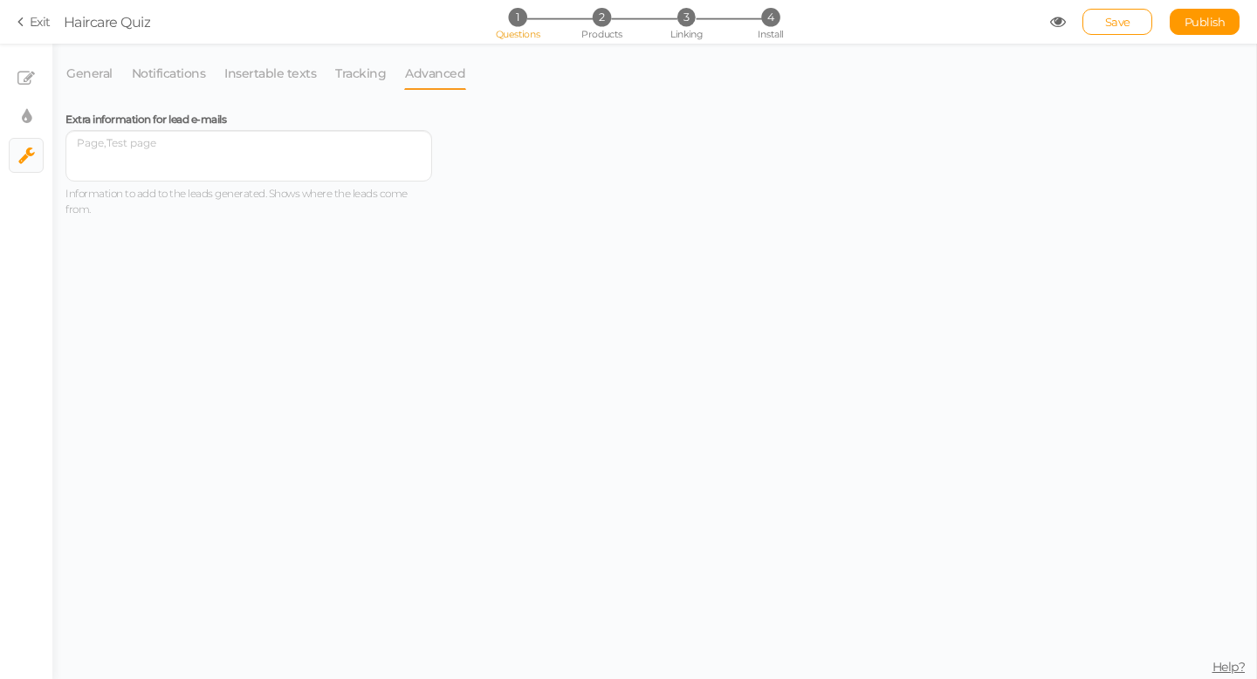
click at [38, 20] on link "Exit" at bounding box center [33, 21] width 33 height 17
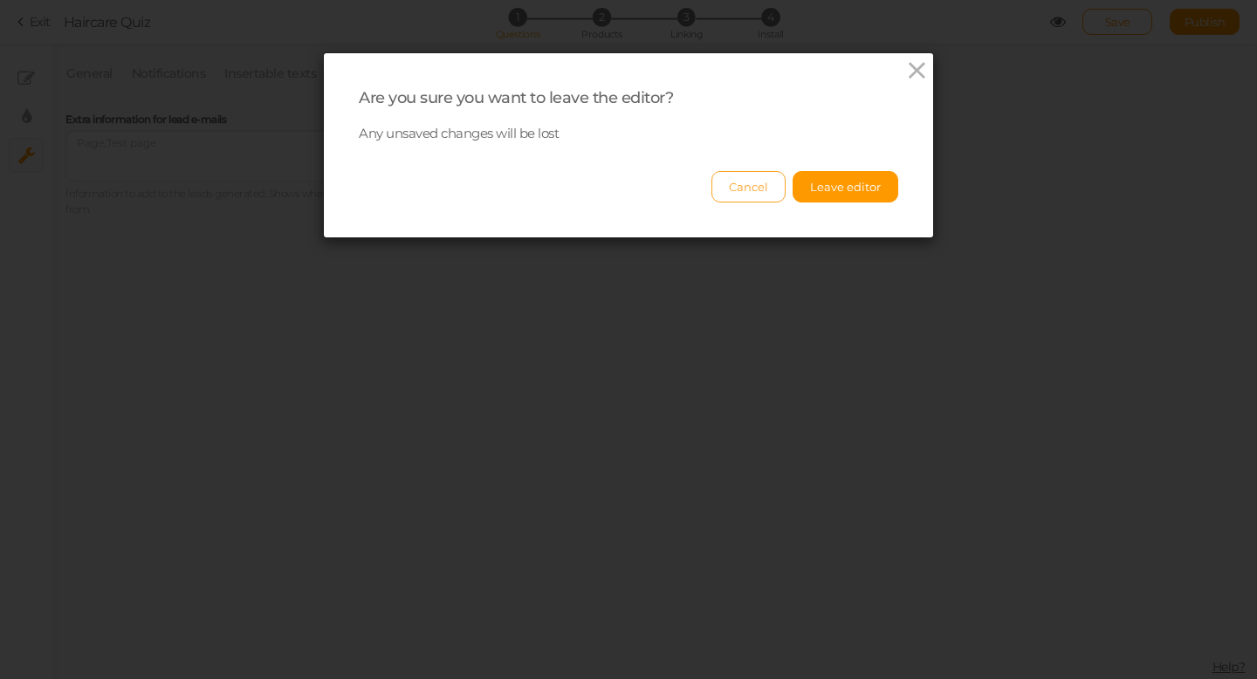
click at [746, 187] on button "Cancel" at bounding box center [749, 186] width 74 height 31
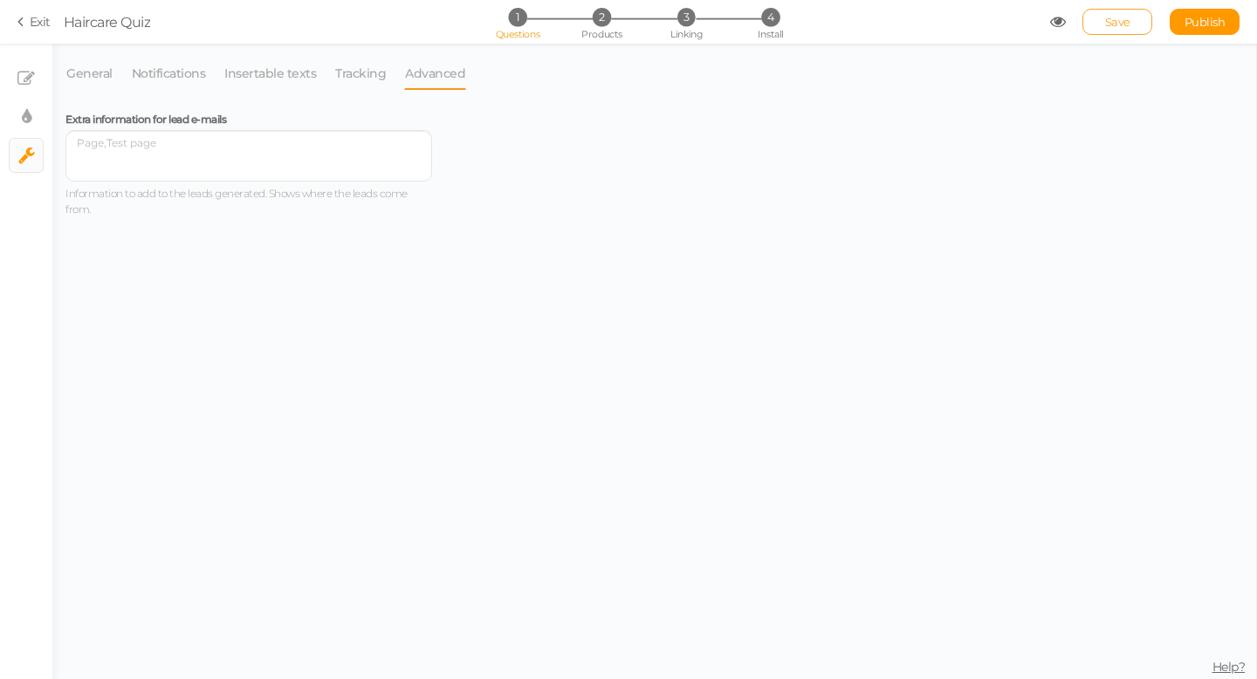
click at [1117, 25] on span "Save" at bounding box center [1117, 22] width 25 height 14
click at [40, 26] on link "Exit" at bounding box center [33, 21] width 33 height 17
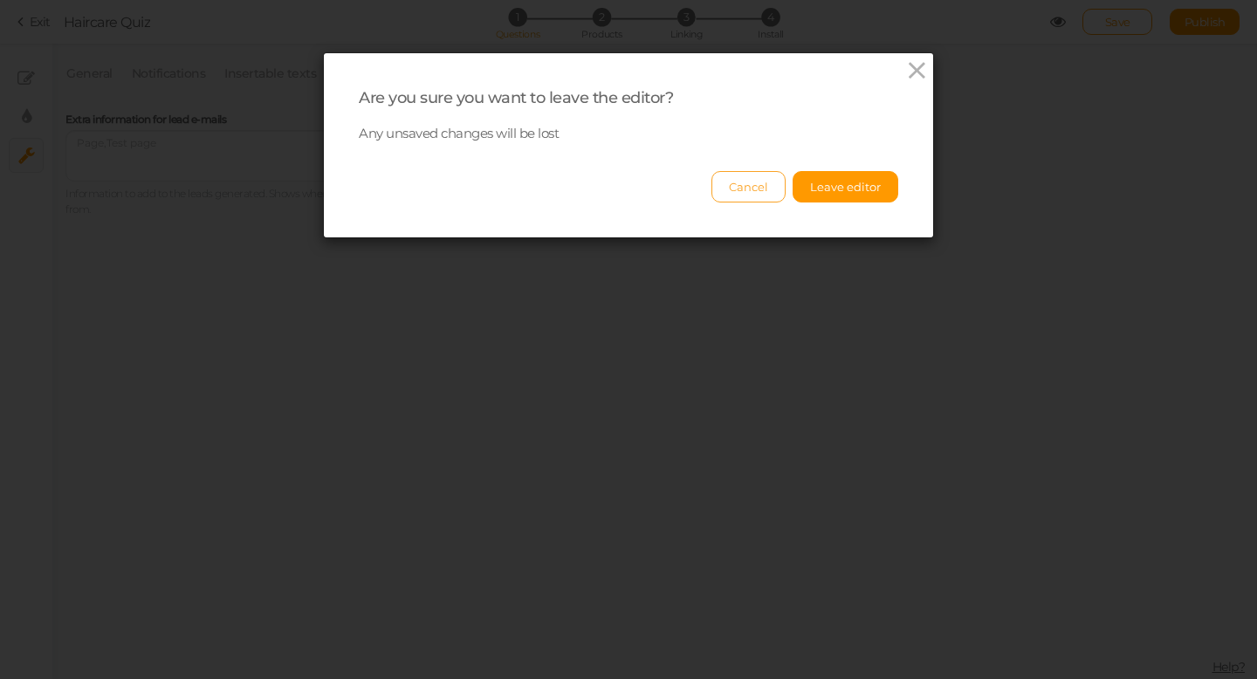
click at [772, 193] on button "Cancel" at bounding box center [749, 186] width 74 height 31
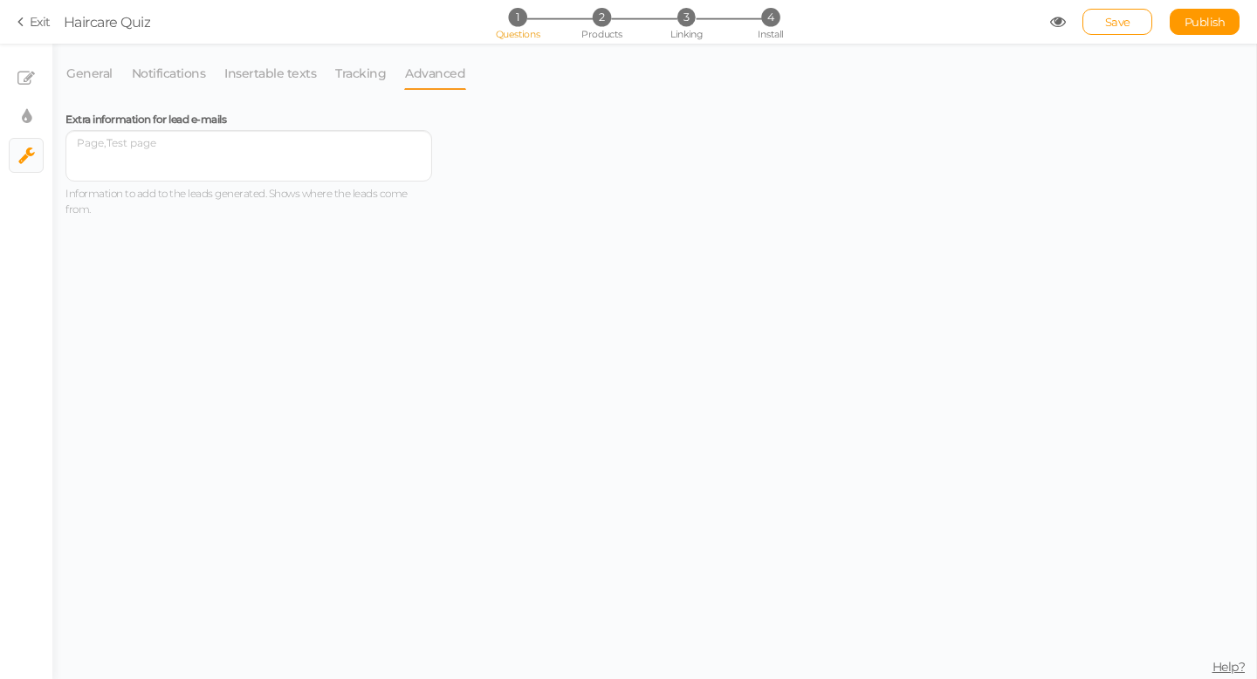
click at [27, 19] on icon at bounding box center [23, 22] width 12 height 16
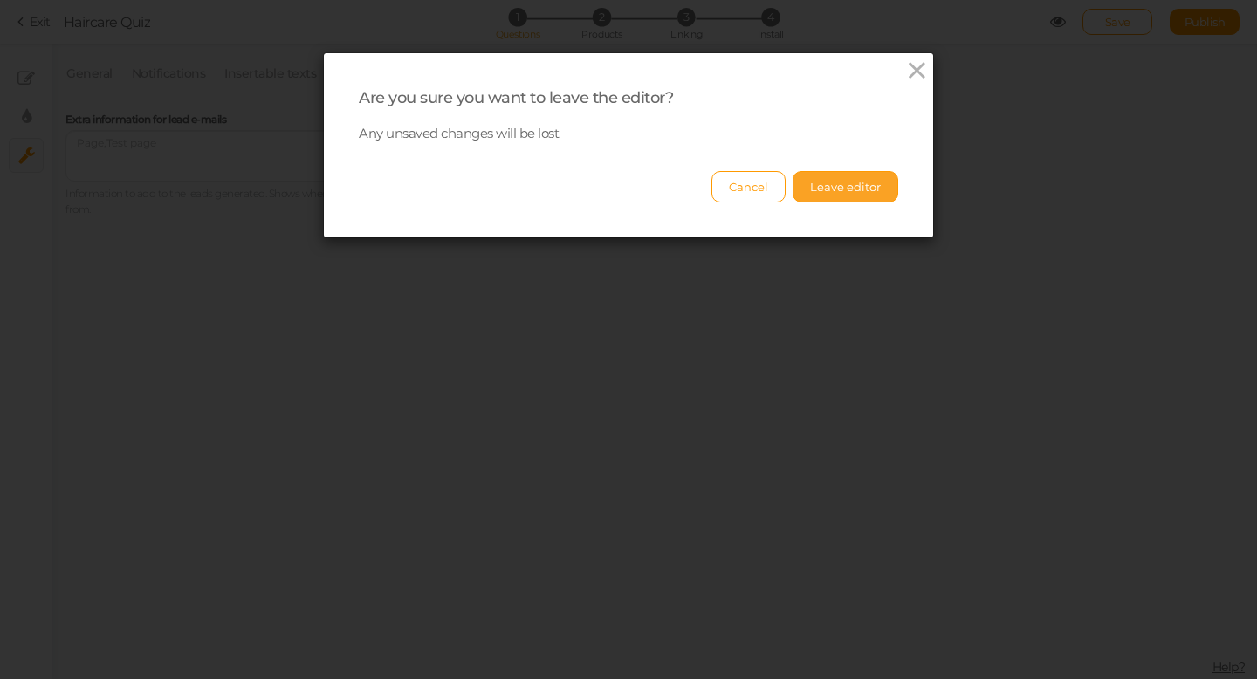
click at [864, 190] on button "Leave editor" at bounding box center [846, 186] width 106 height 31
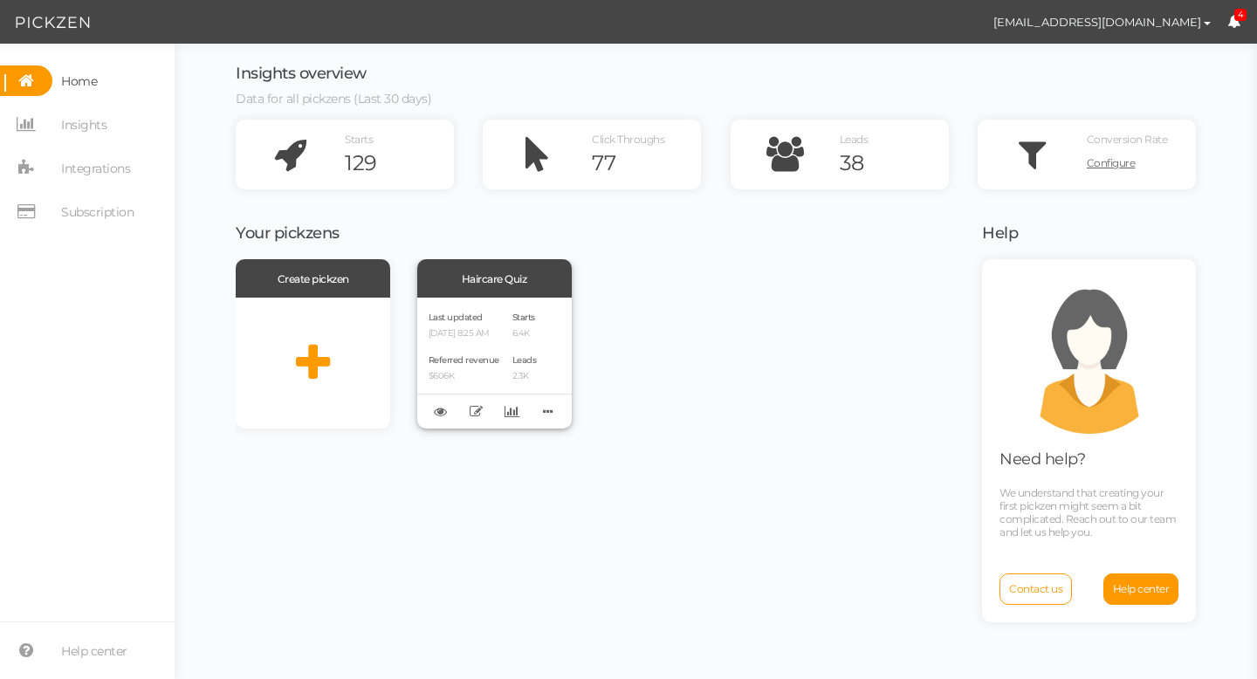
click at [527, 352] on div "Leads 2.3K" at bounding box center [525, 367] width 24 height 30
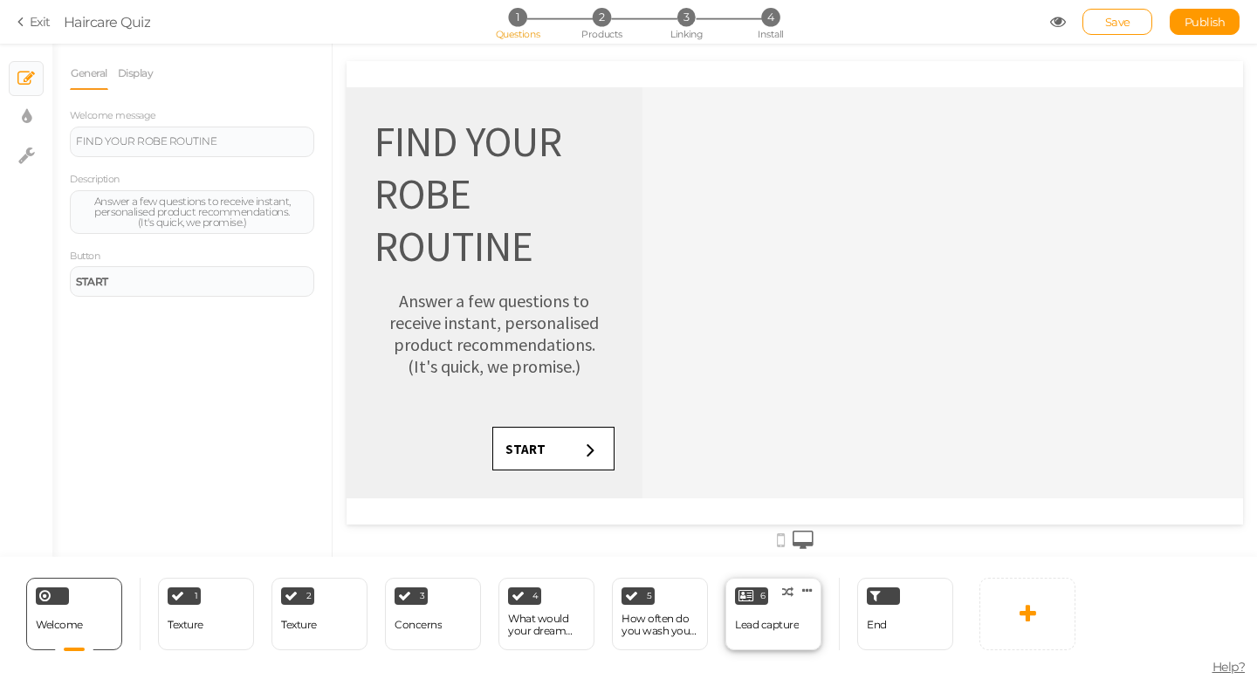
click at [754, 613] on div "Lead capture" at bounding box center [767, 625] width 64 height 31
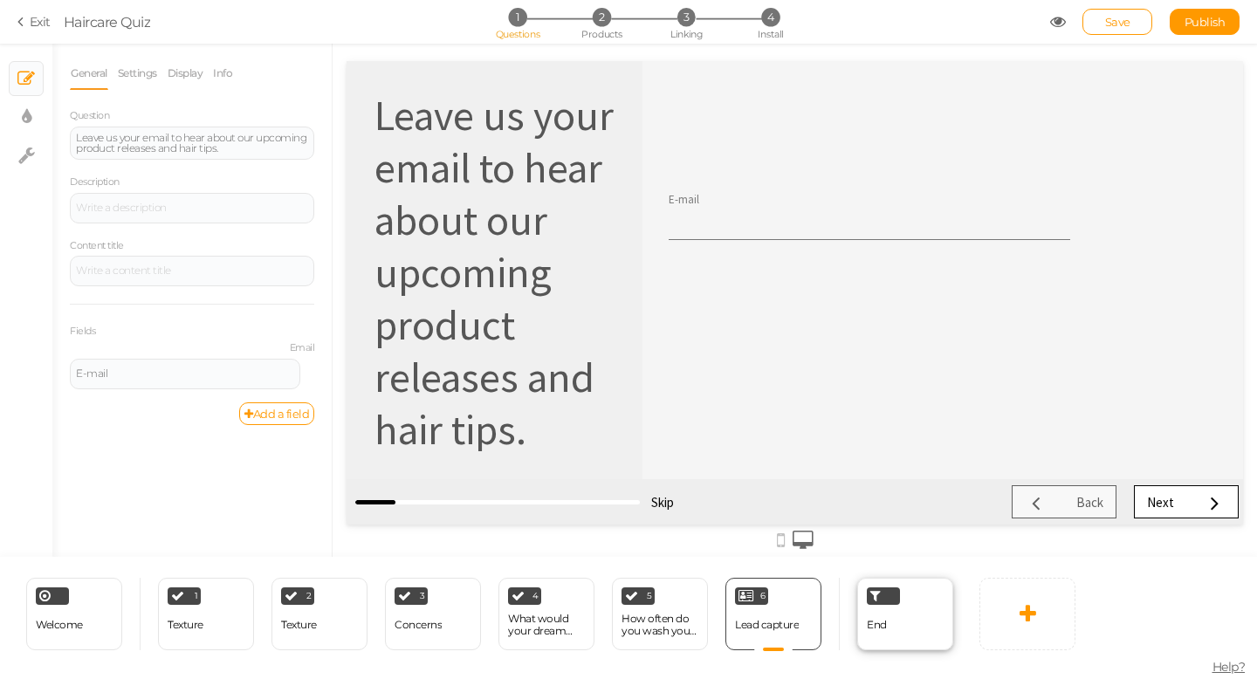
click at [899, 616] on div "End" at bounding box center [905, 614] width 96 height 72
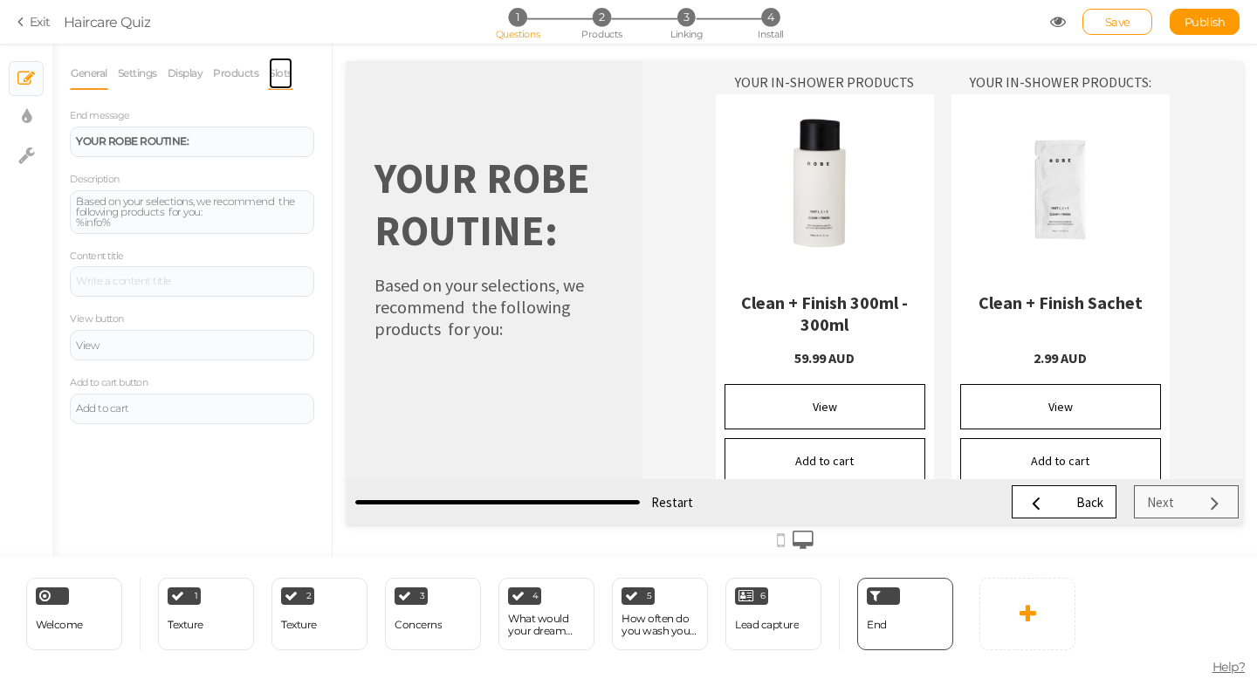
click at [286, 72] on link "Slots" at bounding box center [280, 73] width 25 height 33
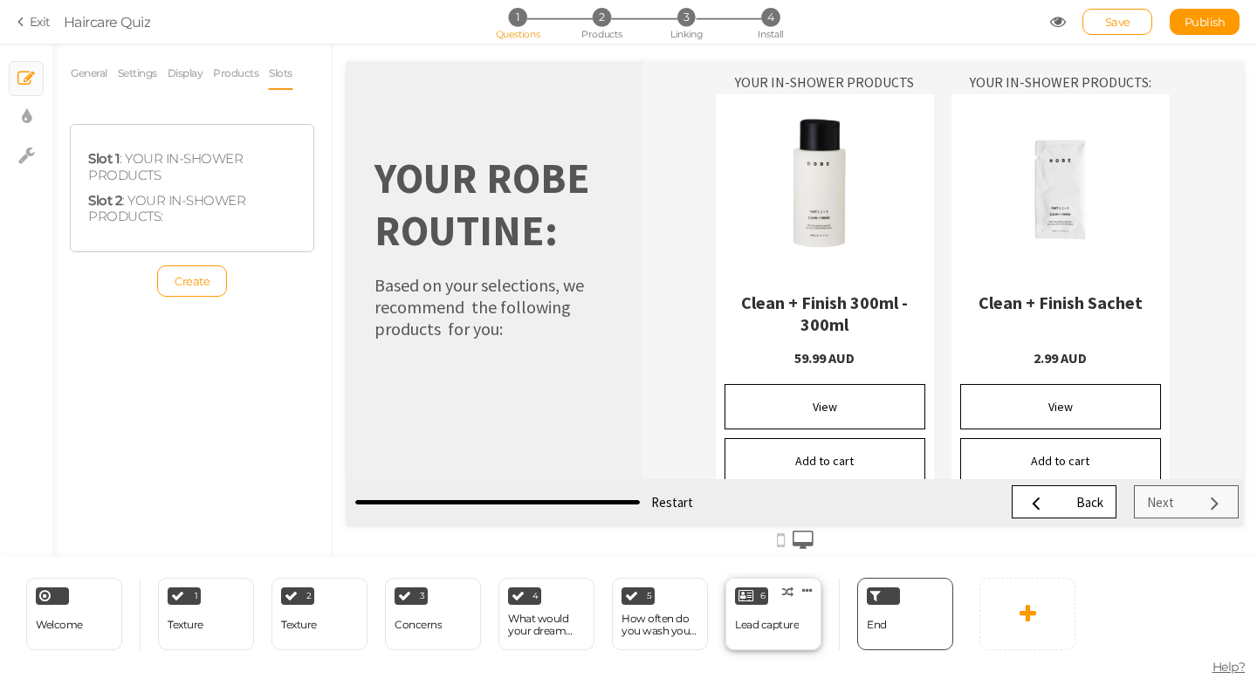
click at [762, 631] on div "Lead capture" at bounding box center [767, 625] width 64 height 31
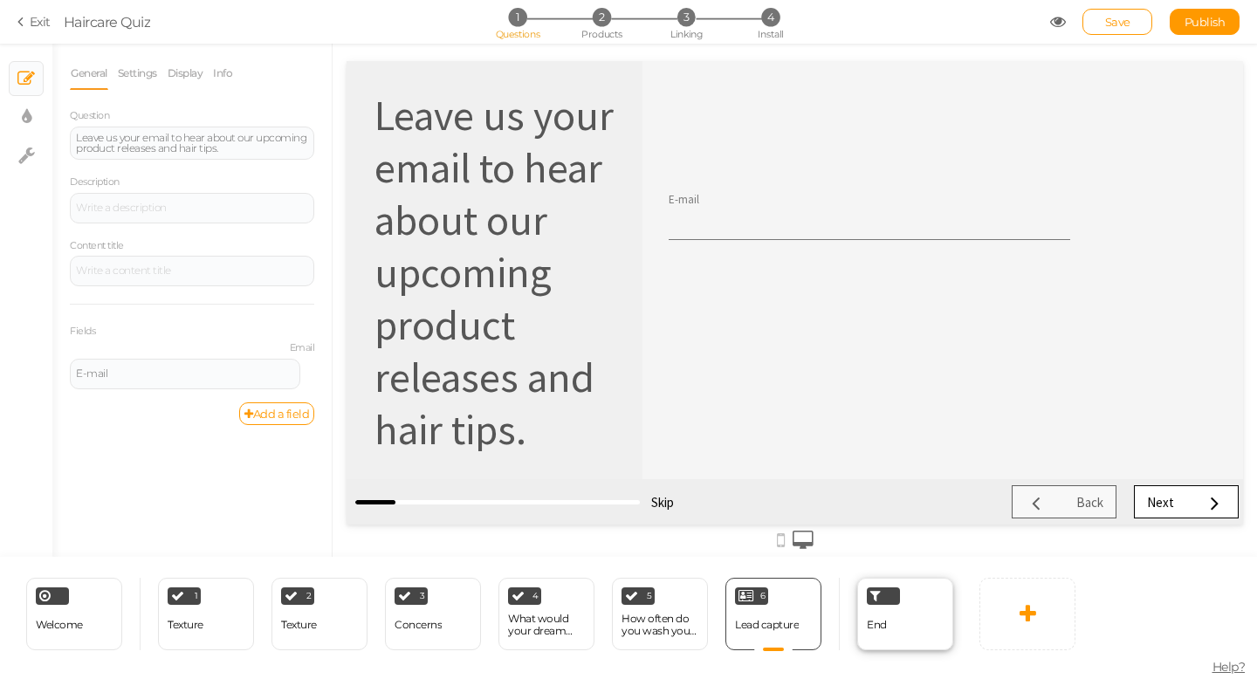
click at [884, 617] on div "End" at bounding box center [877, 625] width 20 height 31
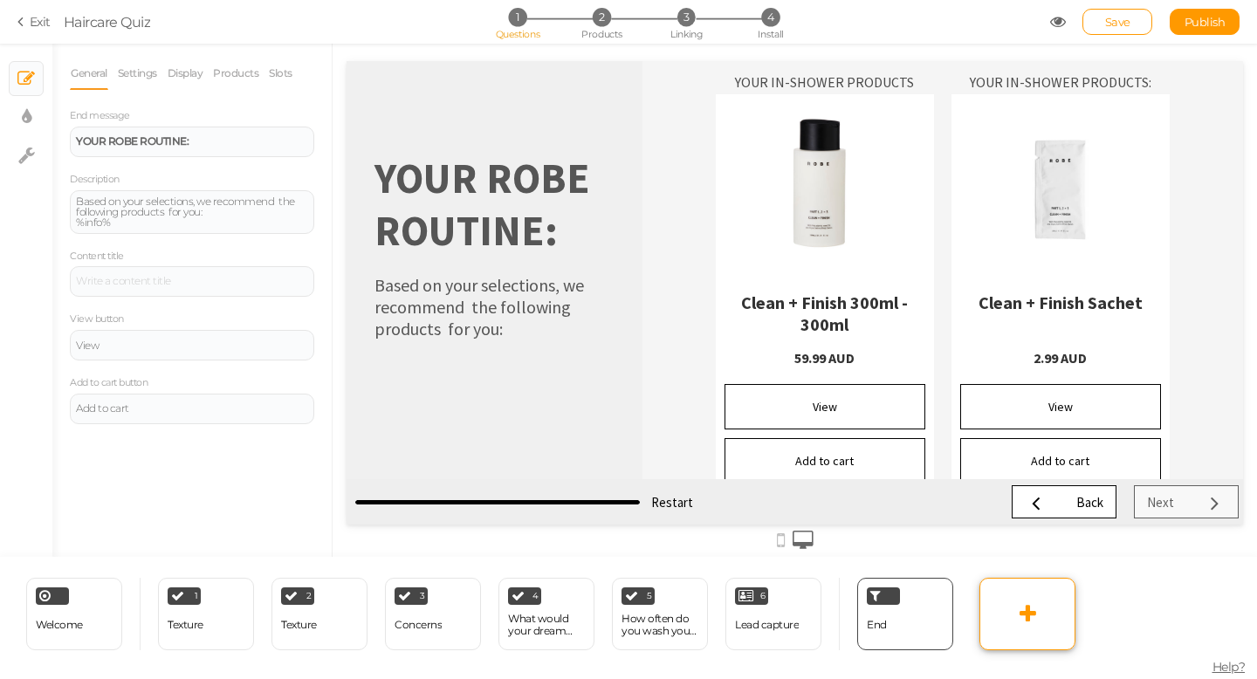
click at [1011, 620] on link at bounding box center [1028, 614] width 96 height 72
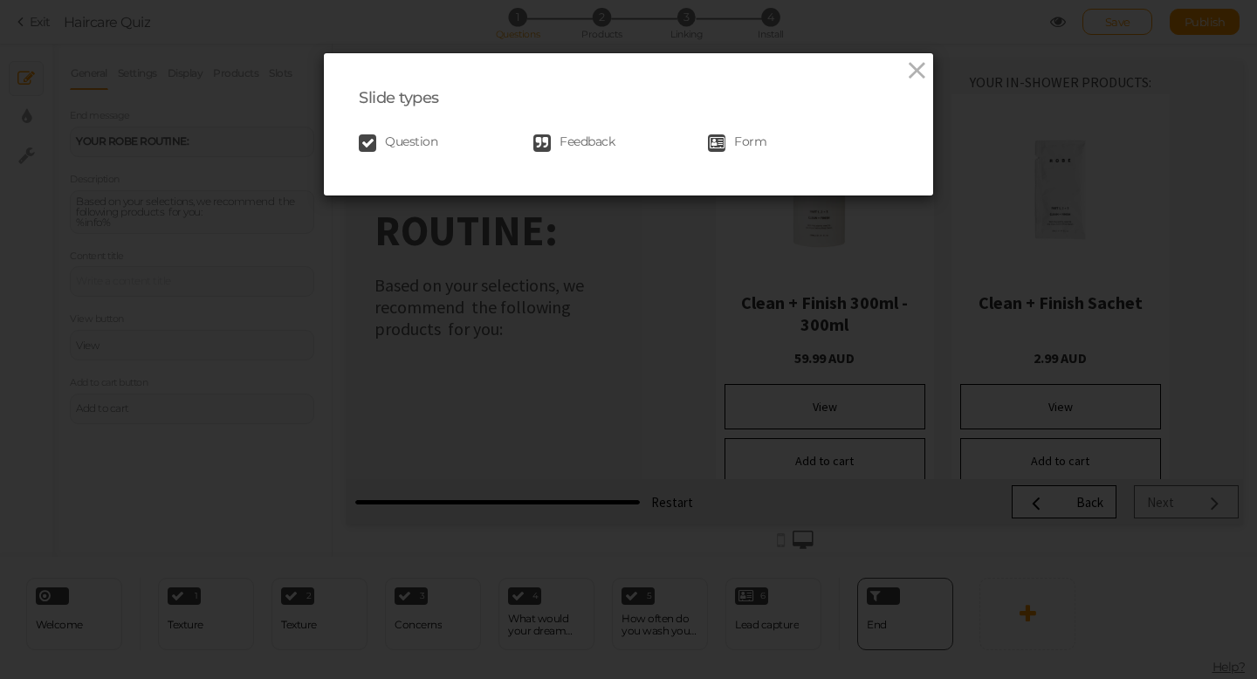
click at [443, 268] on div "Slide types Question Feedback Form" at bounding box center [628, 339] width 1257 height 679
click at [923, 72] on icon at bounding box center [917, 71] width 25 height 26
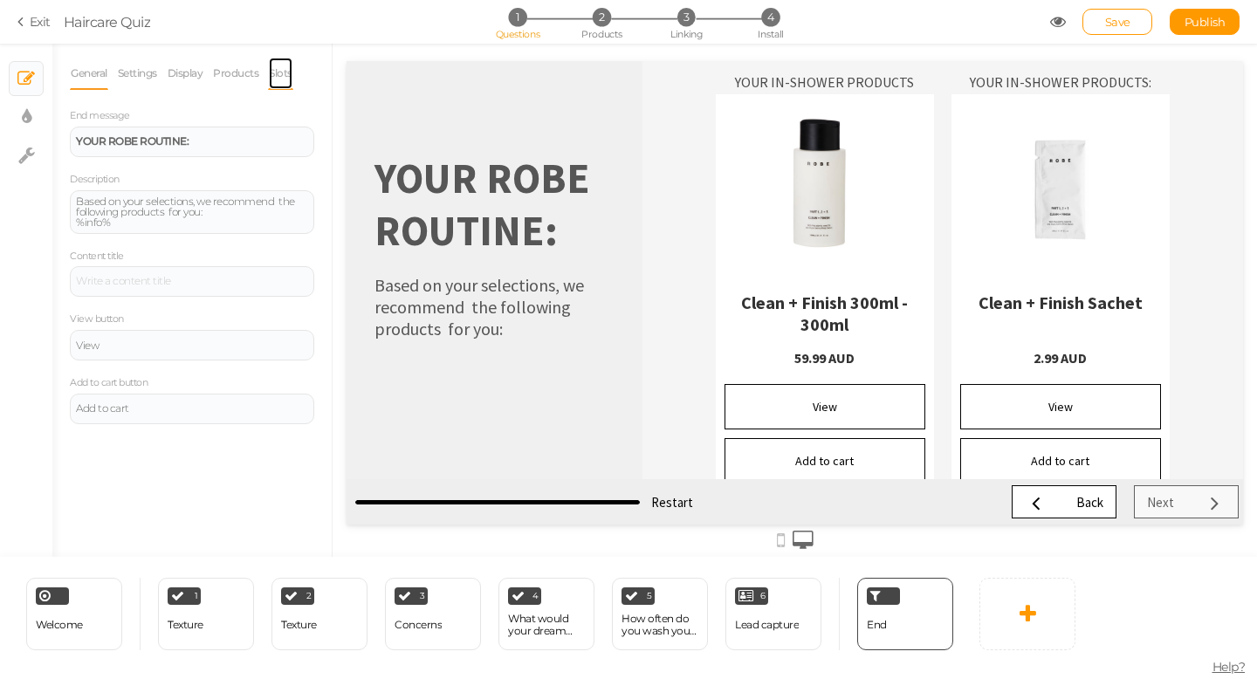
click at [286, 75] on link "Slots" at bounding box center [280, 73] width 25 height 33
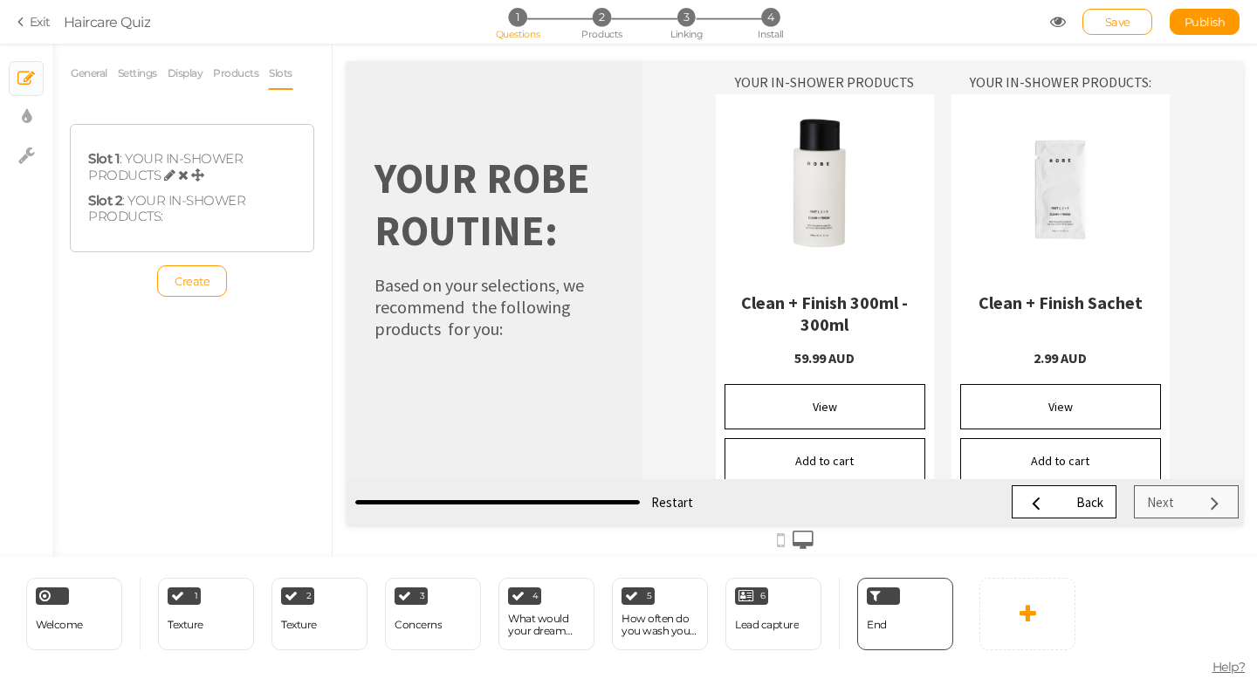
click at [170, 167] on link at bounding box center [169, 175] width 11 height 17
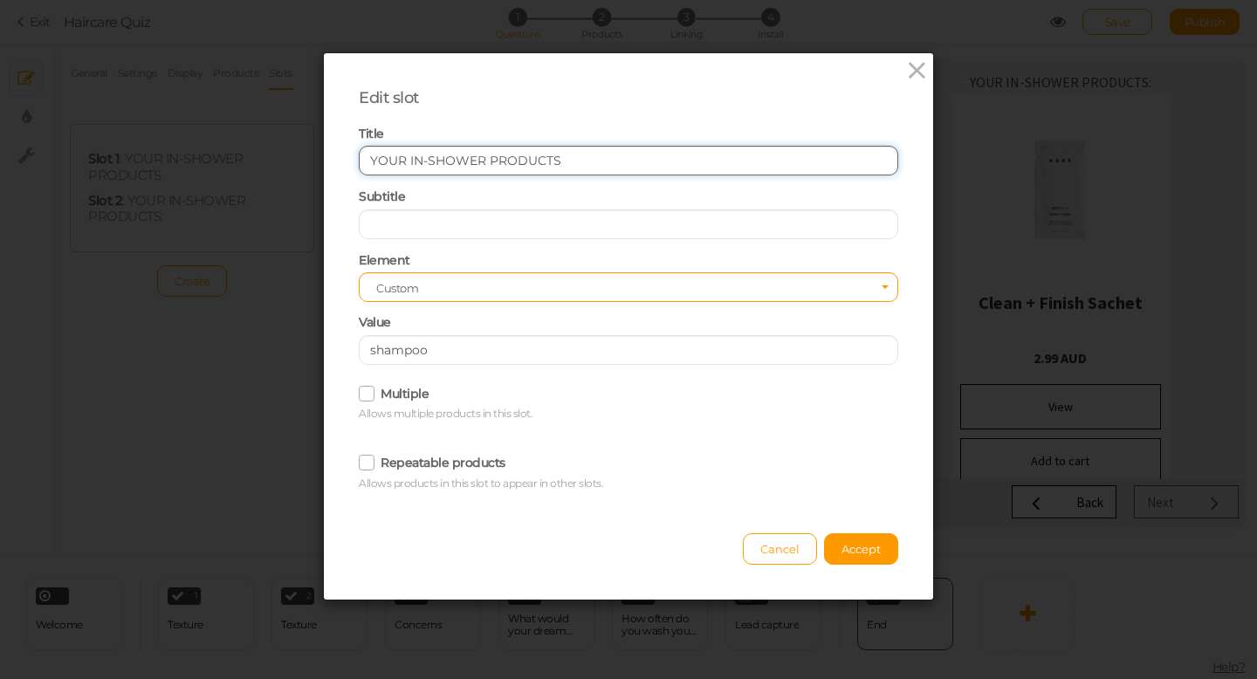
drag, startPoint x: 600, startPoint y: 165, endPoint x: 359, endPoint y: 164, distance: 241.0
click at [359, 164] on input "YOUR IN-SHOWER PRODUCTS" at bounding box center [629, 161] width 540 height 30
type input "b"
type input "BEST SHAMPOO FOR YOU"
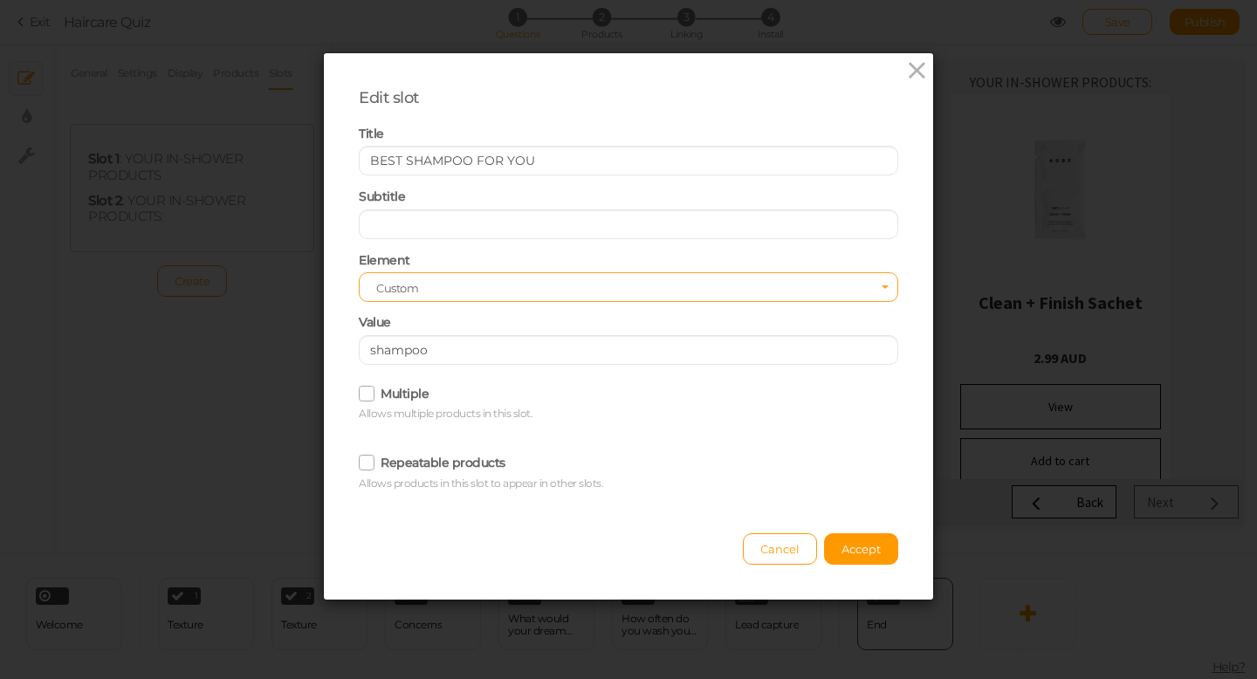
click at [403, 291] on span "Custom" at bounding box center [622, 288] width 493 height 12
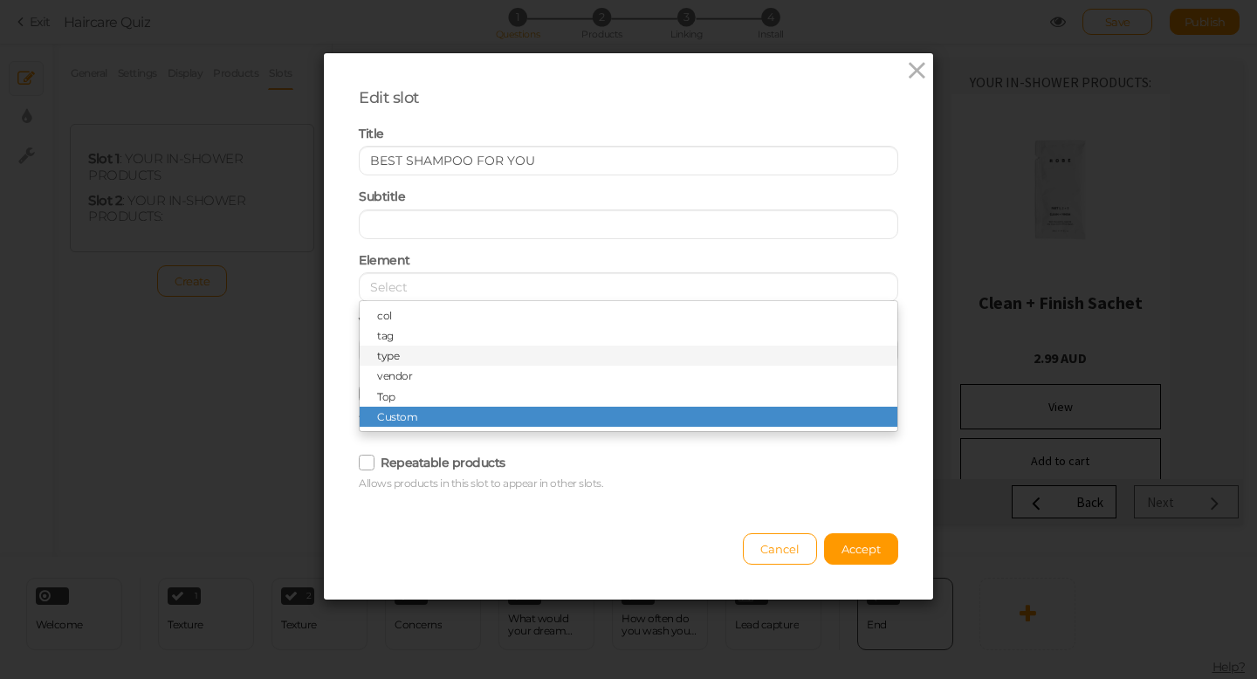
click at [398, 359] on span "type" at bounding box center [629, 356] width 538 height 20
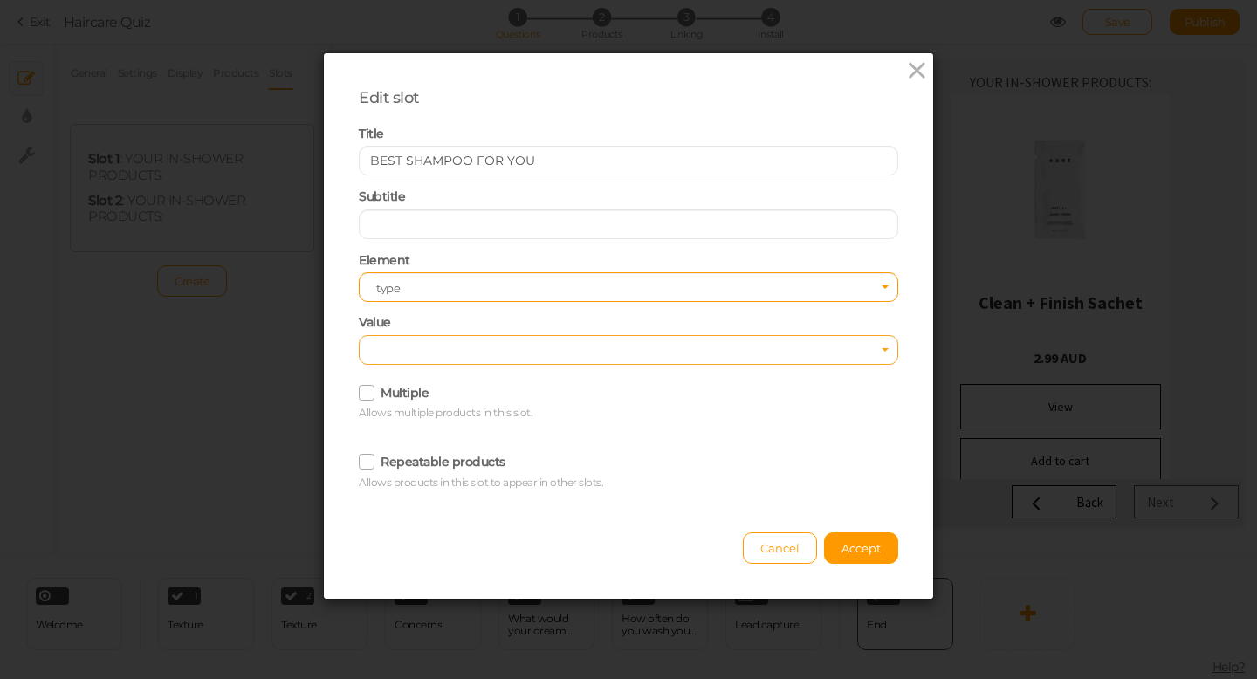
click at [401, 353] on span "Select box activate" at bounding box center [628, 351] width 505 height 12
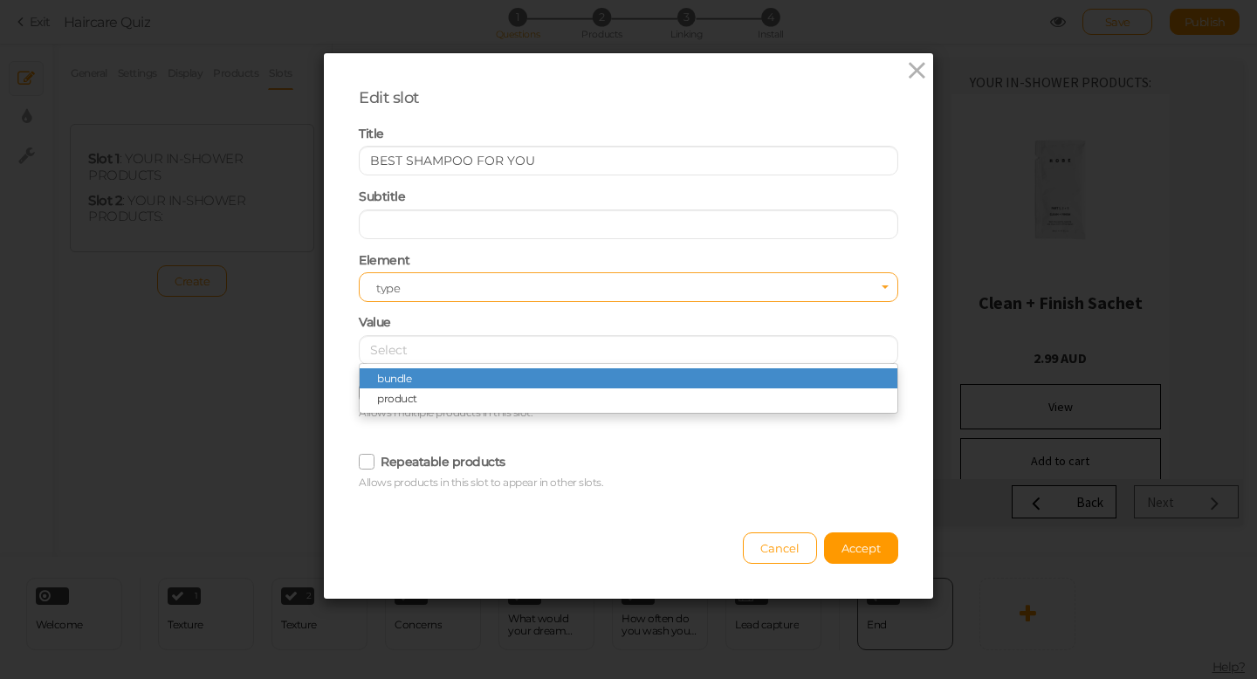
click at [410, 285] on span "type" at bounding box center [622, 288] width 493 height 12
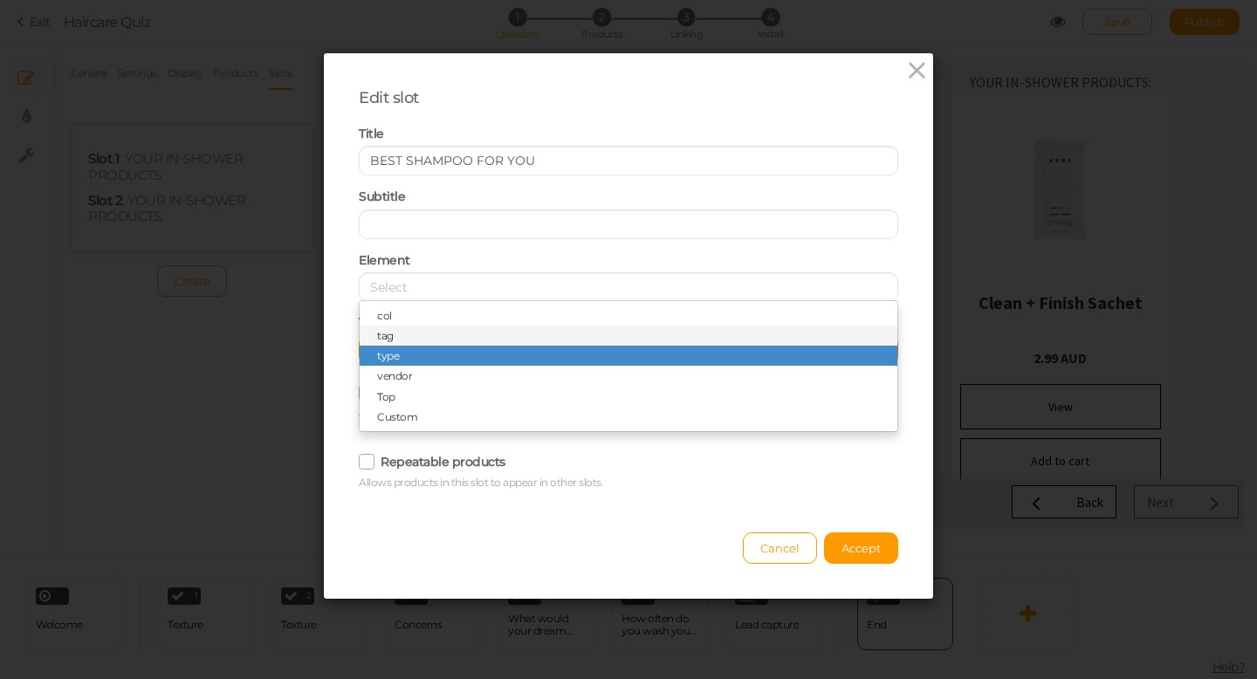
click at [399, 342] on span "tag" at bounding box center [629, 336] width 538 height 20
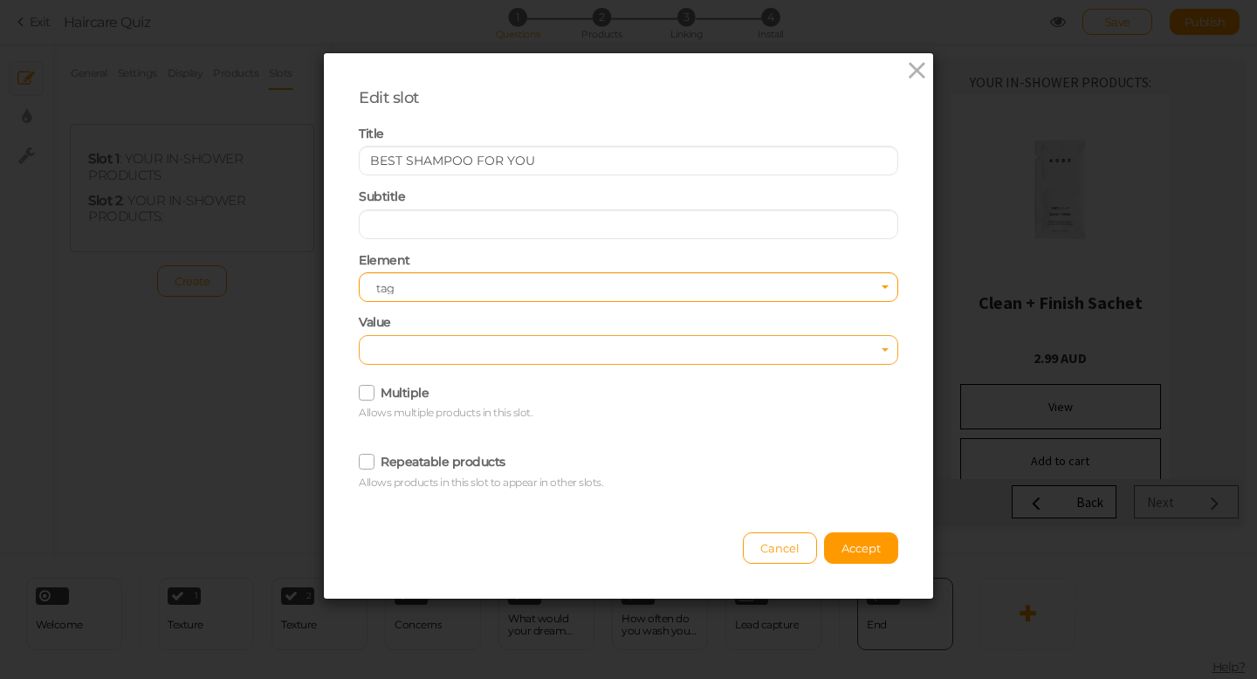
click at [402, 348] on span "Select box activate" at bounding box center [628, 351] width 505 height 12
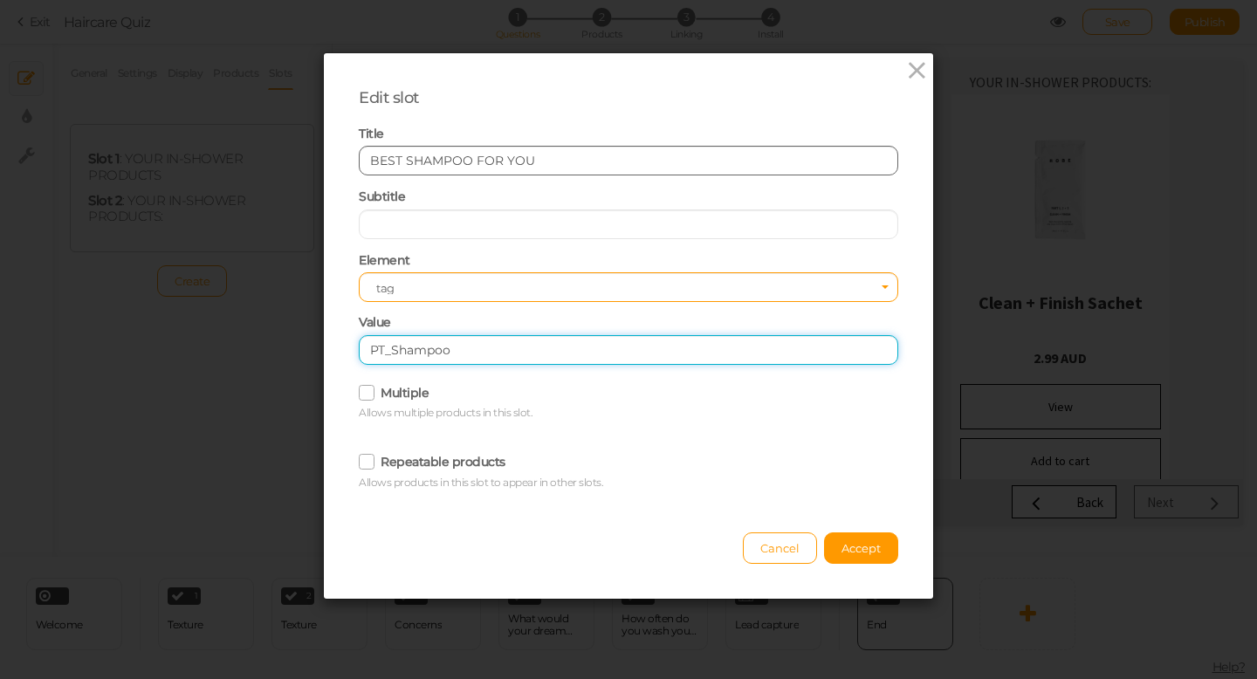
type input "PT_Shampoo"
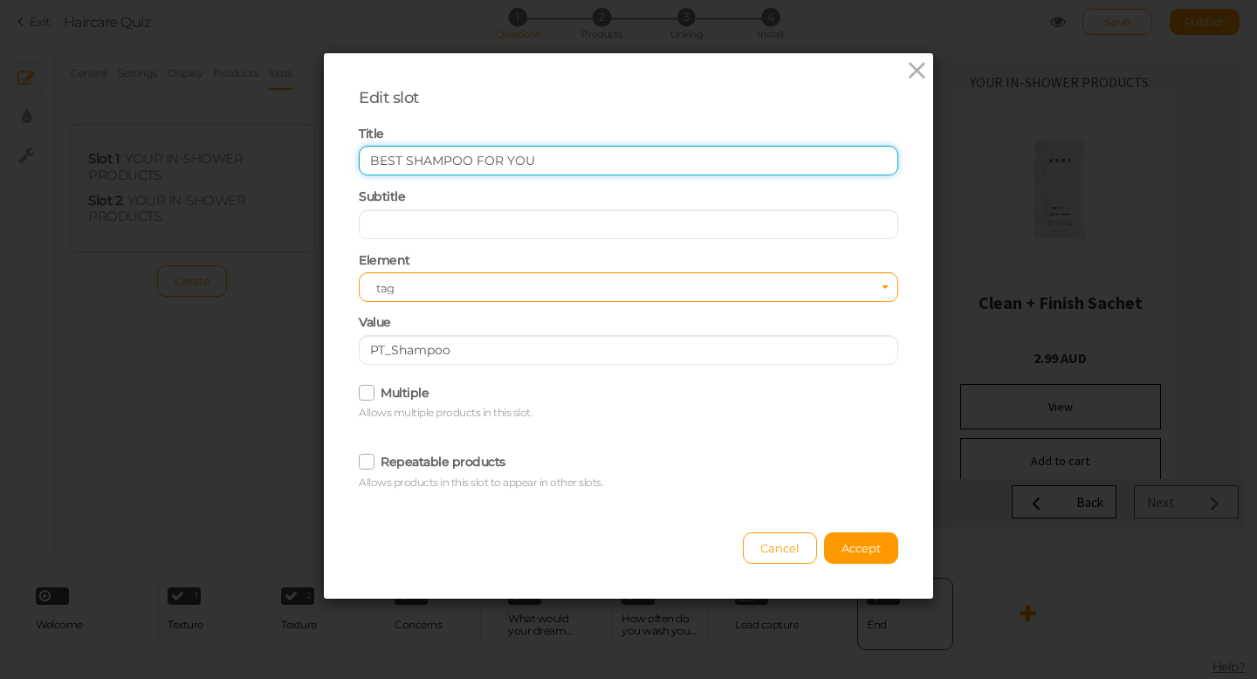
drag, startPoint x: 550, startPoint y: 156, endPoint x: 320, endPoint y: 126, distance: 231.7
click at [320, 126] on div "Edit slot Title BEST SHAMPOO FOR YOU Subtitle Element Select tag Value Select P…" at bounding box center [628, 339] width 1257 height 679
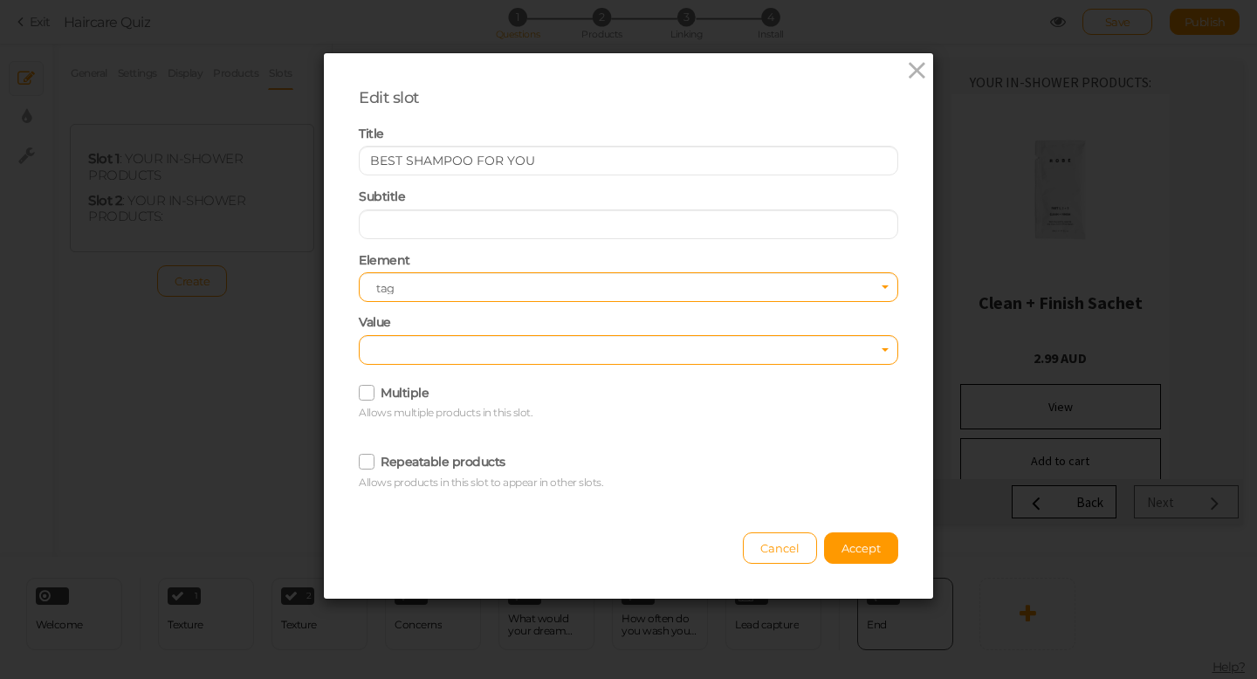
type input "B"
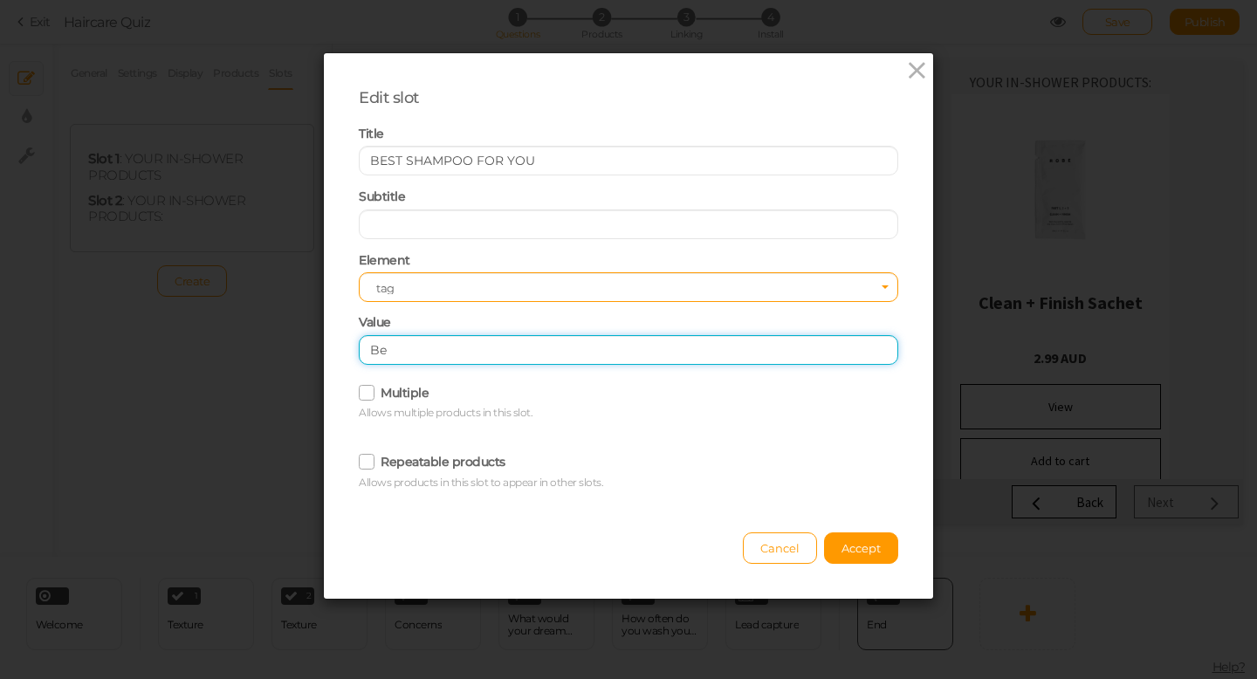
type input "B"
type input "PT_Shampoo"
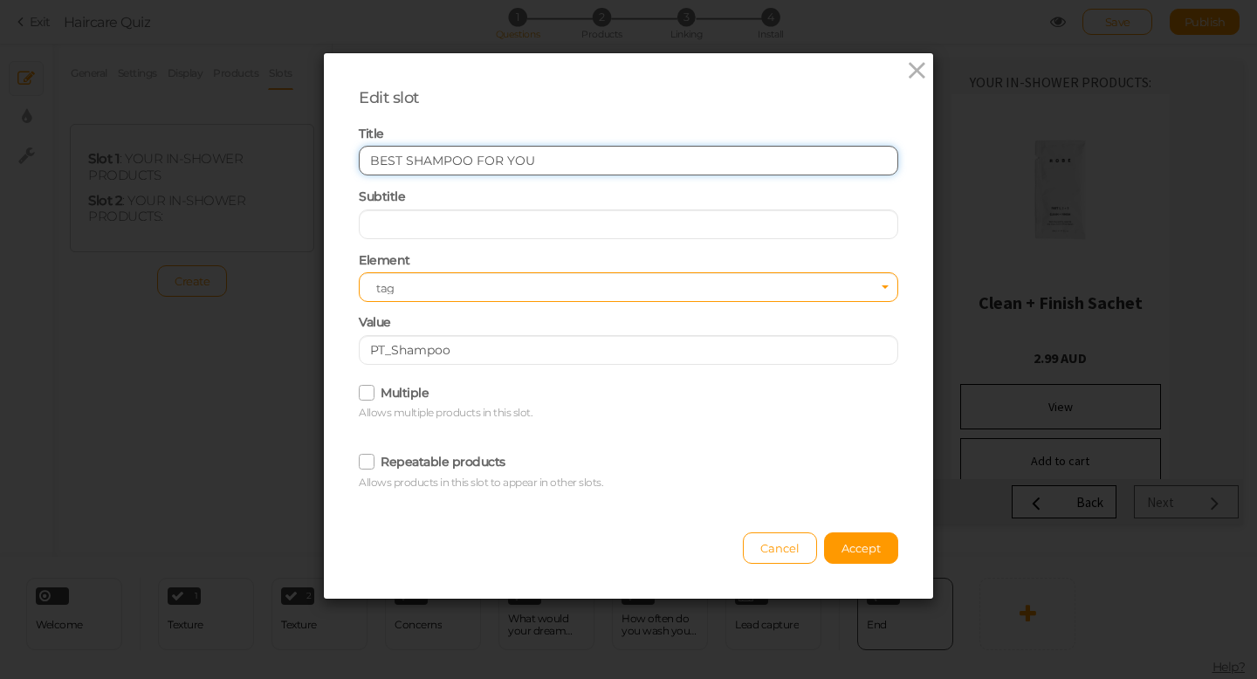
click at [549, 158] on input "BEST SHAMPOO FOR YOU" at bounding box center [629, 161] width 540 height 30
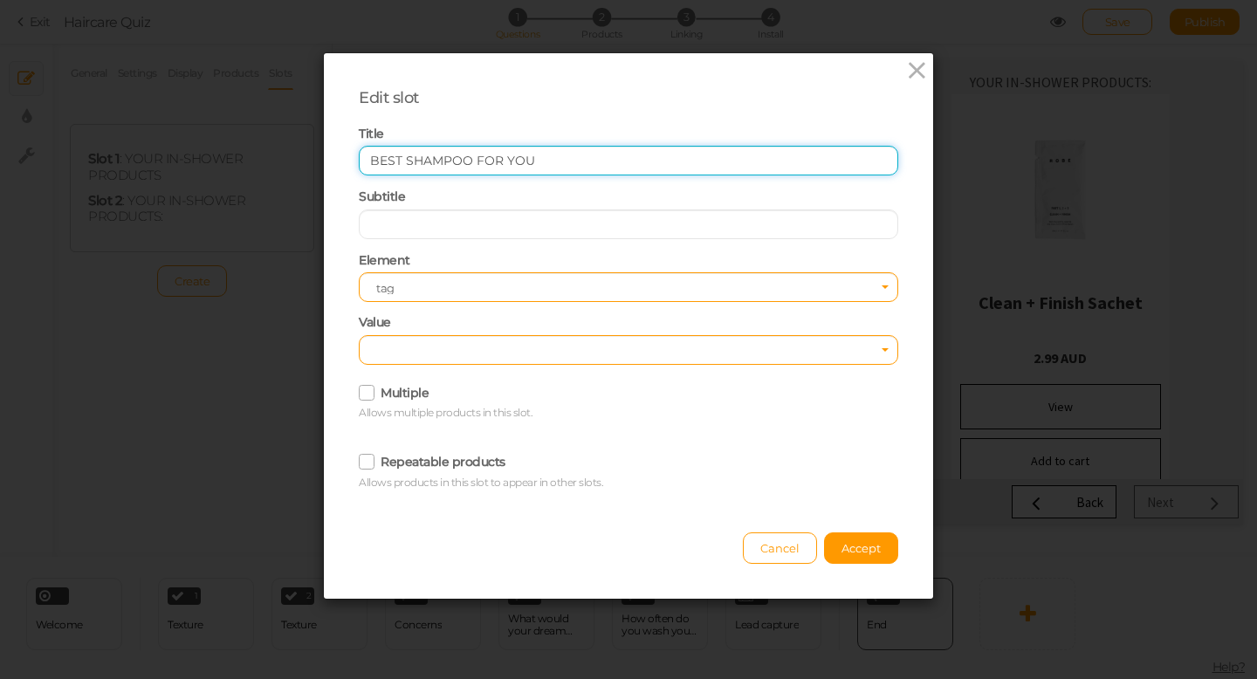
drag, startPoint x: 549, startPoint y: 158, endPoint x: 338, endPoint y: 158, distance: 211.3
click at [338, 158] on div "Edit slot Title BEST SHAMPOO FOR YOU Subtitle Element Select tag Value Select M…" at bounding box center [628, 326] width 609 height 546
type input "Best Shampoo for you"
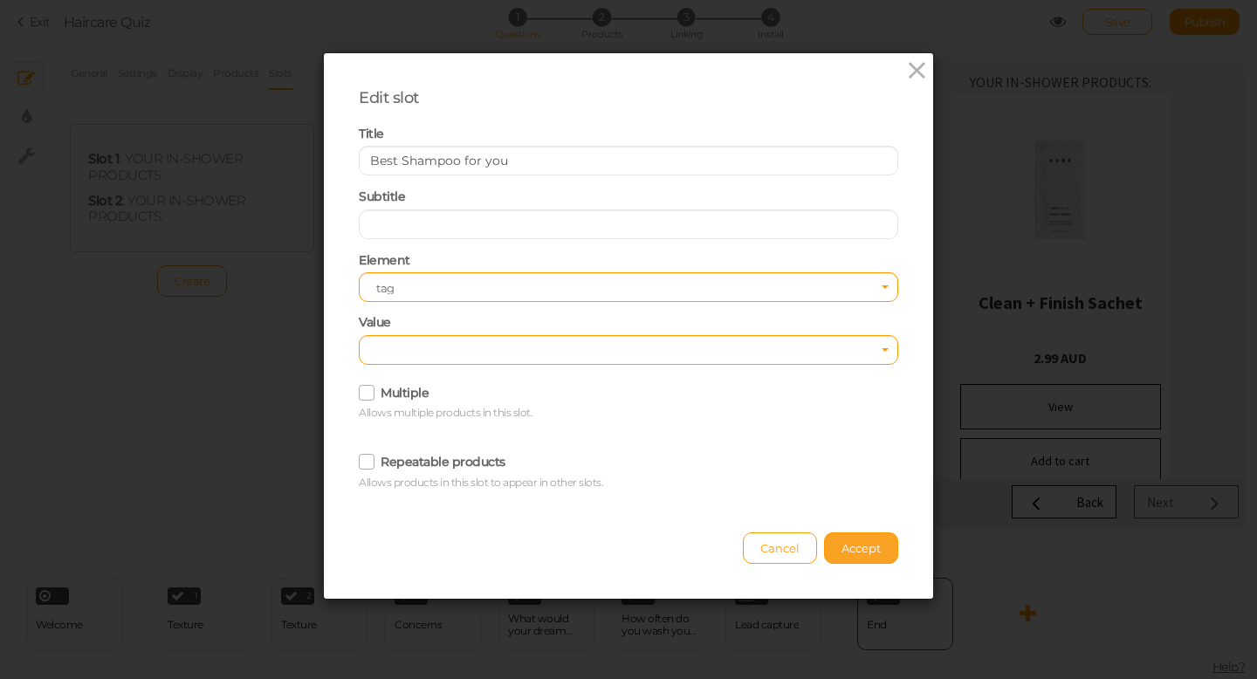
click at [859, 549] on span "Accept" at bounding box center [861, 548] width 39 height 14
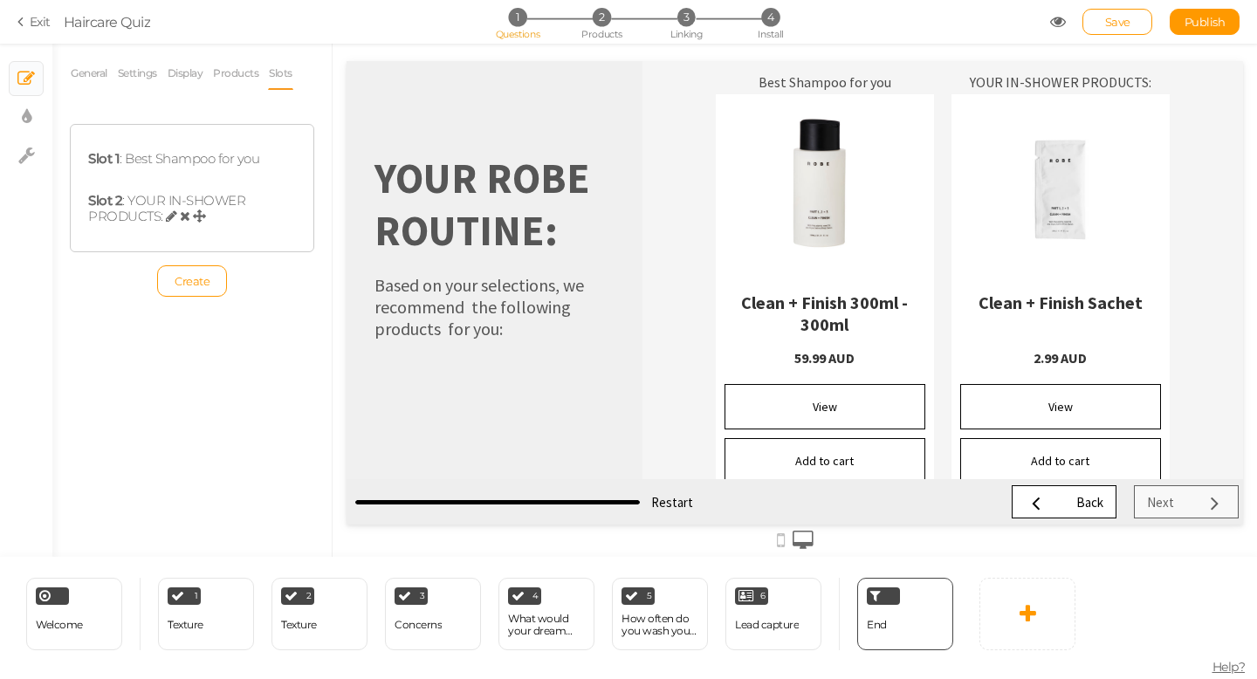
click at [180, 212] on icon at bounding box center [185, 216] width 10 height 13
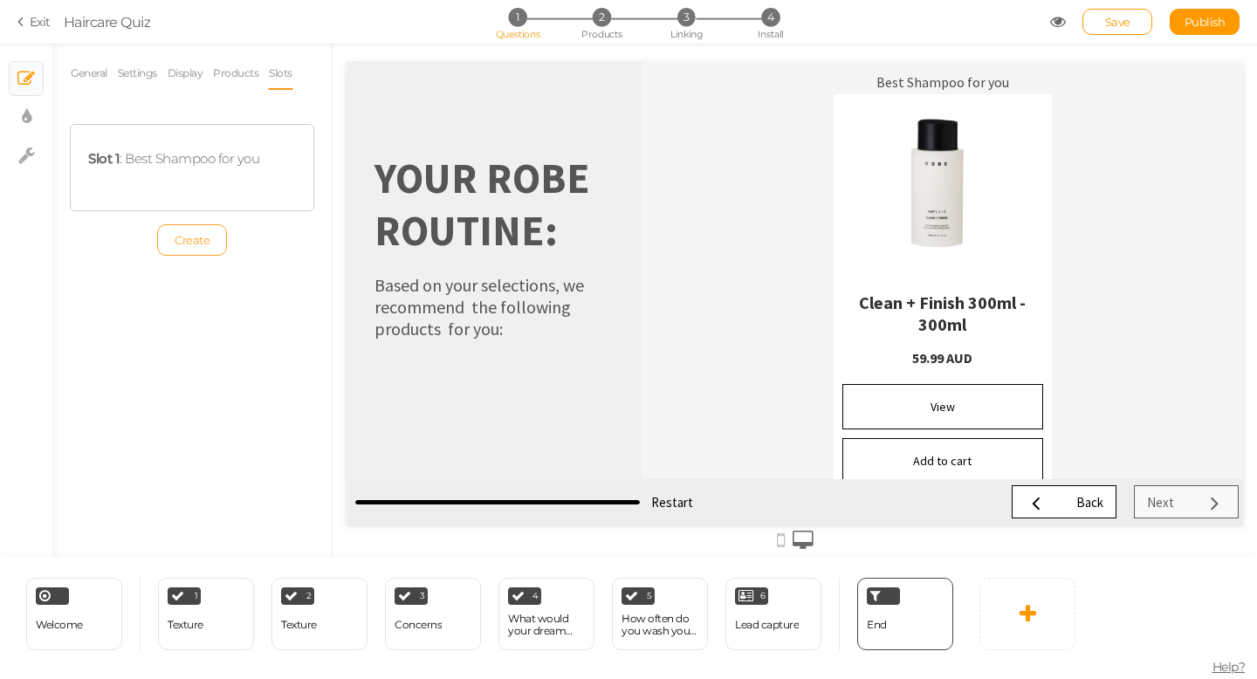
click at [188, 244] on span "Create" at bounding box center [192, 240] width 35 height 14
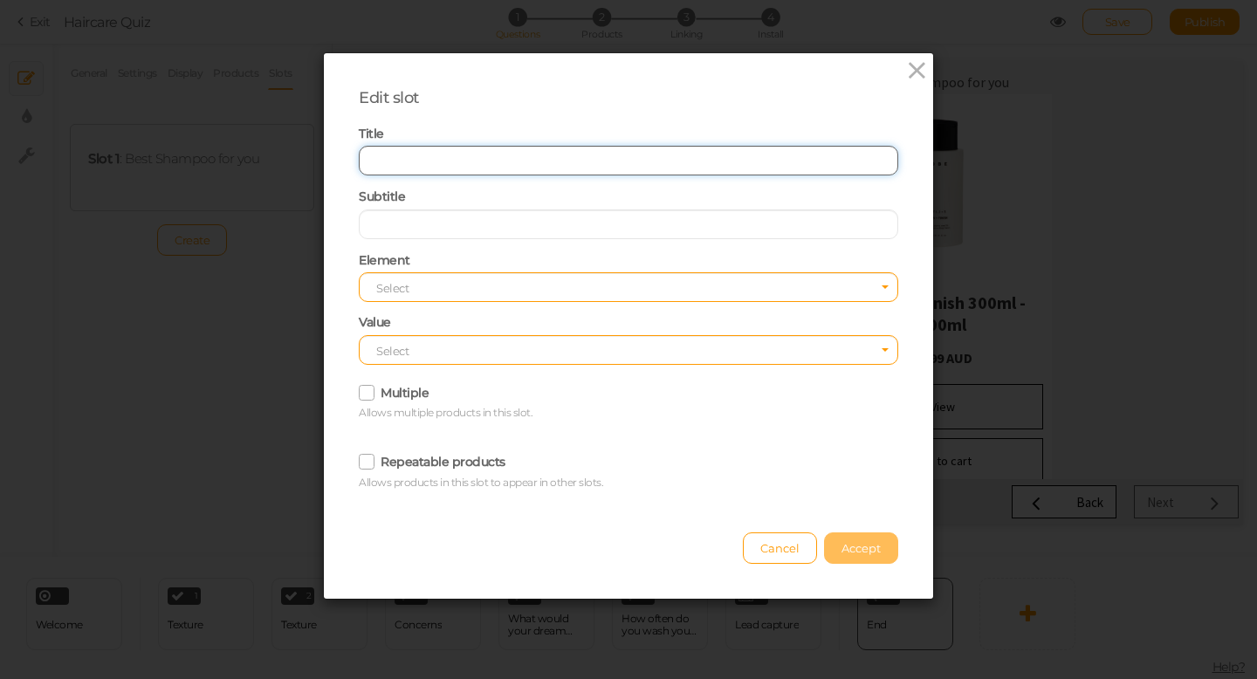
click at [417, 150] on input "text" at bounding box center [629, 161] width 540 height 30
type input "Best Conditioner for you"
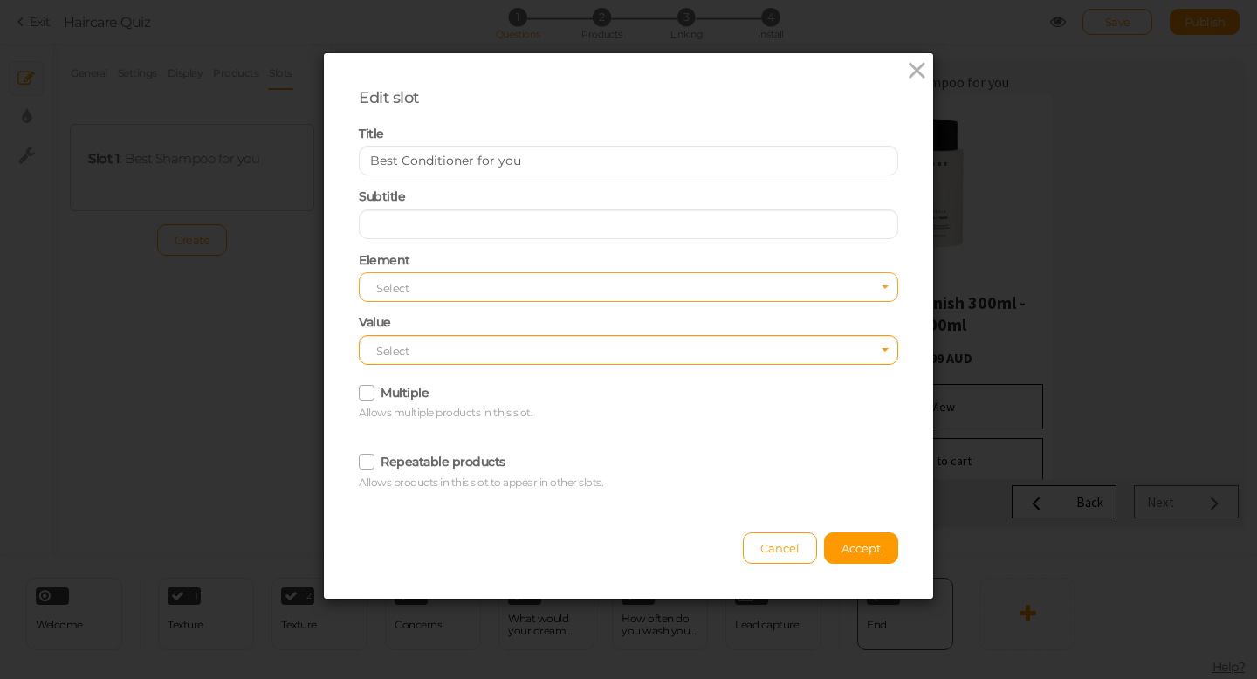
click at [409, 279] on span "Select" at bounding box center [629, 287] width 540 height 30
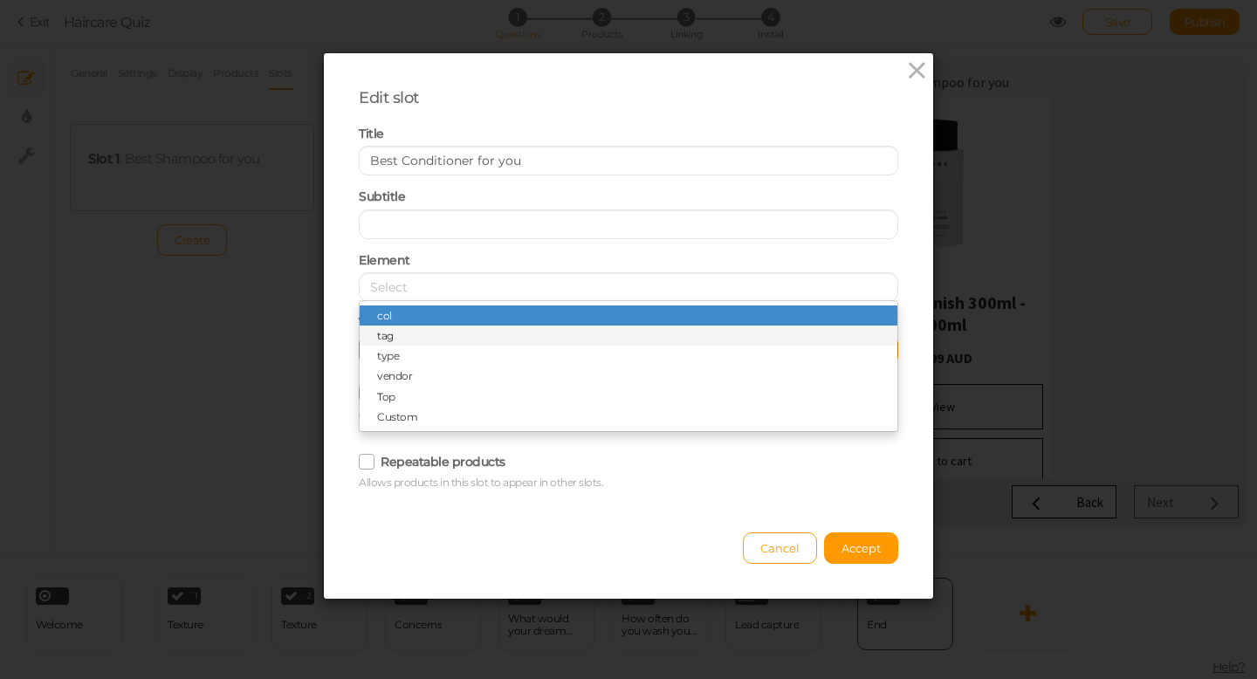
click at [409, 334] on span "tag" at bounding box center [629, 336] width 538 height 20
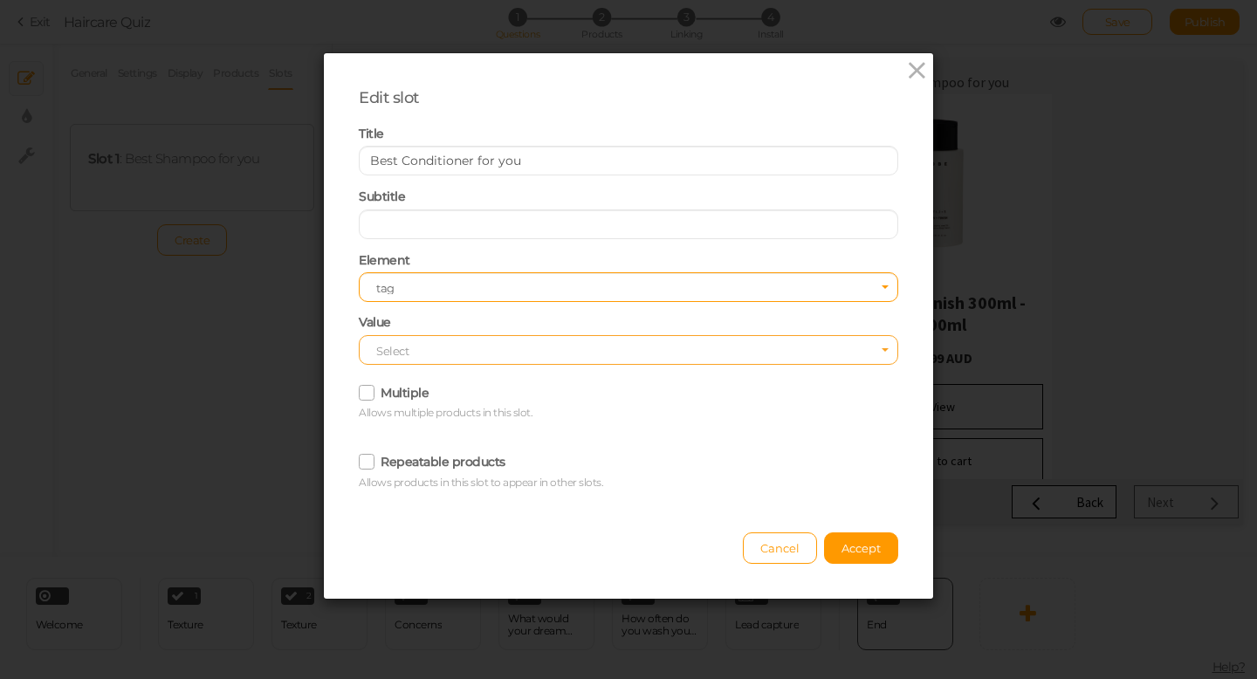
click at [414, 348] on span "Select" at bounding box center [629, 350] width 540 height 30
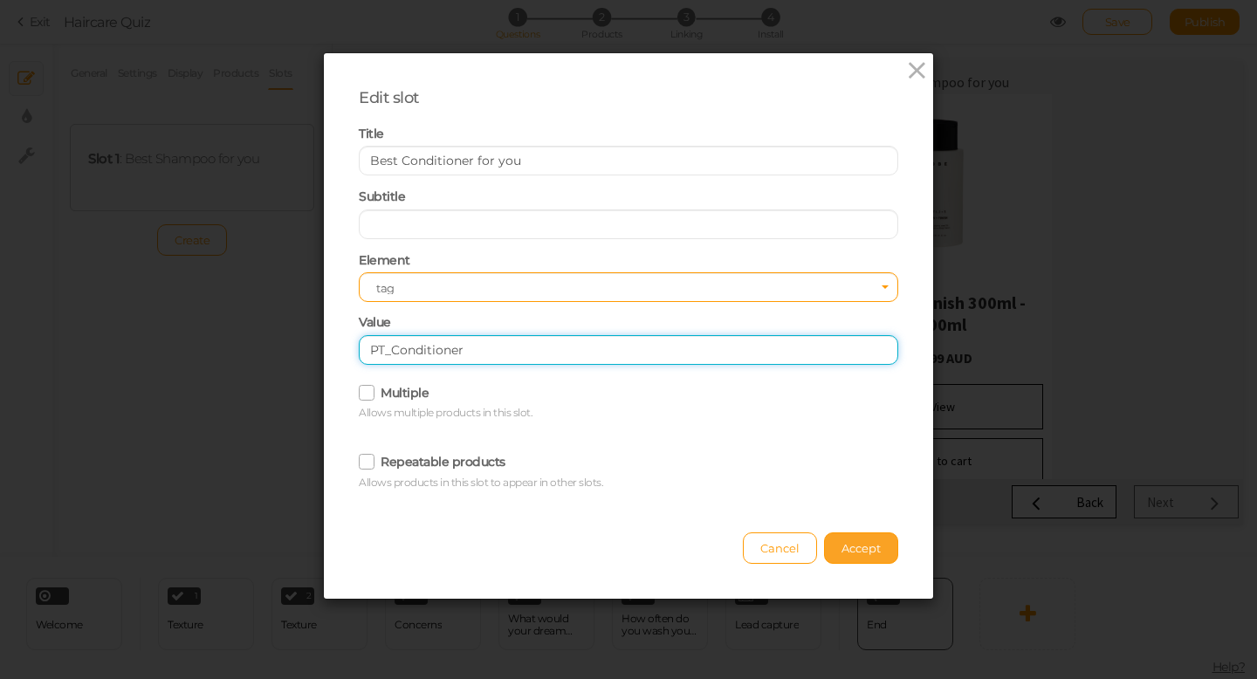
type input "PT_Conditioner"
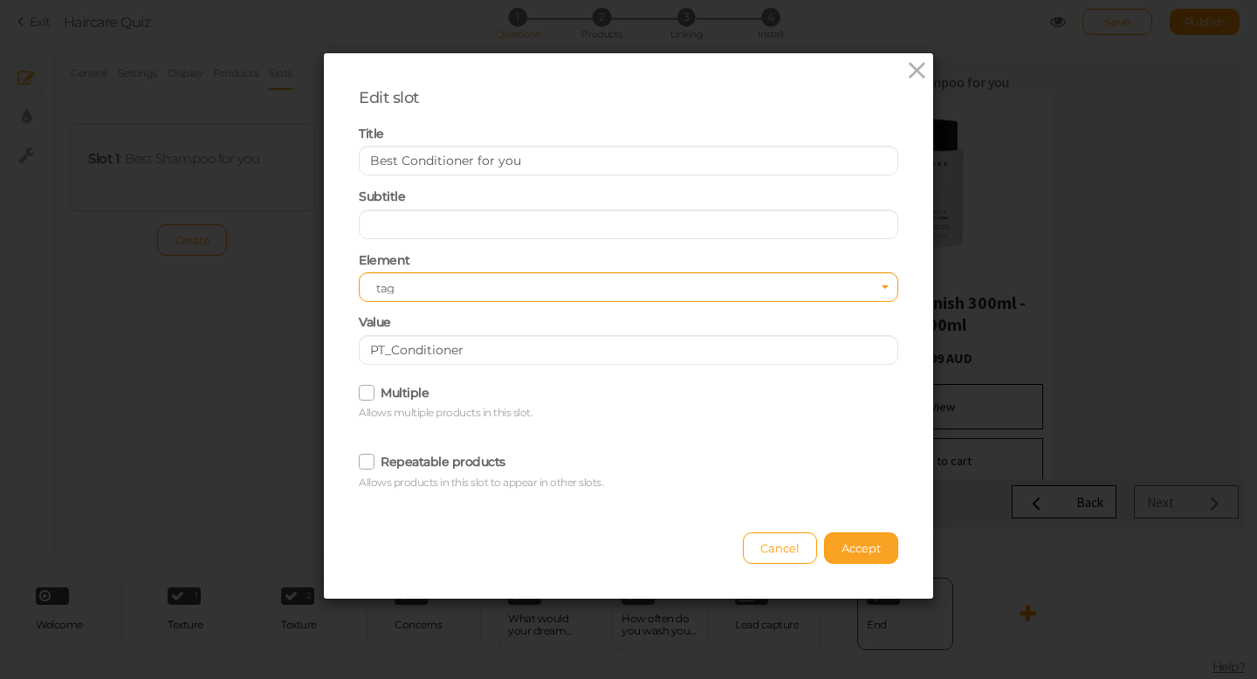
click at [857, 553] on span "Accept" at bounding box center [861, 548] width 39 height 14
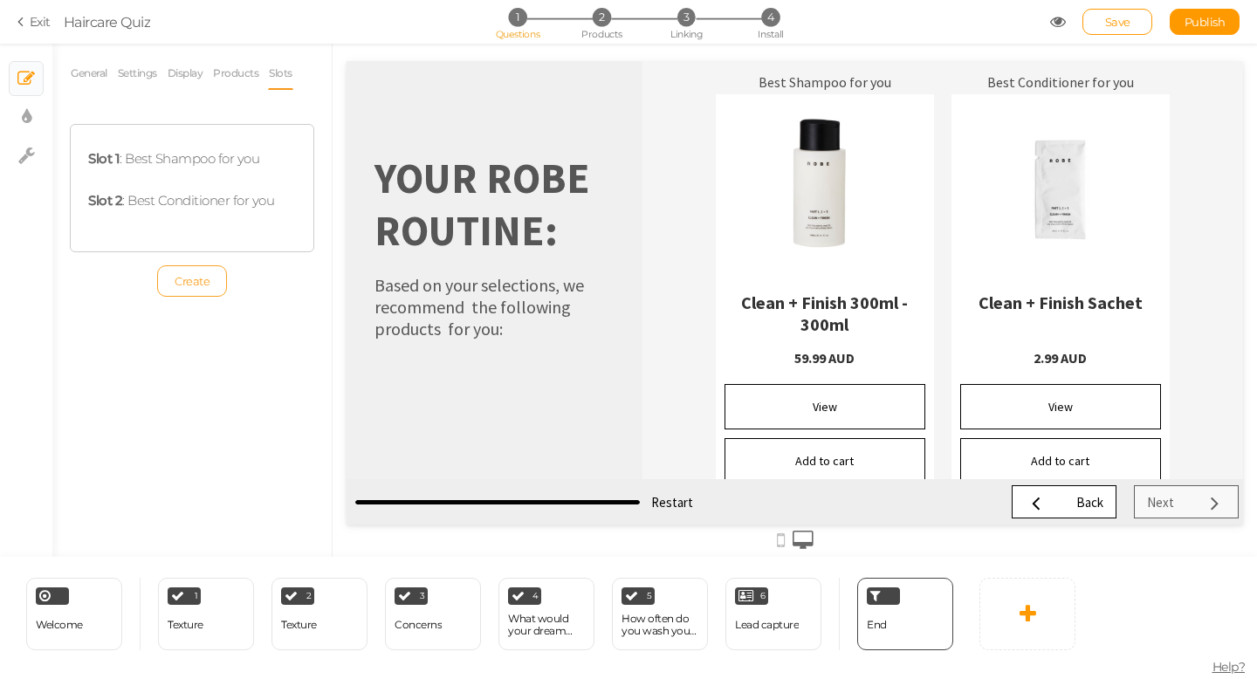
click at [184, 281] on span "Create" at bounding box center [192, 281] width 35 height 14
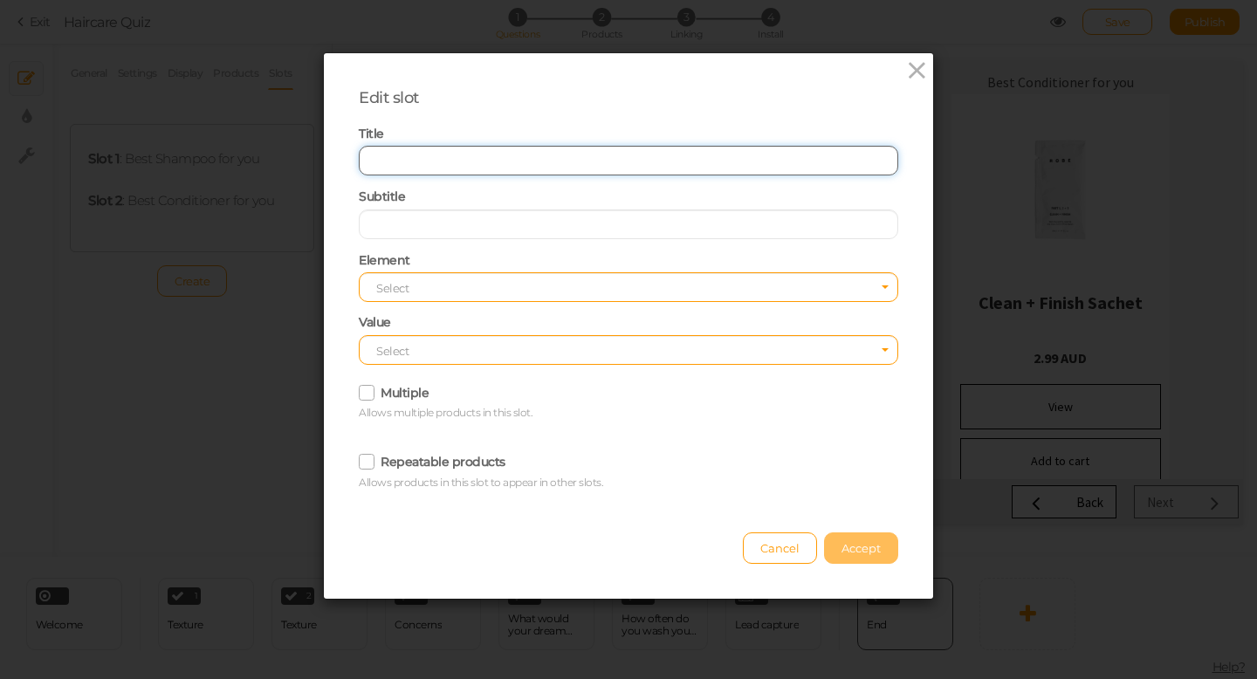
click at [387, 163] on input "text" at bounding box center [629, 161] width 540 height 30
type input "Best Treatments for you"
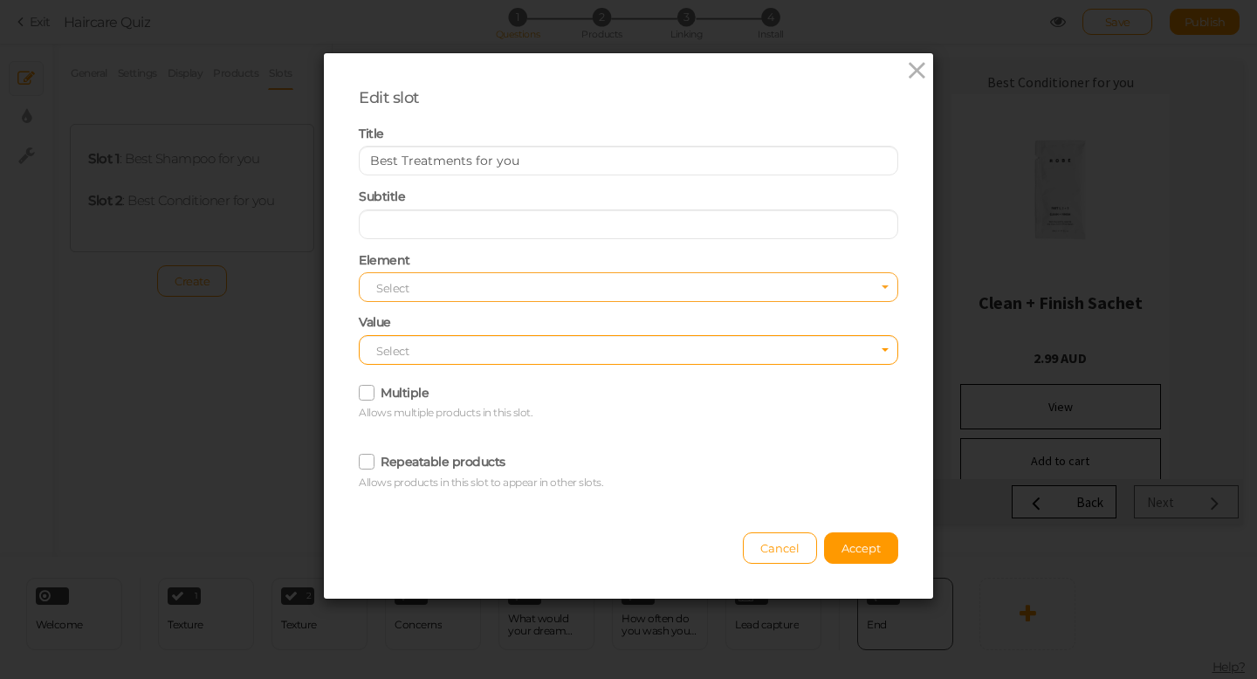
click at [423, 283] on span "Select" at bounding box center [629, 287] width 540 height 30
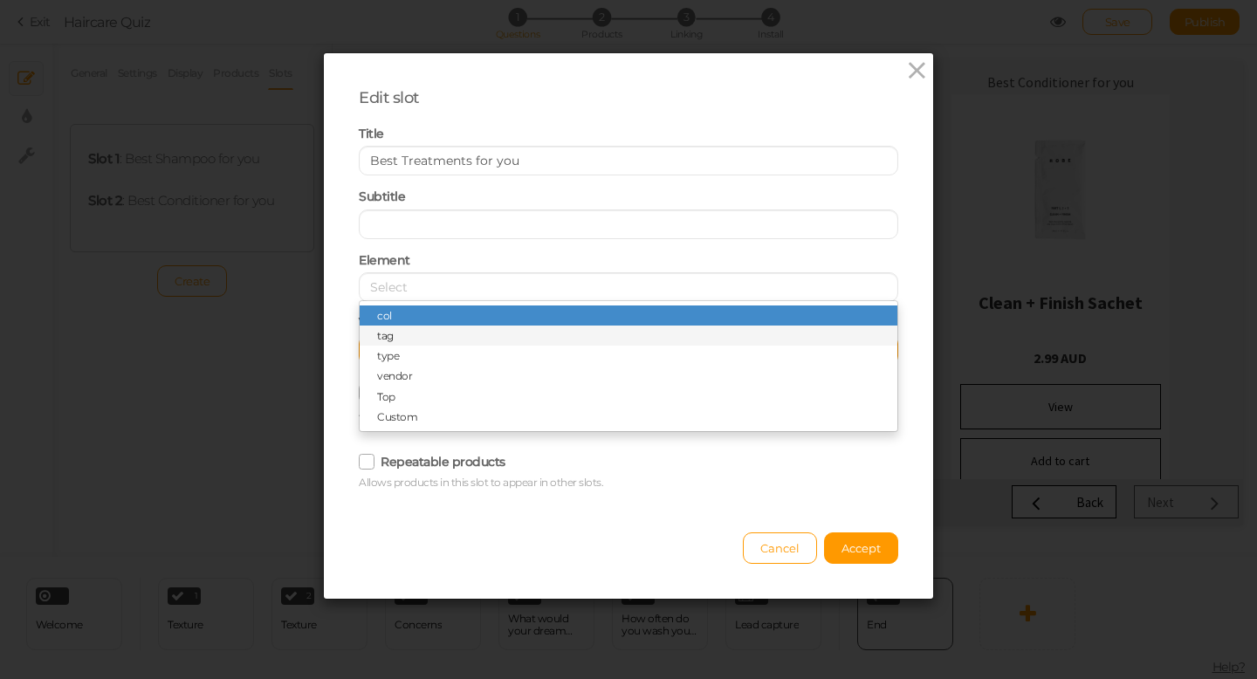
click at [408, 331] on span "tag" at bounding box center [629, 336] width 538 height 20
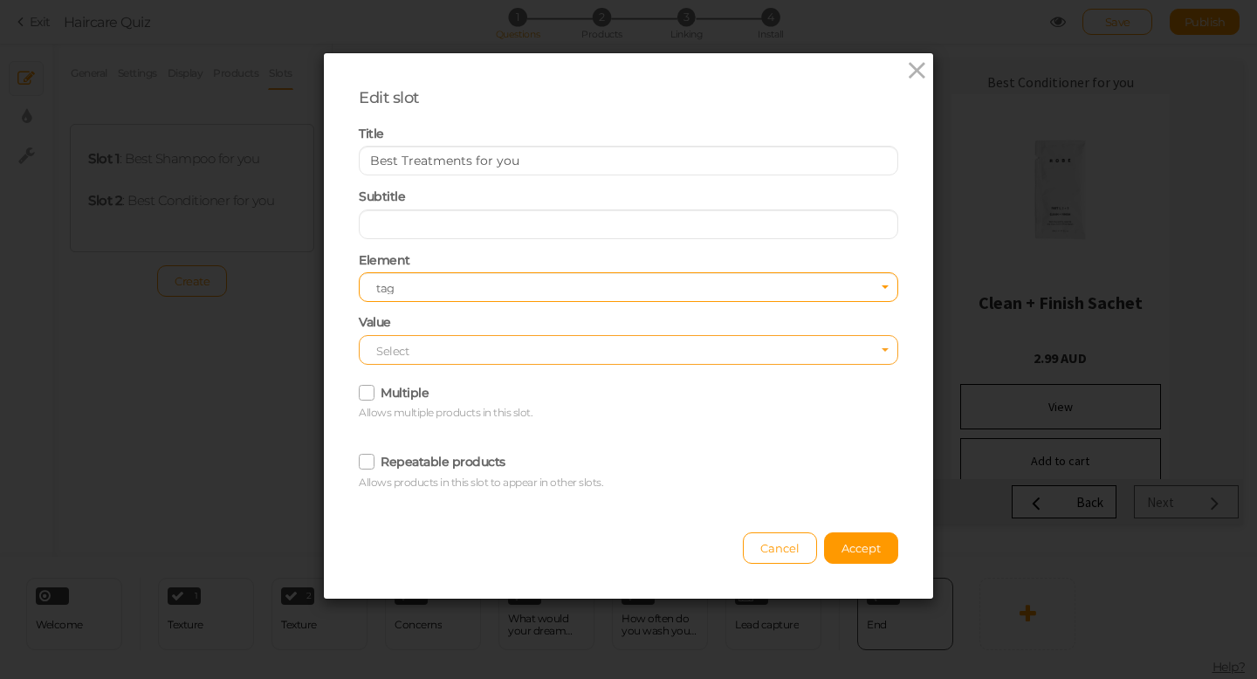
click at [411, 350] on span "Select" at bounding box center [629, 350] width 540 height 30
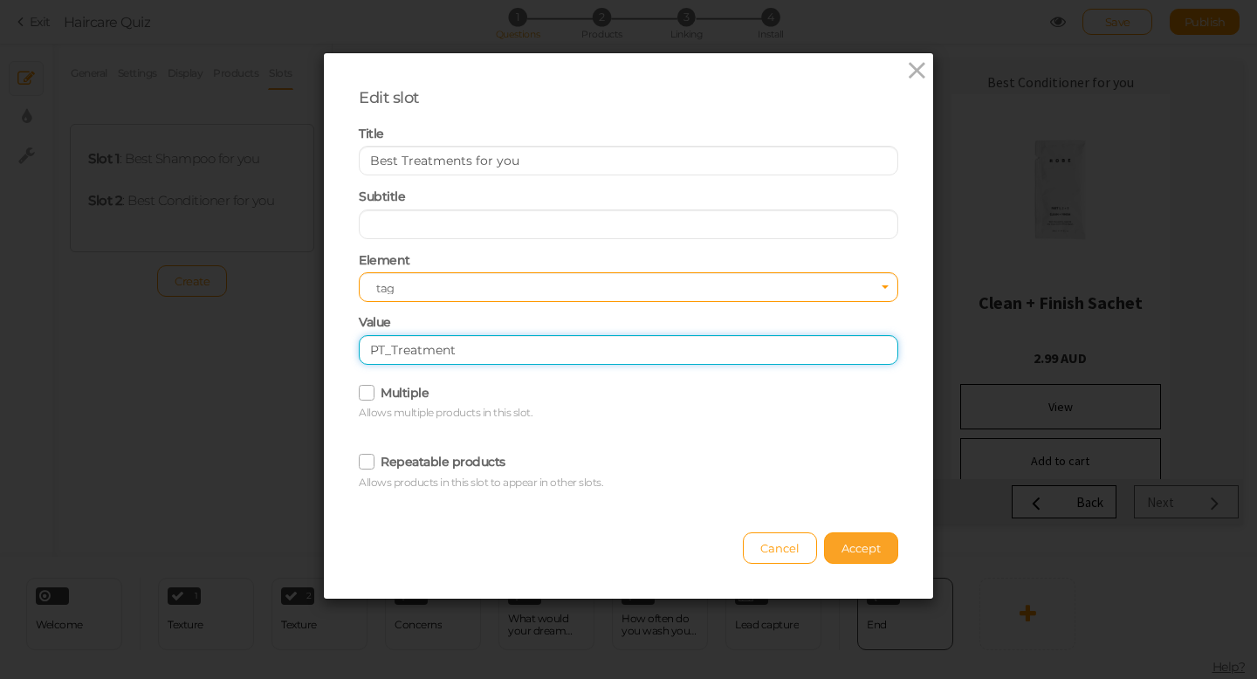
type input "PT_Treatment"
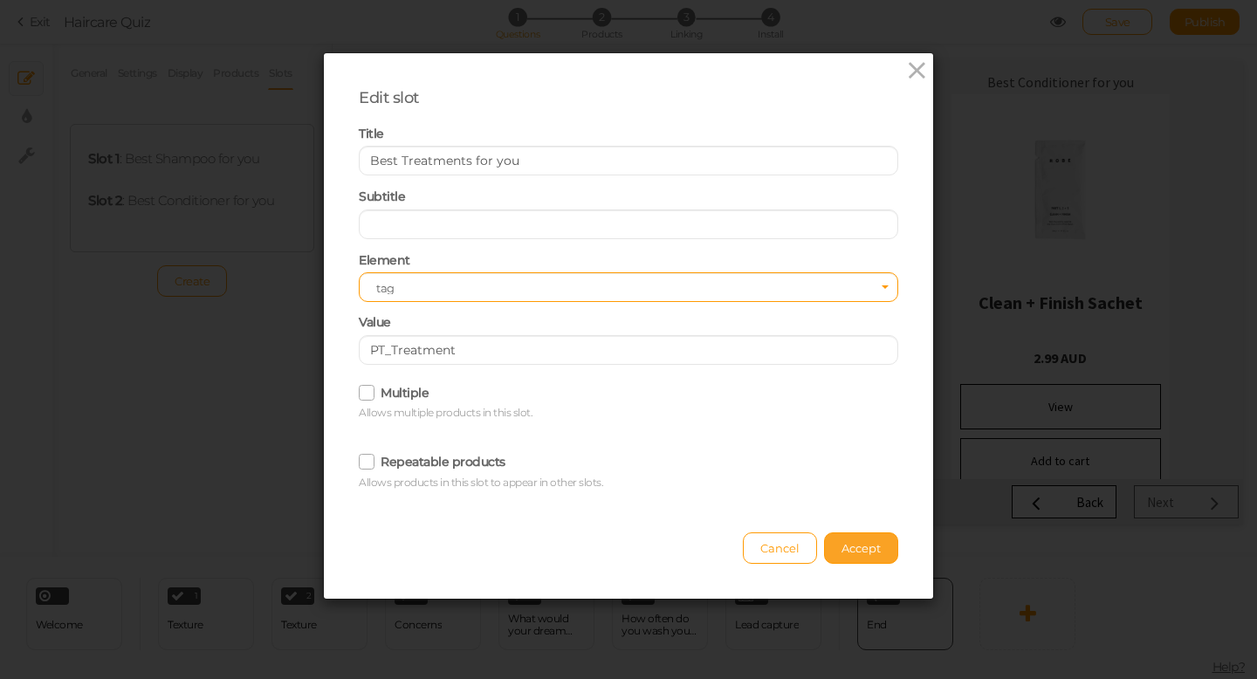
click at [853, 552] on span "Accept" at bounding box center [861, 548] width 39 height 14
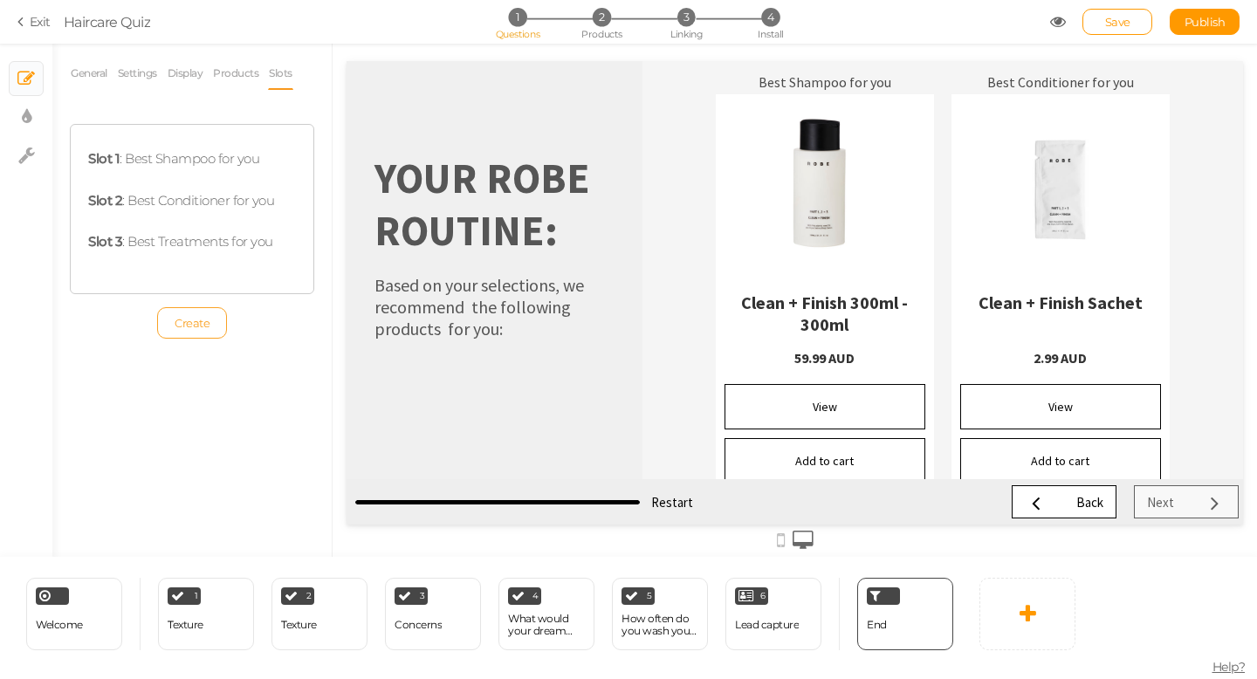
click at [203, 329] on link "Create" at bounding box center [192, 322] width 70 height 31
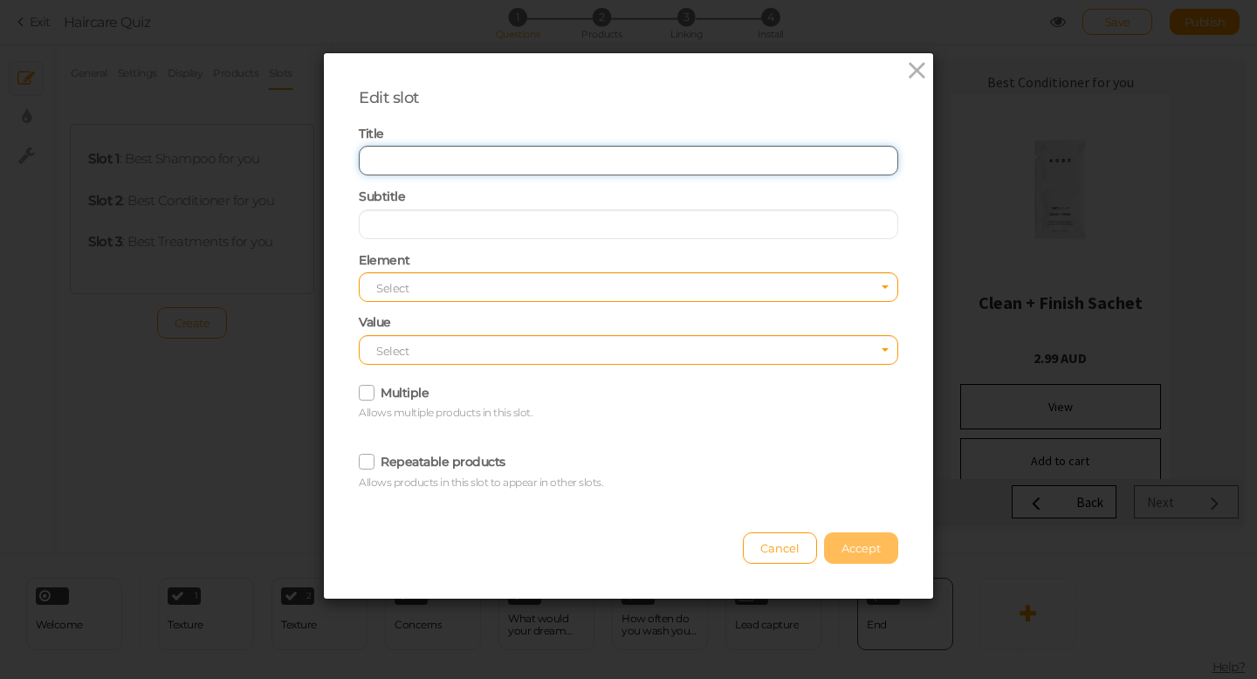
click at [442, 162] on input "text" at bounding box center [629, 161] width 540 height 30
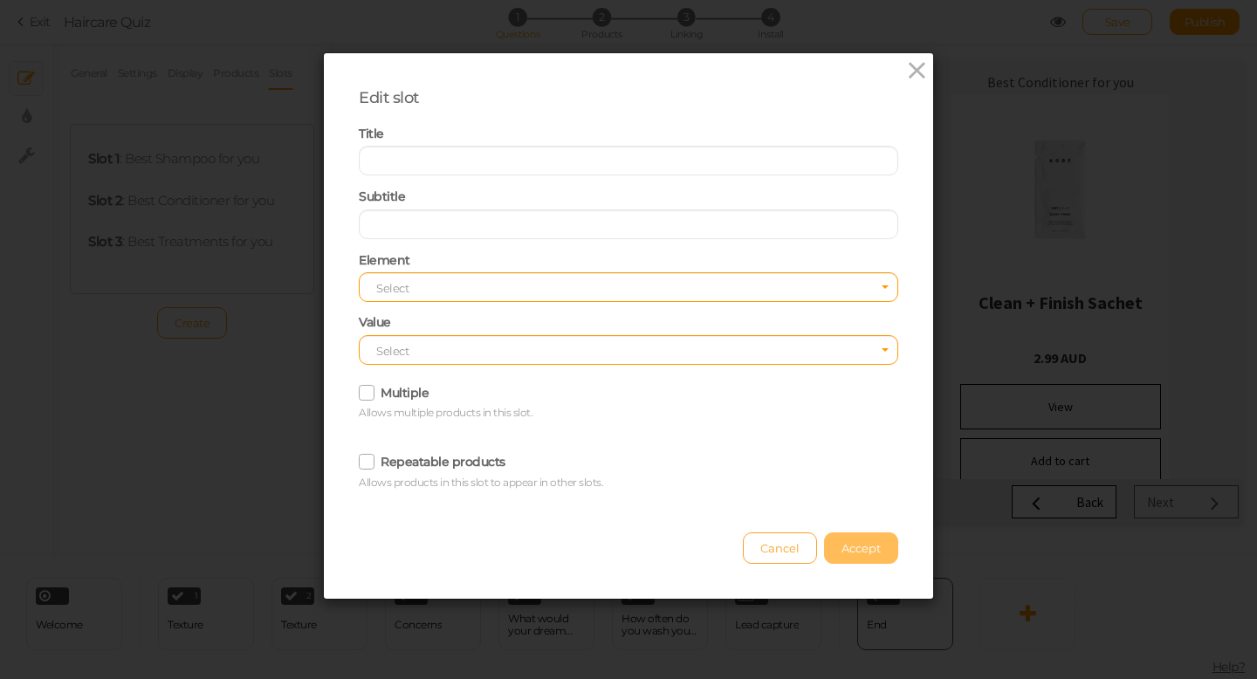
click at [786, 554] on span "Cancel" at bounding box center [780, 548] width 39 height 14
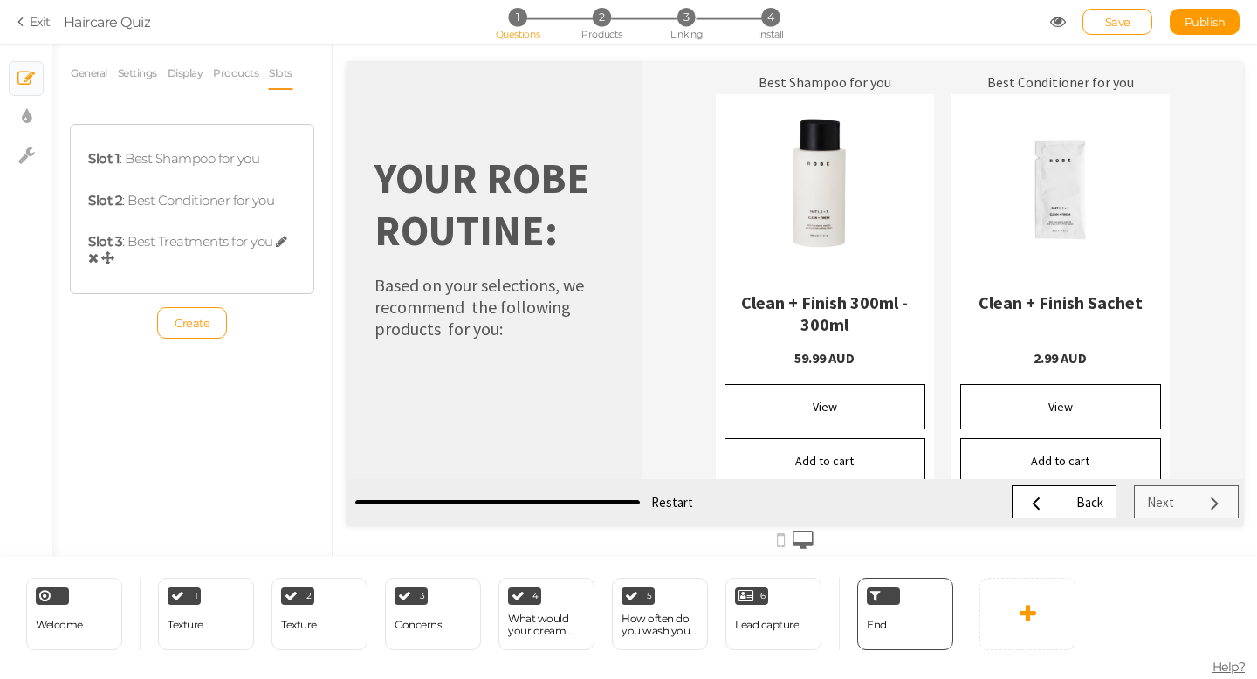
click at [199, 244] on div "Slot 3 : Best Treatments for you" at bounding box center [192, 250] width 208 height 33
click at [277, 244] on icon at bounding box center [281, 241] width 11 height 13
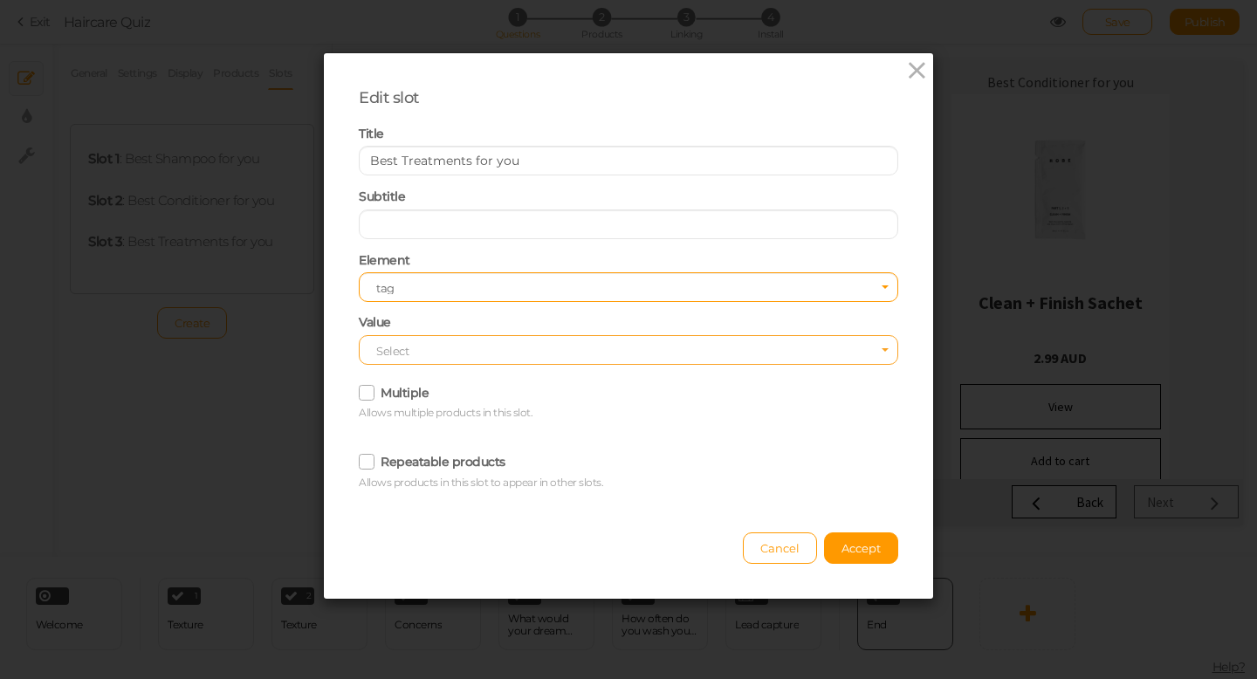
click at [408, 354] on span "Select" at bounding box center [392, 351] width 32 height 14
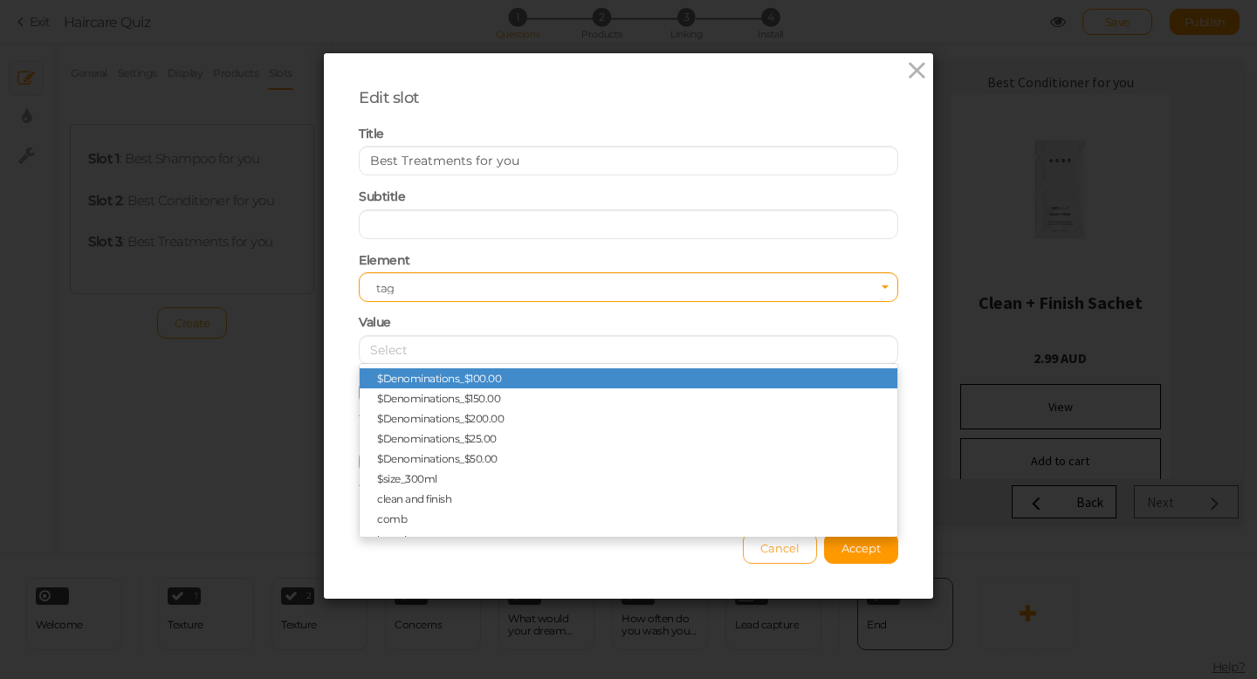
click at [781, 555] on button "Cancel" at bounding box center [780, 548] width 74 height 31
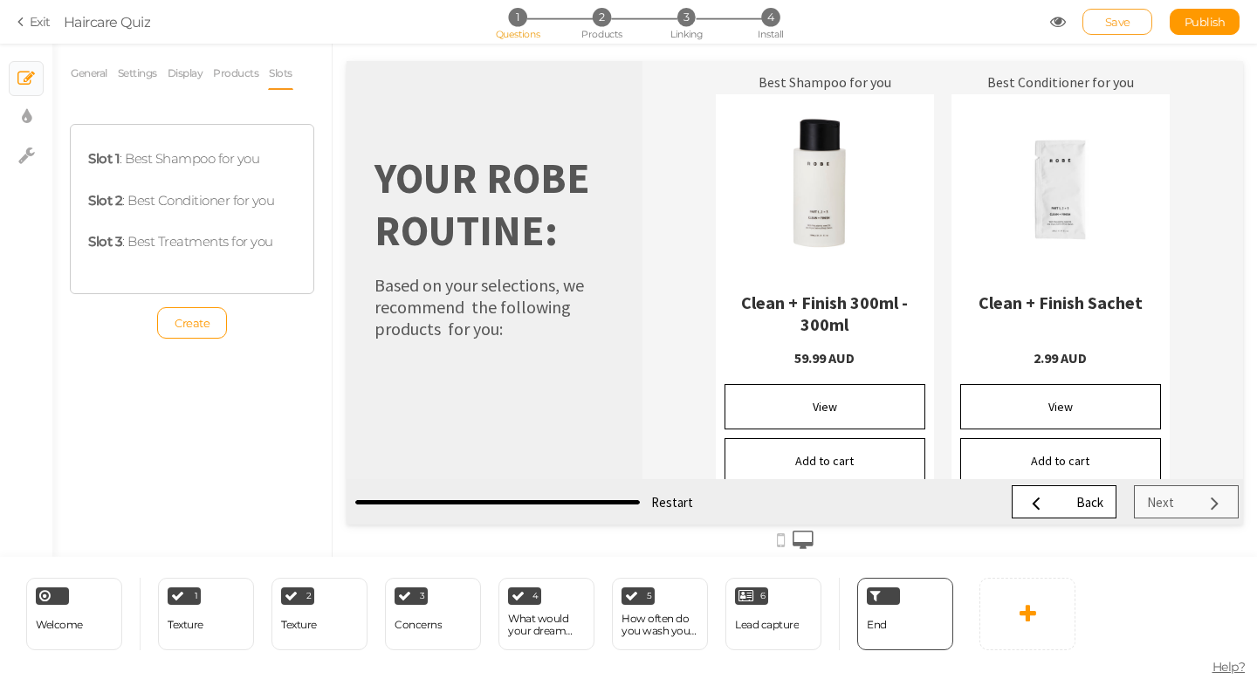
click at [1111, 21] on span "Save" at bounding box center [1117, 22] width 25 height 14
click at [38, 17] on link "Exit" at bounding box center [33, 21] width 33 height 17
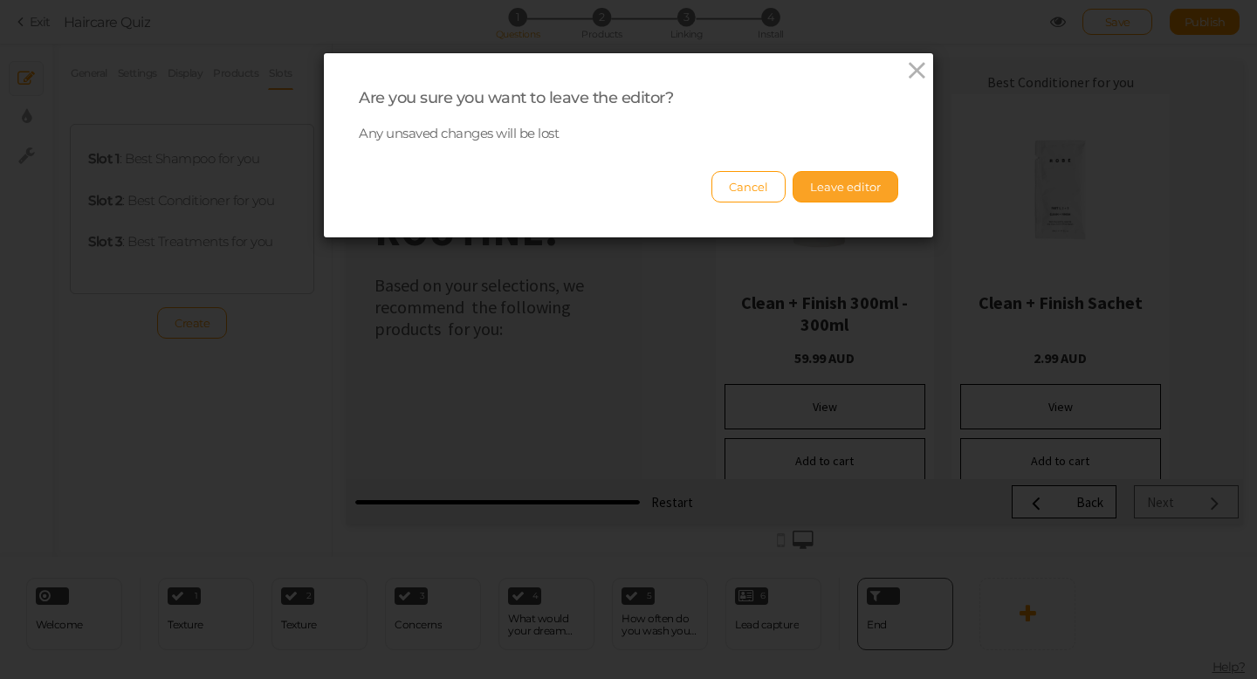
click at [876, 194] on button "Leave editor" at bounding box center [846, 186] width 106 height 31
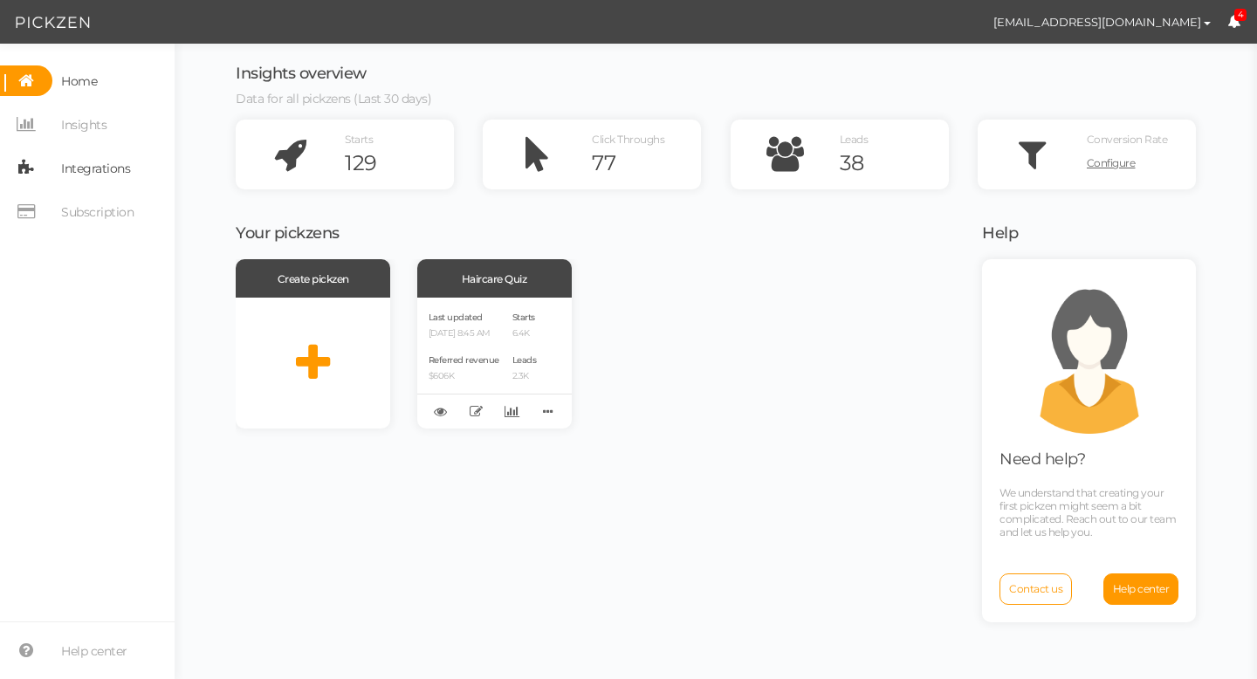
click at [84, 171] on span "Integrations" at bounding box center [95, 169] width 69 height 28
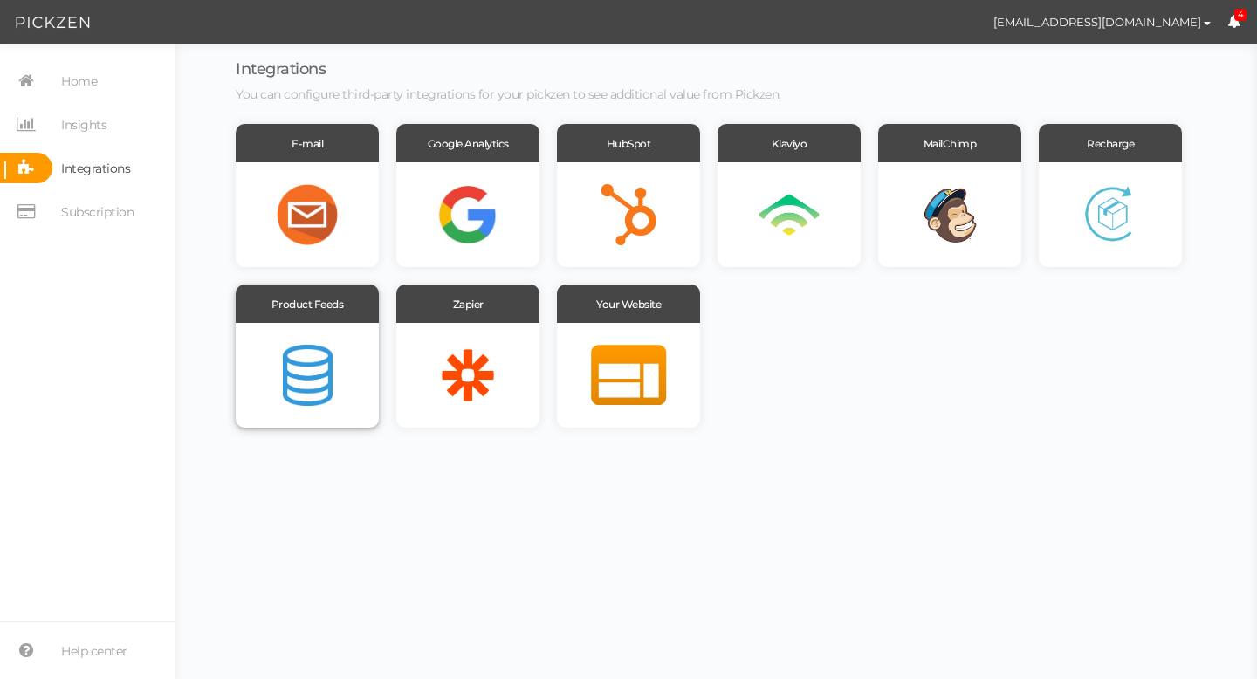
click at [334, 374] on div at bounding box center [307, 375] width 143 height 105
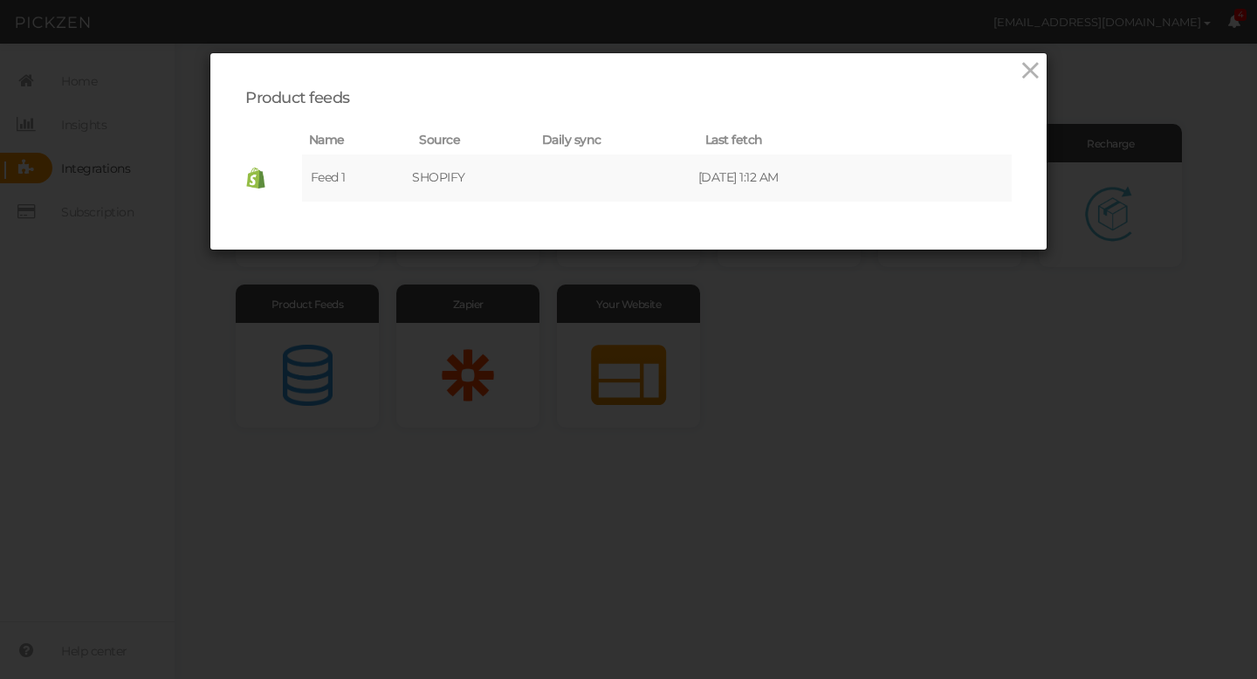
click at [568, 141] on span "Daily sync" at bounding box center [571, 140] width 59 height 16
click at [588, 142] on th "Daily sync" at bounding box center [616, 141] width 163 height 30
click at [896, 177] on icon at bounding box center [890, 177] width 10 height 12
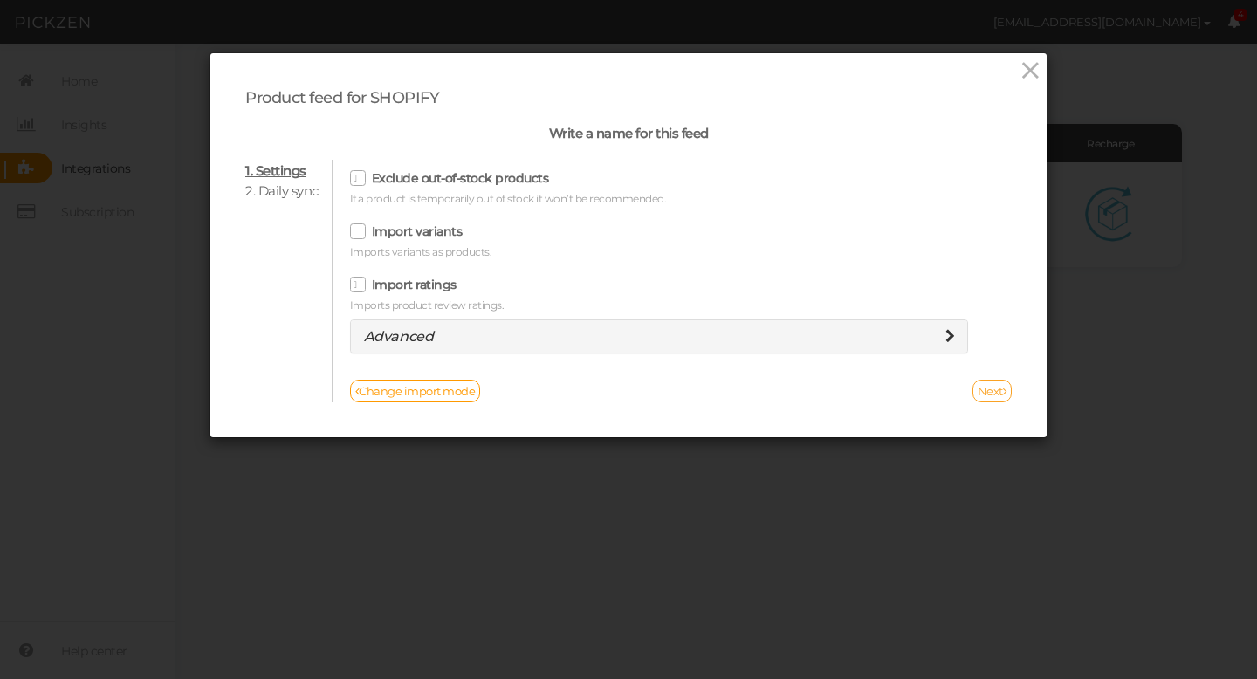
click at [987, 391] on link "Next" at bounding box center [993, 391] width 40 height 23
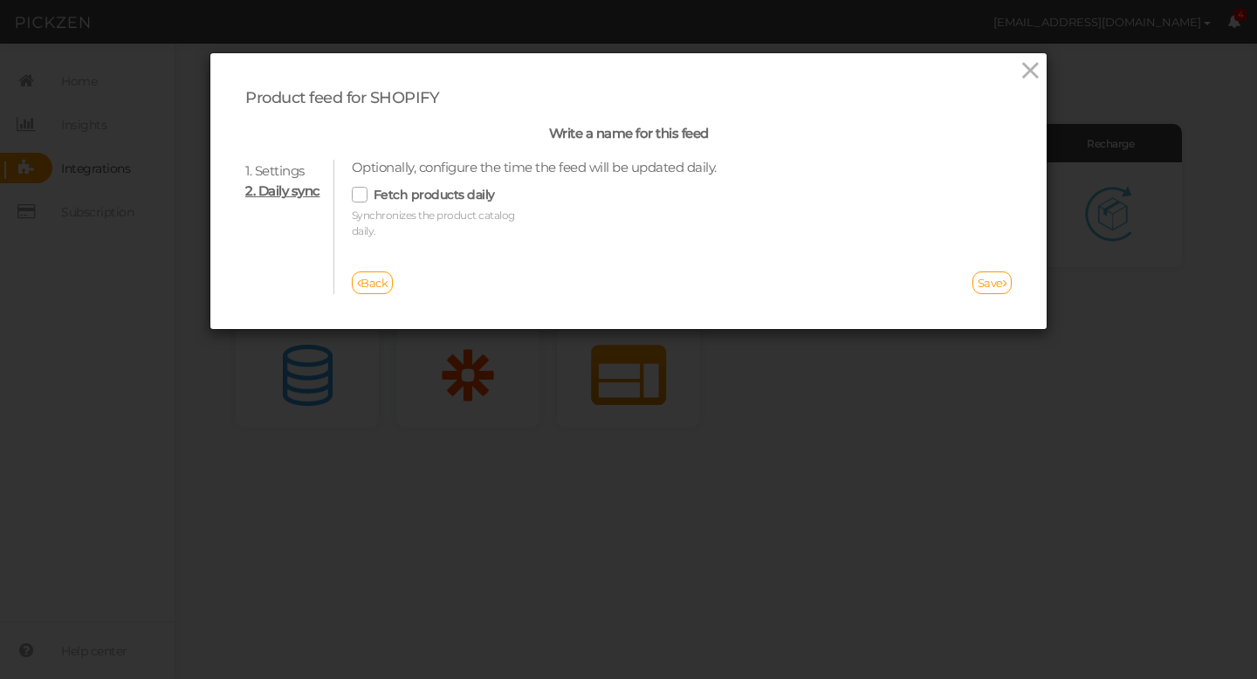
click at [361, 199] on icon at bounding box center [361, 194] width 28 height 10
click at [0, 0] on input "Fetch products daily" at bounding box center [0, 0] width 0 height 0
select select "America/New_York"
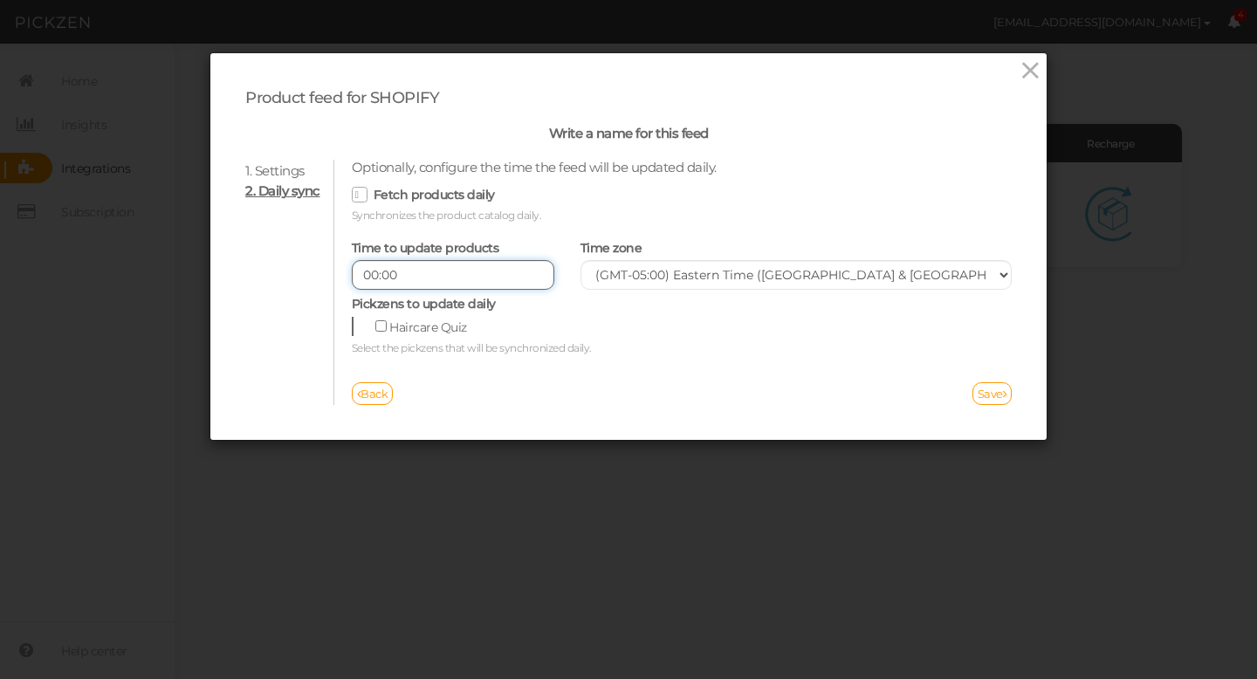
click at [425, 269] on input "00:00" at bounding box center [453, 275] width 203 height 30
click at [404, 277] on input "00:00" at bounding box center [453, 275] width 203 height 30
type input "0"
type input "18:00"
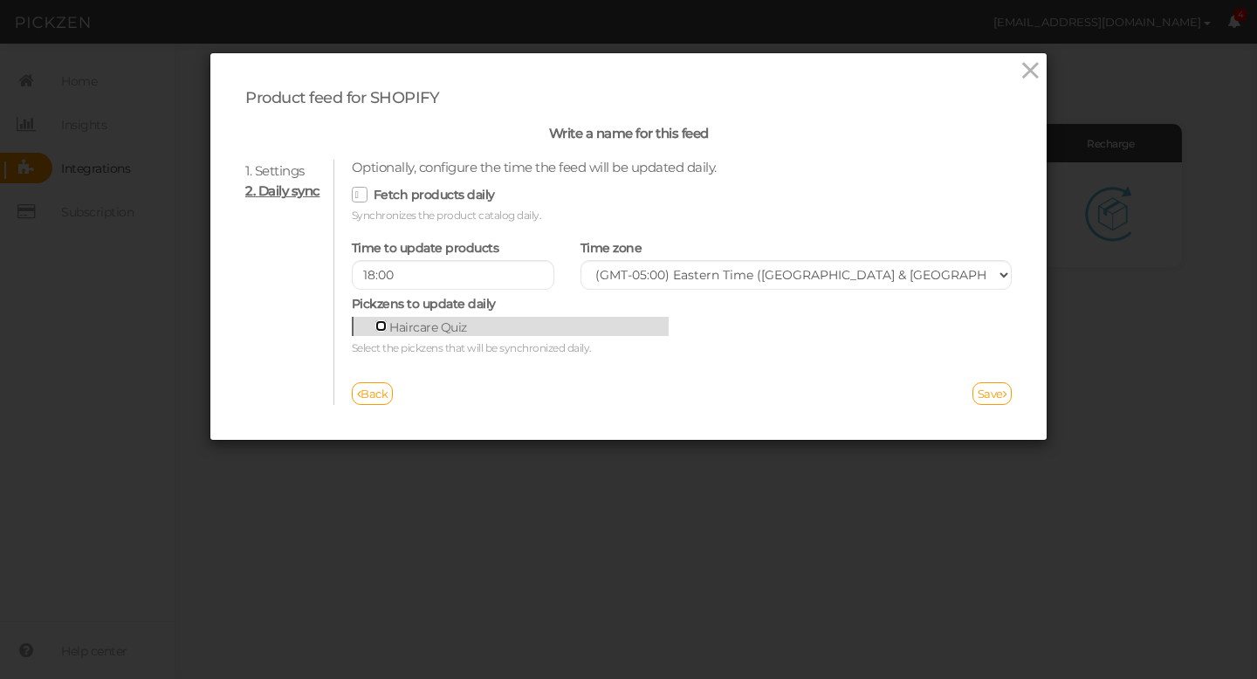
click at [383, 325] on input "Haircare Quiz" at bounding box center [380, 325] width 11 height 11
checkbox input "true"
click at [1000, 392] on link "Save" at bounding box center [993, 393] width 40 height 23
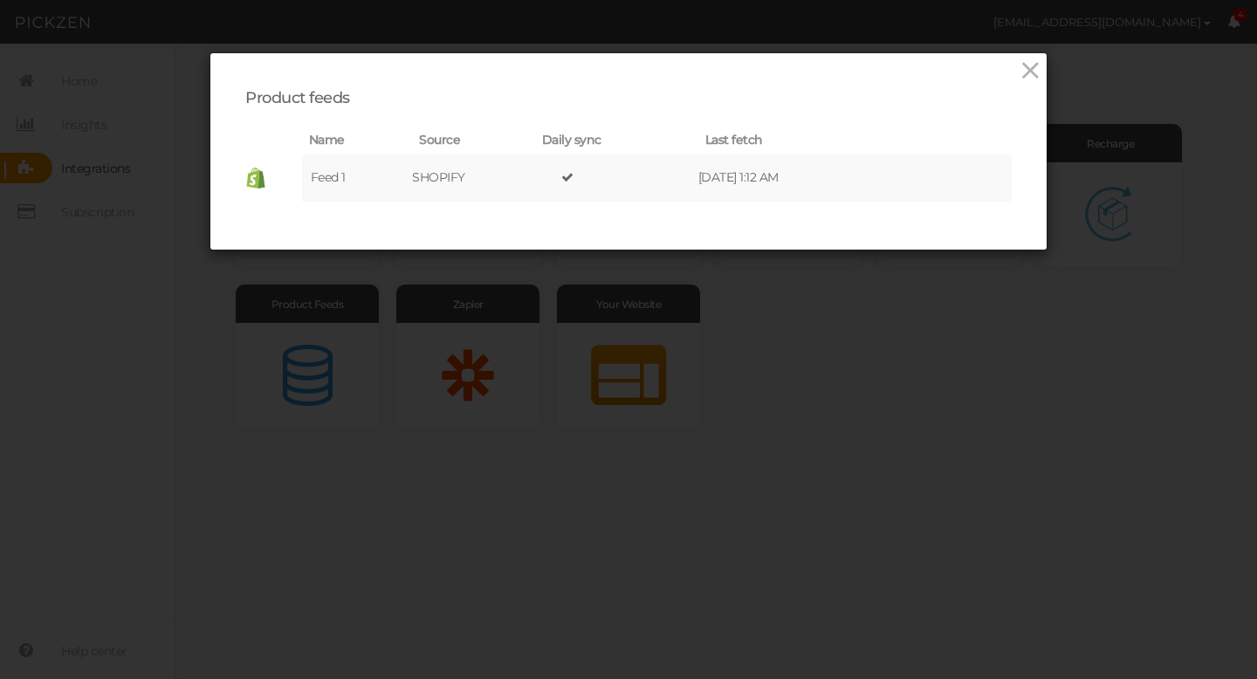
click at [140, 137] on div "Product feeds Name Source Daily sync Last fetch Feed 1 SHOPIFY [DATE] 1:12 AM ×…" at bounding box center [628, 339] width 1257 height 679
click at [1027, 72] on icon at bounding box center [1030, 71] width 25 height 26
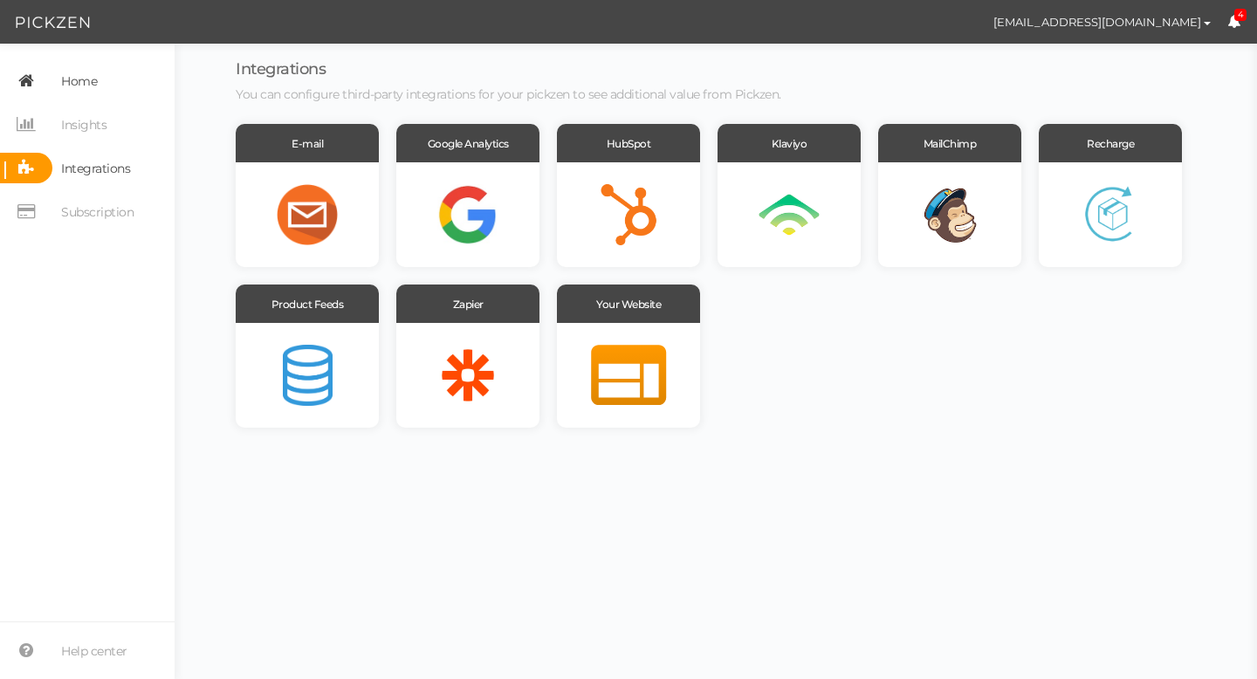
click at [96, 85] on span "Home" at bounding box center [79, 81] width 36 height 28
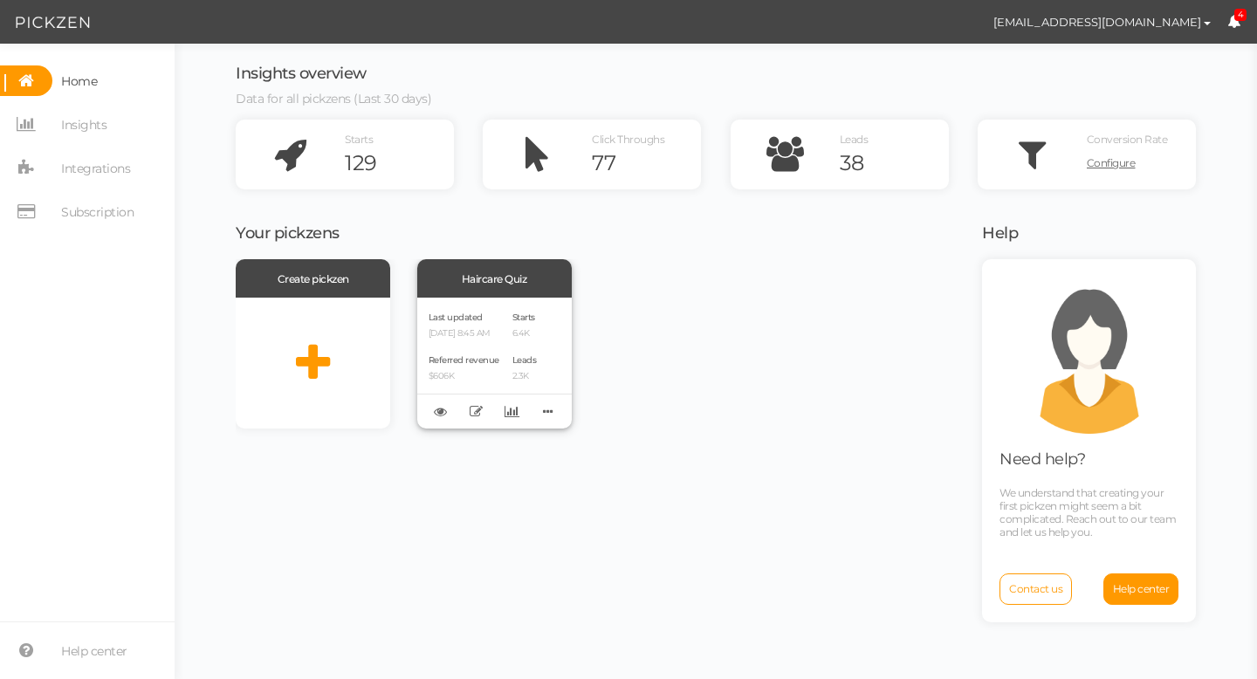
click at [498, 341] on div "Last updated [DATE] 8:45 AM Referred revenue $606K" at bounding box center [464, 363] width 71 height 108
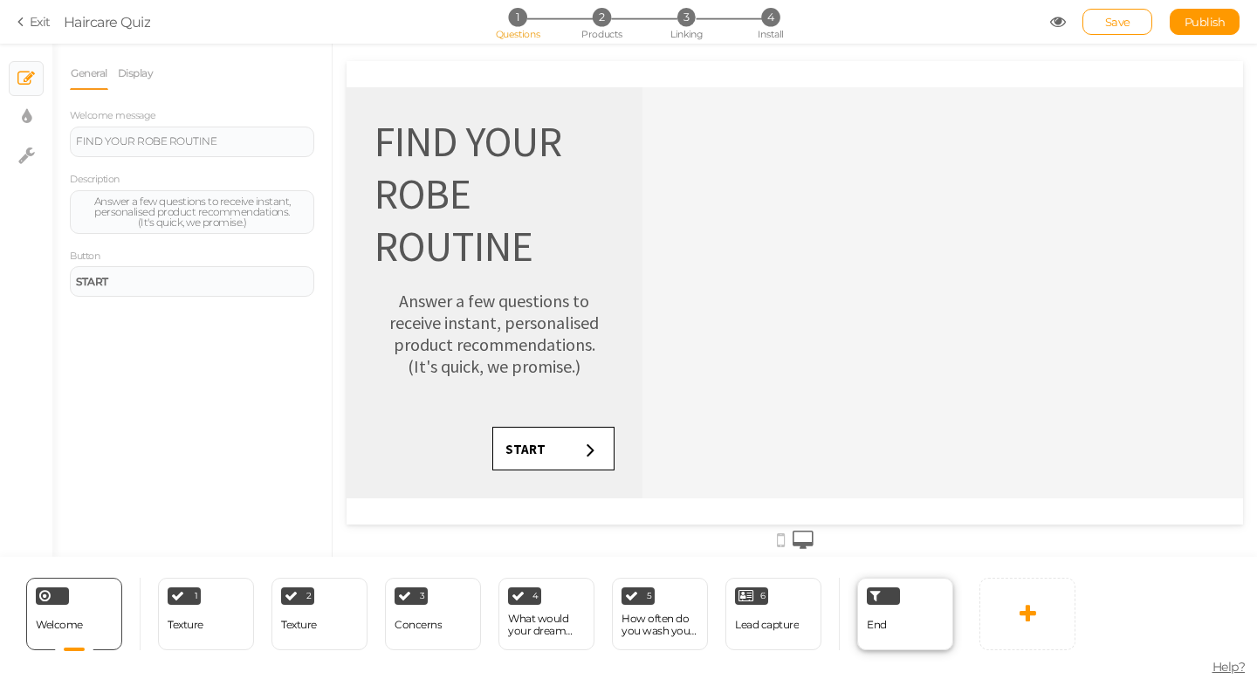
click at [885, 612] on div "End" at bounding box center [877, 625] width 20 height 31
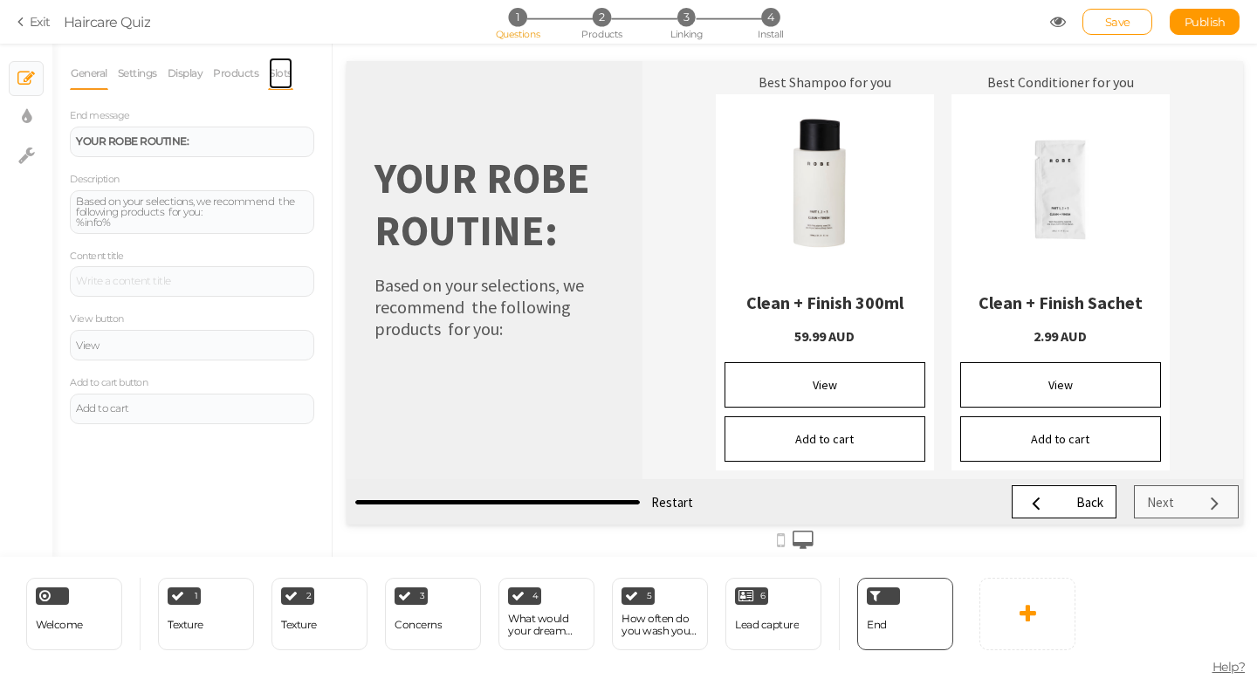
click at [289, 75] on link "Slots" at bounding box center [280, 73] width 25 height 33
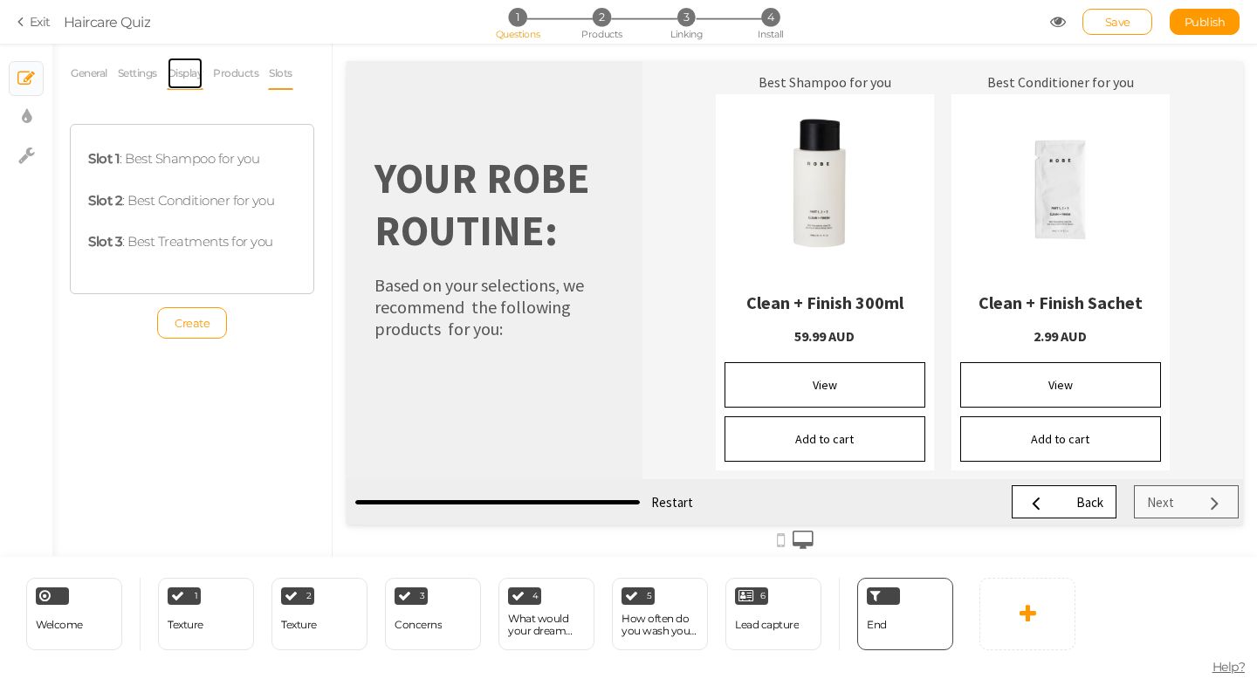
click at [186, 77] on link "Display" at bounding box center [186, 73] width 38 height 33
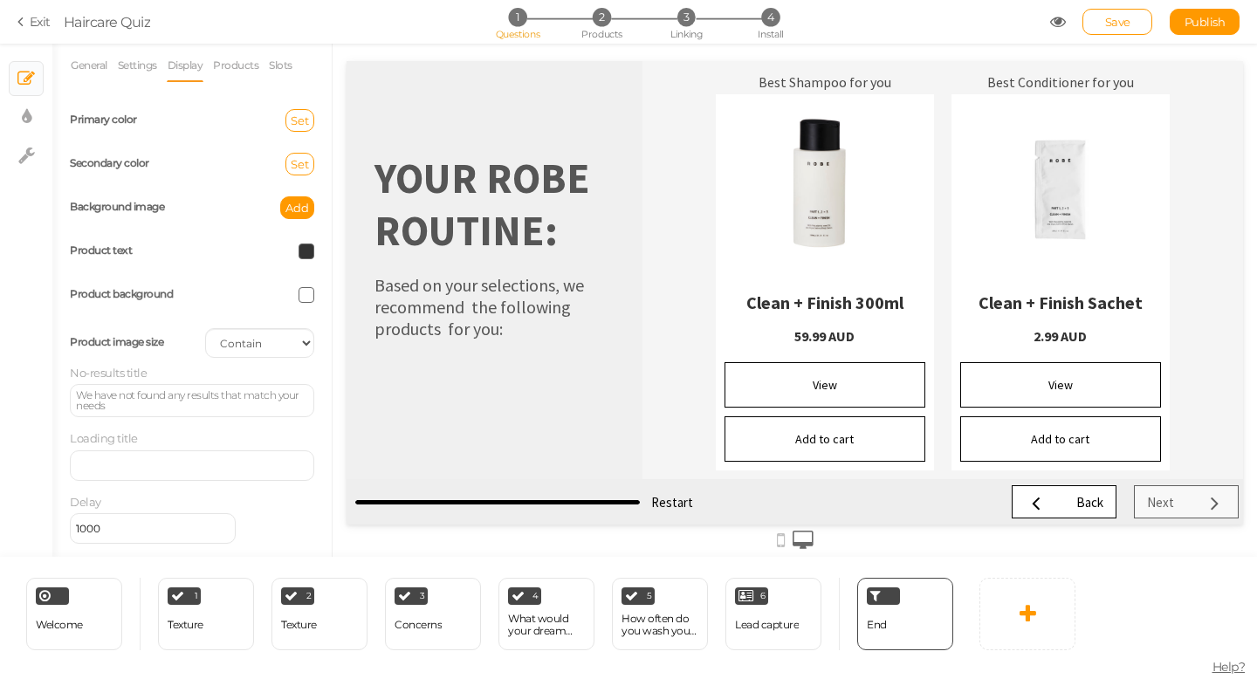
scroll to position [7, 0]
click at [129, 70] on link "Settings" at bounding box center [137, 66] width 41 height 33
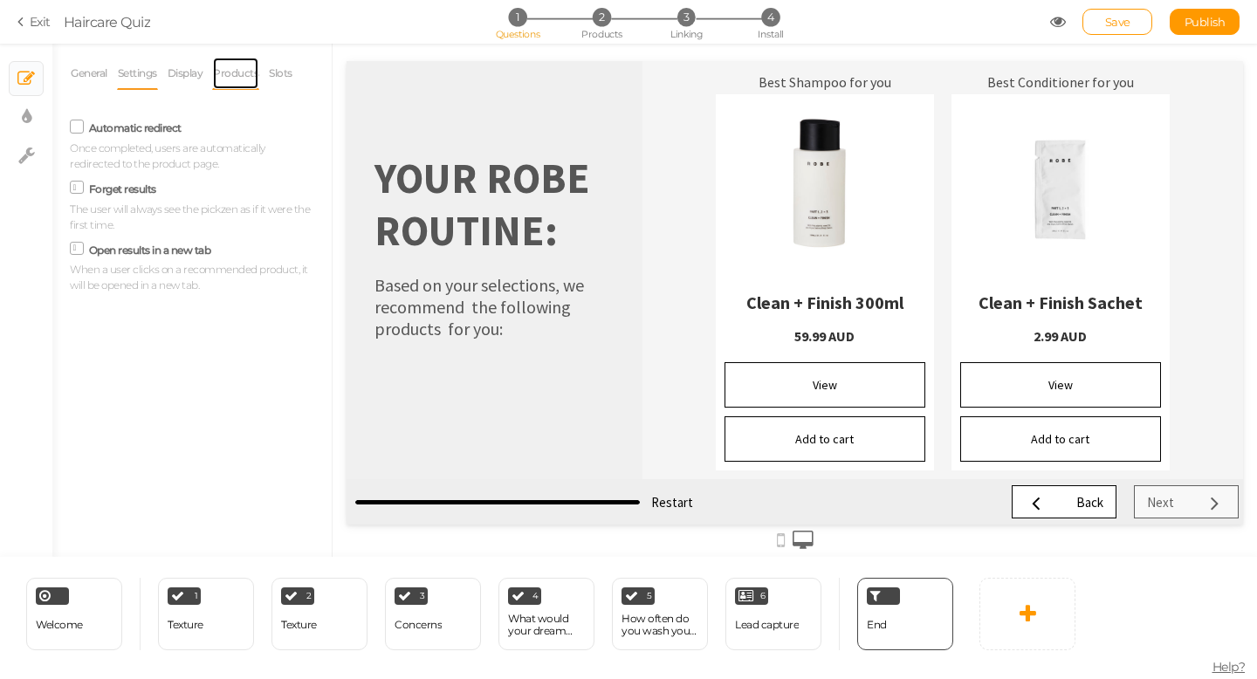
click at [244, 73] on link "Products" at bounding box center [235, 73] width 47 height 33
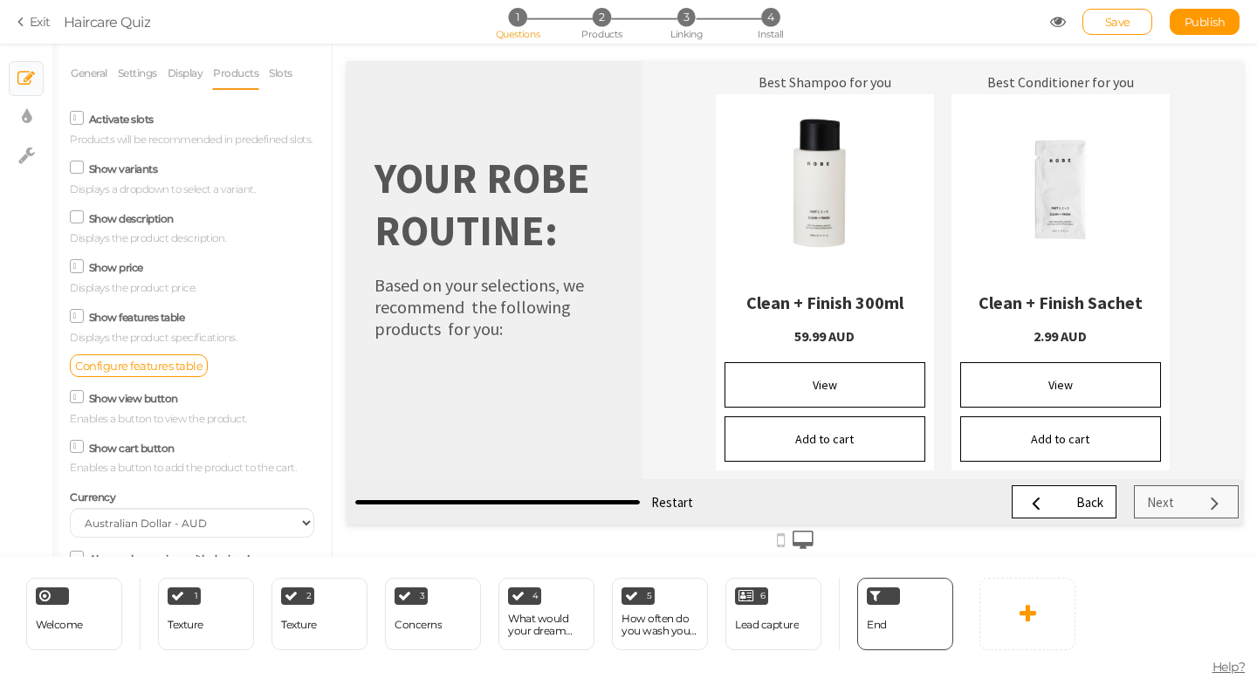
click at [77, 219] on icon at bounding box center [77, 216] width 24 height 9
click at [0, 0] on input "Show description" at bounding box center [0, 0] width 0 height 0
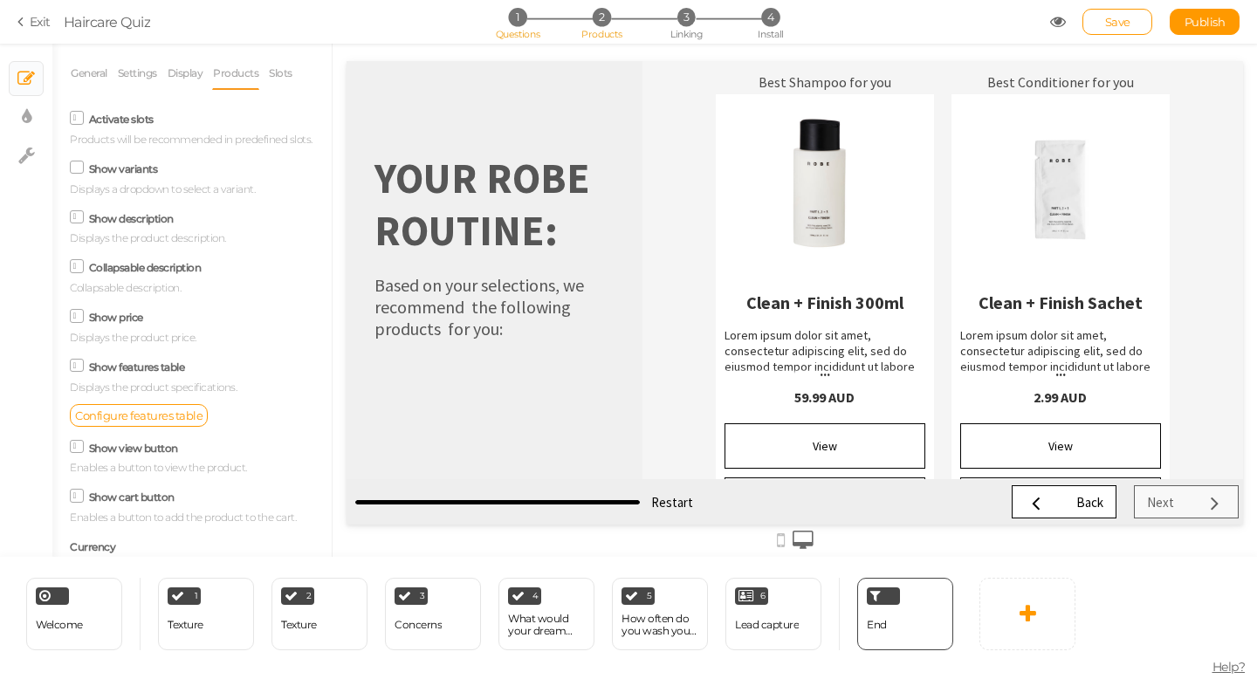
click at [602, 23] on span "2" at bounding box center [602, 17] width 18 height 18
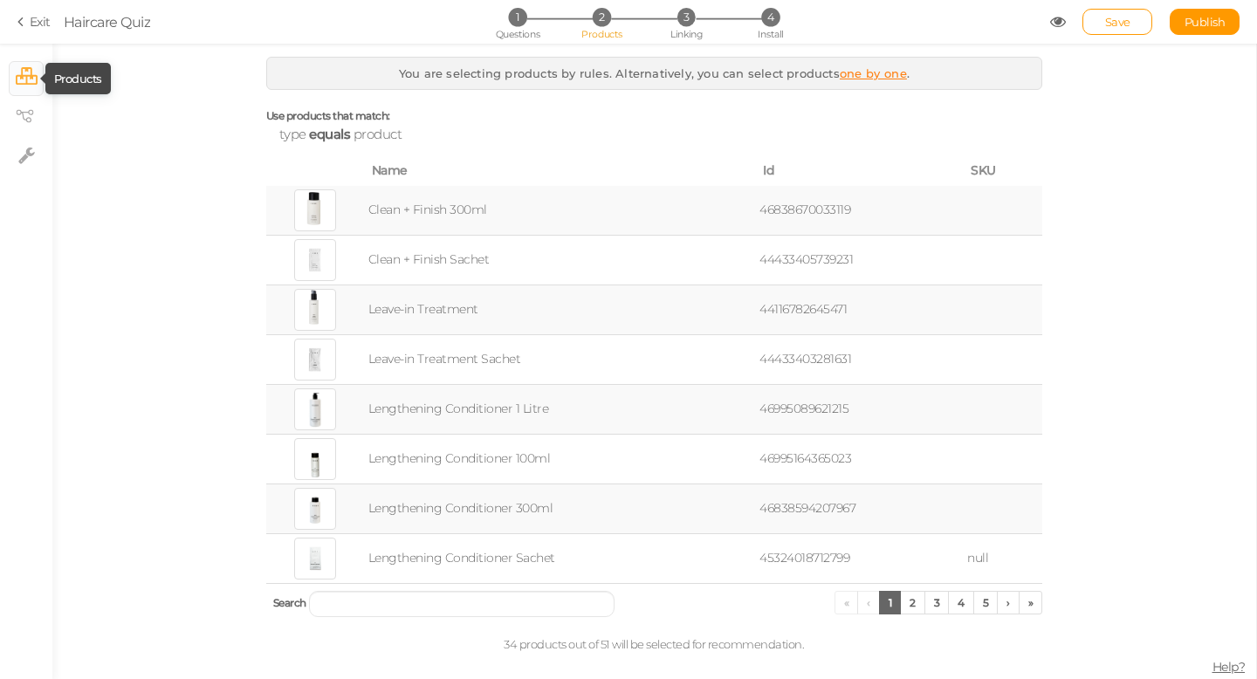
click at [31, 72] on icon at bounding box center [27, 75] width 22 height 17
click at [28, 24] on icon at bounding box center [23, 22] width 12 height 16
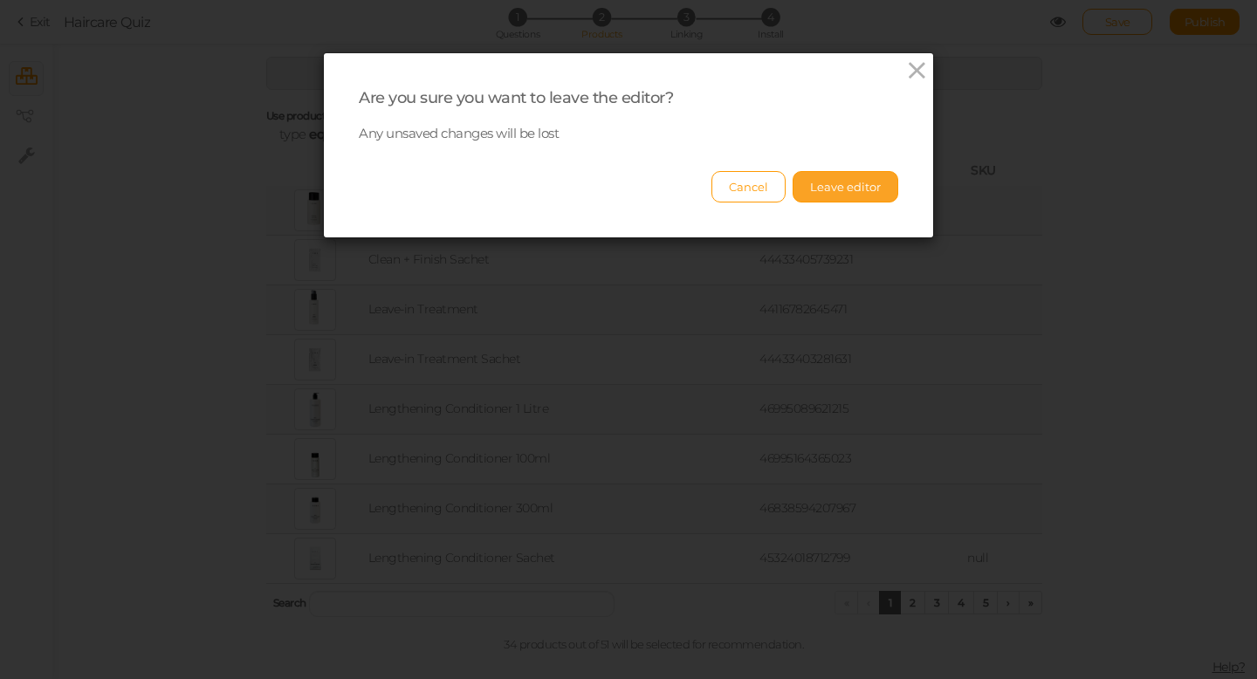
click at [842, 192] on button "Leave editor" at bounding box center [846, 186] width 106 height 31
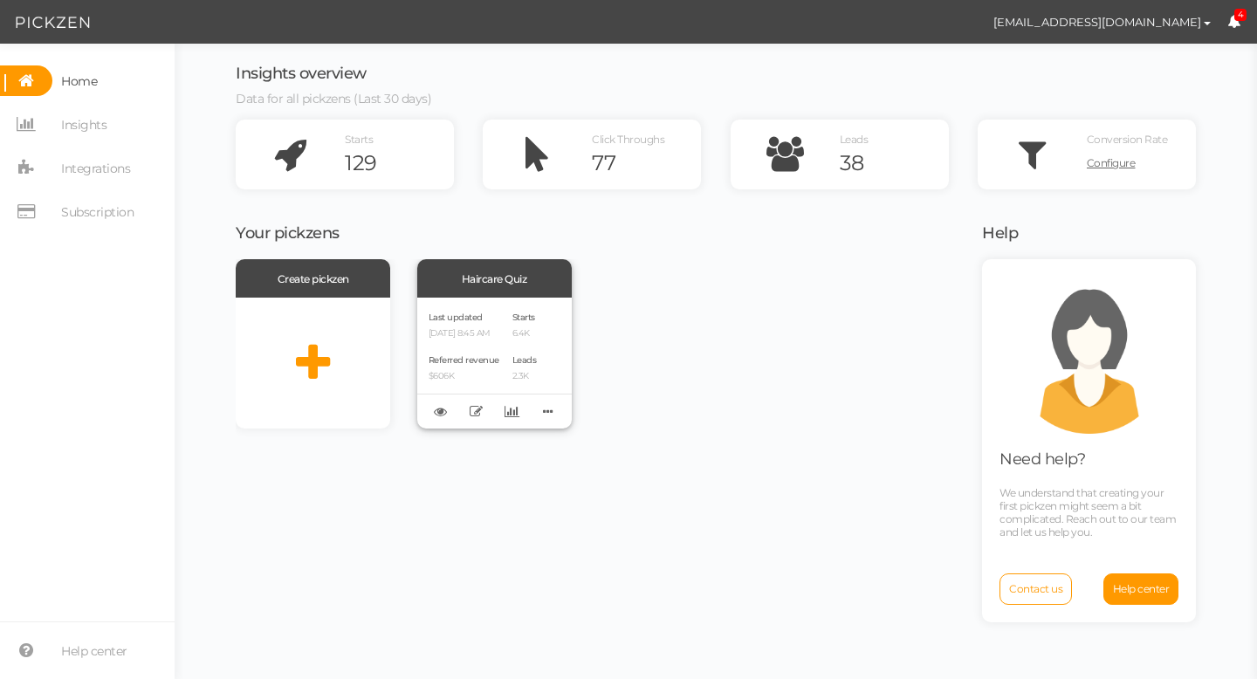
click at [511, 363] on div "Last updated [DATE] 8:45 AM Referred revenue $606K Starts 6.4K Leads 2.3K" at bounding box center [494, 363] width 155 height 131
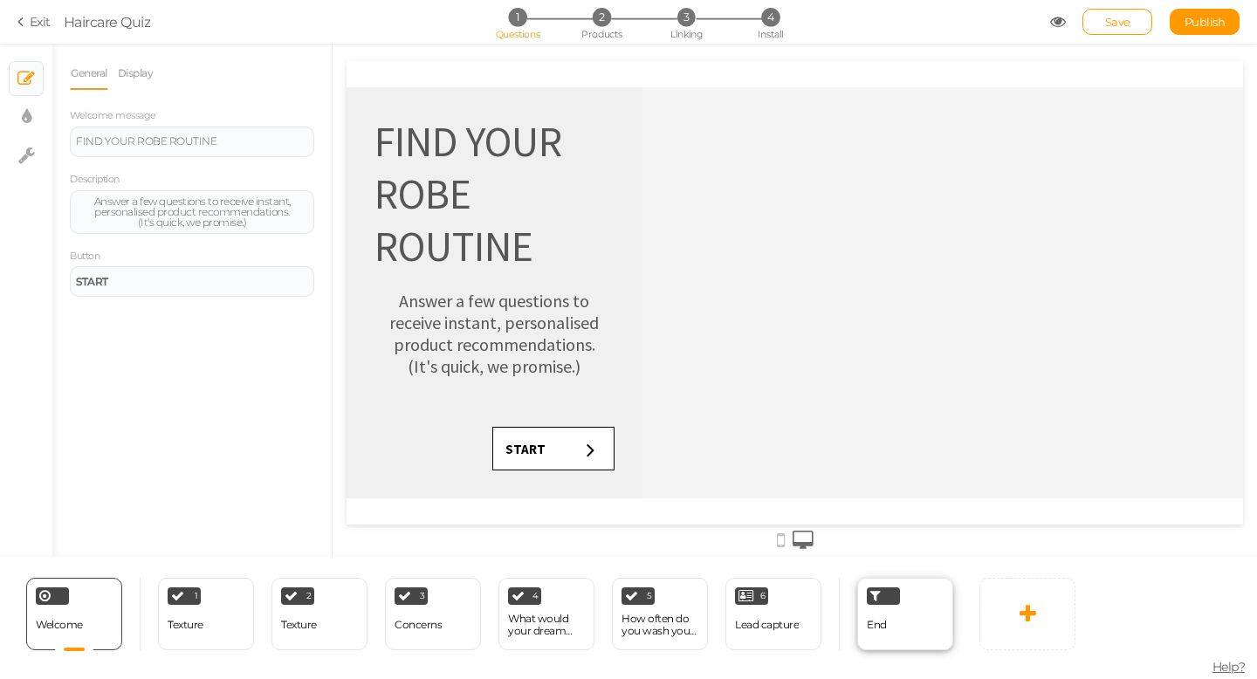
click at [910, 605] on div "End" at bounding box center [905, 614] width 96 height 72
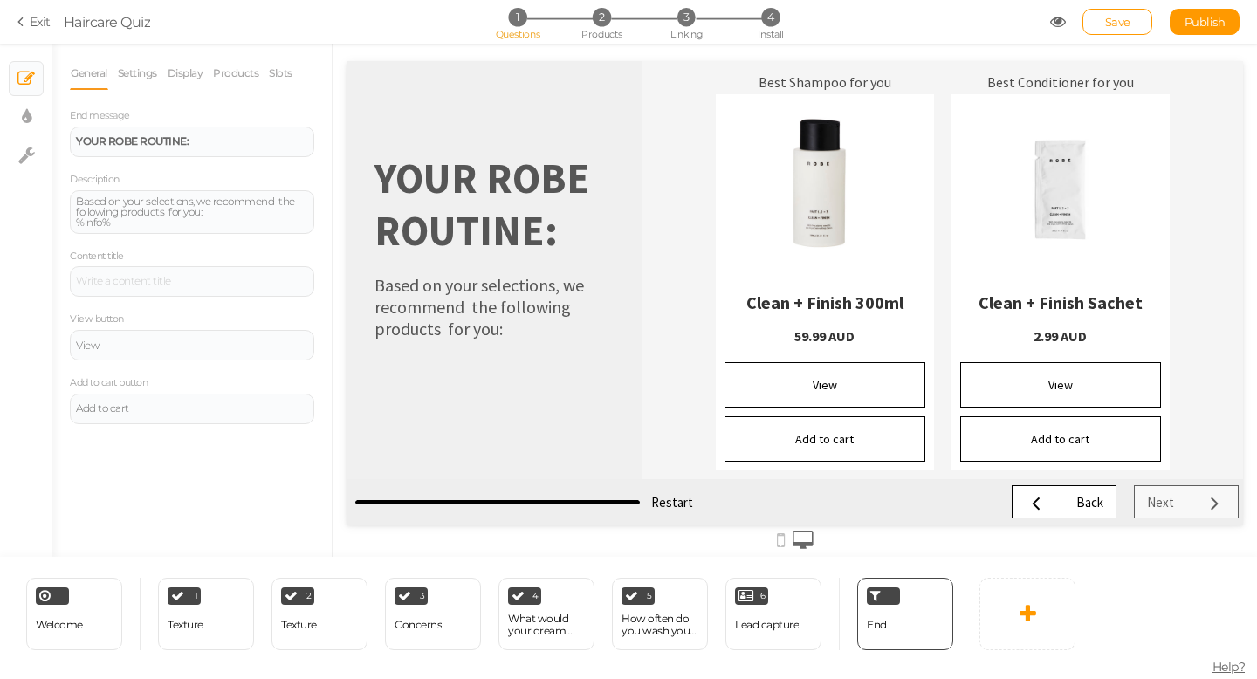
click at [298, 72] on li "Slots" at bounding box center [285, 73] width 34 height 33
click at [289, 72] on link "Slots" at bounding box center [280, 73] width 25 height 33
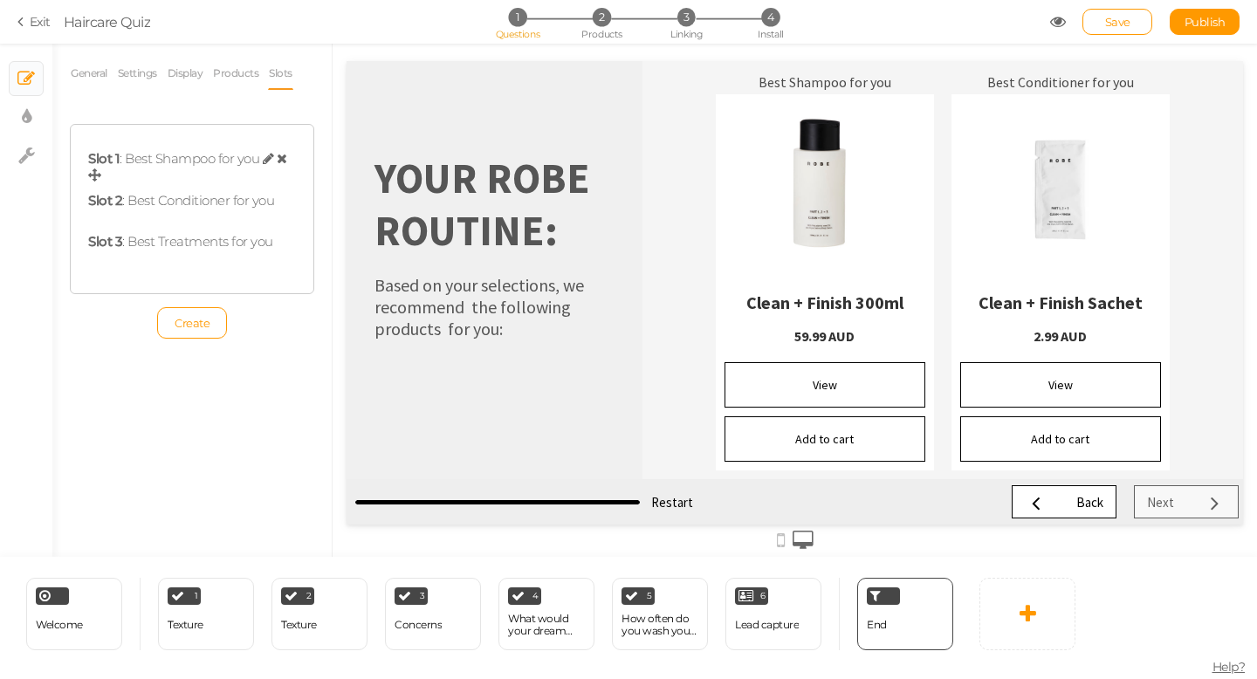
click at [198, 161] on div "Slot 1 : Best Shampoo for you" at bounding box center [192, 167] width 208 height 33
click at [266, 159] on icon at bounding box center [268, 158] width 11 height 13
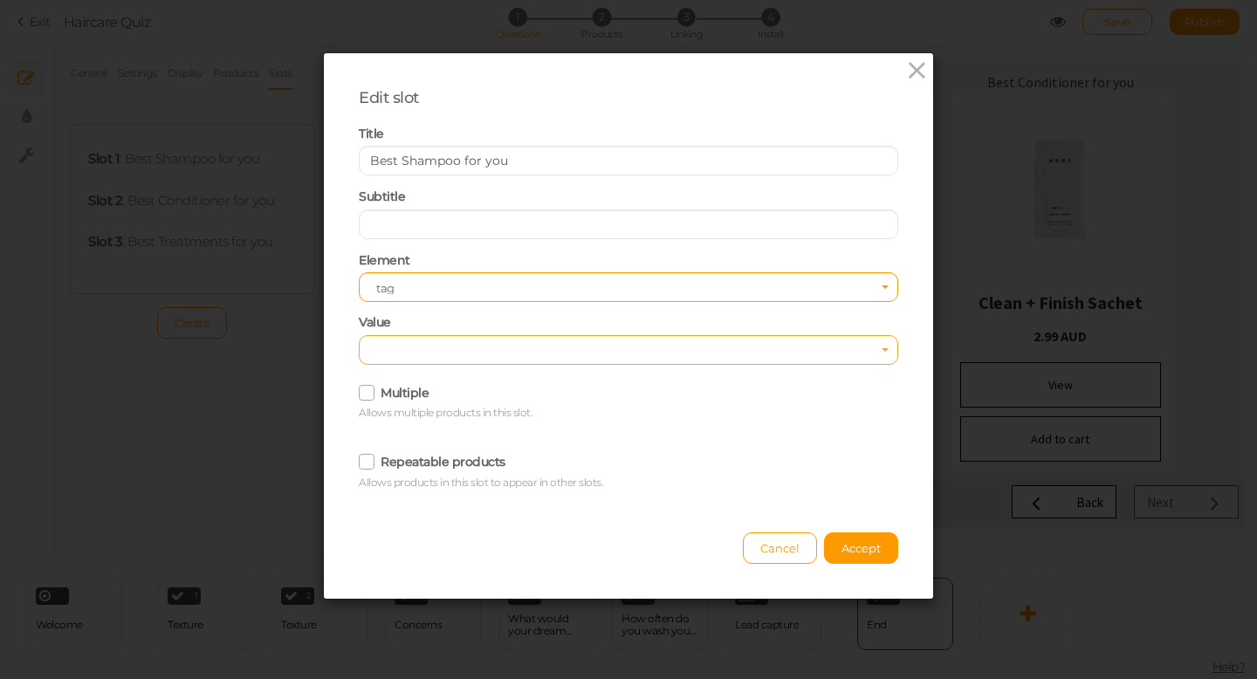
click at [417, 347] on span "Select box activate" at bounding box center [628, 351] width 505 height 12
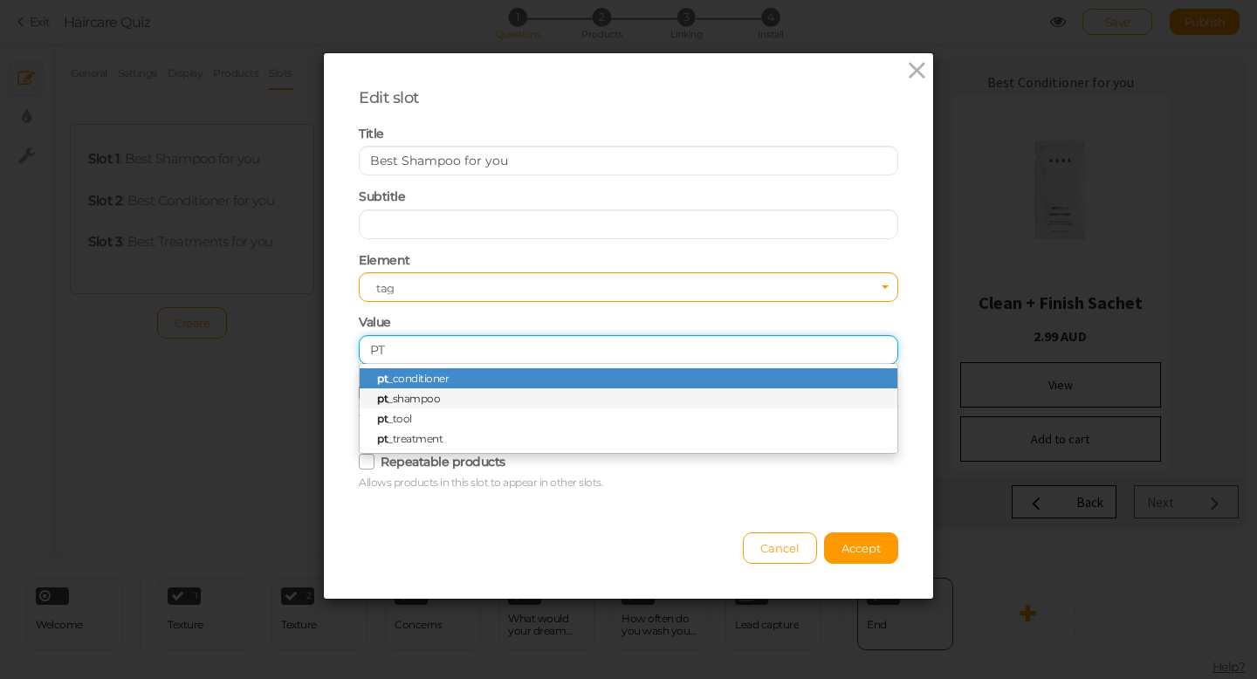
type input "PT"
click at [423, 403] on span "pt _shampoo" at bounding box center [408, 398] width 63 height 13
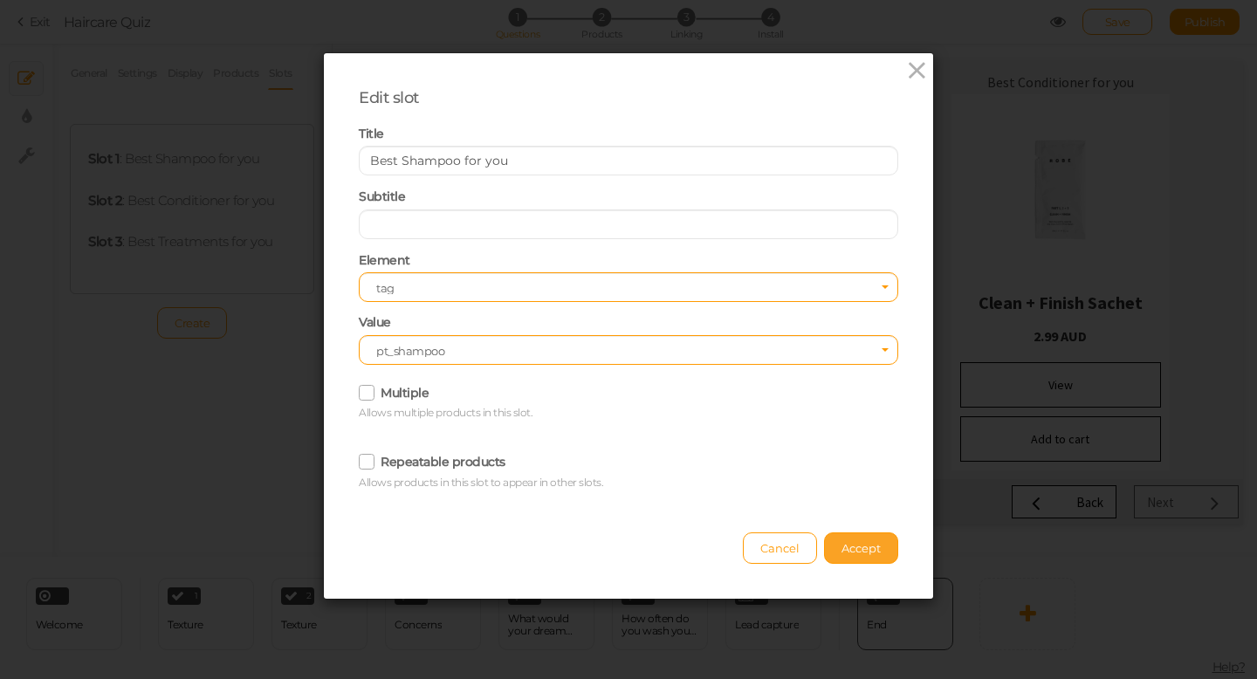
click at [871, 554] on span "Accept" at bounding box center [861, 548] width 39 height 14
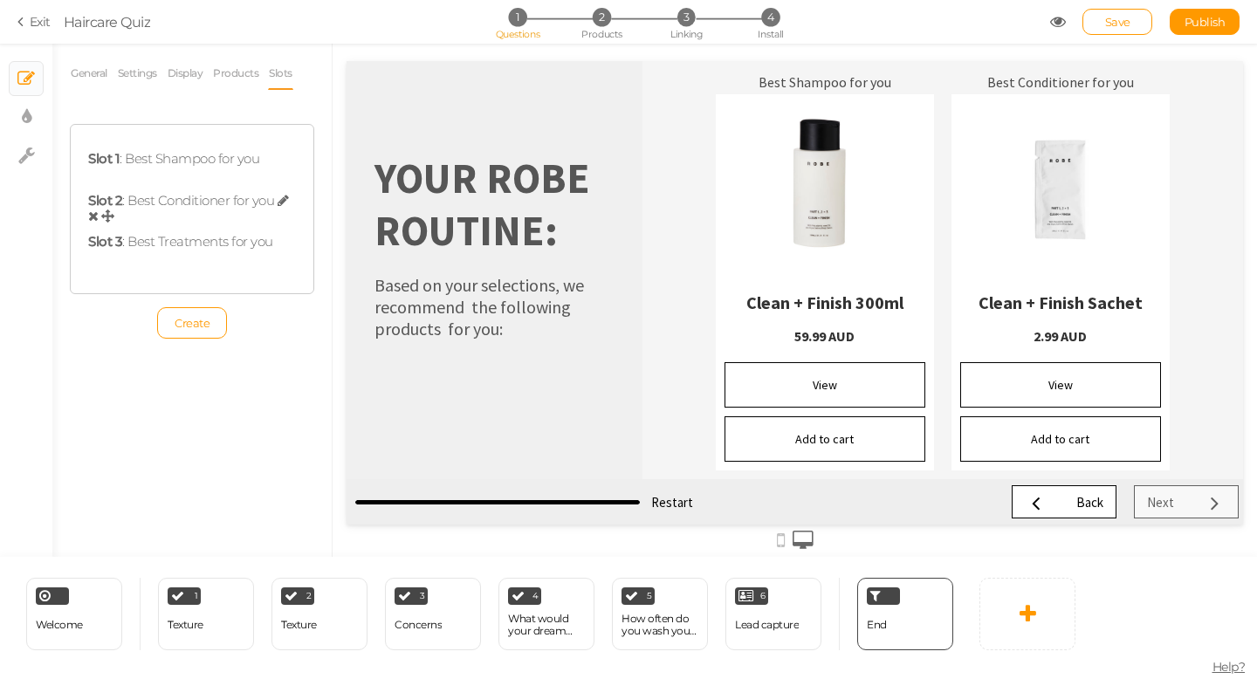
click at [184, 207] on div "Slot 2 : Best Conditioner for you" at bounding box center [192, 209] width 208 height 33
click at [285, 199] on icon at bounding box center [283, 200] width 11 height 13
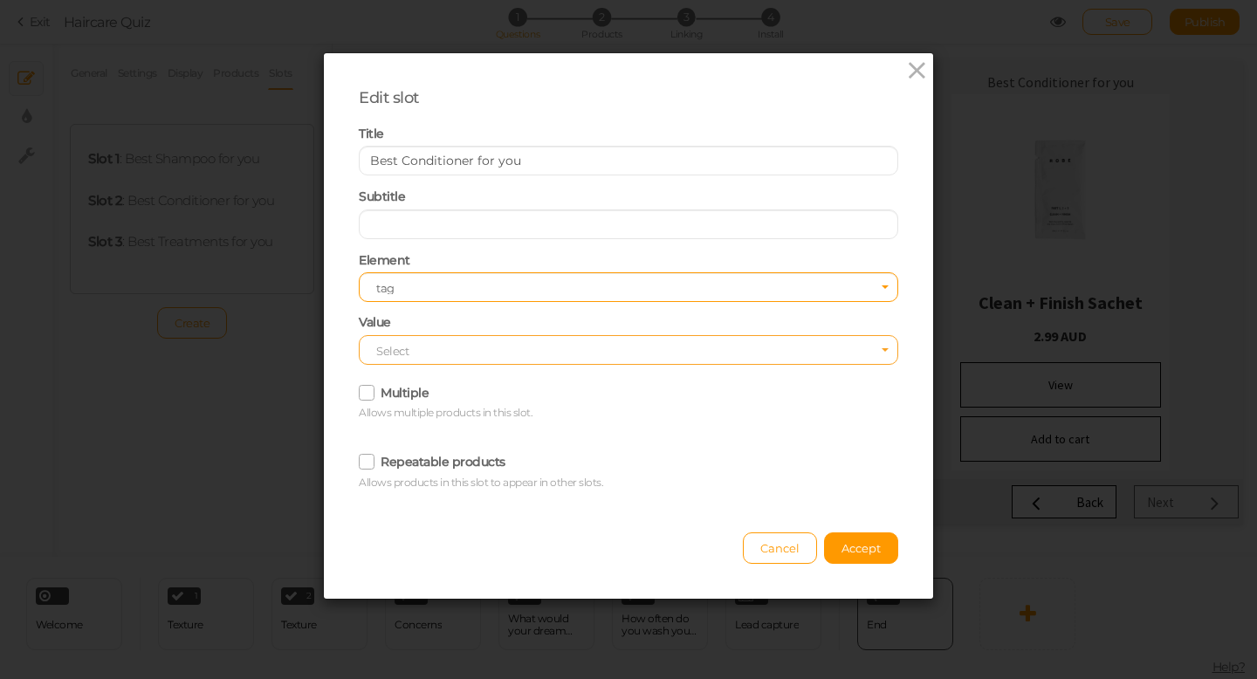
click at [459, 355] on span "Select" at bounding box center [629, 350] width 540 height 30
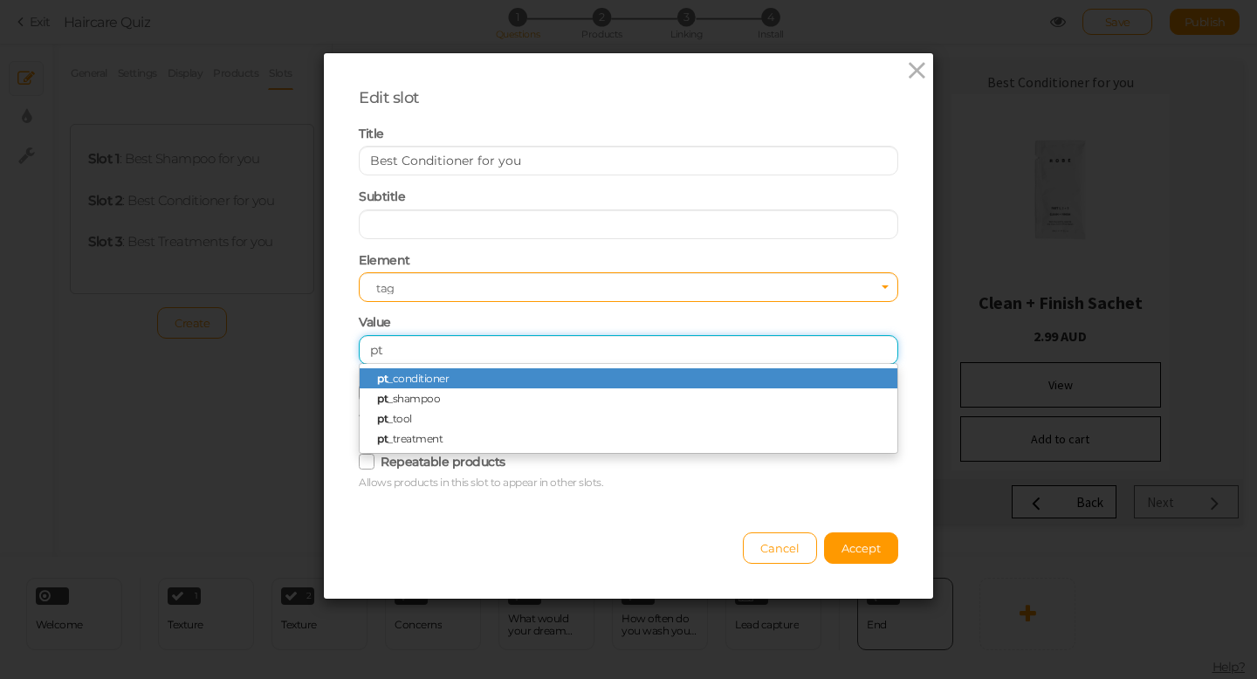
type input "pt"
click at [430, 379] on span "pt _conditioner" at bounding box center [413, 378] width 72 height 13
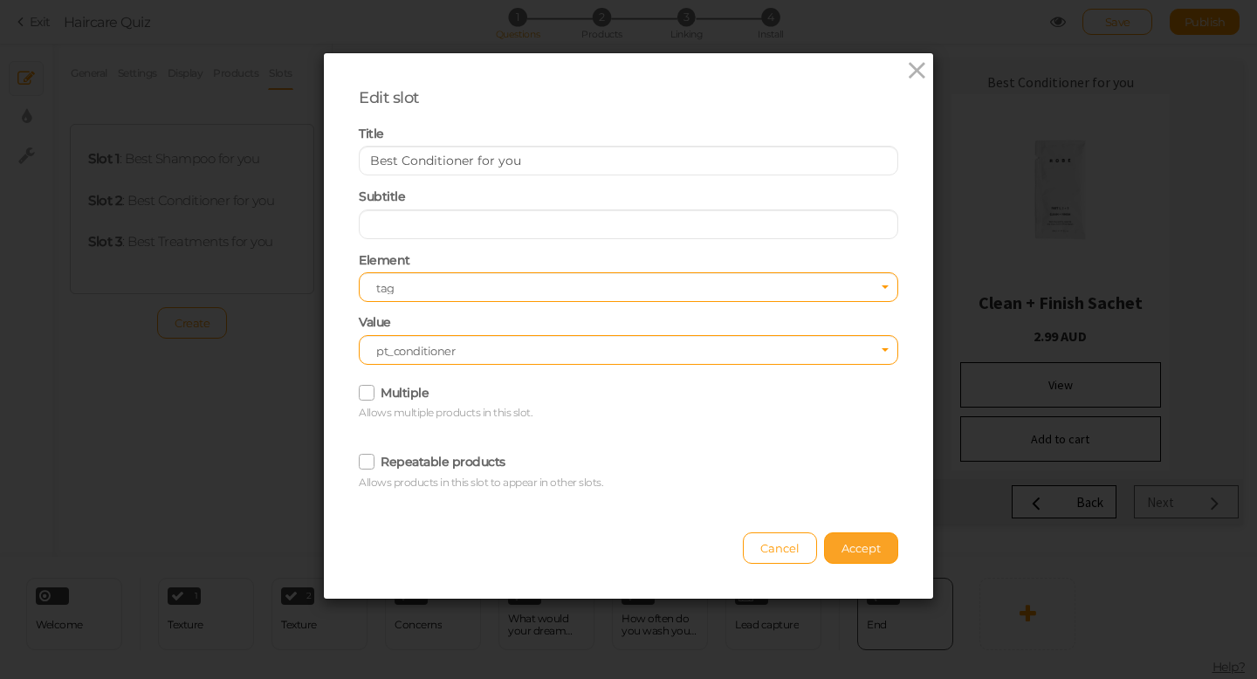
click at [863, 553] on span "Accept" at bounding box center [861, 548] width 39 height 14
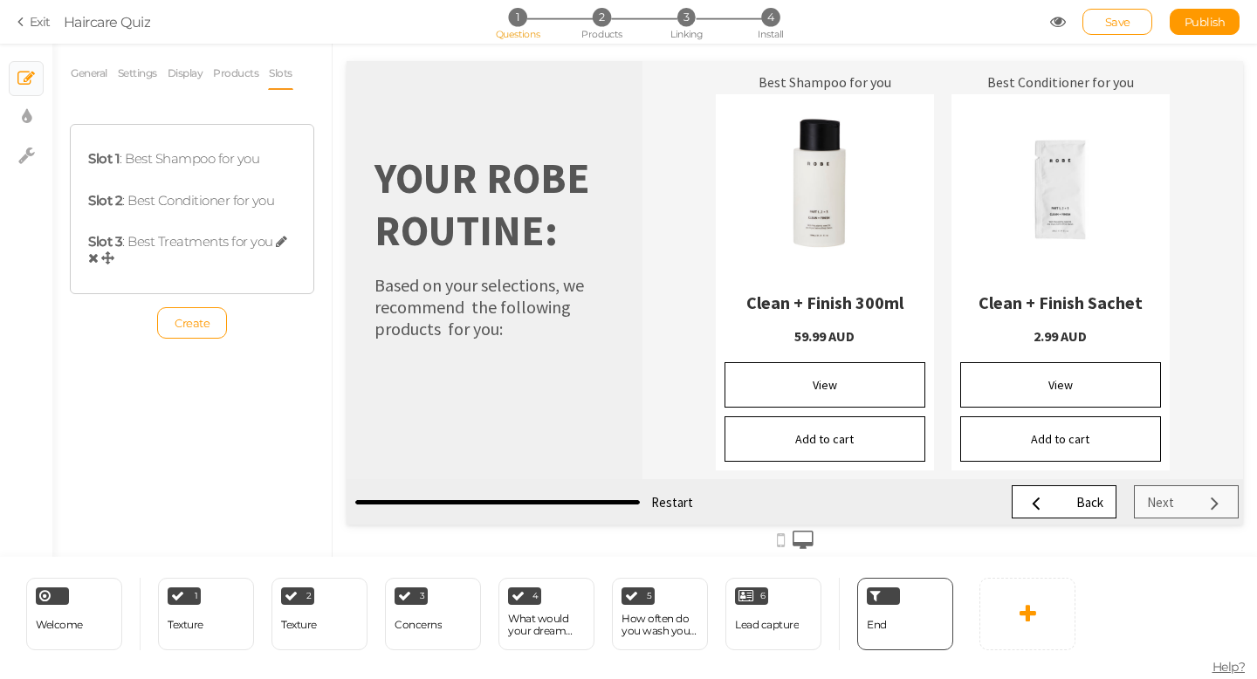
click at [279, 244] on icon at bounding box center [281, 241] width 11 height 13
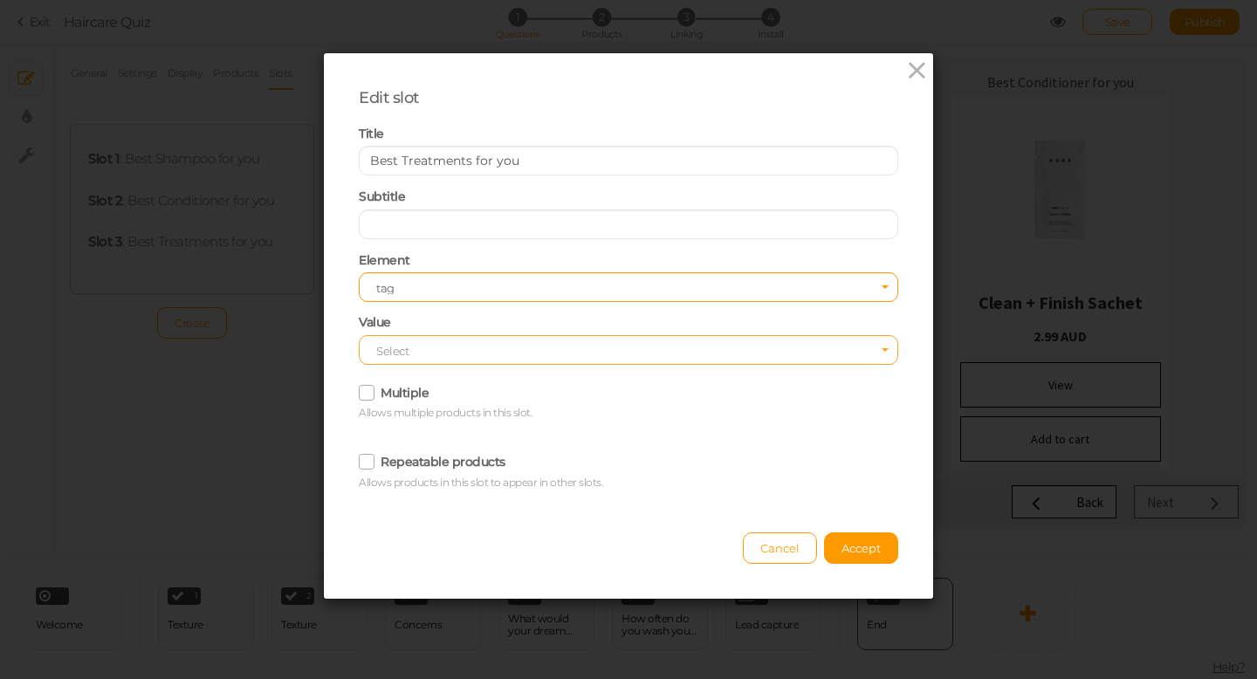
click at [465, 359] on span "Select" at bounding box center [629, 350] width 540 height 30
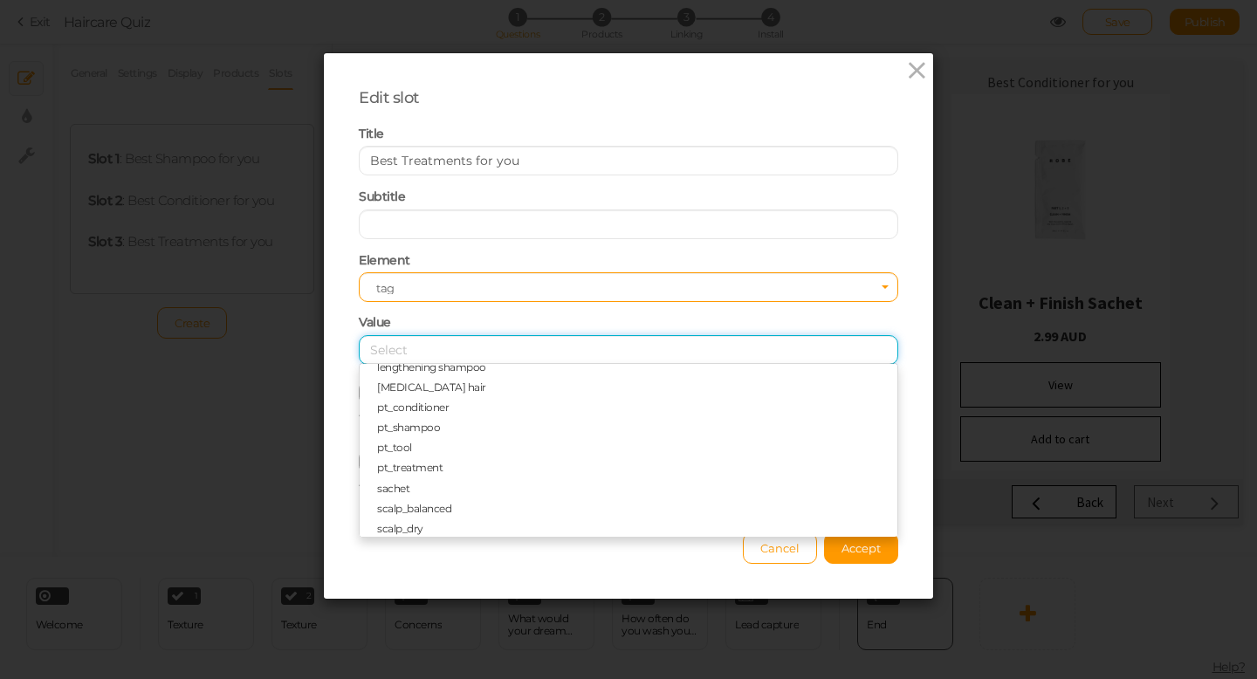
scroll to position [618, 0]
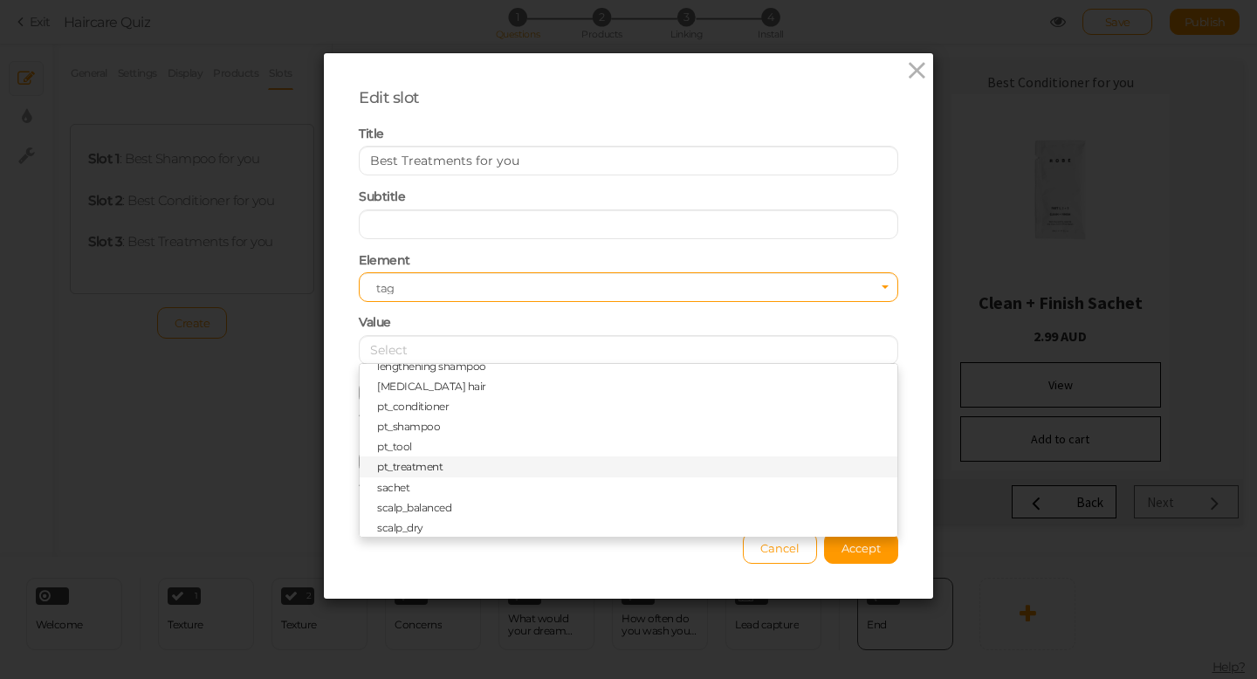
click at [436, 465] on span "pt_treatment" at bounding box center [409, 466] width 65 height 13
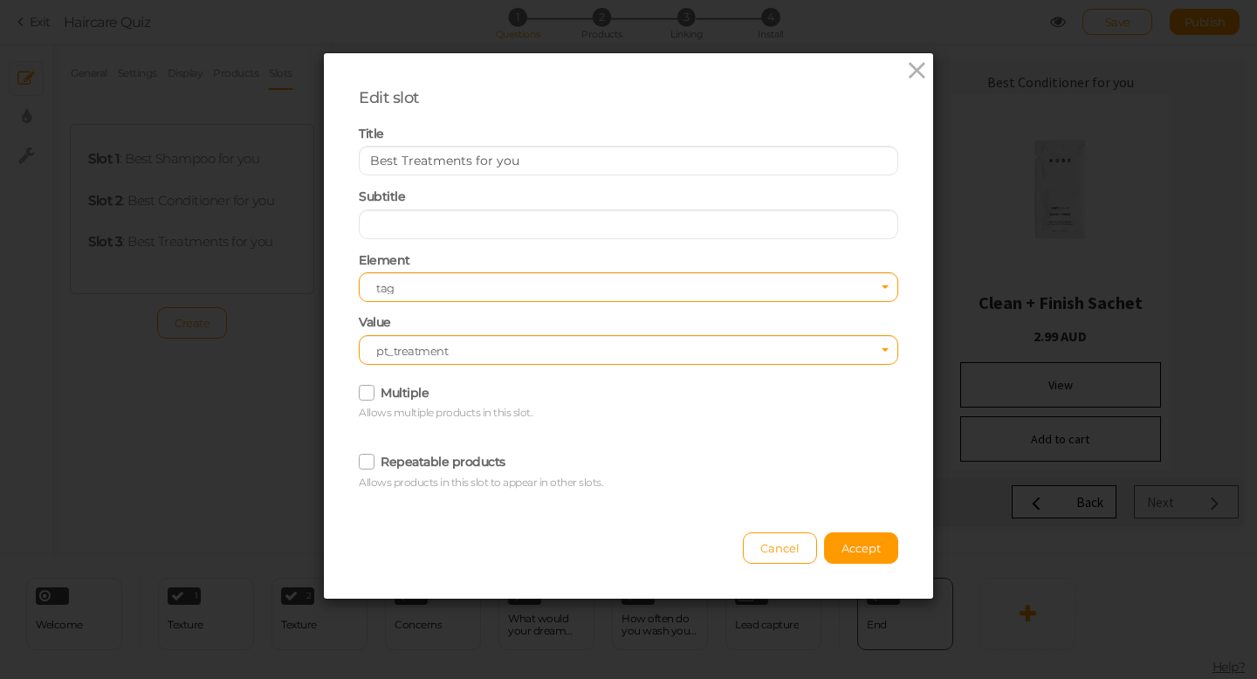
click at [369, 392] on icon at bounding box center [368, 393] width 28 height 10
click at [0, 0] on input "Multiple" at bounding box center [0, 0] width 0 height 0
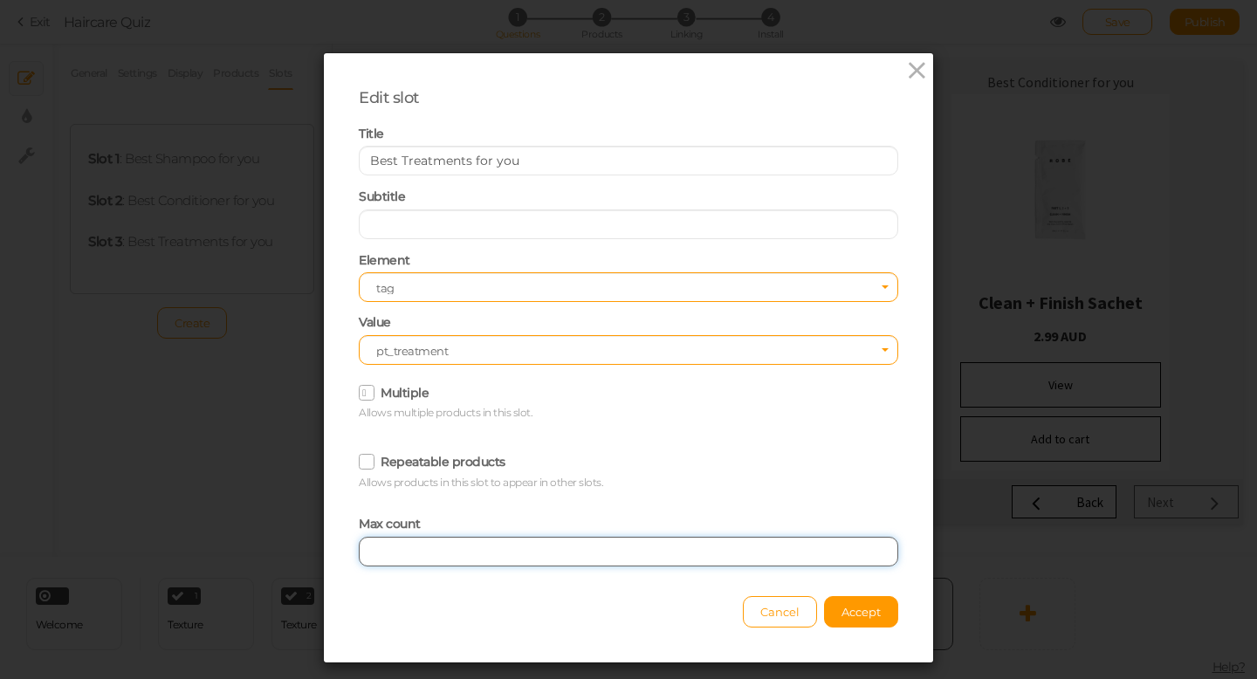
click at [388, 553] on input "text" at bounding box center [629, 552] width 540 height 30
type input "2"
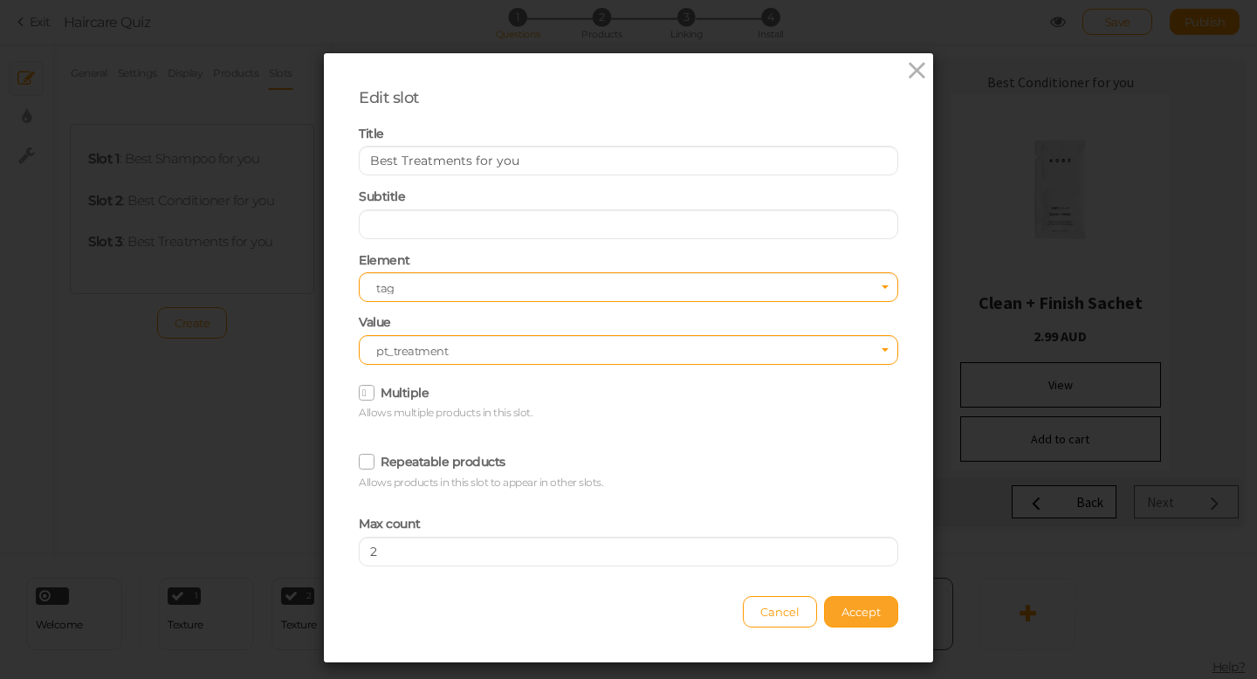
click at [843, 609] on span "Accept" at bounding box center [861, 612] width 39 height 14
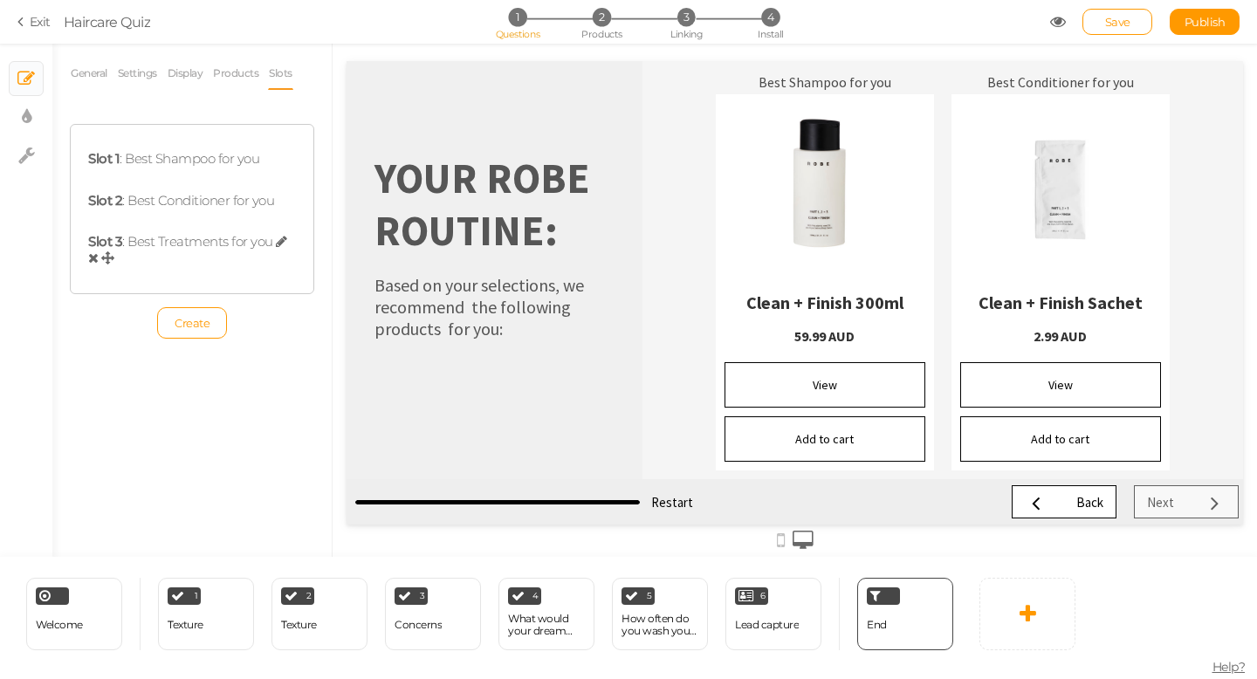
click at [209, 249] on div "Slot 3 : Best Treatments for you" at bounding box center [192, 250] width 208 height 33
click at [282, 240] on icon at bounding box center [281, 241] width 11 height 13
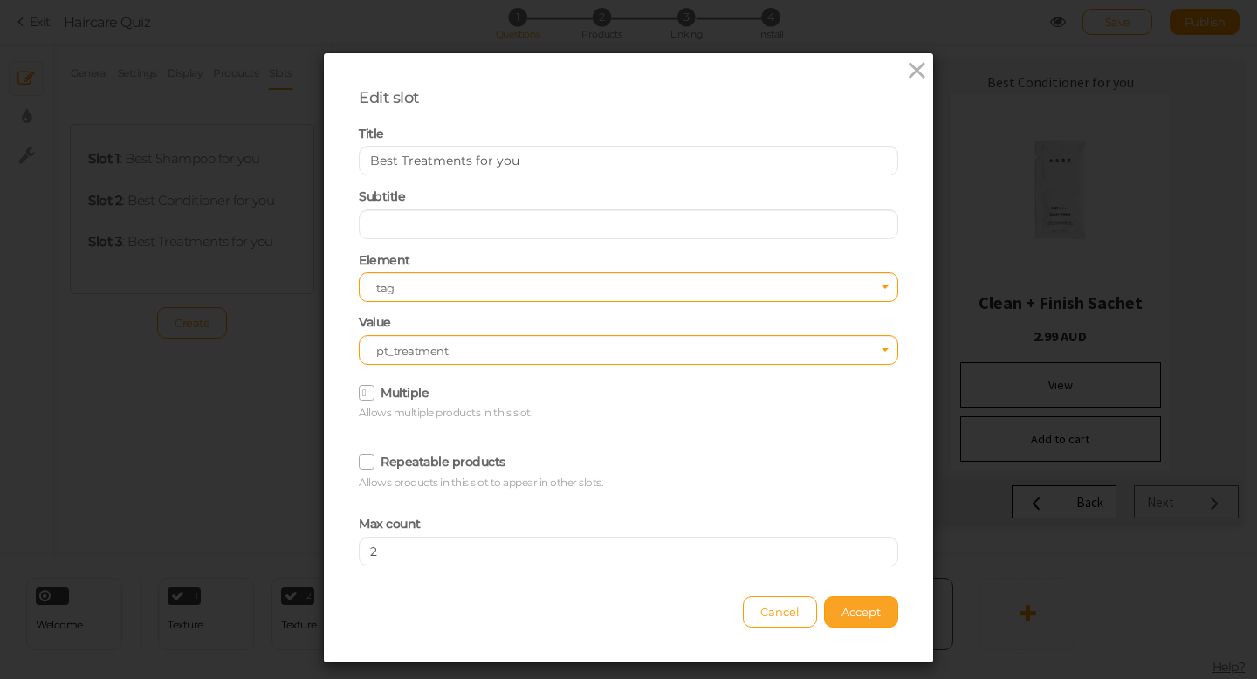
click at [870, 623] on button "Accept" at bounding box center [861, 611] width 74 height 31
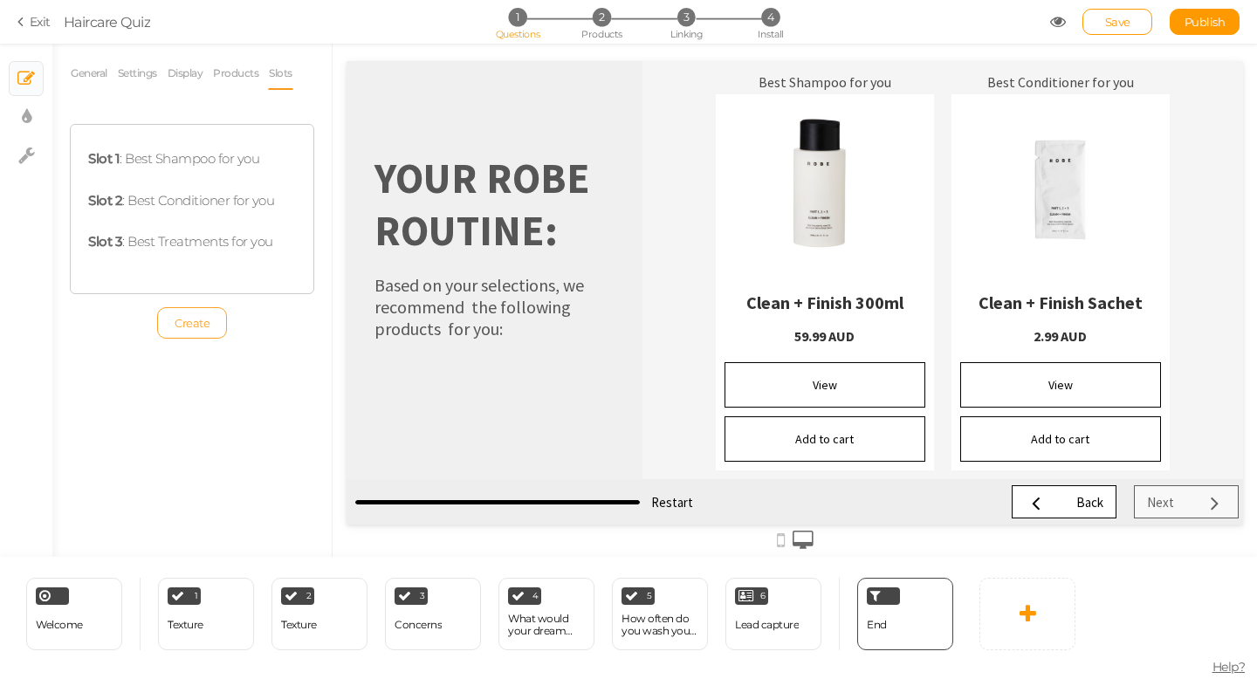
click at [189, 325] on span "Create" at bounding box center [192, 323] width 35 height 14
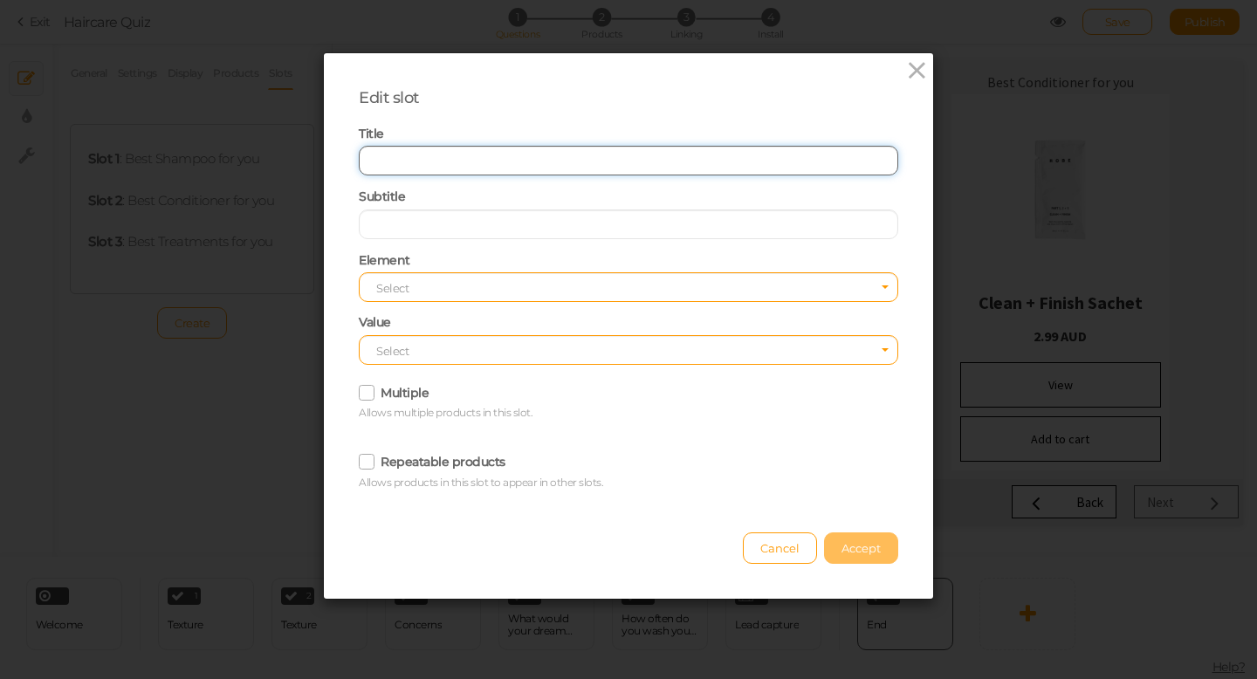
click at [423, 165] on input "text" at bounding box center [629, 161] width 540 height 30
type input "Best Tools for you"
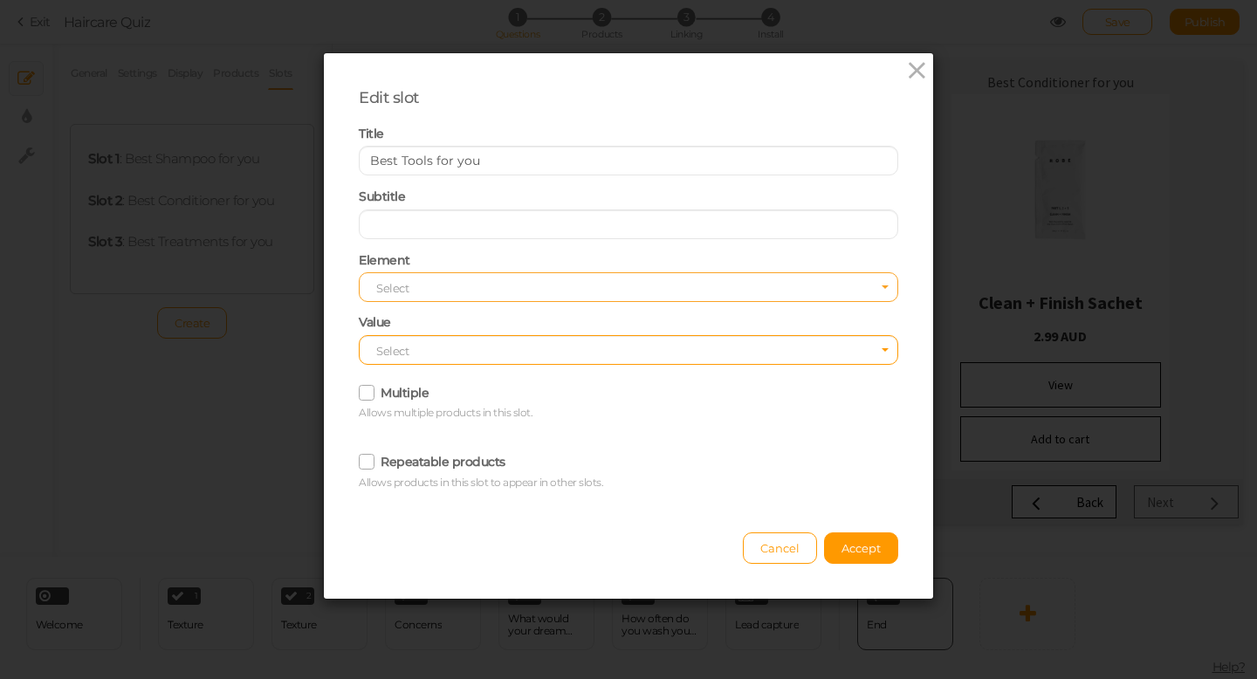
click at [428, 292] on span "Select" at bounding box center [629, 287] width 540 height 30
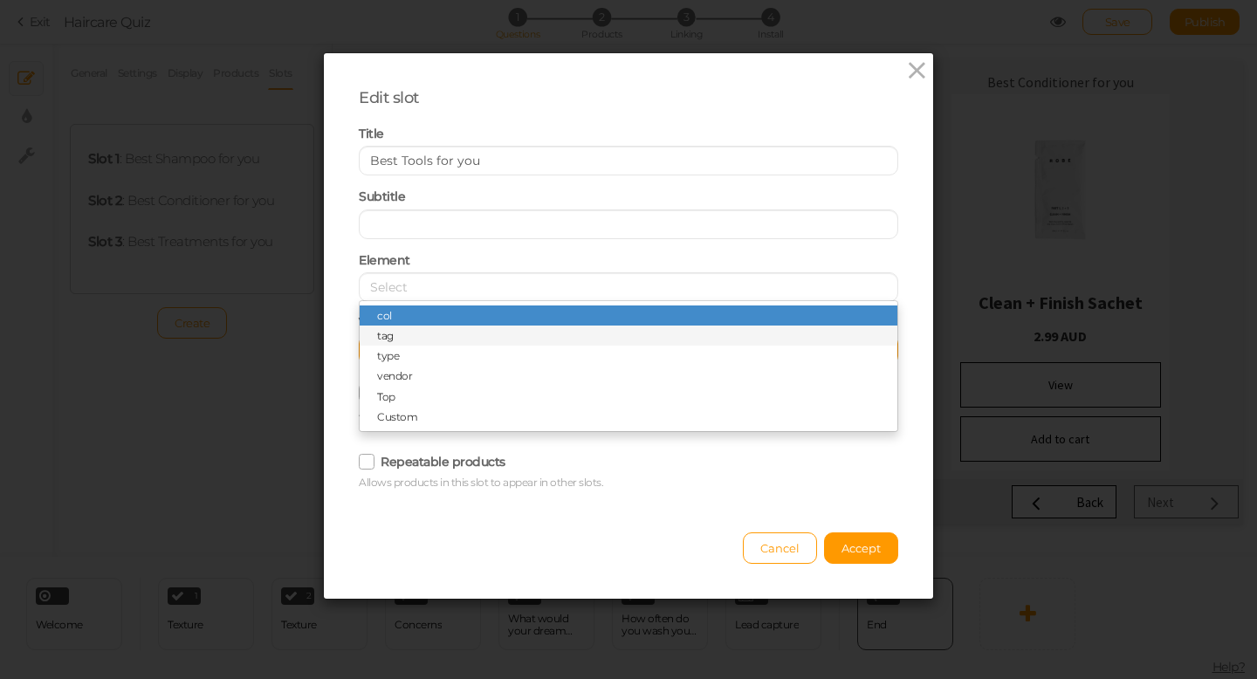
click at [411, 334] on span "tag" at bounding box center [629, 336] width 538 height 20
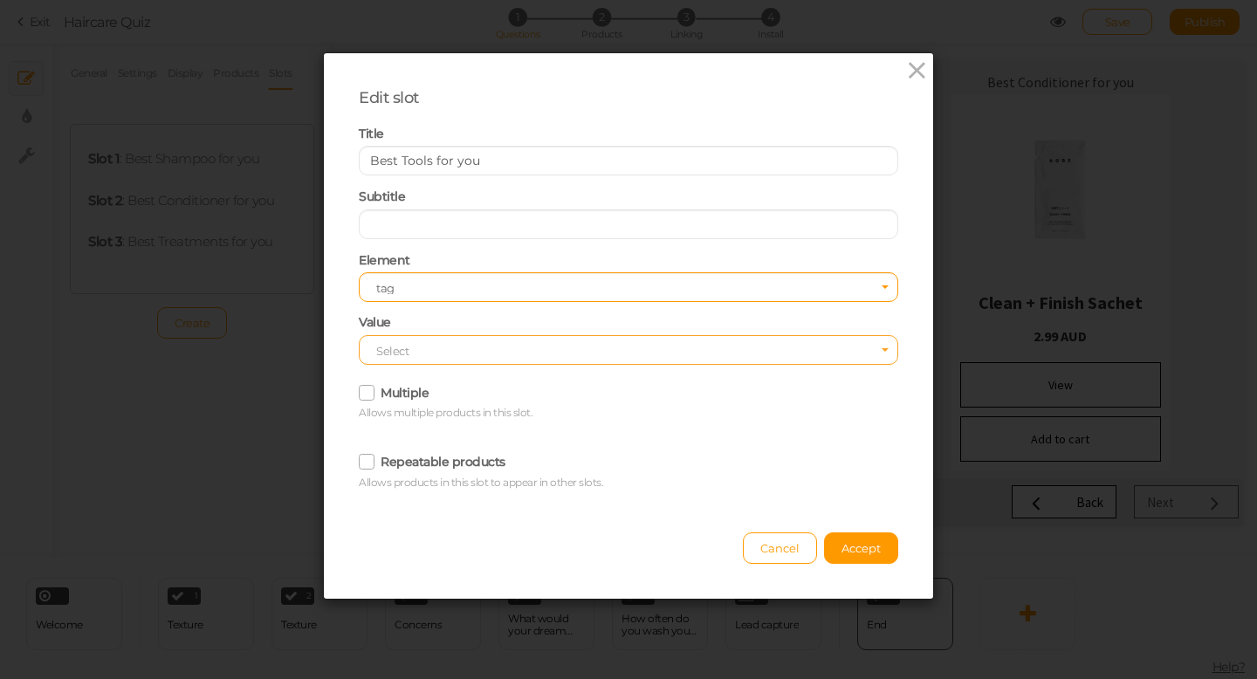
click at [418, 347] on span "Select" at bounding box center [629, 350] width 540 height 30
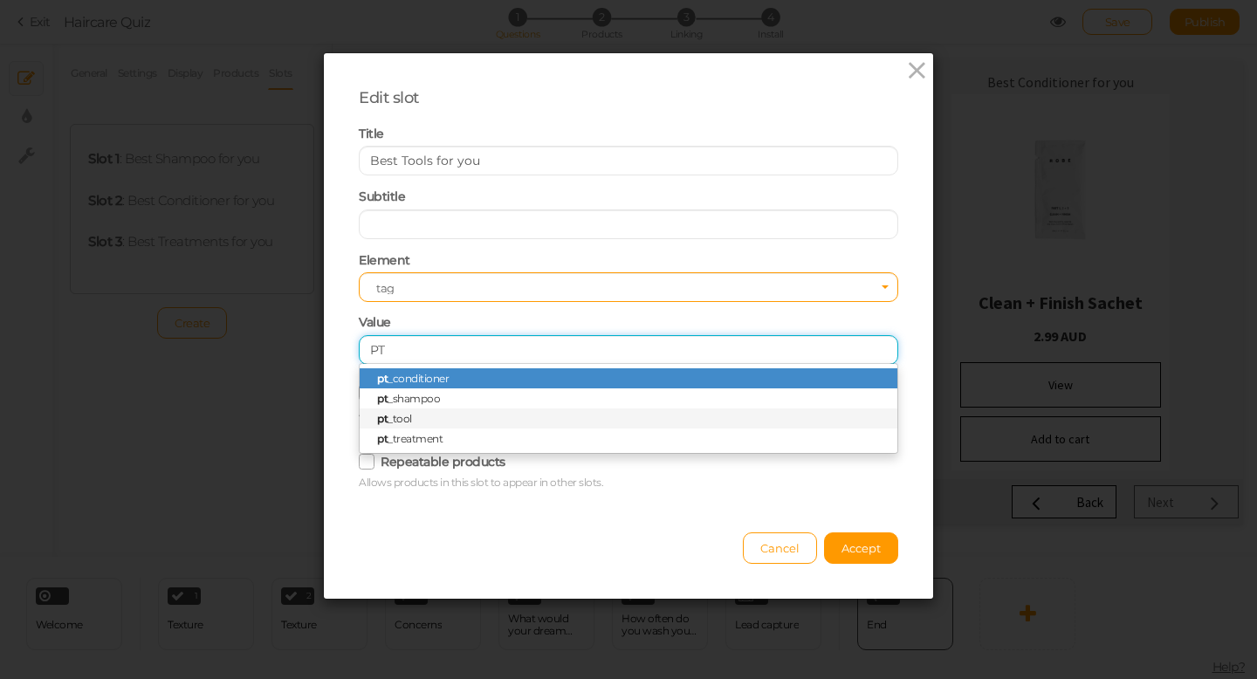
type input "PT"
click at [416, 419] on span "pt _tool" at bounding box center [629, 419] width 538 height 20
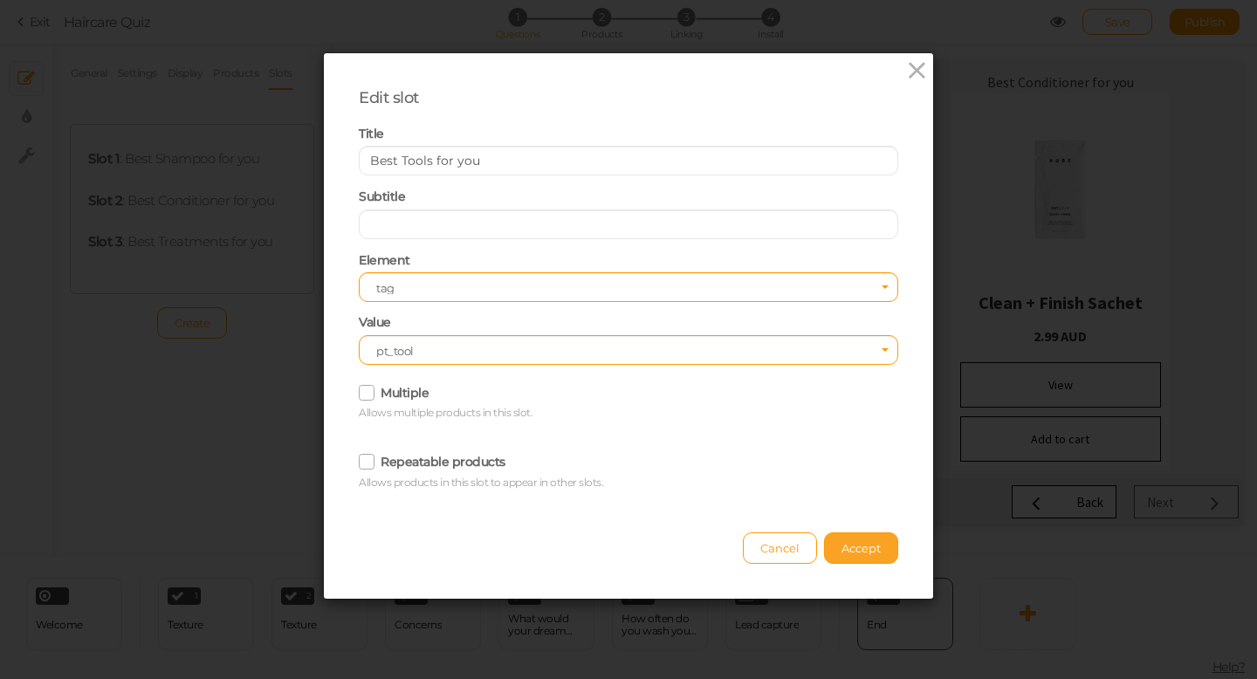
click at [869, 553] on span "Accept" at bounding box center [861, 548] width 39 height 14
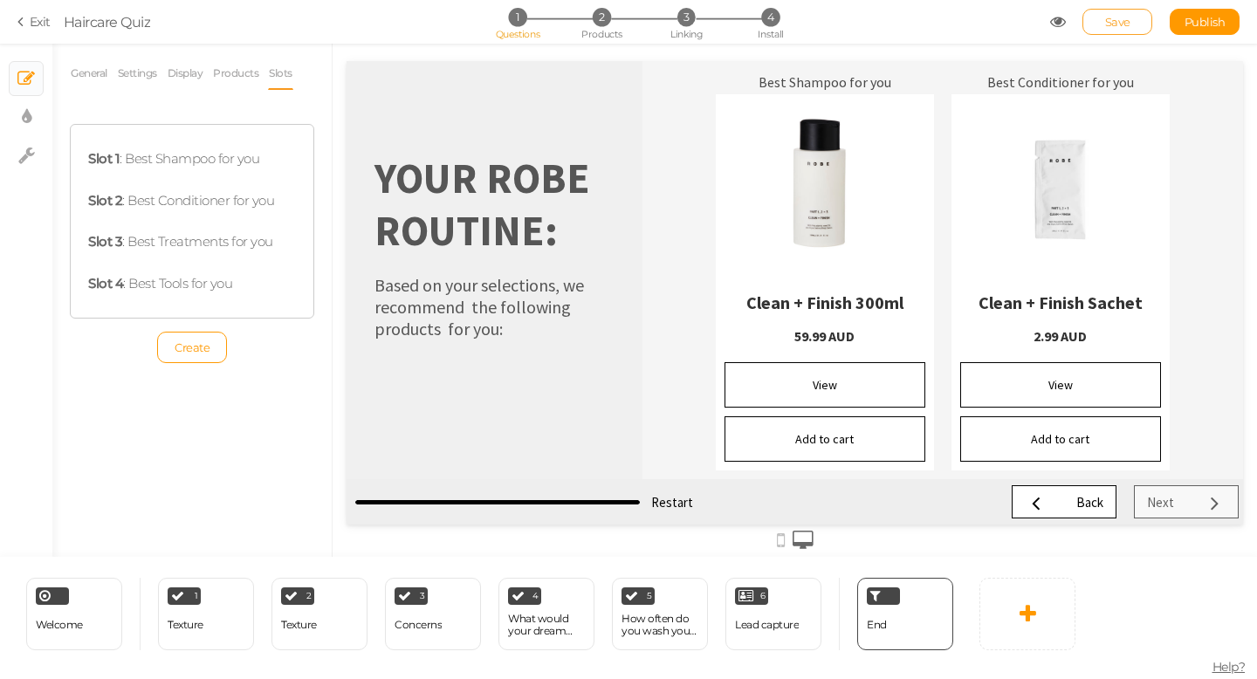
click at [1121, 30] on link "Save" at bounding box center [1118, 22] width 70 height 26
click at [1200, 26] on span "Publish" at bounding box center [1205, 22] width 41 height 14
click at [687, 22] on span "3" at bounding box center [687, 17] width 18 height 18
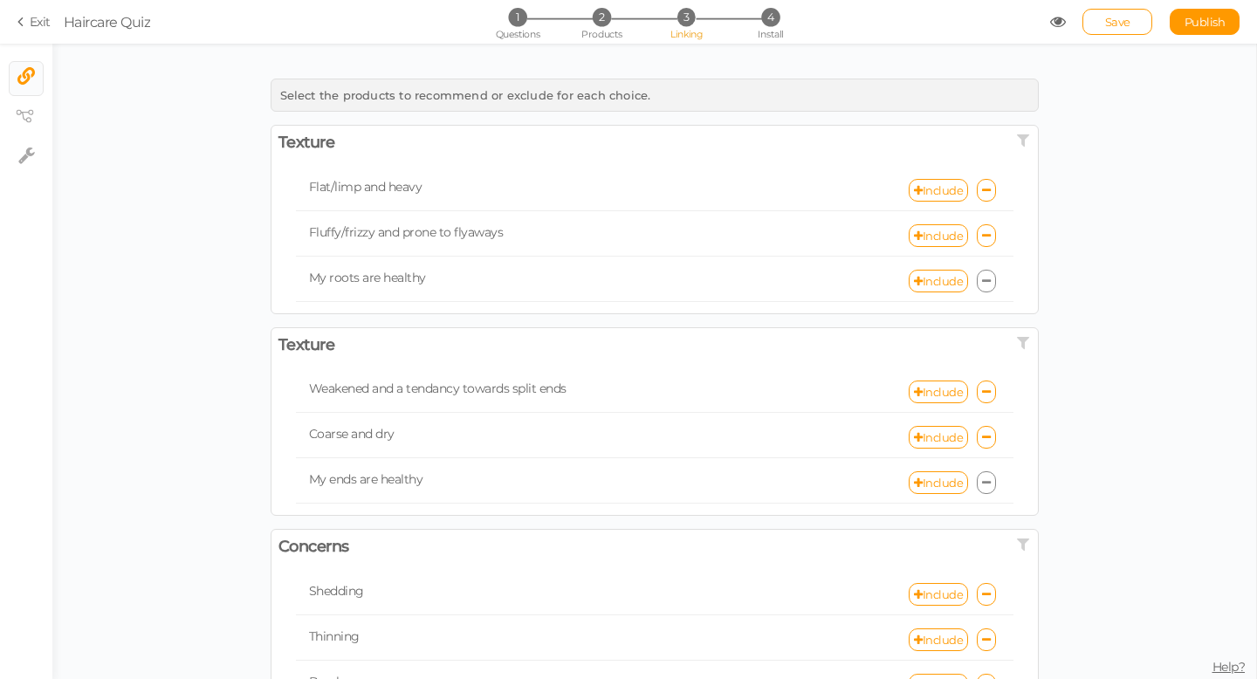
click at [689, 24] on span "3" at bounding box center [687, 17] width 18 height 18
click at [952, 189] on link "Include" at bounding box center [938, 190] width 59 height 23
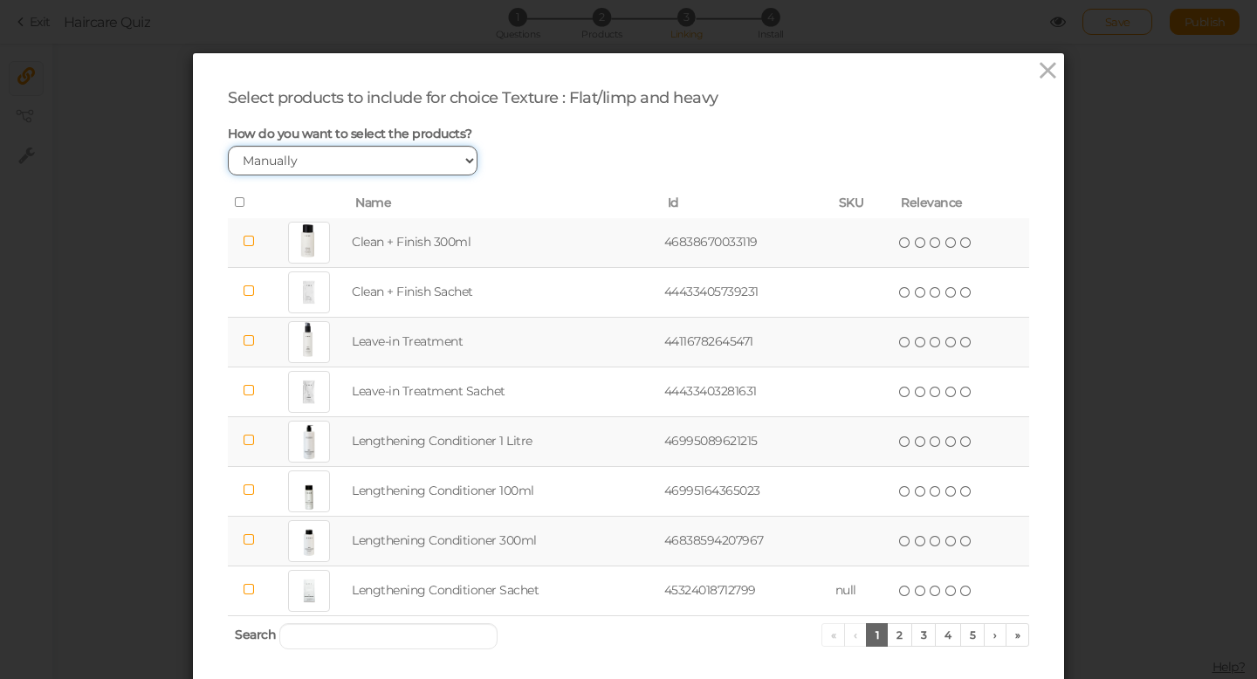
click at [465, 159] on select "Manually By tags By price" at bounding box center [353, 161] width 250 height 30
select select "expr"
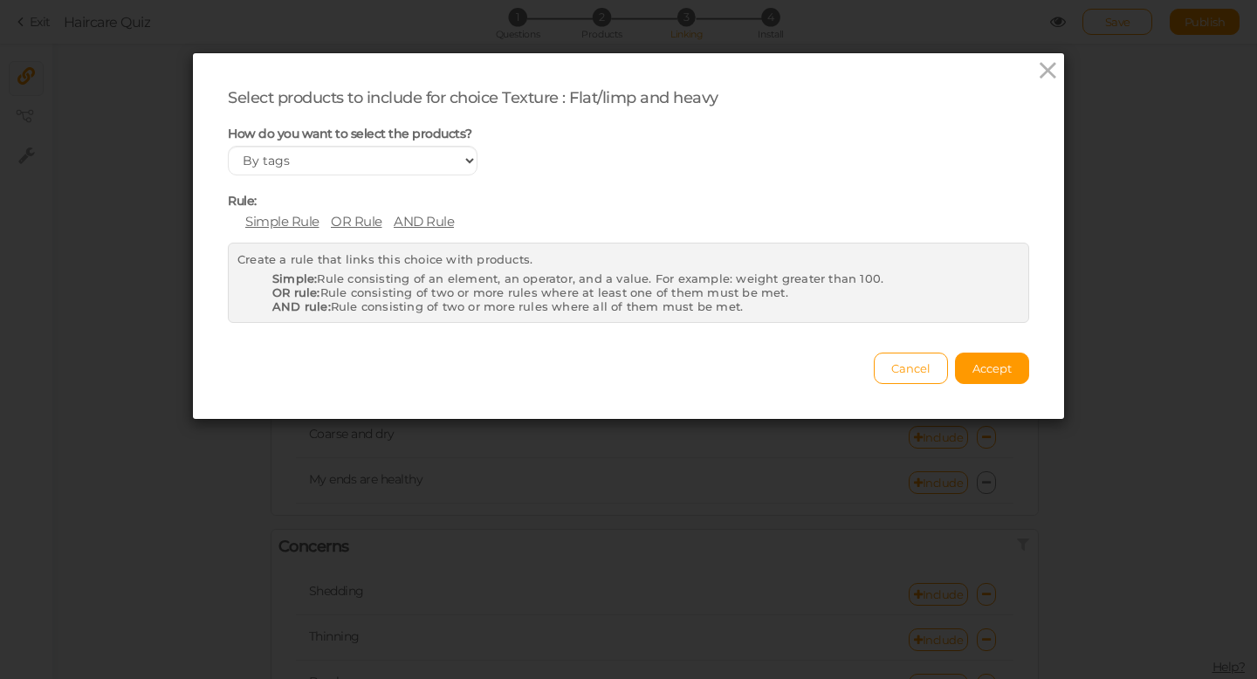
click at [277, 220] on span "Simple Rule" at bounding box center [282, 221] width 74 height 17
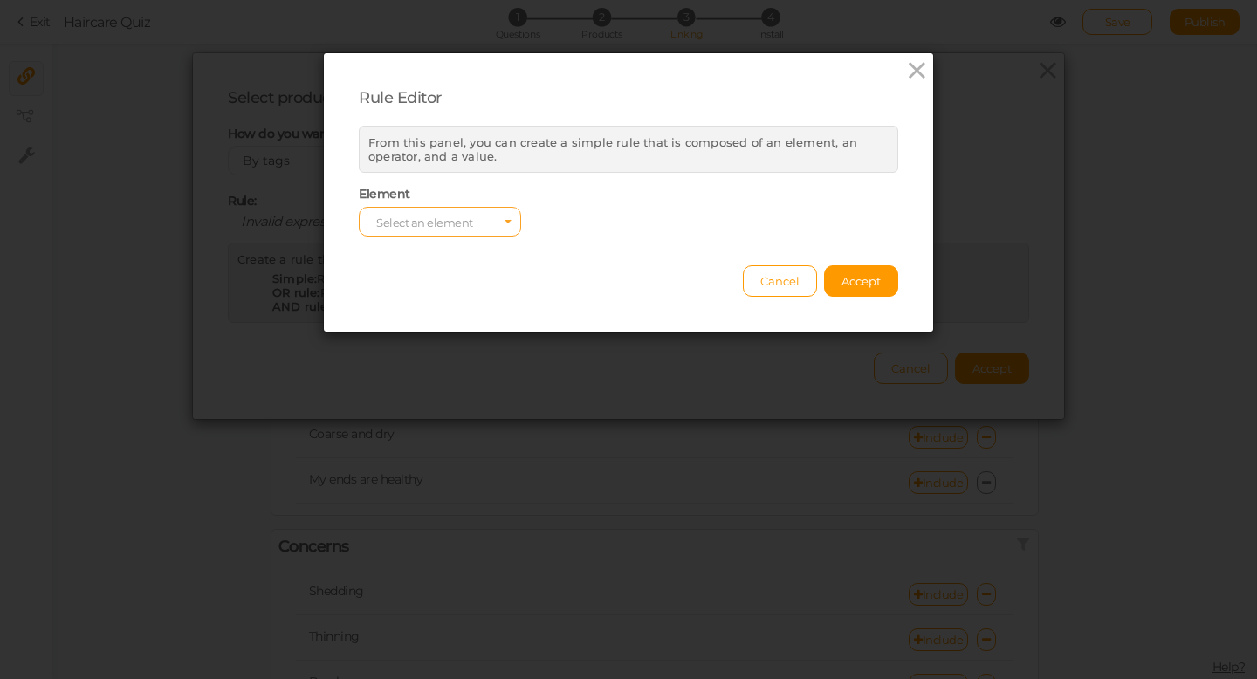
click at [452, 223] on span "Select an element" at bounding box center [424, 223] width 97 height 14
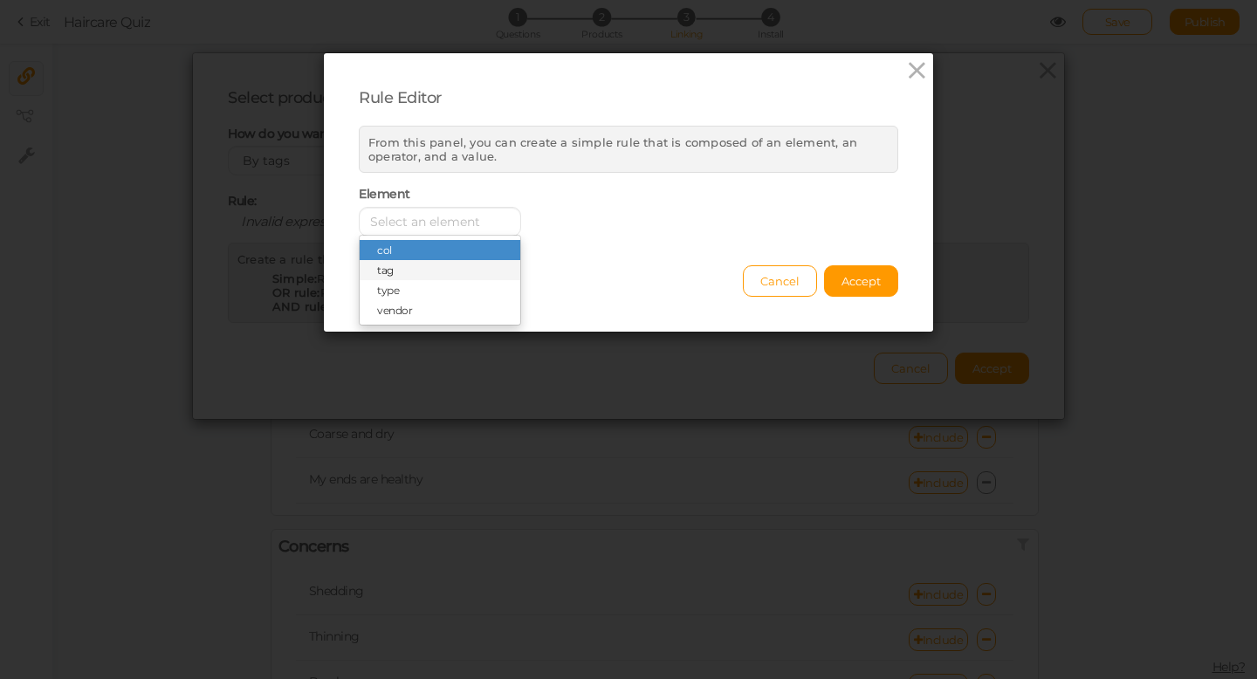
click at [397, 271] on span "tag" at bounding box center [440, 270] width 161 height 20
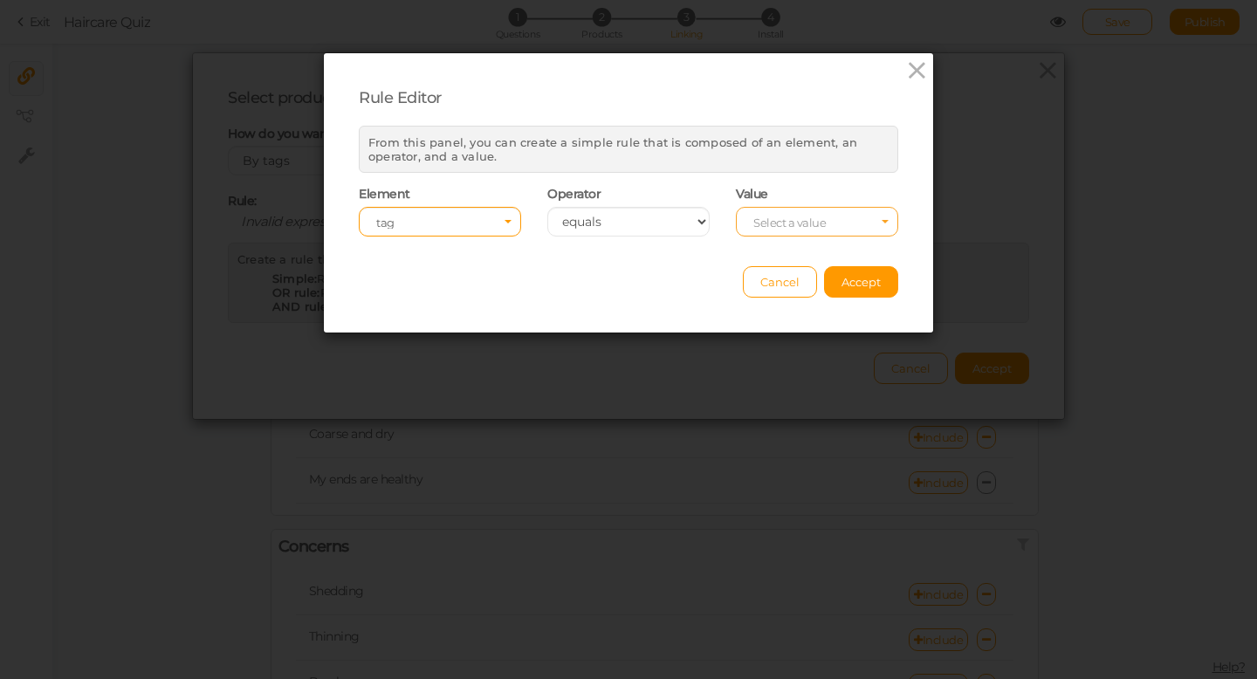
click at [850, 224] on span "Select a value" at bounding box center [817, 222] width 162 height 30
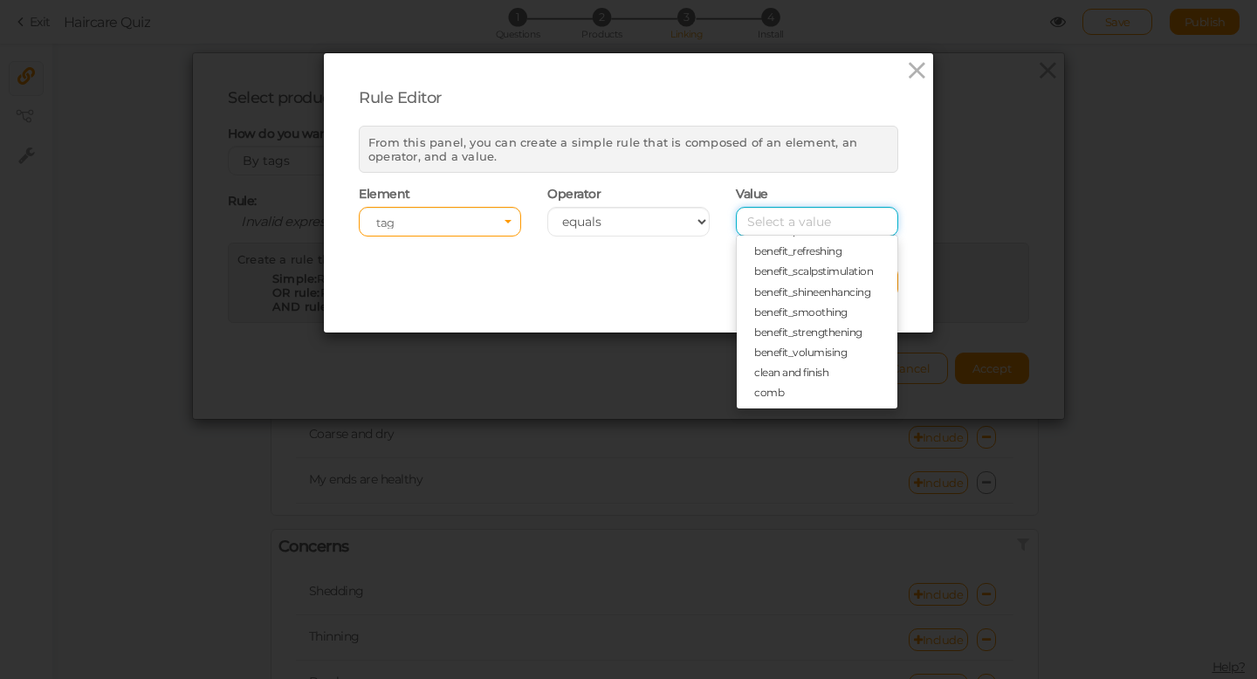
scroll to position [130, 0]
click at [807, 343] on span "benefit_volumising" at bounding box center [800, 341] width 93 height 13
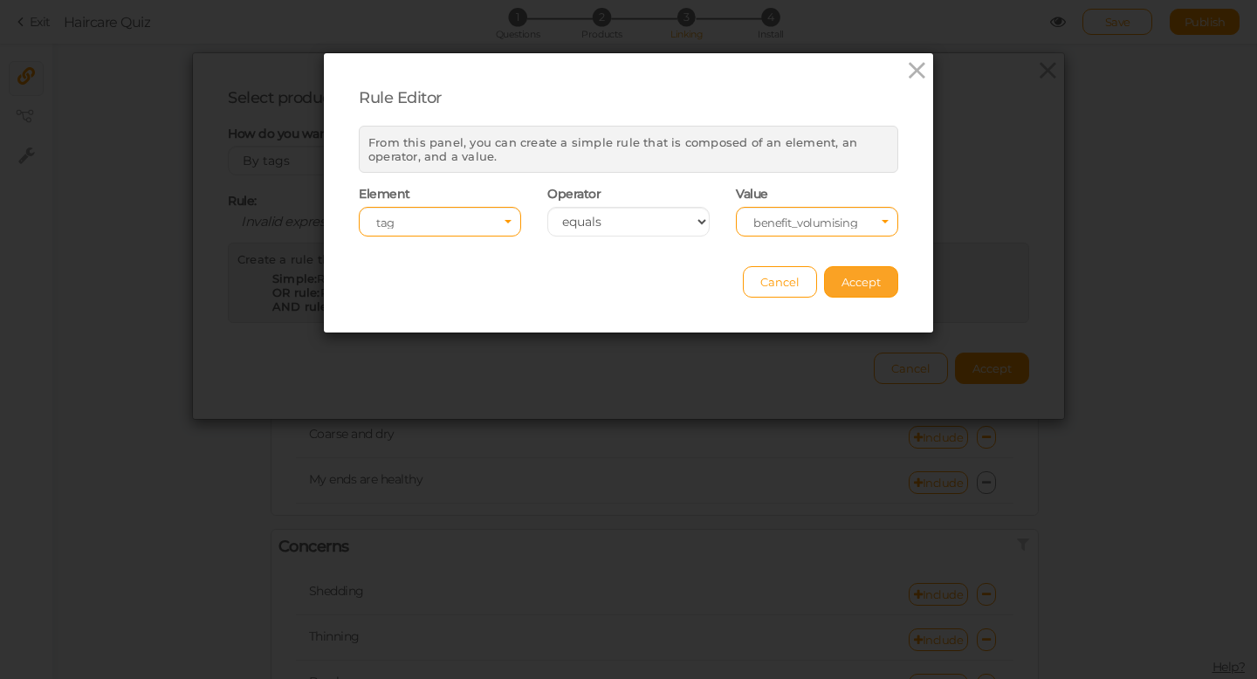
click at [847, 283] on span "Accept" at bounding box center [861, 282] width 39 height 14
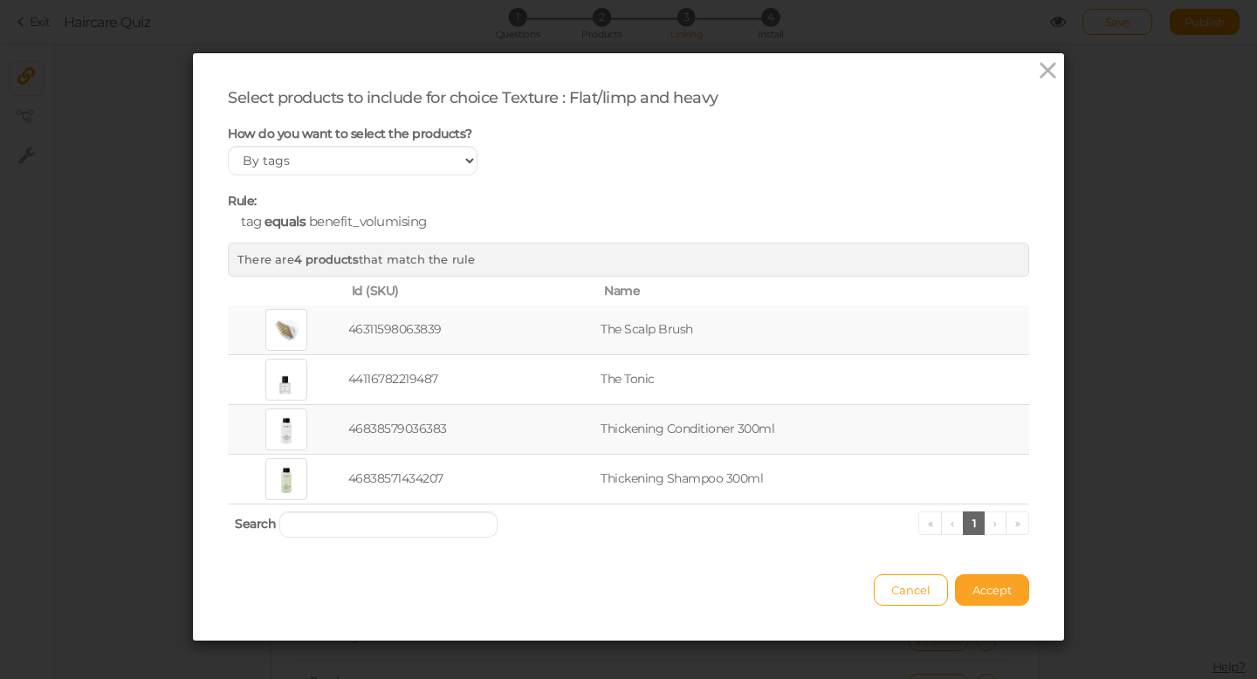
click at [985, 600] on button "Accept" at bounding box center [992, 590] width 74 height 31
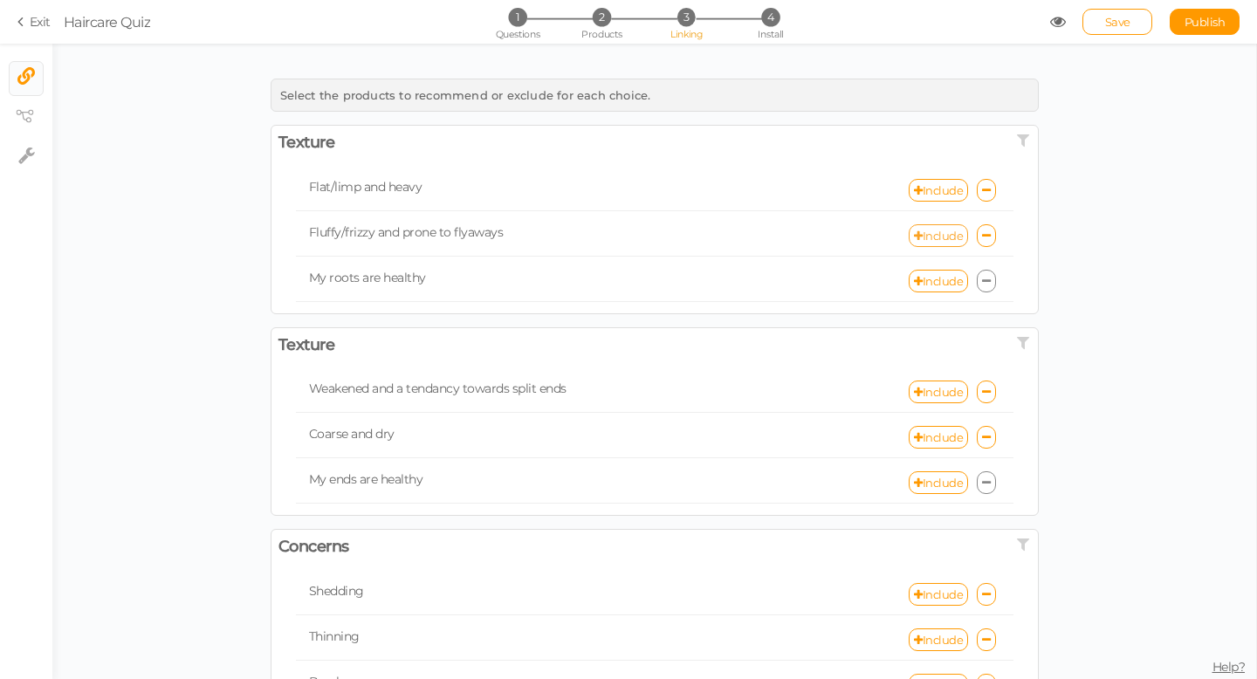
click at [943, 238] on link "Include" at bounding box center [938, 235] width 59 height 23
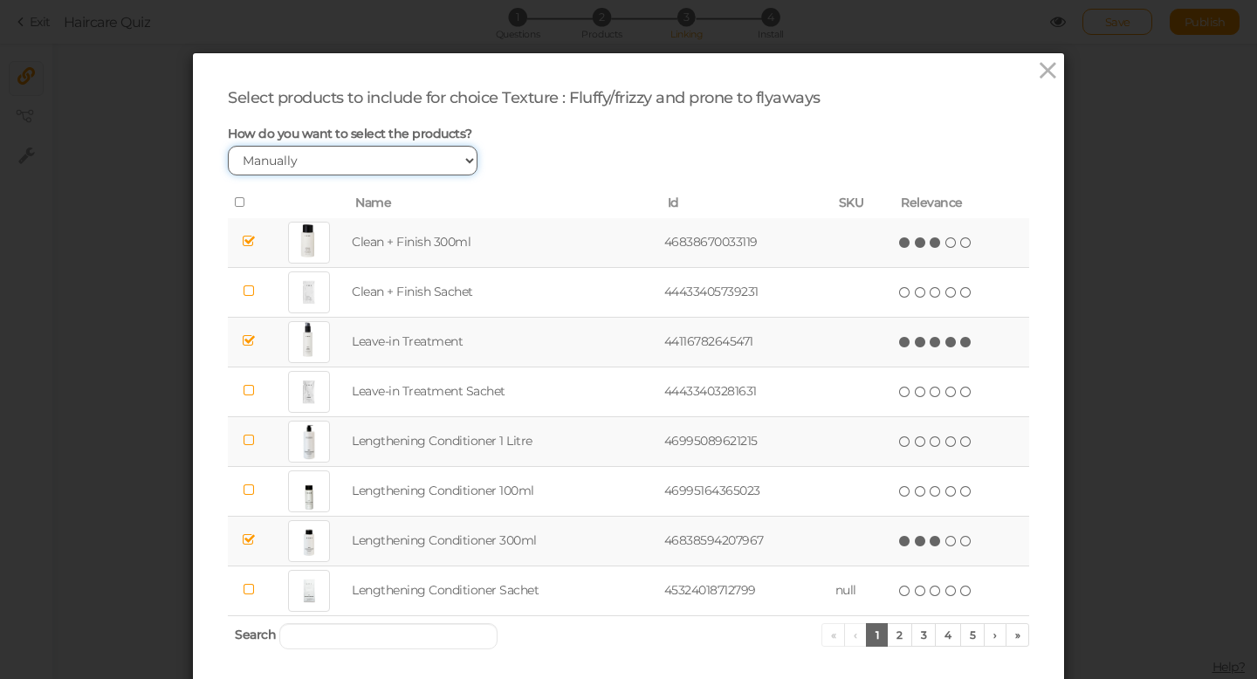
click at [387, 155] on select "Manually By tags By price" at bounding box center [353, 161] width 250 height 30
select select "expr"
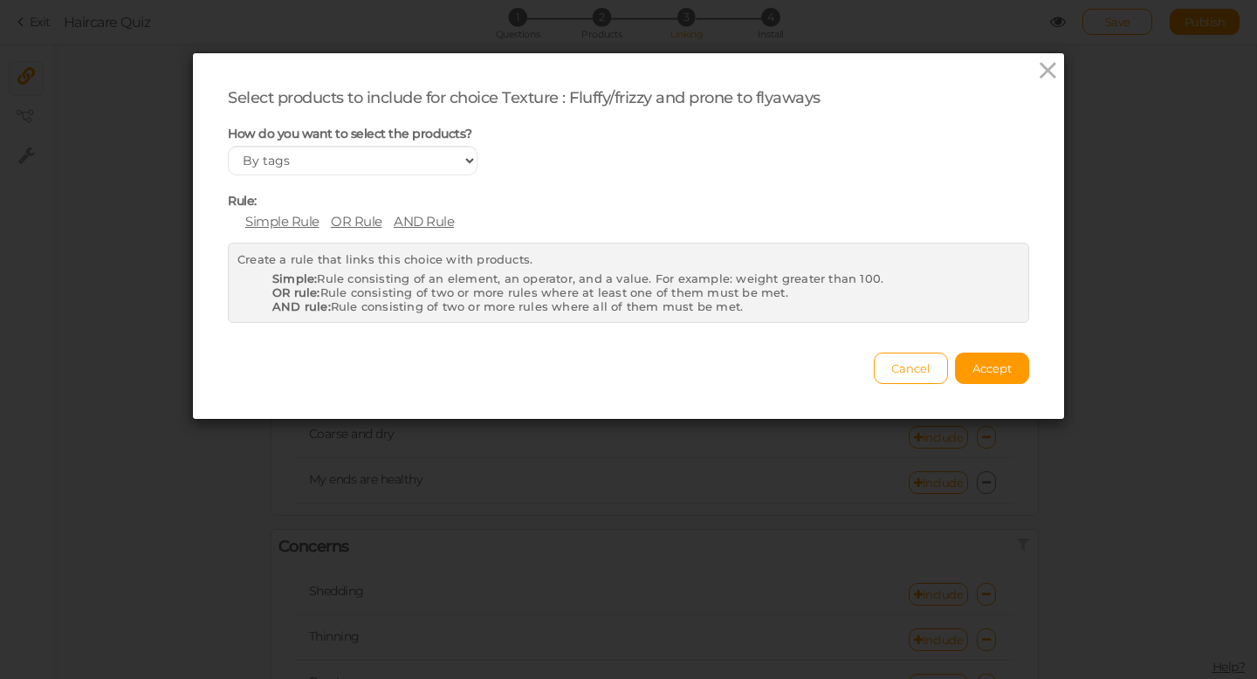
click at [299, 222] on span "Simple Rule" at bounding box center [282, 221] width 74 height 17
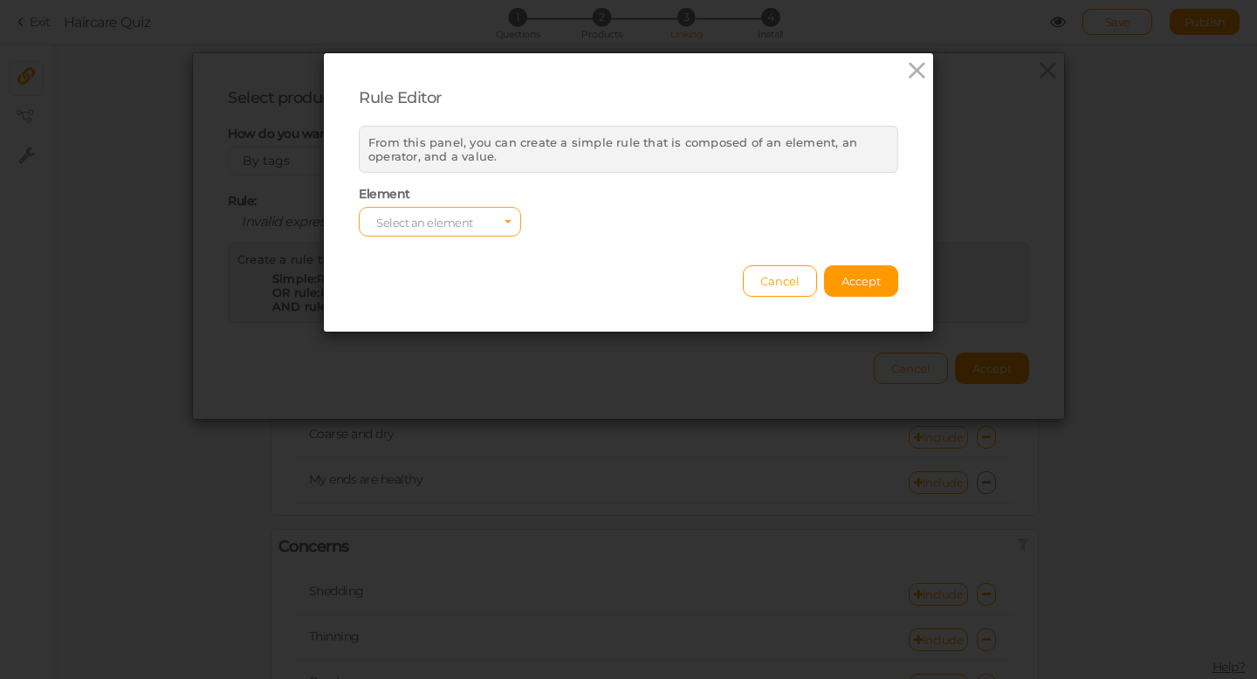
click at [441, 220] on span "Select an element" at bounding box center [424, 223] width 97 height 14
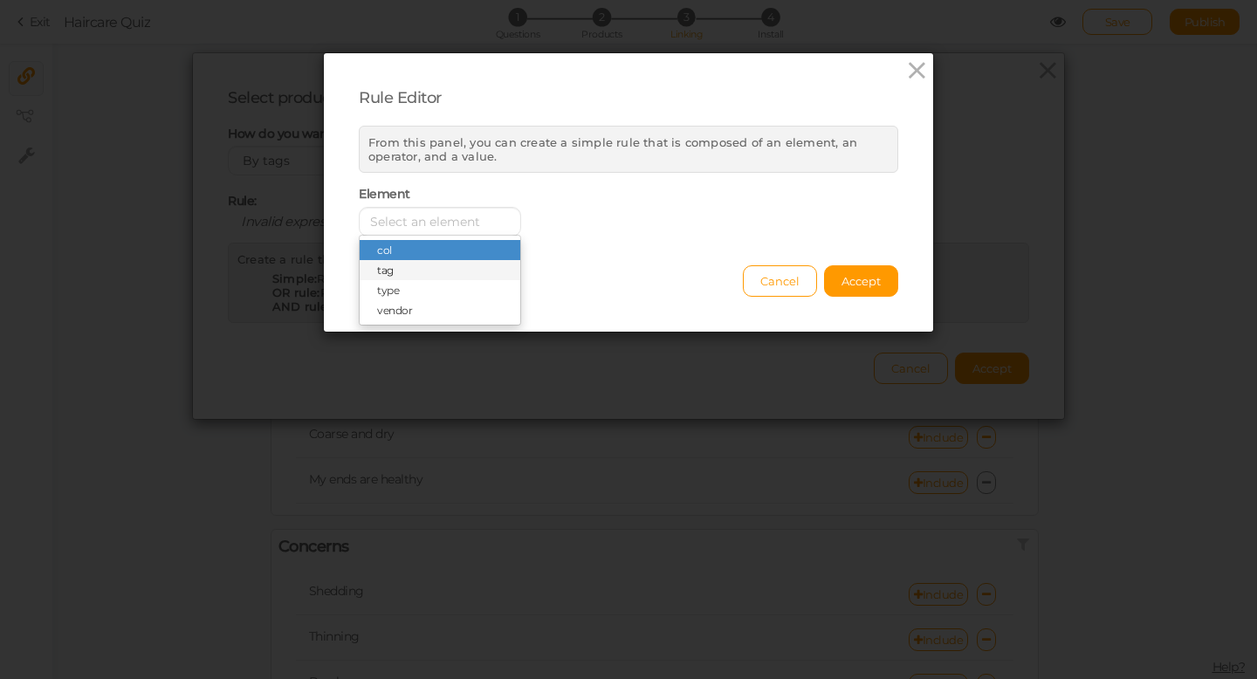
click at [427, 264] on span "tag" at bounding box center [440, 270] width 161 height 20
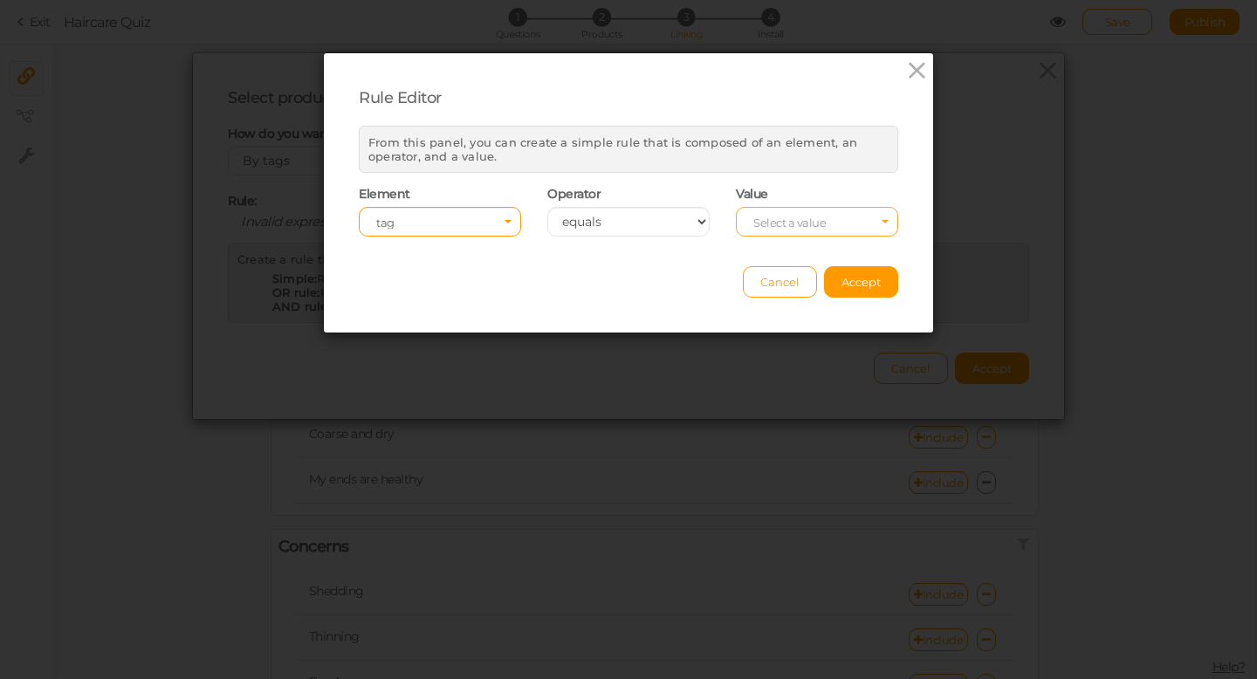
click at [794, 222] on span "Select a value" at bounding box center [790, 223] width 72 height 14
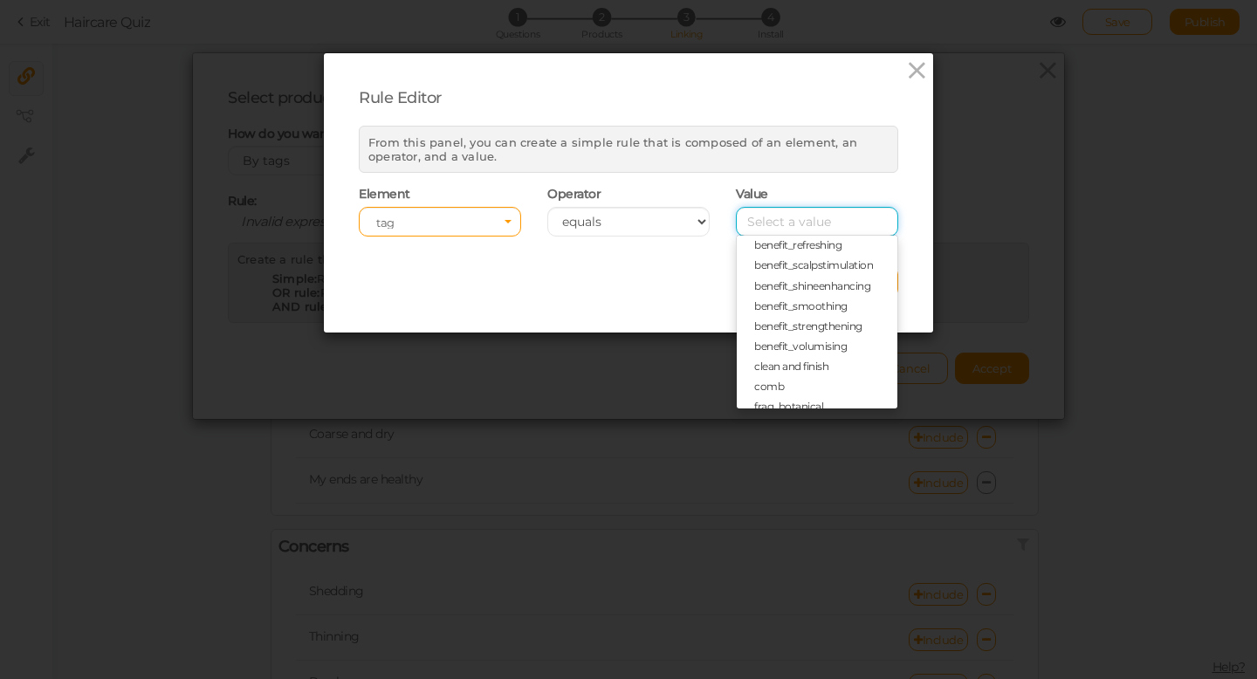
scroll to position [135, 0]
click at [815, 299] on span "benefit_smoothing" at bounding box center [800, 296] width 93 height 13
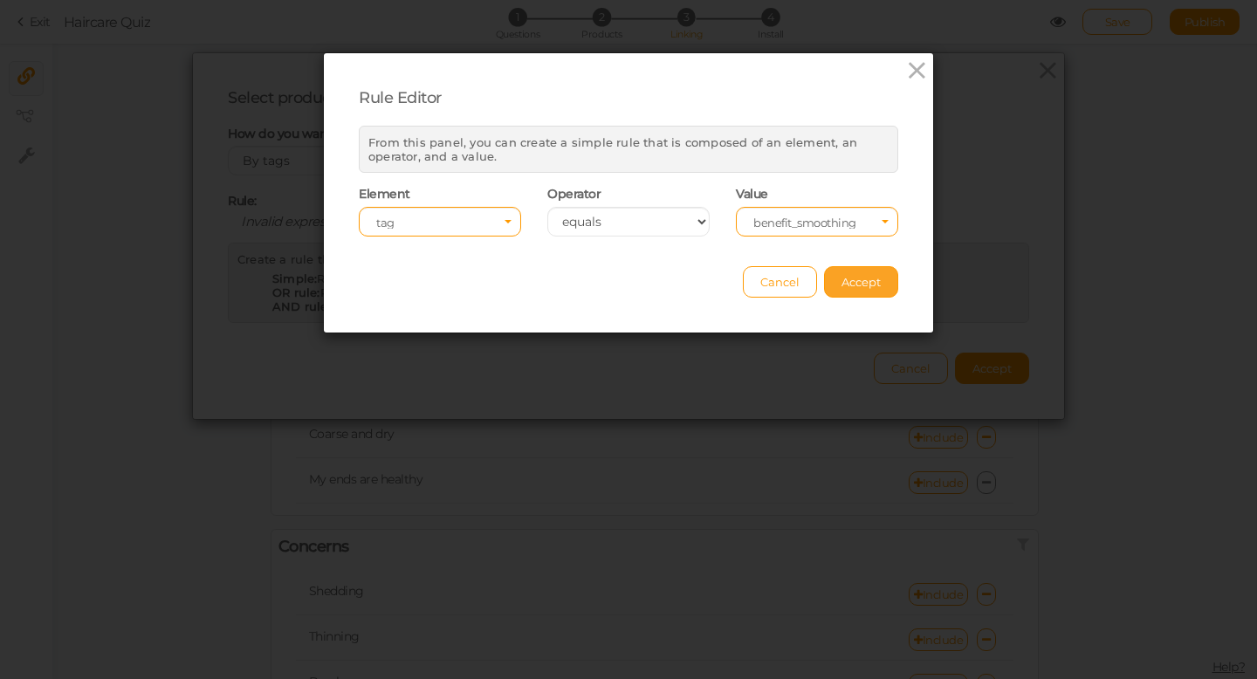
click at [847, 291] on button "Accept" at bounding box center [861, 281] width 74 height 31
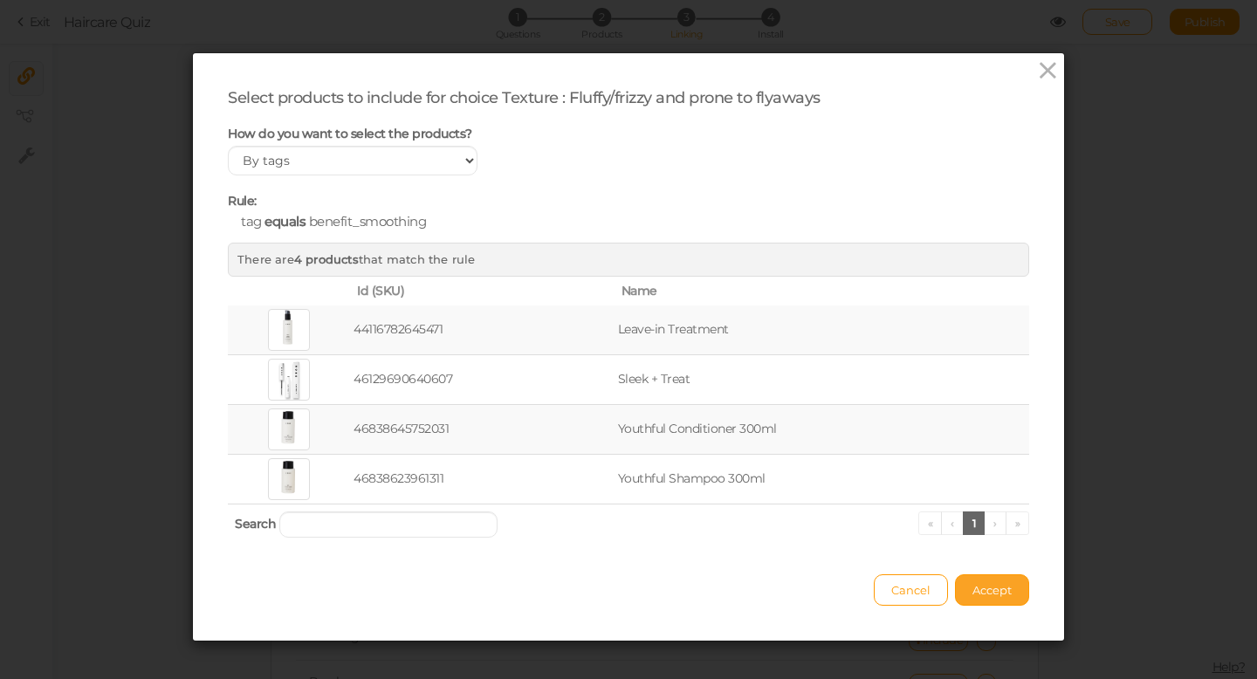
click at [1002, 600] on button "Accept" at bounding box center [992, 590] width 74 height 31
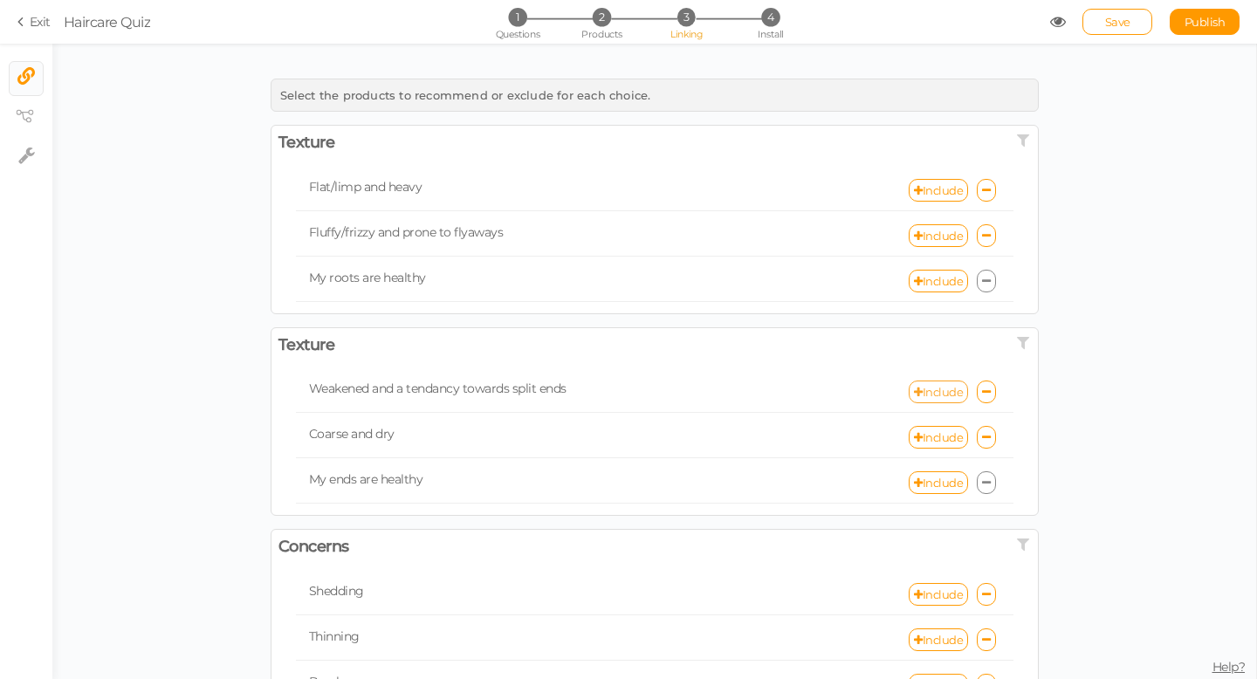
click at [949, 391] on link "Include" at bounding box center [938, 392] width 59 height 23
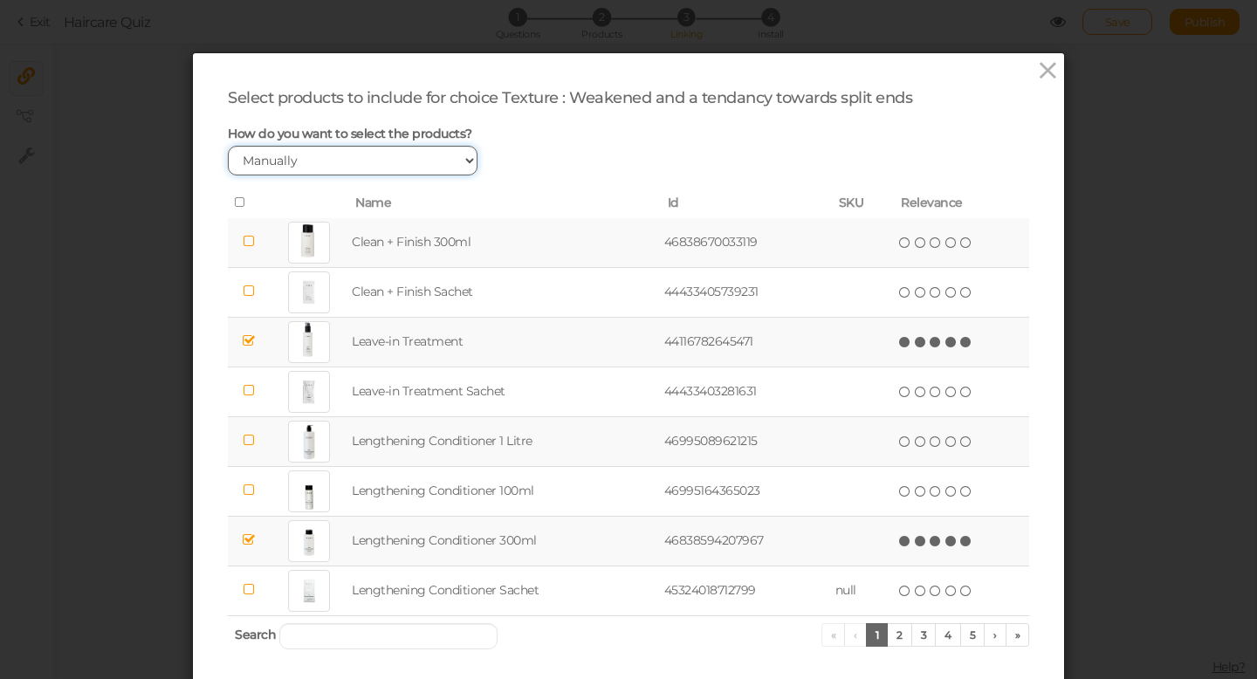
click at [448, 161] on select "Manually By tags By price" at bounding box center [353, 161] width 250 height 30
select select "expr"
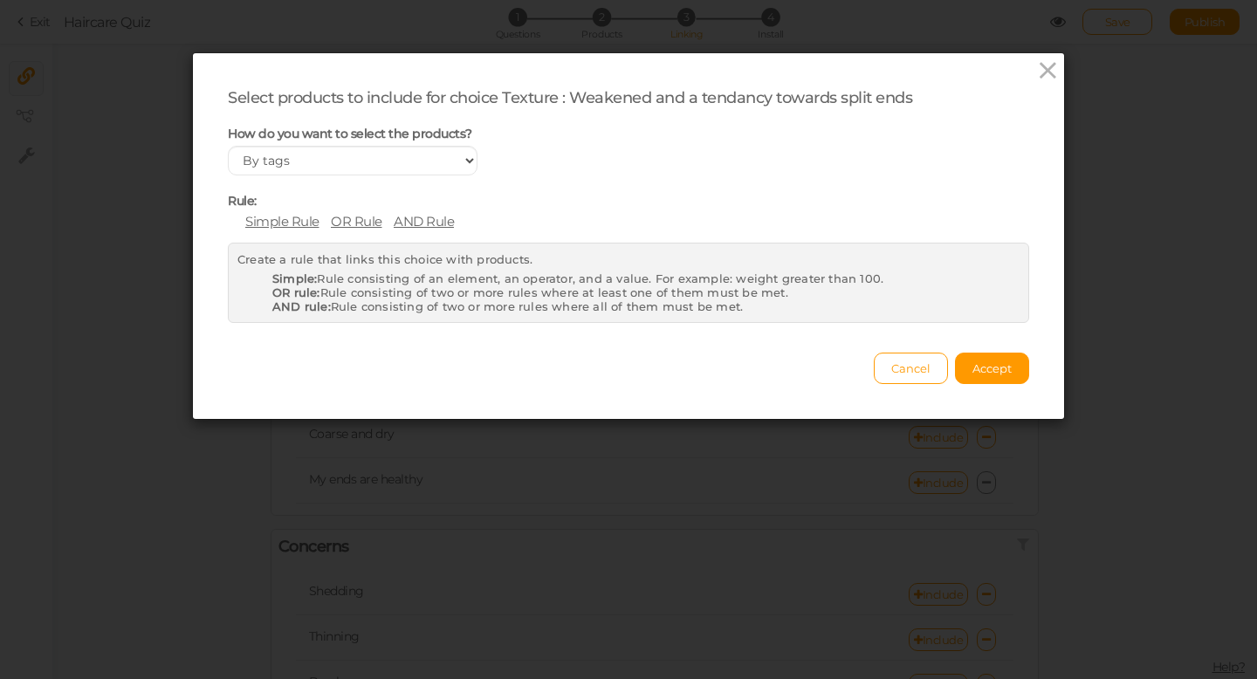
click at [292, 224] on span "Simple Rule" at bounding box center [282, 221] width 74 height 17
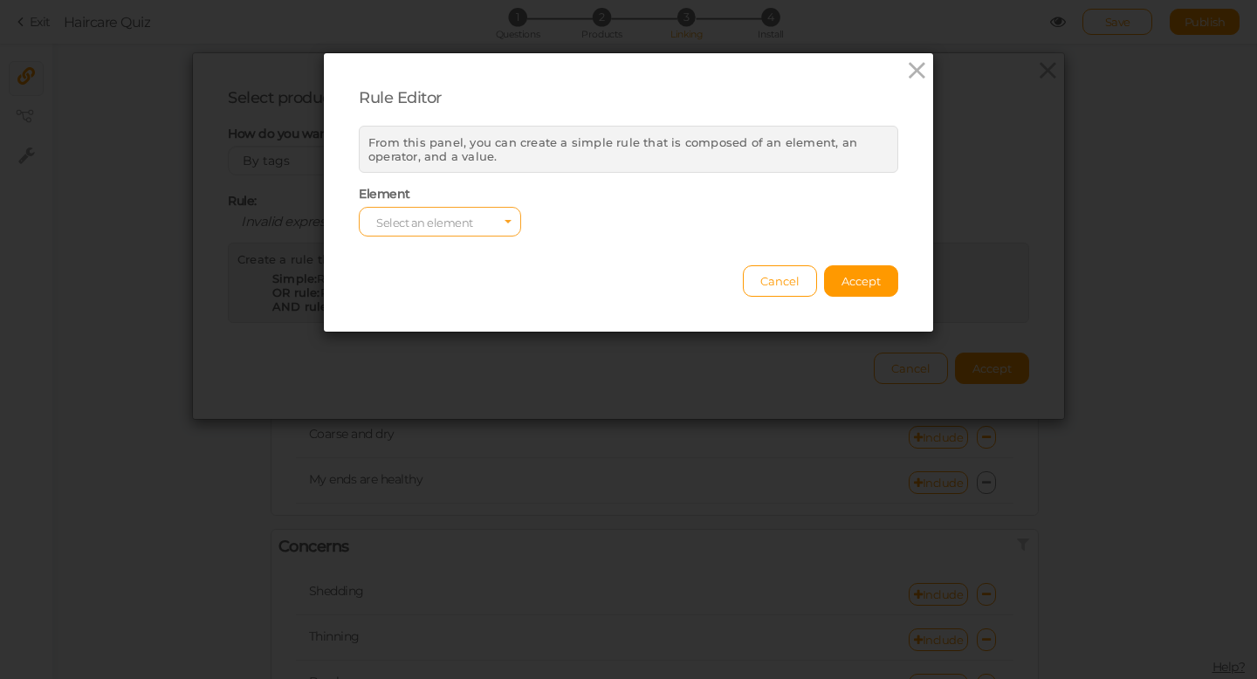
click at [499, 221] on span "Select an element" at bounding box center [440, 222] width 162 height 30
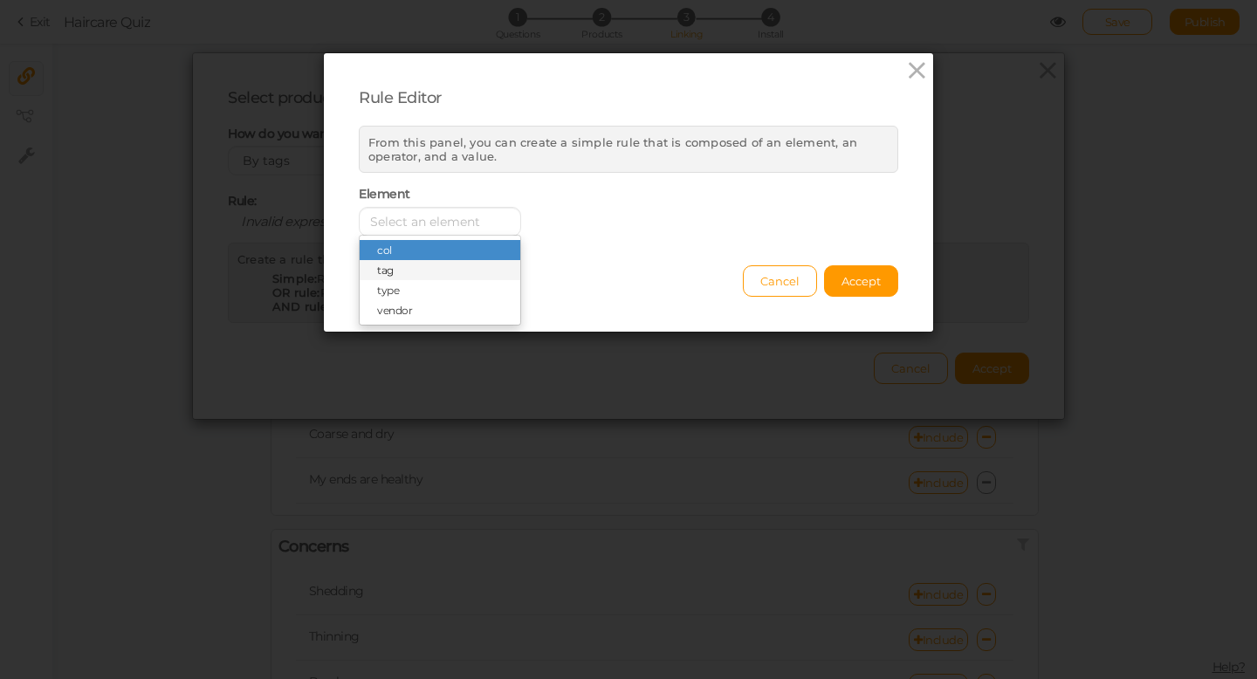
click at [459, 270] on span "tag" at bounding box center [440, 270] width 161 height 20
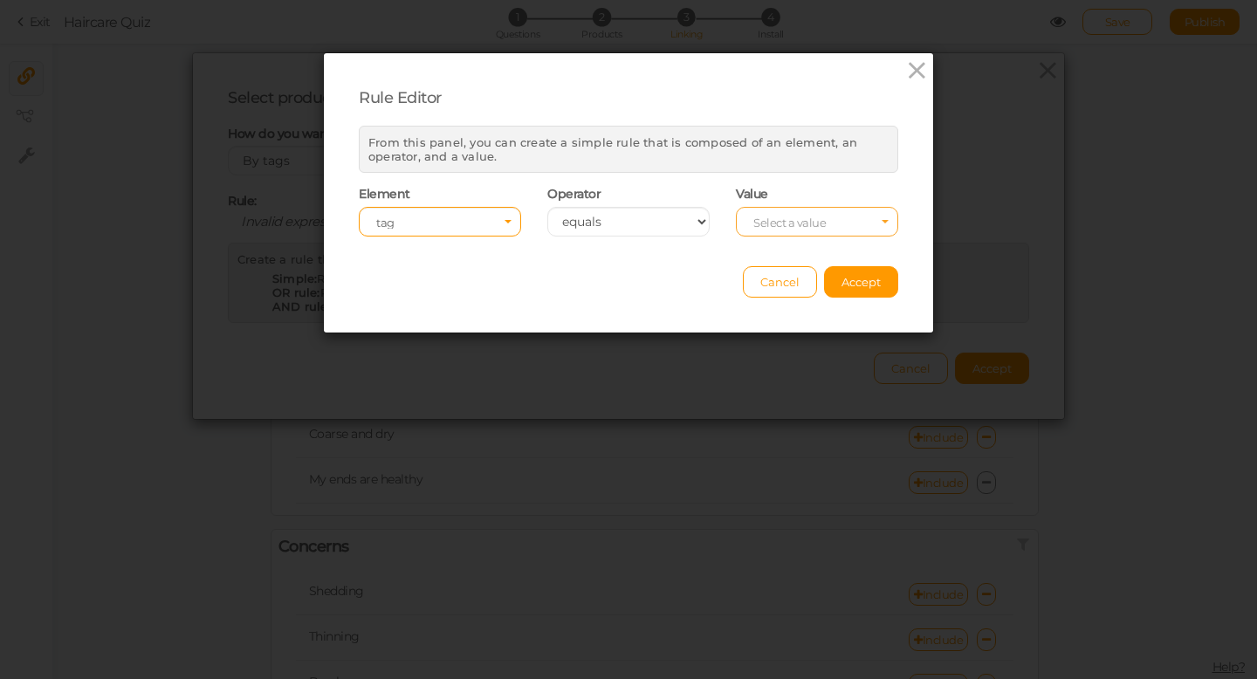
click at [841, 226] on span "Select a value" at bounding box center [817, 222] width 162 height 30
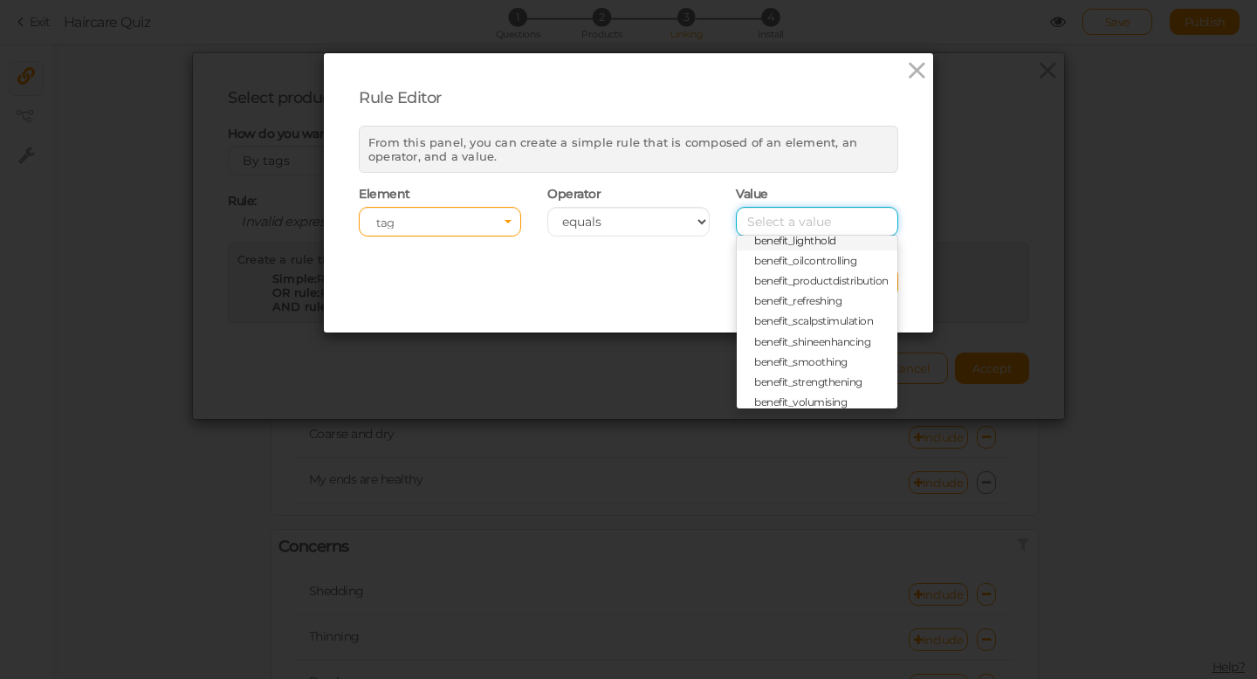
scroll to position [92, 0]
click at [825, 361] on span "benefit_strengthening" at bounding box center [808, 360] width 108 height 13
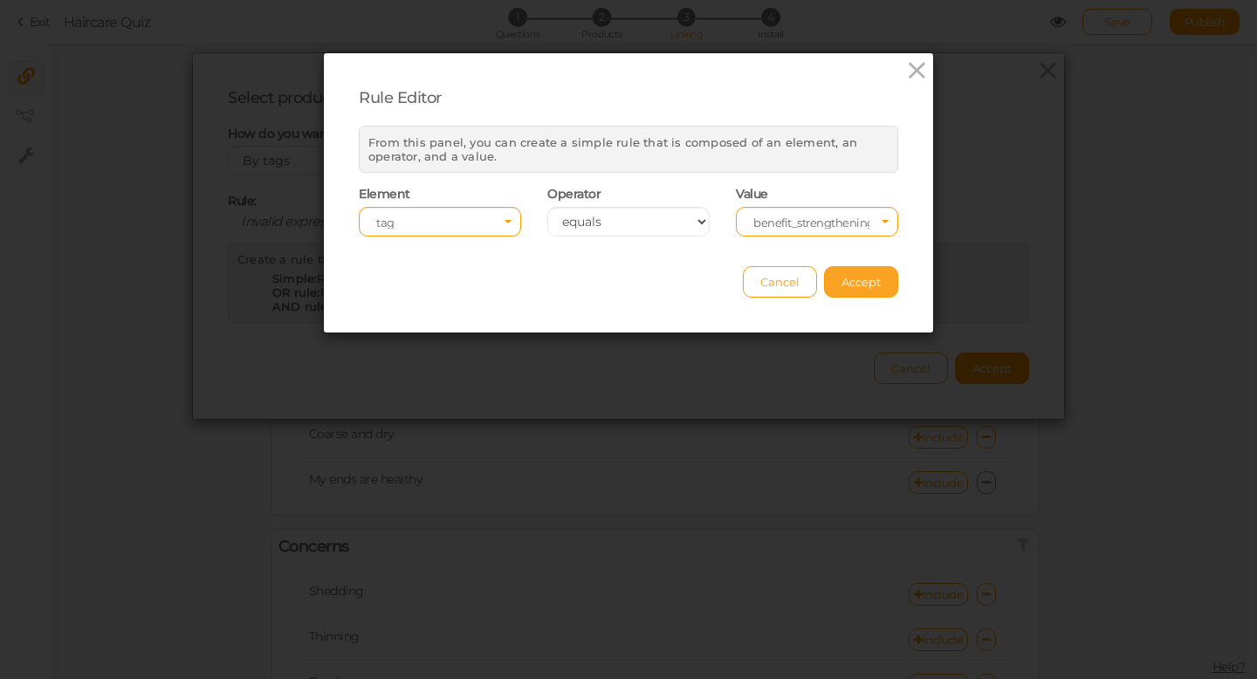
click at [860, 279] on span "Accept" at bounding box center [861, 282] width 39 height 14
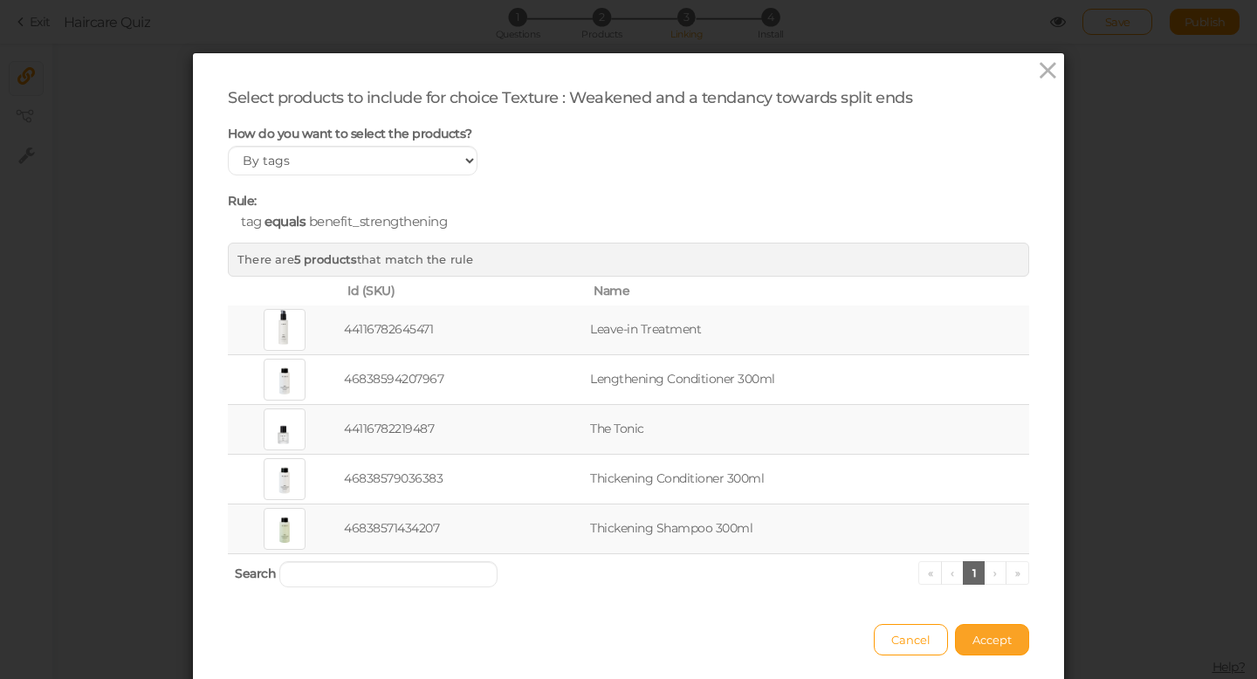
click at [995, 649] on button "Accept" at bounding box center [992, 639] width 74 height 31
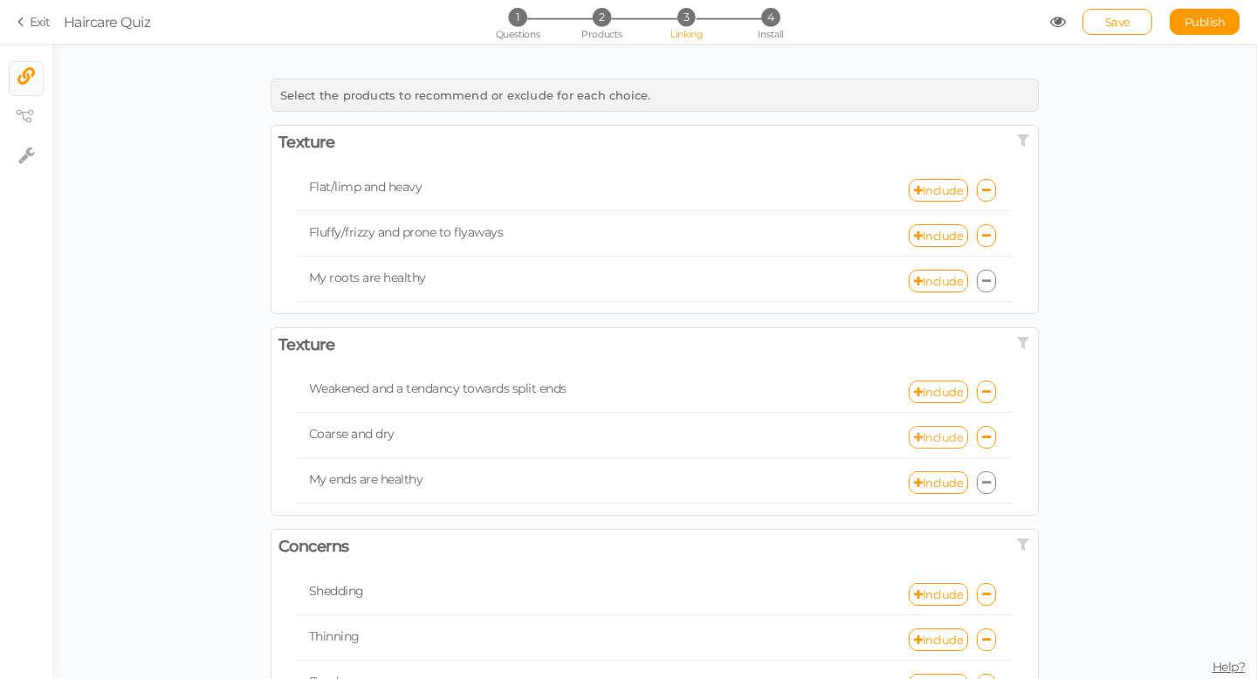
click at [937, 434] on link "Include" at bounding box center [938, 437] width 59 height 23
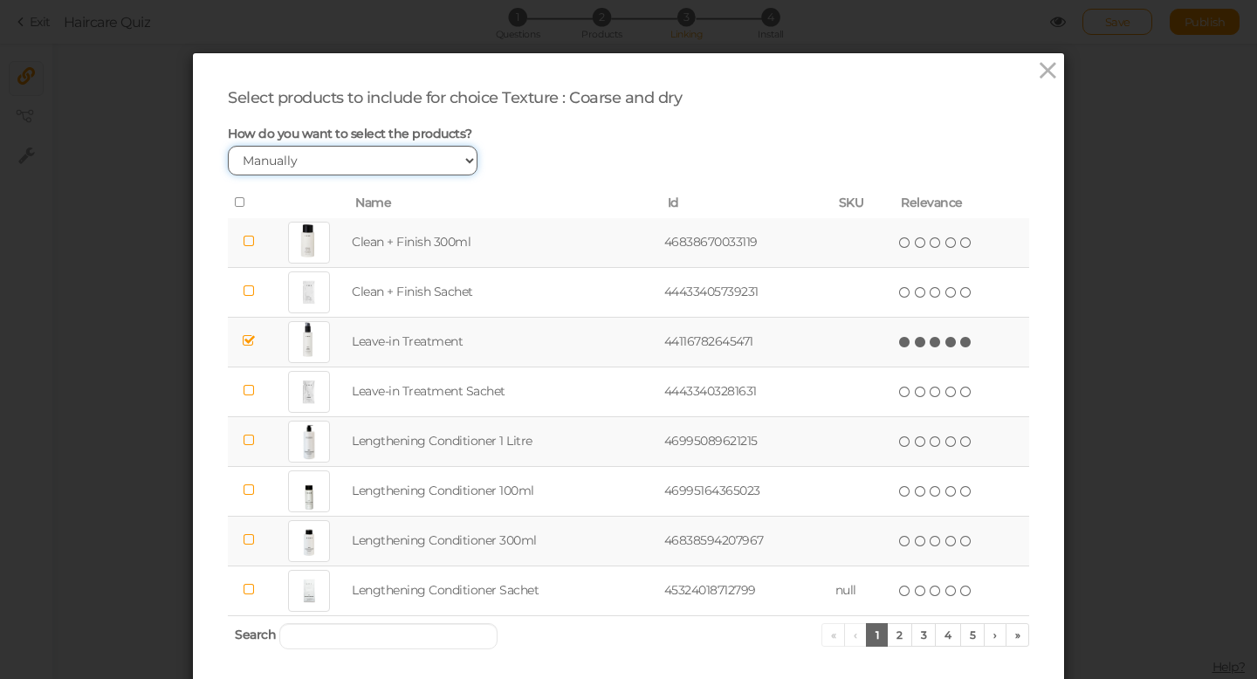
click at [468, 162] on select "Manually By tags By price" at bounding box center [353, 161] width 250 height 30
select select "expr"
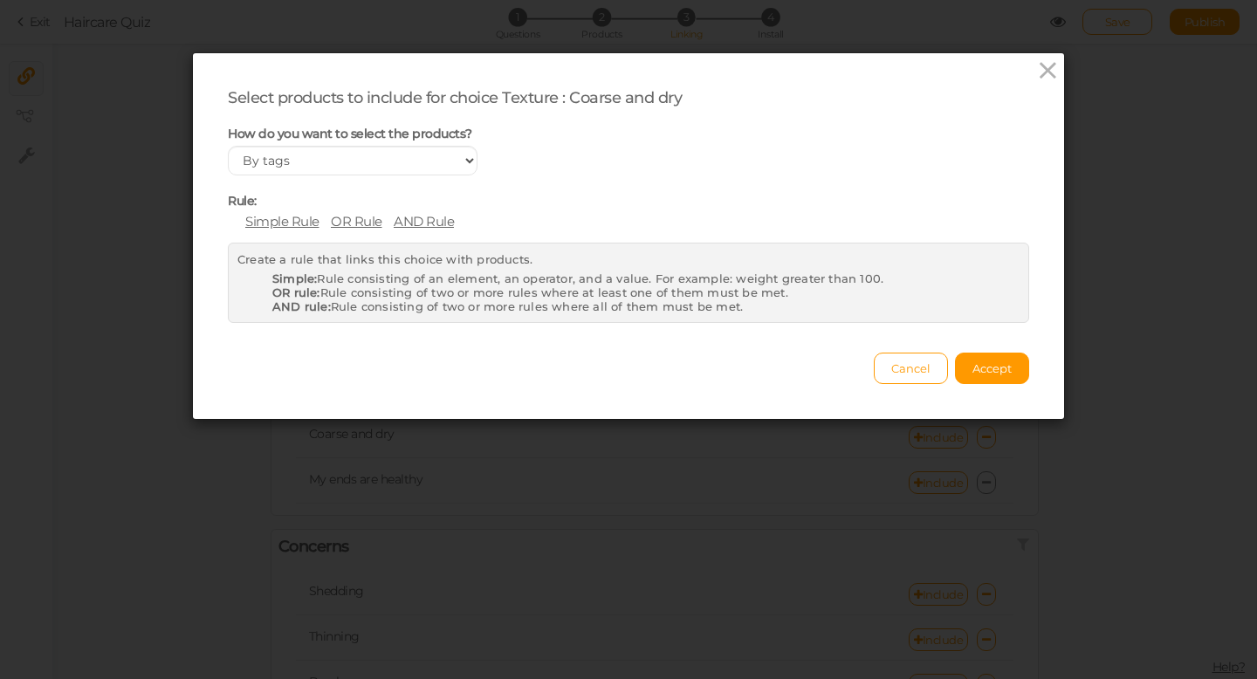
click at [288, 221] on span "Simple Rule" at bounding box center [282, 221] width 74 height 17
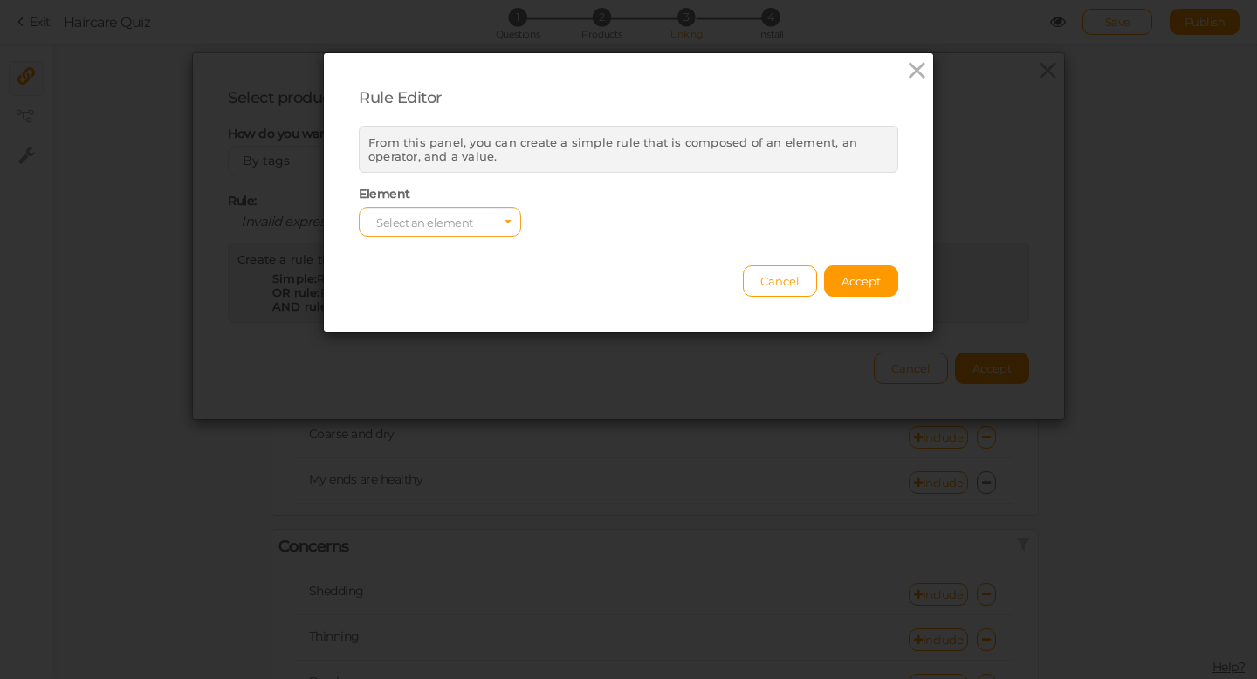
click at [505, 226] on icon "Select box activate" at bounding box center [508, 224] width 7 height 9
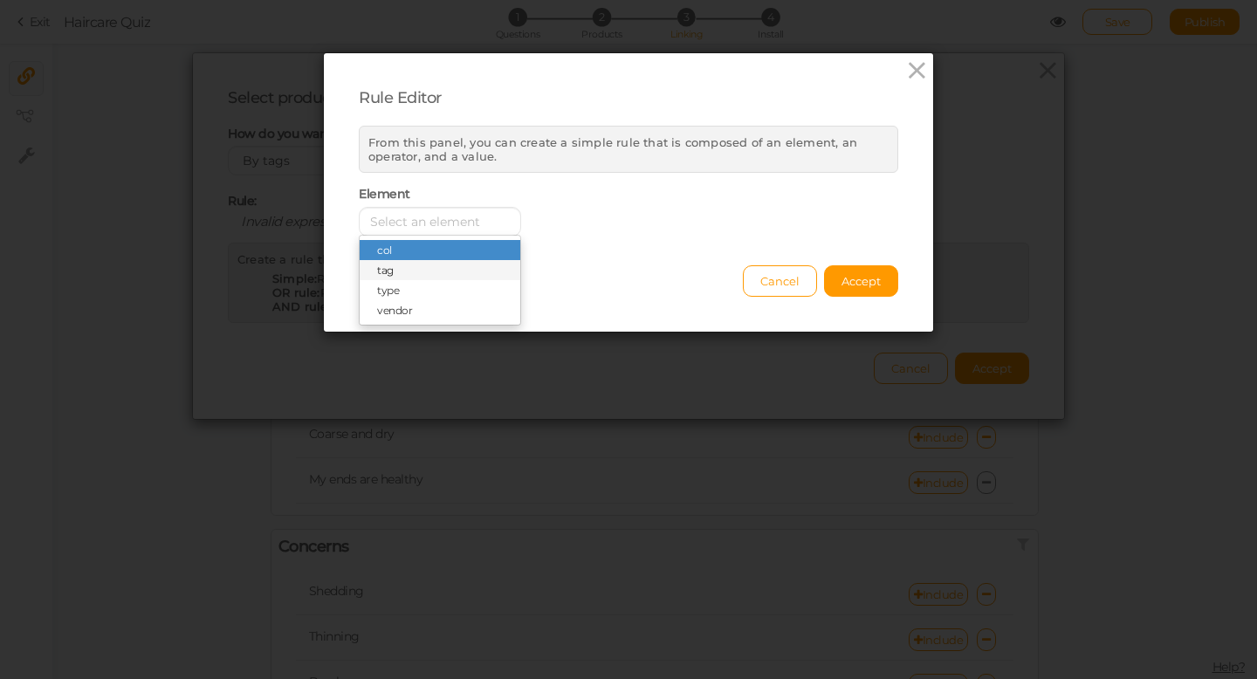
click at [476, 272] on span "tag" at bounding box center [440, 270] width 161 height 20
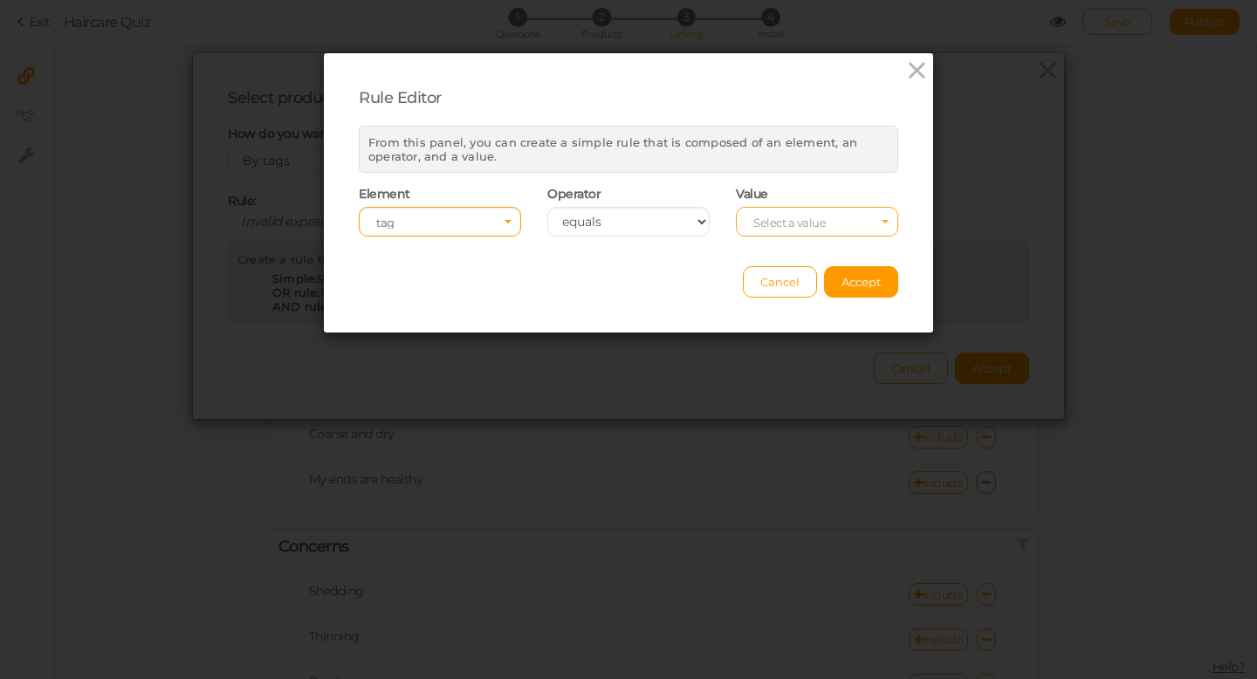
click at [778, 221] on span "Select a value" at bounding box center [790, 223] width 72 height 14
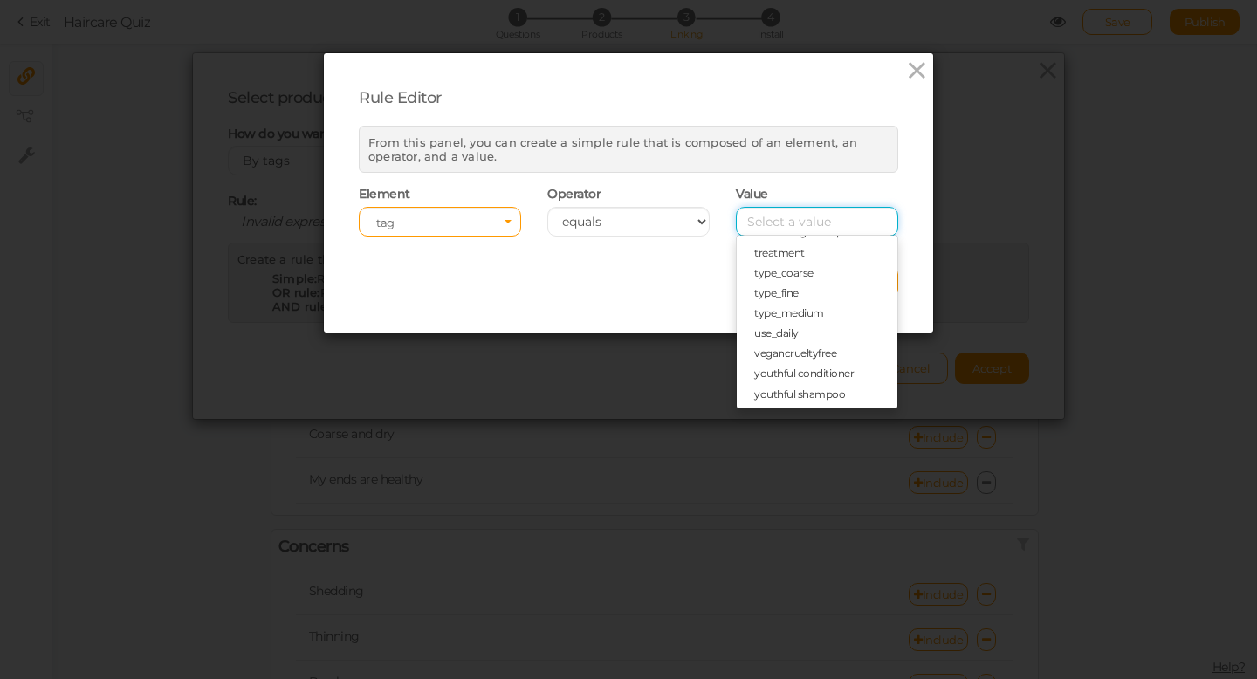
scroll to position [0, 0]
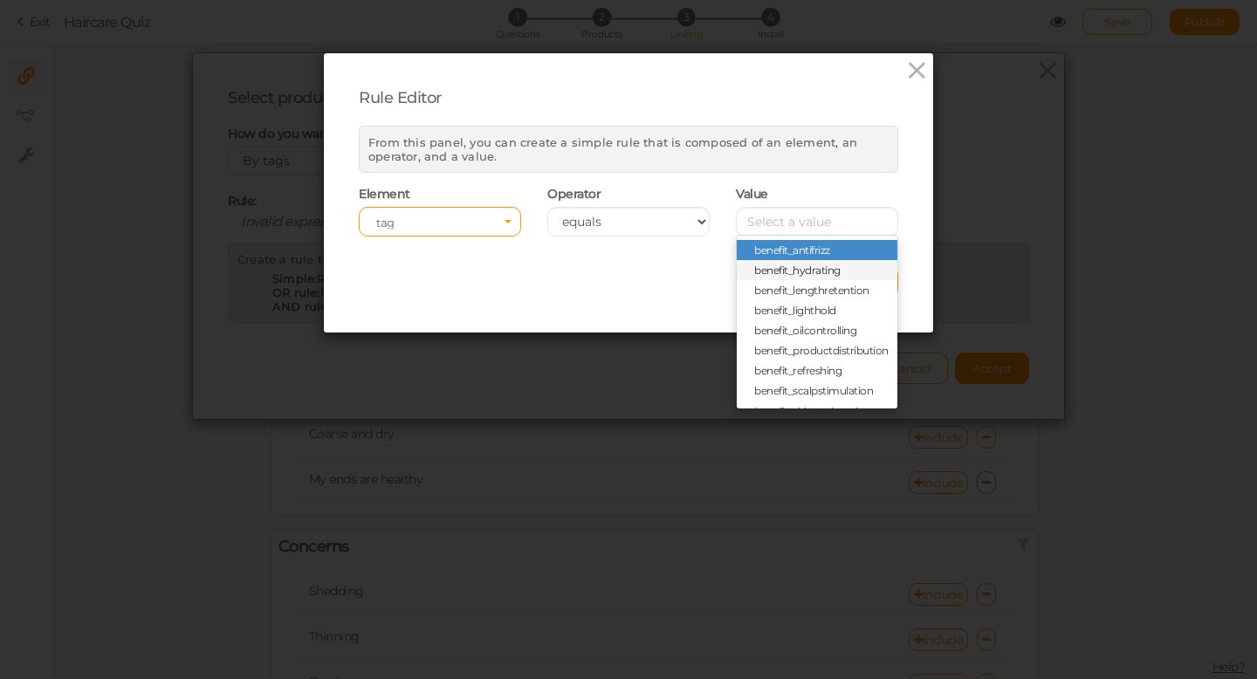
click at [817, 271] on span "benefit_hydrating" at bounding box center [797, 270] width 86 height 13
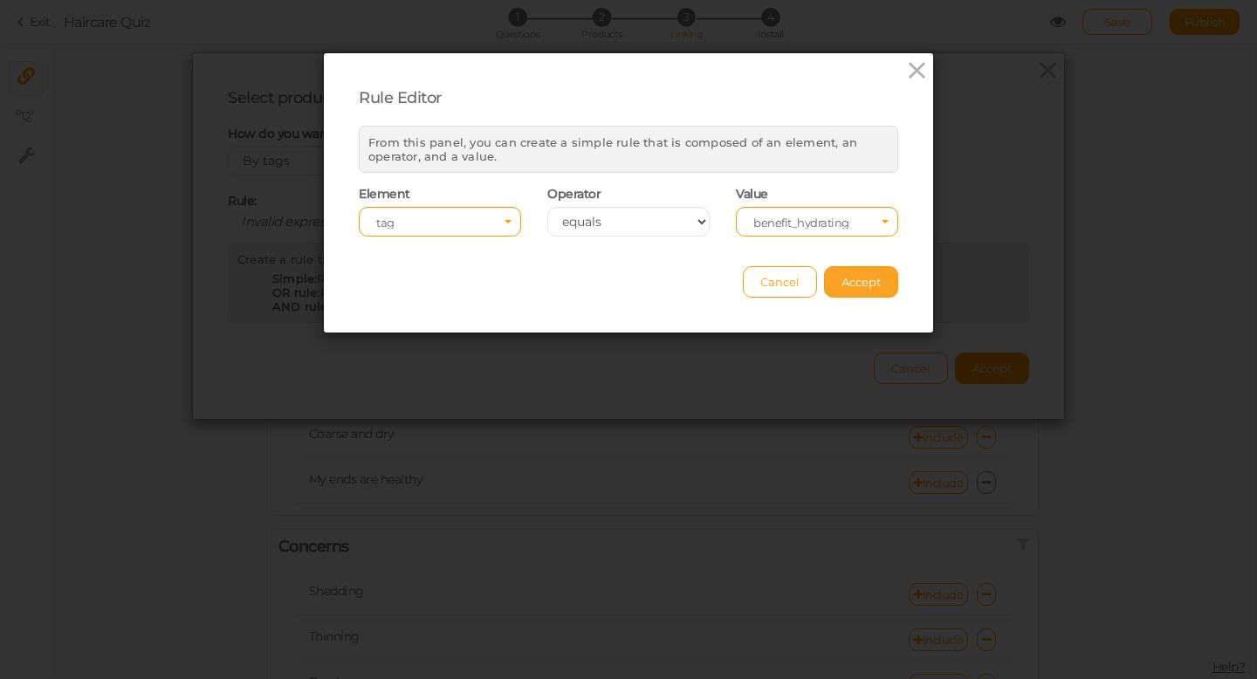
click at [864, 289] on button "Accept" at bounding box center [861, 281] width 74 height 31
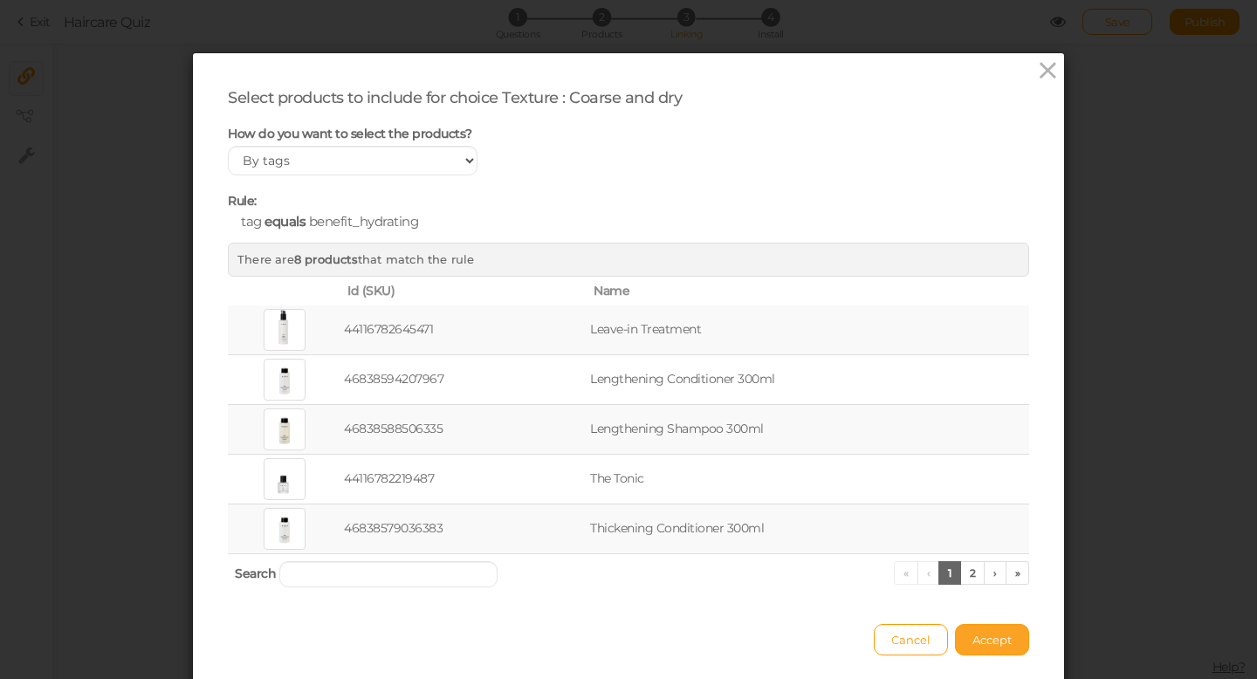
click at [991, 642] on span "Accept" at bounding box center [992, 640] width 39 height 14
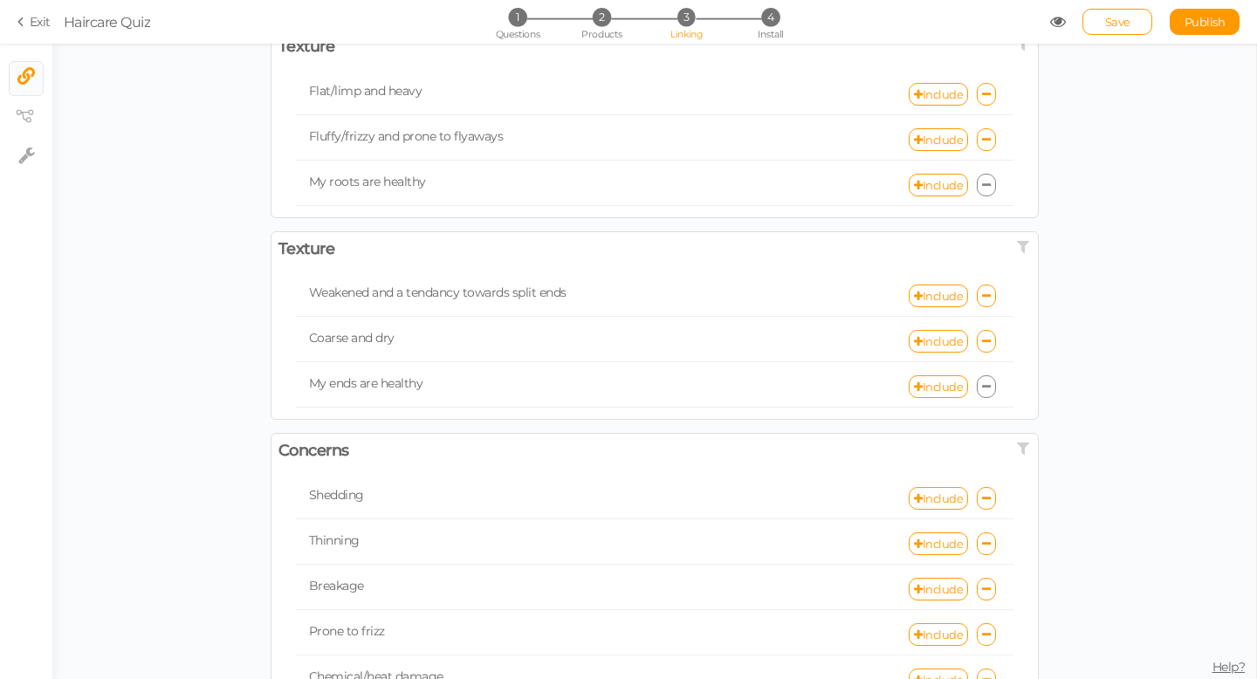
scroll to position [100, 0]
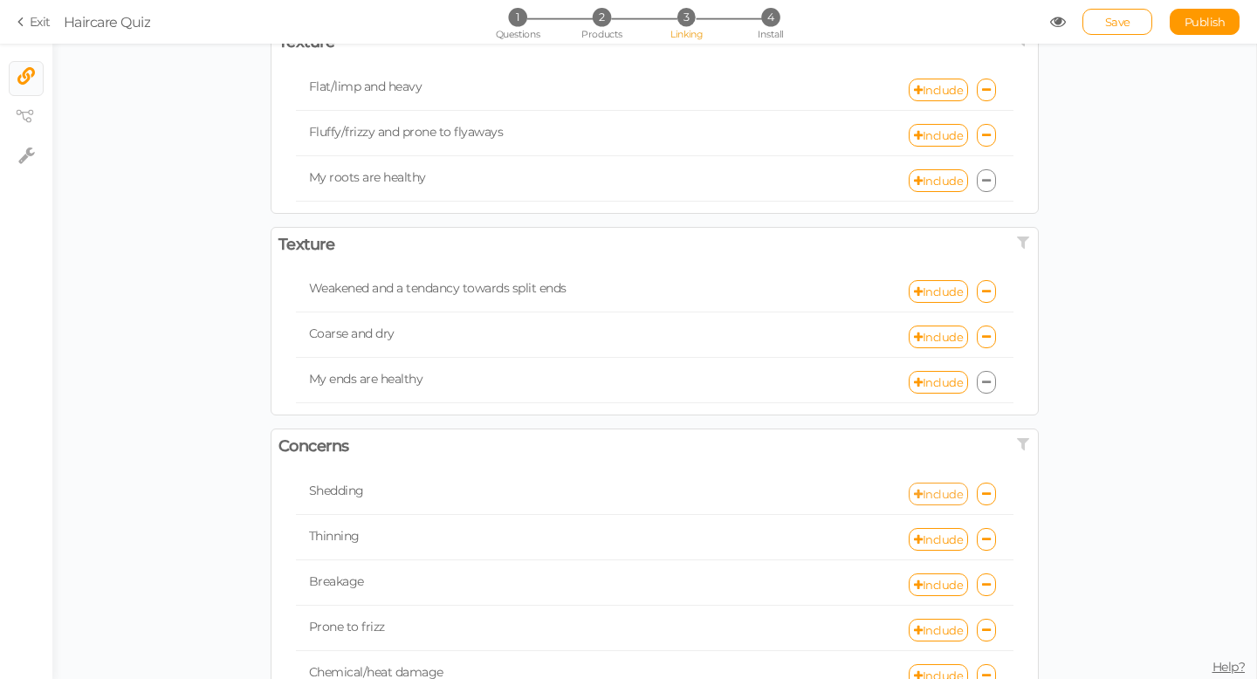
click at [930, 496] on link "Include" at bounding box center [938, 494] width 59 height 23
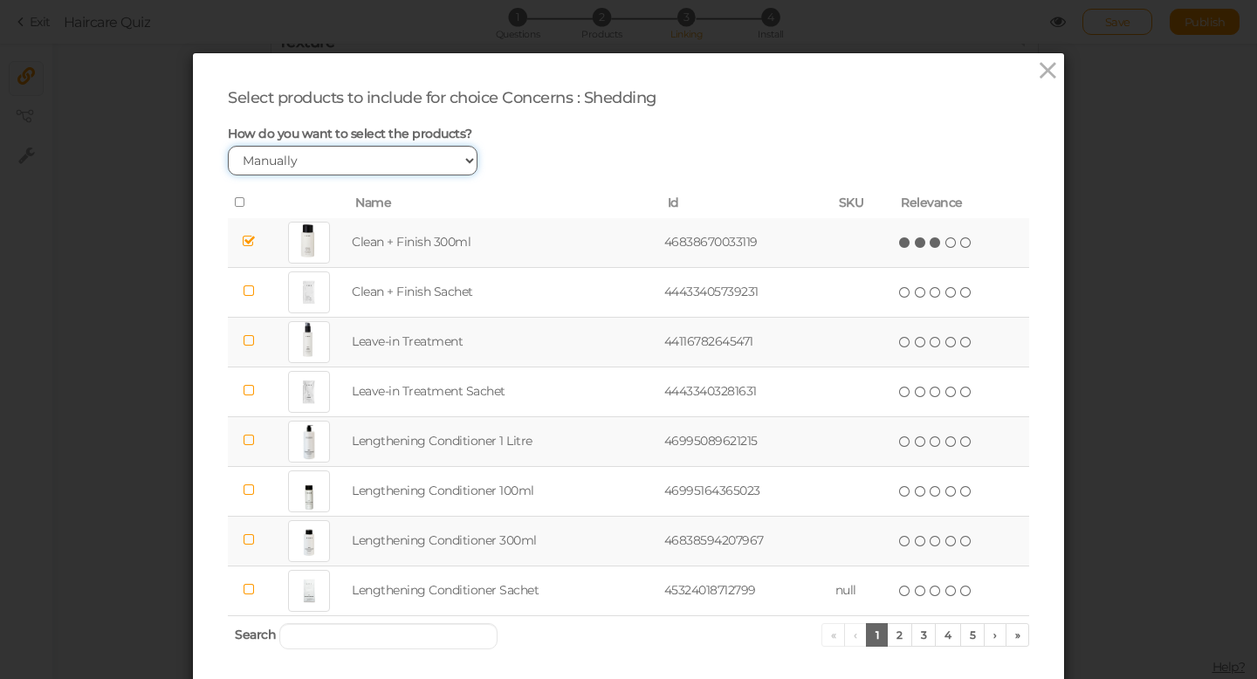
click at [335, 164] on select "Manually By tags By price" at bounding box center [353, 161] width 250 height 30
select select "expr"
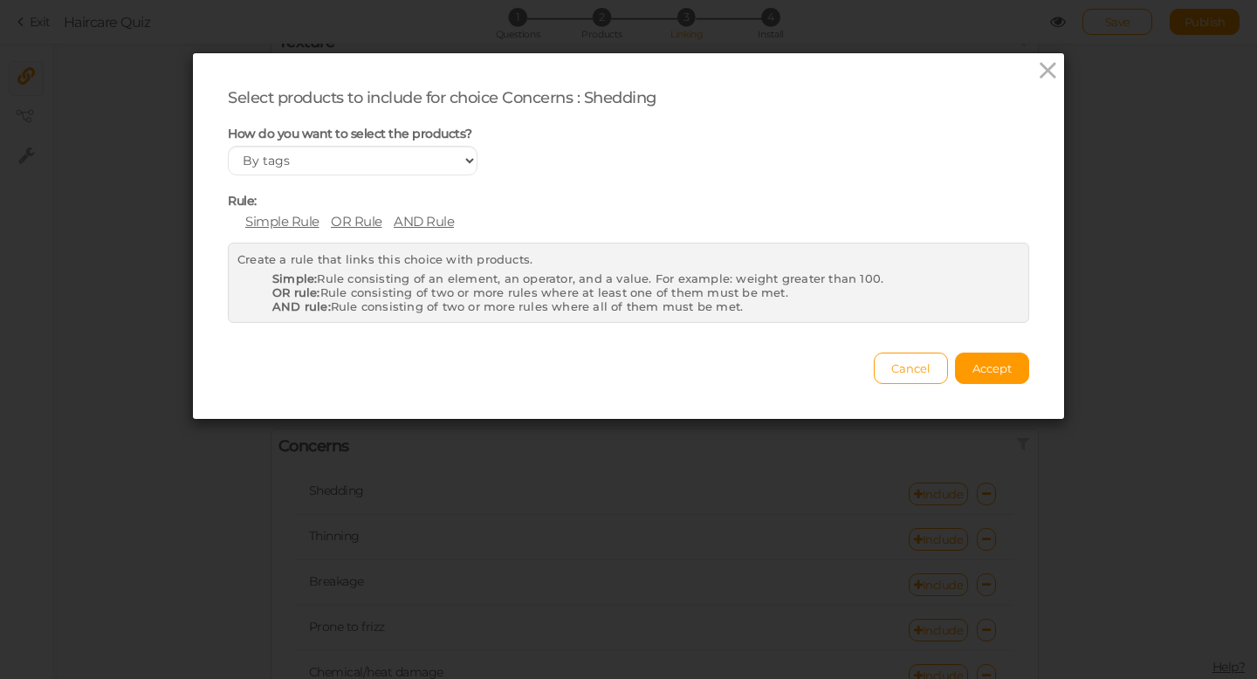
click at [292, 224] on span "Simple Rule" at bounding box center [282, 221] width 74 height 17
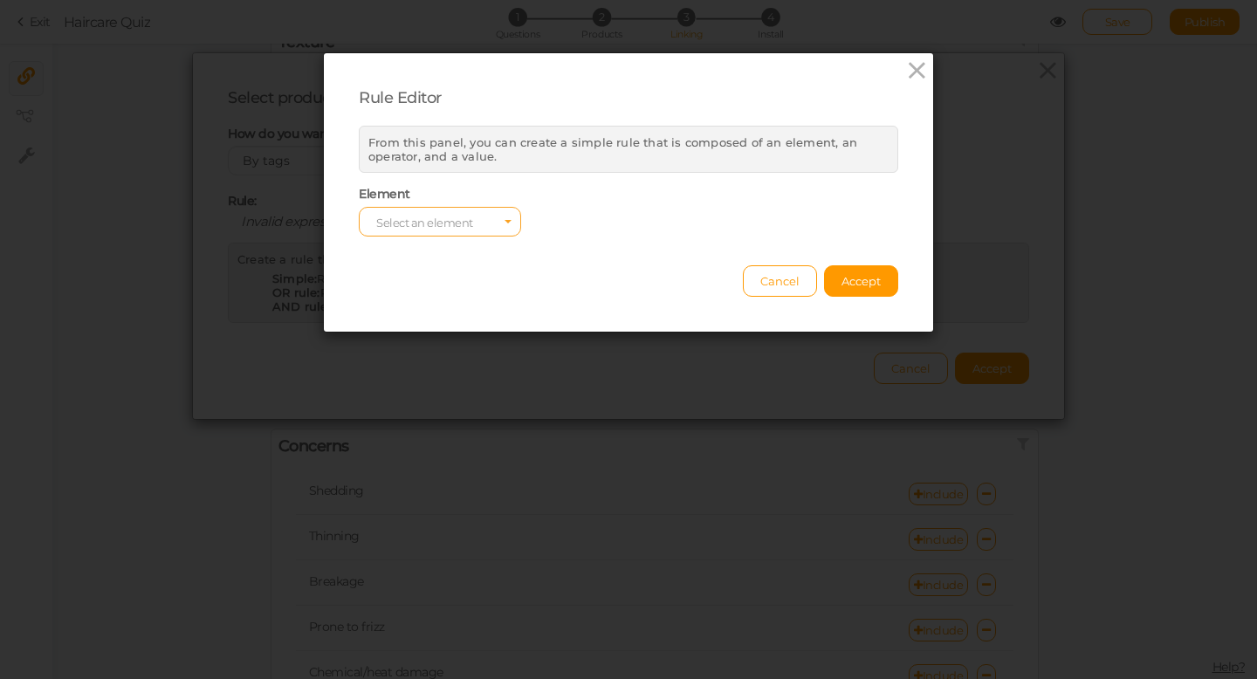
click at [423, 222] on span "Select an element" at bounding box center [424, 223] width 97 height 14
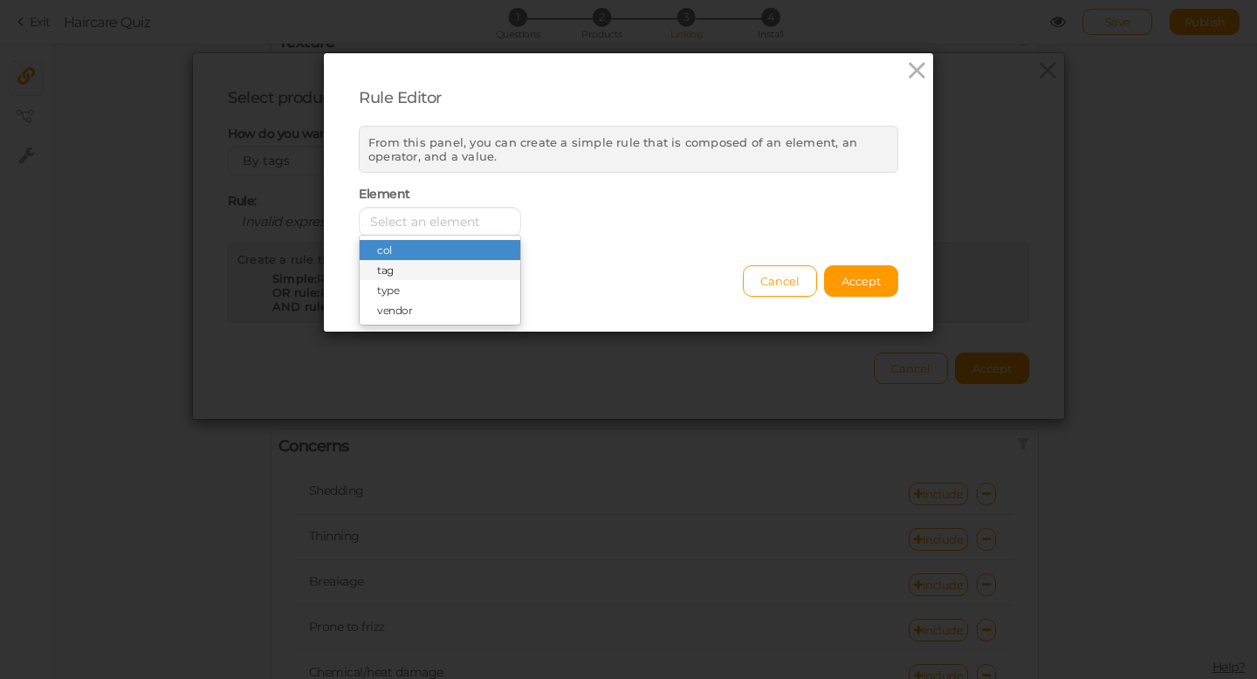
click at [413, 265] on span "tag" at bounding box center [440, 270] width 161 height 20
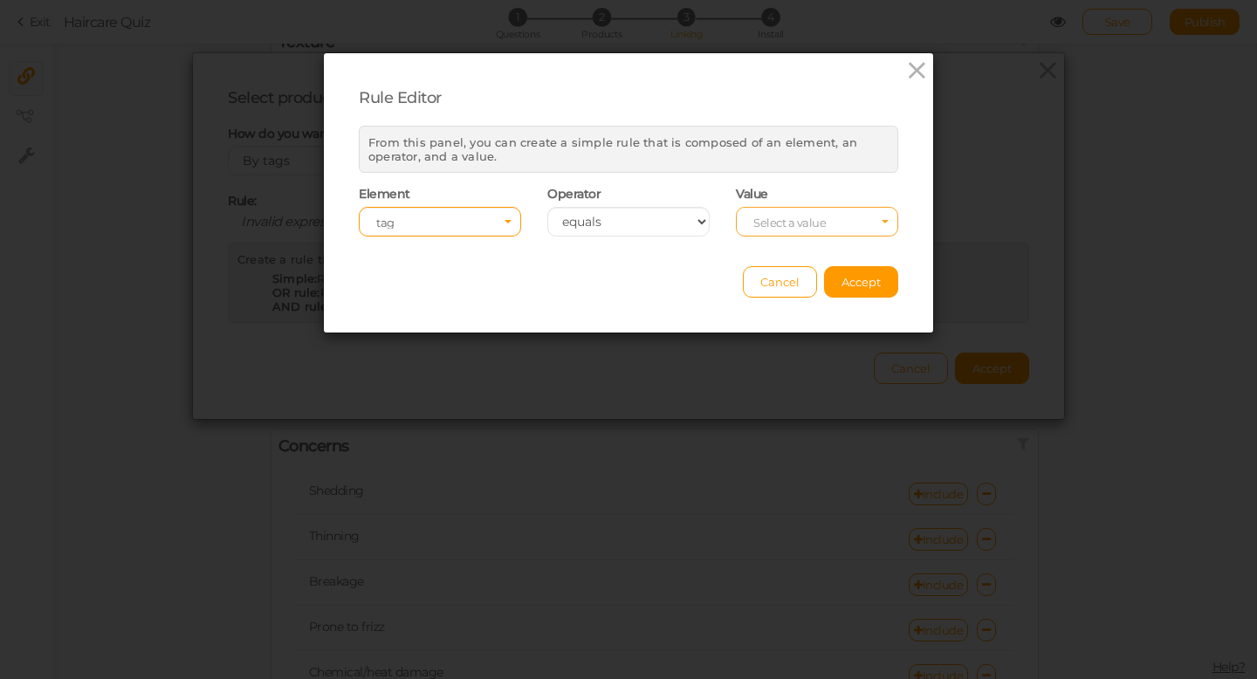
click at [822, 219] on span "Select a value" at bounding box center [790, 223] width 72 height 14
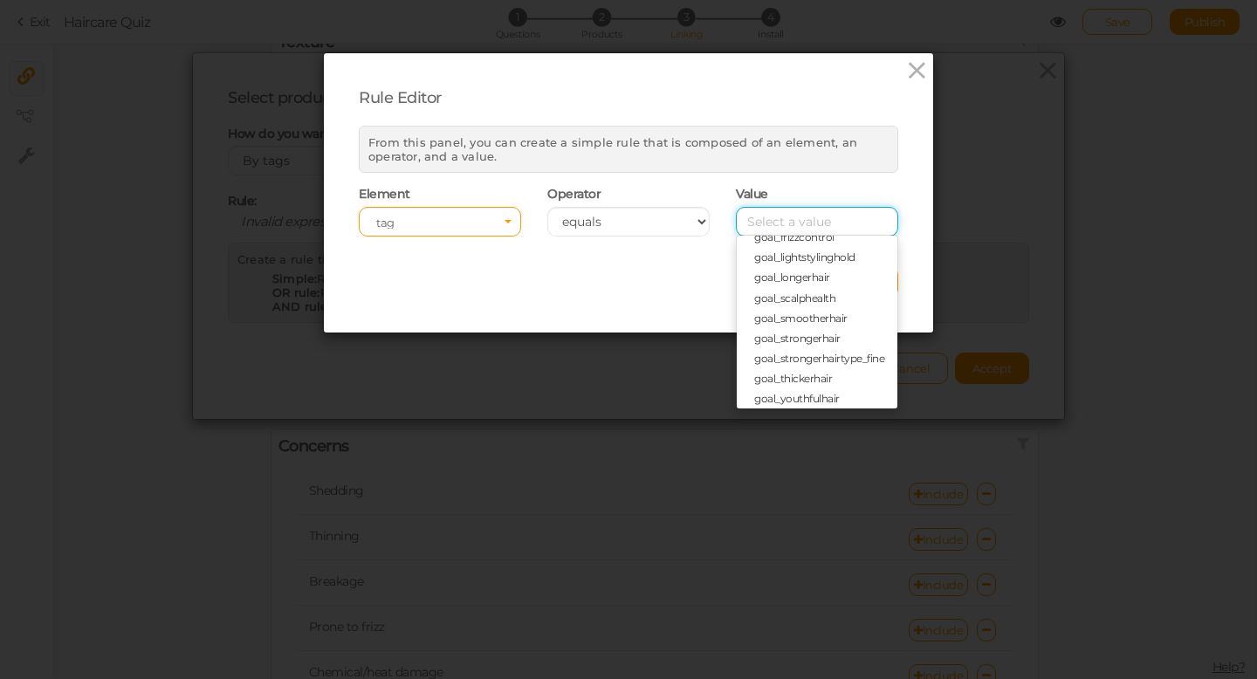
scroll to position [401, 0]
click at [822, 371] on span "goal_thickerhair" at bounding box center [793, 374] width 78 height 13
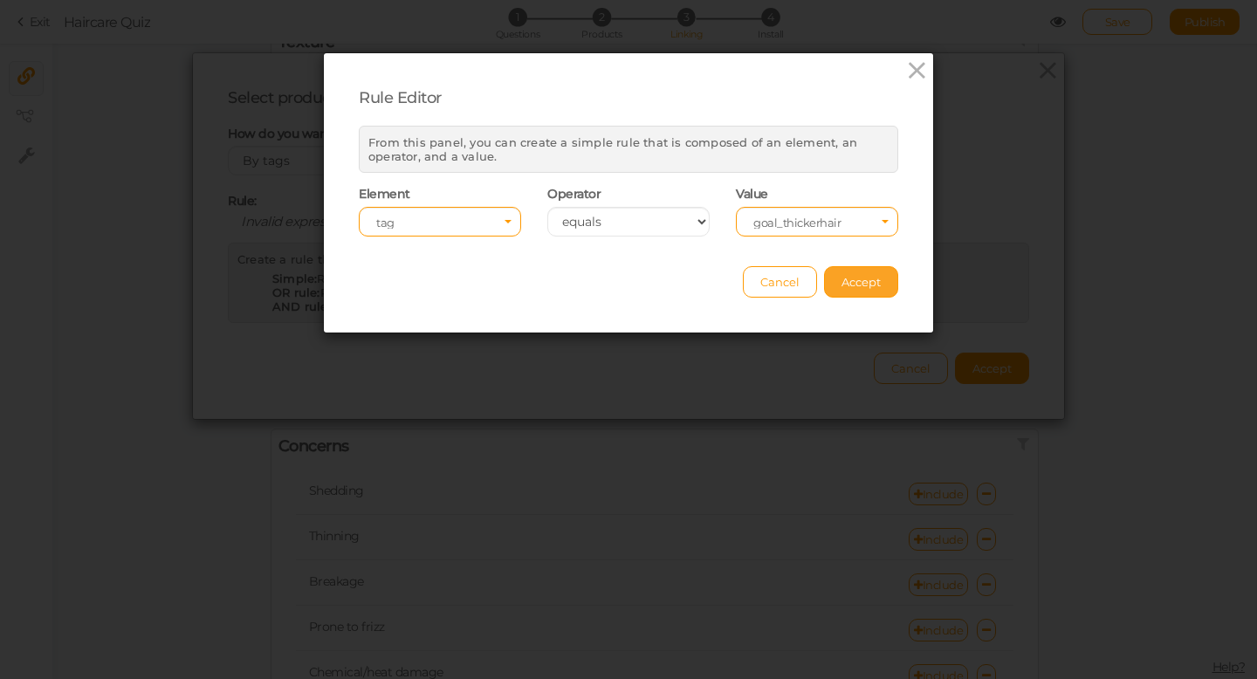
click at [855, 290] on button "Accept" at bounding box center [861, 281] width 74 height 31
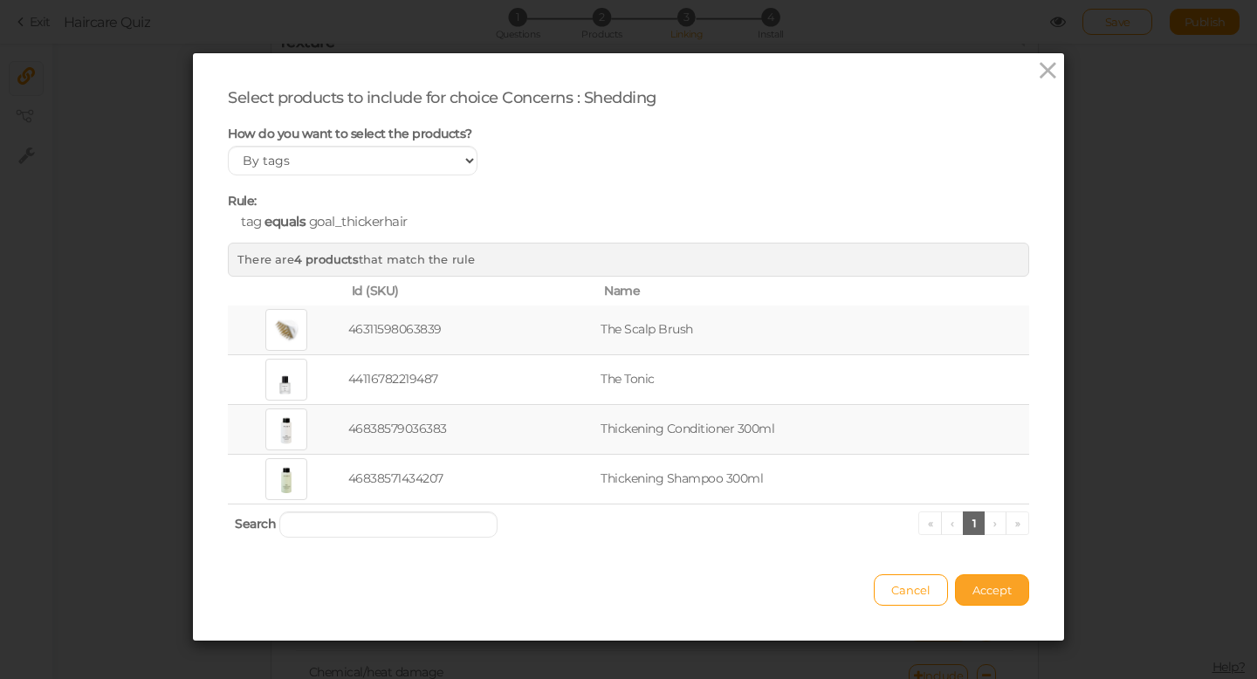
click at [999, 593] on span "Accept" at bounding box center [992, 590] width 39 height 14
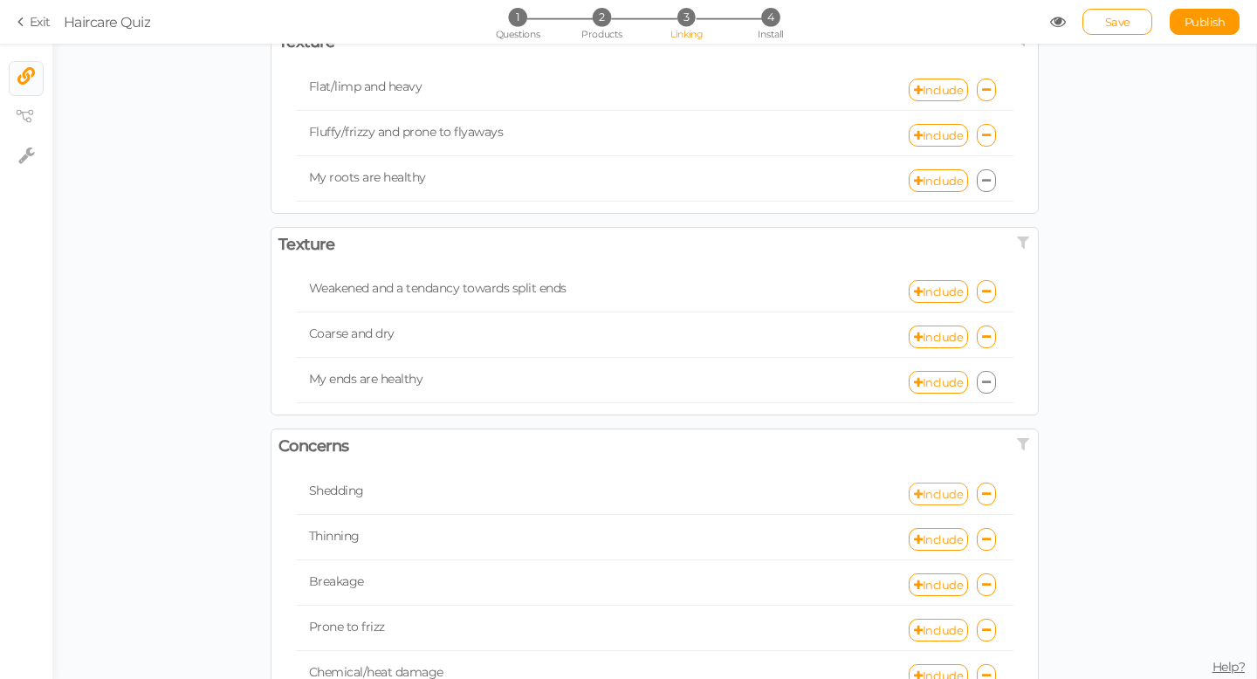
click at [940, 499] on link "Include" at bounding box center [938, 494] width 59 height 23
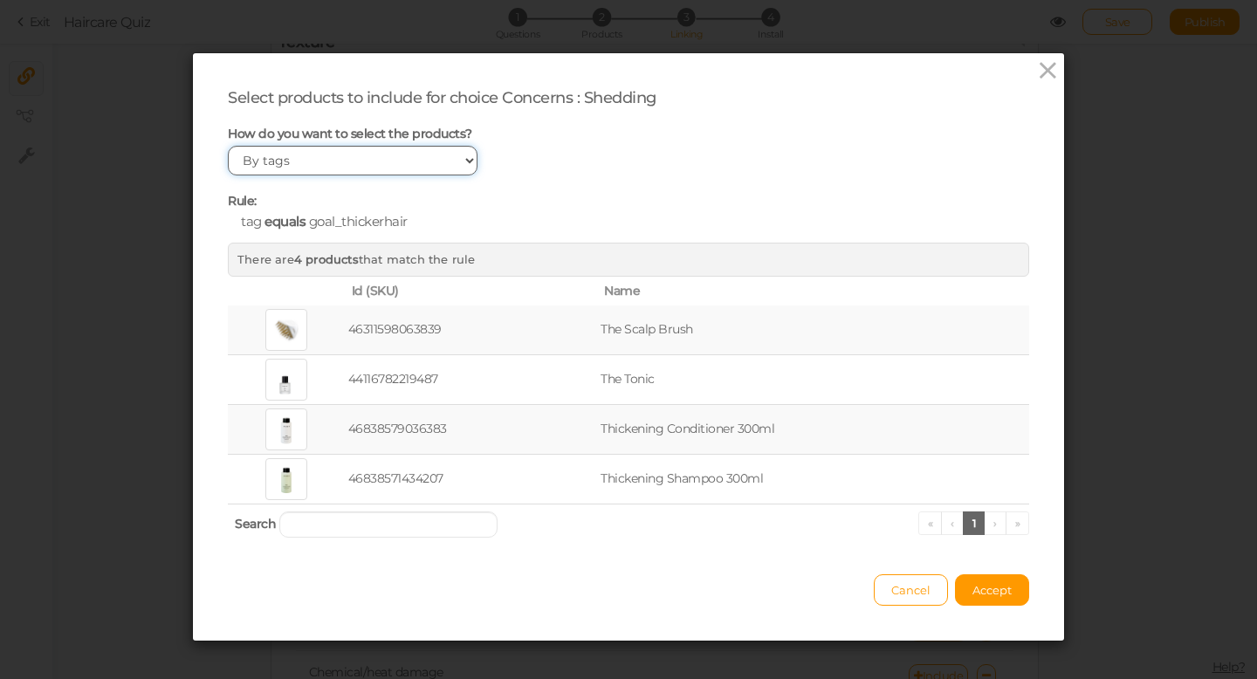
click at [308, 166] on select "Manually By tags By price" at bounding box center [353, 161] width 250 height 30
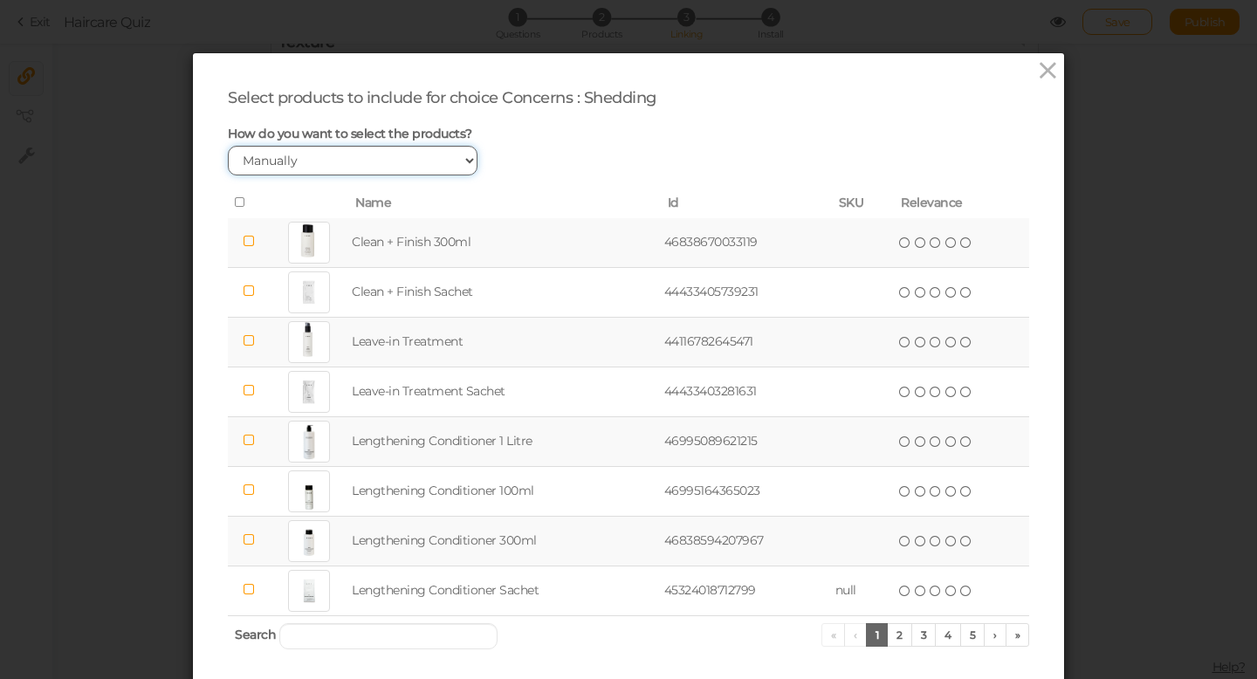
click at [452, 167] on select "Manually By tags By price" at bounding box center [353, 161] width 250 height 30
select select "expr"
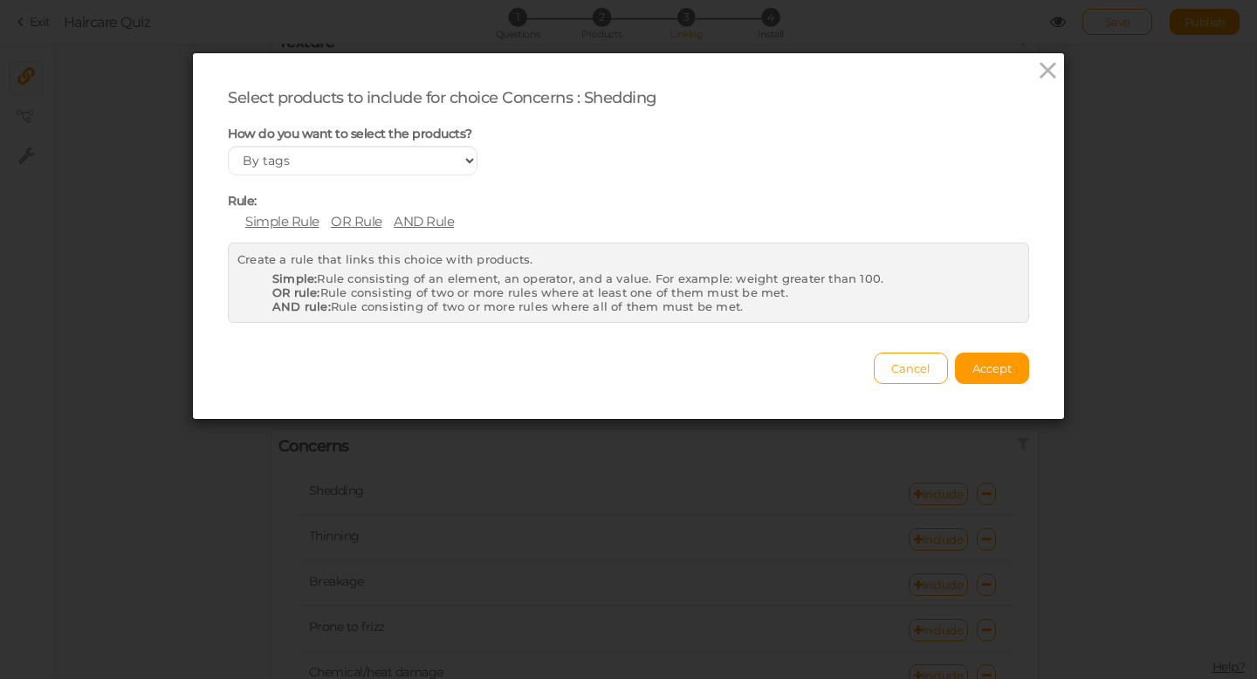
click at [293, 225] on span "Simple Rule" at bounding box center [282, 221] width 74 height 17
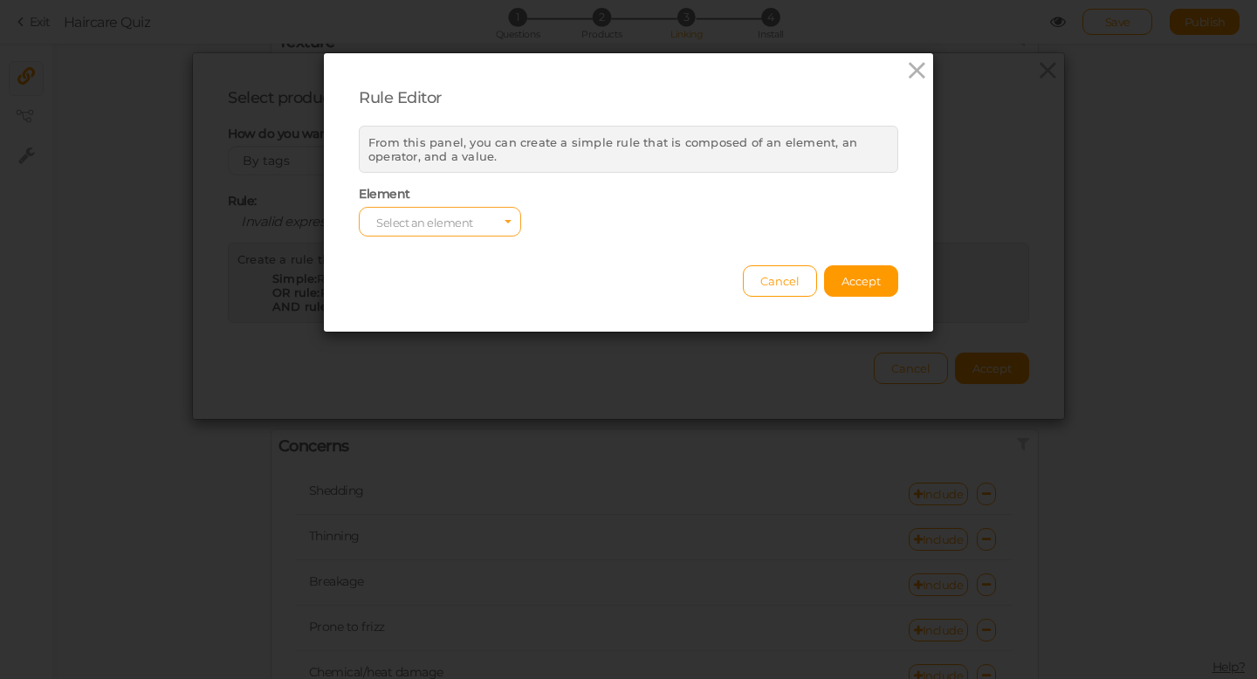
click at [437, 222] on span "Select an element" at bounding box center [424, 223] width 97 height 14
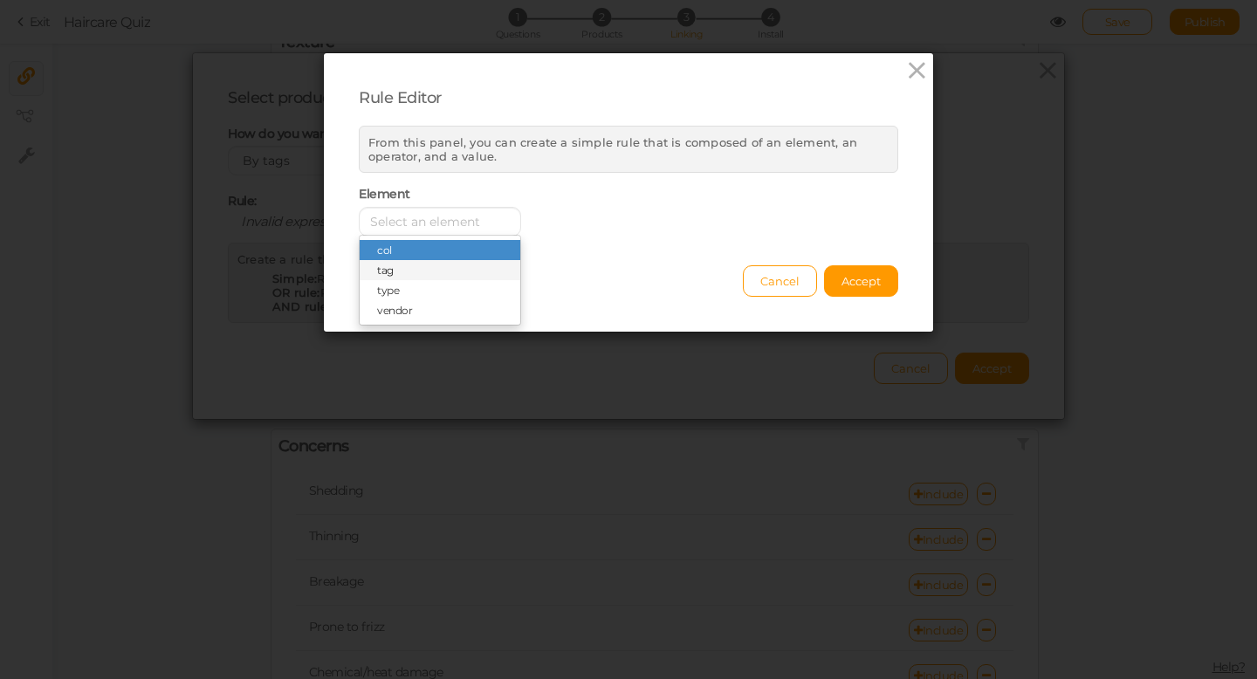
click at [410, 274] on span "tag" at bounding box center [440, 270] width 161 height 20
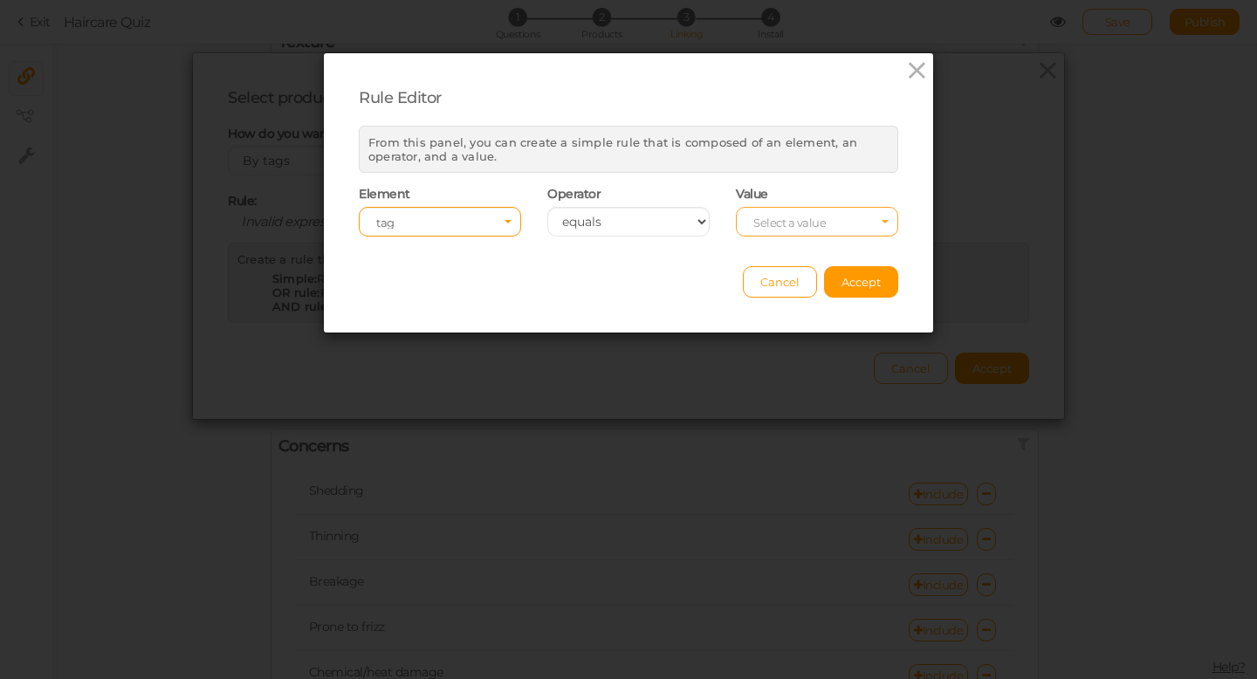
click at [820, 220] on span "Select a value" at bounding box center [790, 223] width 72 height 14
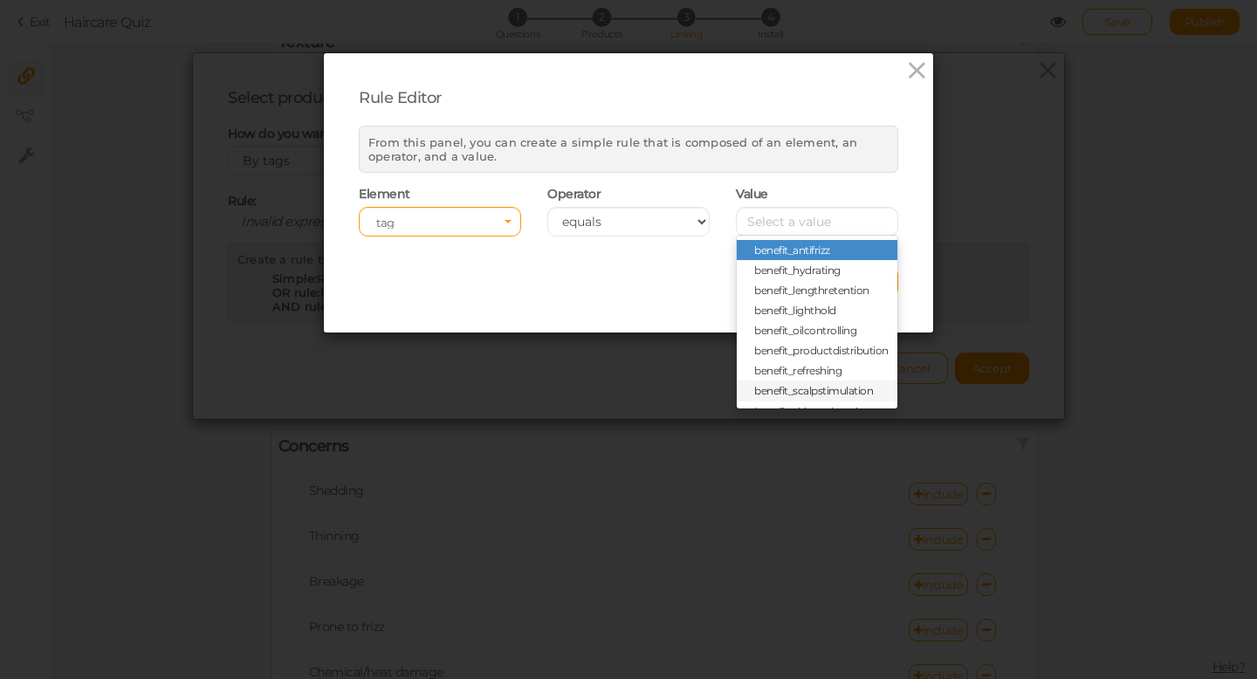
click at [814, 389] on span "benefit_scalpstimulation" at bounding box center [813, 390] width 119 height 13
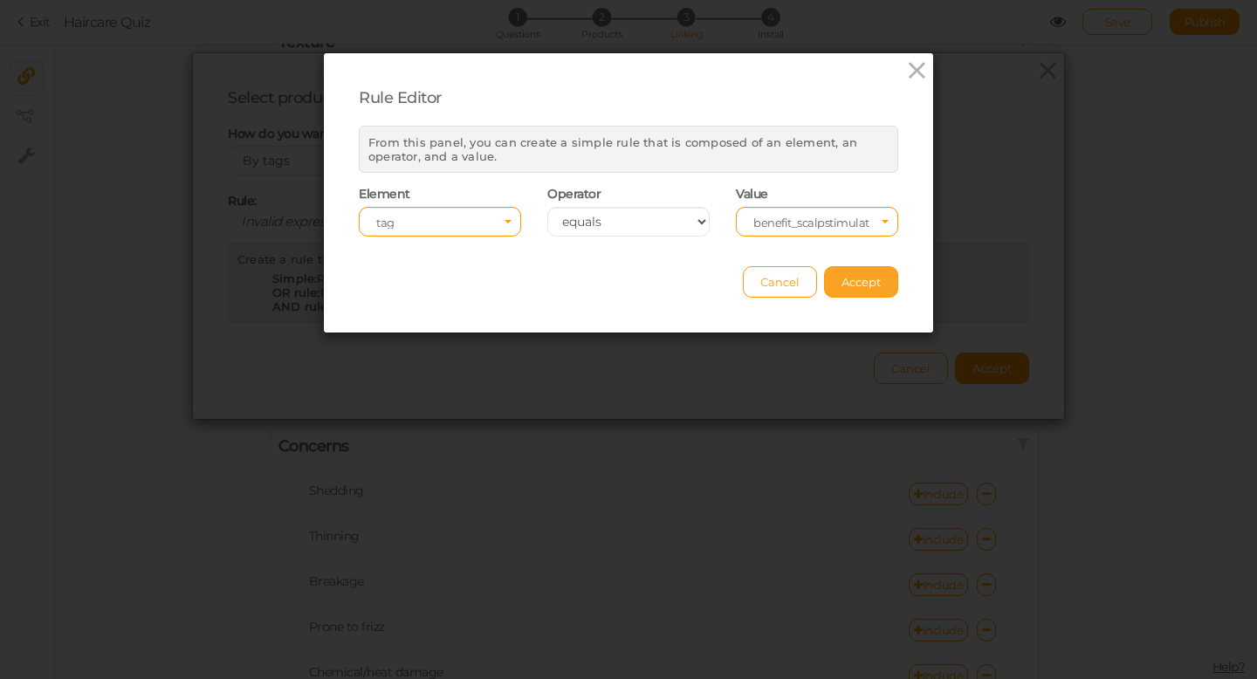
click at [854, 279] on span "Accept" at bounding box center [861, 282] width 39 height 14
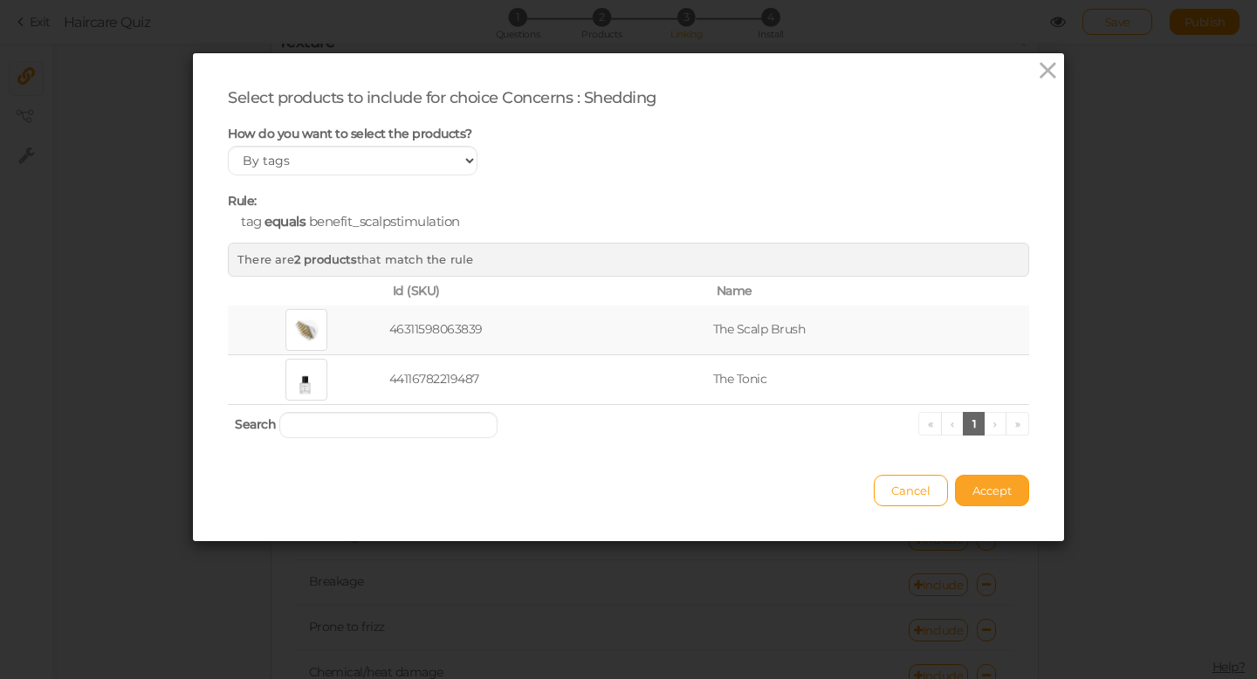
click at [998, 492] on span "Accept" at bounding box center [992, 491] width 39 height 14
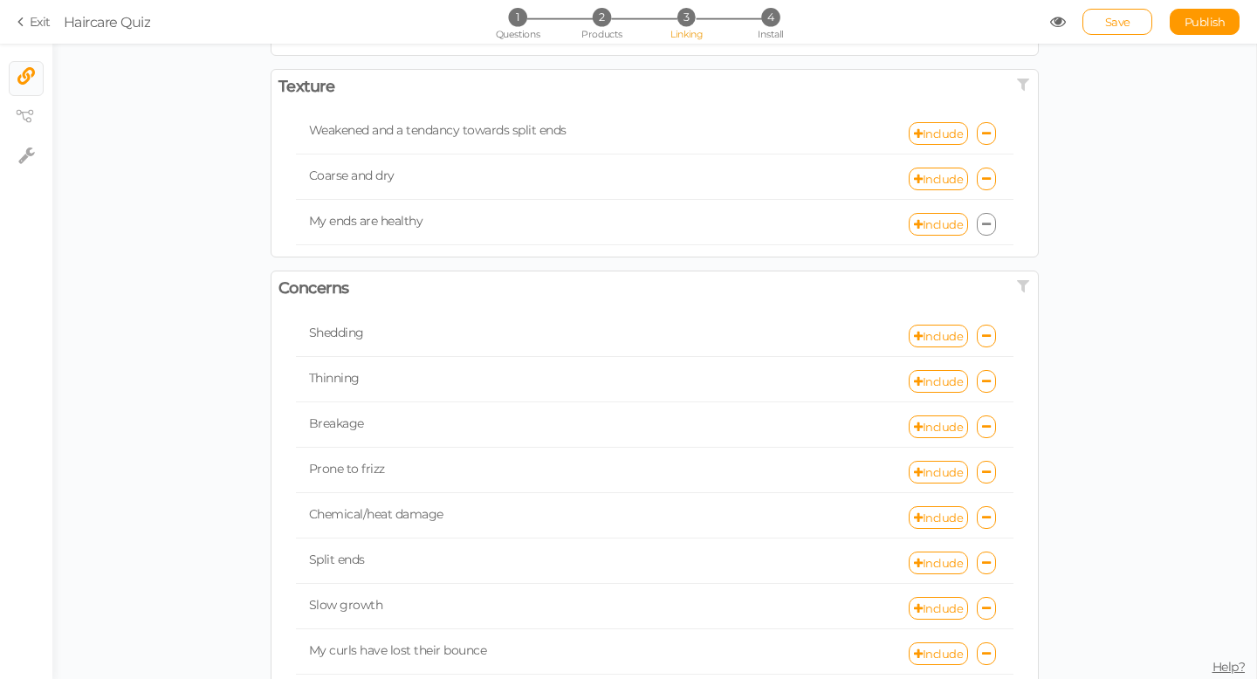
scroll to position [260, 0]
click at [948, 386] on link "Include" at bounding box center [938, 379] width 59 height 23
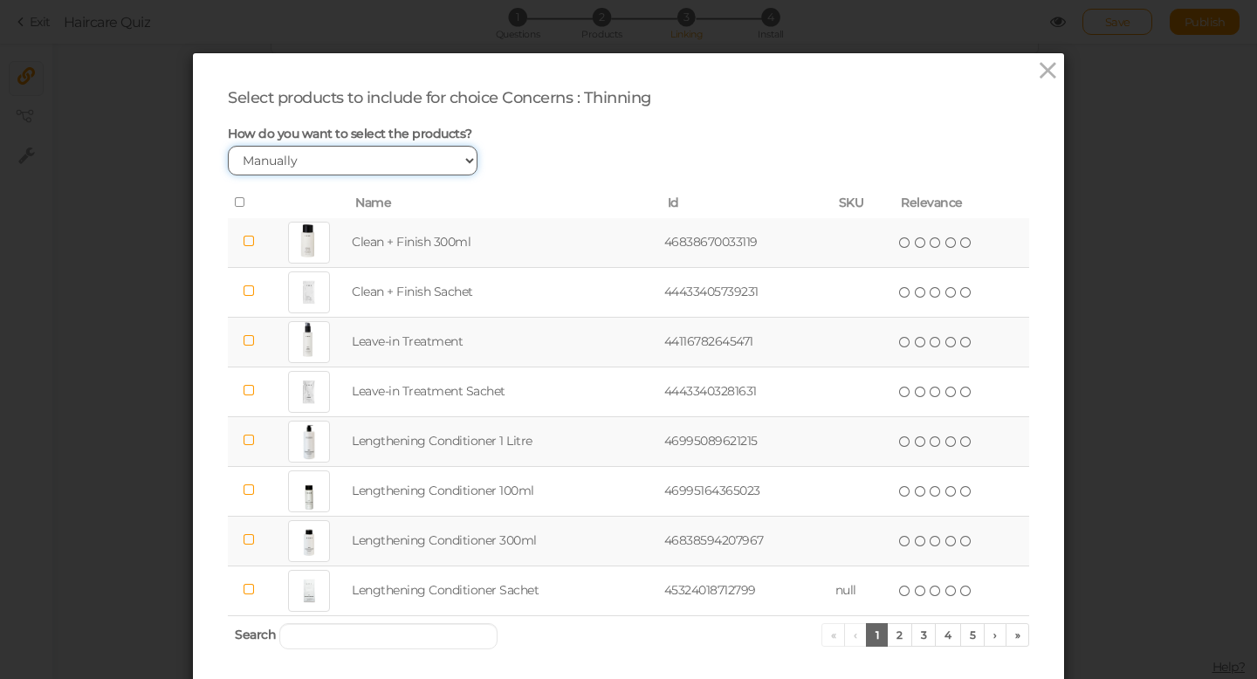
click at [308, 162] on select "Manually By tags By price" at bounding box center [353, 161] width 250 height 30
select select "expr"
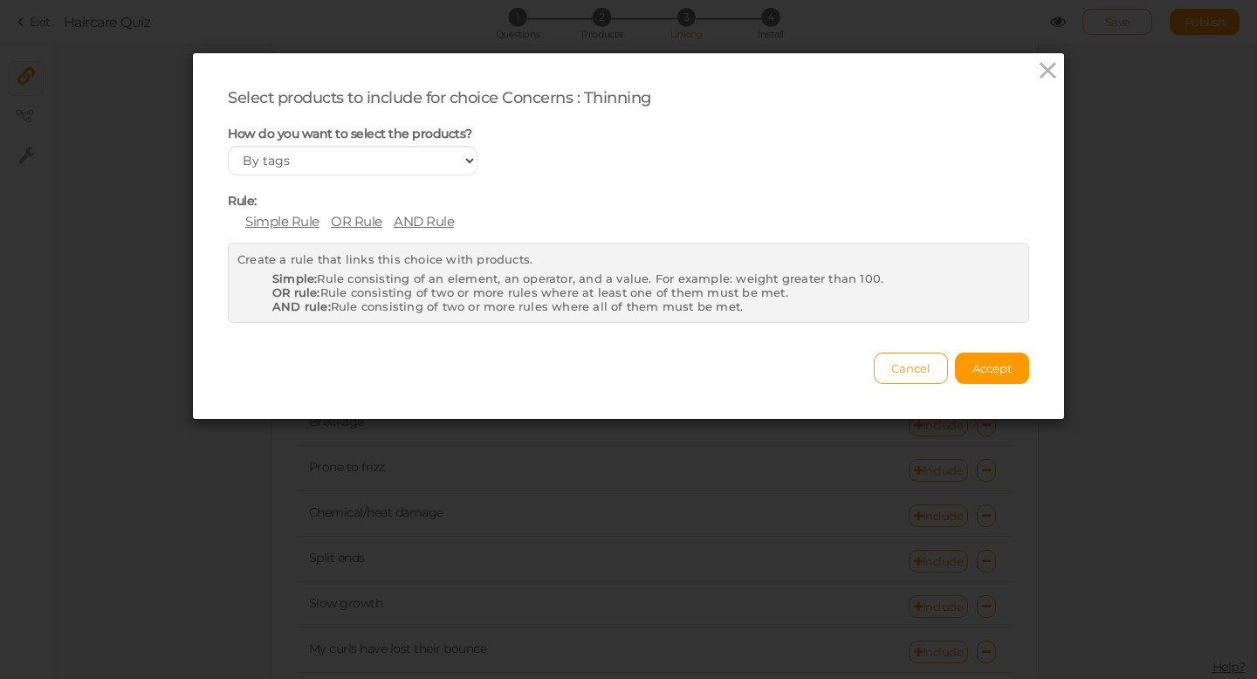
click at [278, 225] on span "Simple Rule" at bounding box center [282, 221] width 74 height 17
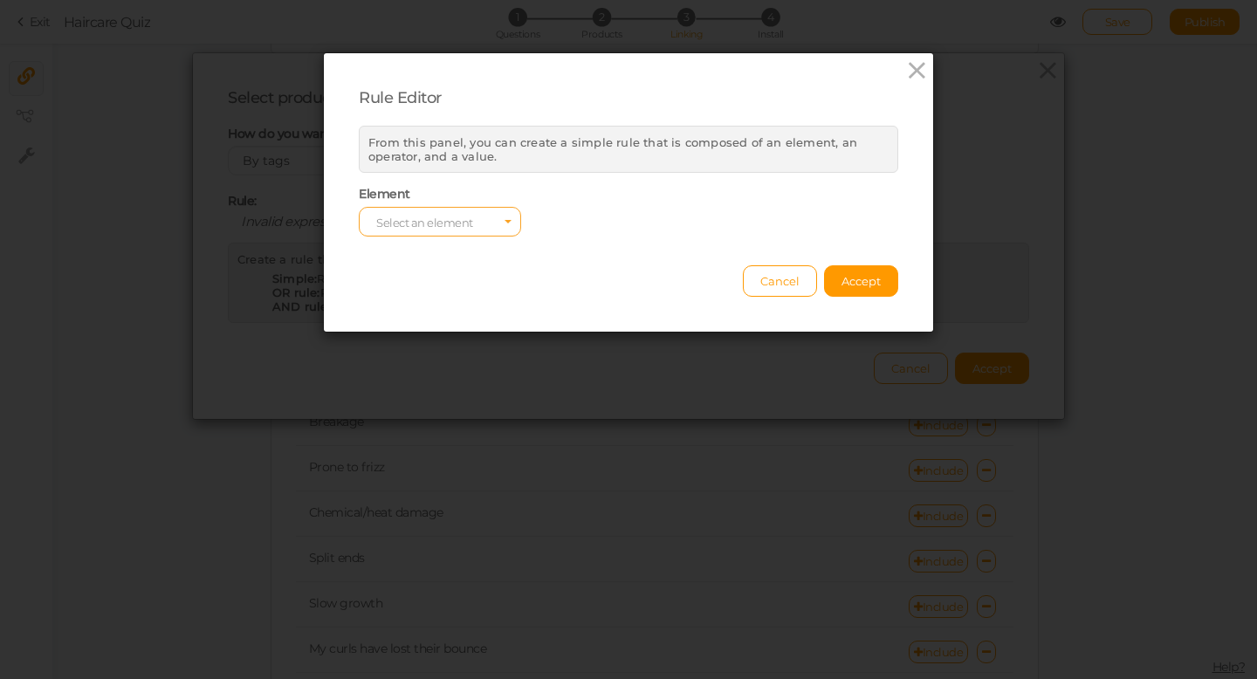
click at [485, 229] on span "Select an element" at bounding box center [440, 222] width 162 height 30
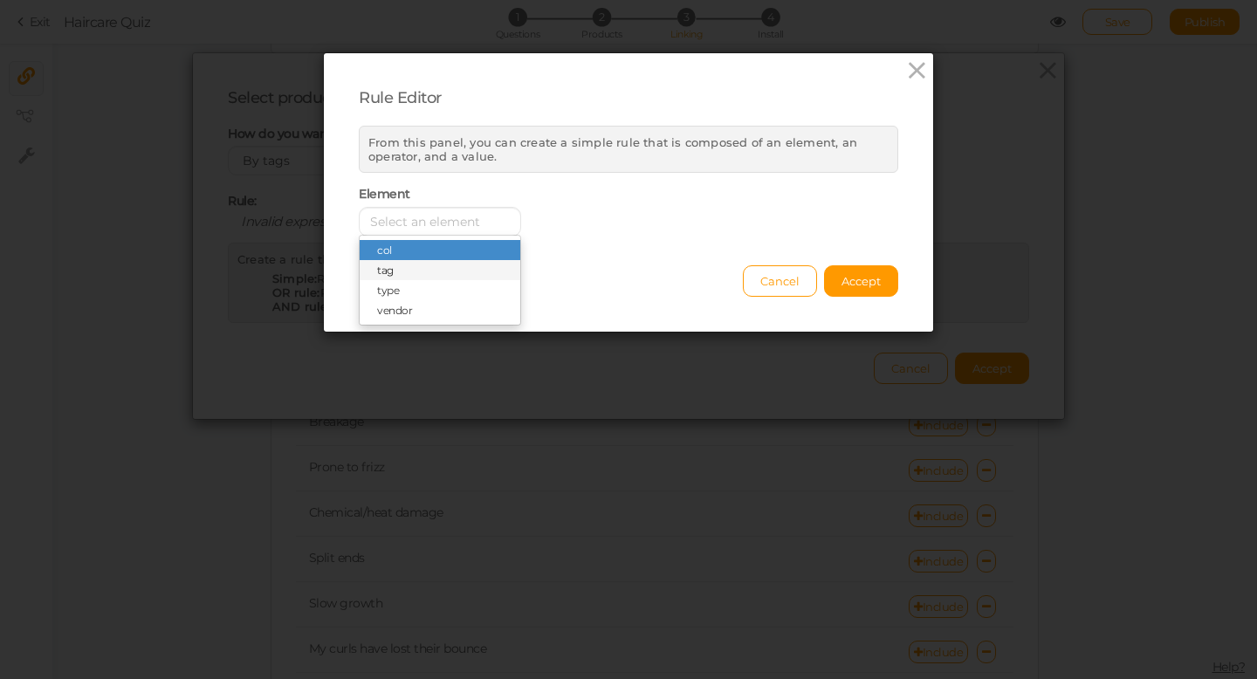
click at [458, 268] on span "tag" at bounding box center [440, 270] width 161 height 20
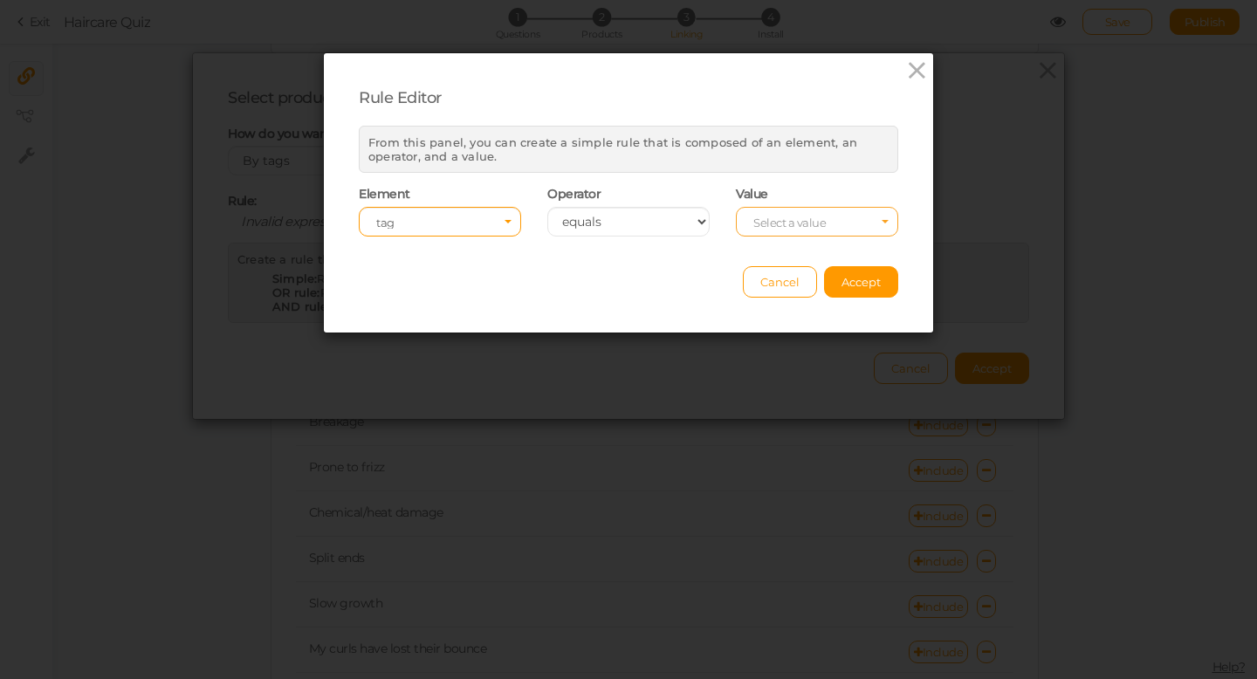
click at [795, 221] on span "Select a value" at bounding box center [790, 223] width 72 height 14
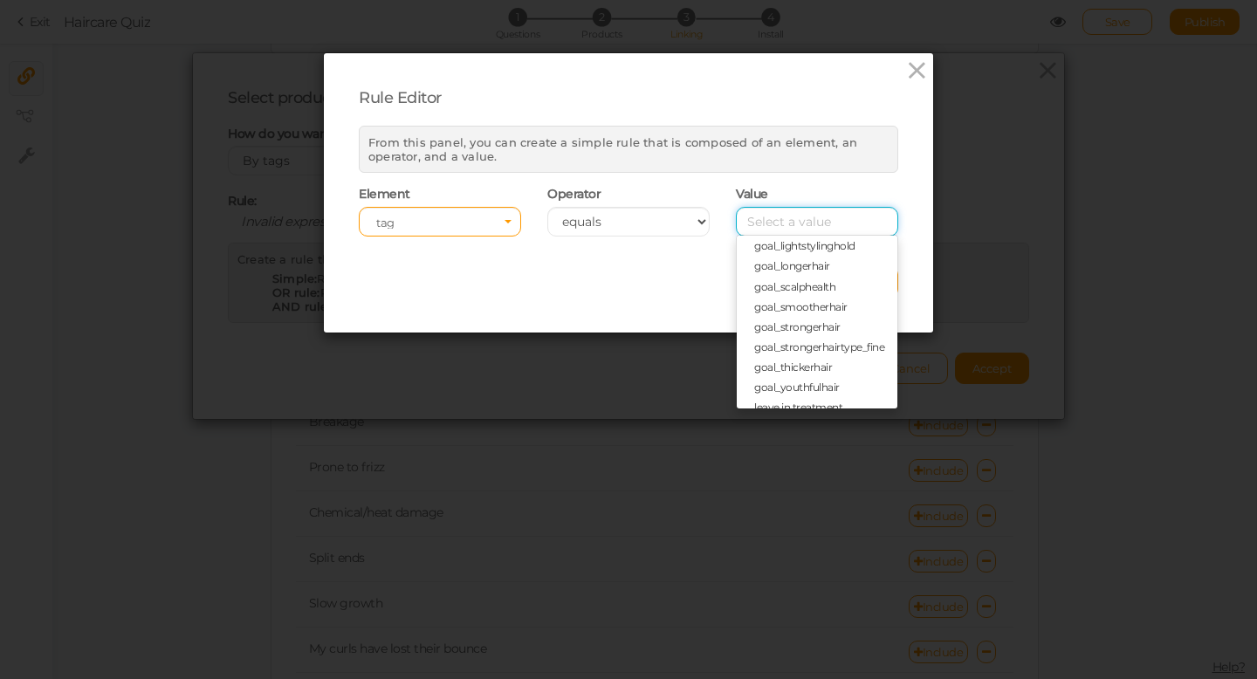
scroll to position [411, 0]
click at [809, 370] on span "goal_thickerhair" at bounding box center [817, 364] width 161 height 20
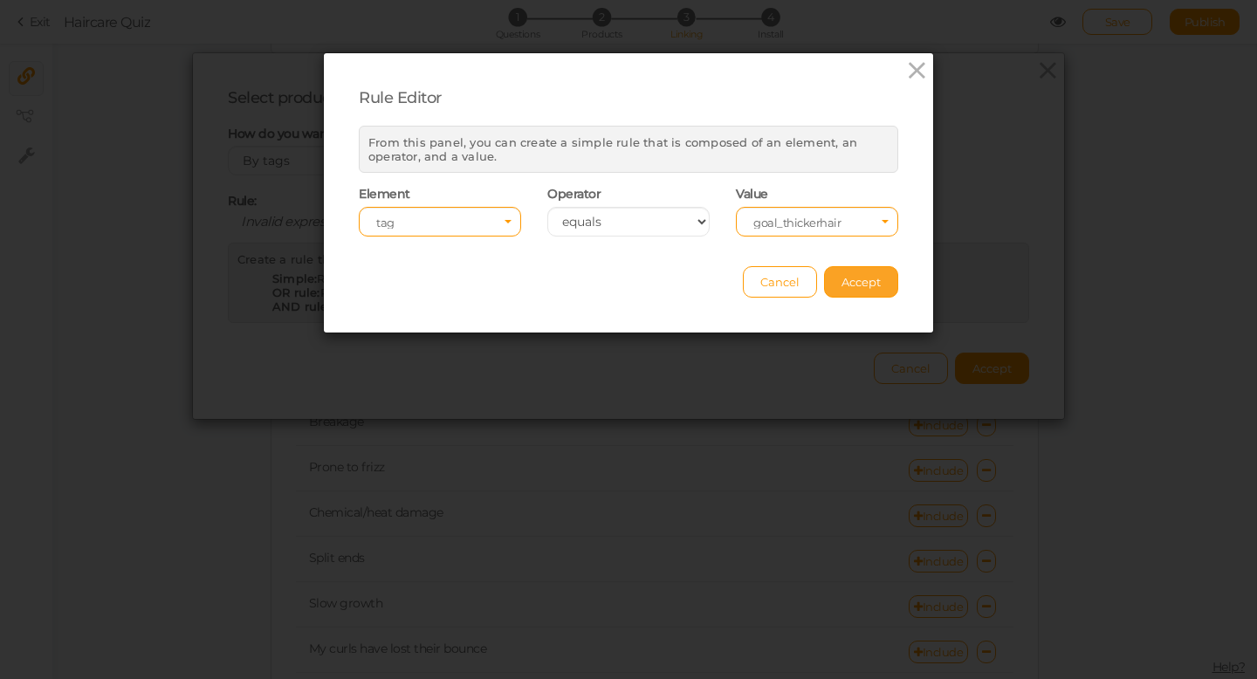
click at [854, 281] on span "Accept" at bounding box center [861, 282] width 39 height 14
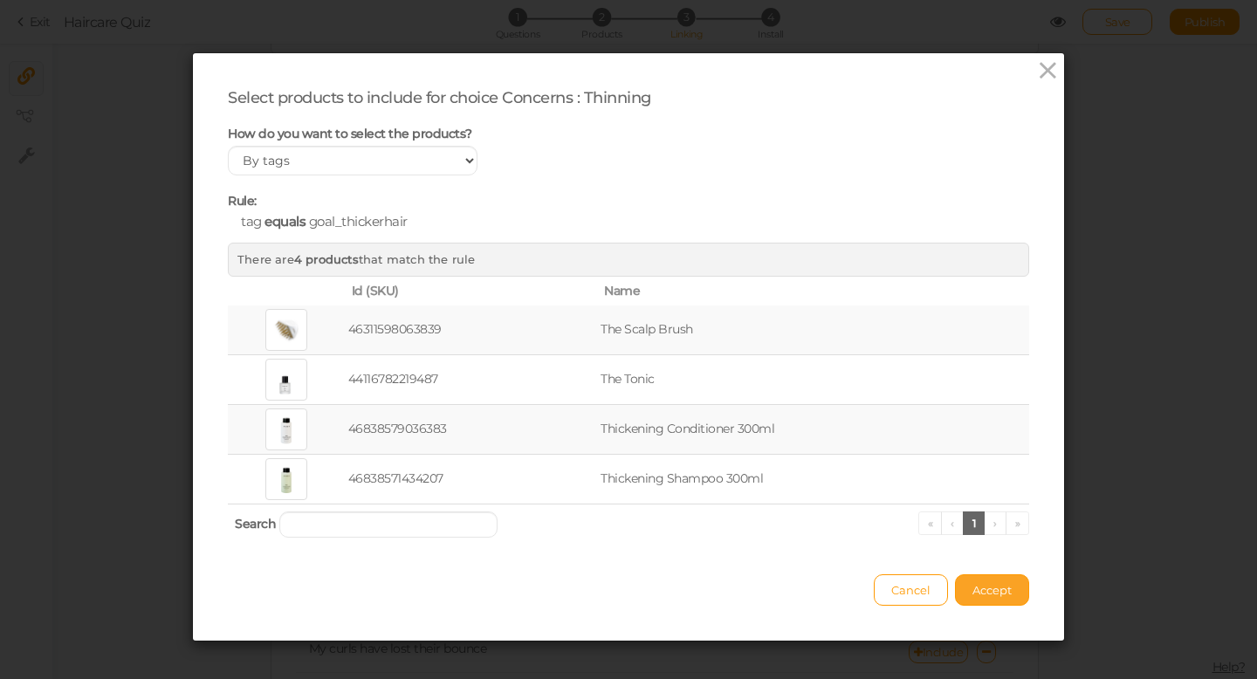
click at [1001, 594] on span "Accept" at bounding box center [992, 590] width 39 height 14
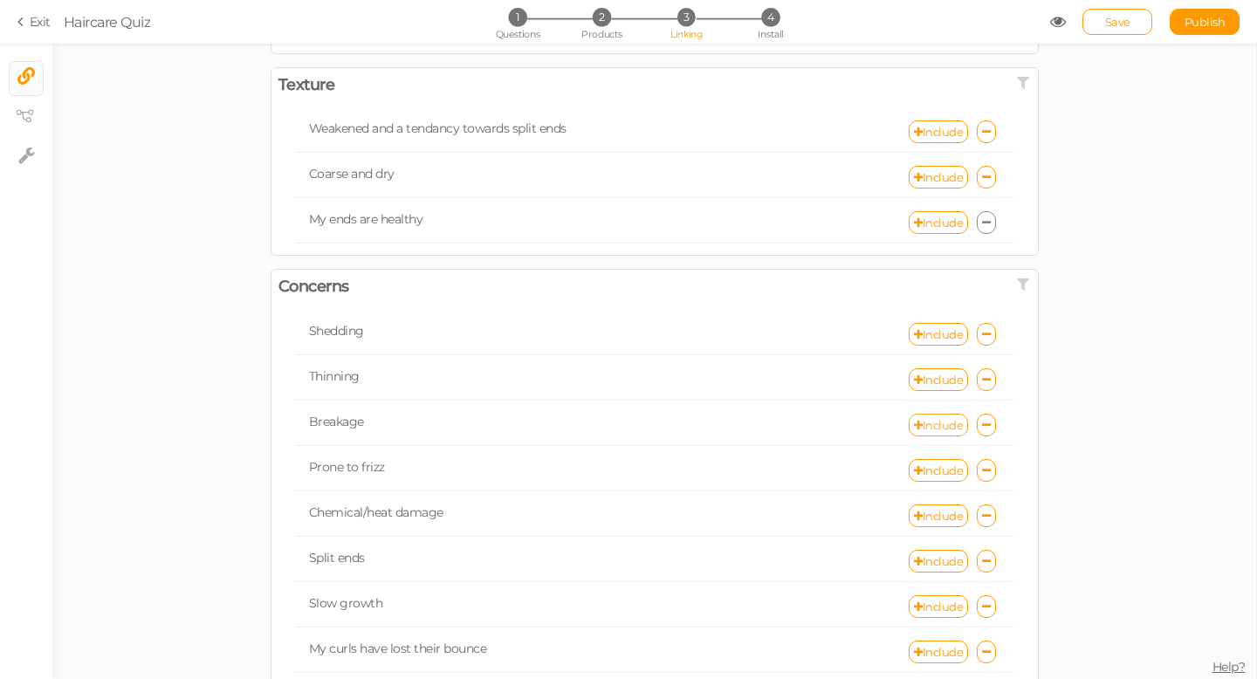
click at [946, 425] on link "Include" at bounding box center [938, 425] width 59 height 23
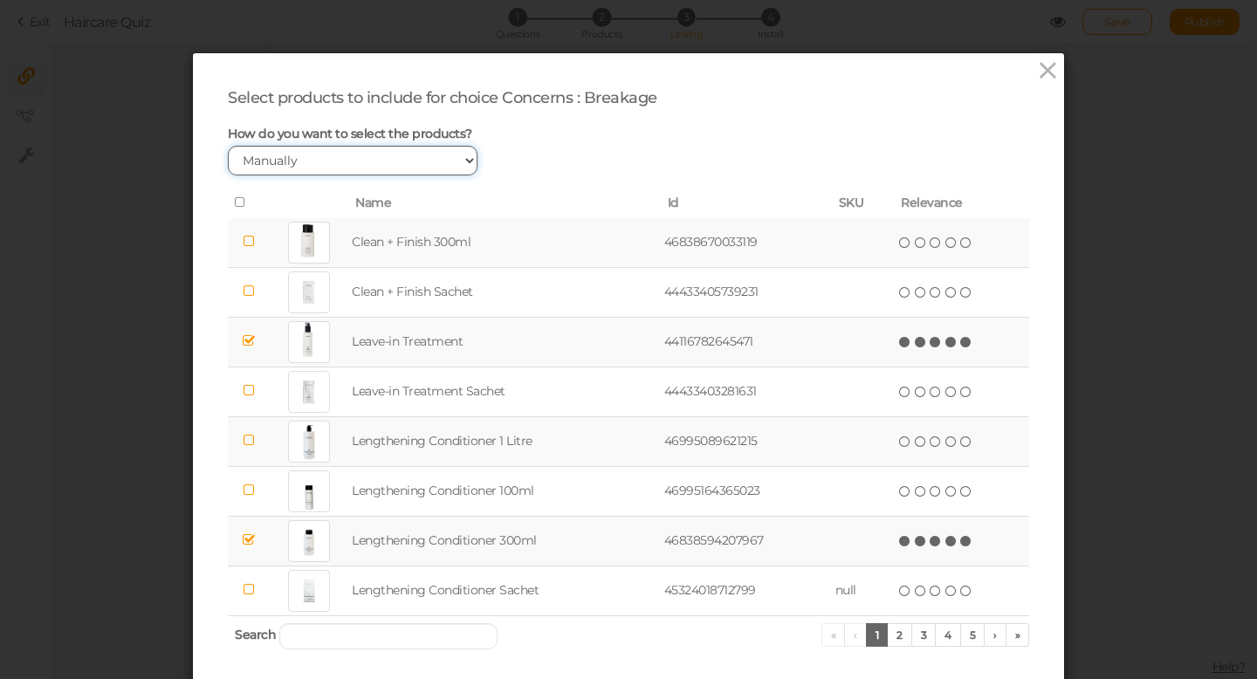
click at [366, 161] on select "Manually By tags By price" at bounding box center [353, 161] width 250 height 30
select select "expr"
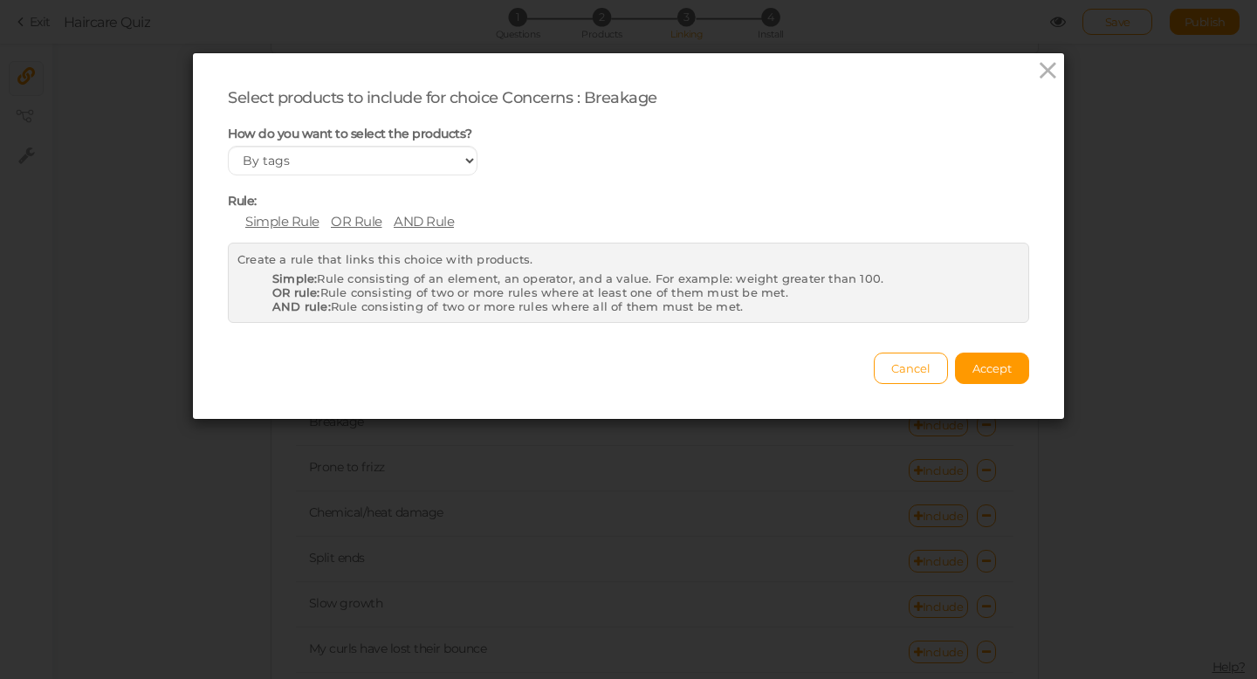
click at [290, 223] on span "Simple Rule" at bounding box center [282, 221] width 74 height 17
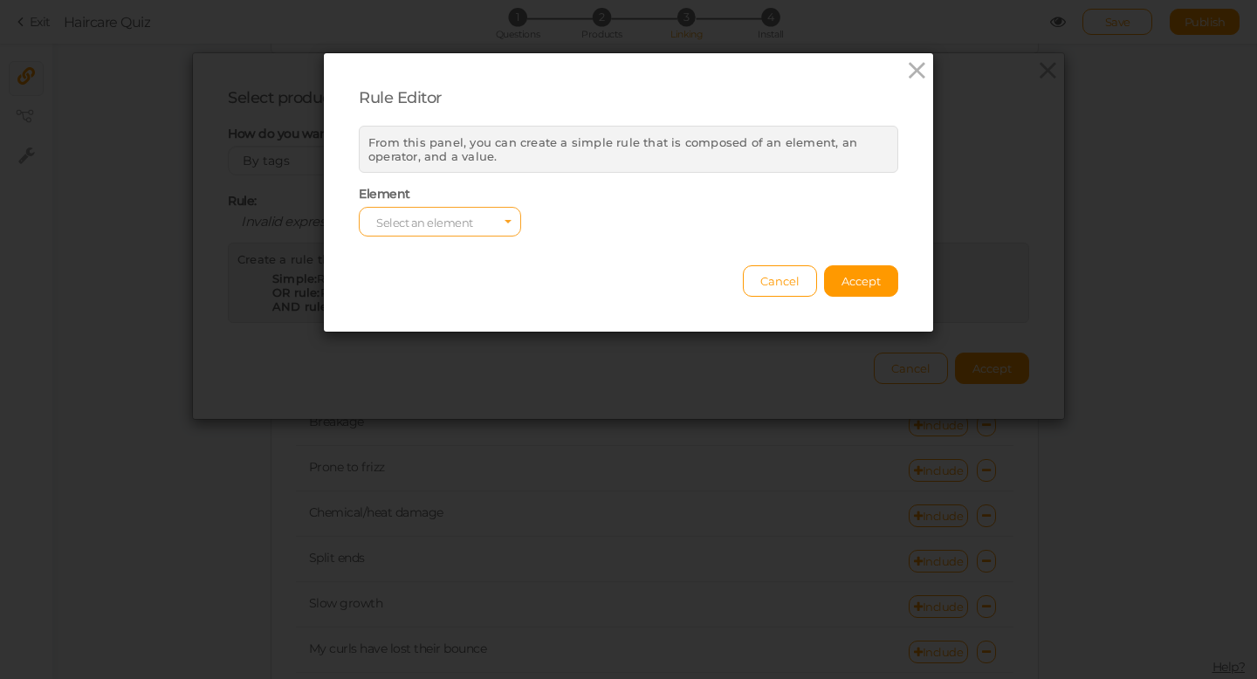
click at [481, 222] on span "Select an element" at bounding box center [440, 222] width 162 height 30
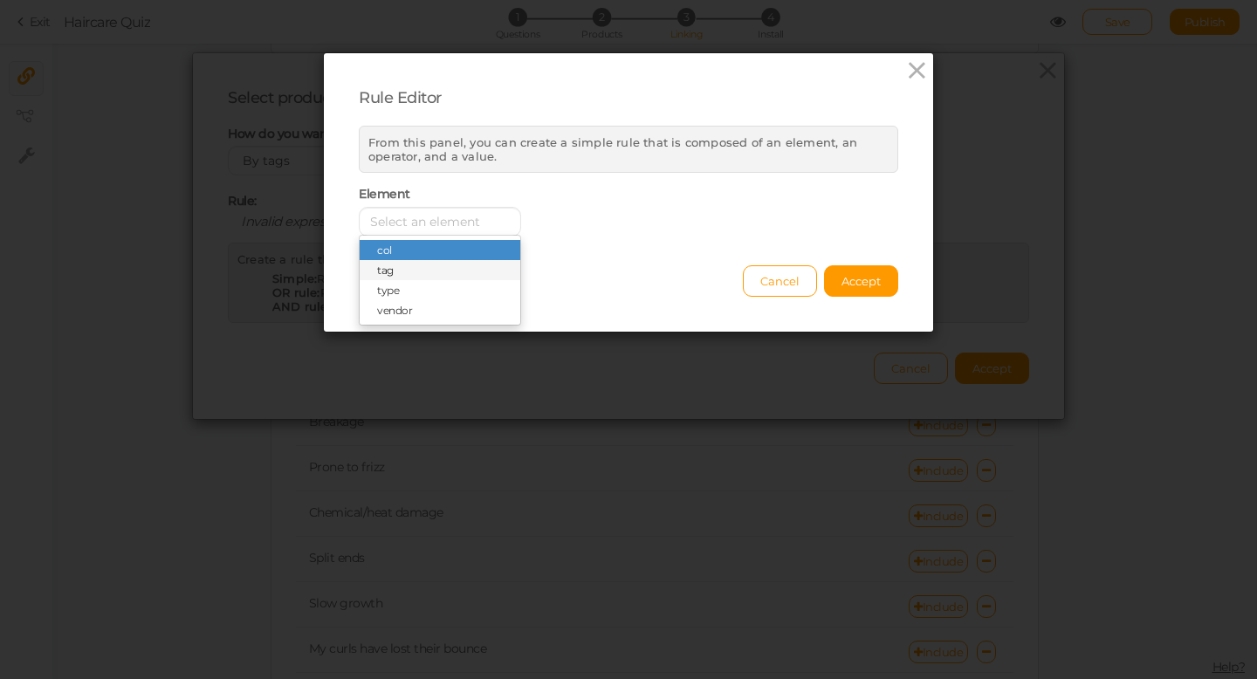
click at [442, 269] on span "tag" at bounding box center [440, 270] width 161 height 20
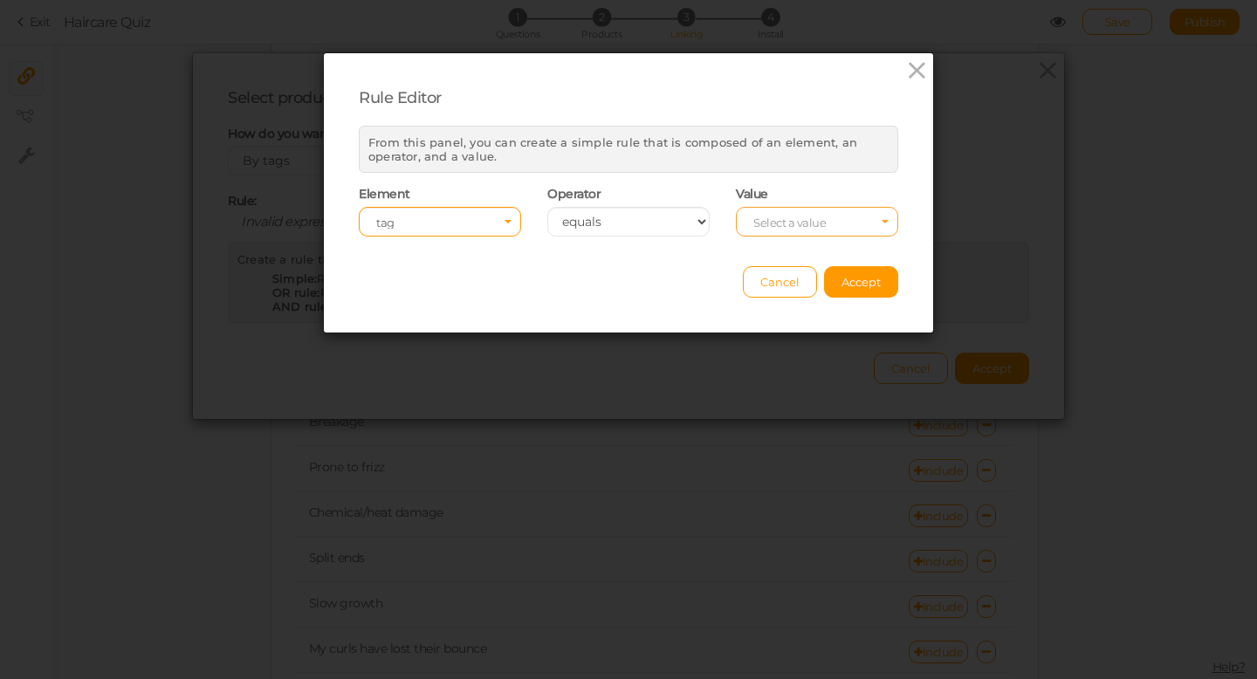
click at [770, 225] on span "Select a value" at bounding box center [790, 223] width 72 height 14
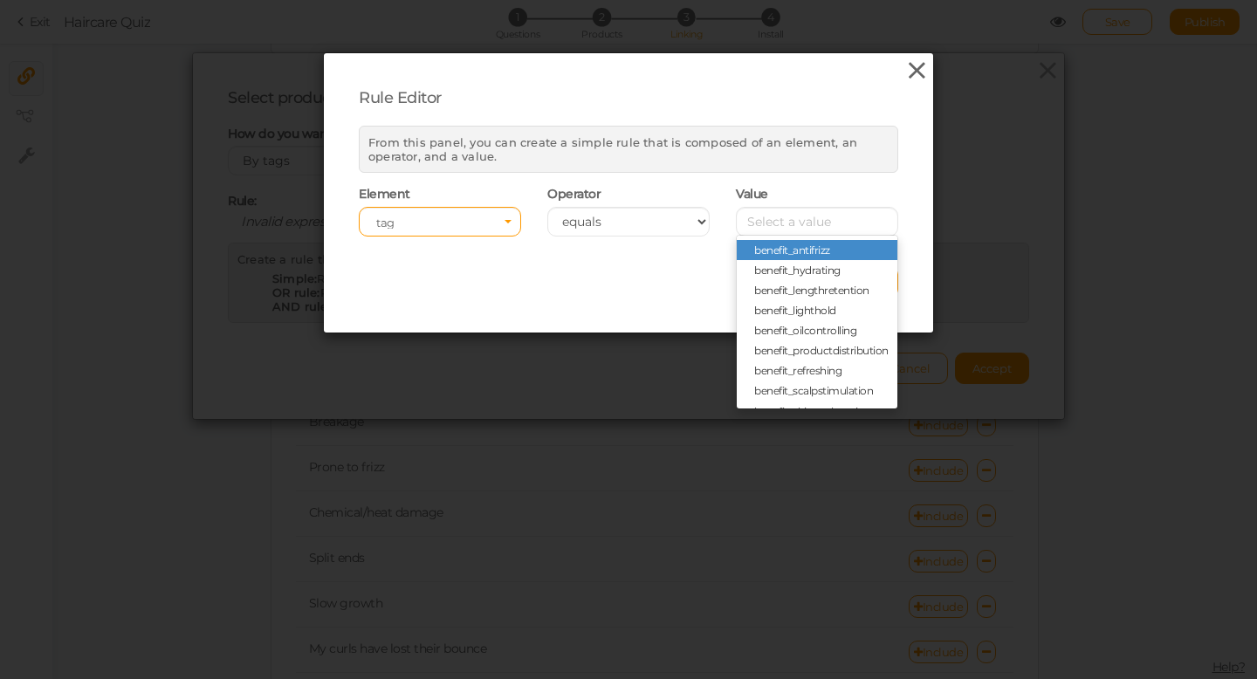
click at [909, 73] on icon at bounding box center [917, 71] width 25 height 26
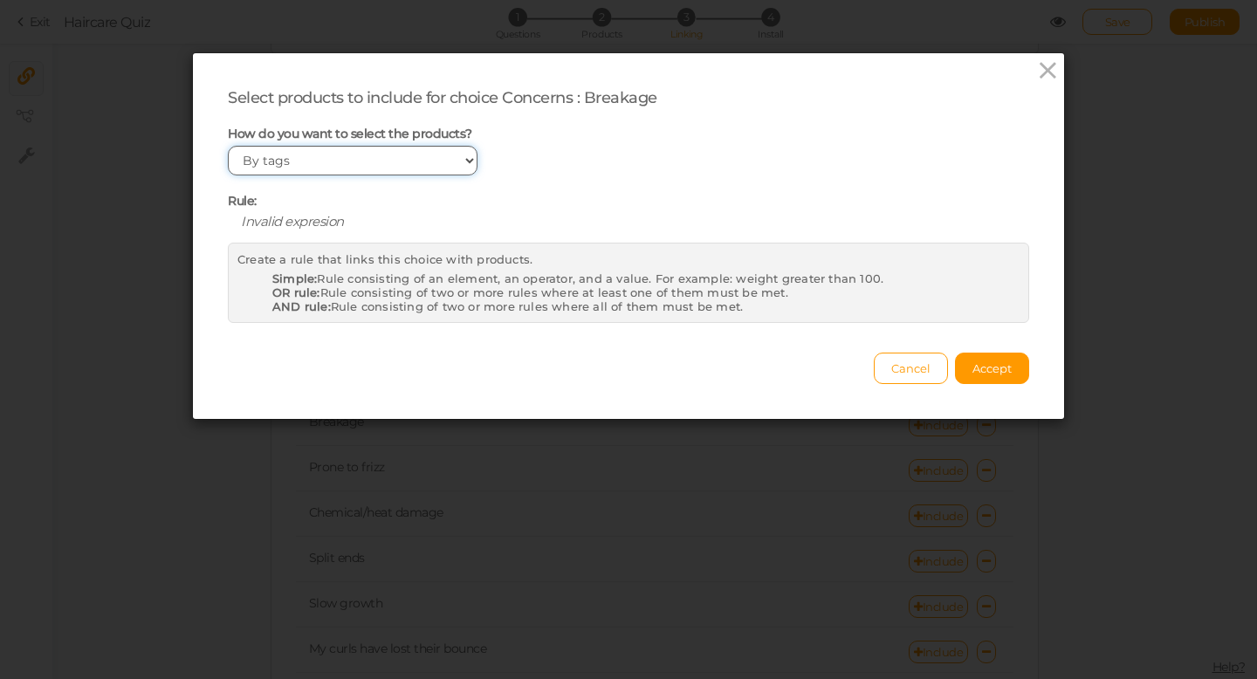
click at [368, 158] on select "Manually By tags By price" at bounding box center [353, 161] width 250 height 30
click at [989, 376] on button "Accept" at bounding box center [992, 368] width 74 height 31
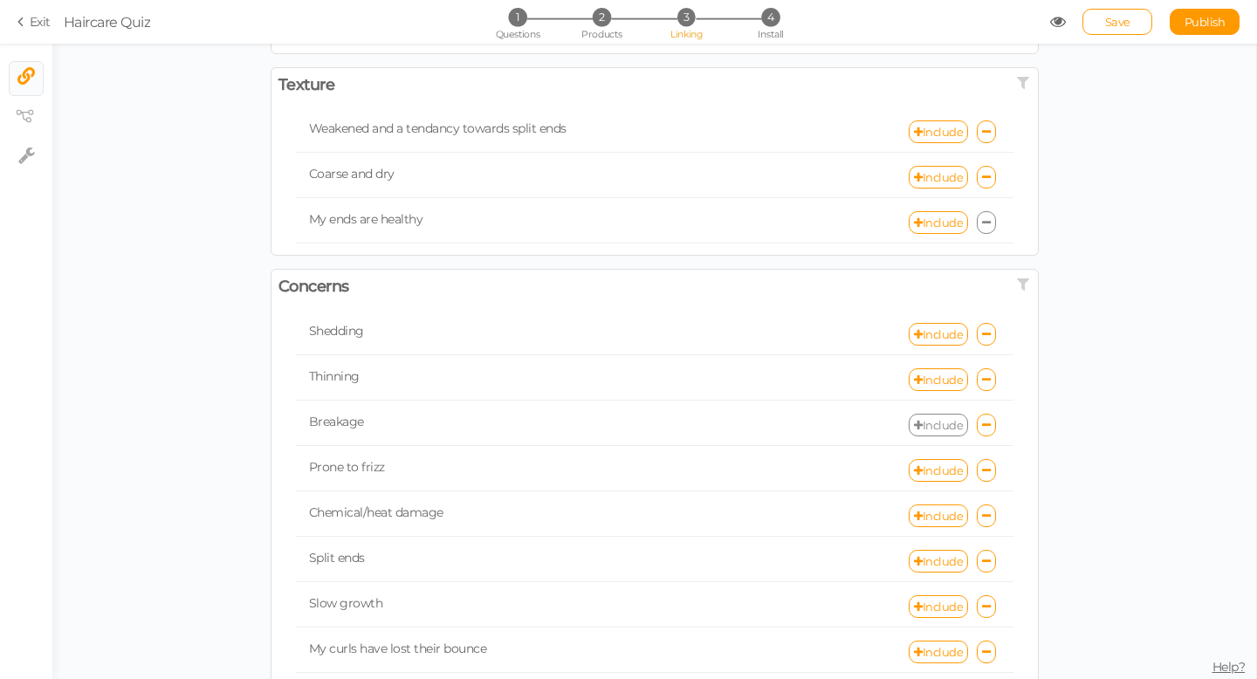
click at [958, 430] on link "Include" at bounding box center [938, 425] width 59 height 23
select select "expr"
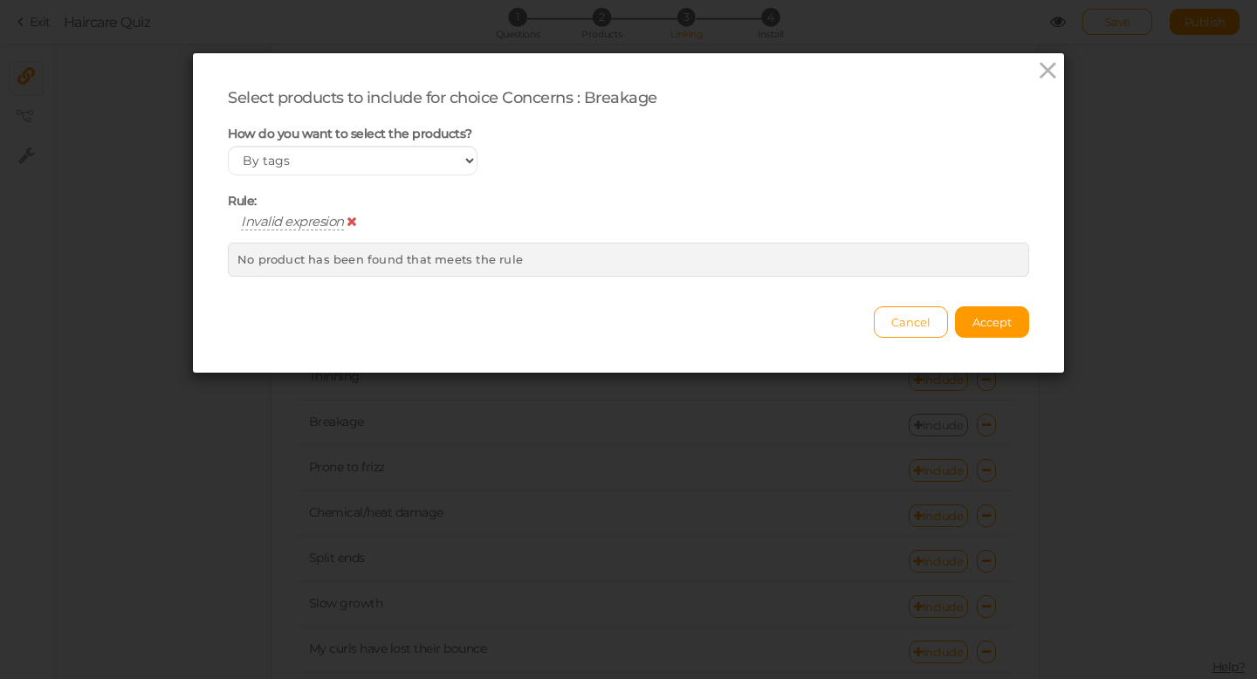
click at [311, 223] on span "Invalid expresion" at bounding box center [292, 221] width 103 height 17
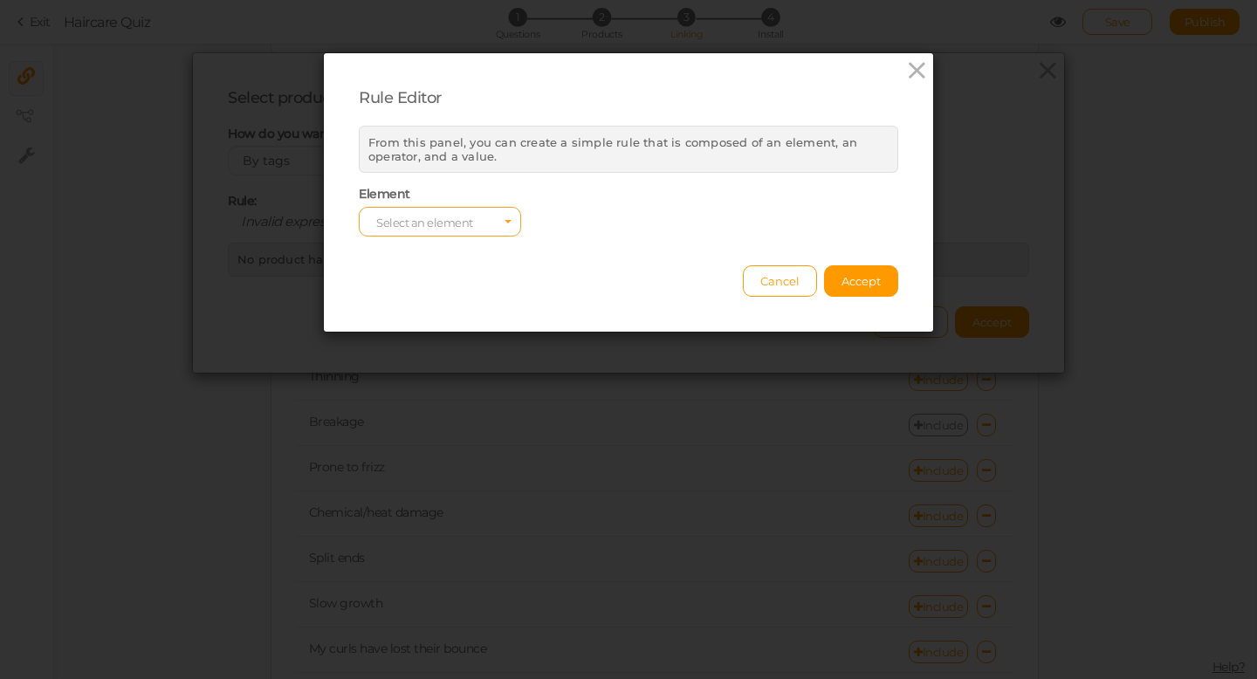
click at [470, 224] on span "Select an element" at bounding box center [424, 223] width 97 height 14
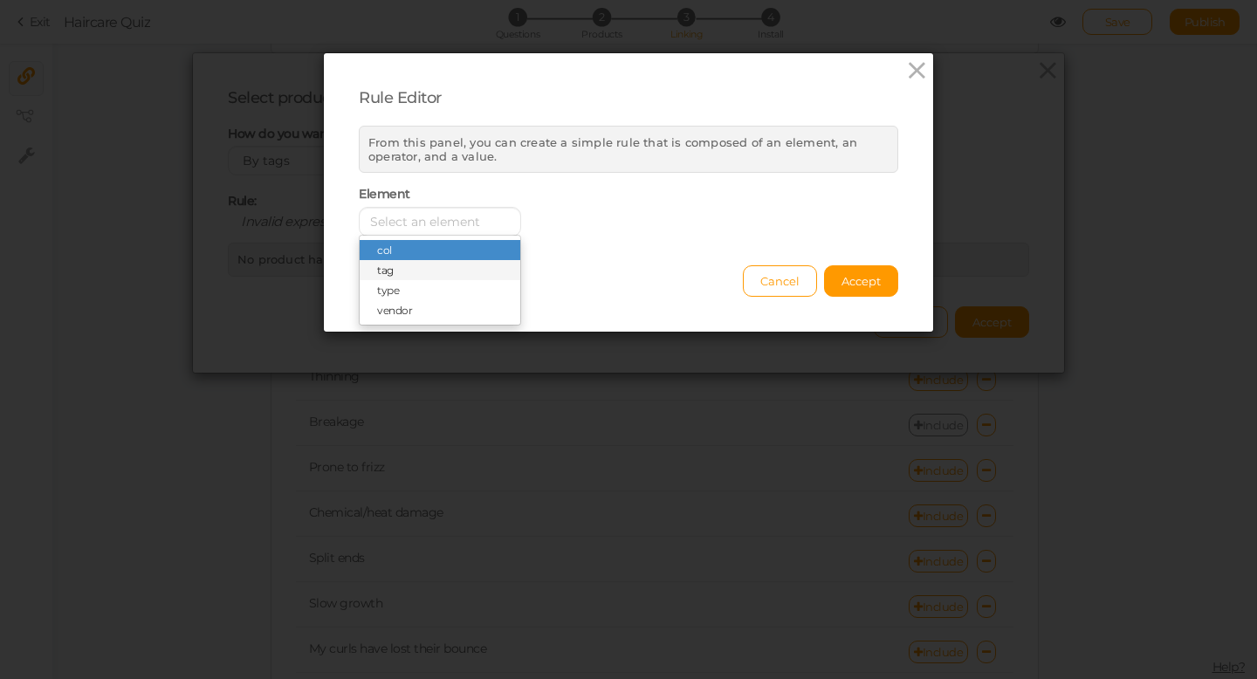
click at [454, 267] on span "tag" at bounding box center [440, 270] width 161 height 20
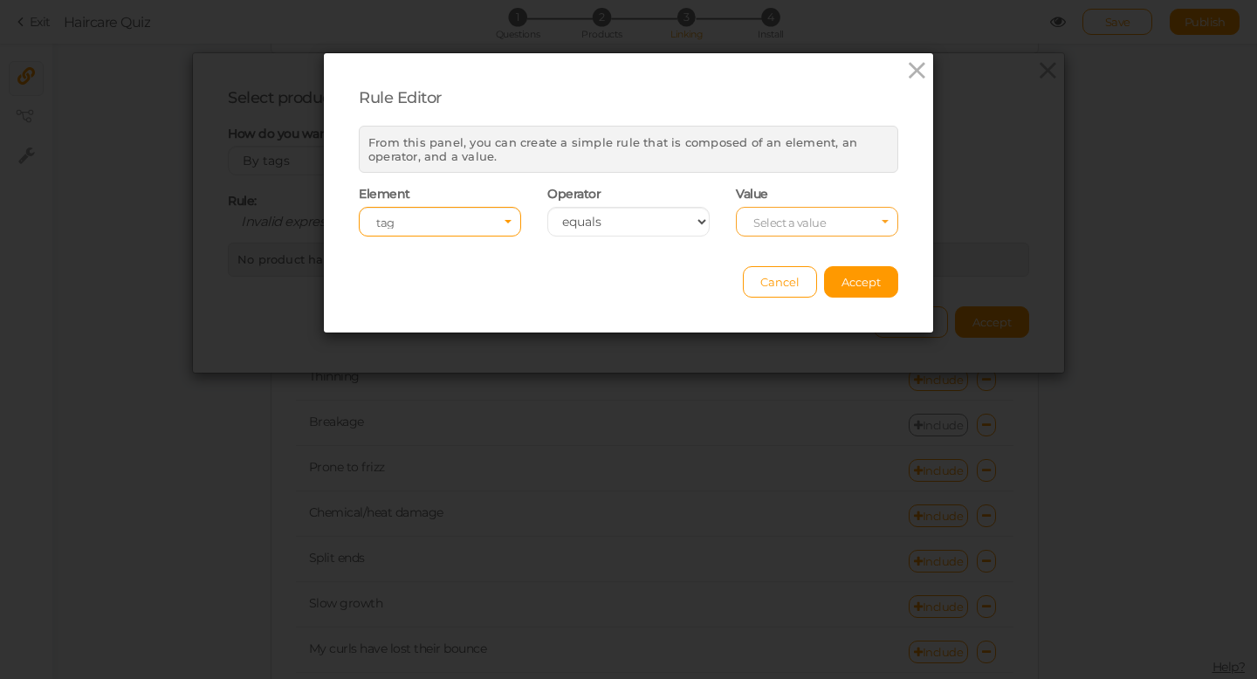
click at [755, 224] on span "Select a value" at bounding box center [790, 223] width 72 height 14
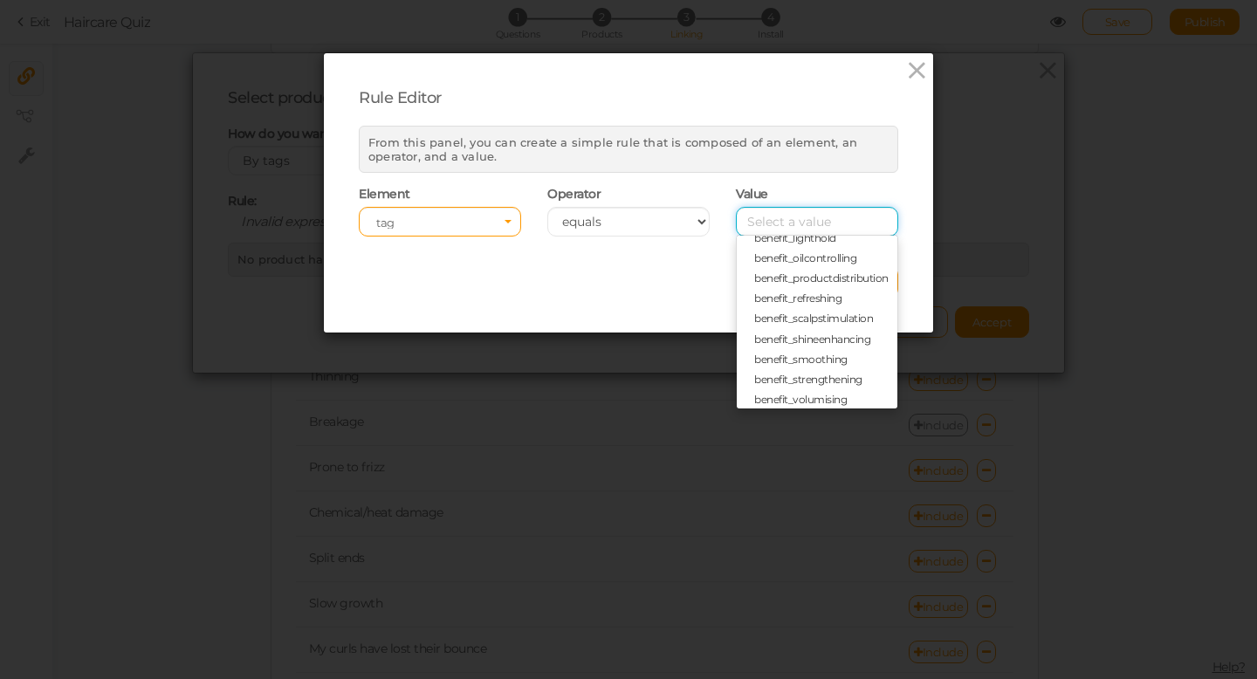
scroll to position [115, 0]
click at [822, 342] on span "benefit_strengthening" at bounding box center [817, 337] width 161 height 20
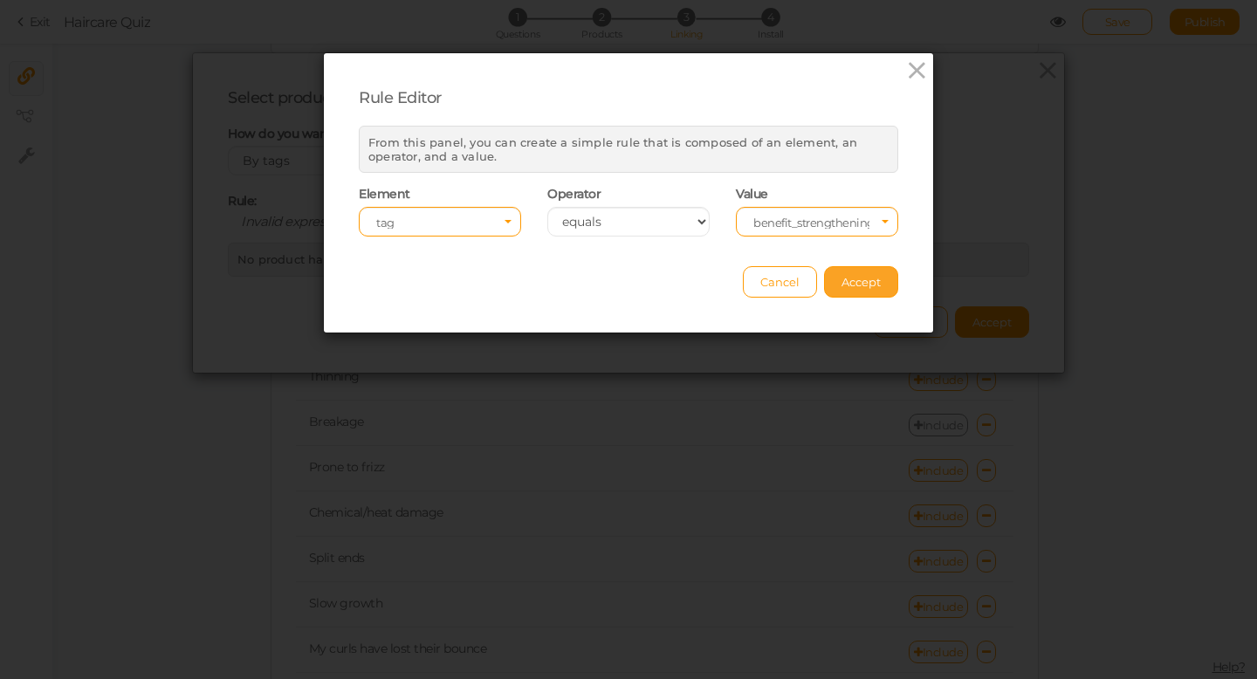
click at [860, 283] on span "Accept" at bounding box center [861, 282] width 39 height 14
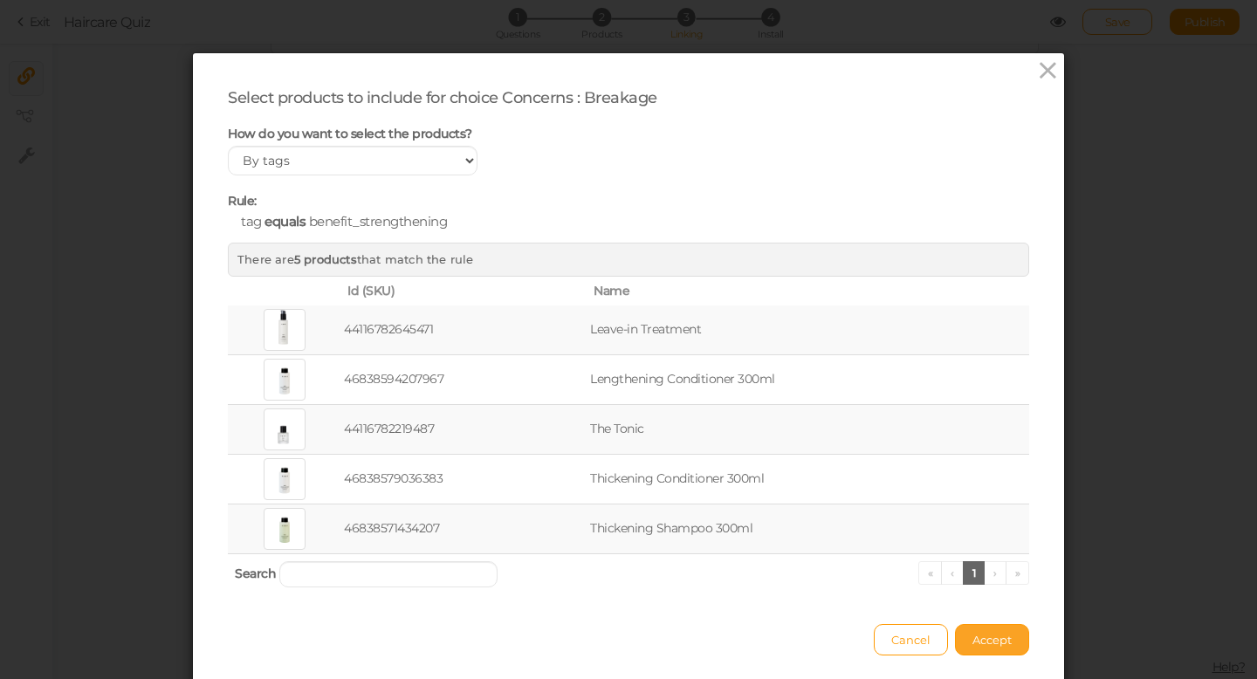
click at [1003, 650] on button "Accept" at bounding box center [992, 639] width 74 height 31
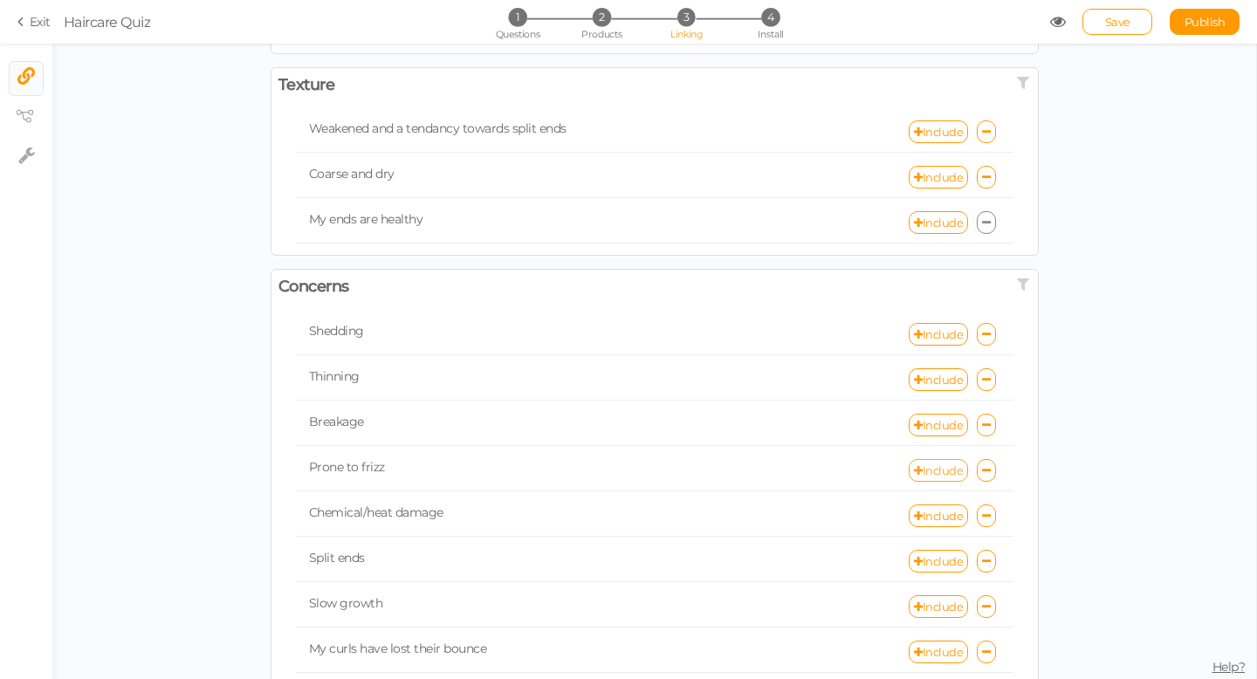
click at [936, 472] on link "Include" at bounding box center [938, 470] width 59 height 23
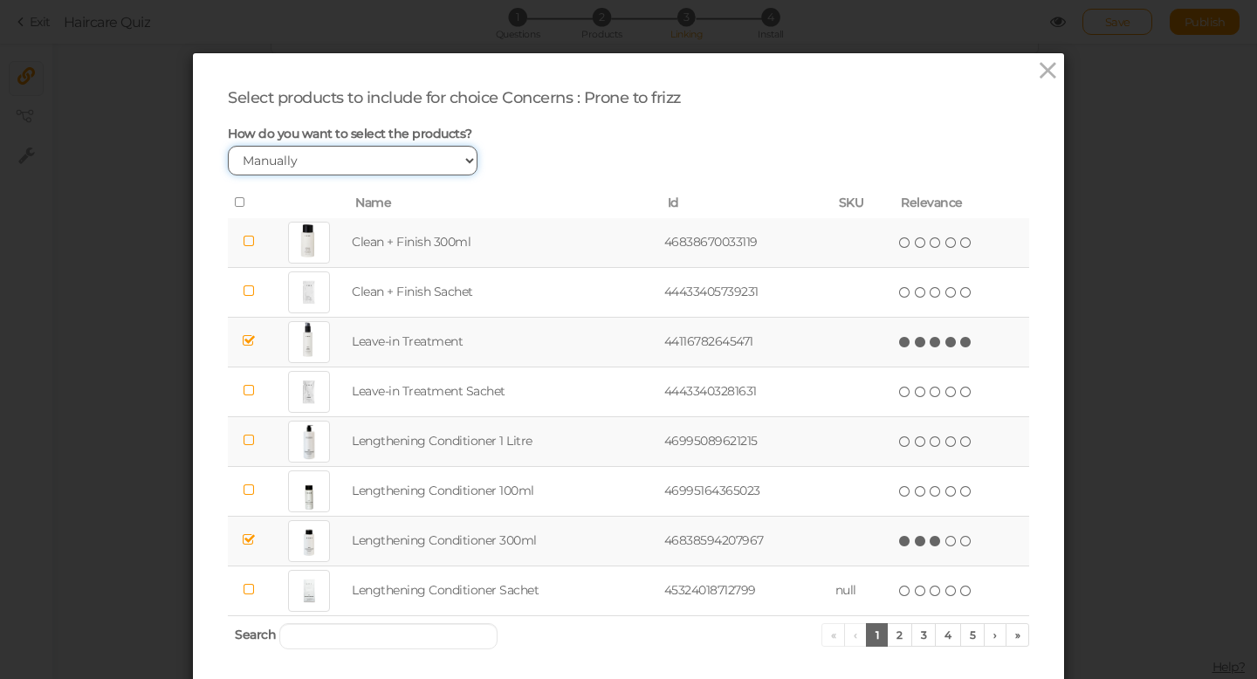
click at [403, 166] on select "Manually By tags By price" at bounding box center [353, 161] width 250 height 30
select select "expr"
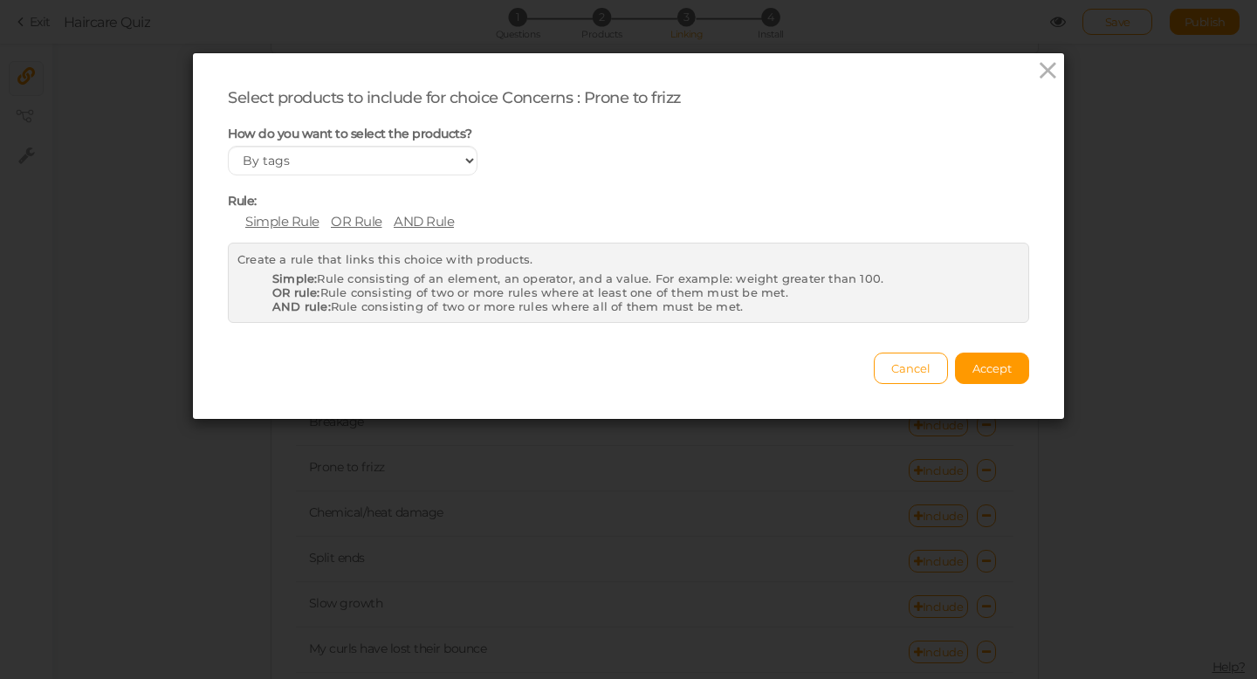
click at [297, 220] on span "Simple Rule" at bounding box center [282, 221] width 74 height 17
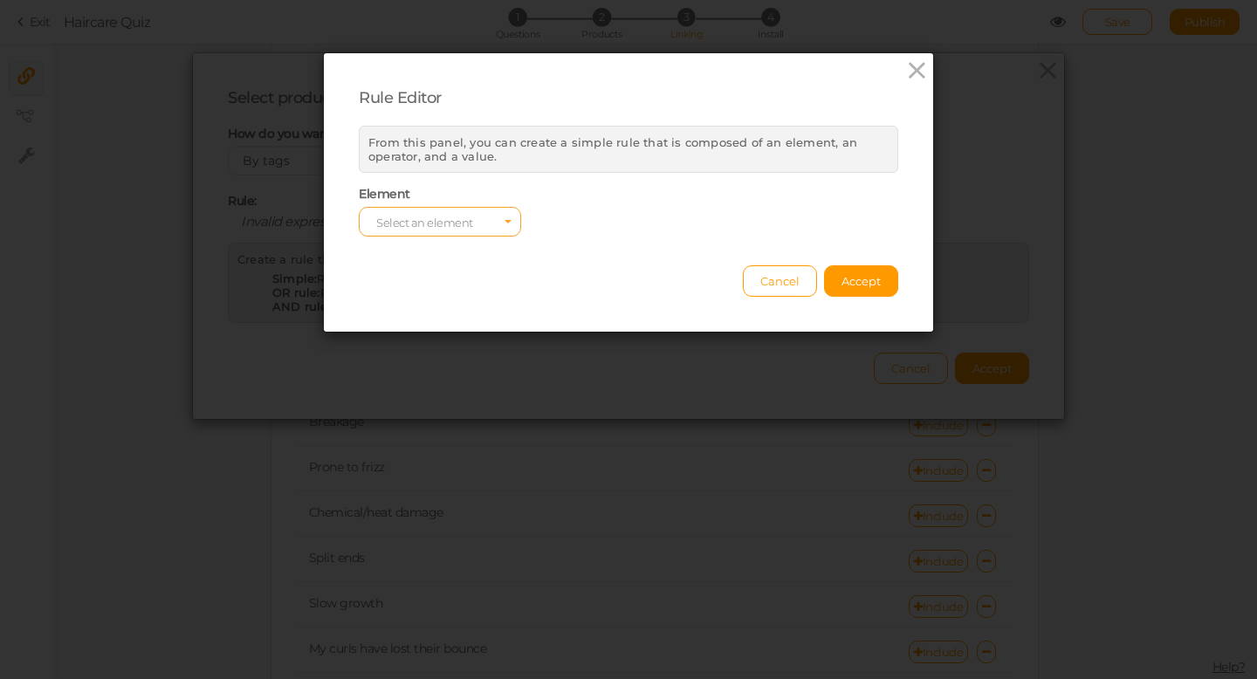
click at [452, 224] on span "Select an element" at bounding box center [424, 223] width 97 height 14
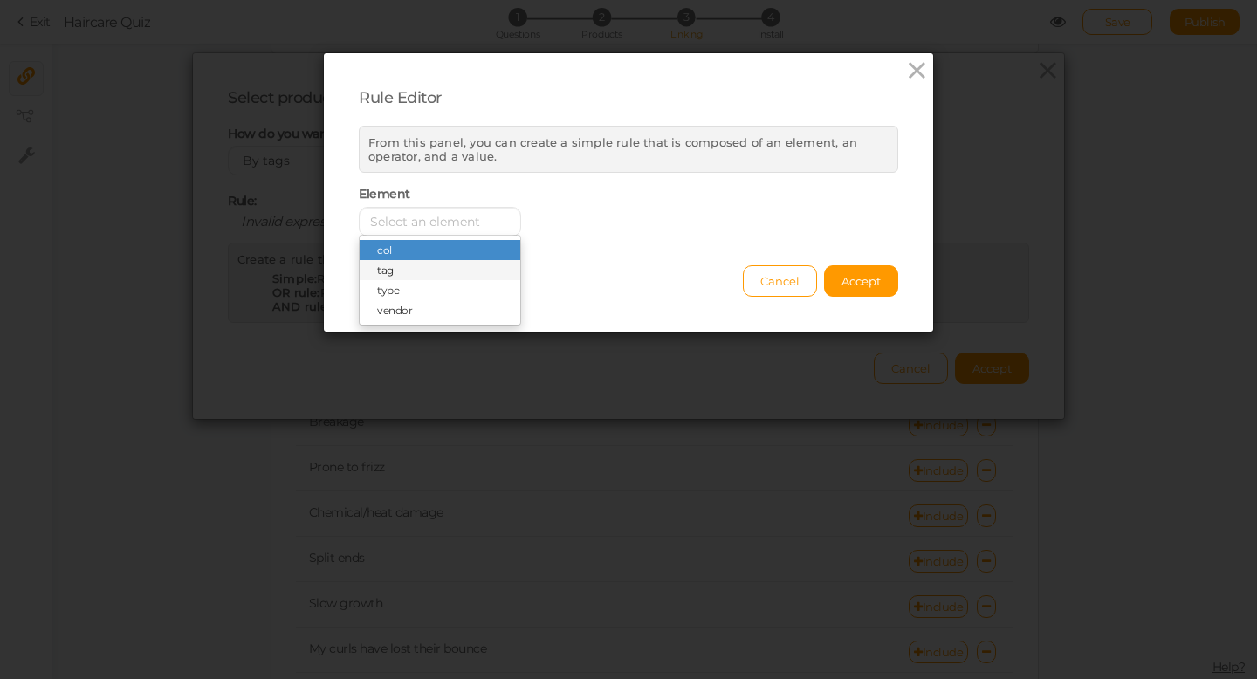
click at [433, 266] on span "tag" at bounding box center [440, 270] width 161 height 20
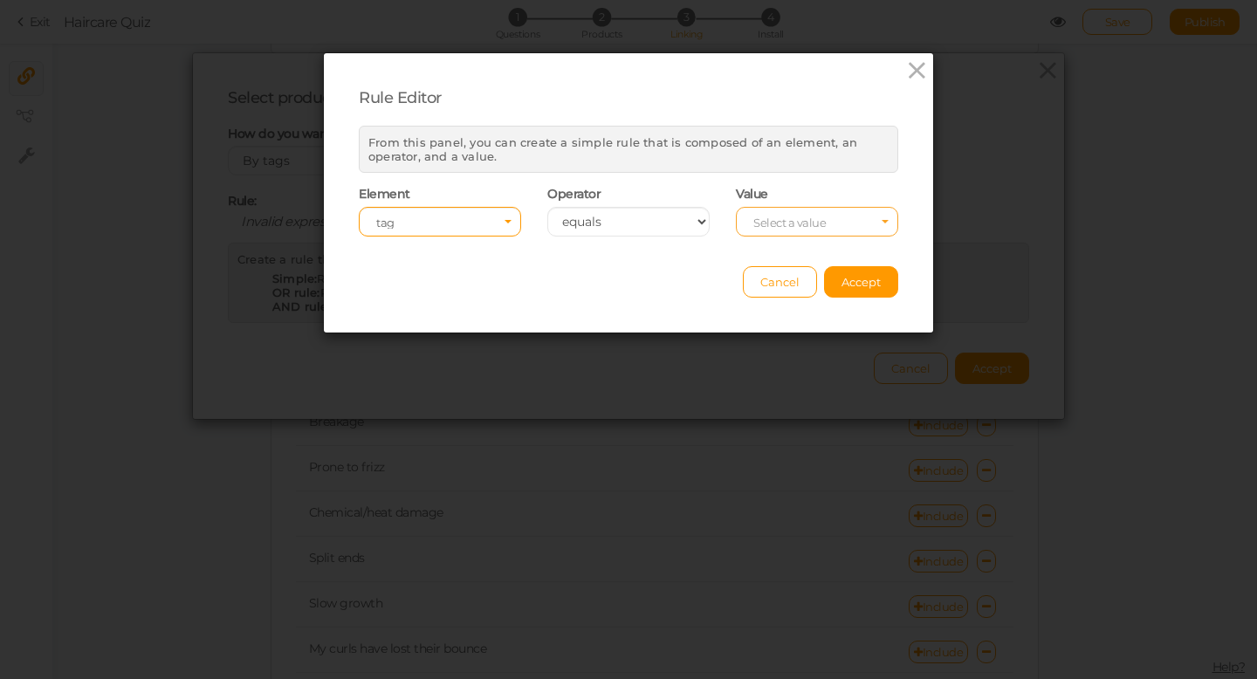
click at [809, 217] on span "Select a value" at bounding box center [790, 223] width 72 height 14
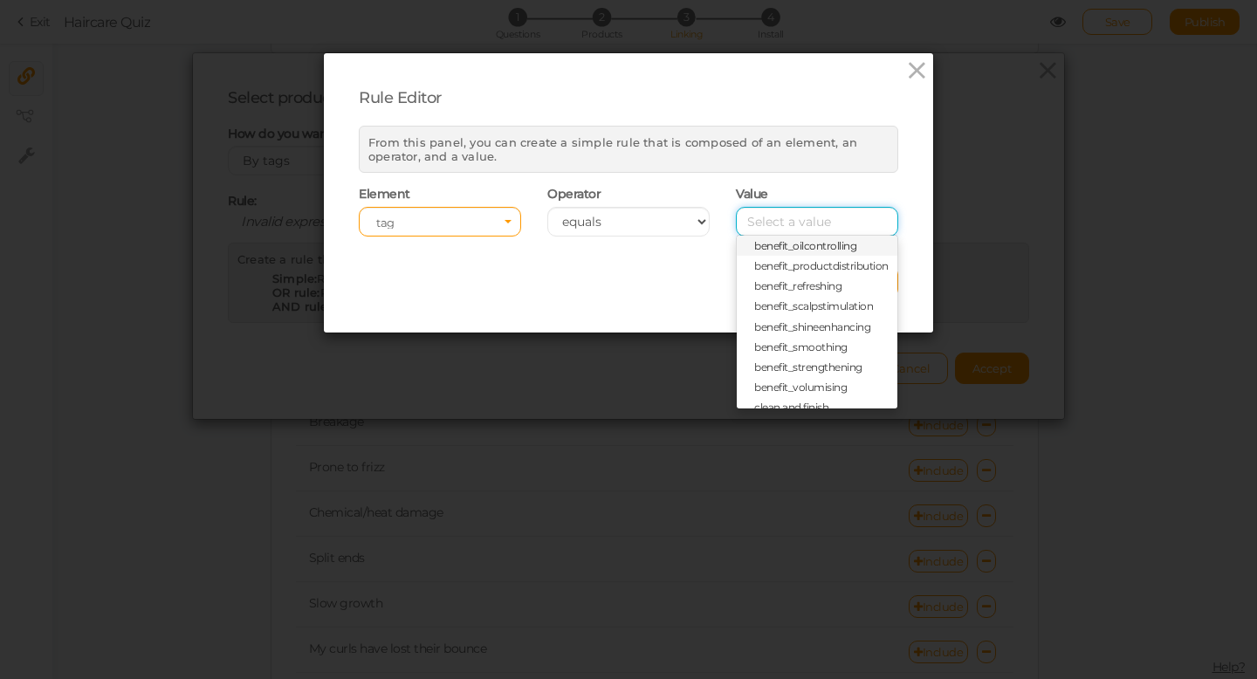
scroll to position [88, 0]
click at [823, 342] on span "benefit_smoothing" at bounding box center [800, 343] width 93 height 13
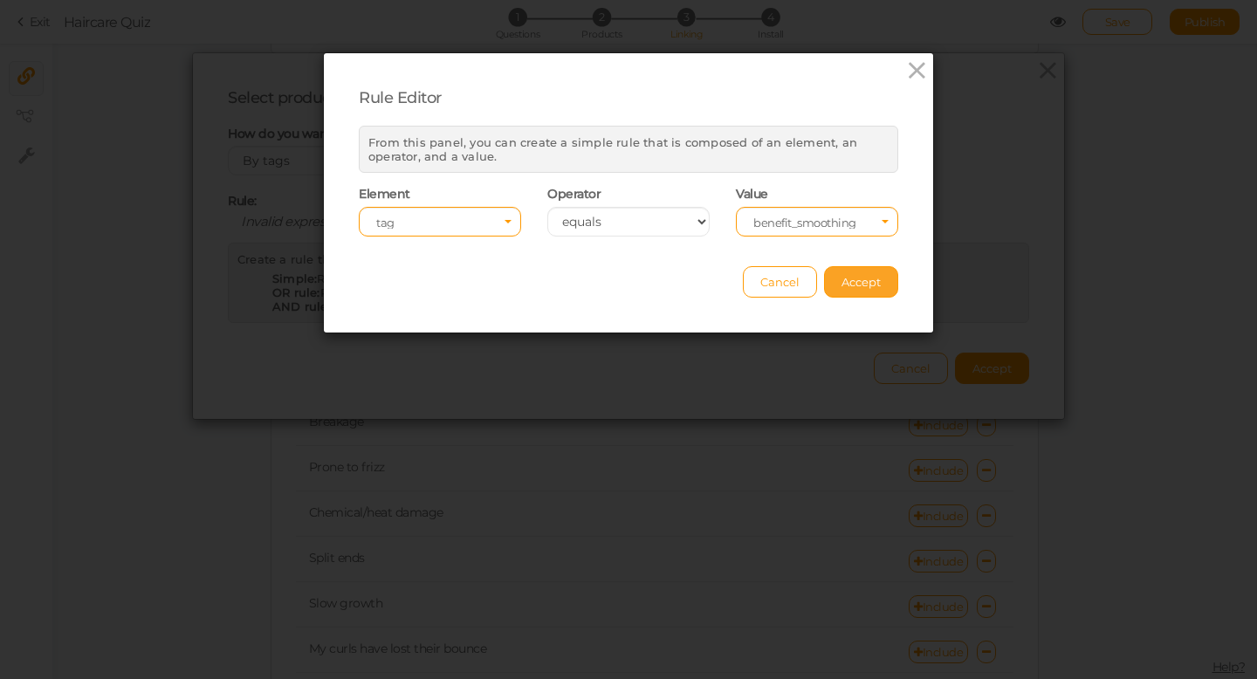
click at [864, 291] on button "Accept" at bounding box center [861, 281] width 74 height 31
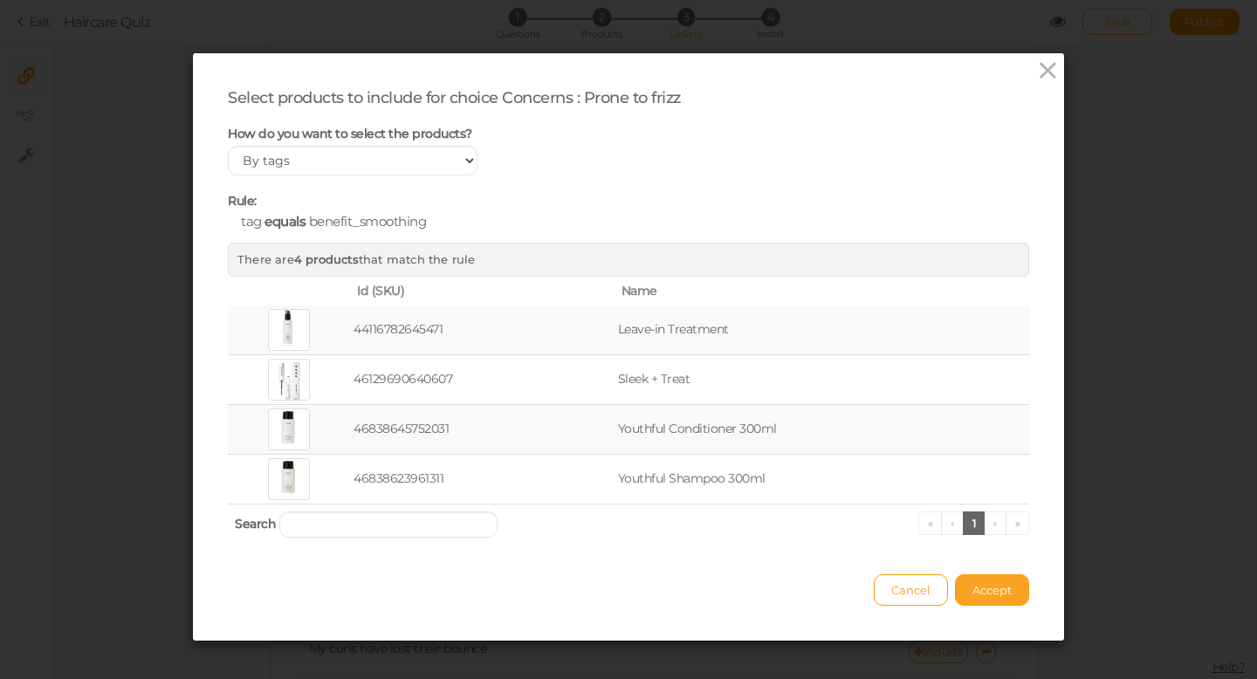
click at [1003, 591] on span "Accept" at bounding box center [992, 590] width 39 height 14
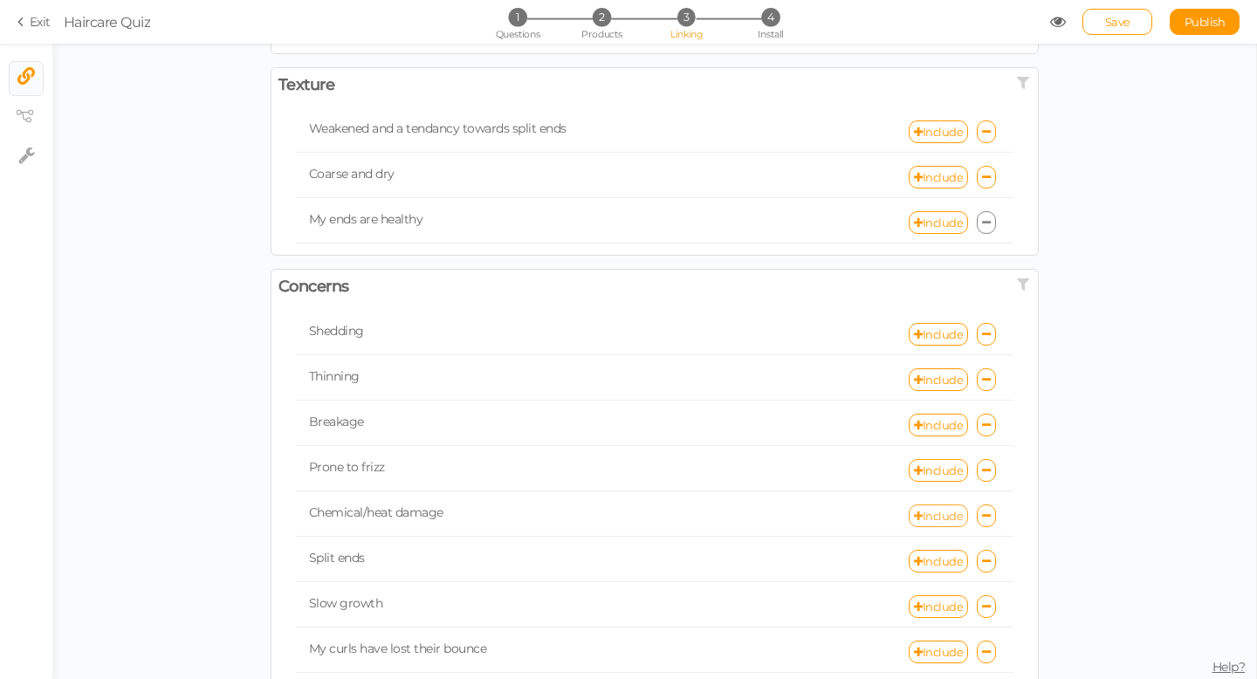
click at [953, 516] on link "Include" at bounding box center [938, 516] width 59 height 23
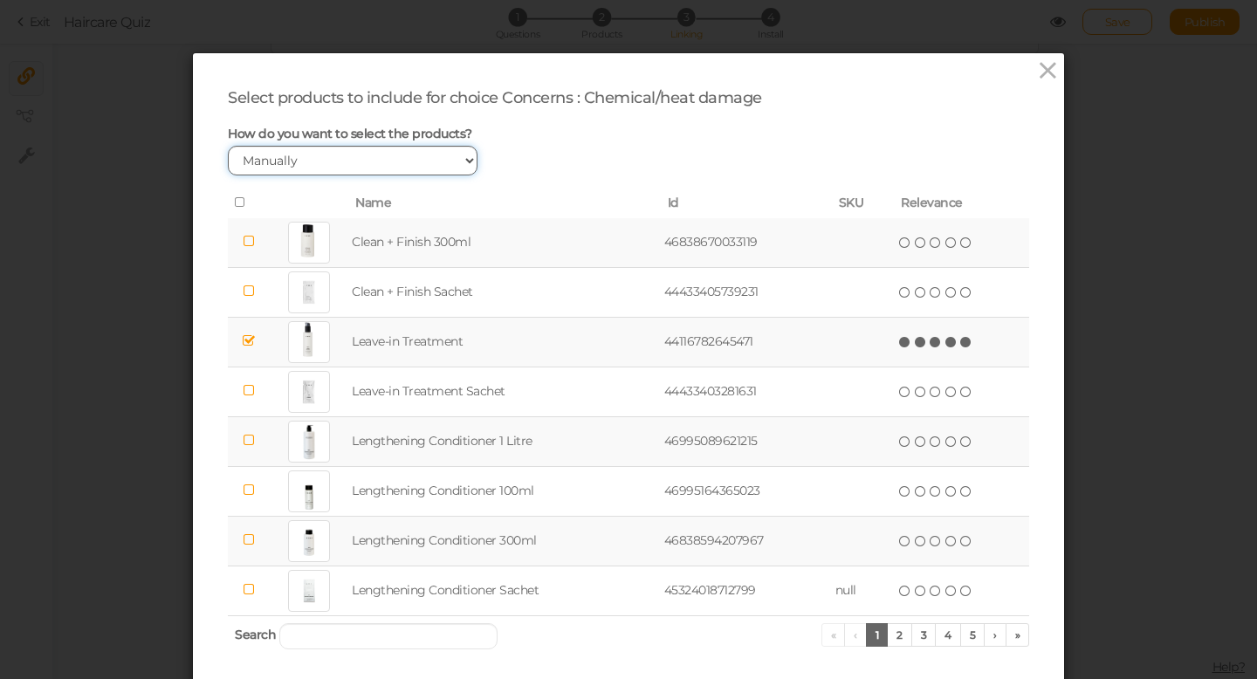
click at [259, 162] on select "Manually By tags By price" at bounding box center [353, 161] width 250 height 30
select select "expr"
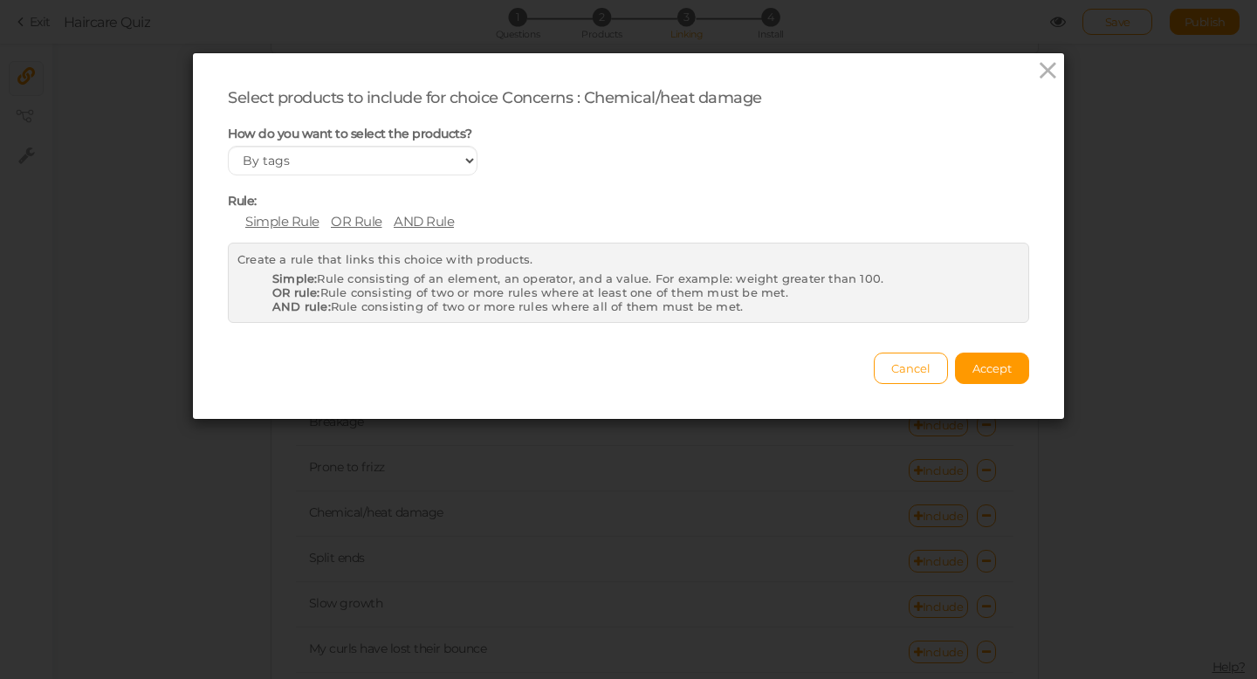
click at [284, 220] on span "Simple Rule" at bounding box center [282, 221] width 74 height 17
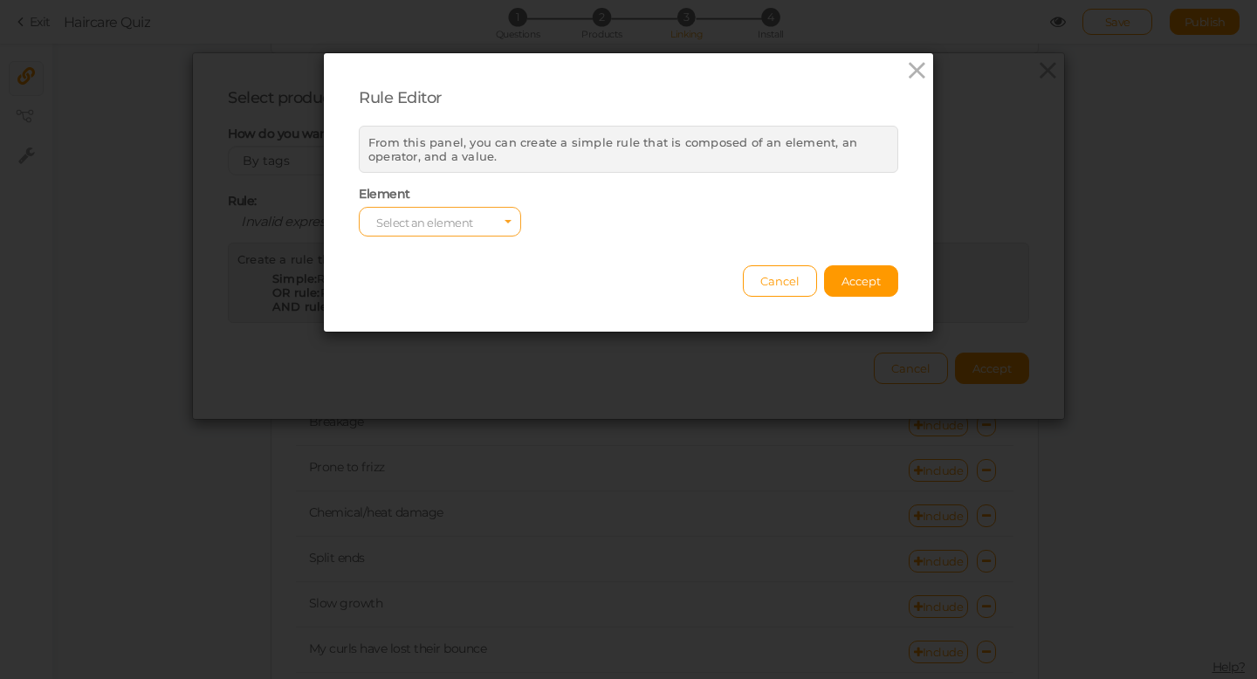
click at [488, 218] on span "Select an element" at bounding box center [440, 222] width 162 height 30
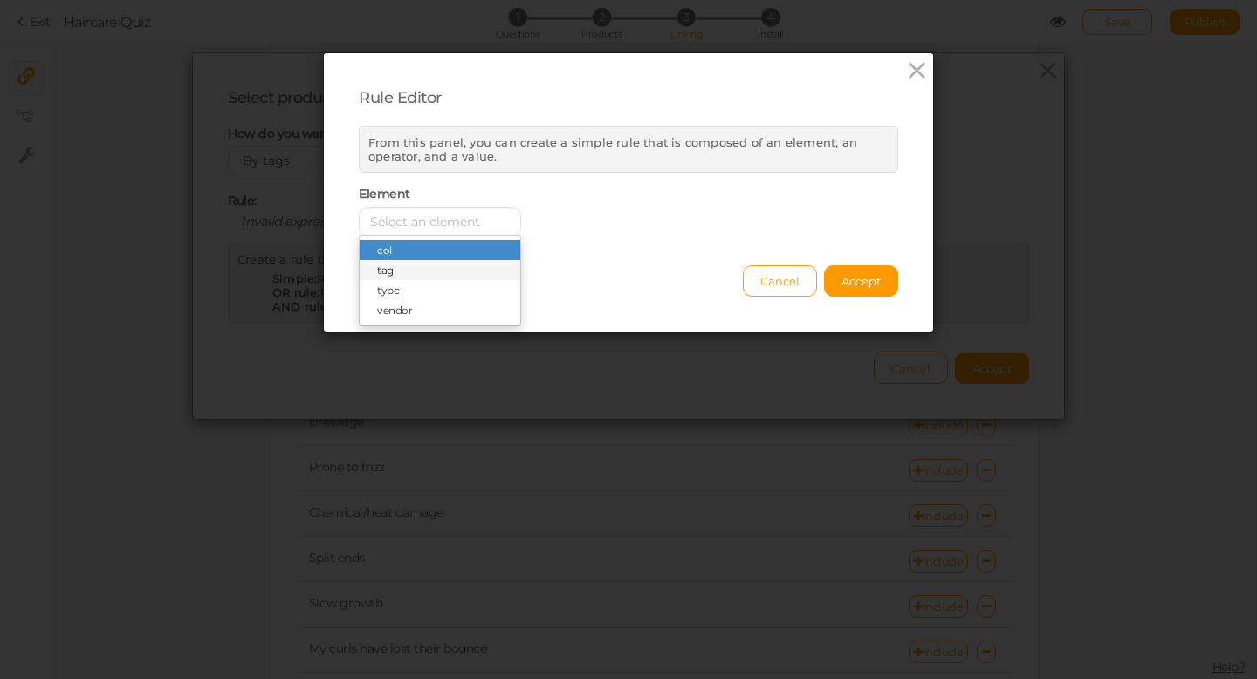
click at [432, 268] on span "tag" at bounding box center [440, 270] width 161 height 20
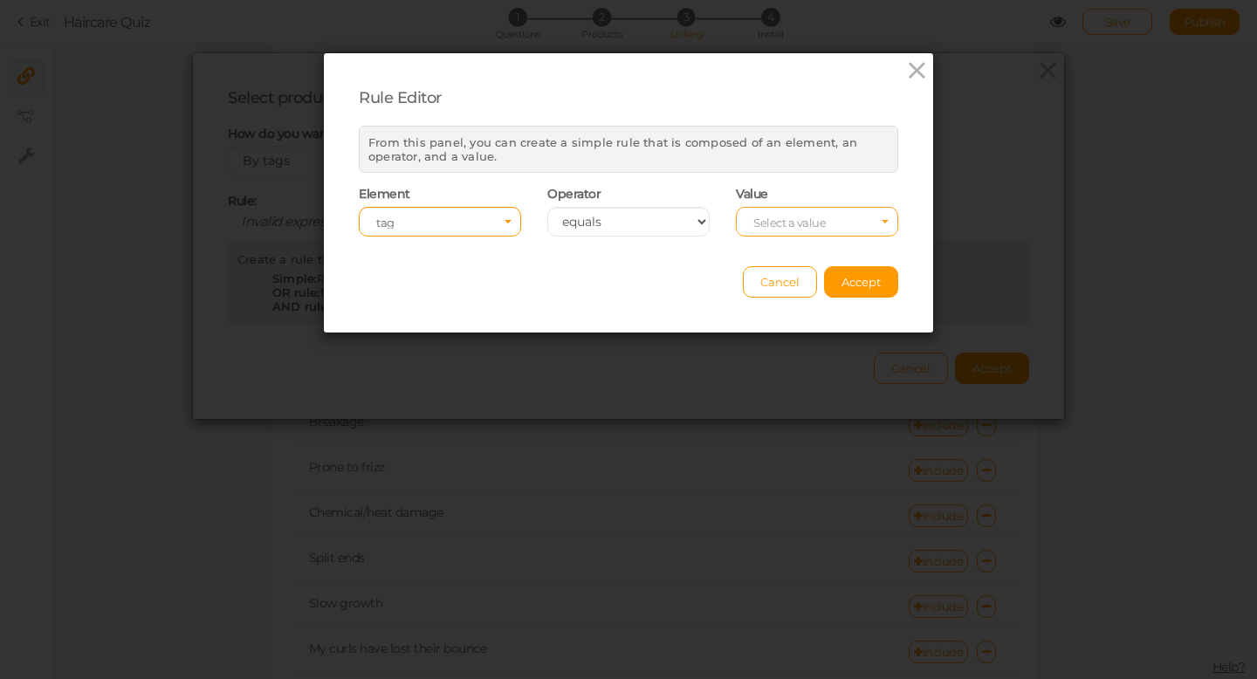
click at [779, 224] on span "Select a value" at bounding box center [790, 223] width 72 height 14
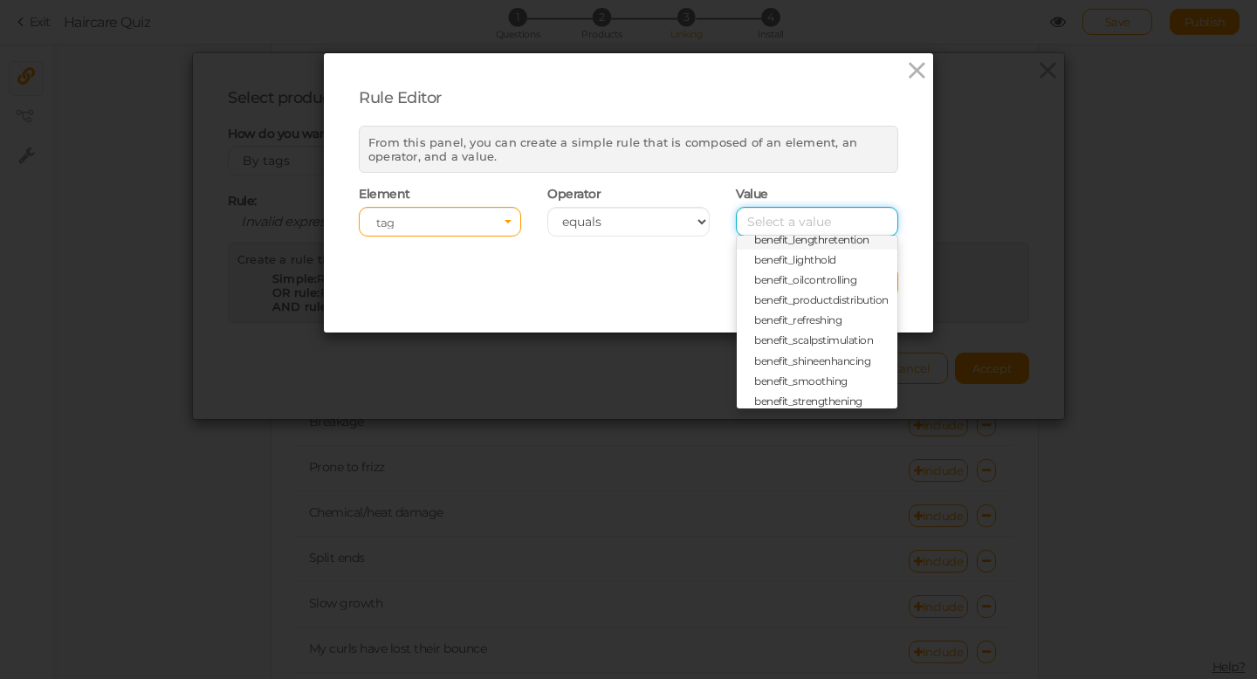
scroll to position [79, 0]
click at [809, 333] on span "benefit_shineenhancing" at bounding box center [812, 332] width 116 height 13
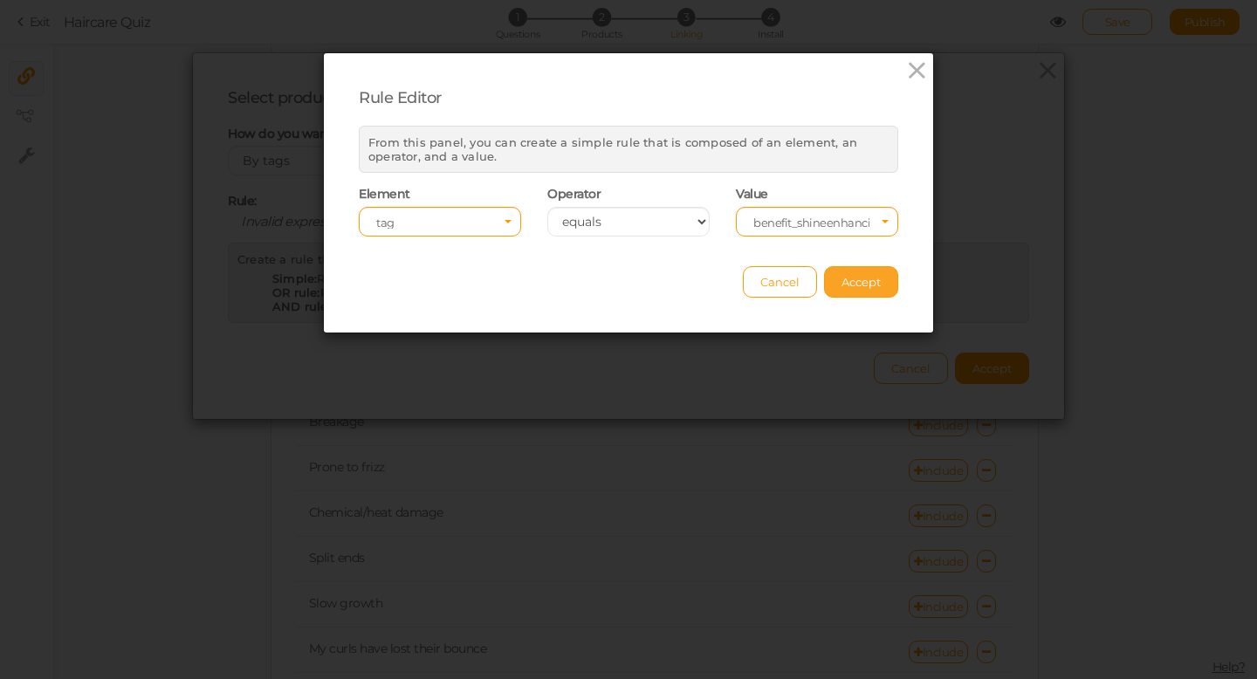
click at [848, 286] on span "Accept" at bounding box center [861, 282] width 39 height 14
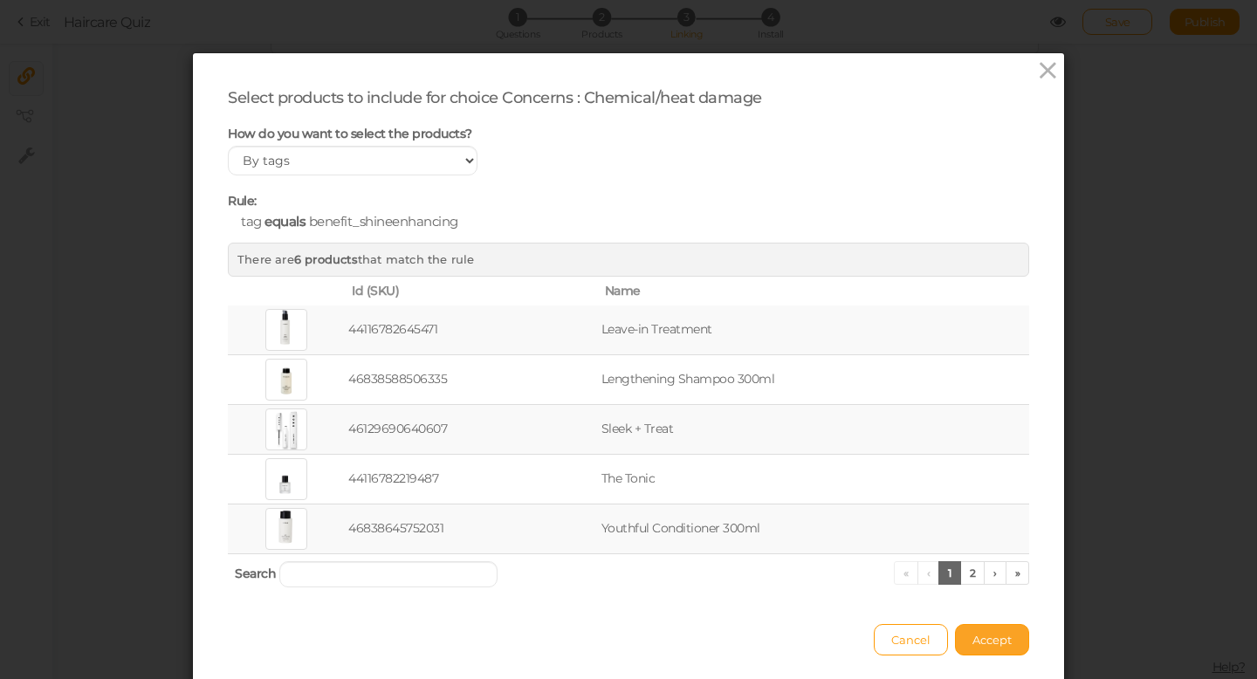
click at [994, 638] on span "Accept" at bounding box center [992, 640] width 39 height 14
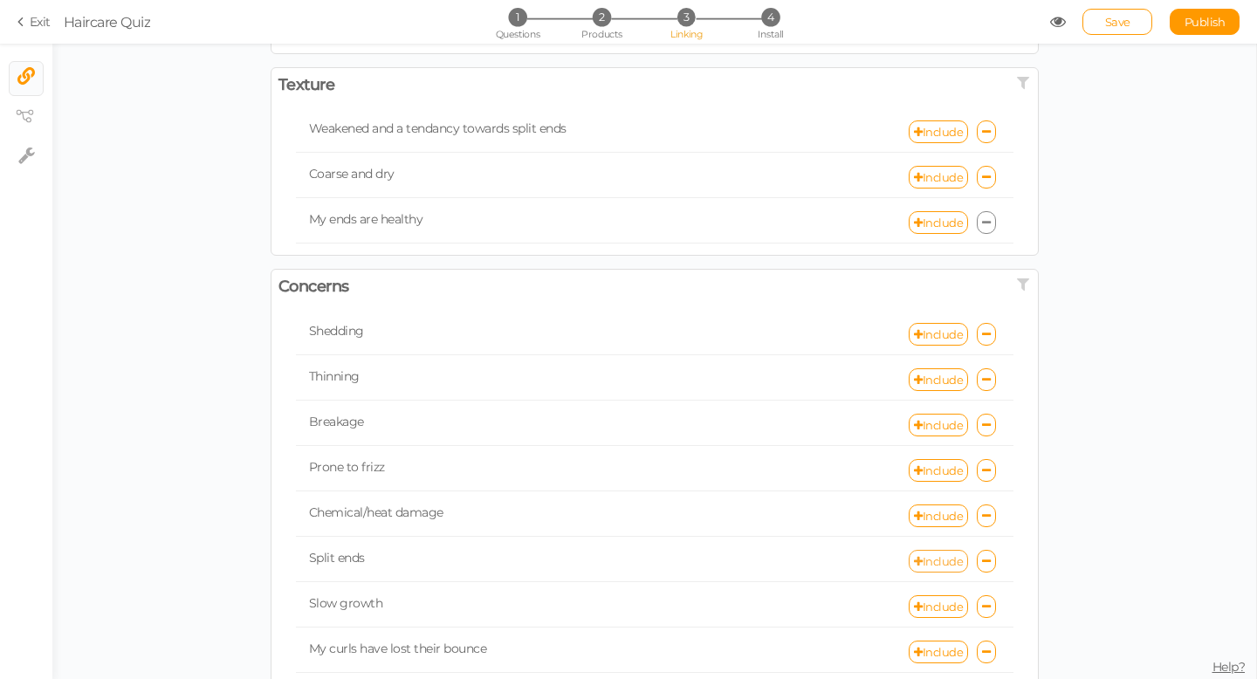
click at [936, 565] on link "Include" at bounding box center [938, 561] width 59 height 23
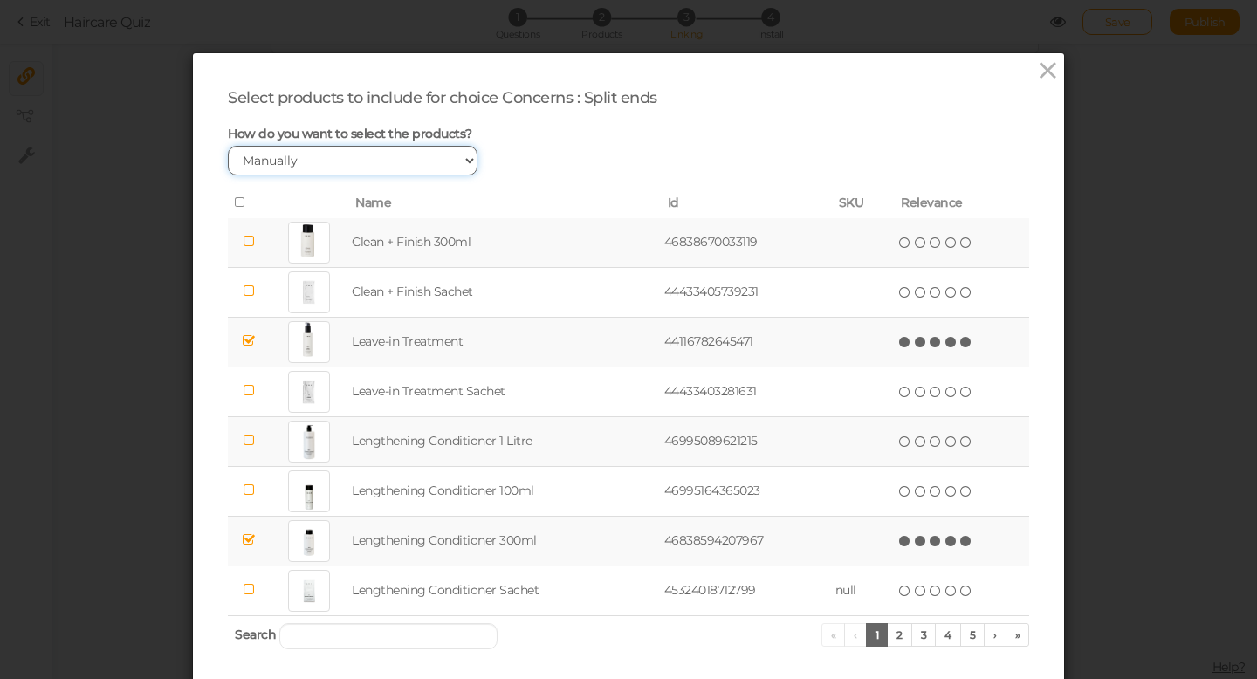
click at [398, 167] on select "Manually By tags By price" at bounding box center [353, 161] width 250 height 30
select select "expr"
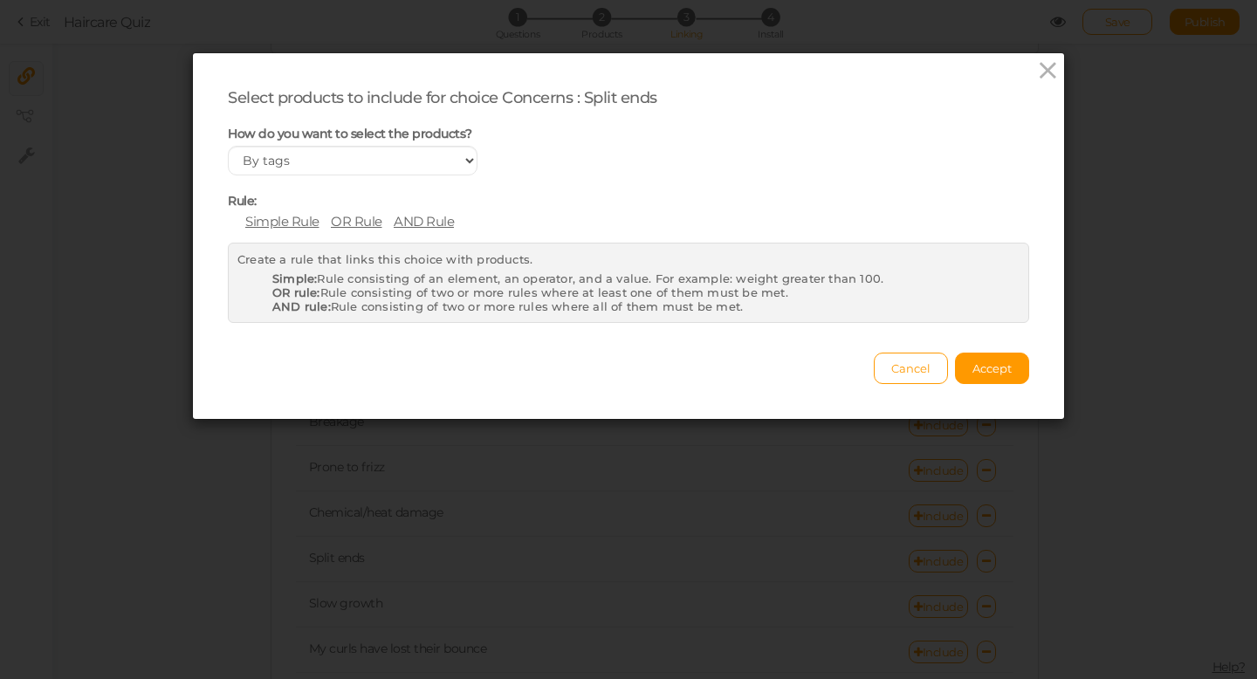
click at [271, 218] on span "Simple Rule" at bounding box center [282, 221] width 74 height 17
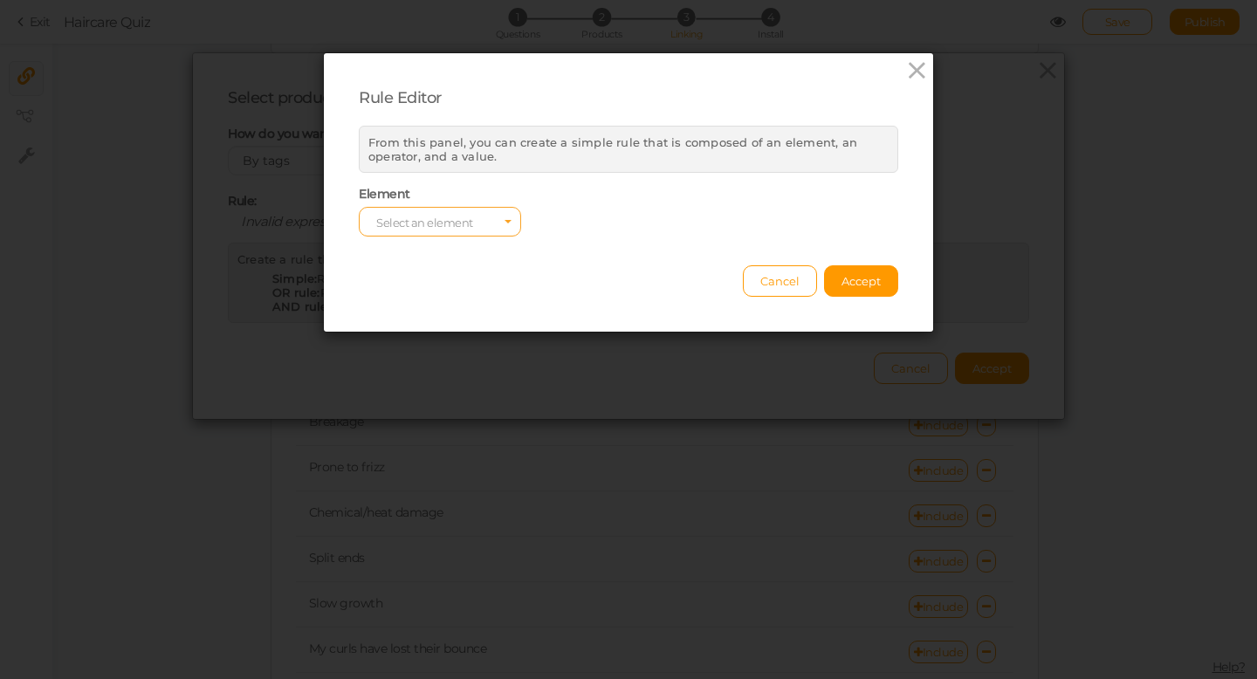
click at [464, 223] on span "Select an element" at bounding box center [424, 223] width 97 height 14
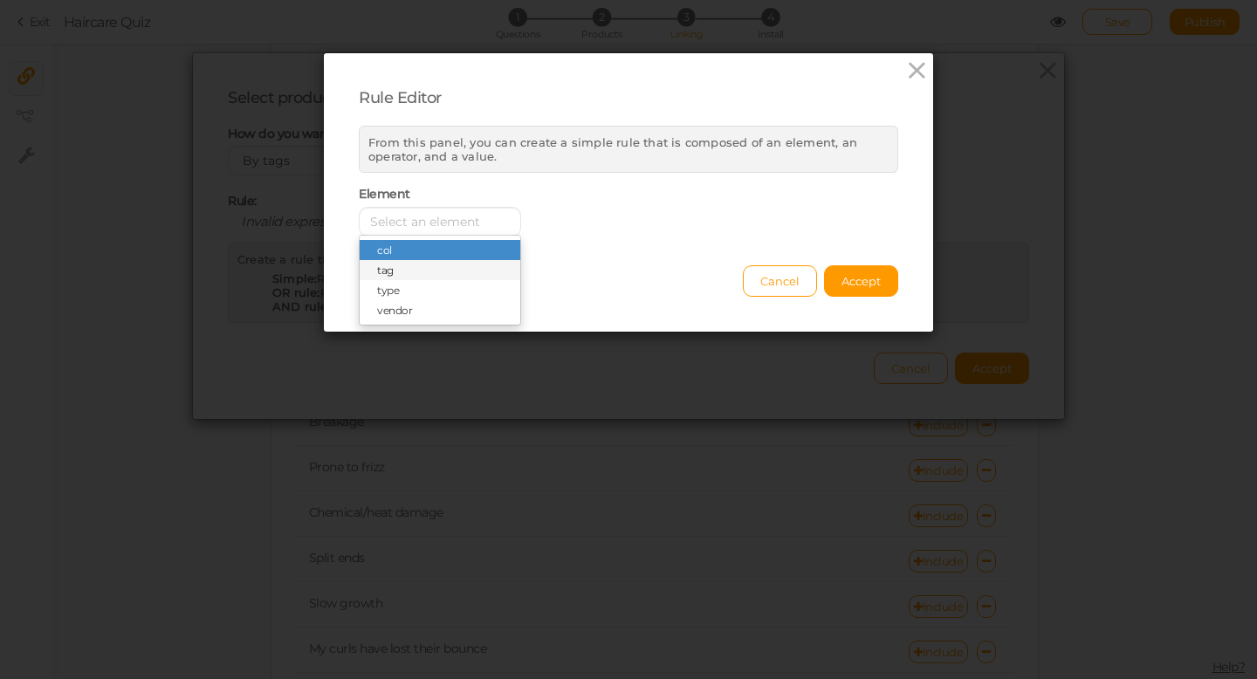
click at [443, 262] on span "tag" at bounding box center [440, 270] width 161 height 20
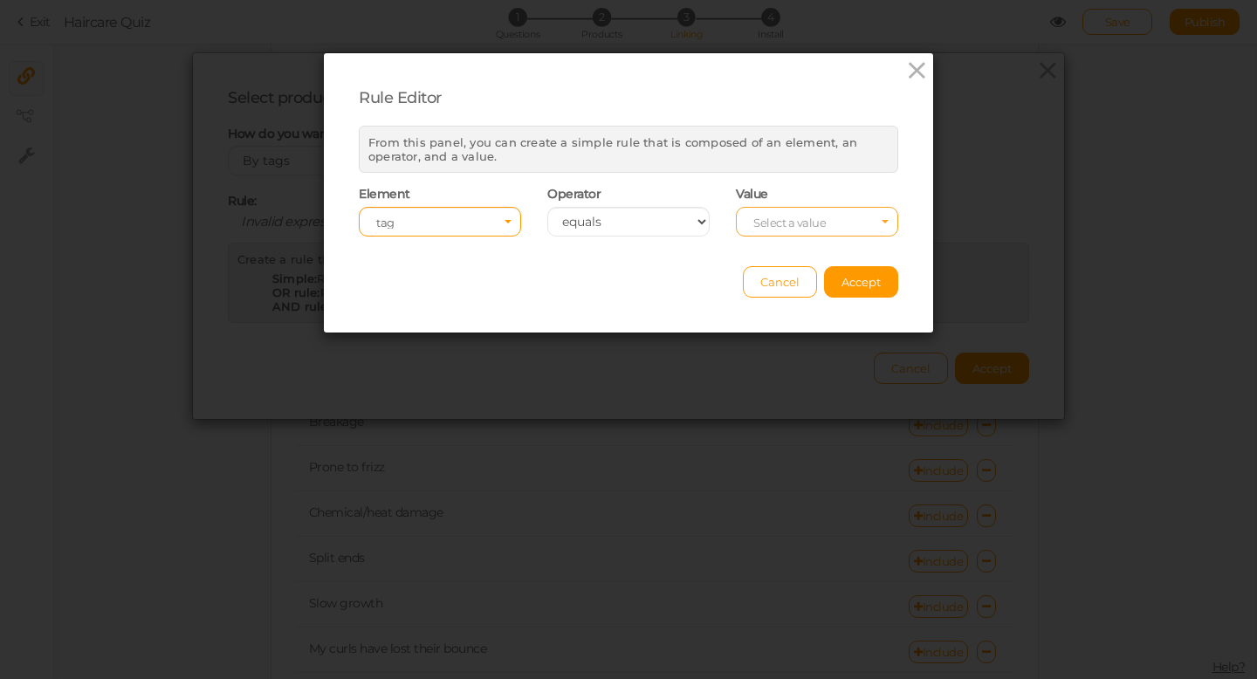
click at [774, 225] on span "Select a value" at bounding box center [790, 223] width 72 height 14
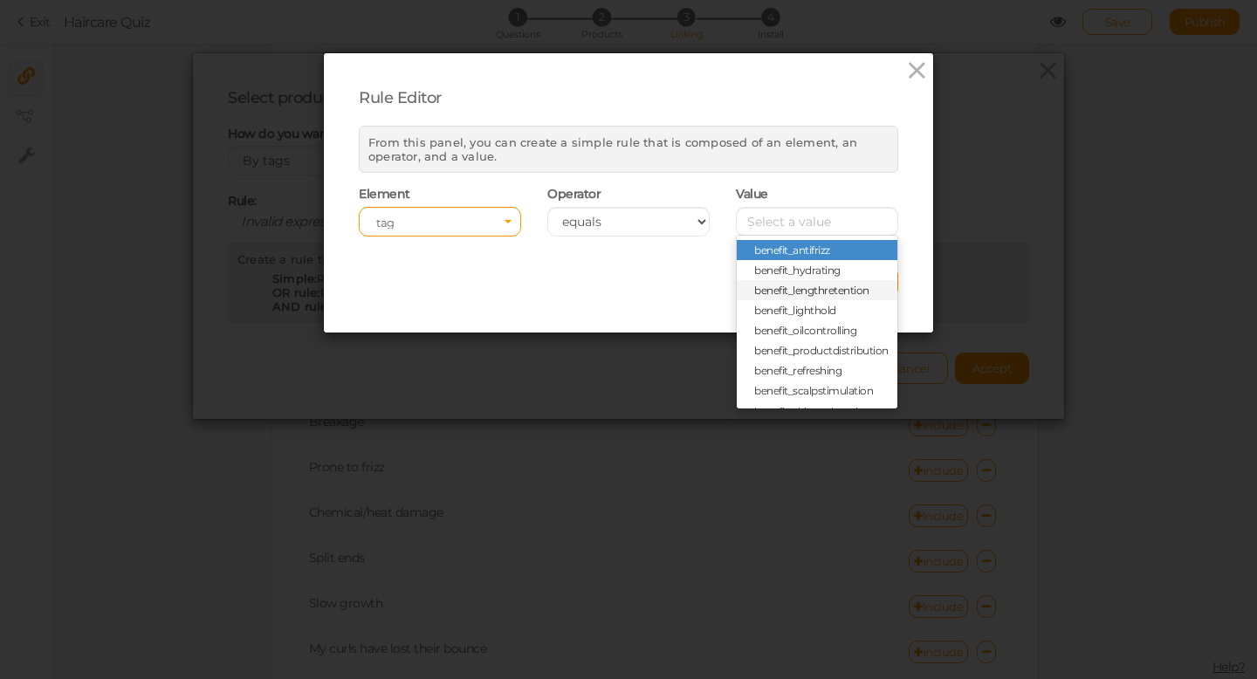
click at [800, 288] on span "benefit_lengthretention" at bounding box center [811, 290] width 115 height 13
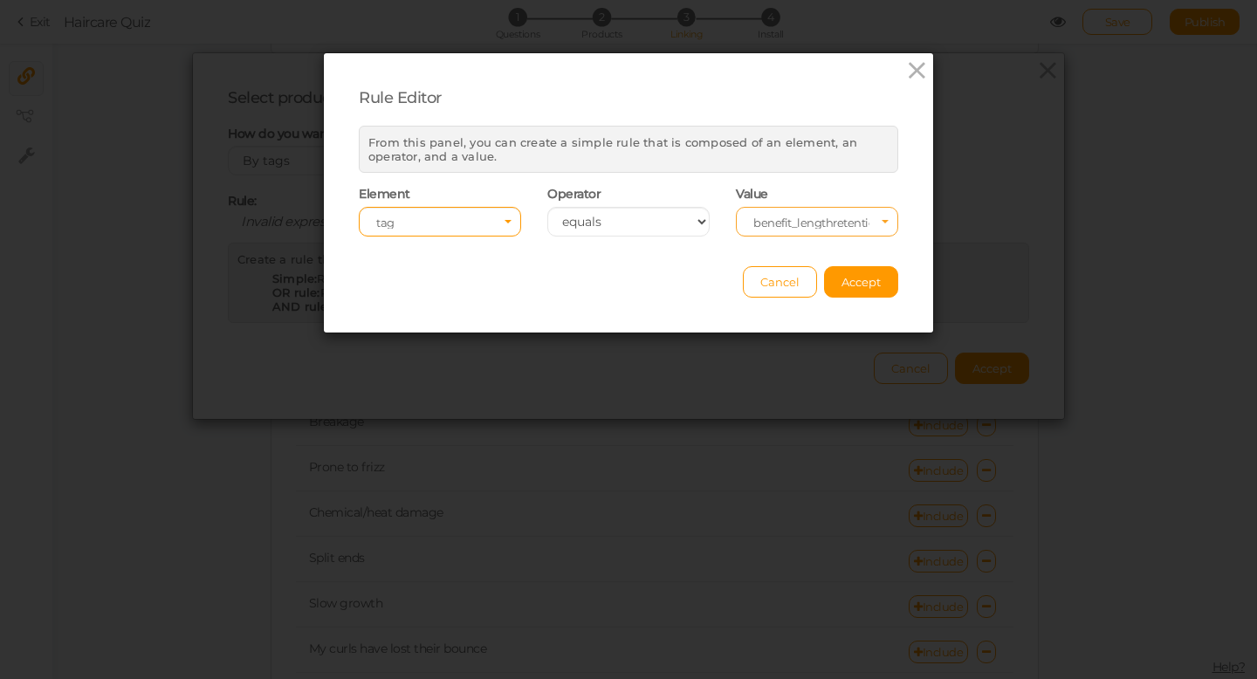
click at [863, 218] on span "benefit_lengthretention" at bounding box center [812, 223] width 116 height 12
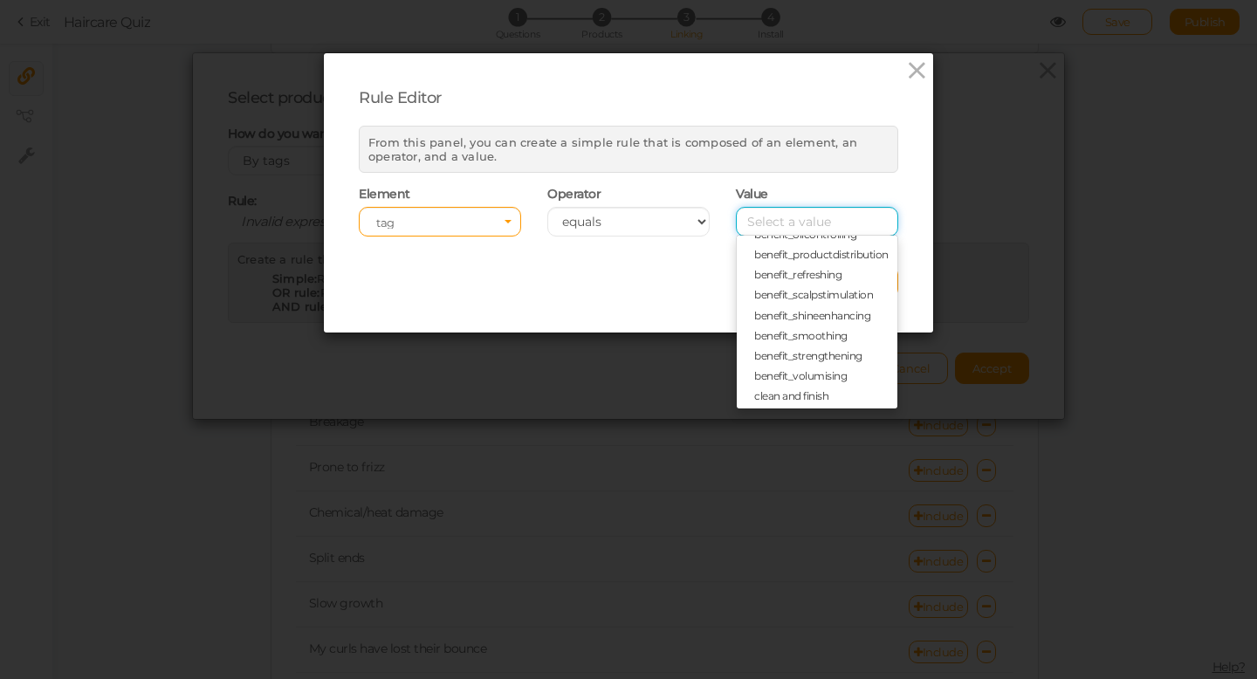
scroll to position [98, 0]
click at [826, 350] on span "benefit_strengthening" at bounding box center [808, 354] width 108 height 13
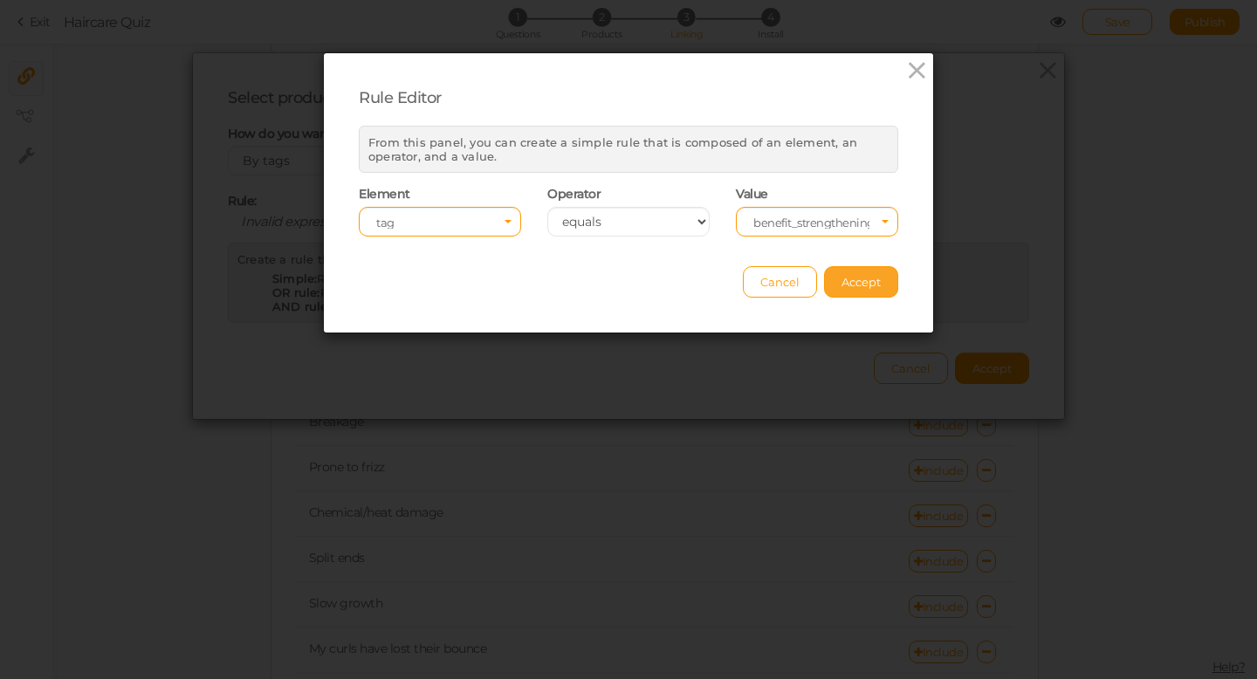
click at [850, 286] on span "Accept" at bounding box center [861, 282] width 39 height 14
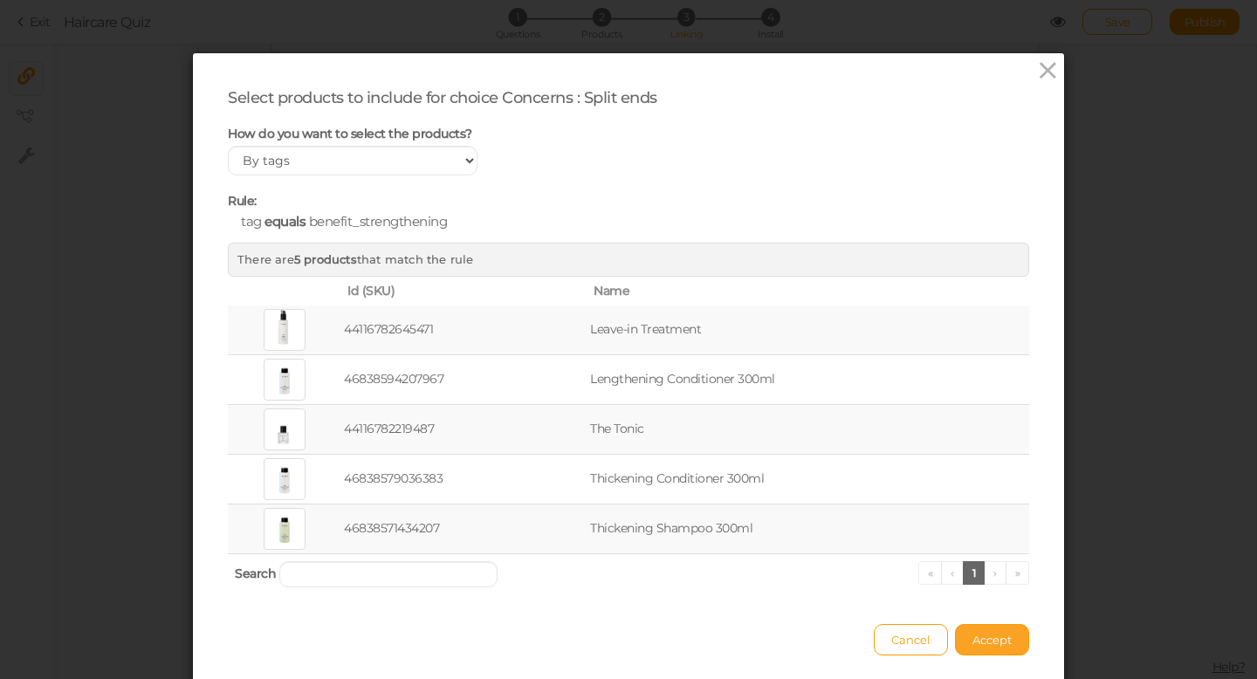
click at [983, 646] on span "Accept" at bounding box center [992, 640] width 39 height 14
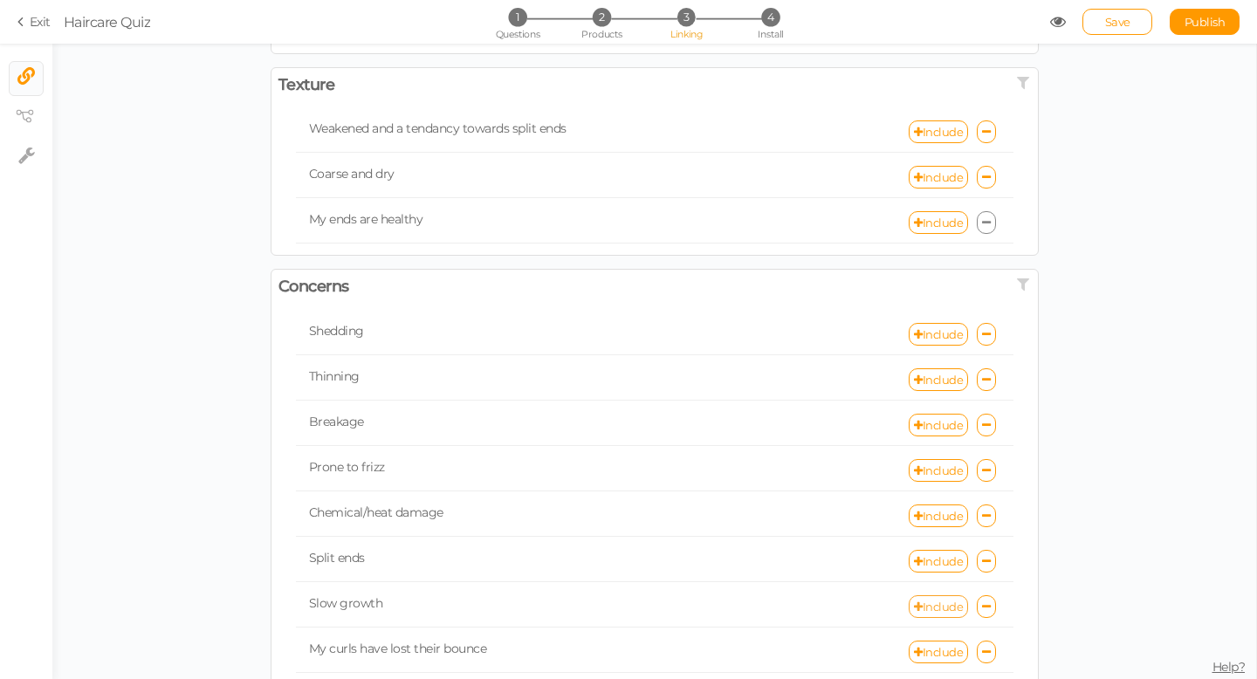
click at [946, 607] on link "Include" at bounding box center [938, 606] width 59 height 23
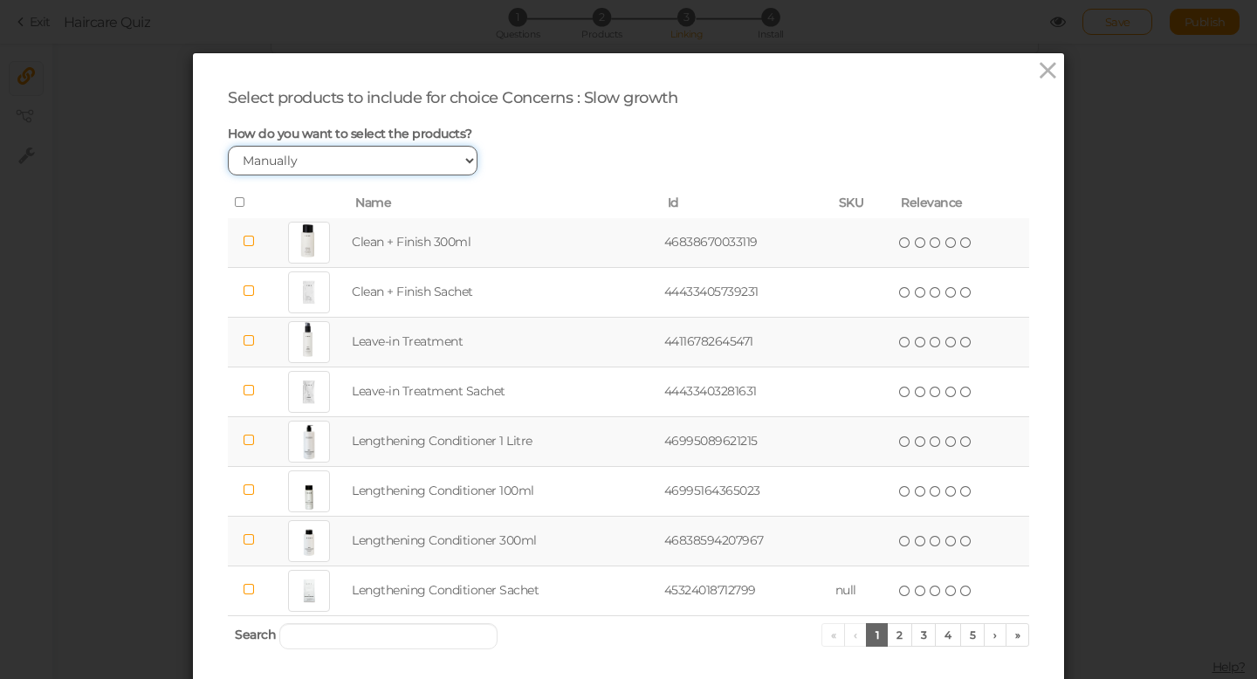
click at [448, 159] on select "Manually By tags By price" at bounding box center [353, 161] width 250 height 30
select select "expr"
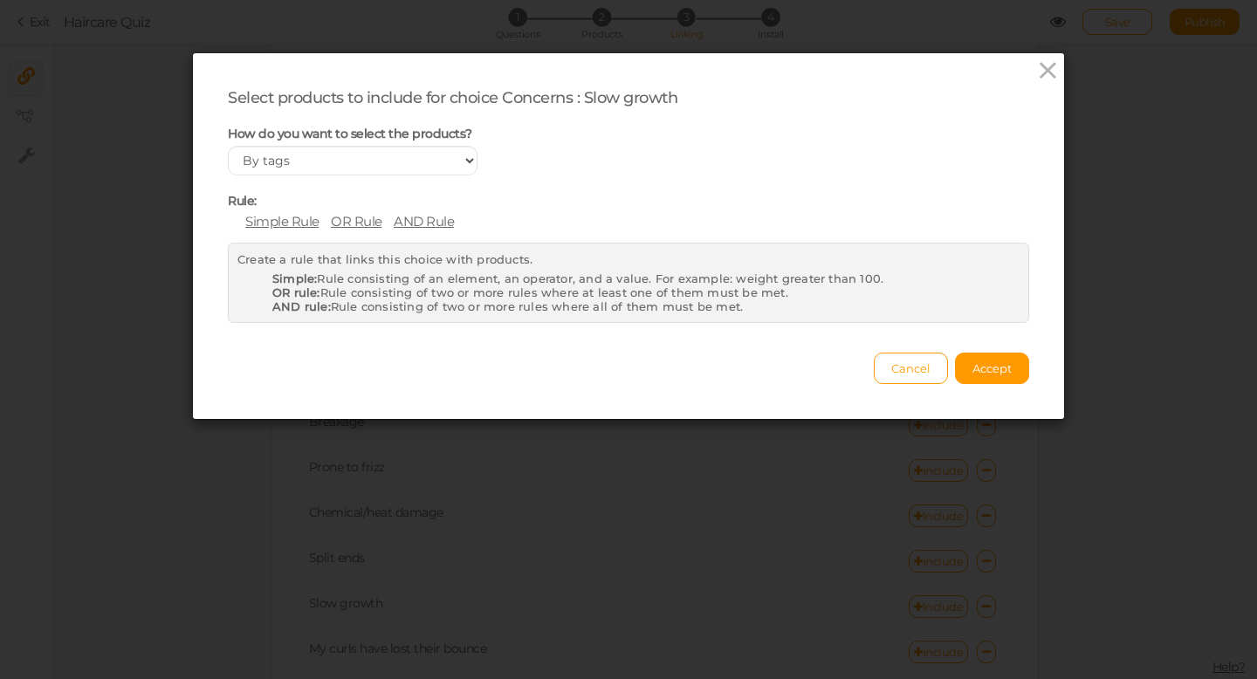
click at [285, 224] on span "Simple Rule" at bounding box center [282, 221] width 74 height 17
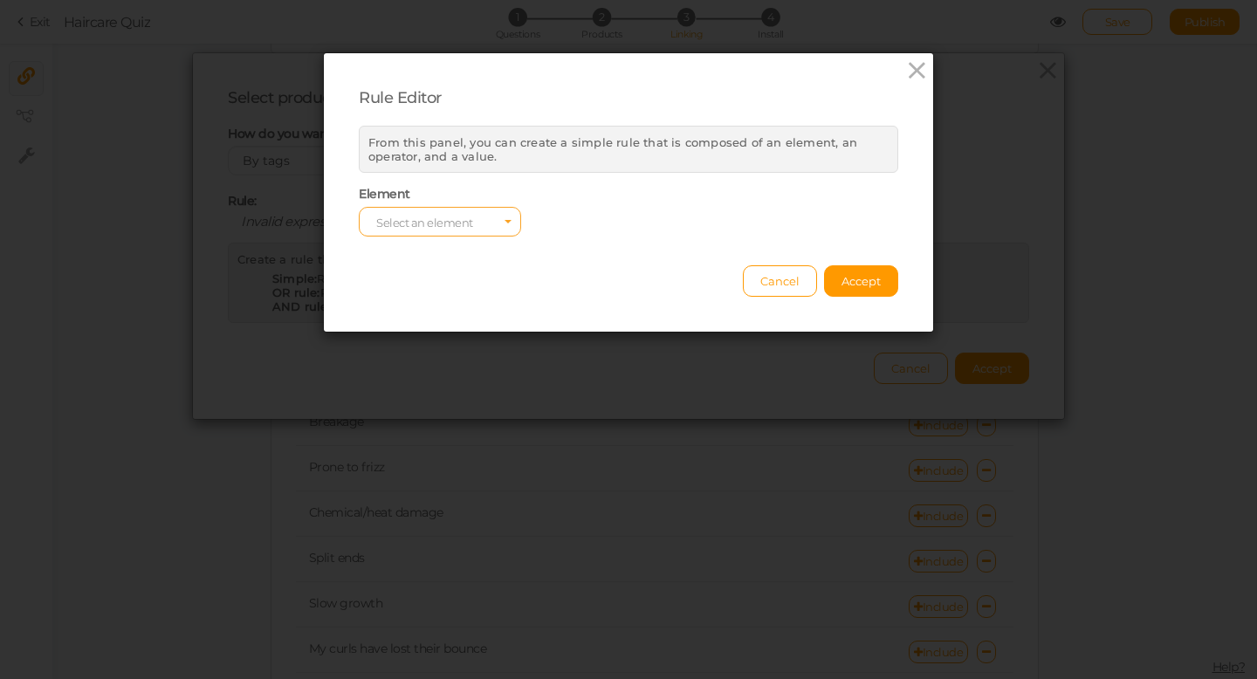
click at [494, 226] on span "Select an element" at bounding box center [440, 222] width 162 height 30
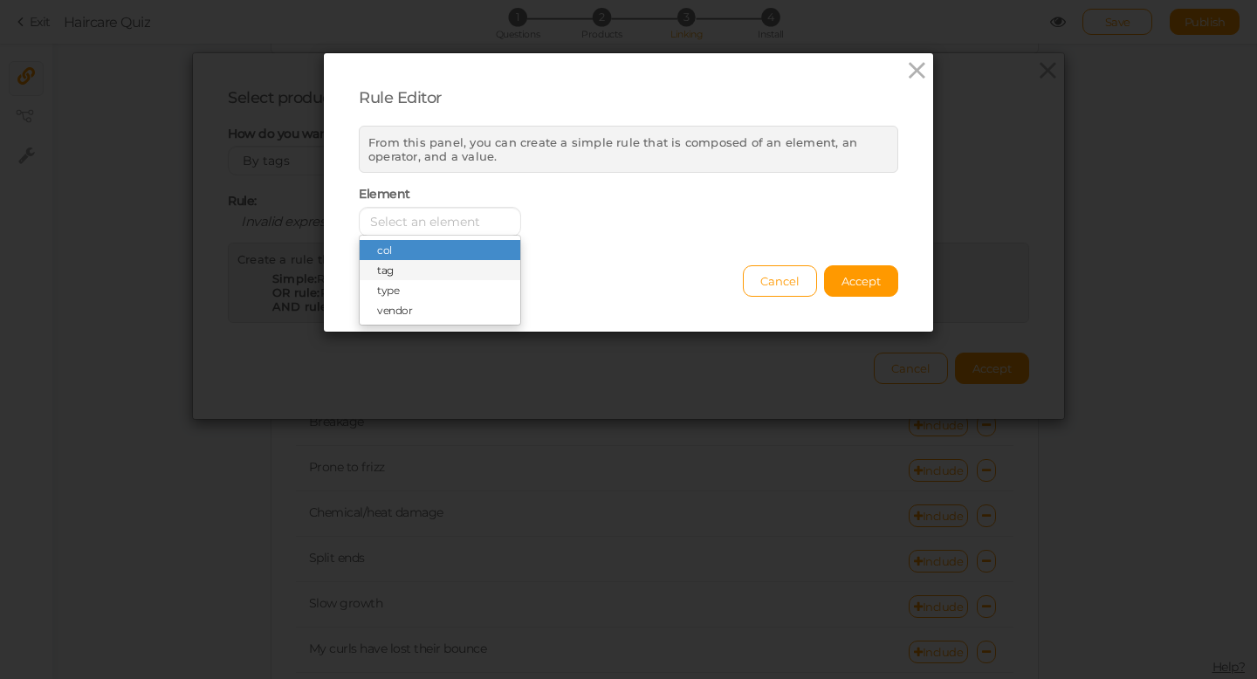
click at [437, 265] on span "tag" at bounding box center [440, 270] width 161 height 20
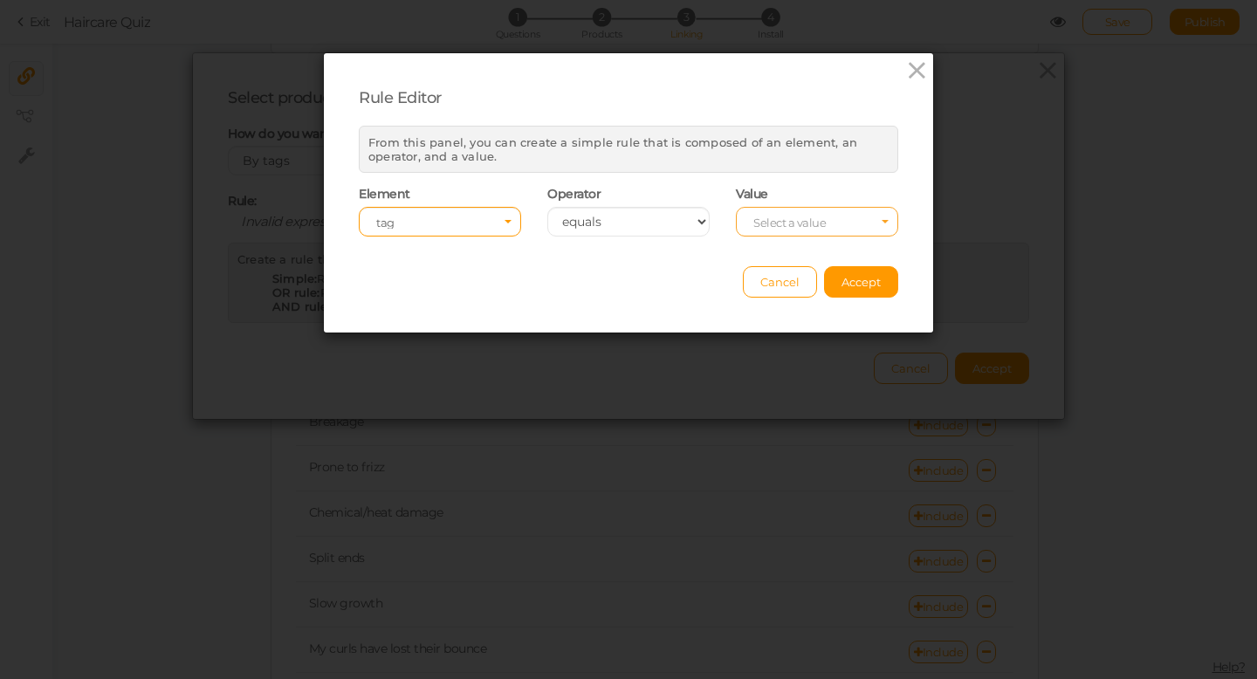
click at [803, 217] on span "Select a value" at bounding box center [790, 223] width 72 height 14
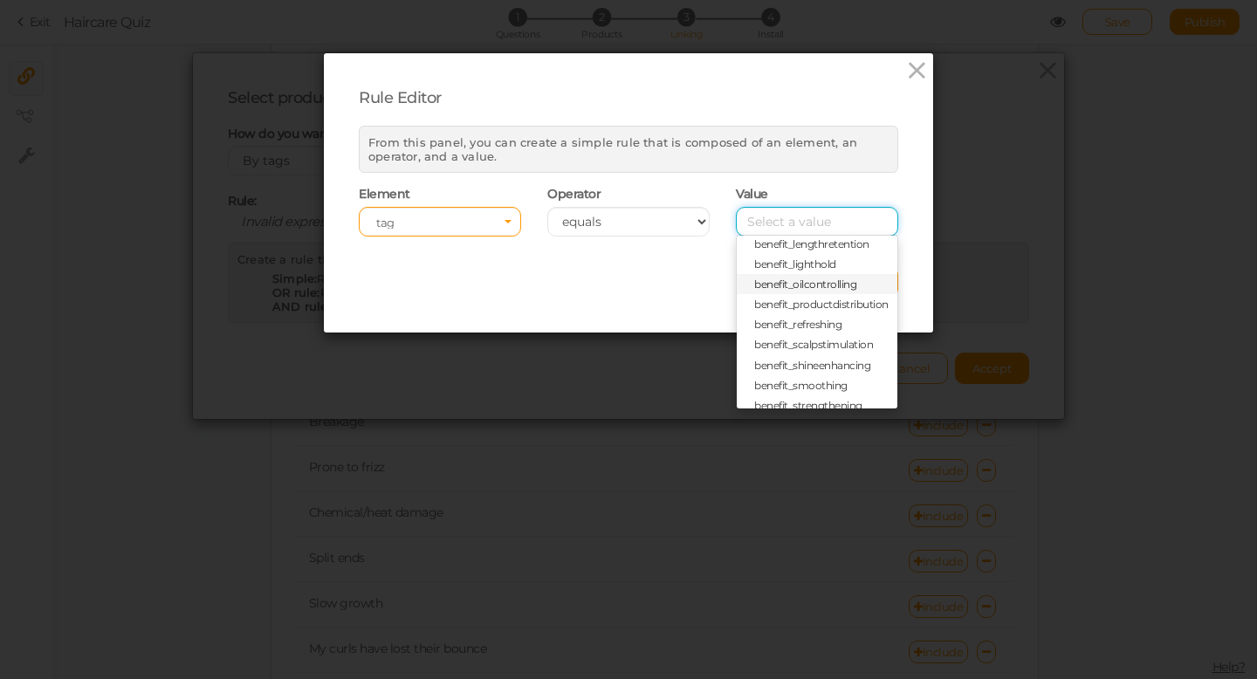
scroll to position [64, 0]
click at [826, 329] on span "benefit_scalpstimulation" at bounding box center [813, 326] width 119 height 13
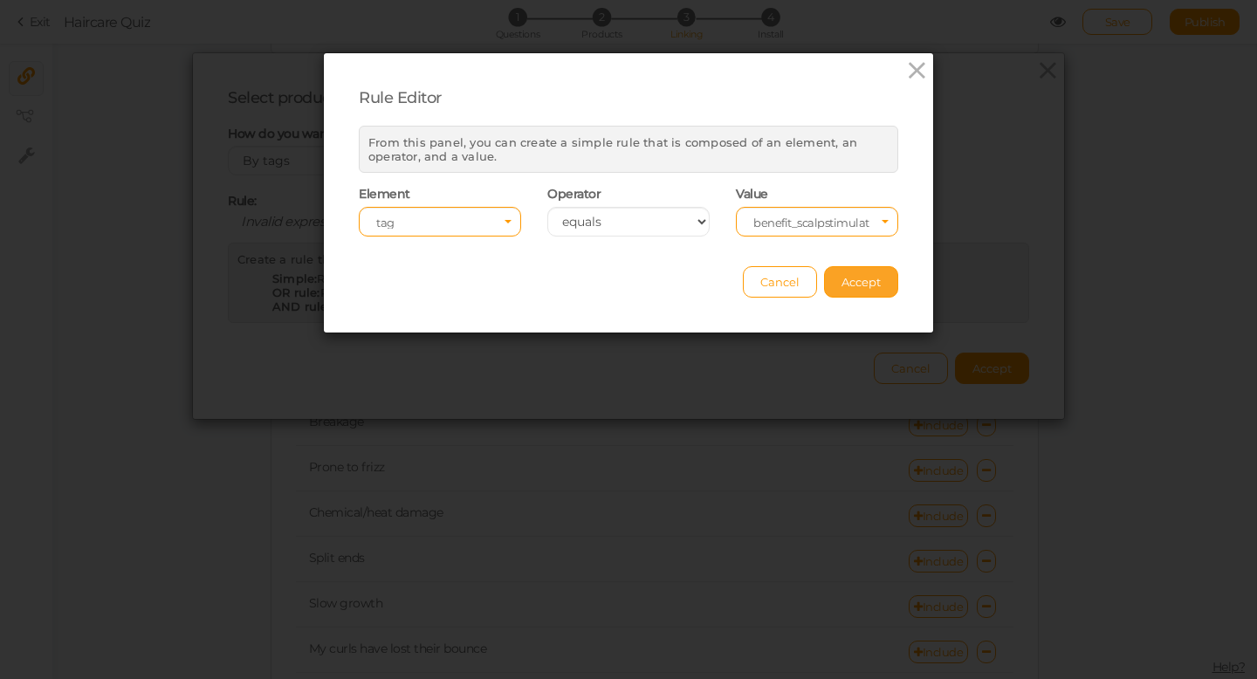
click at [850, 280] on span "Accept" at bounding box center [861, 282] width 39 height 14
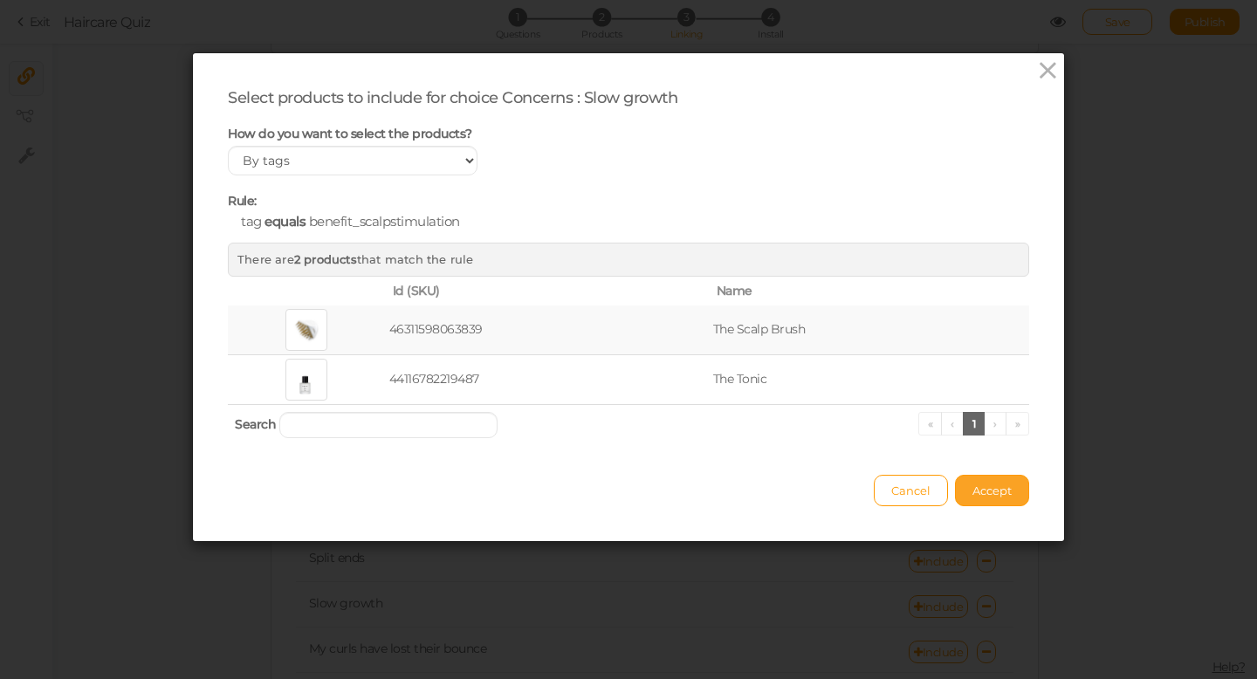
click at [994, 499] on button "Accept" at bounding box center [992, 490] width 74 height 31
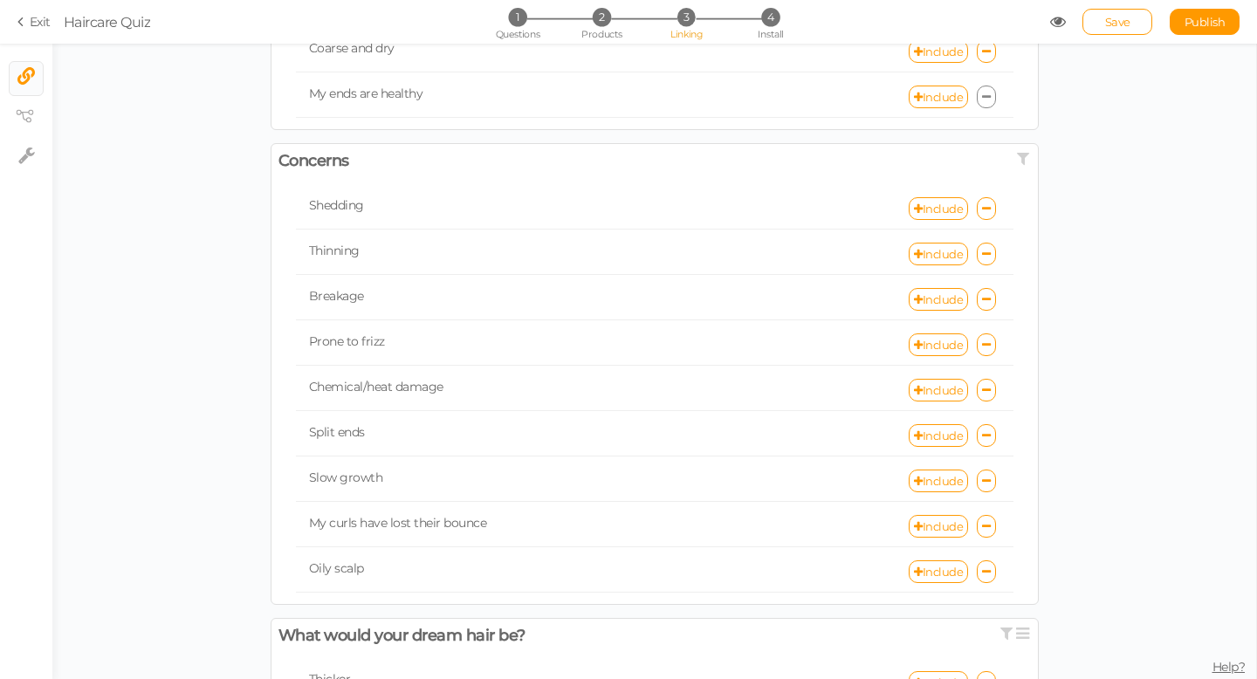
scroll to position [389, 0]
click at [934, 521] on link "Include" at bounding box center [938, 524] width 59 height 23
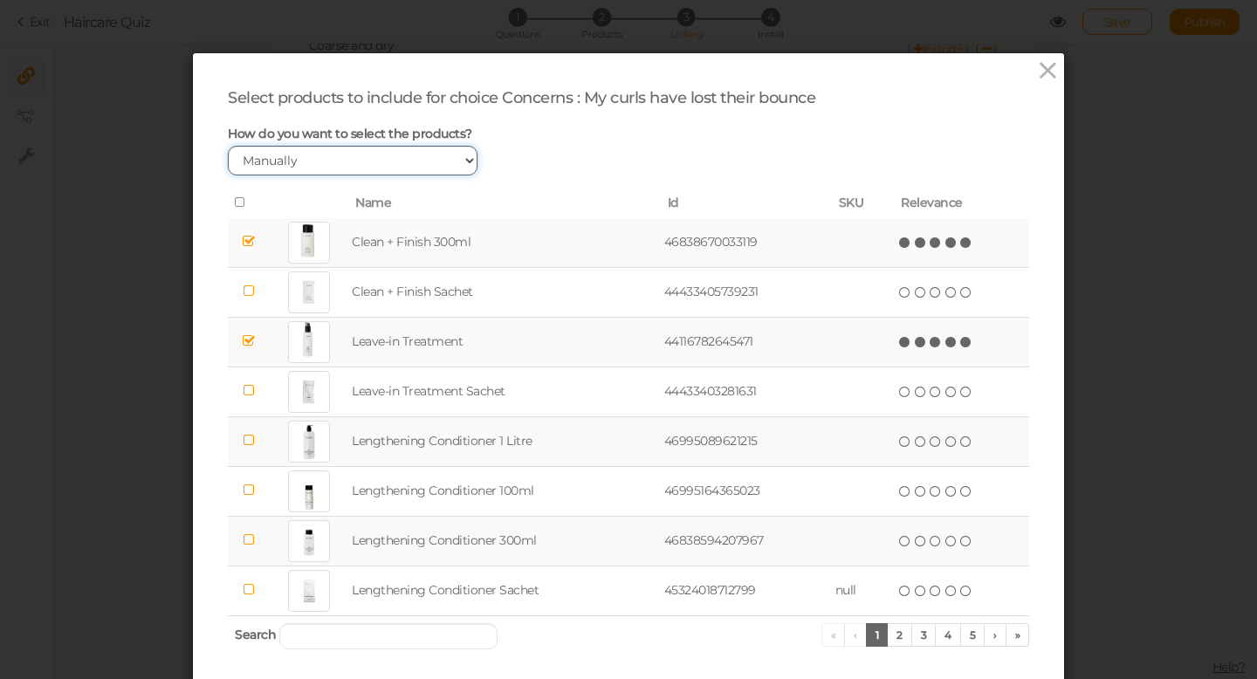
click at [396, 162] on select "Manually By tags By price" at bounding box center [353, 161] width 250 height 30
select select "expr"
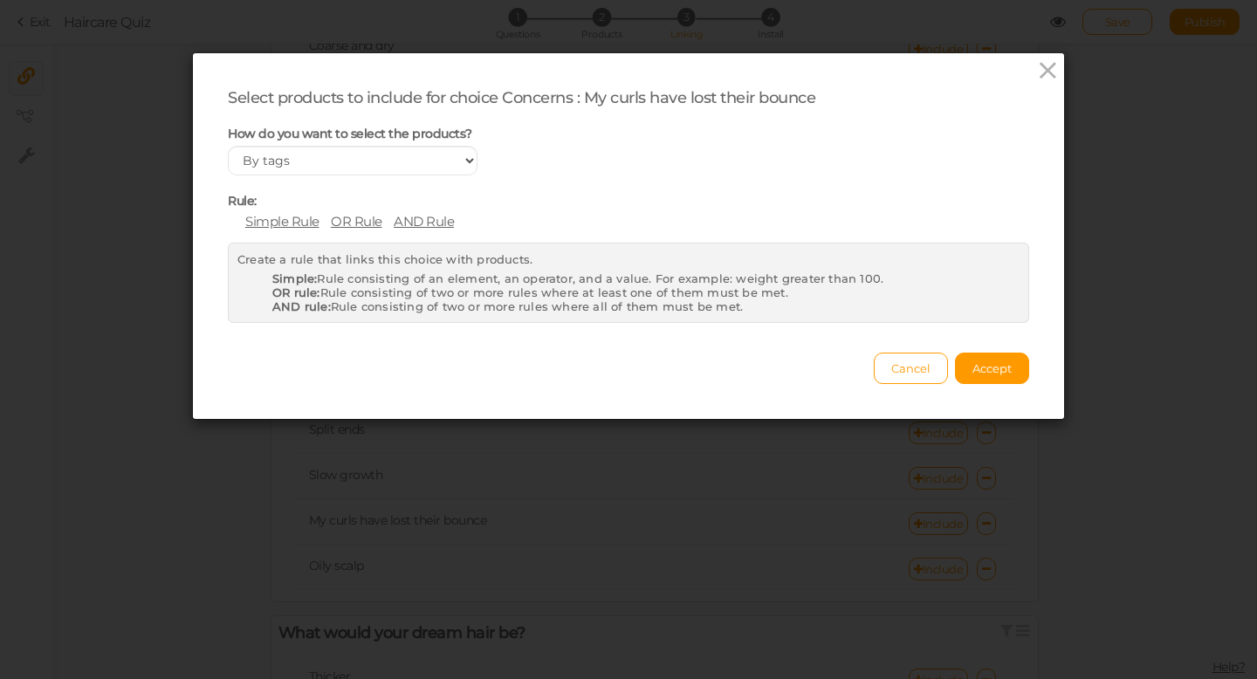
click at [293, 224] on span "Simple Rule" at bounding box center [282, 221] width 74 height 17
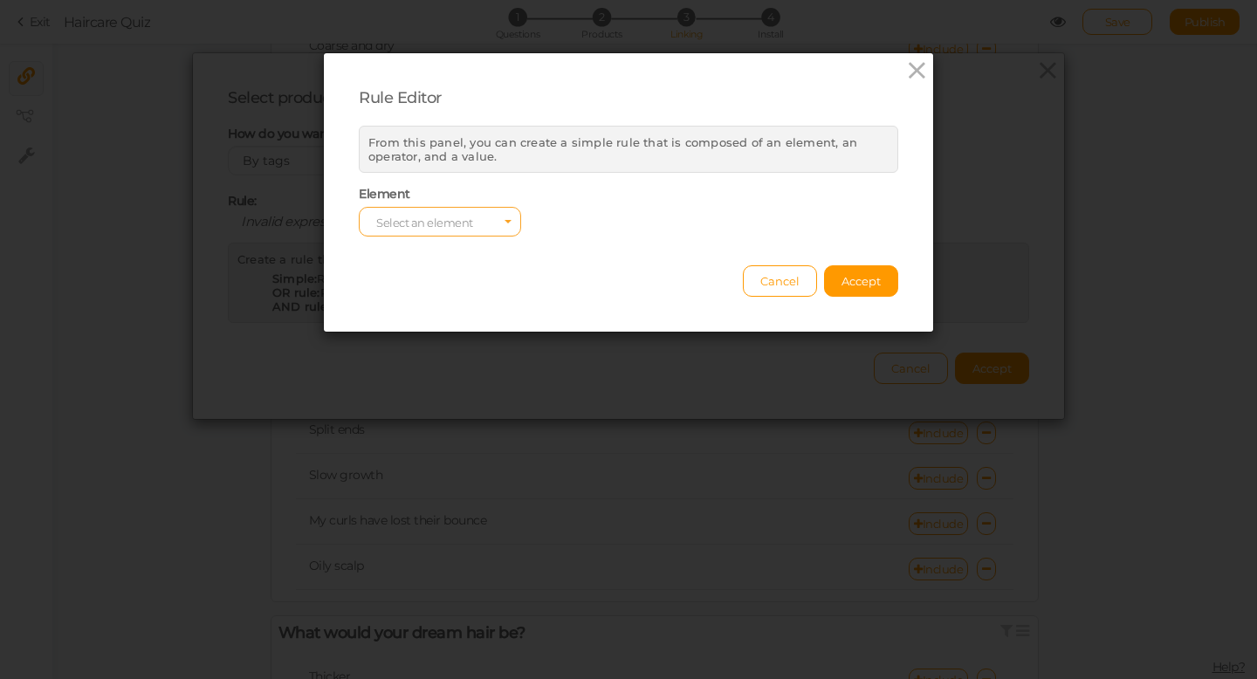
click at [490, 228] on span "Select an element" at bounding box center [440, 222] width 162 height 30
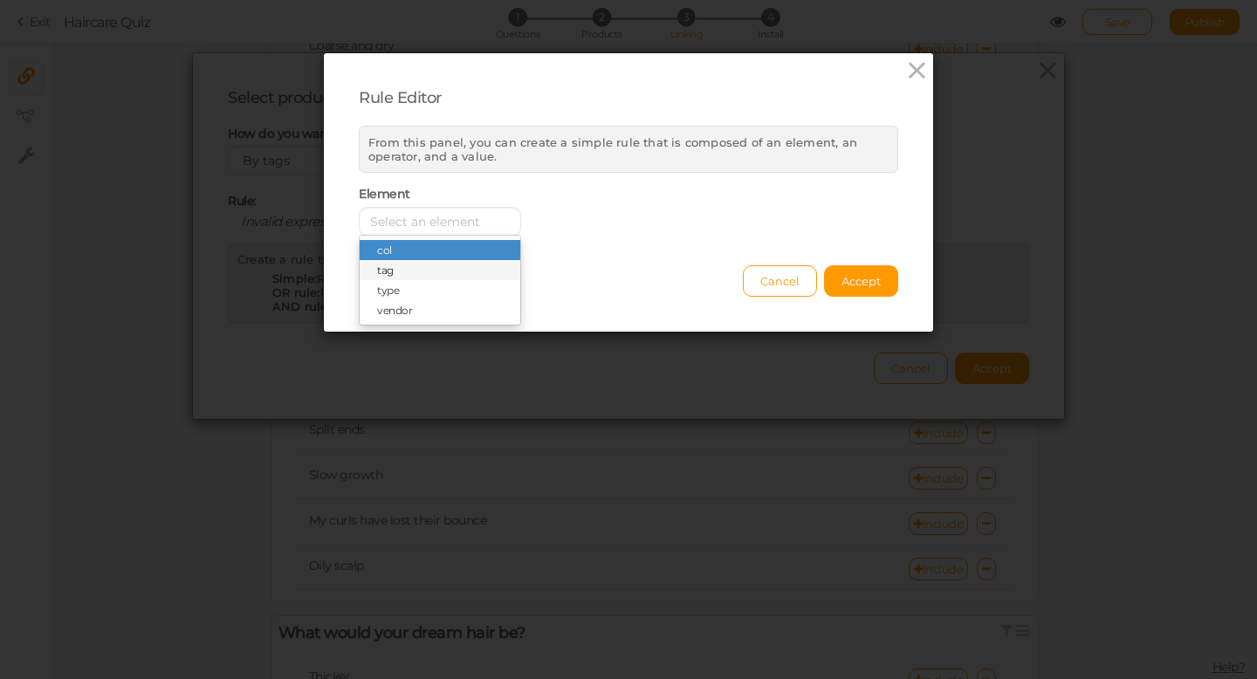
click at [456, 272] on span "tag" at bounding box center [440, 270] width 161 height 20
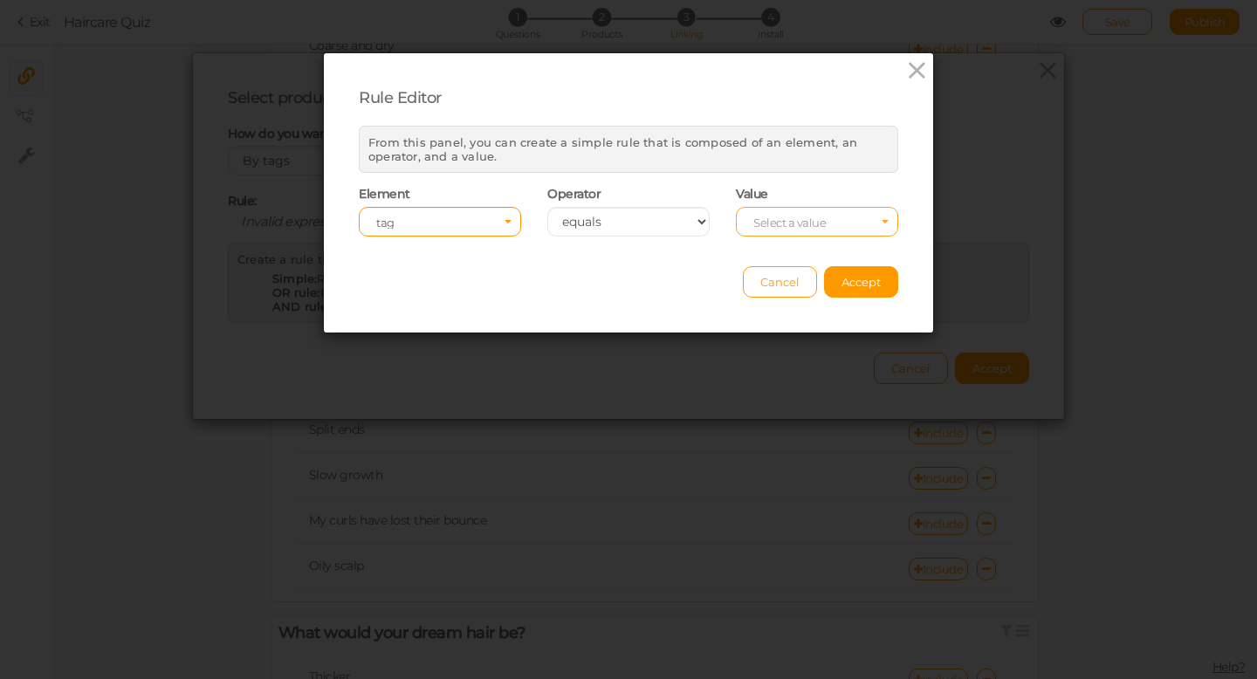
click at [788, 224] on span "Select a value" at bounding box center [790, 223] width 72 height 14
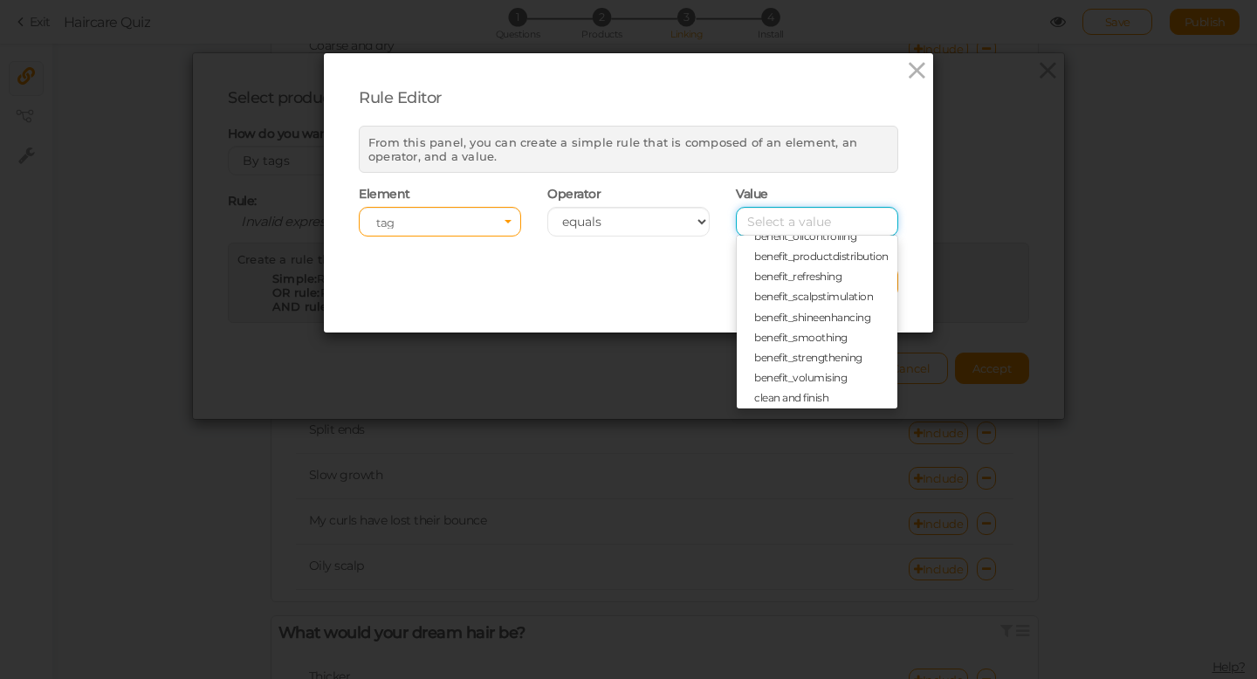
scroll to position [90, 0]
click at [798, 281] on span "benefit_refreshing" at bounding box center [797, 280] width 87 height 13
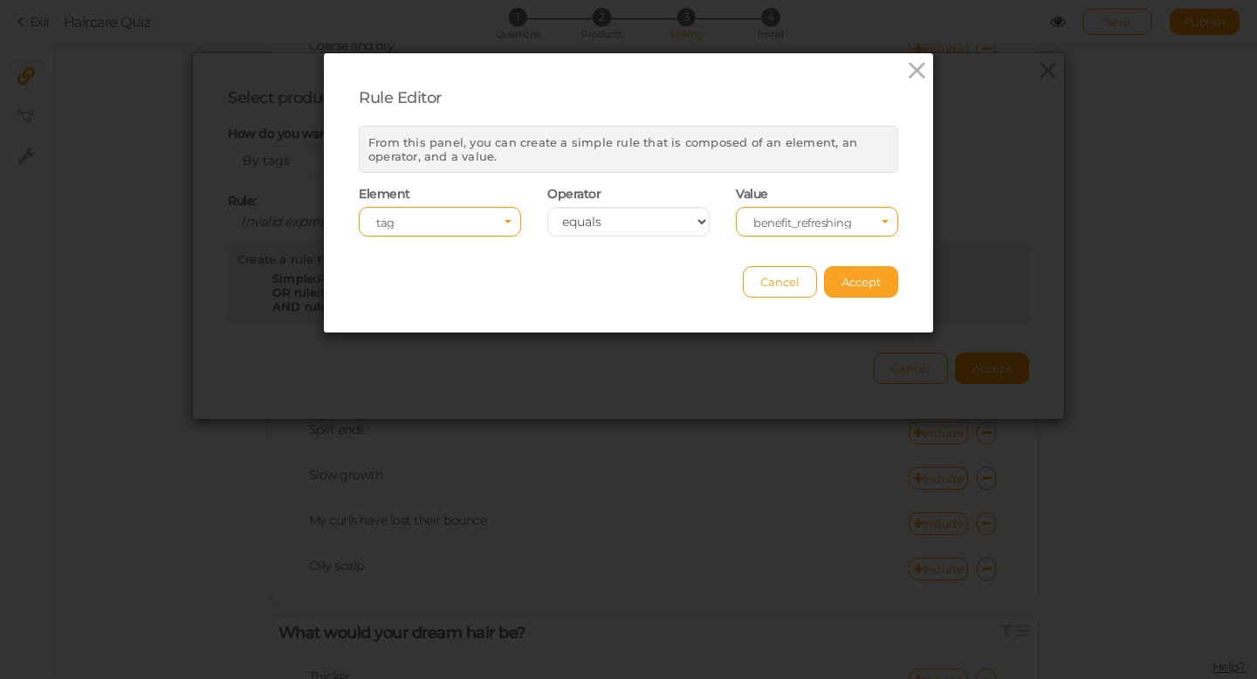
click at [865, 285] on span "Accept" at bounding box center [861, 282] width 39 height 14
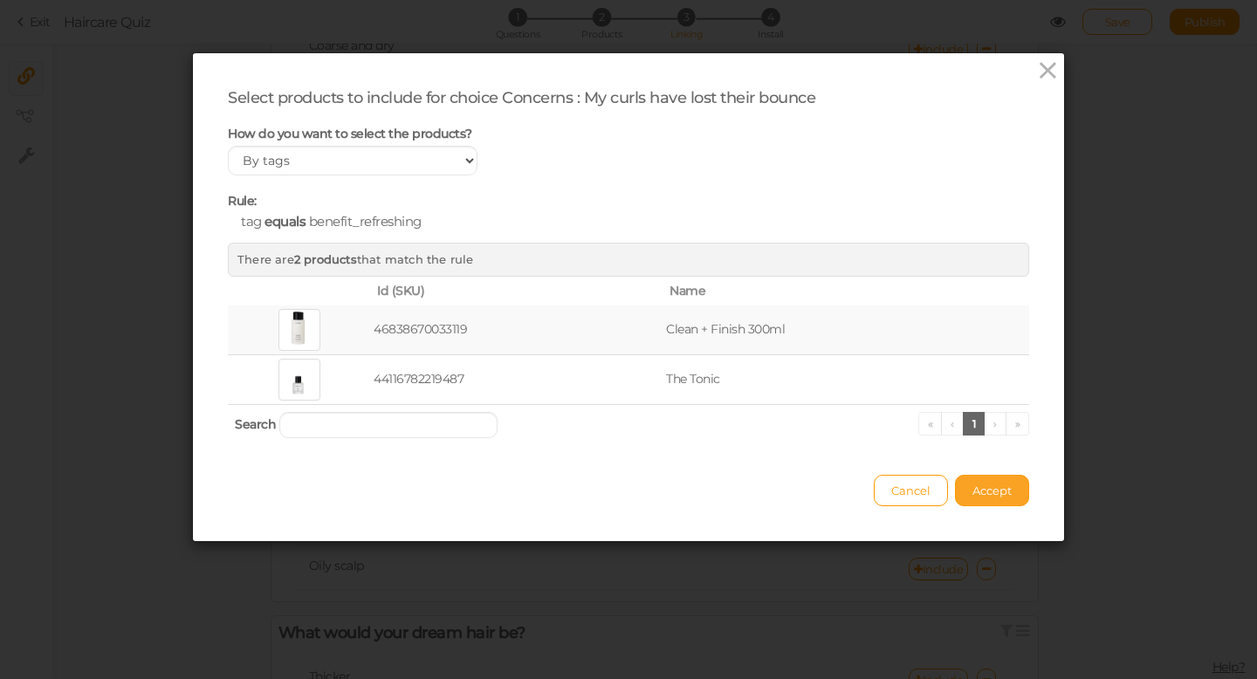
click at [995, 492] on span "Accept" at bounding box center [992, 491] width 39 height 14
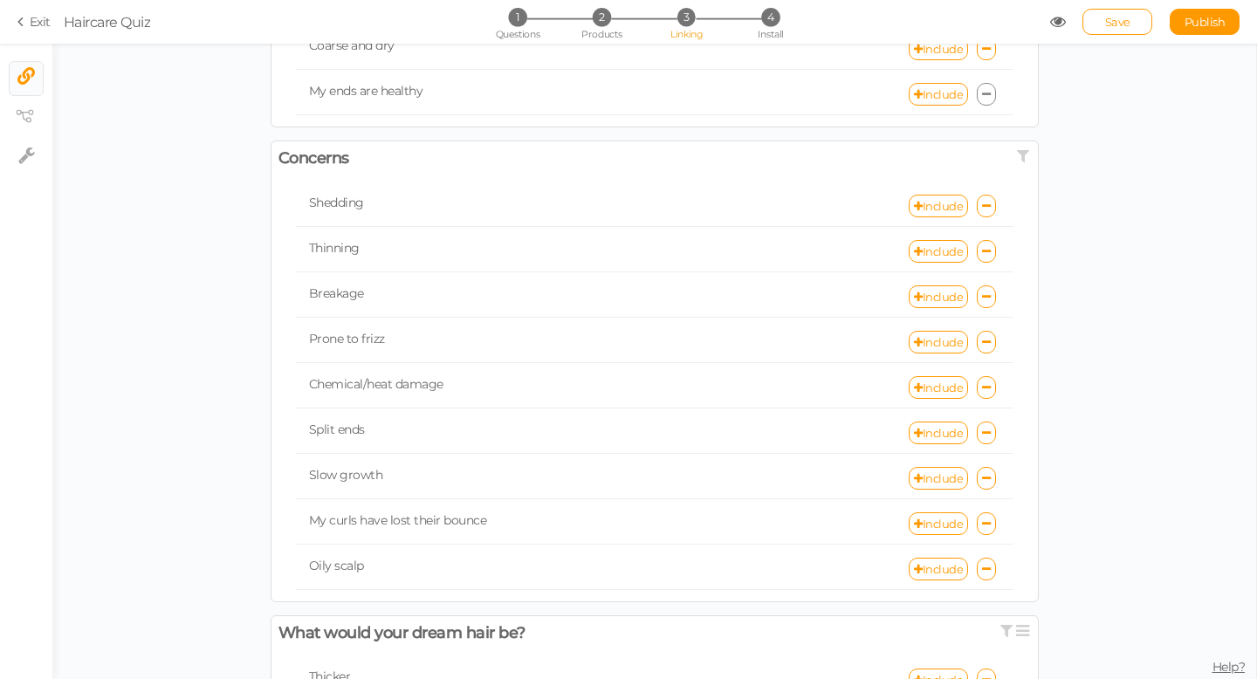
scroll to position [449, 0]
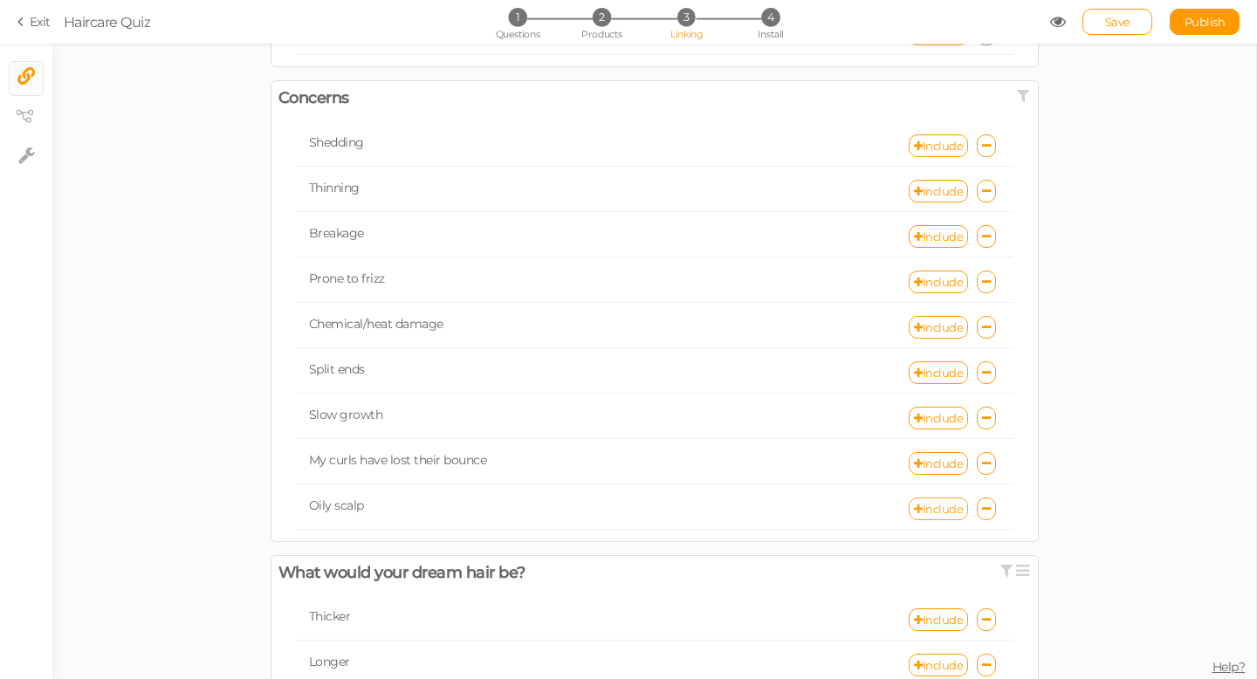
click at [942, 508] on link "Include" at bounding box center [938, 509] width 59 height 23
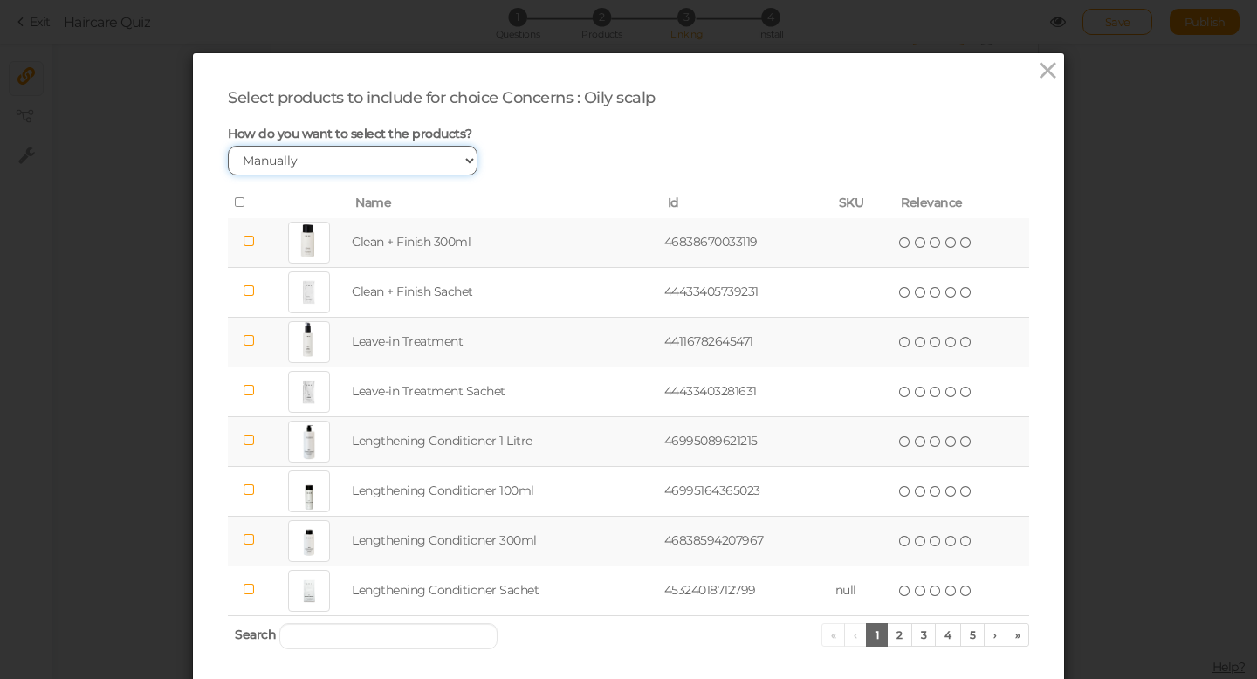
click at [364, 164] on select "Manually By tags By price" at bounding box center [353, 161] width 250 height 30
select select "expr"
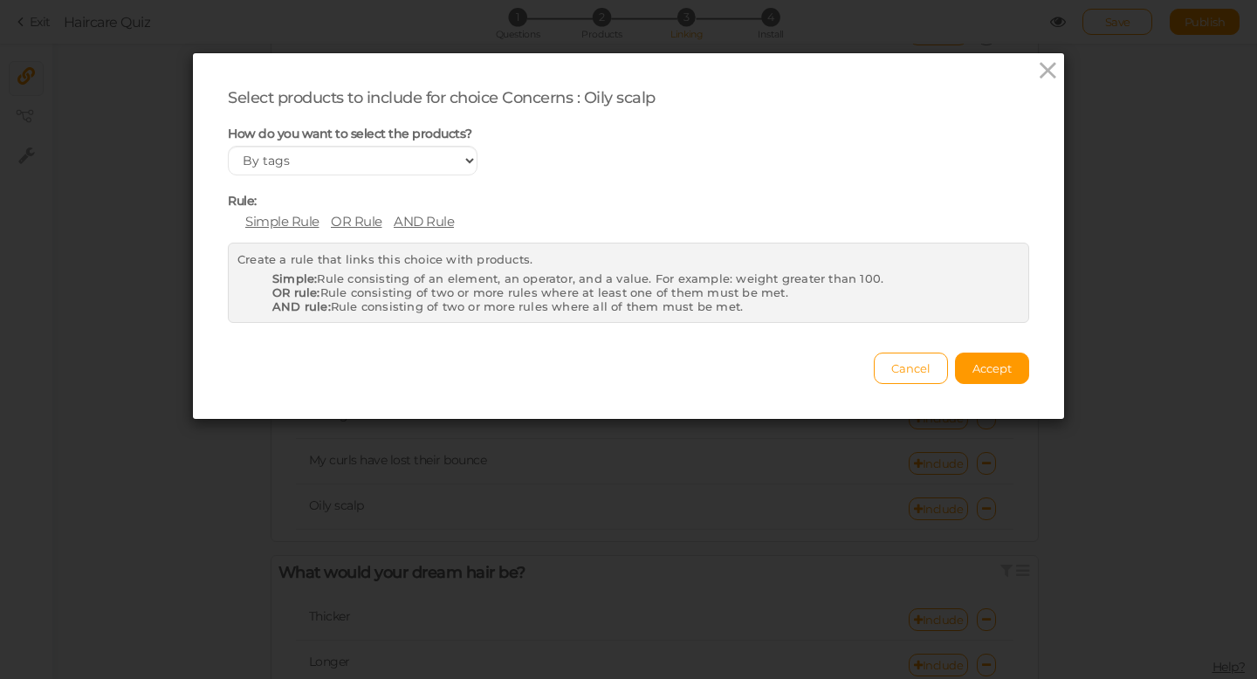
click at [287, 224] on span "Simple Rule" at bounding box center [282, 221] width 74 height 17
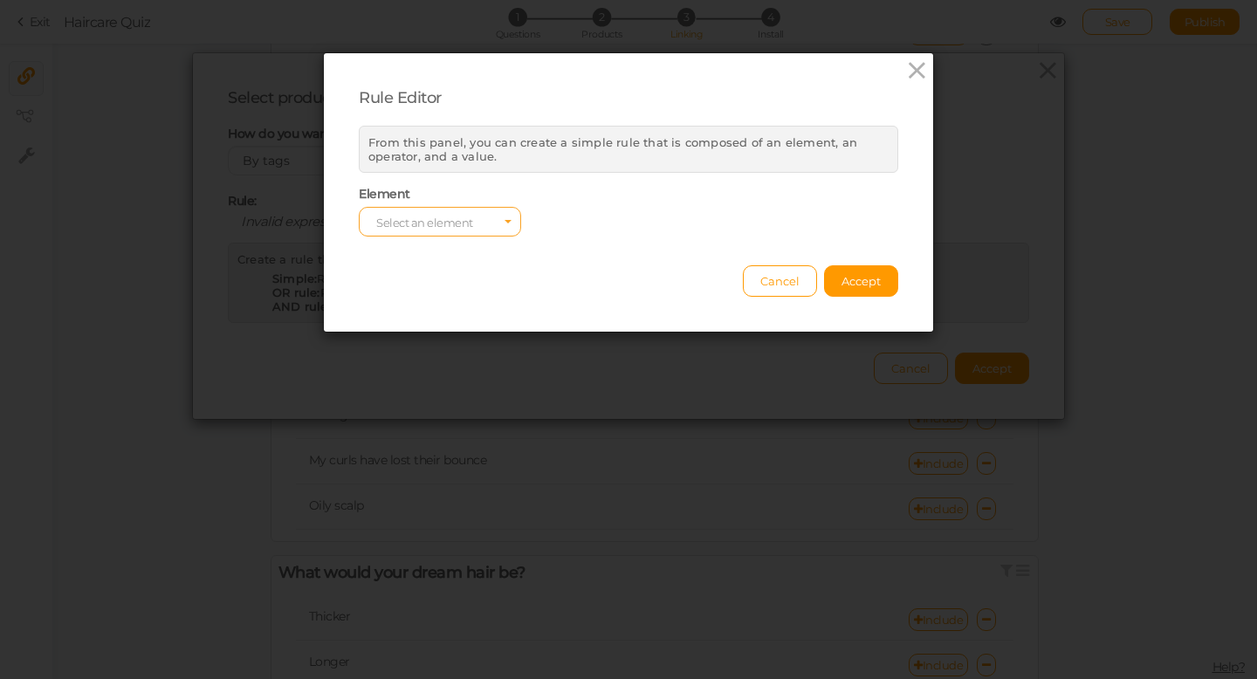
click at [437, 231] on span "Select an element" at bounding box center [440, 222] width 162 height 30
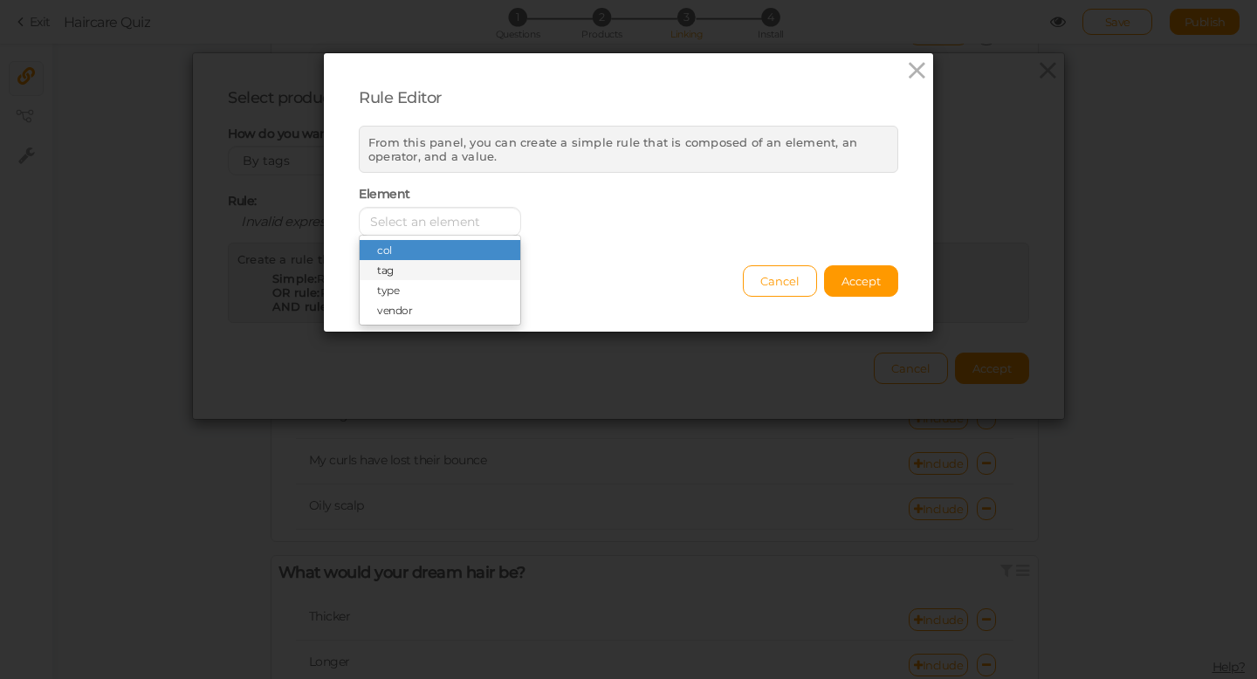
click at [434, 268] on span "tag" at bounding box center [440, 270] width 161 height 20
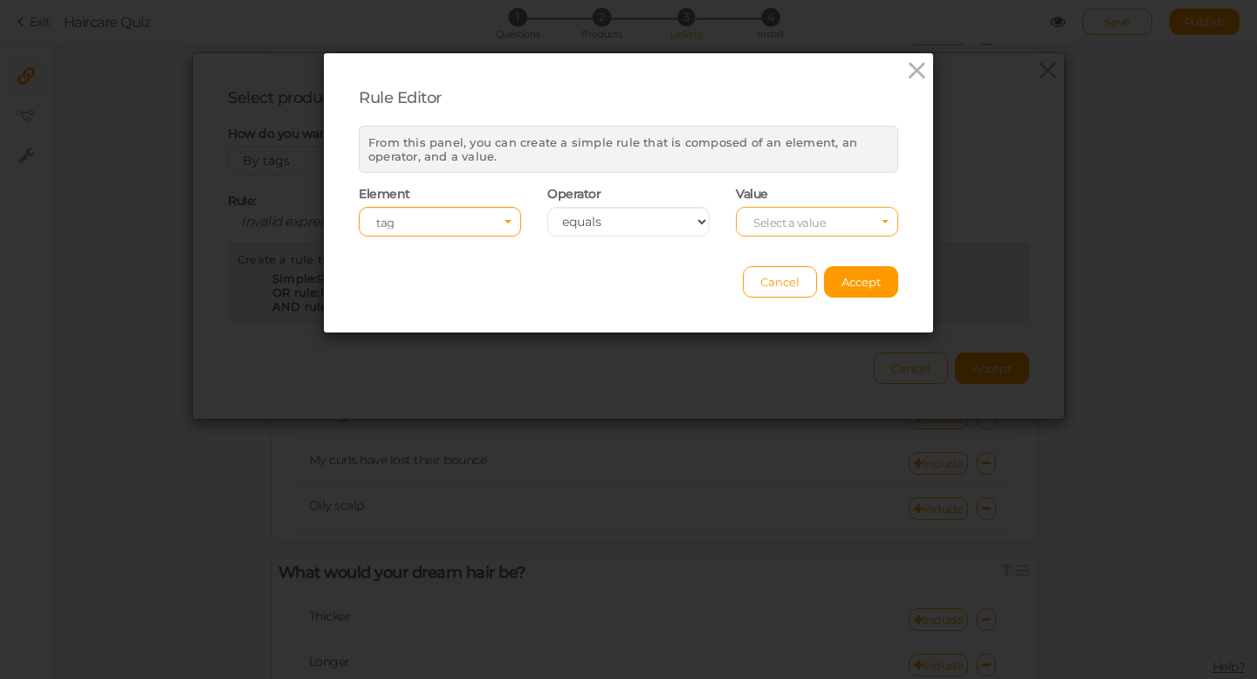
click at [810, 225] on span "Select a value" at bounding box center [790, 223] width 72 height 14
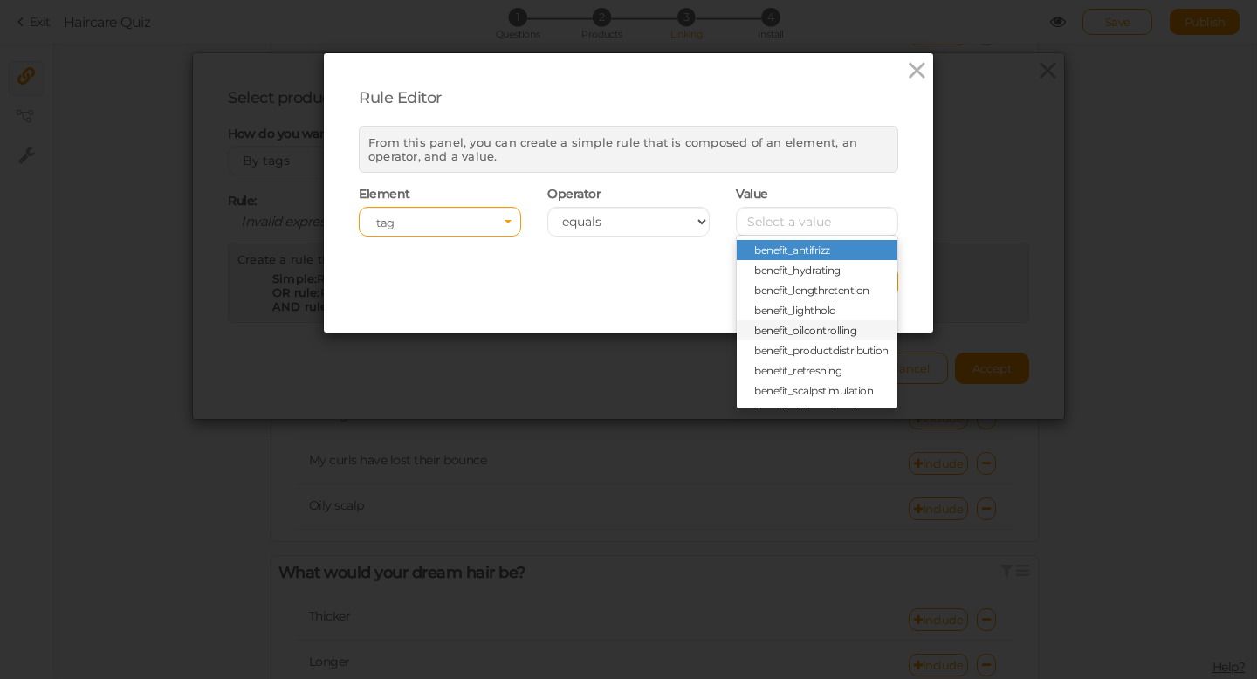
click at [805, 332] on span "benefit_oilcontrolling" at bounding box center [805, 330] width 102 height 13
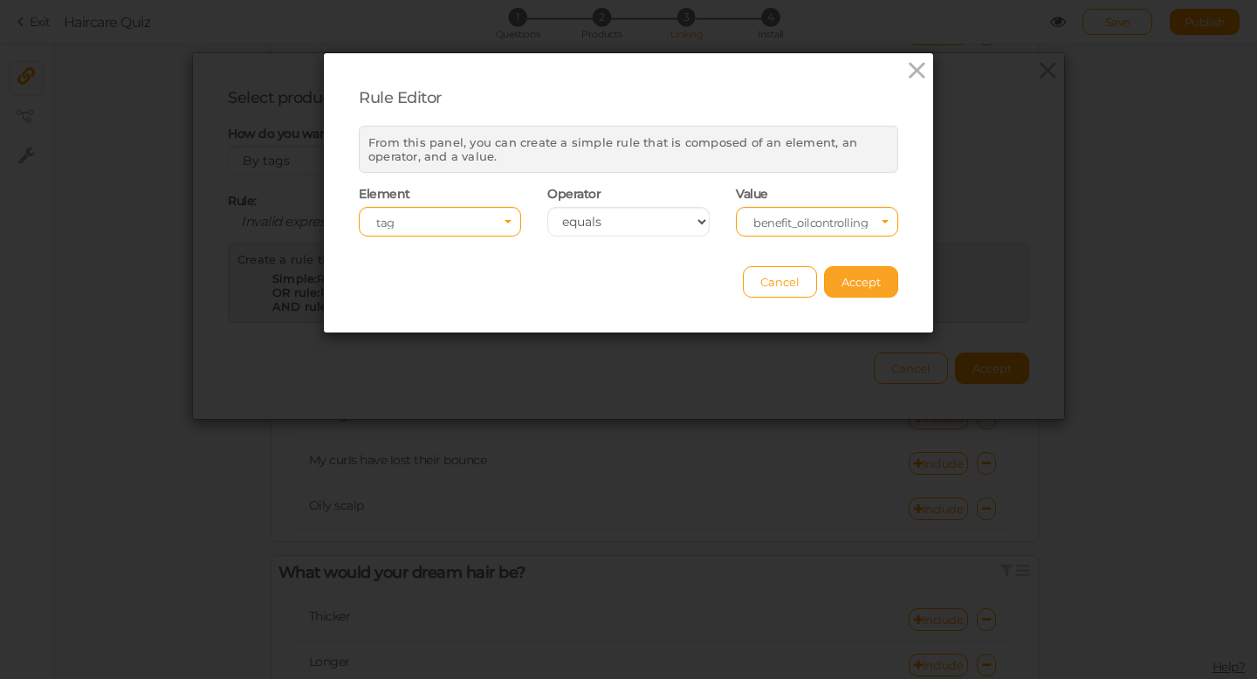
click at [860, 282] on span "Accept" at bounding box center [861, 282] width 39 height 14
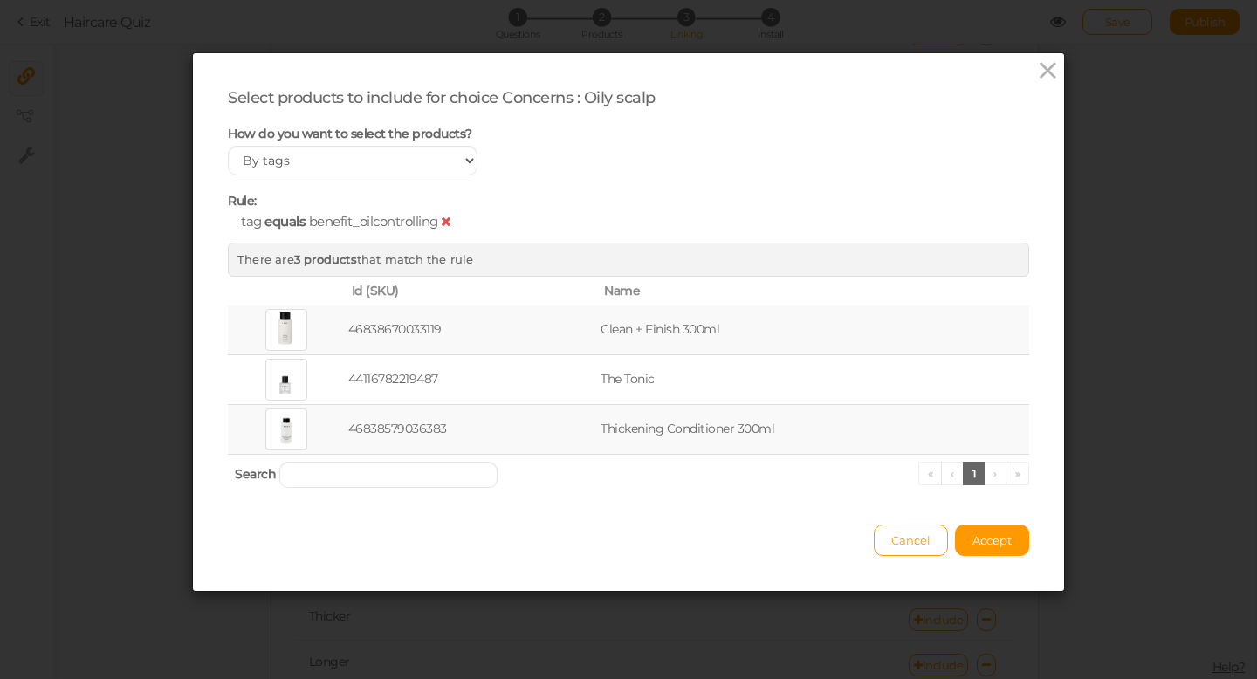
click at [334, 219] on span "benefit_oilcontrolling" at bounding box center [373, 221] width 129 height 17
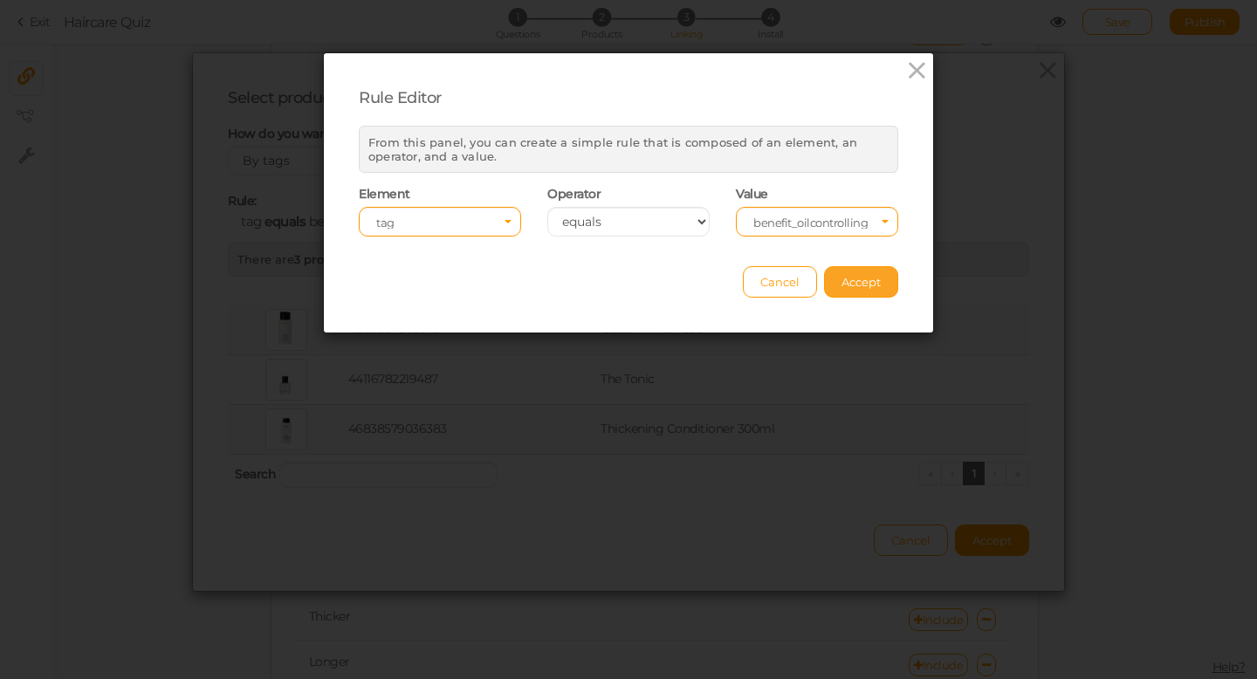
click at [887, 280] on button "Accept" at bounding box center [861, 281] width 74 height 31
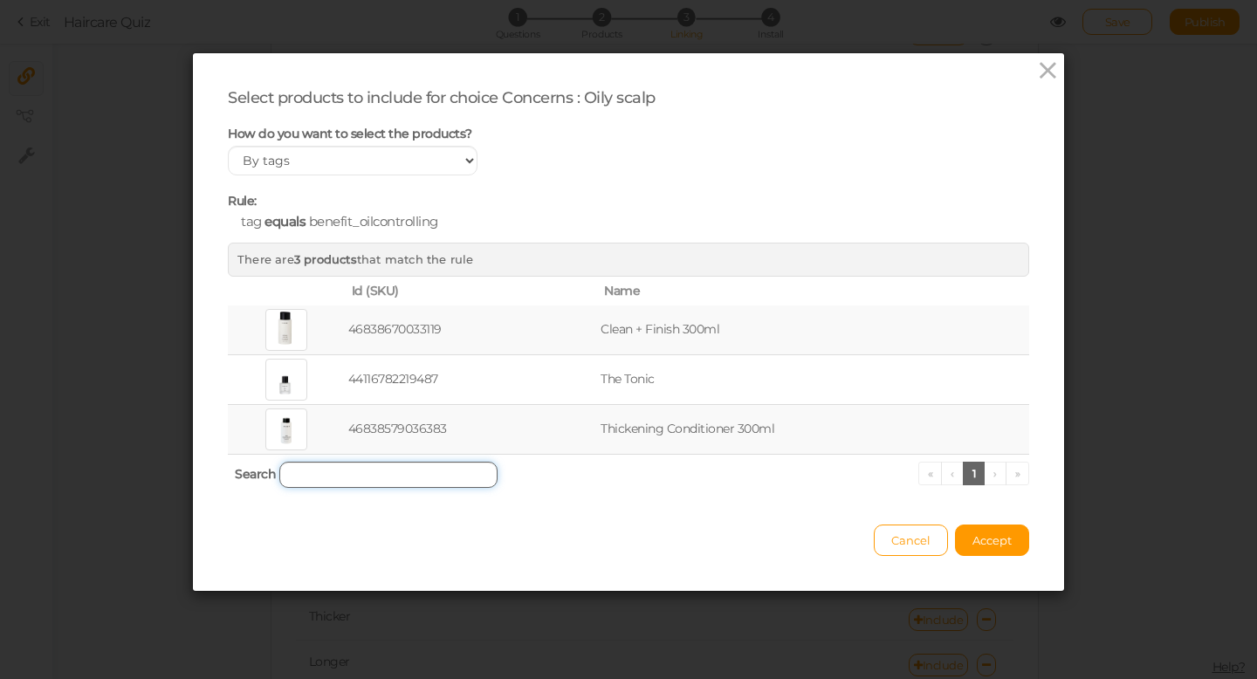
click at [298, 476] on input "search" at bounding box center [388, 475] width 218 height 26
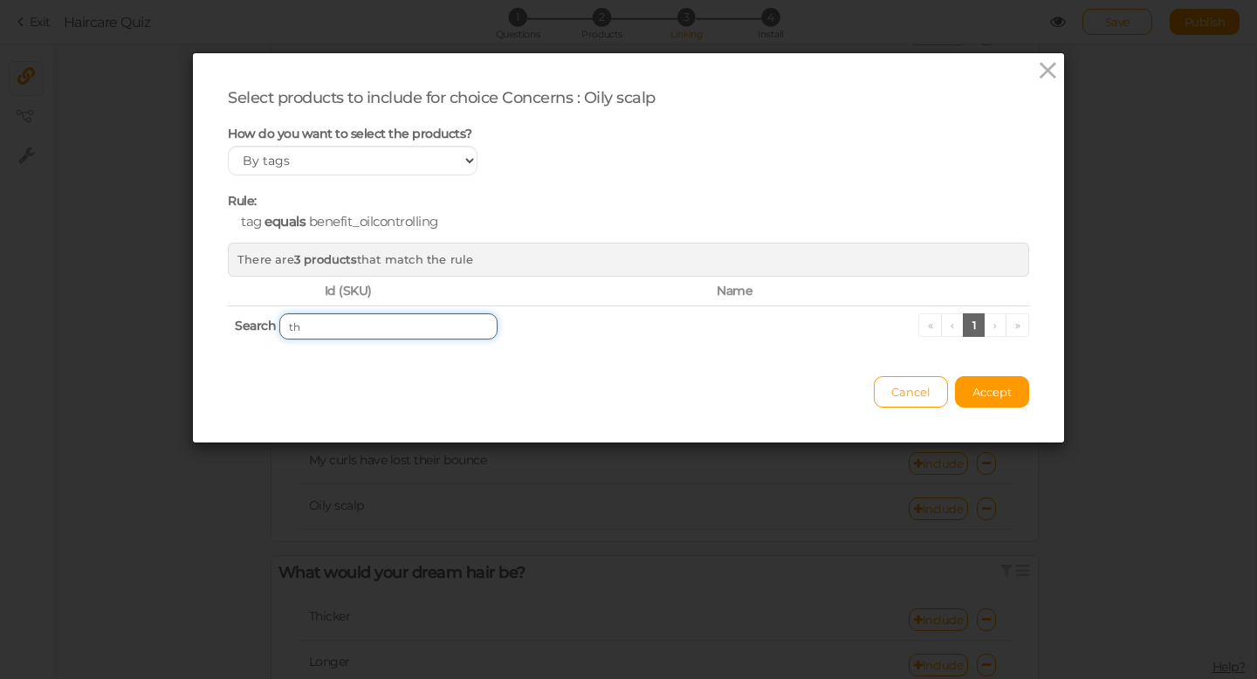
type input "t"
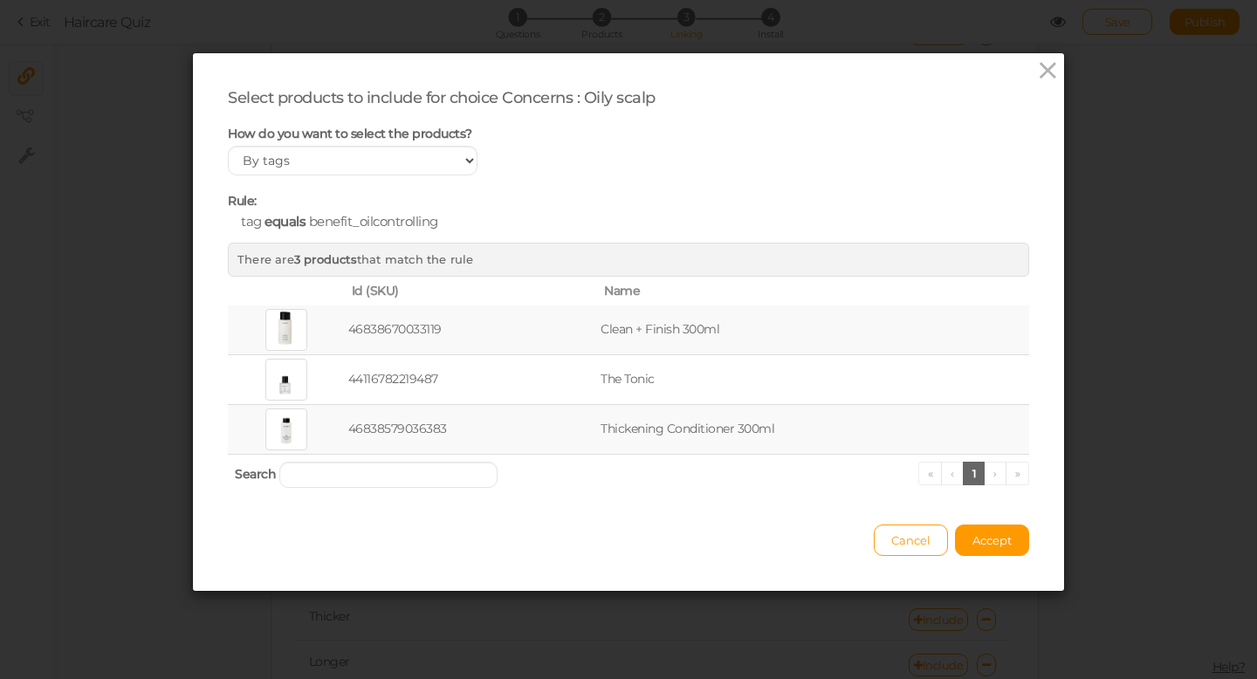
click at [998, 473] on ul "« ‹ 1 › »" at bounding box center [975, 474] width 112 height 24
click at [380, 217] on span "benefit_oilcontrolling" at bounding box center [373, 221] width 129 height 17
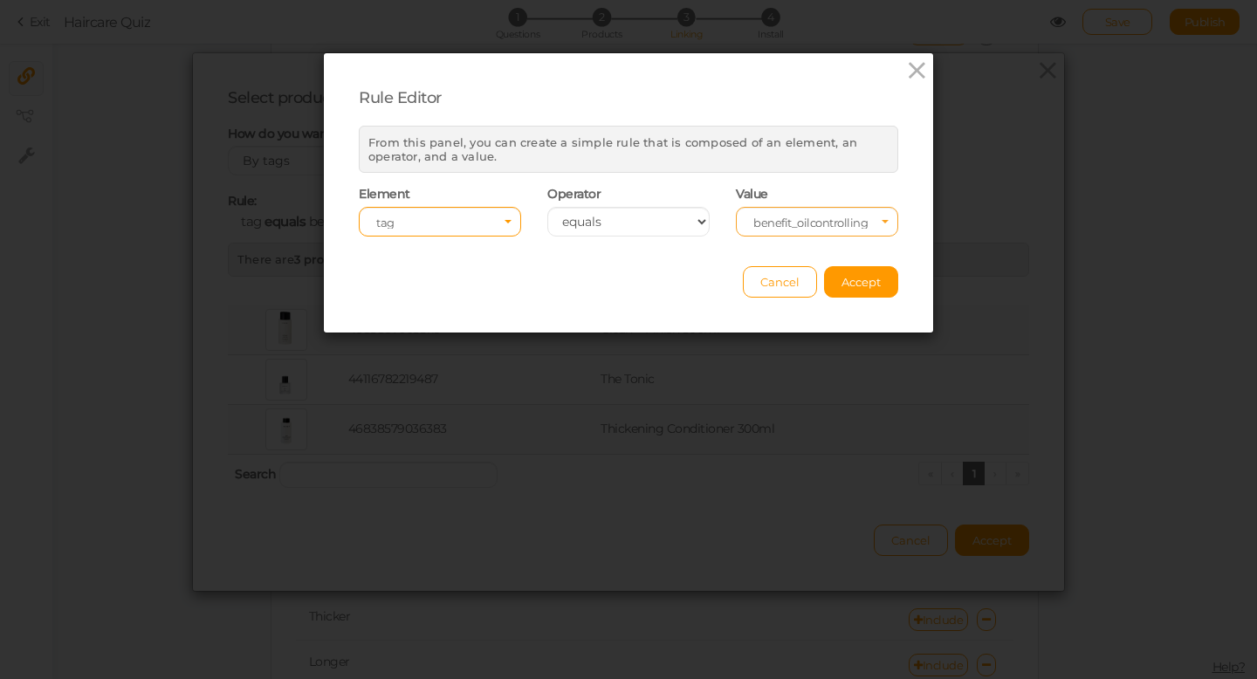
click at [884, 222] on icon "Select box activate" at bounding box center [885, 224] width 7 height 9
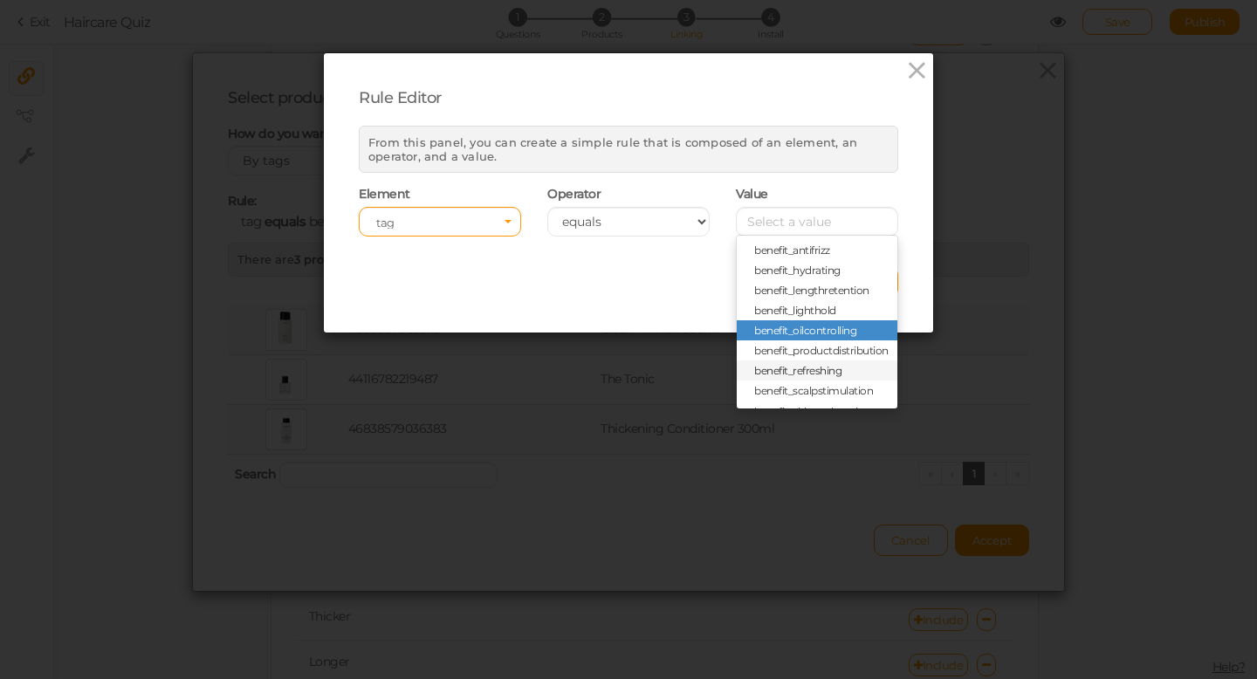
click at [794, 373] on span "benefit_refreshing" at bounding box center [797, 370] width 87 height 13
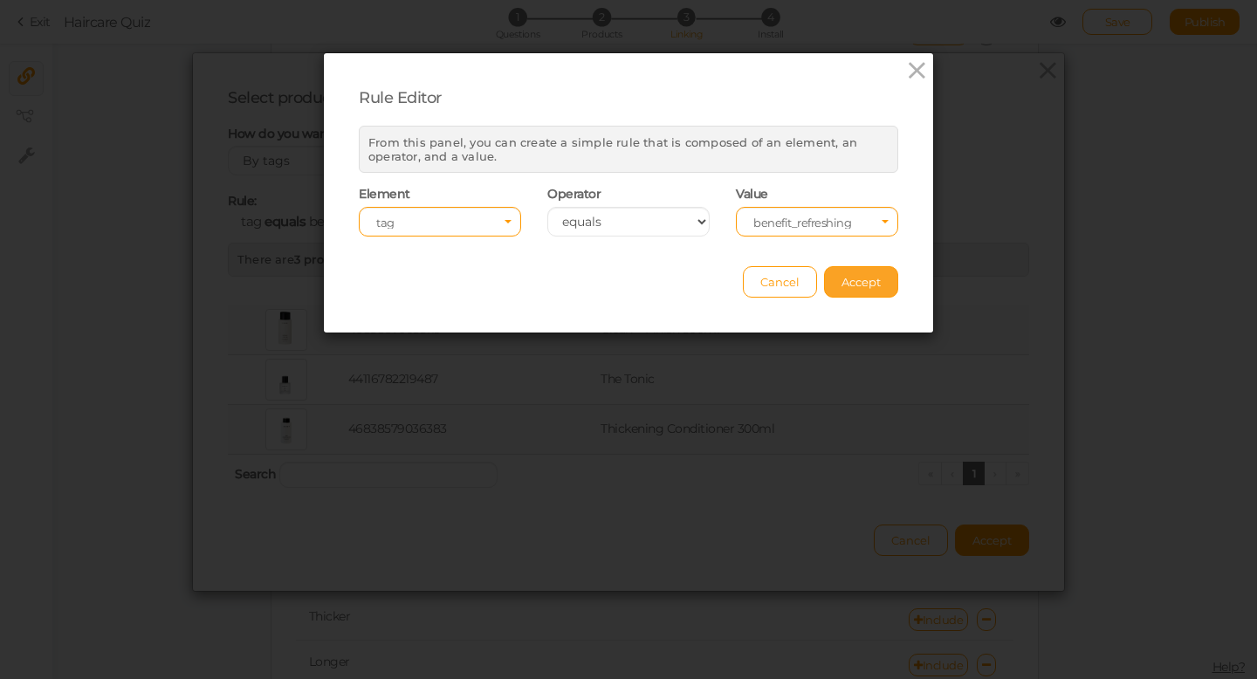
click at [847, 277] on span "Accept" at bounding box center [861, 282] width 39 height 14
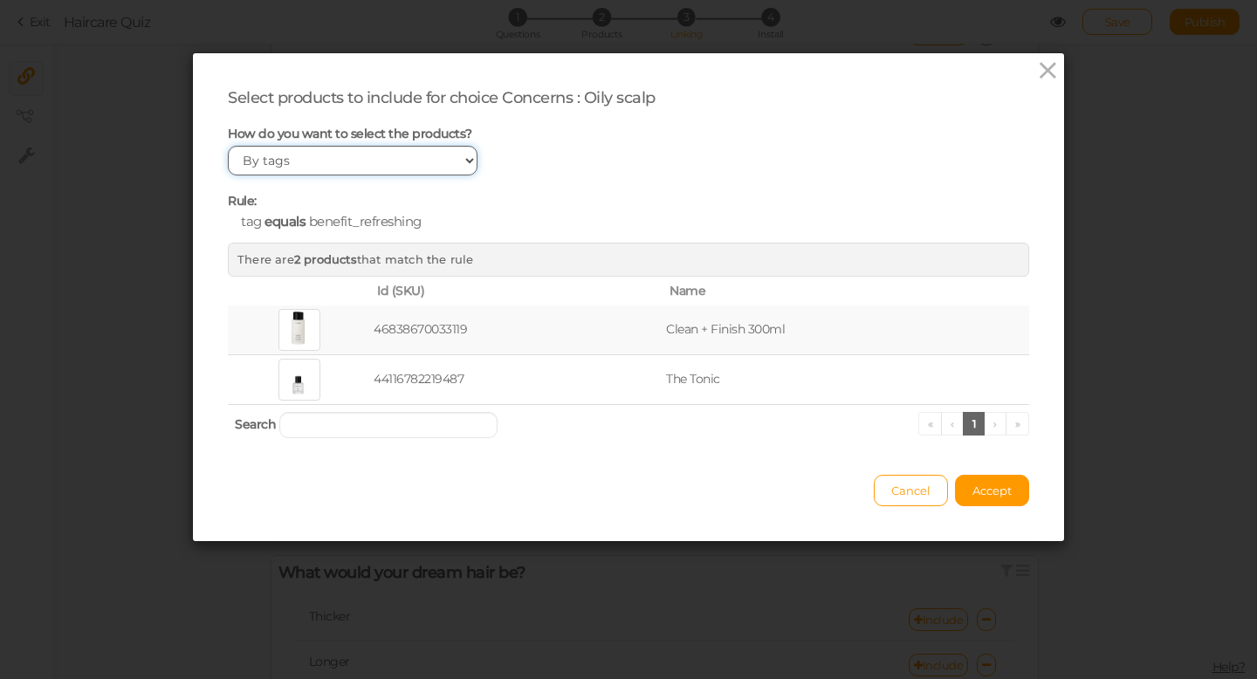
click at [444, 166] on select "Manually By tags By price" at bounding box center [353, 161] width 250 height 30
select select "manual"
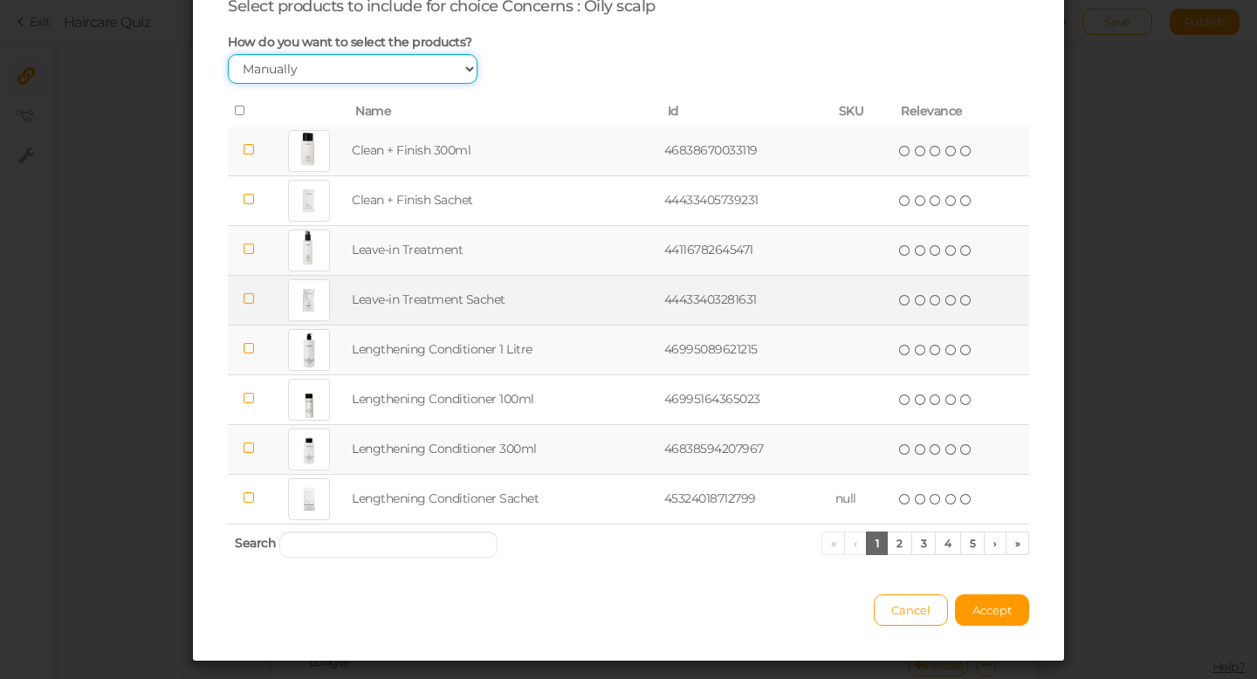
scroll to position [126, 0]
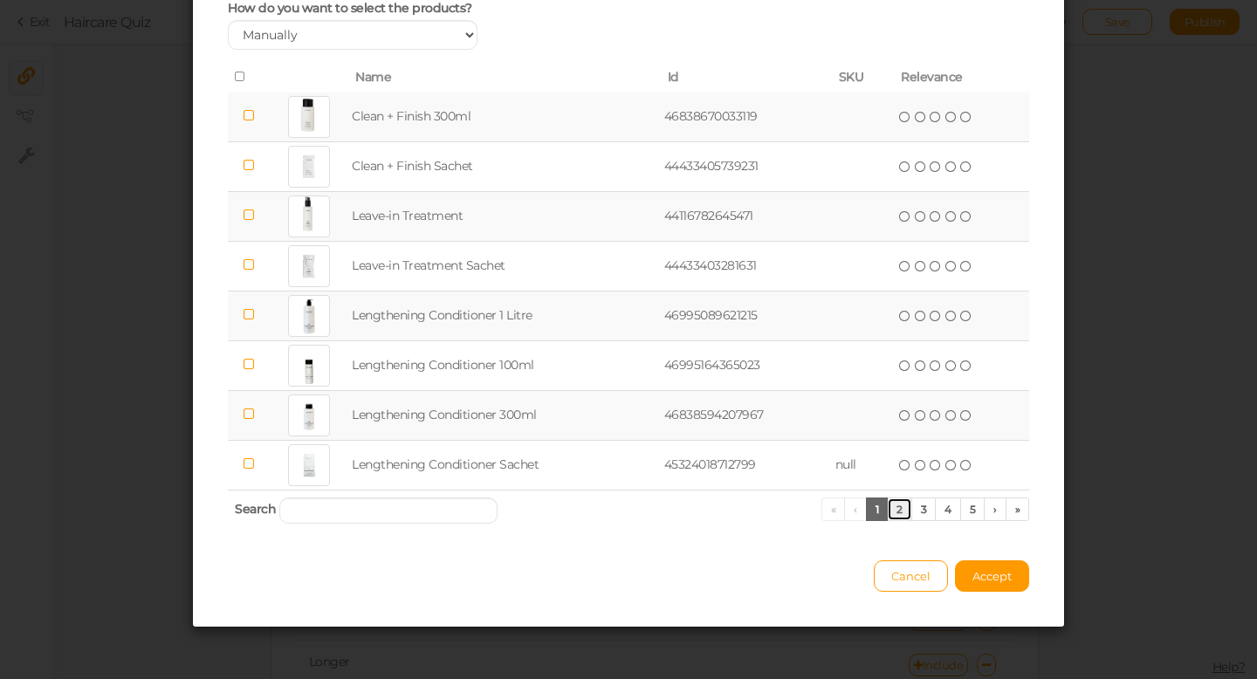
click at [905, 506] on link "2" at bounding box center [899, 510] width 25 height 24
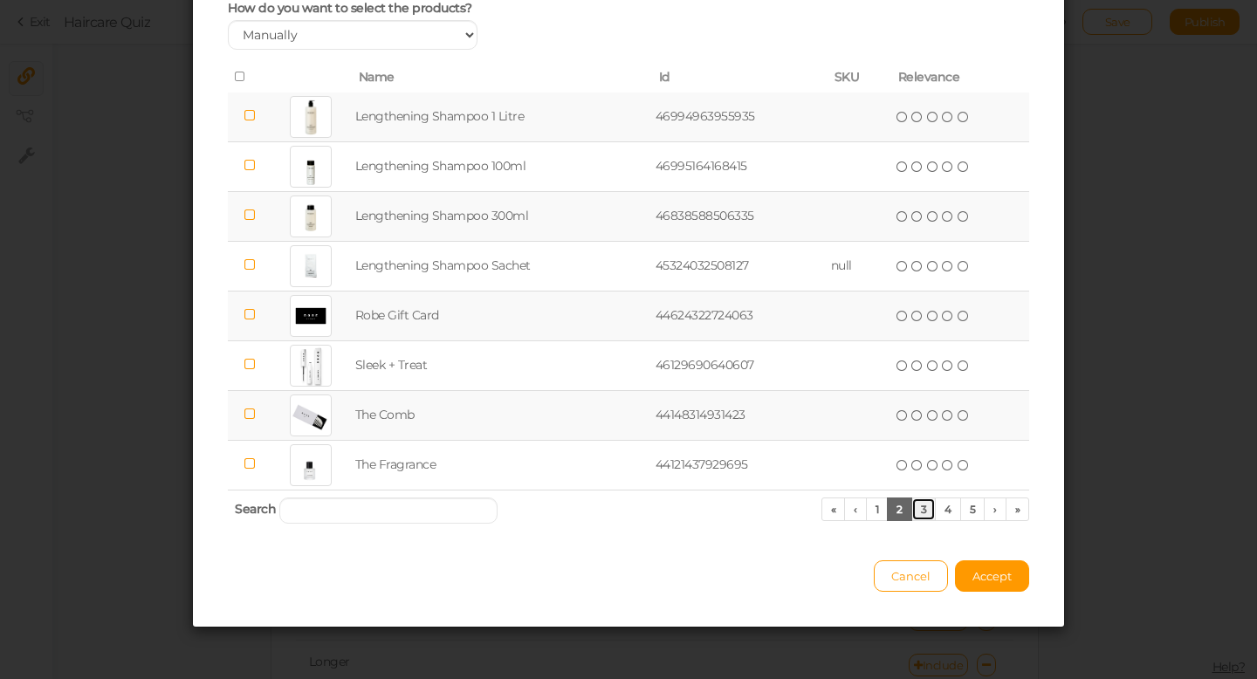
click at [927, 510] on link "3" at bounding box center [924, 510] width 25 height 24
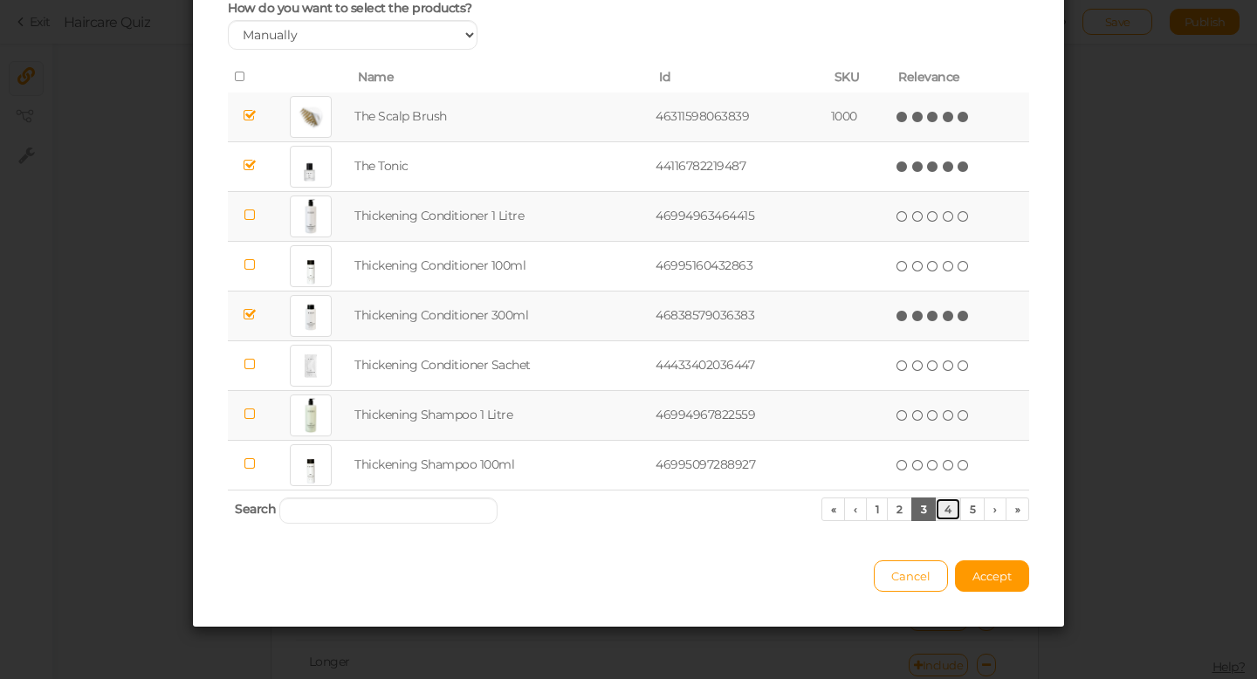
click at [946, 513] on link "4" at bounding box center [948, 510] width 26 height 24
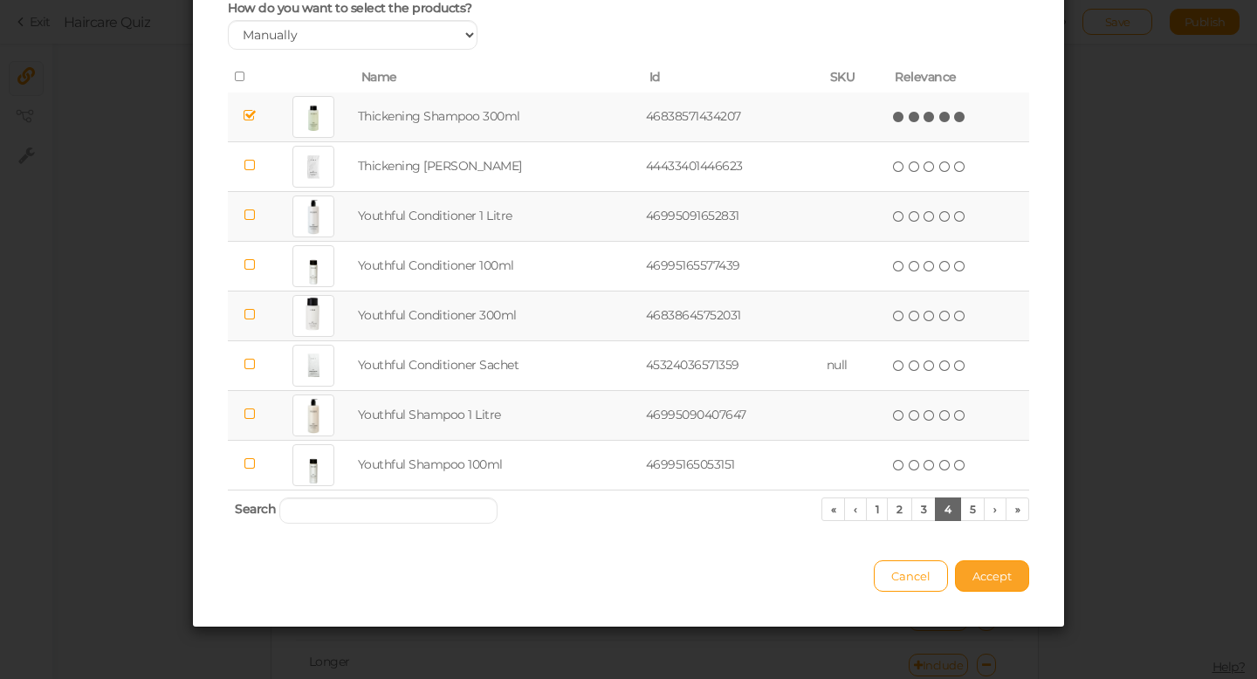
click at [992, 571] on span "Accept" at bounding box center [992, 576] width 39 height 14
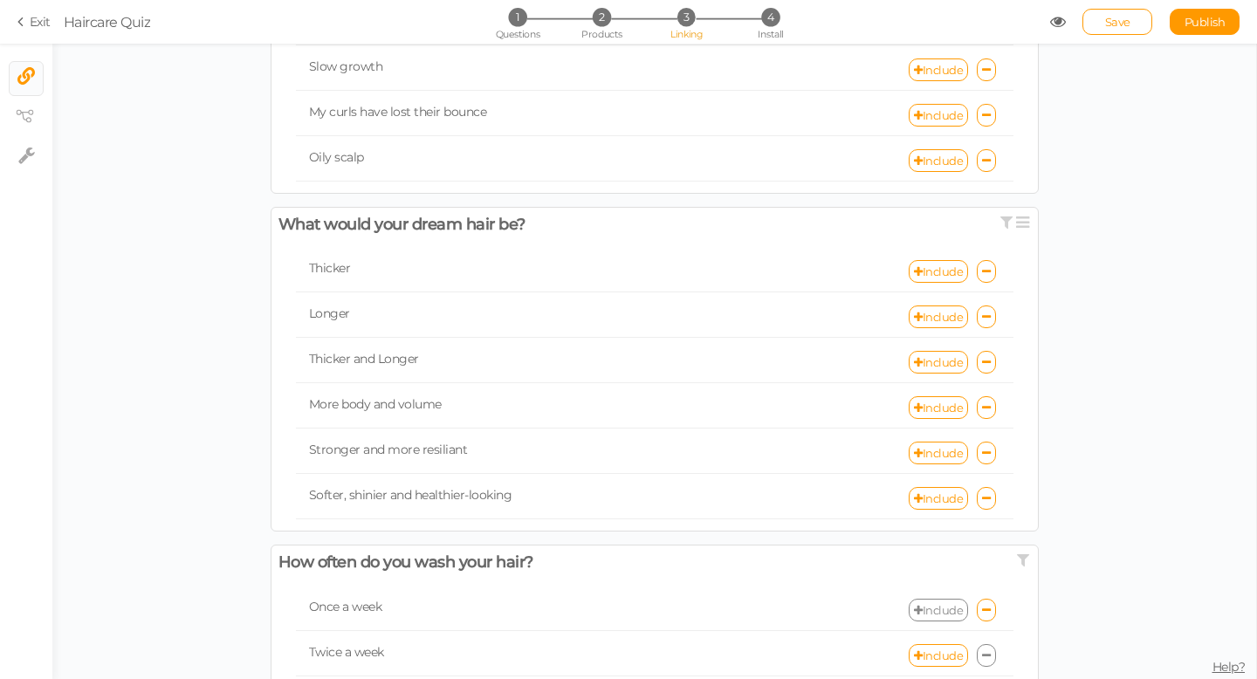
scroll to position [942, 0]
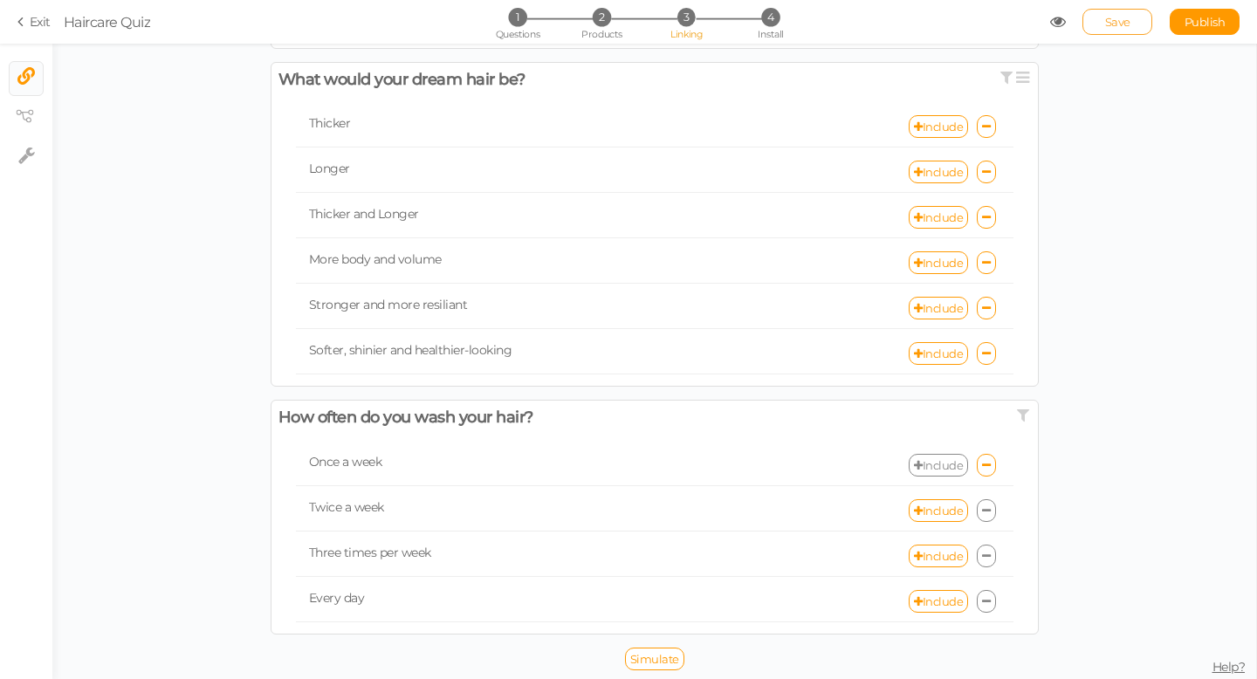
click at [1119, 17] on span "Save" at bounding box center [1117, 22] width 25 height 14
click at [1117, 20] on span "Save" at bounding box center [1117, 22] width 25 height 14
click at [1210, 24] on span "Publish" at bounding box center [1205, 22] width 41 height 14
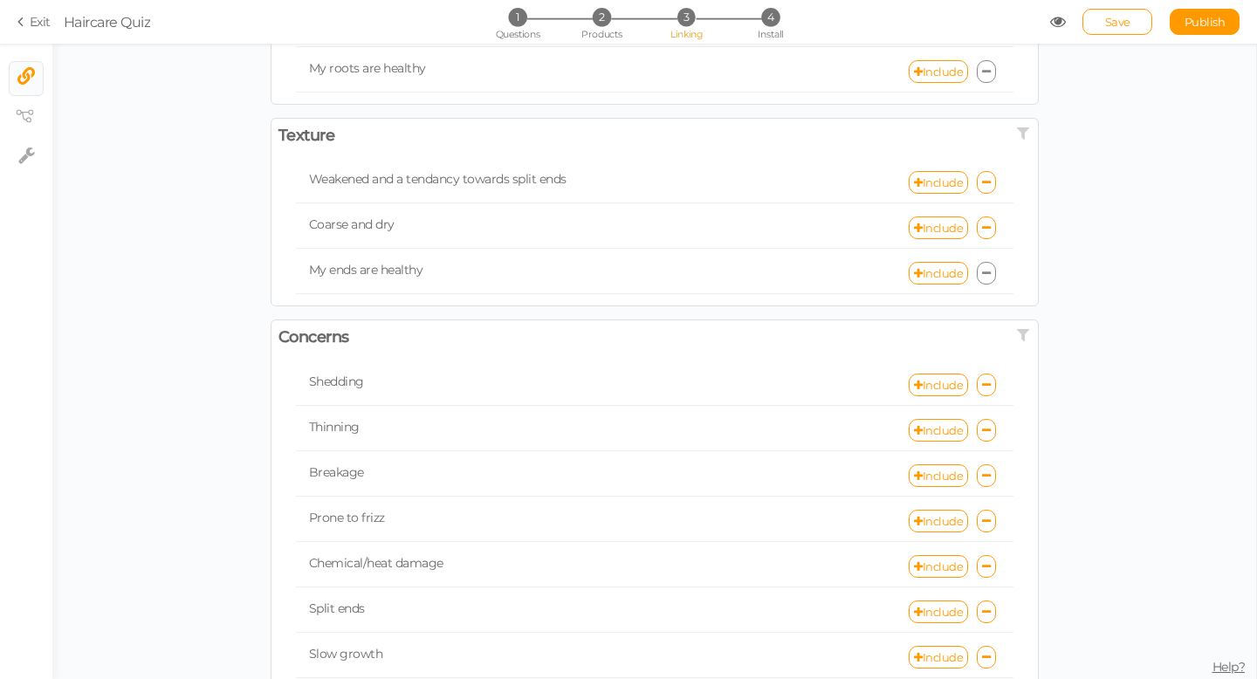
scroll to position [0, 0]
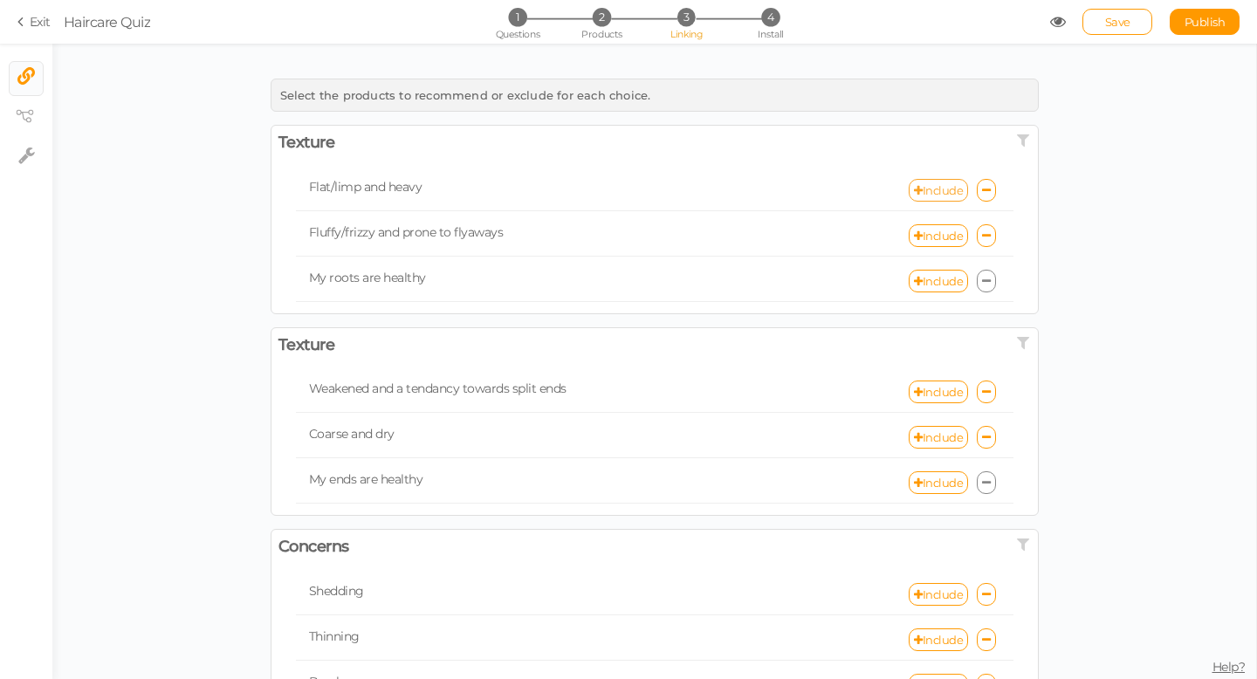
click at [953, 195] on link "Include" at bounding box center [938, 190] width 59 height 23
select select "expr"
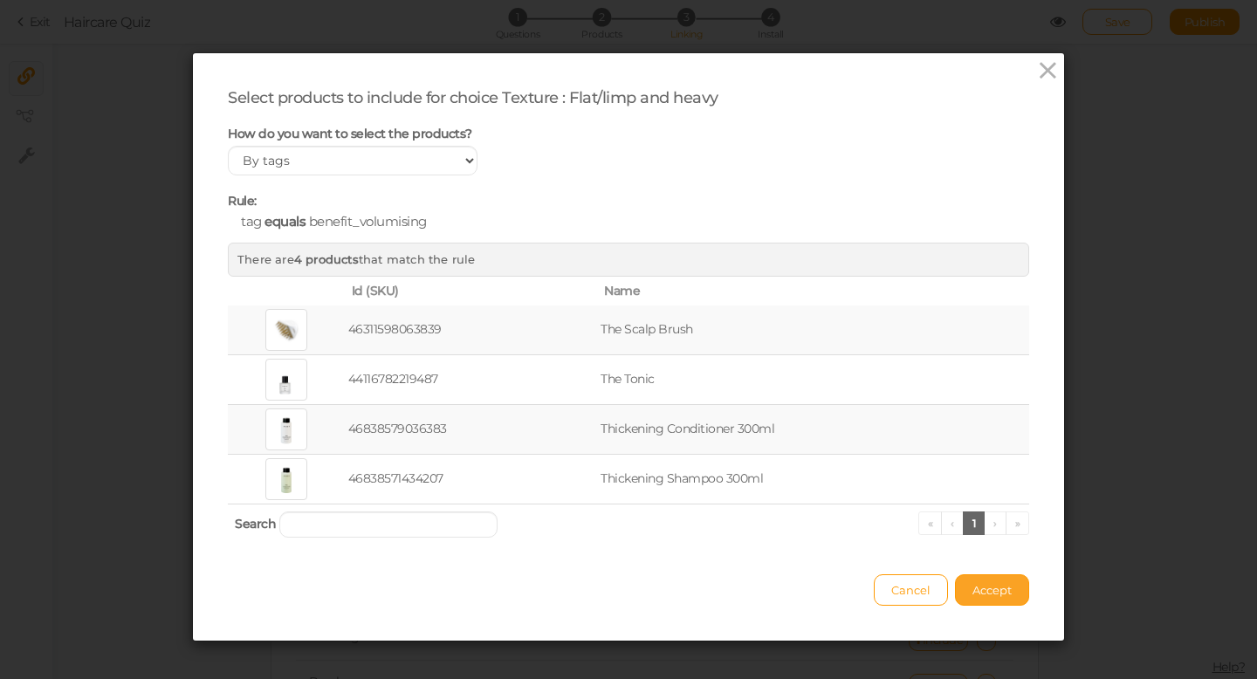
click at [993, 589] on span "Accept" at bounding box center [992, 590] width 39 height 14
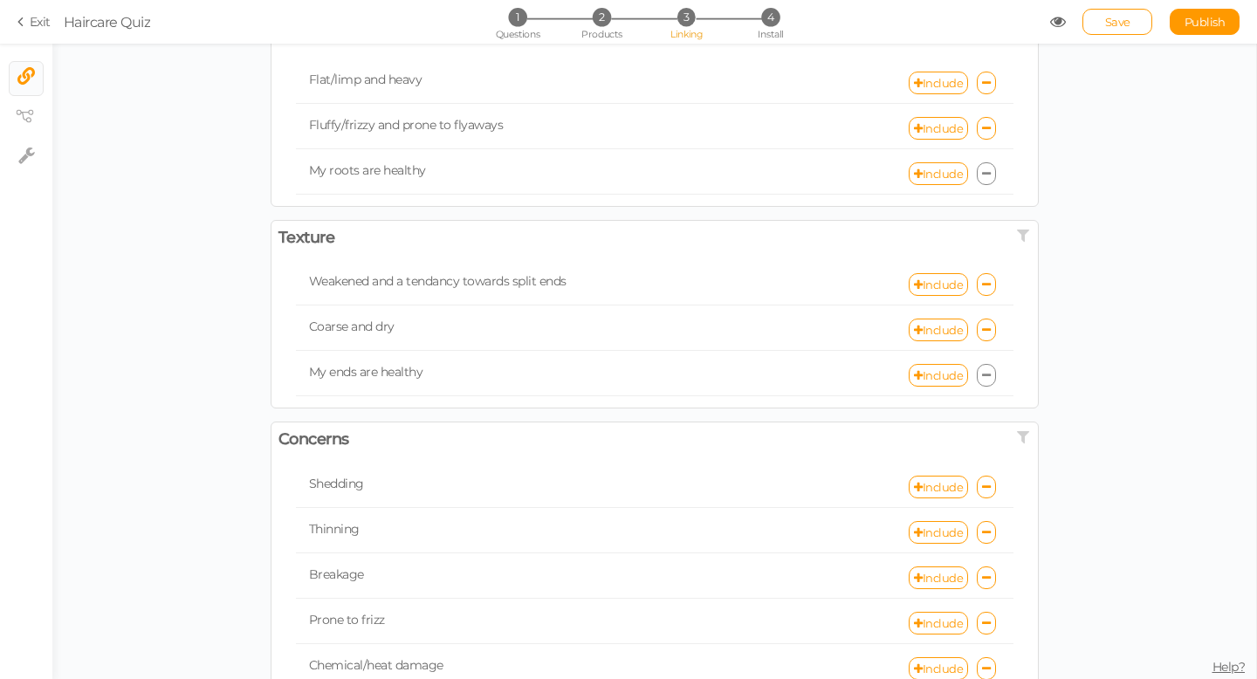
scroll to position [109, 0]
click at [600, 23] on span "2" at bounding box center [602, 17] width 18 height 18
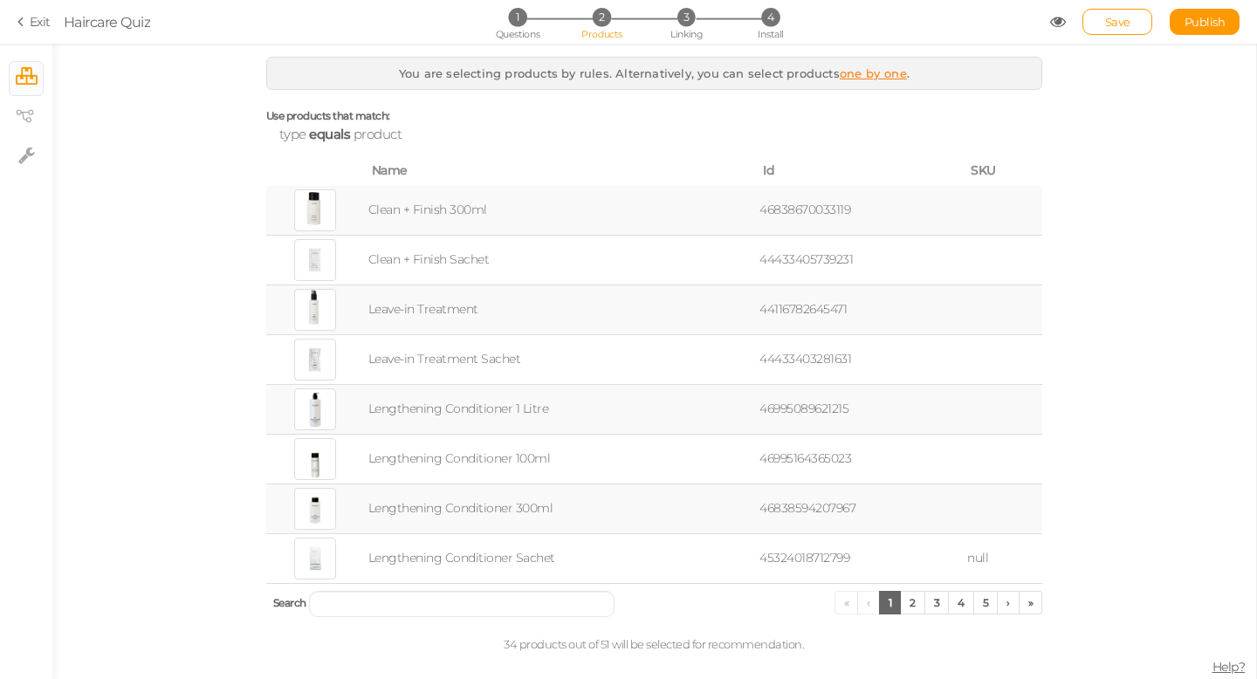
click at [410, 211] on td "Clean + Finish 300ml" at bounding box center [560, 211] width 391 height 50
click at [681, 31] on span "Linking" at bounding box center [686, 34] width 31 height 12
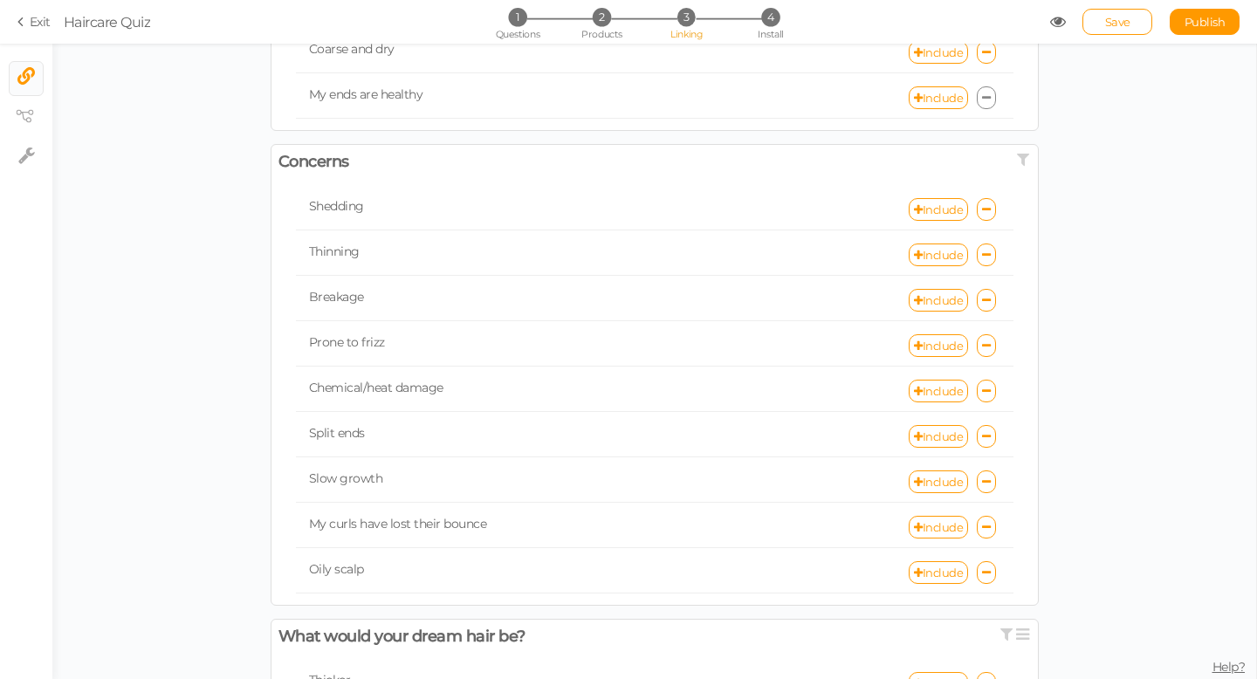
scroll to position [470, 0]
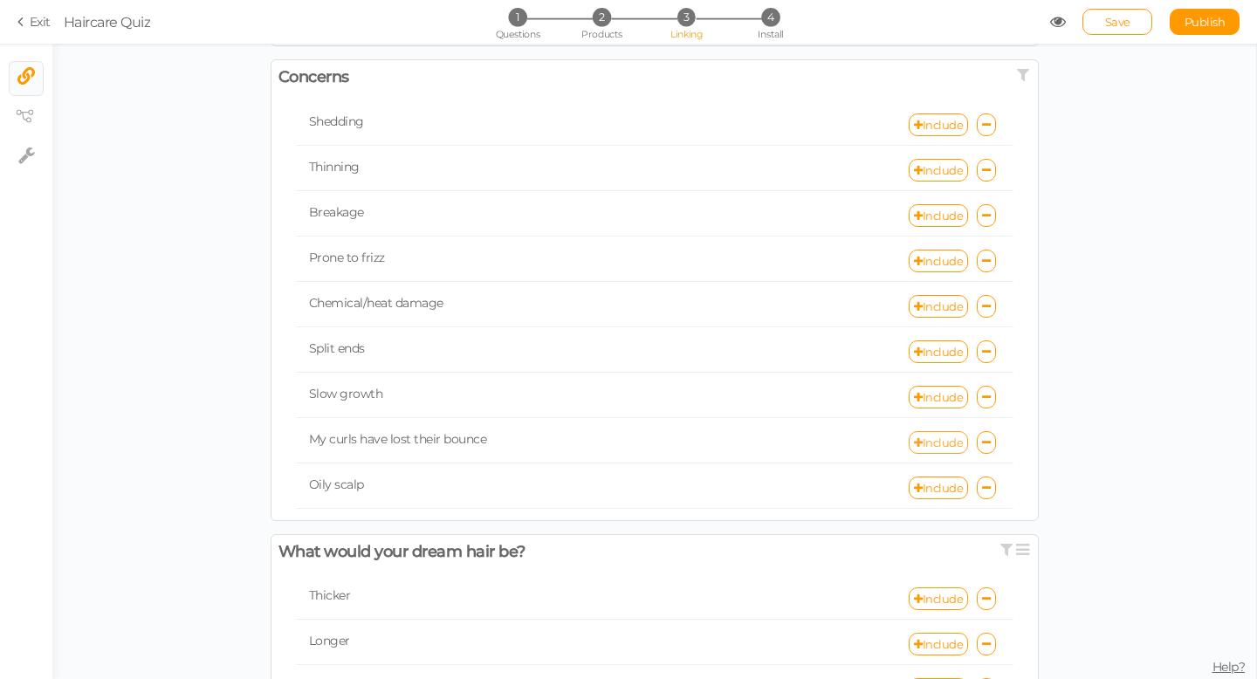
click at [949, 451] on link "Include" at bounding box center [938, 442] width 59 height 23
select select "expr"
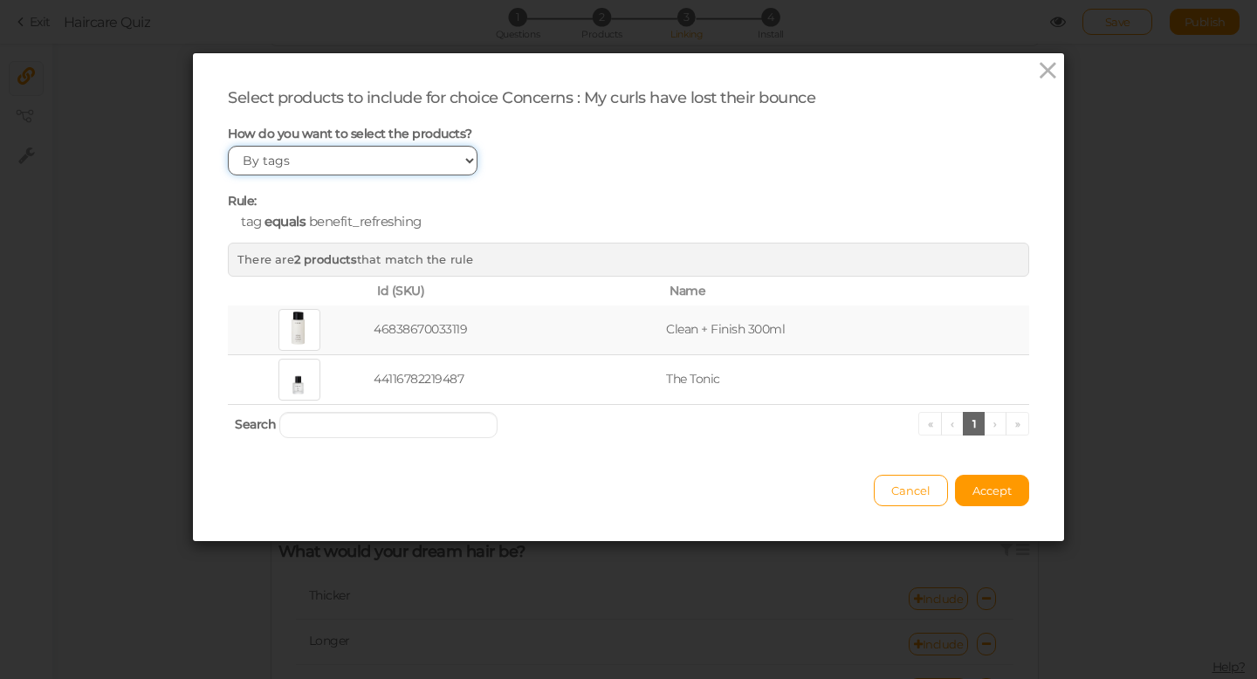
click at [373, 158] on select "Manually By tags By price" at bounding box center [353, 161] width 250 height 30
click at [381, 219] on span "benefit_refreshing" at bounding box center [365, 221] width 113 height 17
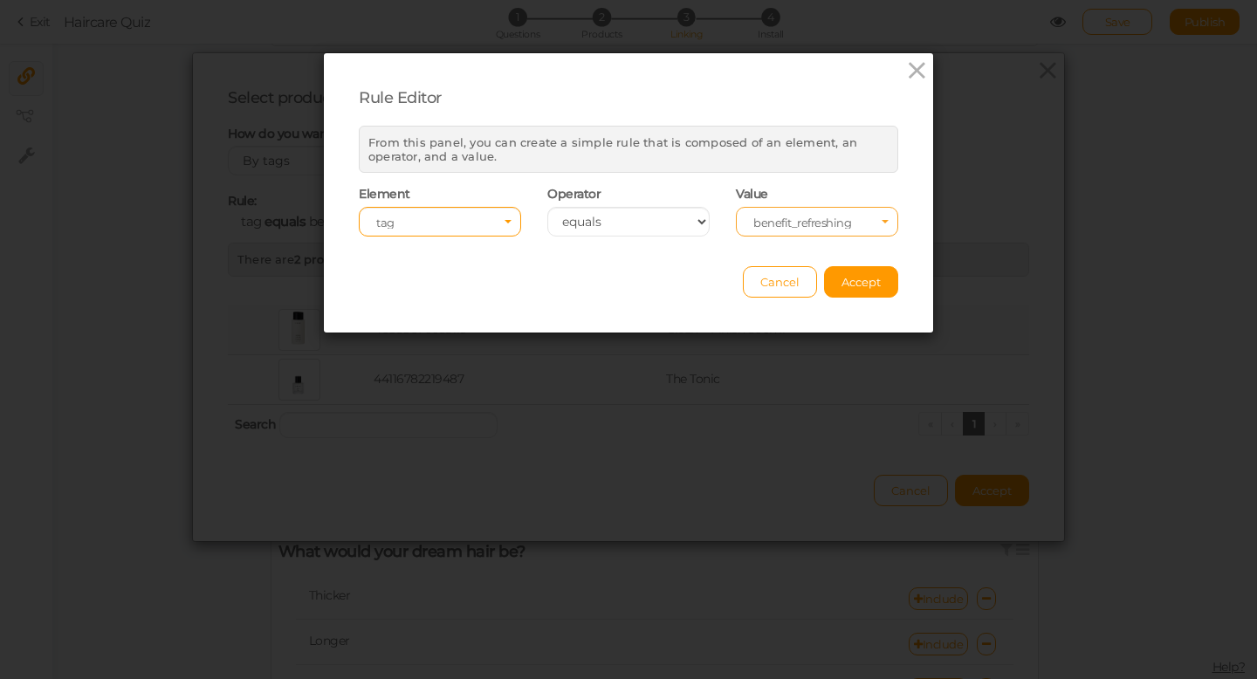
click at [779, 226] on span "benefit_refreshing" at bounding box center [812, 223] width 116 height 12
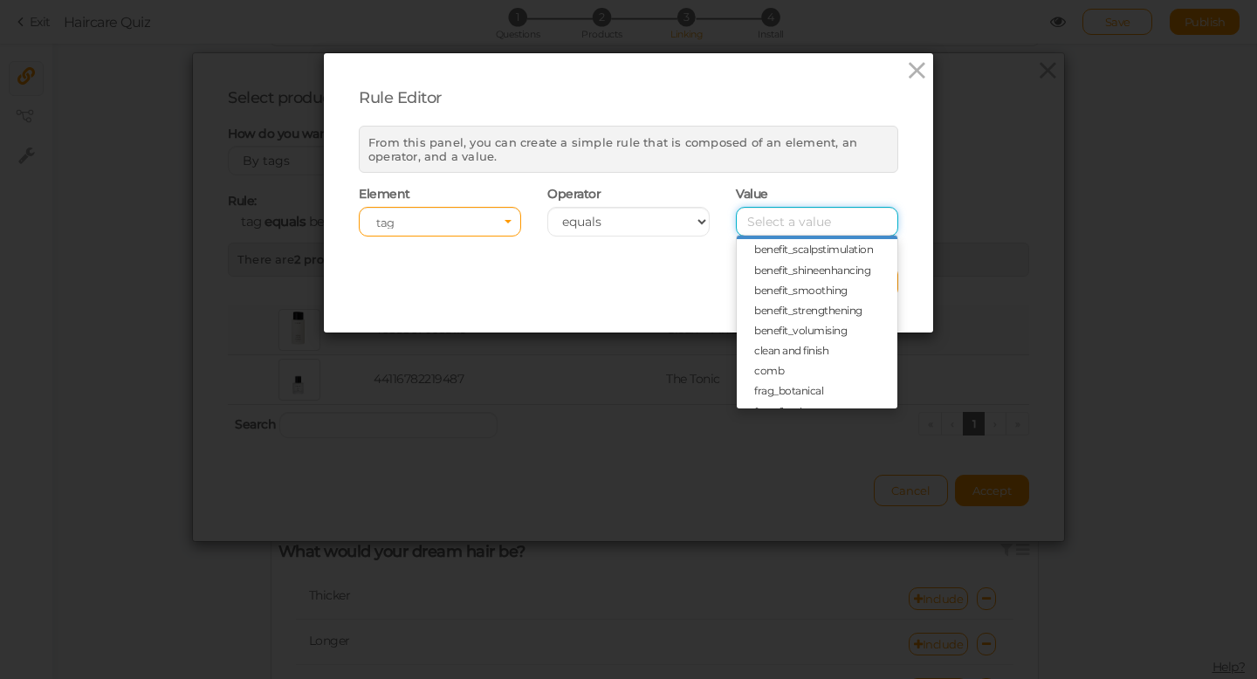
scroll to position [0, 0]
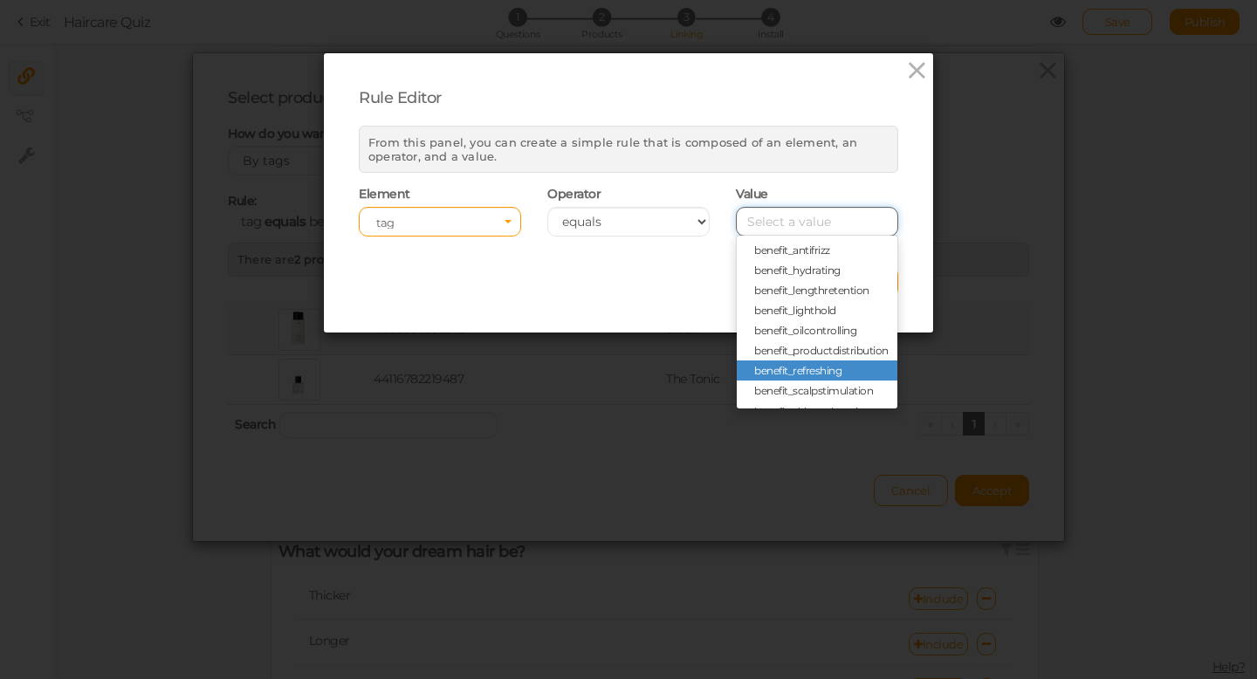
click at [788, 218] on input "Select box" at bounding box center [817, 222] width 162 height 30
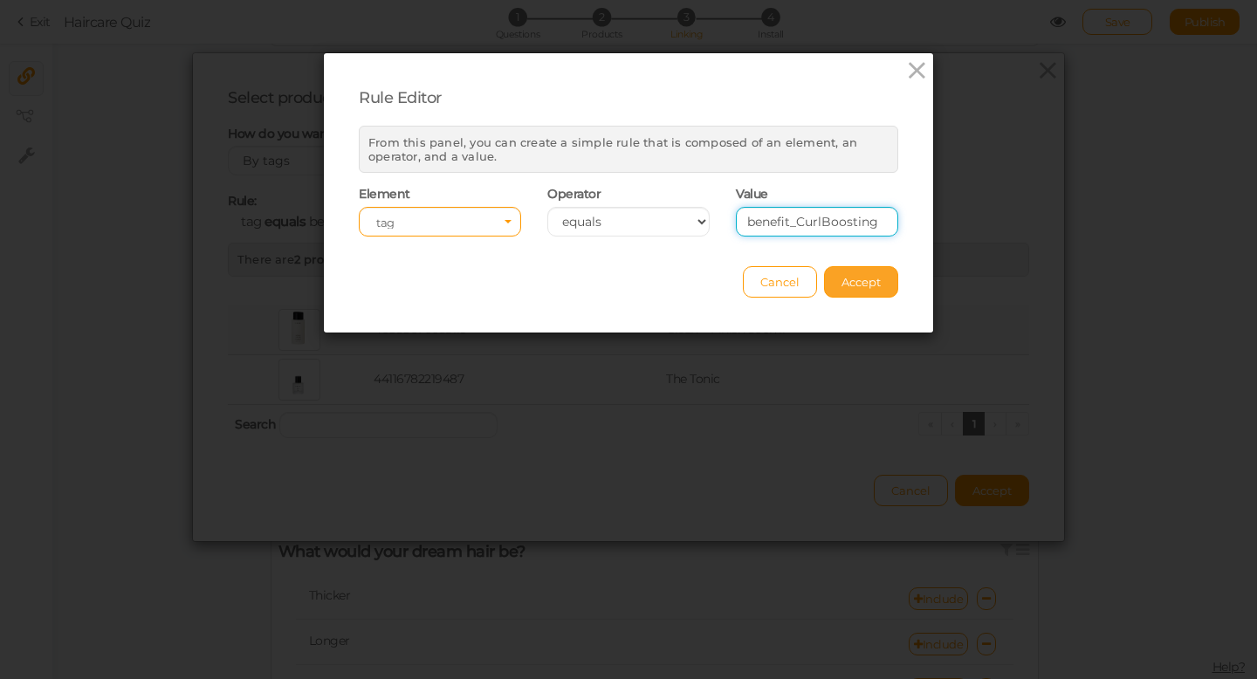
type input "benefit_CurlBoosting"
click at [872, 281] on span "Accept" at bounding box center [861, 282] width 39 height 14
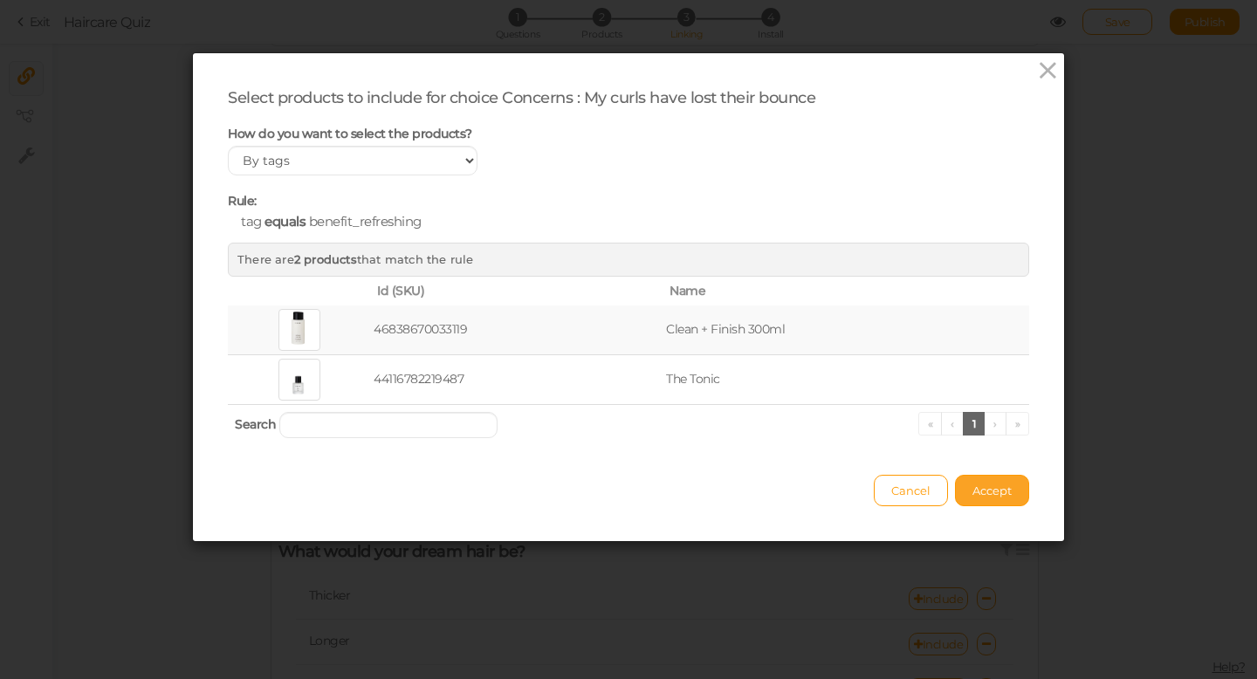
click at [1001, 496] on span "Accept" at bounding box center [992, 491] width 39 height 14
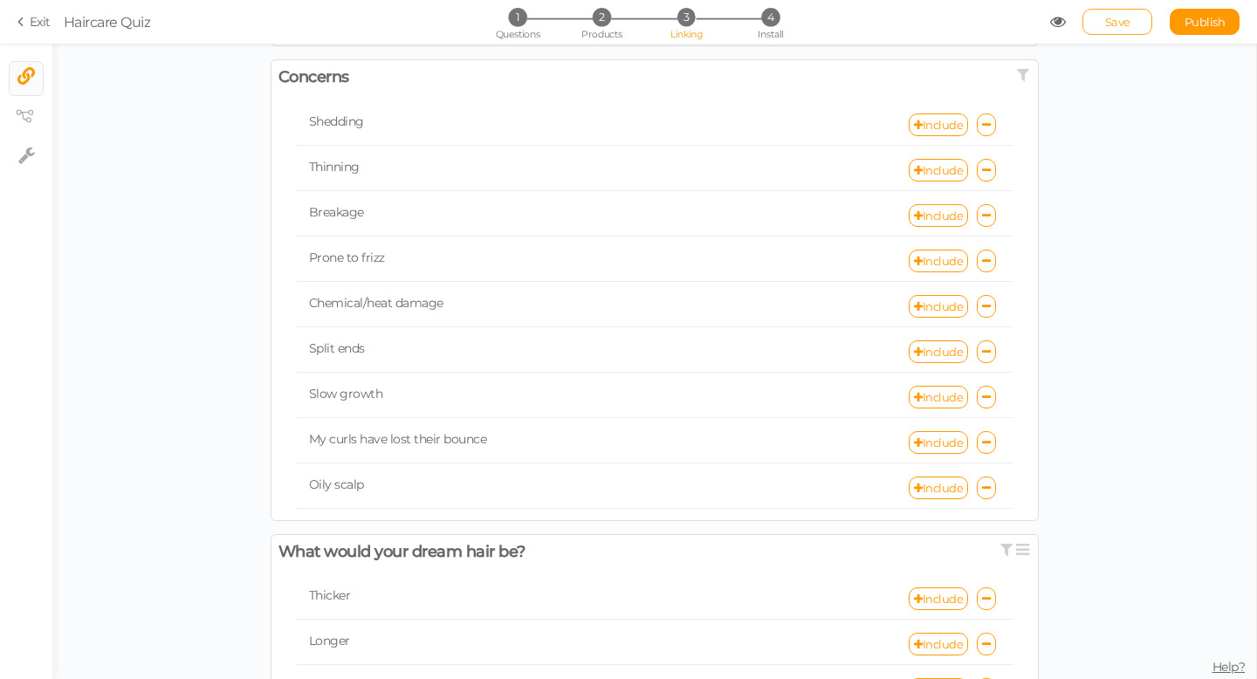
click at [1127, 16] on span "Save" at bounding box center [1117, 22] width 25 height 14
click at [1128, 27] on span "Save" at bounding box center [1117, 22] width 25 height 14
click at [24, 79] on icon at bounding box center [25, 75] width 17 height 17
click at [31, 18] on link "Exit" at bounding box center [33, 21] width 33 height 17
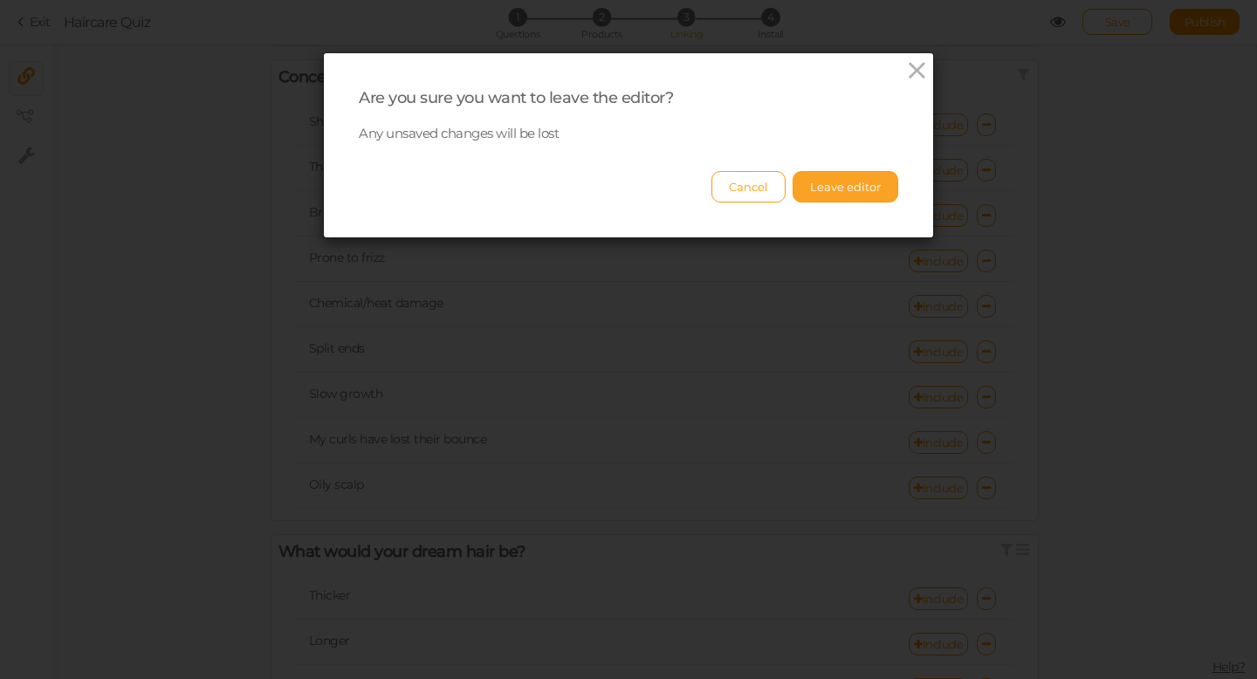
click at [816, 196] on button "Leave editor" at bounding box center [846, 186] width 106 height 31
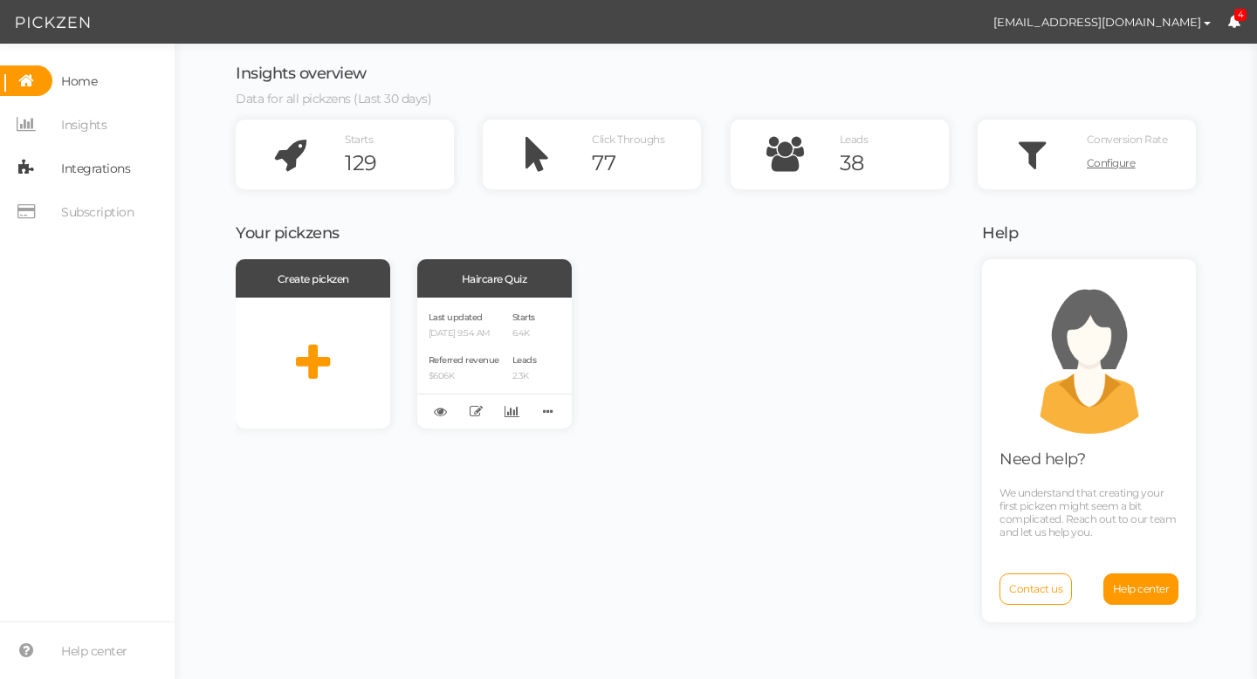
click at [98, 174] on span "Integrations" at bounding box center [95, 169] width 69 height 28
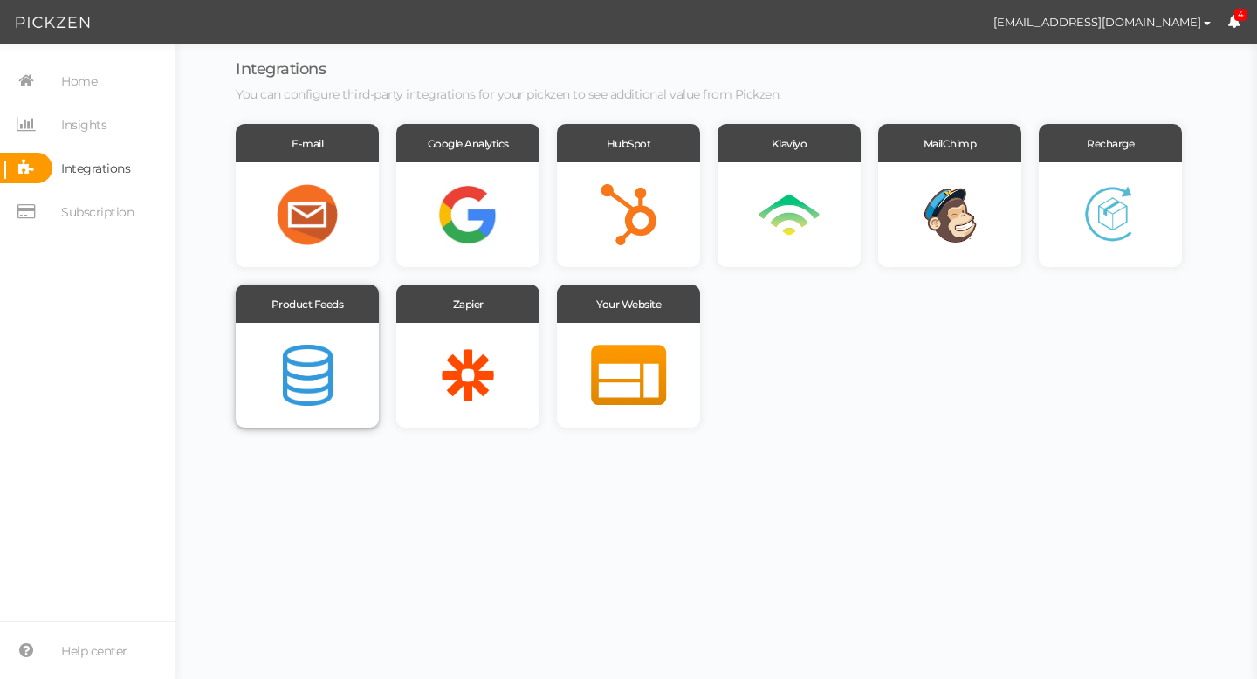
click at [309, 352] on div at bounding box center [307, 375] width 143 height 105
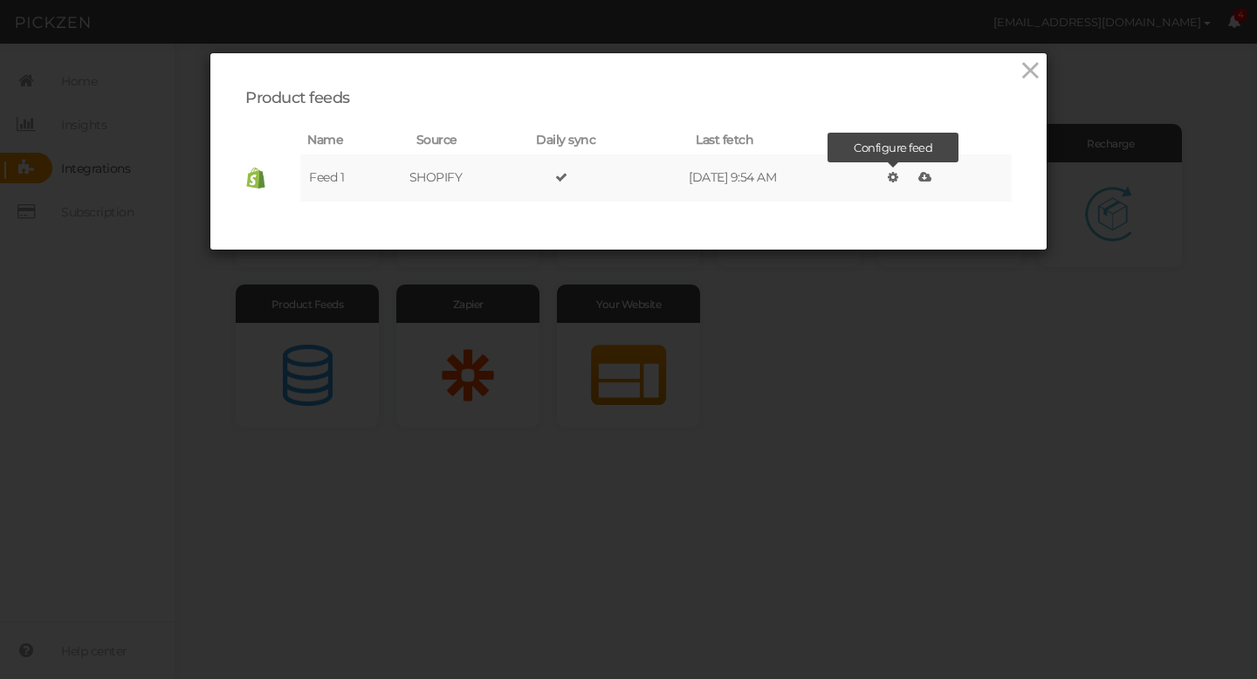
click at [903, 175] on link at bounding box center [893, 177] width 19 height 24
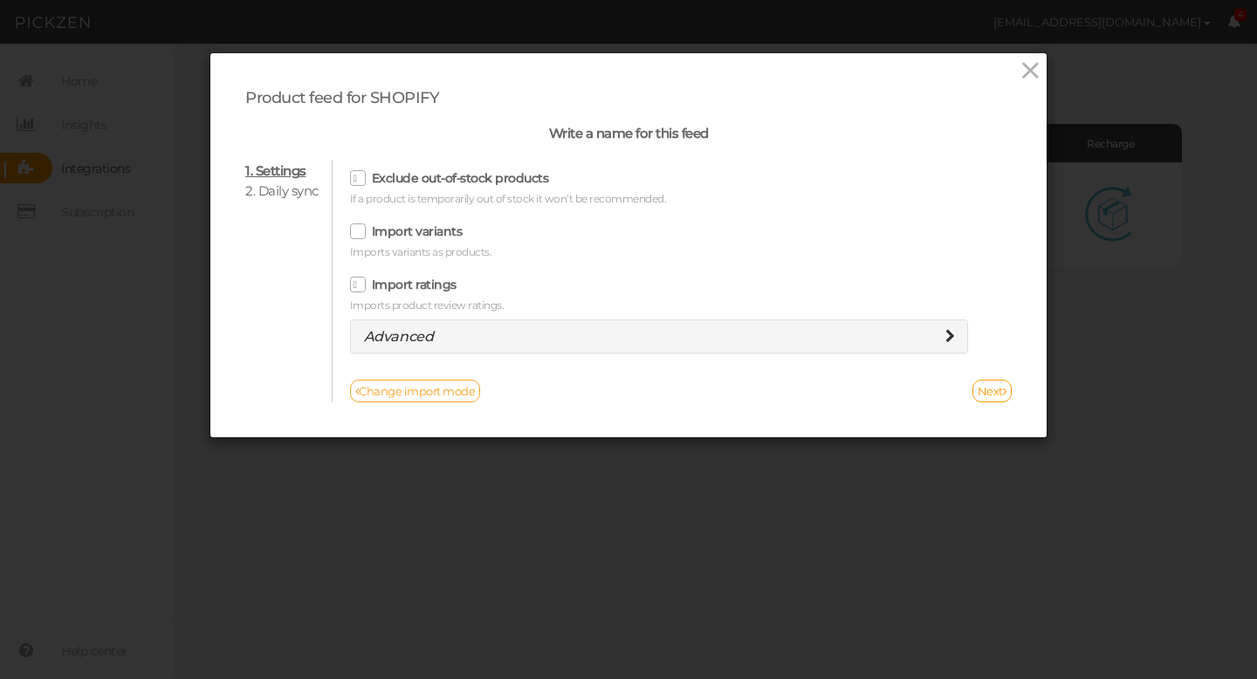
click at [427, 388] on link "Change import mode" at bounding box center [415, 391] width 131 height 23
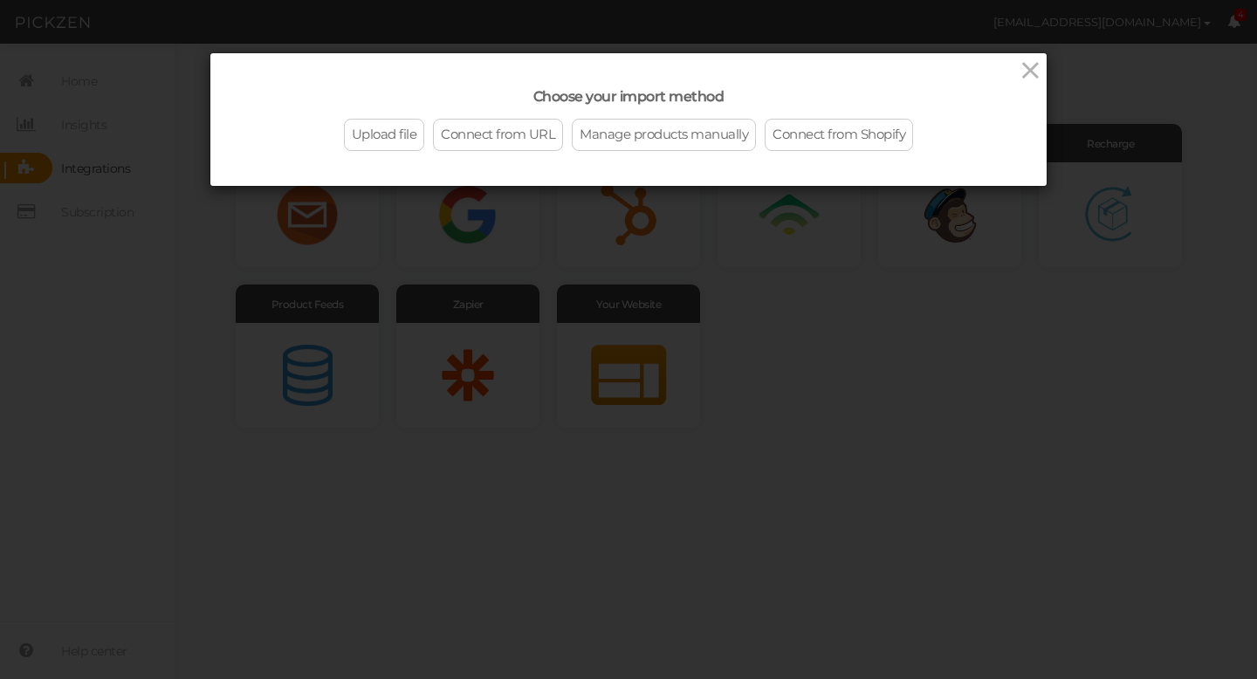
click at [818, 138] on link "Connect from Shopify" at bounding box center [839, 135] width 148 height 32
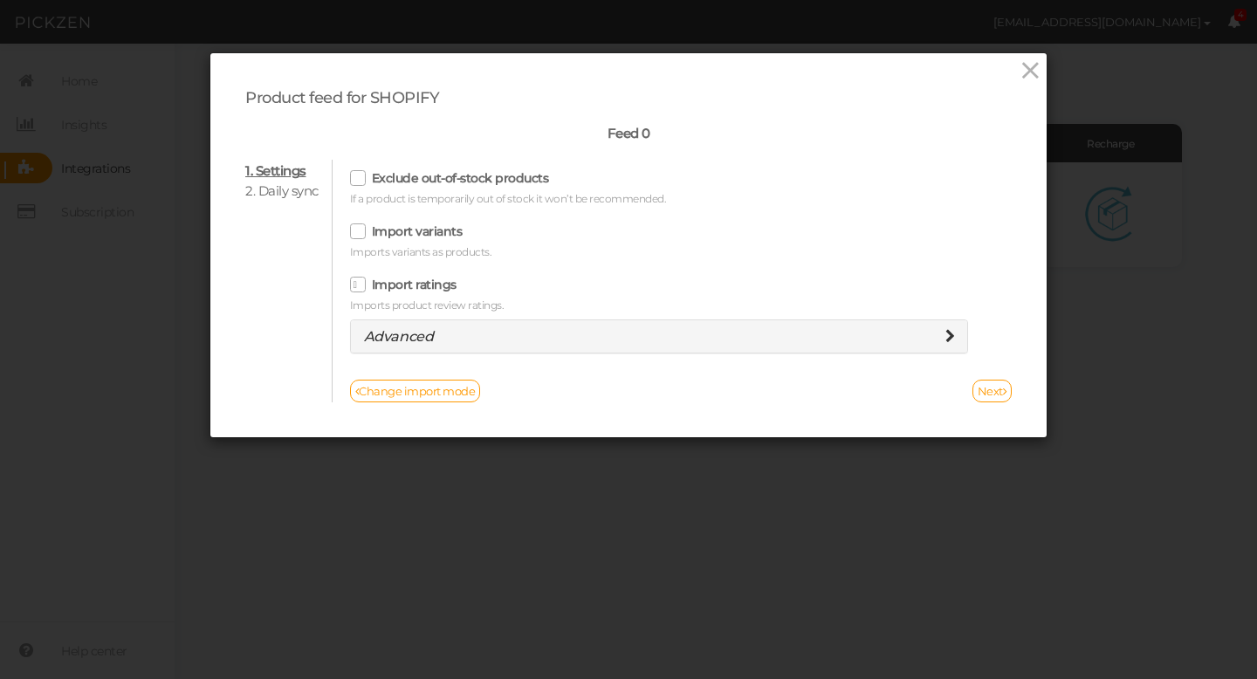
click at [296, 193] on li "2. Daily sync" at bounding box center [281, 191] width 73 height 17
click at [946, 332] on icon at bounding box center [951, 336] width 10 height 14
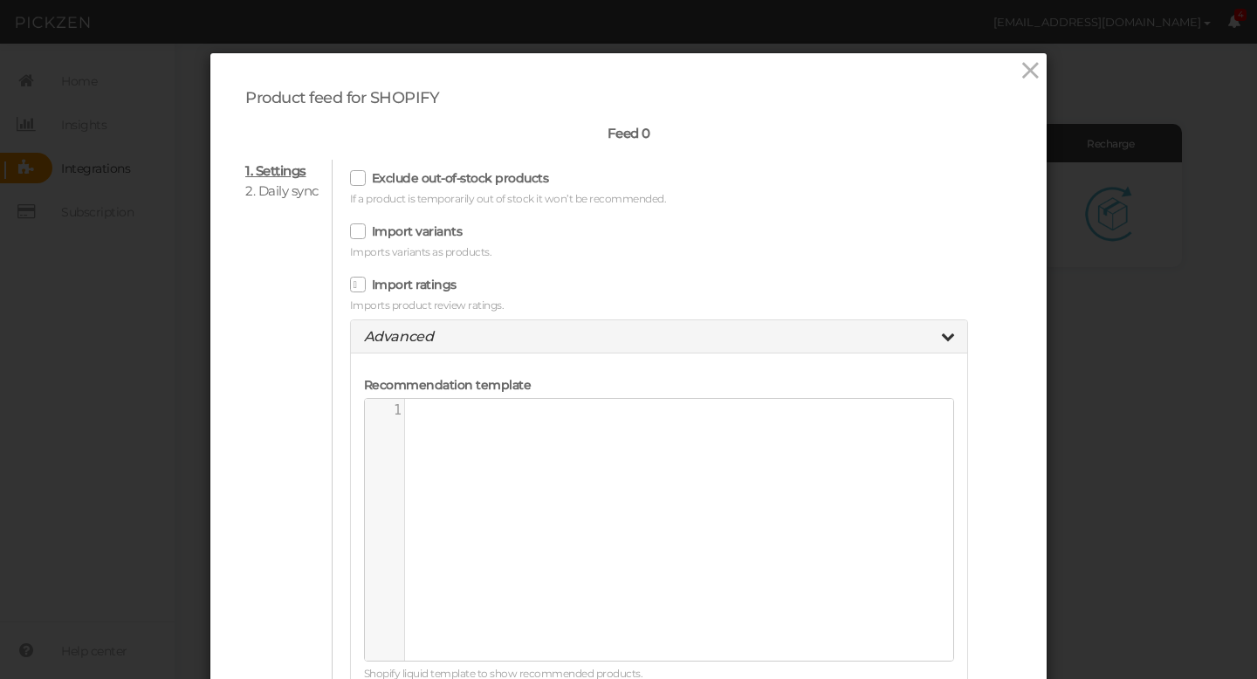
click at [277, 189] on li "2. Daily sync" at bounding box center [281, 191] width 73 height 17
click at [719, 222] on div "Import variants Imports variants as products." at bounding box center [659, 239] width 619 height 41
click at [1024, 72] on icon at bounding box center [1030, 71] width 25 height 26
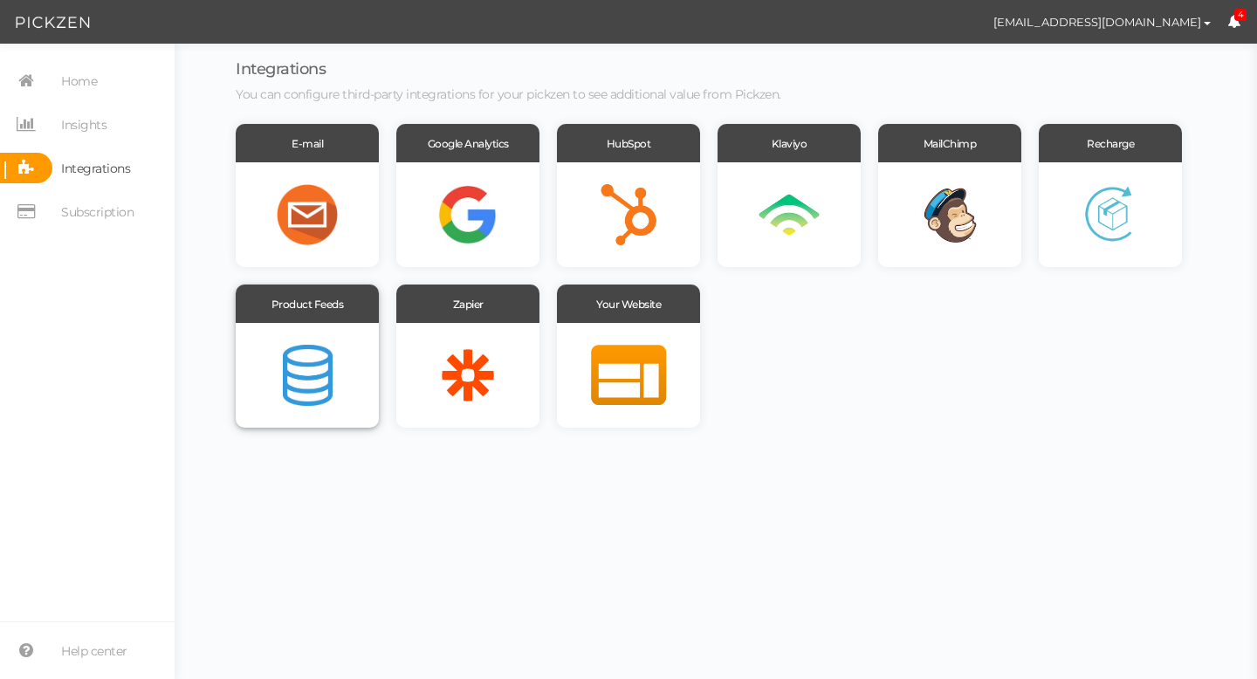
click at [286, 374] on div at bounding box center [307, 375] width 143 height 105
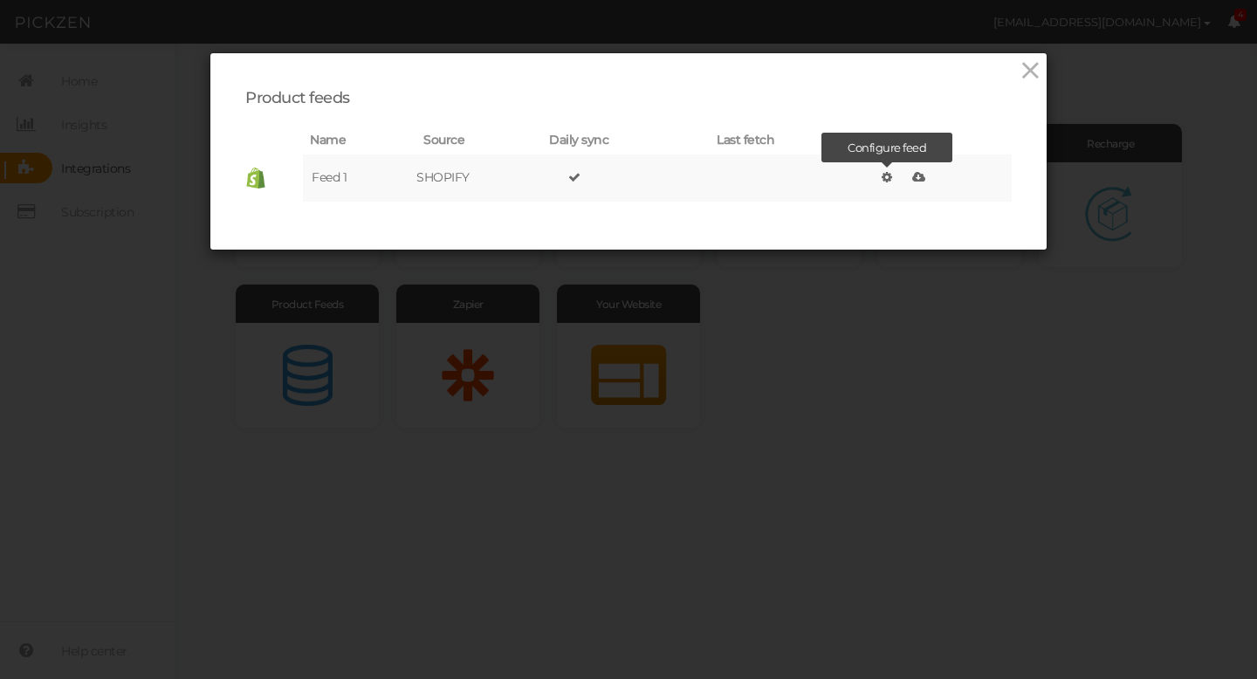
click at [887, 174] on icon at bounding box center [887, 177] width 10 height 12
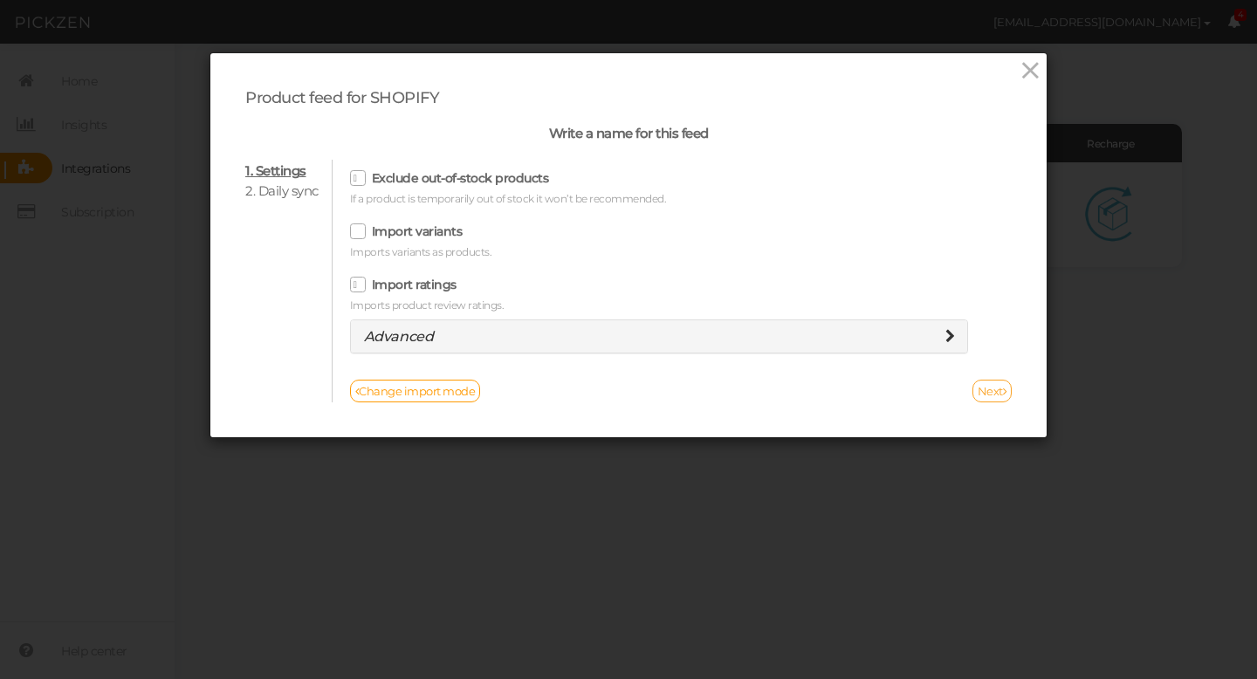
click at [994, 393] on link "Next" at bounding box center [993, 391] width 40 height 23
select select "America/New_York"
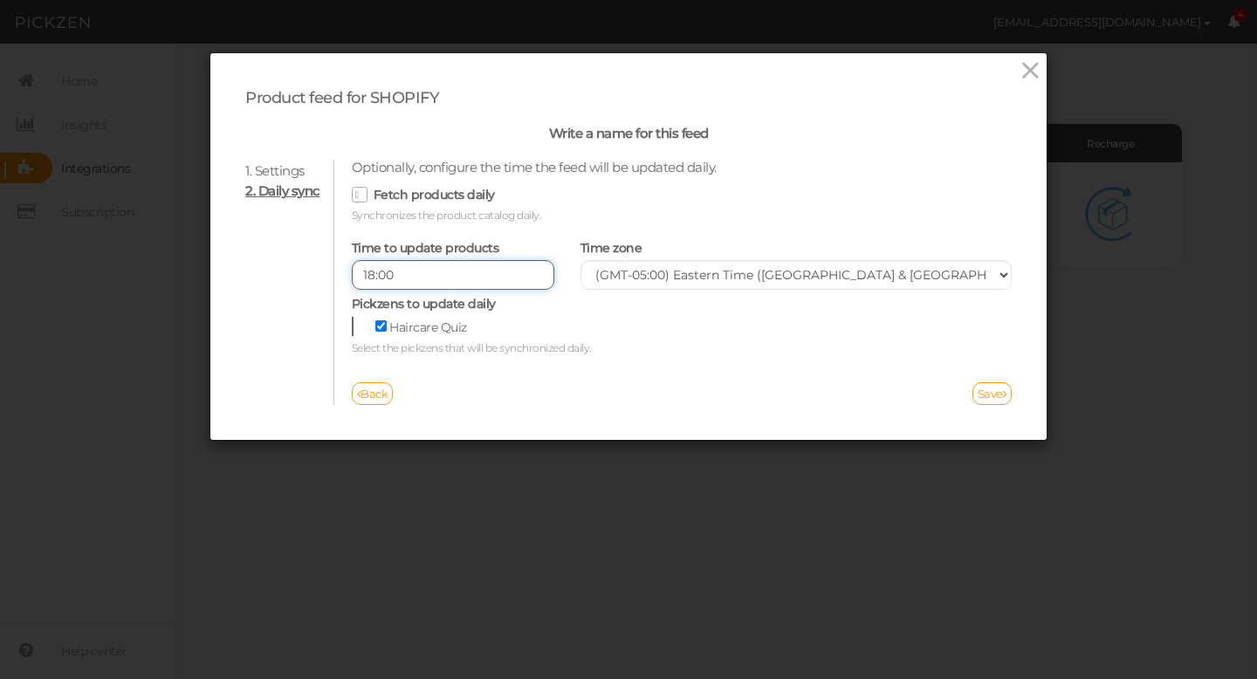
click at [375, 277] on input "18:00" at bounding box center [453, 275] width 203 height 30
type input "19:00"
click at [994, 396] on link "Save" at bounding box center [993, 393] width 40 height 23
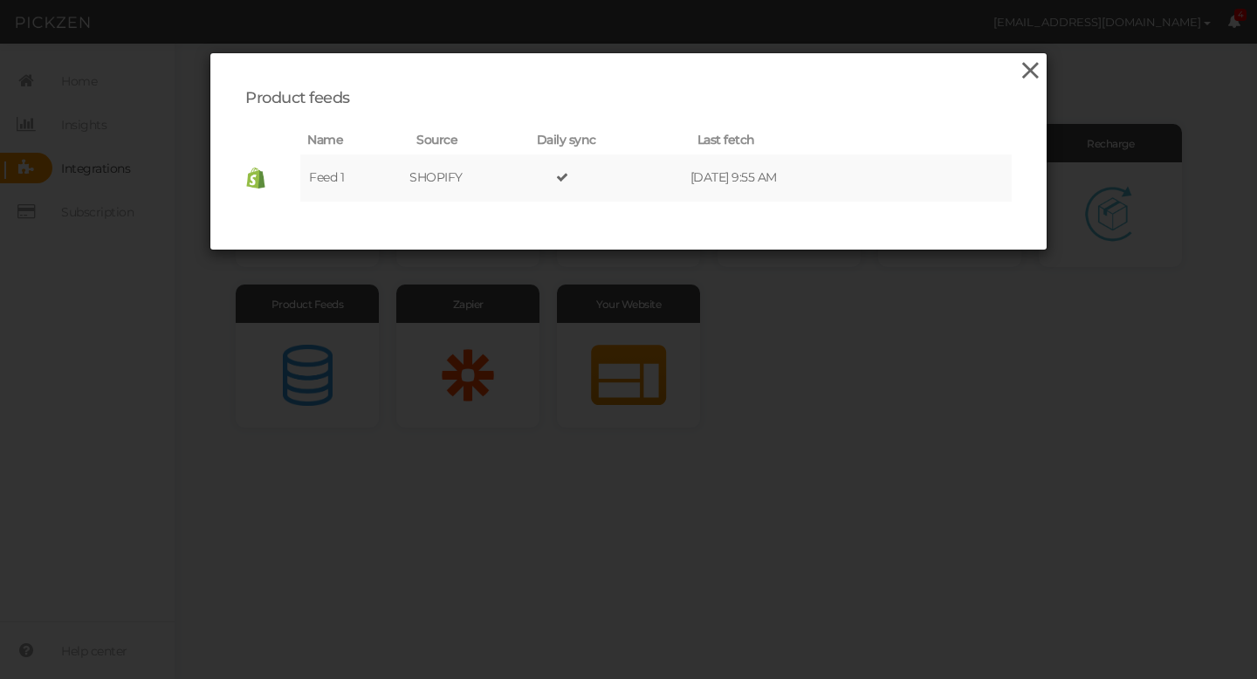
click at [1030, 72] on icon at bounding box center [1030, 71] width 25 height 26
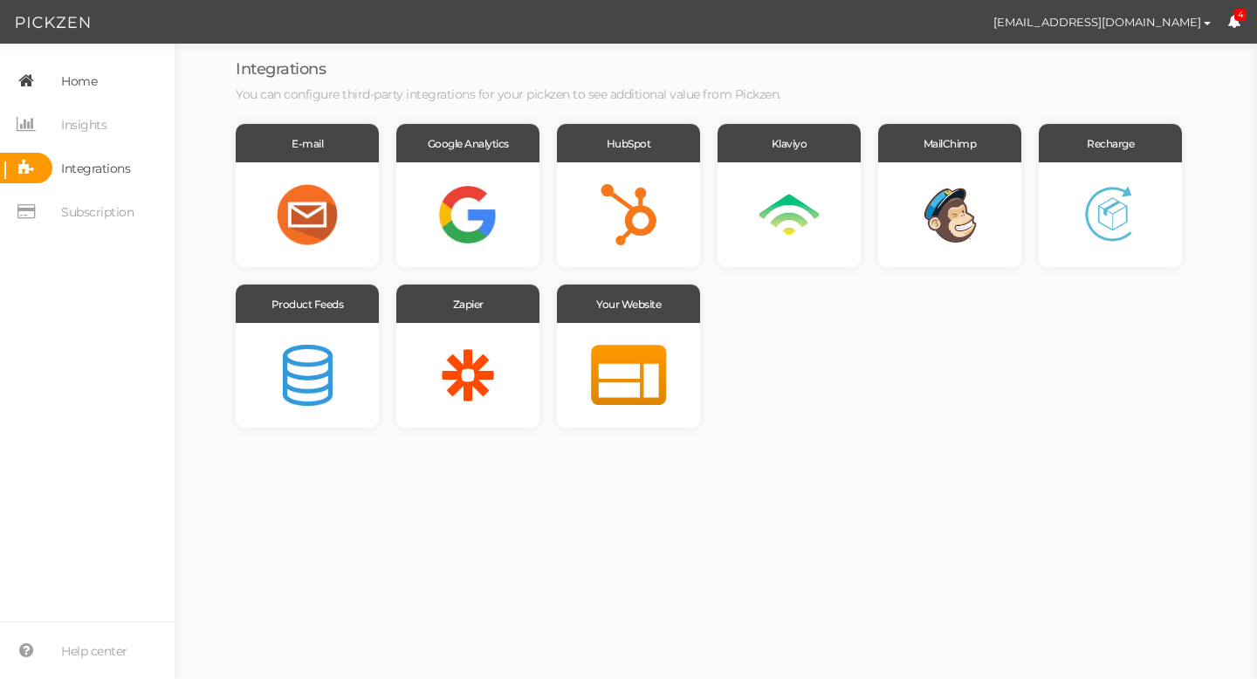
click at [75, 85] on span "Home" at bounding box center [79, 81] width 36 height 28
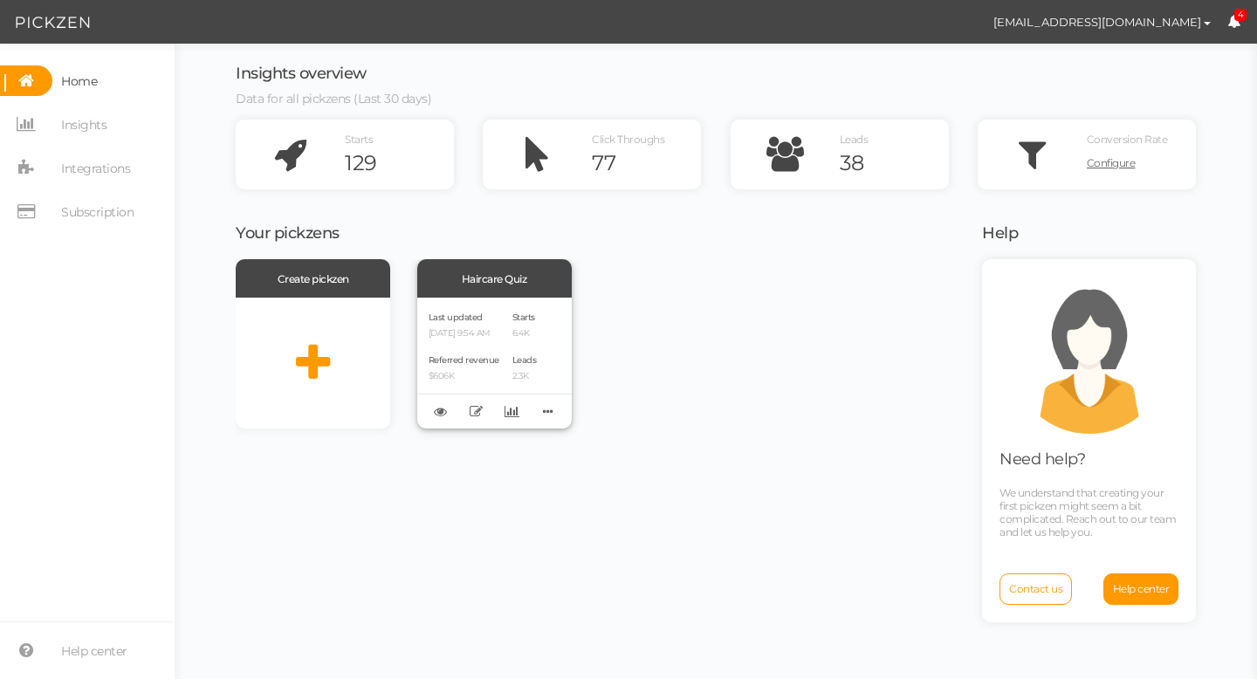
click at [498, 309] on div "Last updated [DATE] 9:54 AM" at bounding box center [464, 324] width 71 height 30
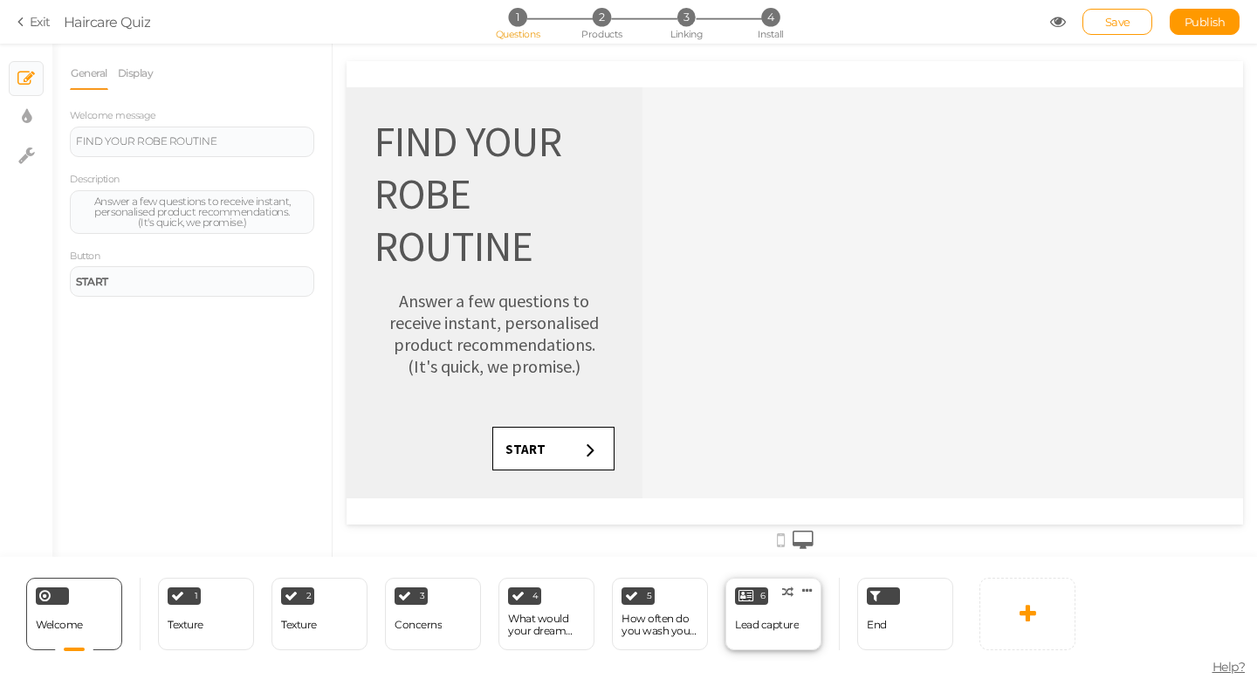
click at [773, 616] on div "Lead capture" at bounding box center [767, 625] width 64 height 31
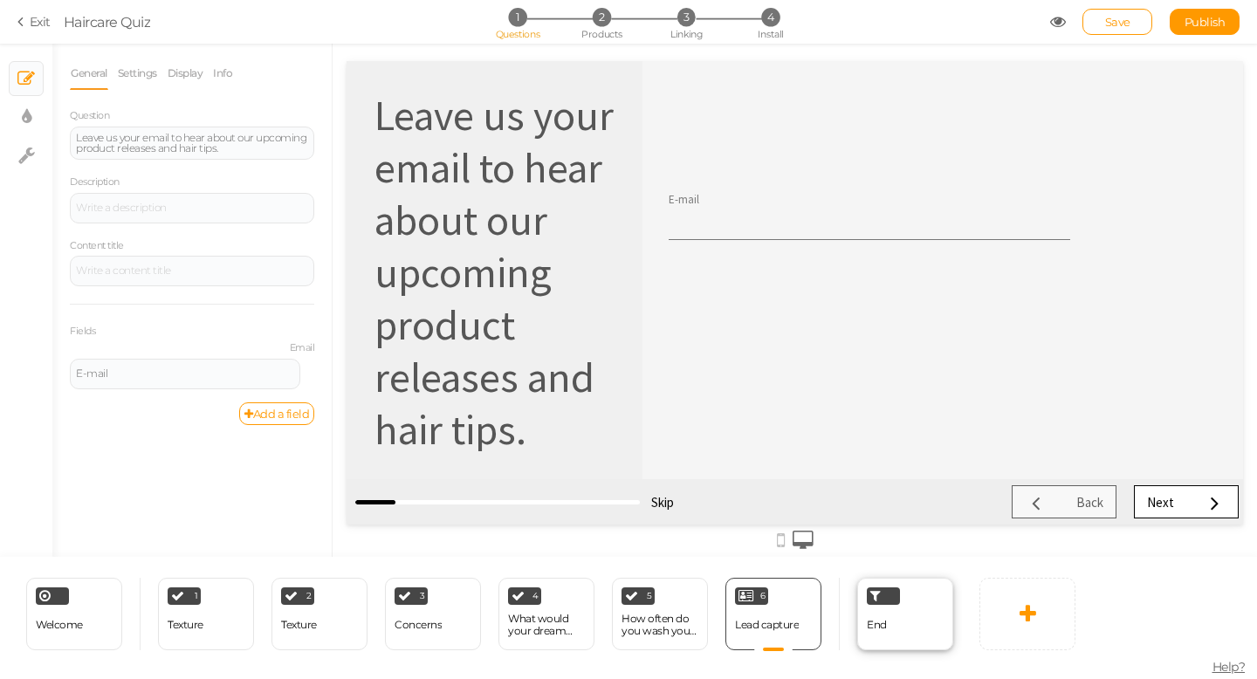
click at [869, 614] on div "End" at bounding box center [877, 625] width 20 height 31
select select "contain"
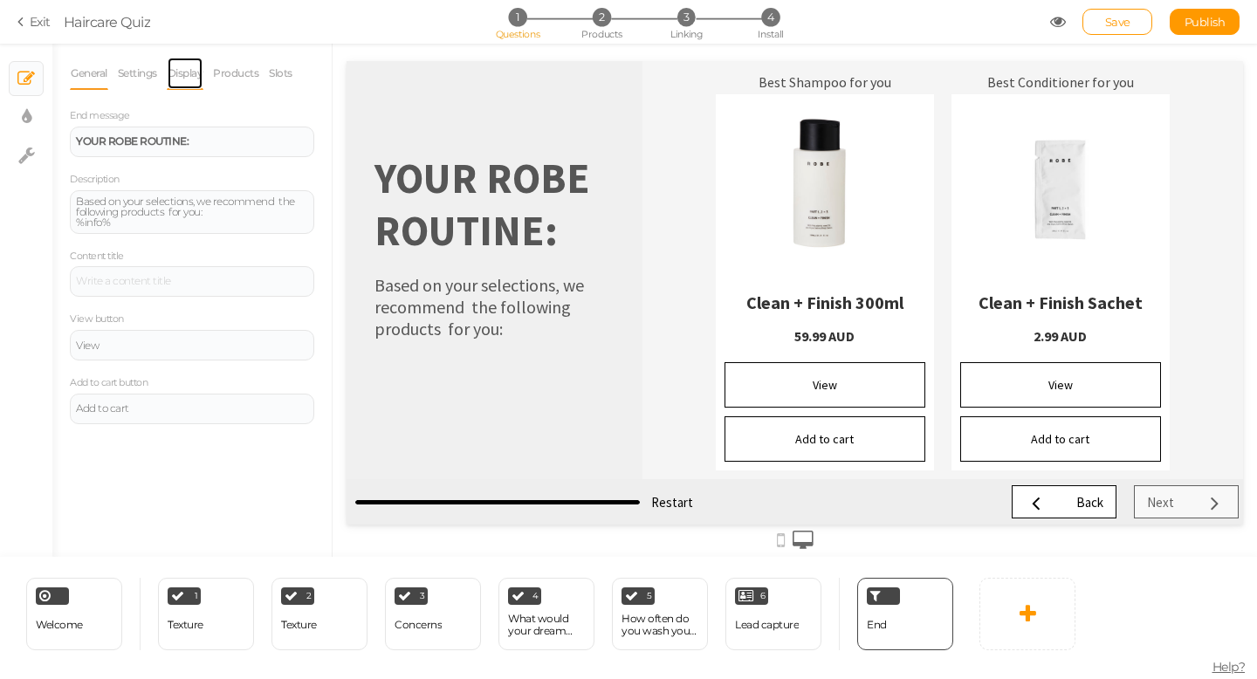
click at [194, 77] on link "Display" at bounding box center [186, 73] width 38 height 33
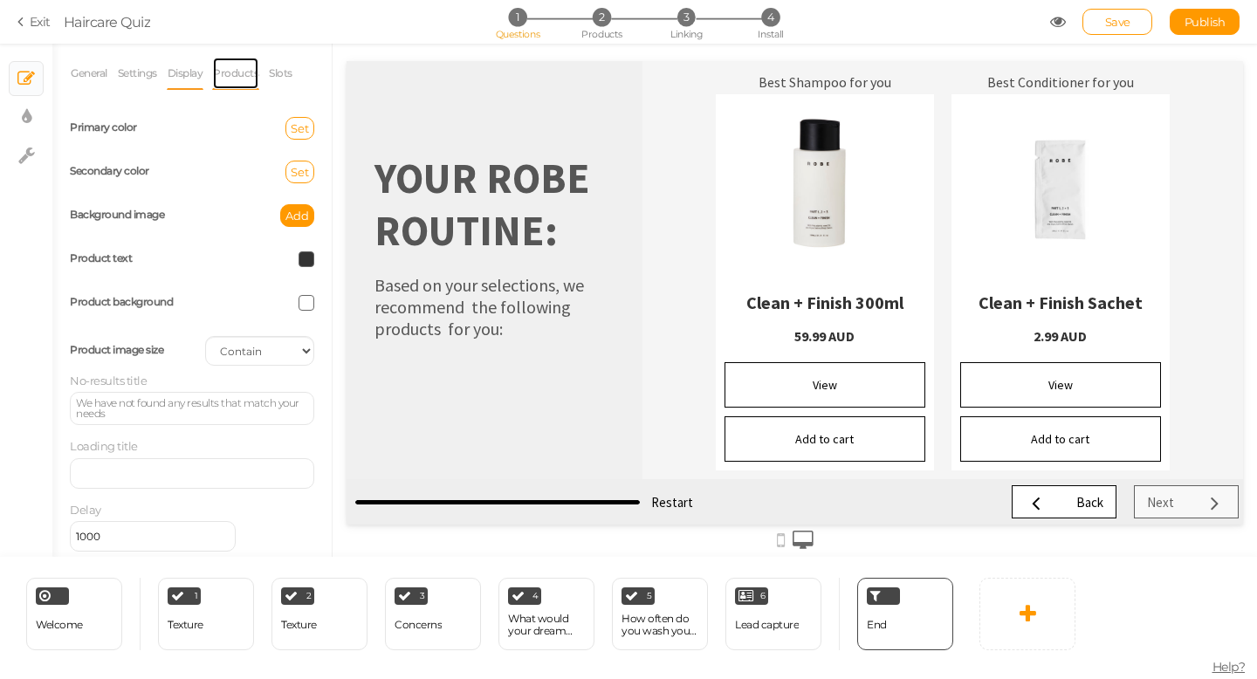
click at [248, 65] on link "Products" at bounding box center [235, 73] width 47 height 33
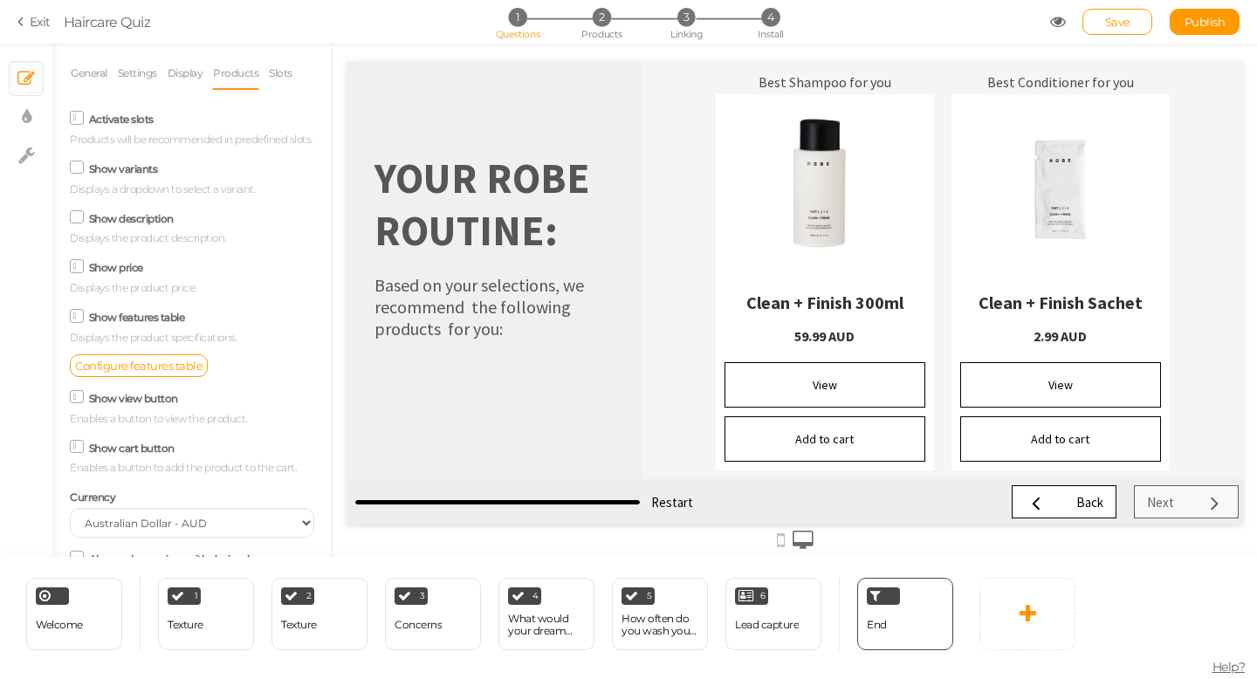
click at [77, 221] on icon at bounding box center [77, 216] width 24 height 9
click at [0, 0] on input "Show description" at bounding box center [0, 0] width 0 height 0
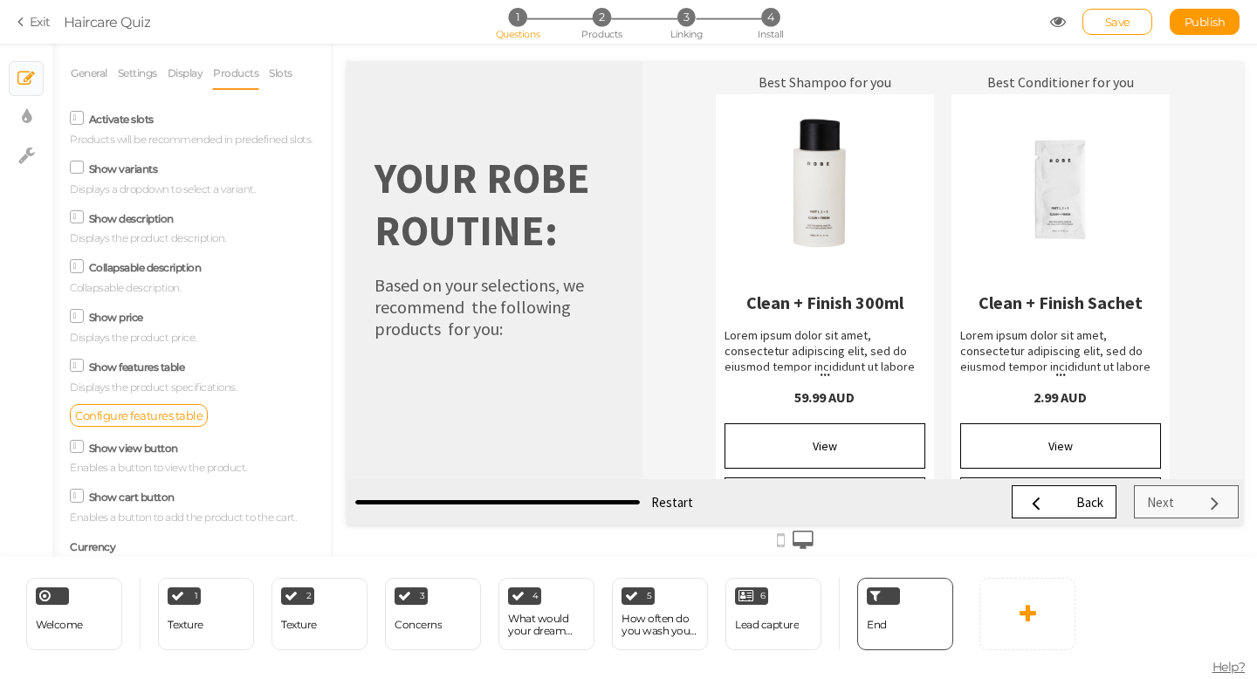
click at [77, 217] on icon at bounding box center [77, 217] width 9 height 0
click at [0, 0] on input "Show description" at bounding box center [0, 0] width 0 height 0
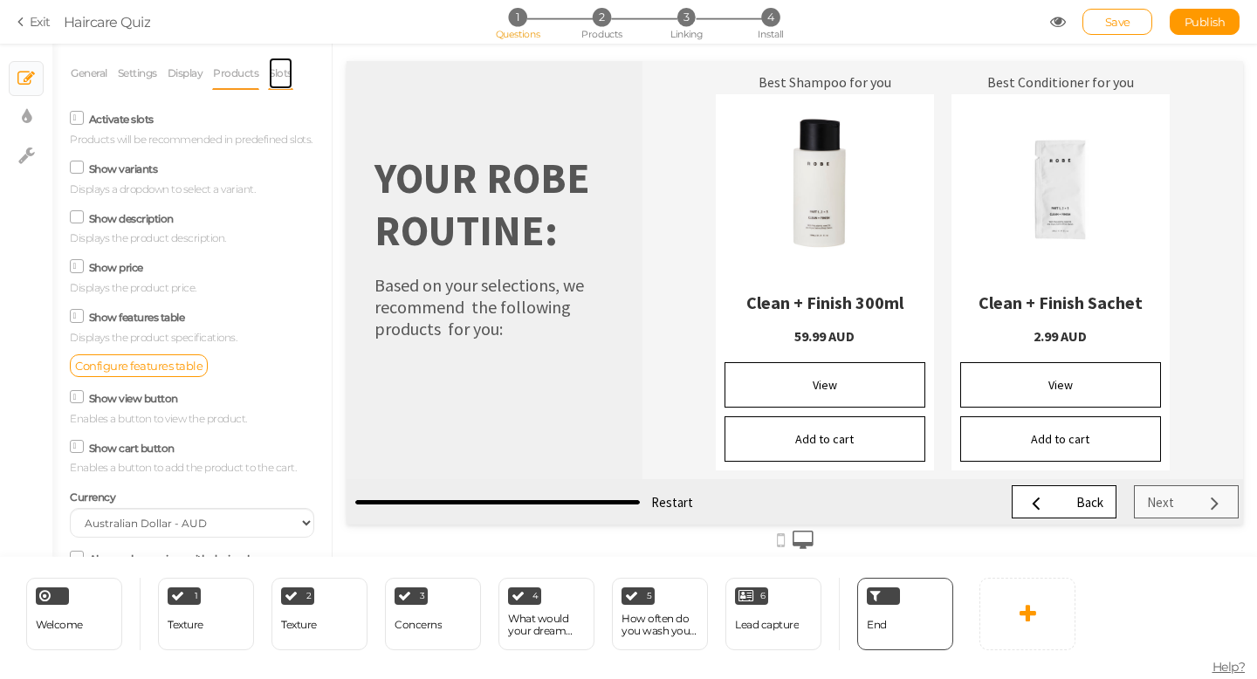
click at [283, 74] on link "Slots" at bounding box center [280, 73] width 25 height 33
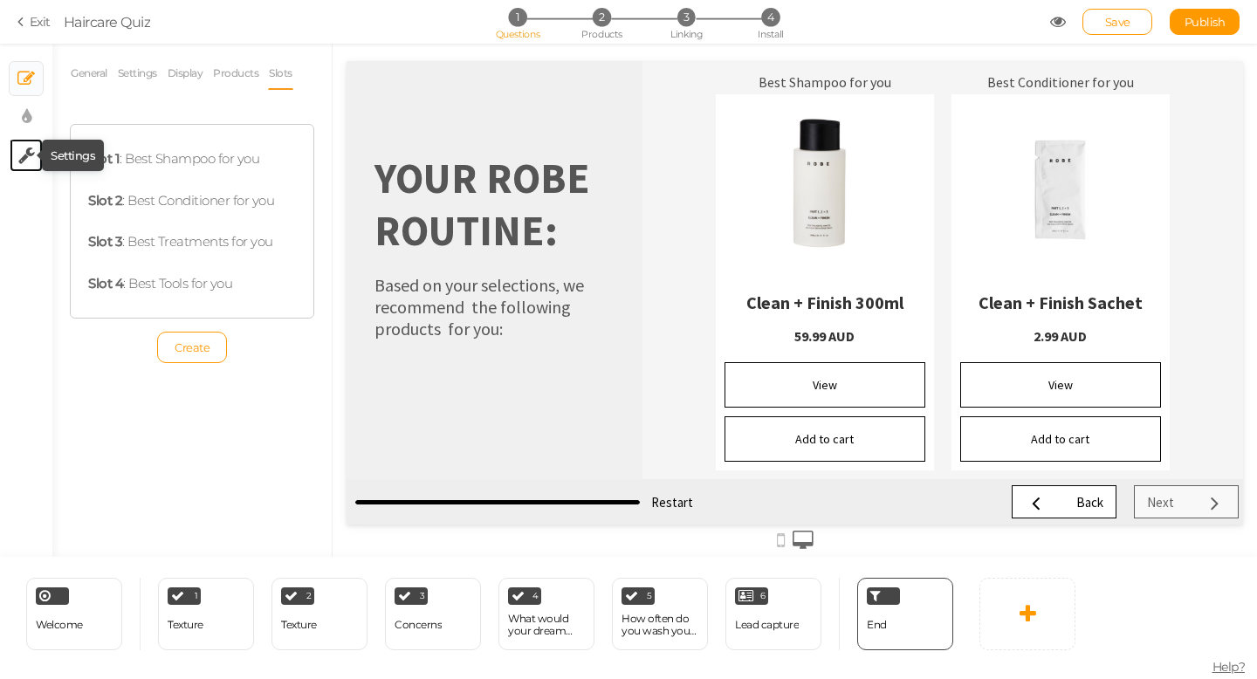
click at [25, 152] on icon at bounding box center [26, 155] width 17 height 17
select select "en"
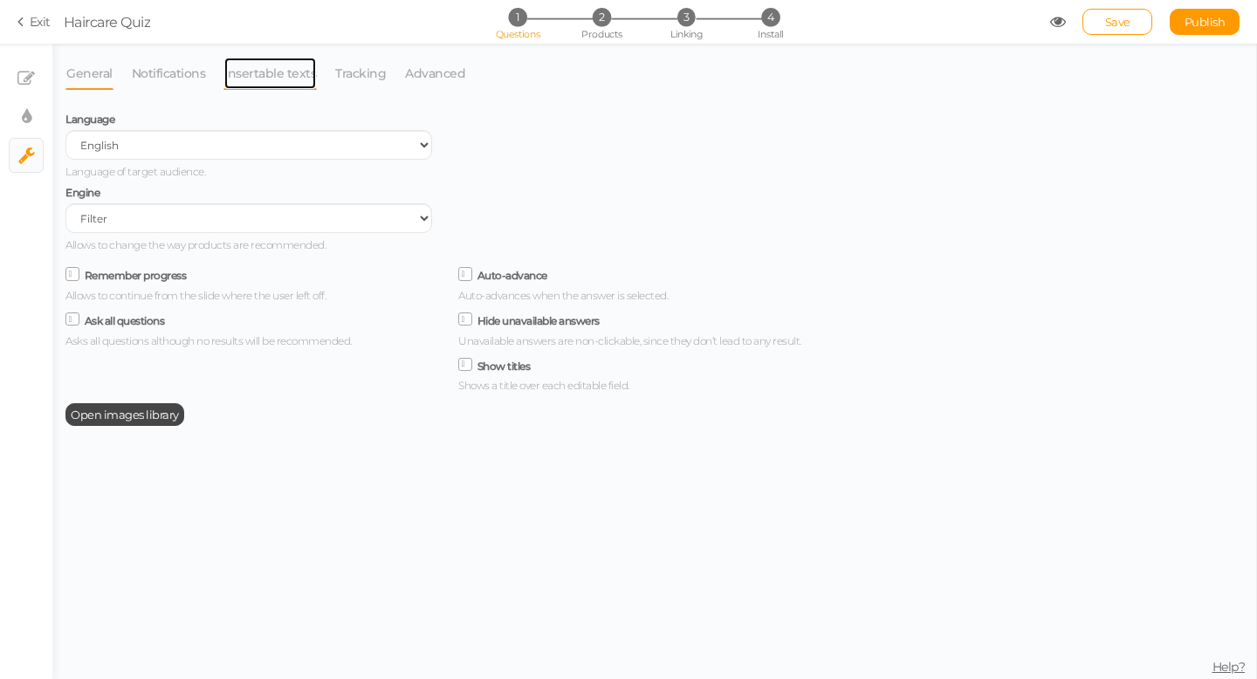
click at [283, 72] on link "Insertable texts" at bounding box center [270, 73] width 93 height 33
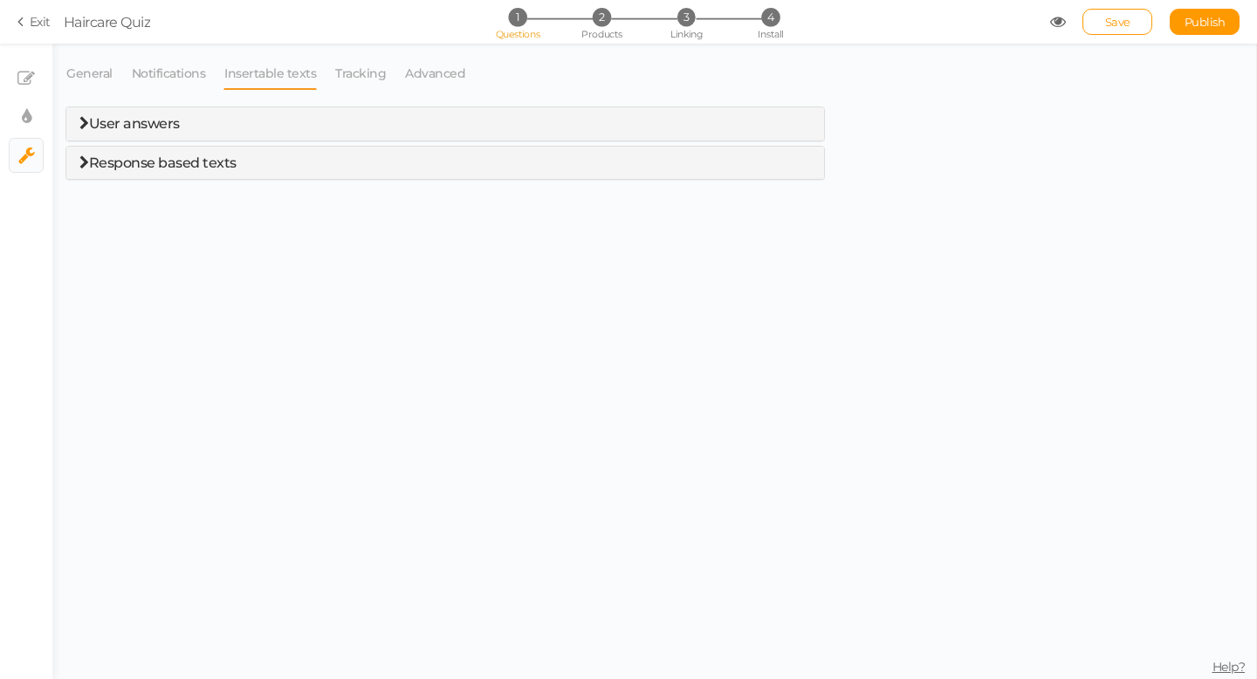
click at [206, 121] on h4 "User answers" at bounding box center [445, 124] width 732 height 16
click at [93, 120] on span "User answers" at bounding box center [134, 123] width 91 height 17
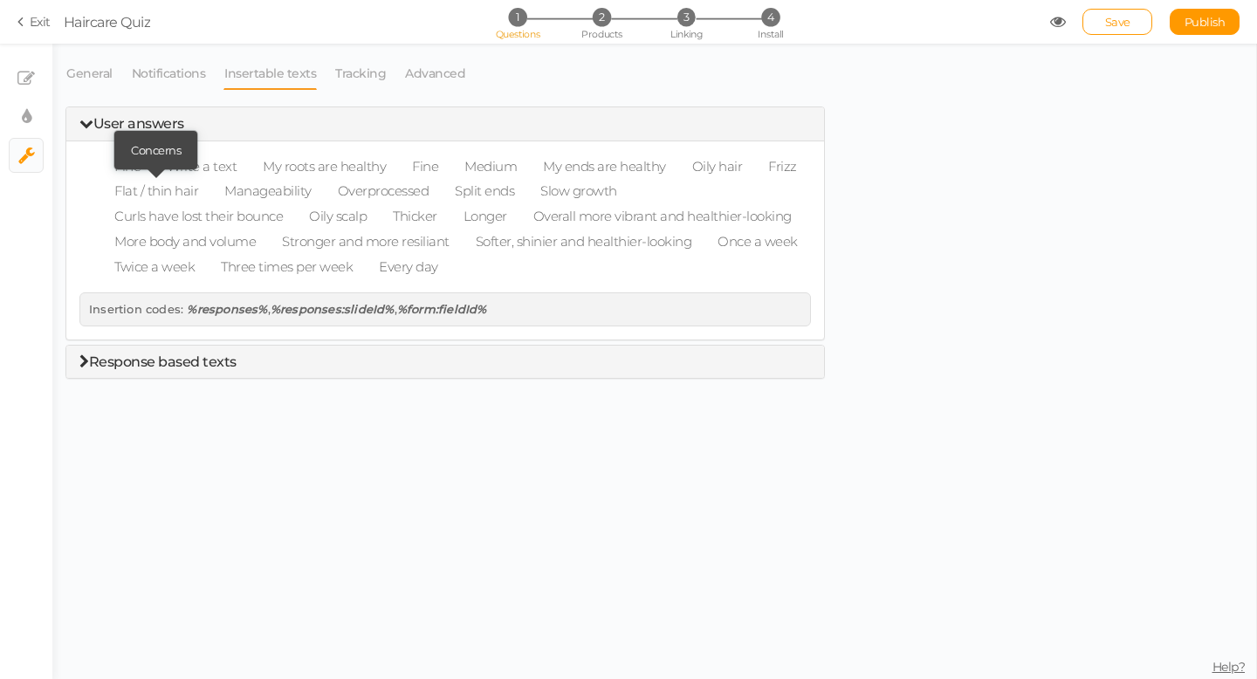
click at [170, 192] on span "Flat / thin hair" at bounding box center [156, 191] width 110 height 25
click at [203, 192] on span "Flat / thin hair" at bounding box center [156, 191] width 110 height 25
click at [175, 367] on span "Response based texts" at bounding box center [163, 362] width 148 height 17
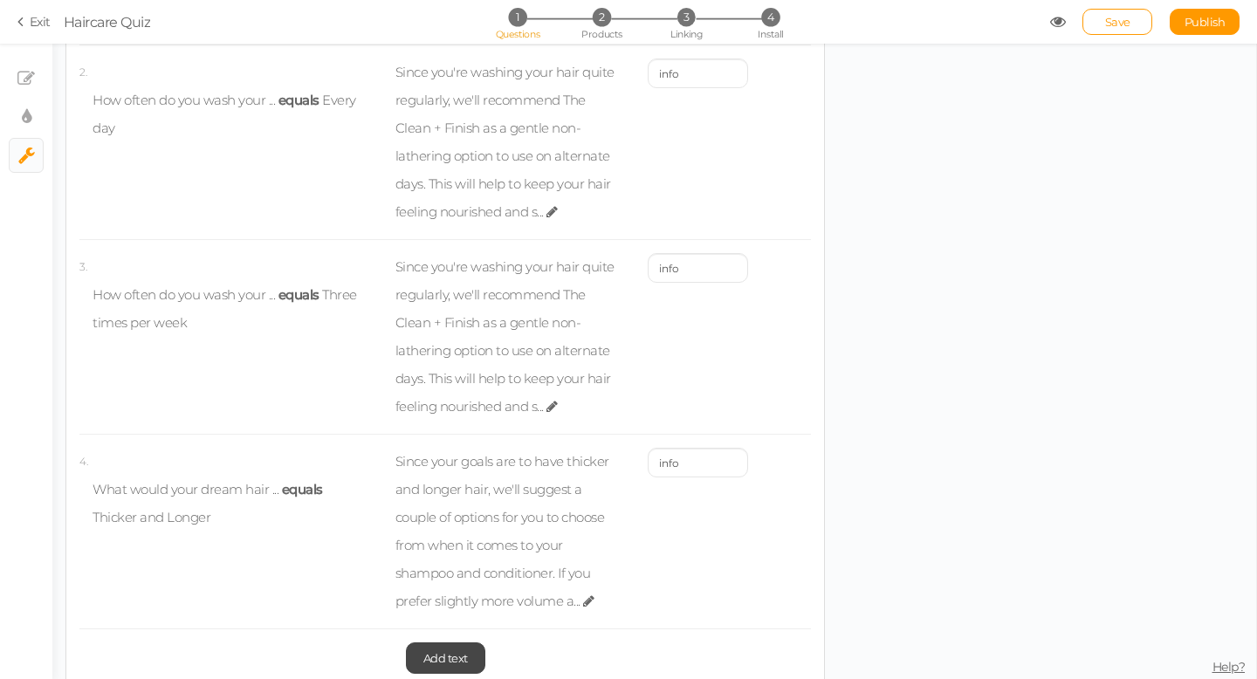
scroll to position [349, 0]
click at [435, 658] on span "Add text" at bounding box center [445, 657] width 45 height 14
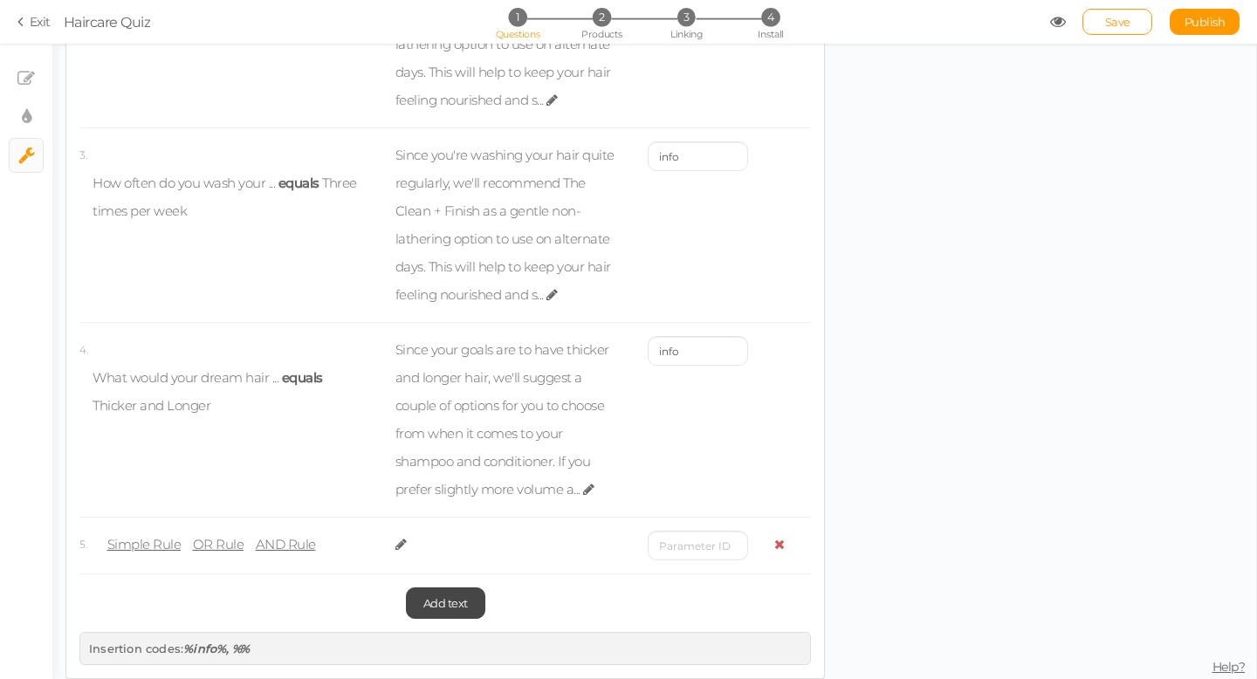
click at [144, 547] on span "Simple Rule" at bounding box center [144, 544] width 74 height 17
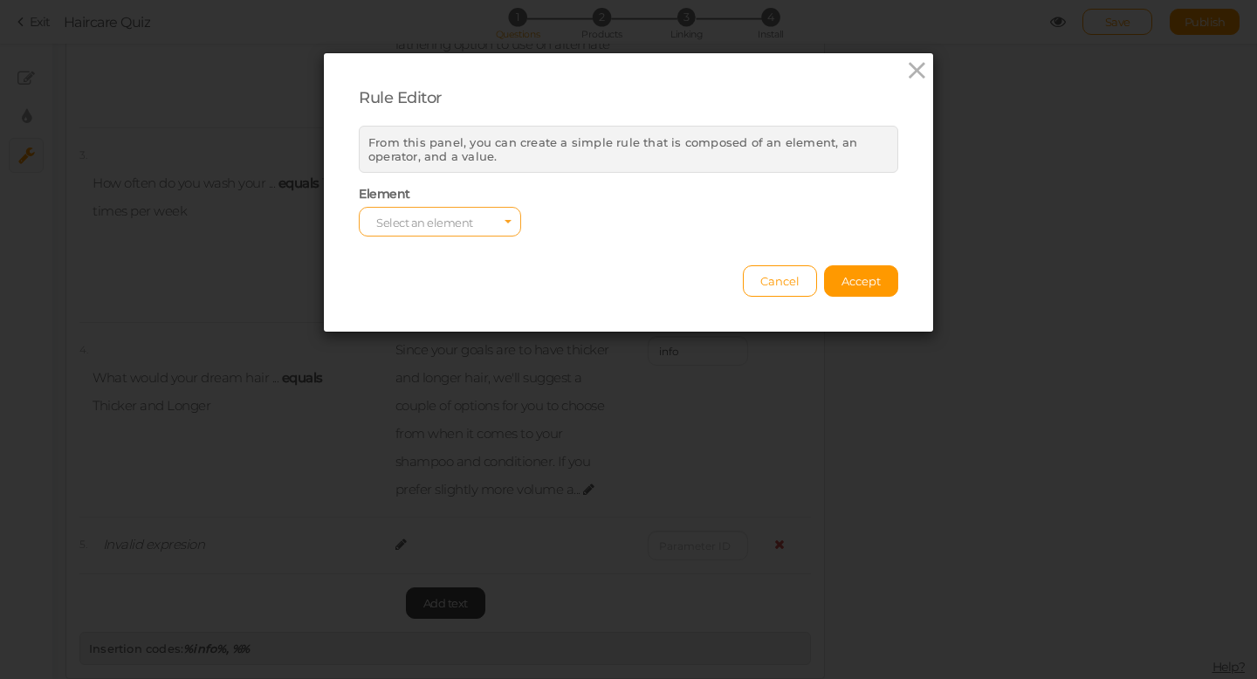
click at [485, 224] on span "Select an element" at bounding box center [440, 222] width 162 height 30
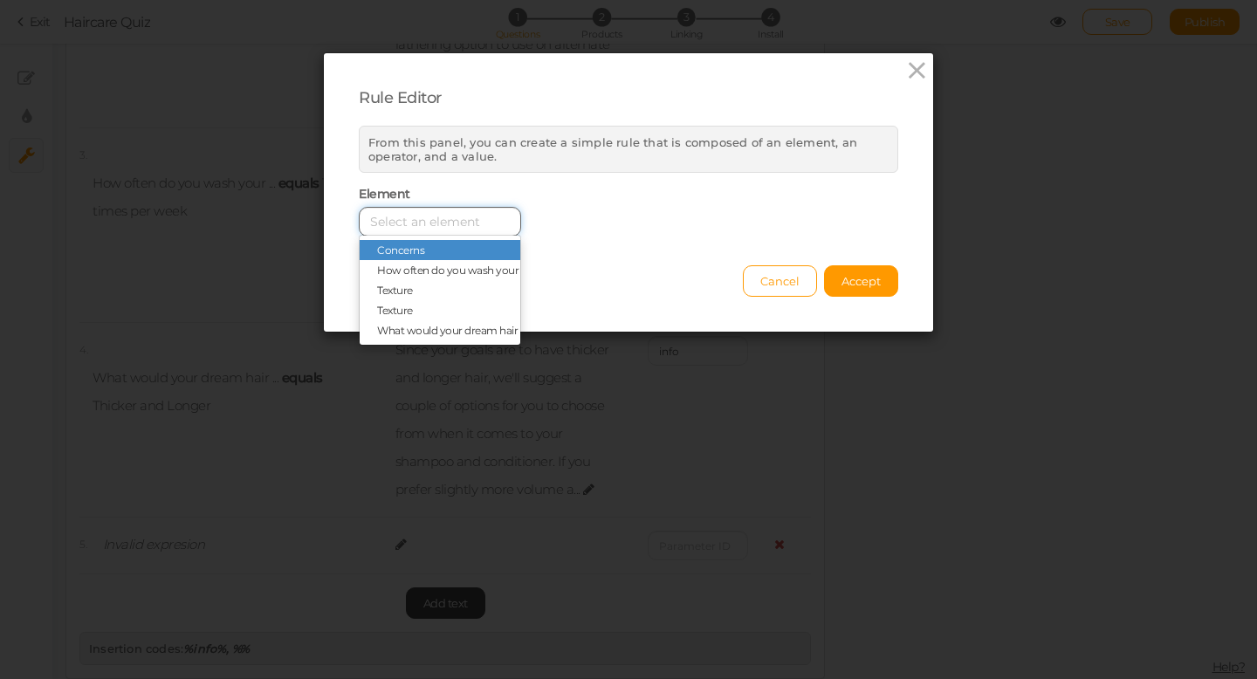
click at [423, 225] on input "Select box" at bounding box center [440, 222] width 162 height 30
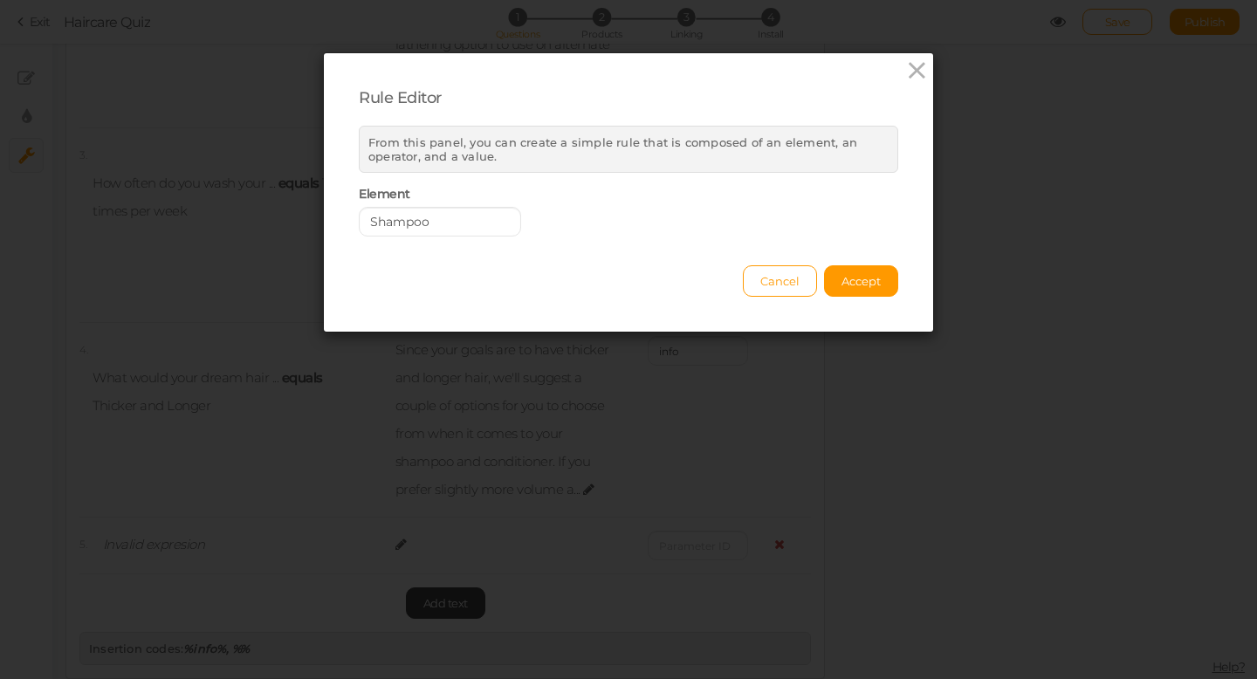
click at [623, 241] on div "Rule Editor From this panel, you can create a simple rule that is composed of a…" at bounding box center [628, 192] width 609 height 279
click at [444, 223] on span "Select an element" at bounding box center [424, 223] width 97 height 14
type input "product"
click at [651, 216] on div "Element Select an element product" at bounding box center [629, 211] width 566 height 50
click at [469, 217] on span "Select an element" at bounding box center [424, 223] width 97 height 14
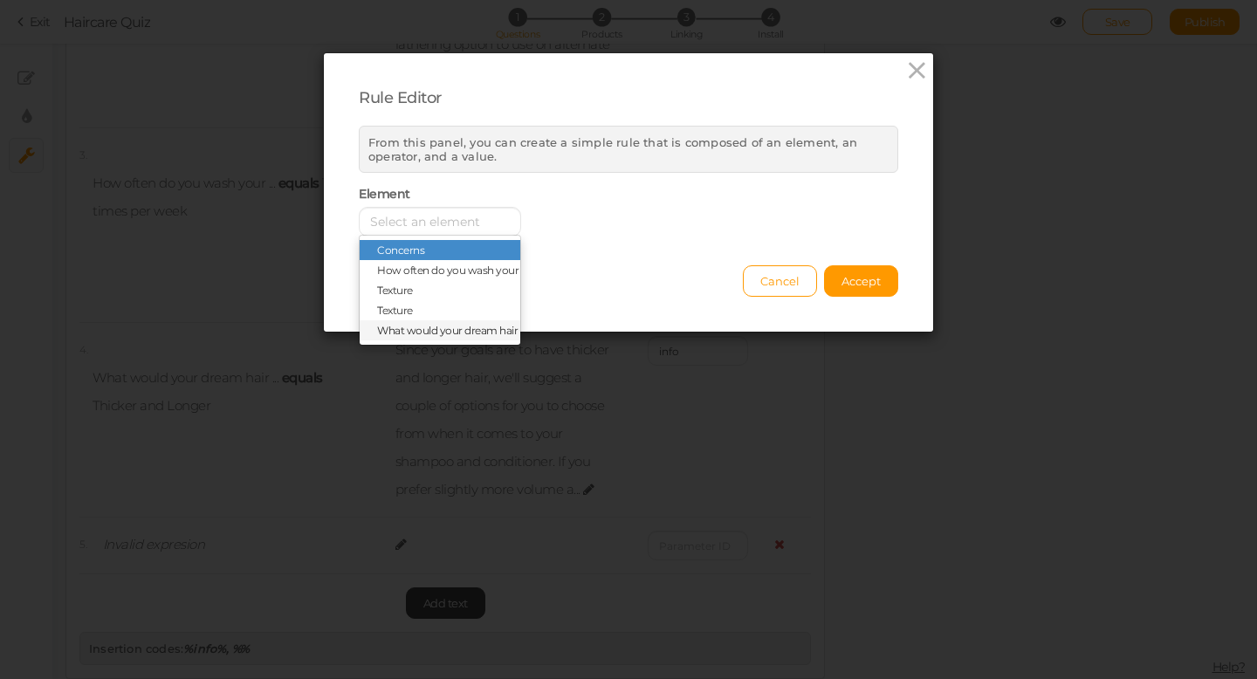
click at [455, 328] on span "What would your dream hair ..." at bounding box center [451, 330] width 149 height 13
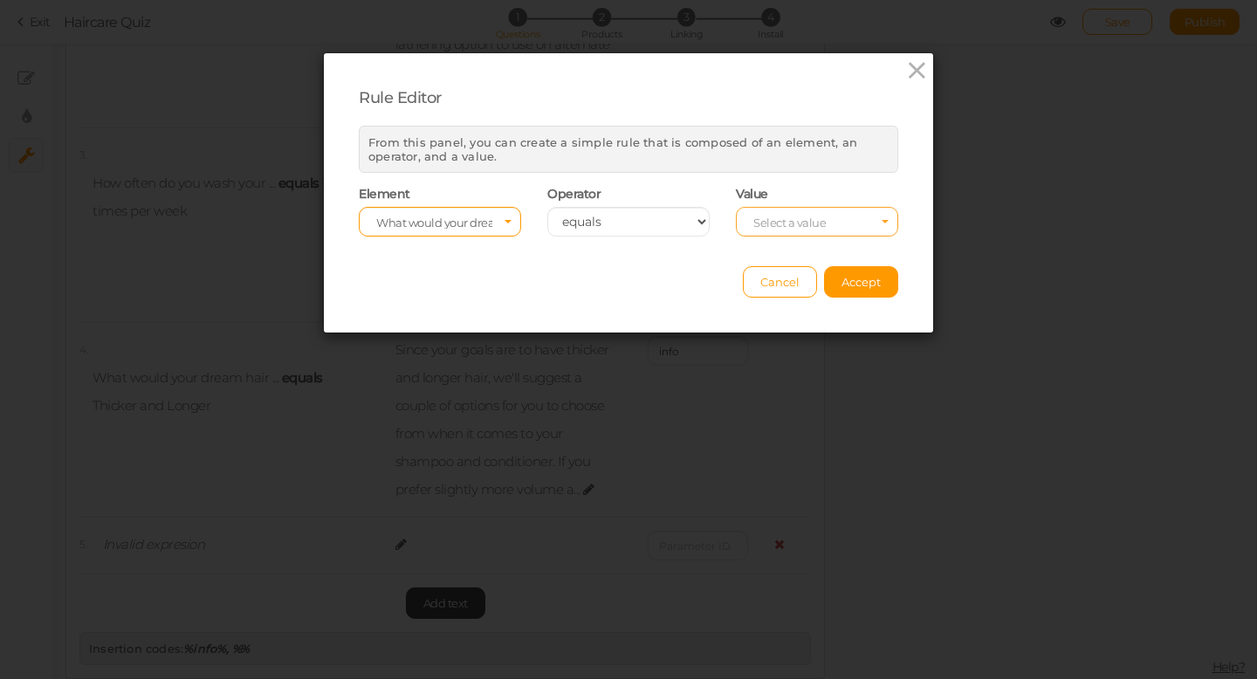
click at [784, 217] on span "Select a value" at bounding box center [790, 223] width 72 height 14
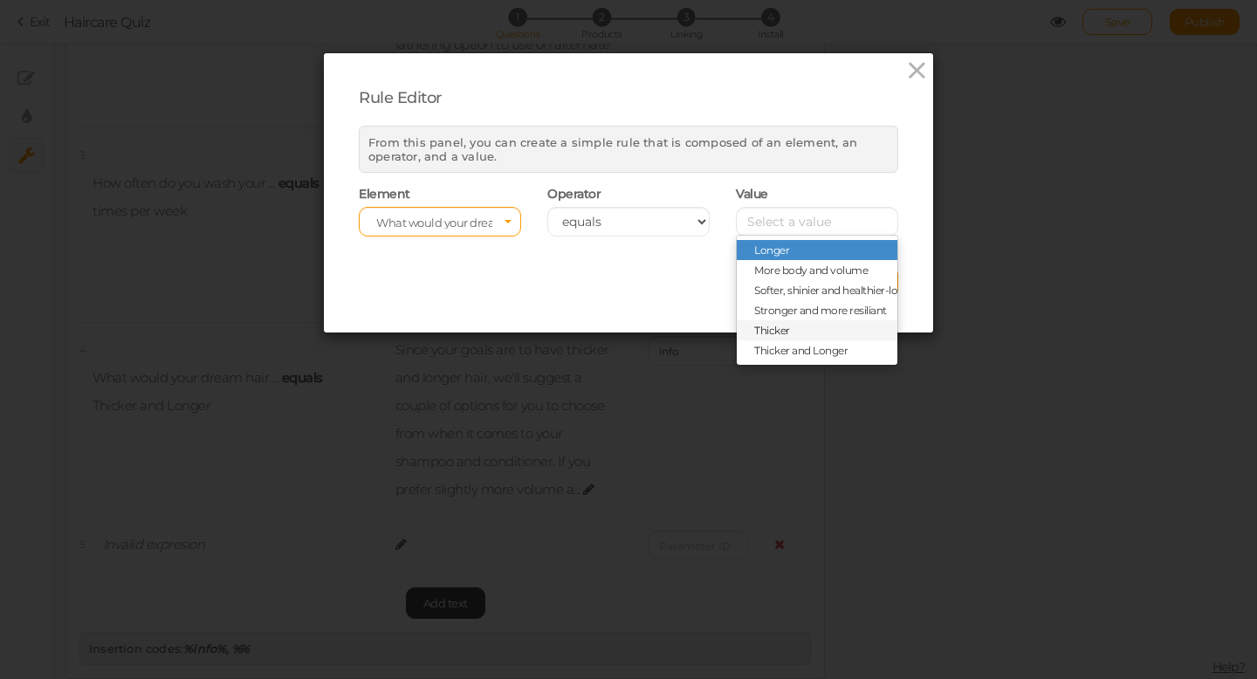
click at [796, 328] on span "Thicker" at bounding box center [817, 330] width 161 height 20
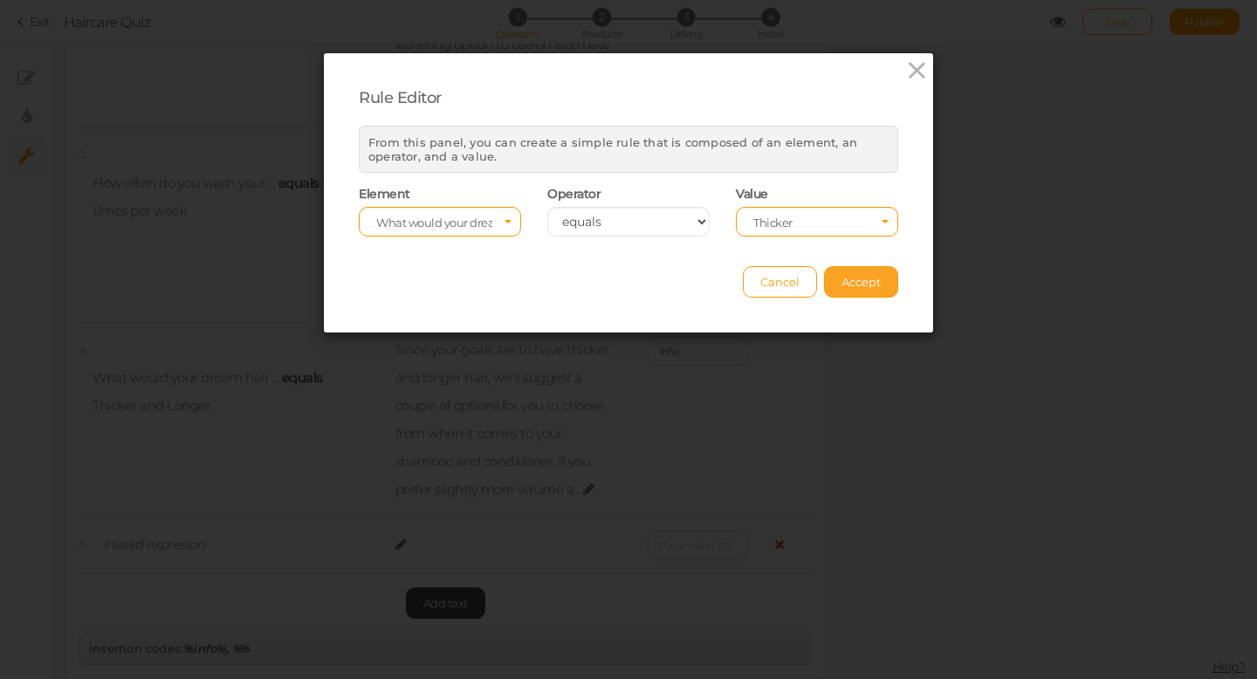
click at [859, 287] on span "Accept" at bounding box center [861, 282] width 39 height 14
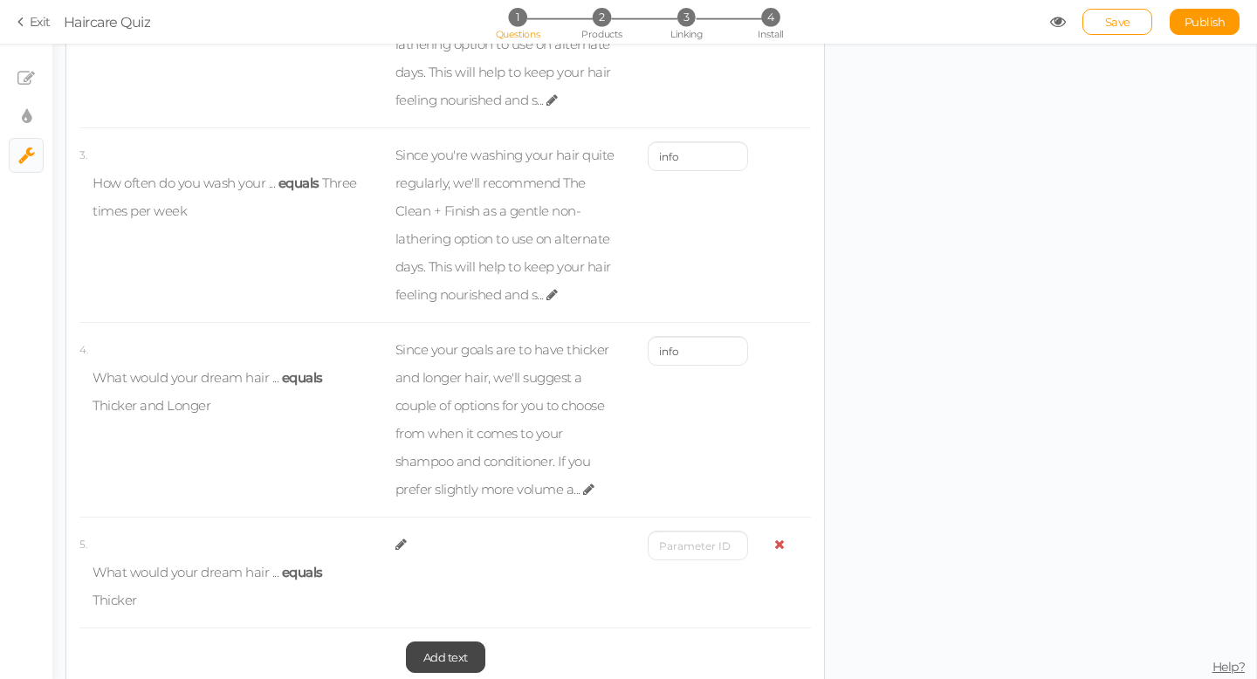
scroll to position [513, 0]
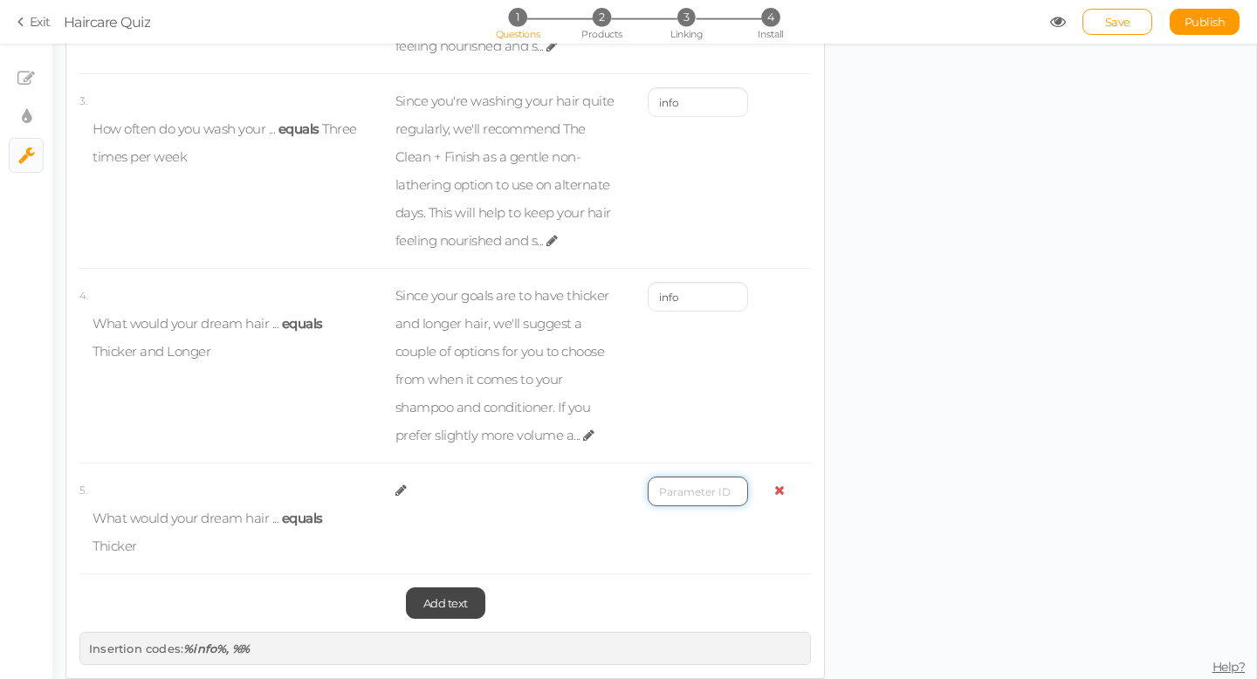
click at [676, 487] on input "text" at bounding box center [698, 492] width 100 height 30
click at [398, 496] on icon at bounding box center [401, 490] width 11 height 13
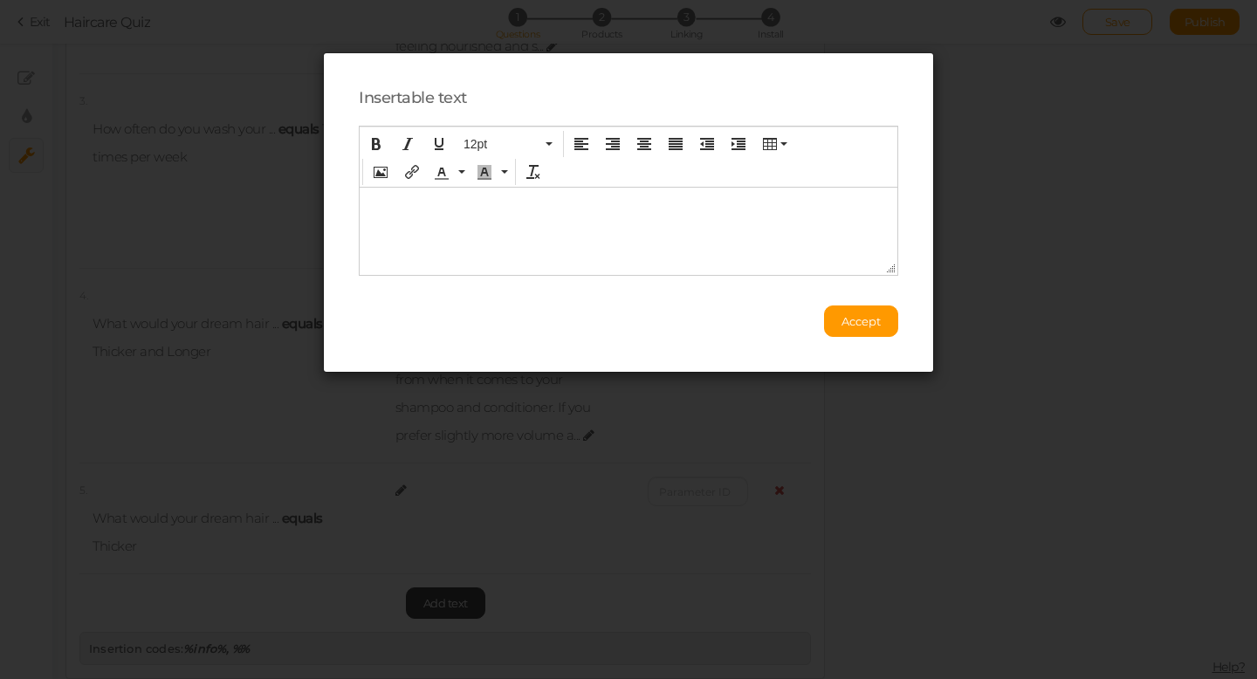
scroll to position [0, 0]
click at [606, 297] on div "Accept" at bounding box center [629, 313] width 540 height 48
click at [857, 320] on span "Accept" at bounding box center [861, 321] width 39 height 14
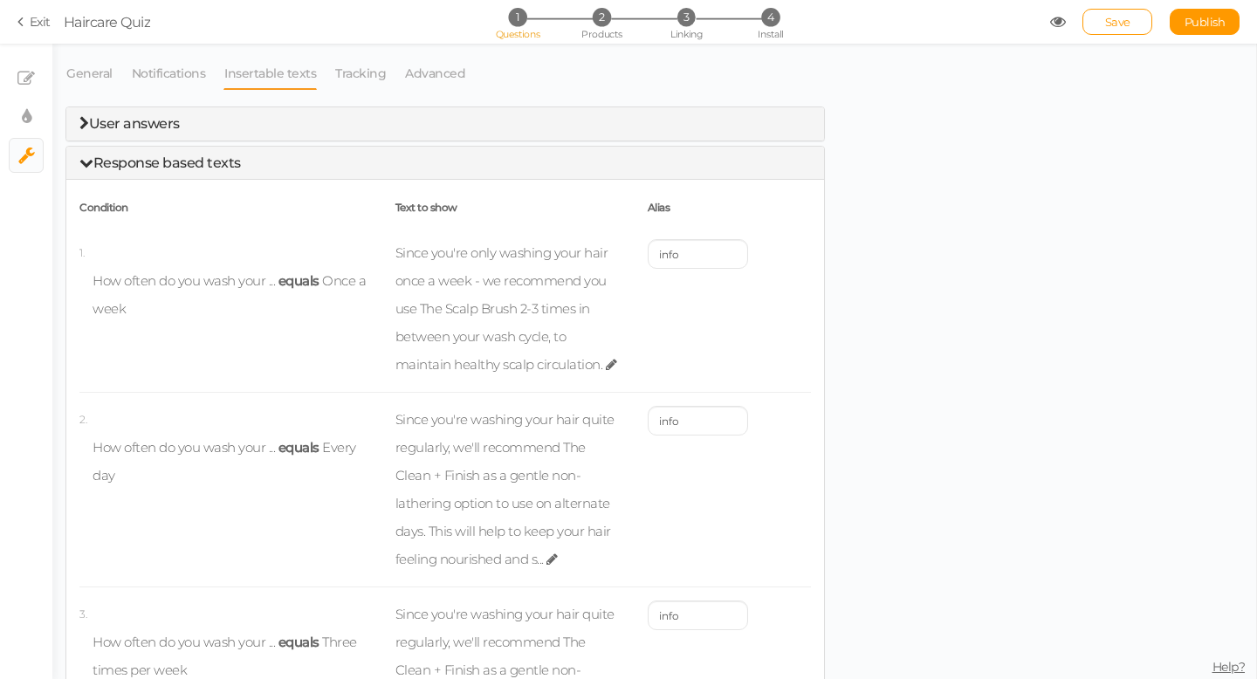
click at [85, 118] on icon at bounding box center [84, 123] width 10 height 14
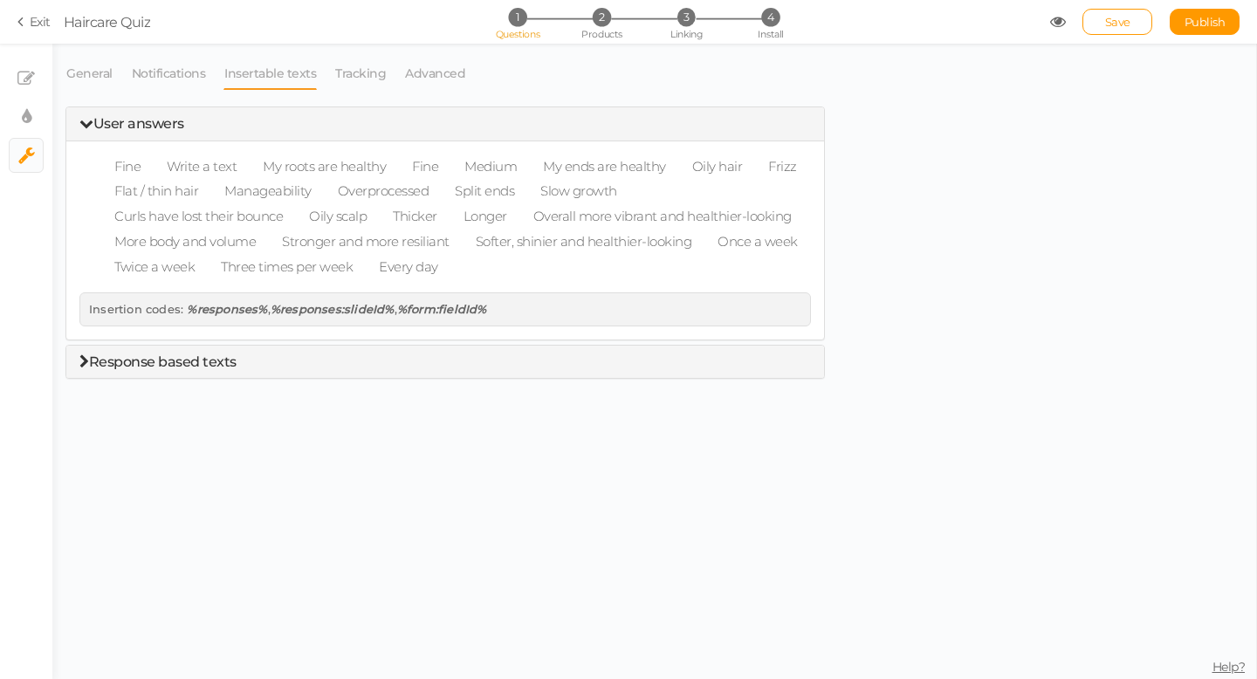
click at [127, 357] on span "Response based texts" at bounding box center [163, 362] width 148 height 17
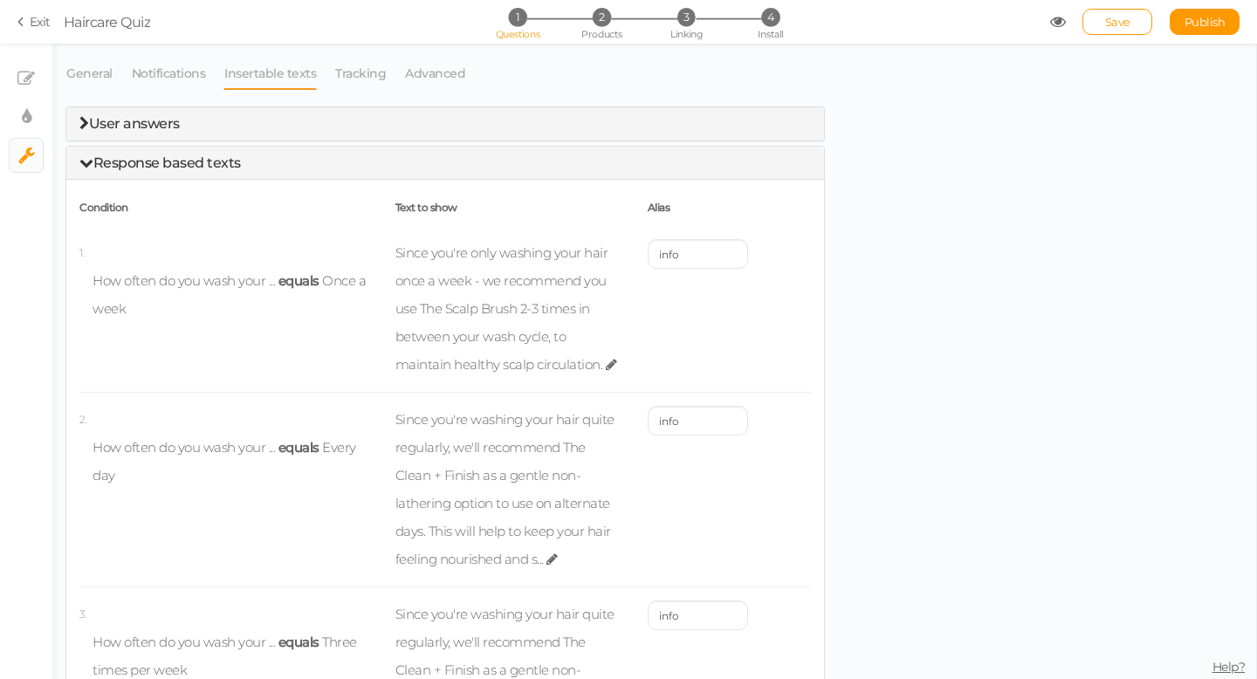
click at [265, 82] on link "Insertable texts" at bounding box center [270, 73] width 93 height 33
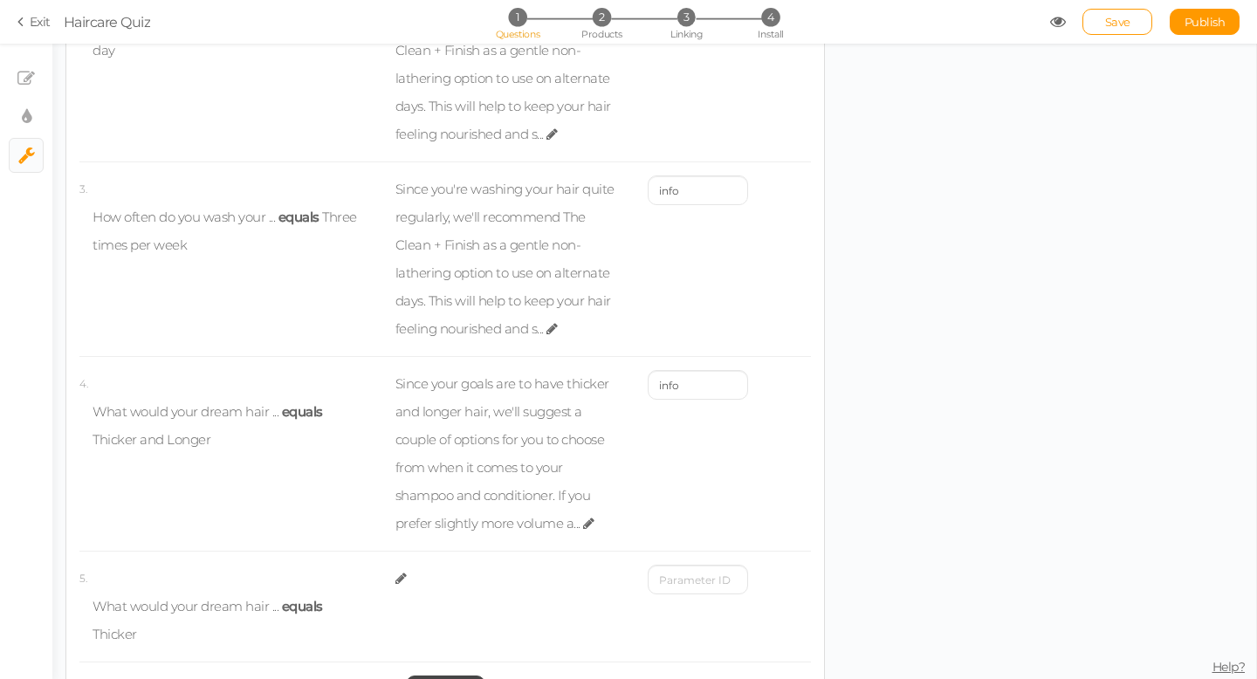
scroll to position [513, 0]
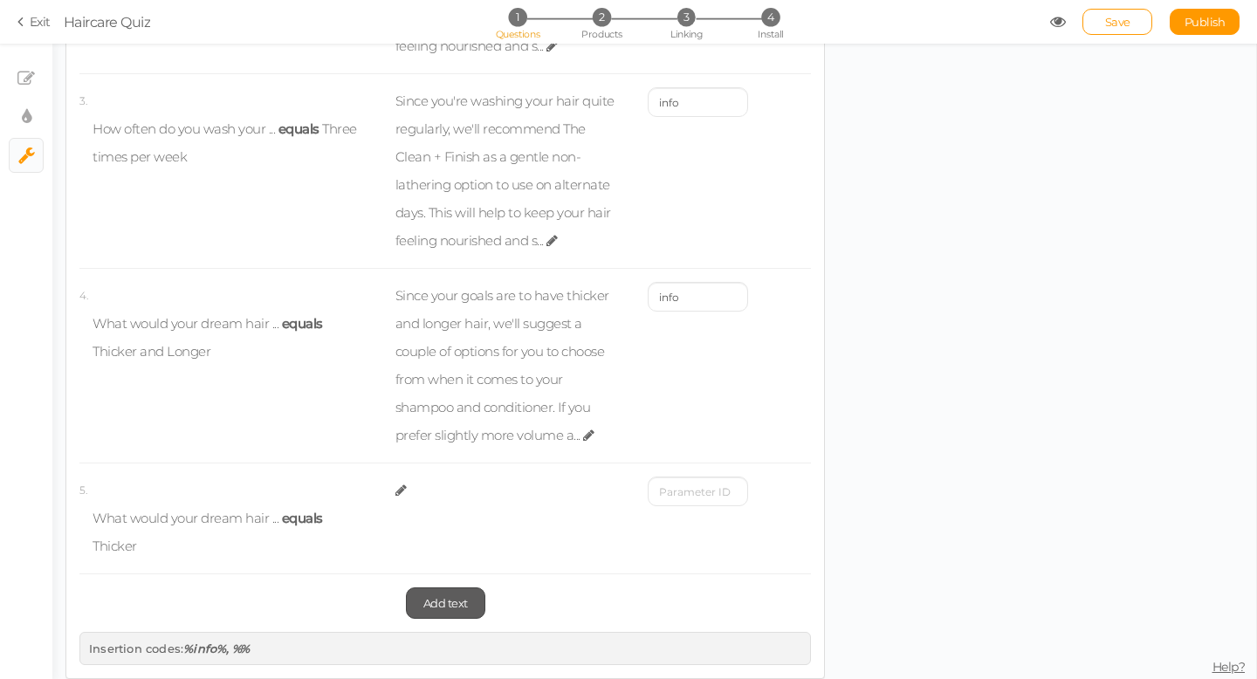
click at [448, 613] on link "Add text" at bounding box center [445, 603] width 79 height 31
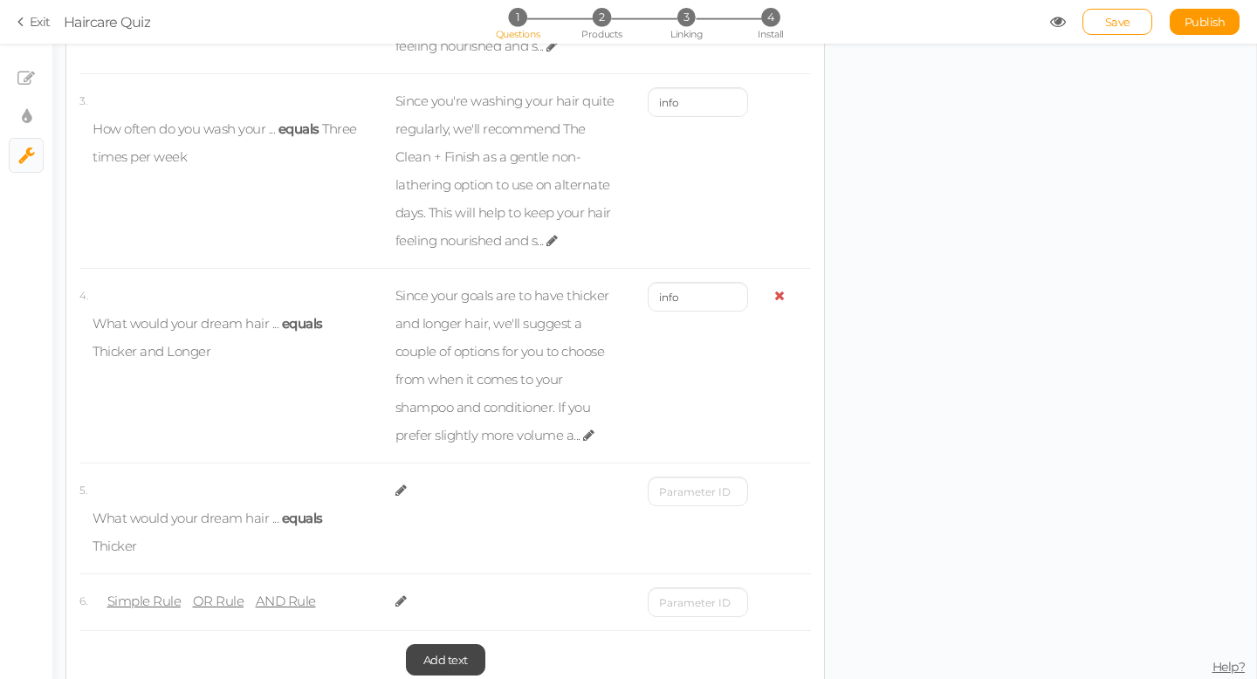
scroll to position [0, 0]
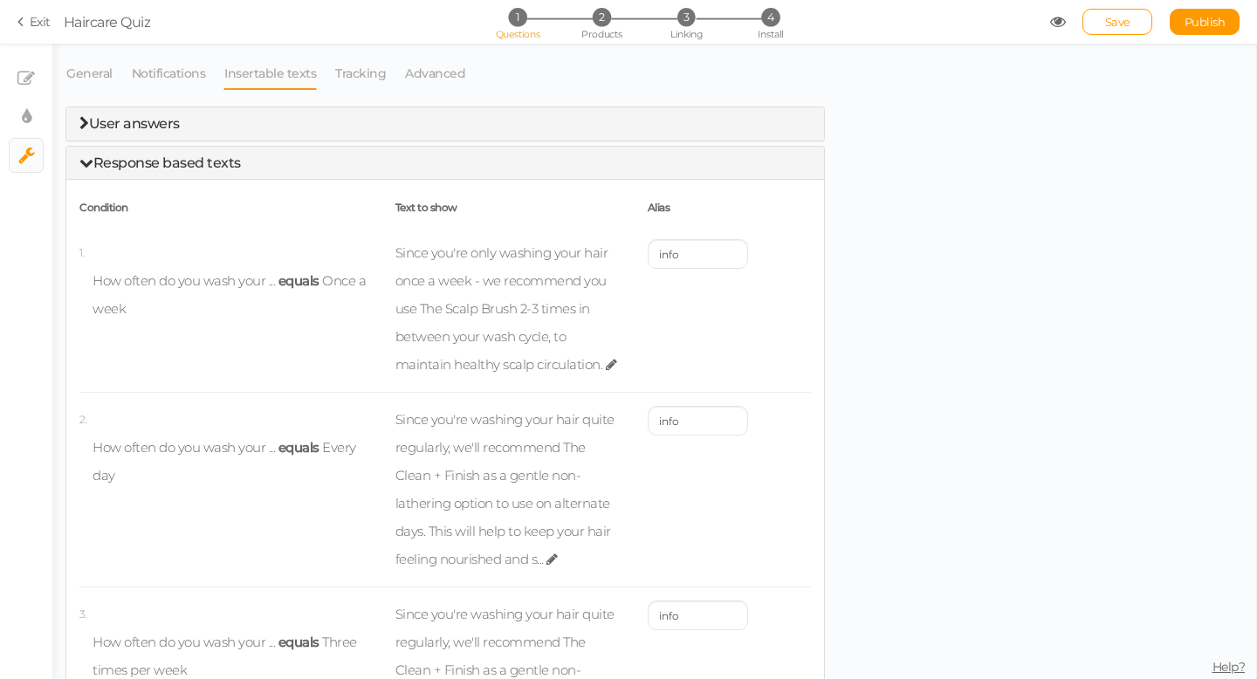
click at [279, 79] on link "Insertable texts" at bounding box center [270, 73] width 93 height 33
click at [204, 169] on span "Response based texts" at bounding box center [167, 163] width 148 height 17
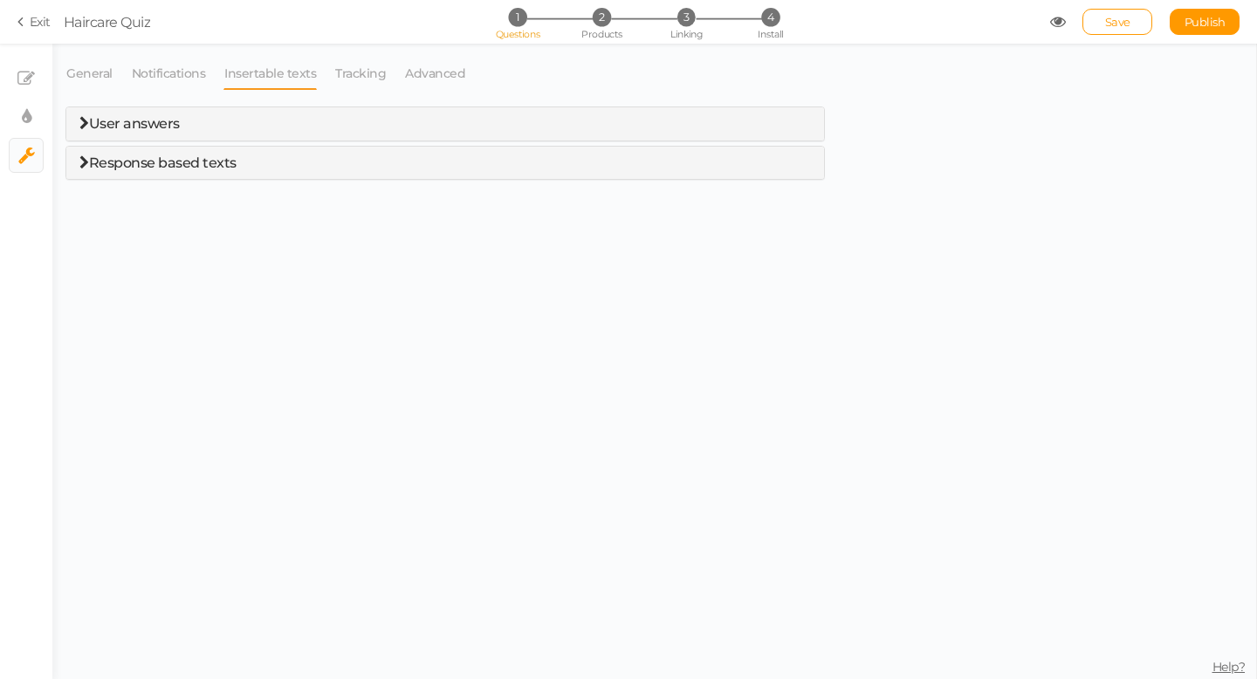
click at [204, 169] on span "Response based texts" at bounding box center [163, 163] width 148 height 17
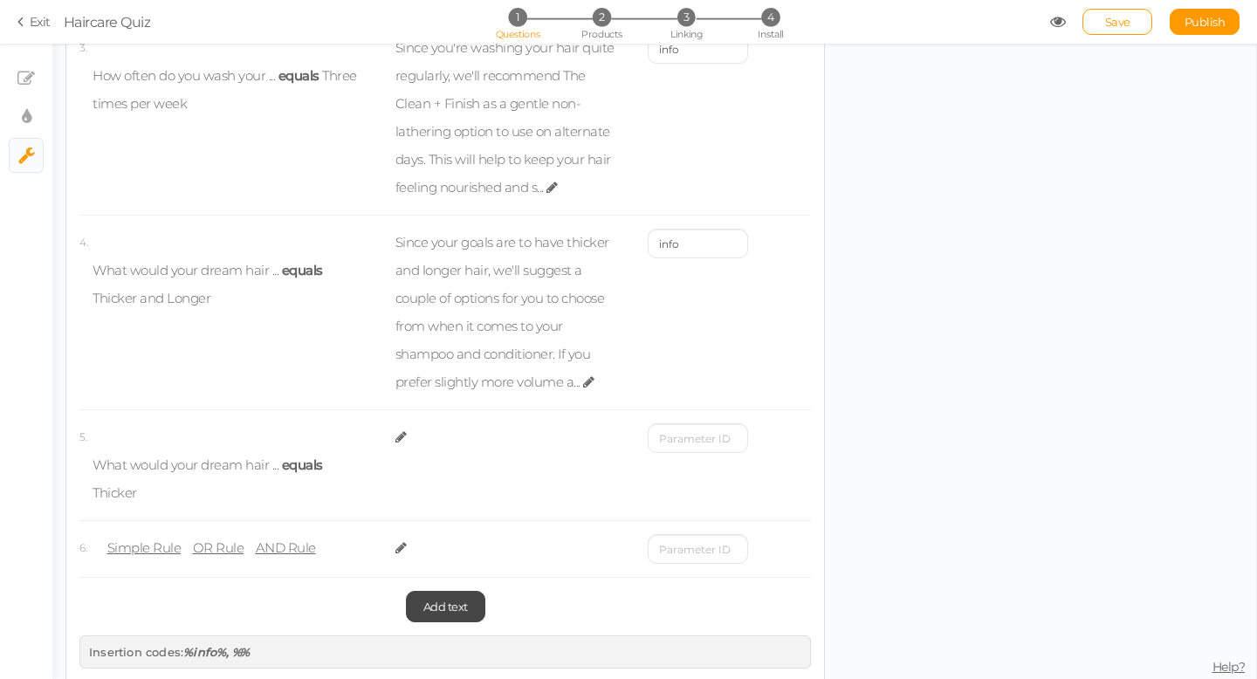
scroll to position [570, 0]
click at [150, 544] on span "Simple Rule" at bounding box center [144, 544] width 74 height 17
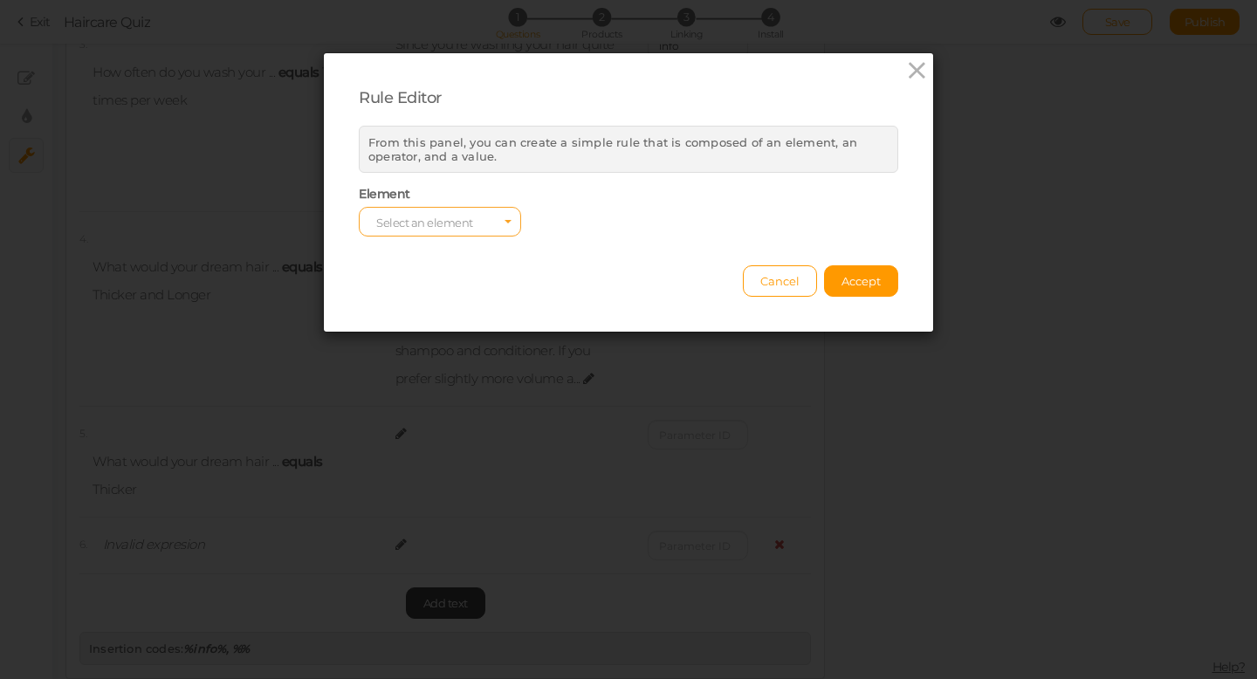
click at [430, 224] on span "Select an element" at bounding box center [424, 223] width 97 height 14
type input "shampoo"
click at [844, 281] on span "Accept" at bounding box center [861, 281] width 39 height 14
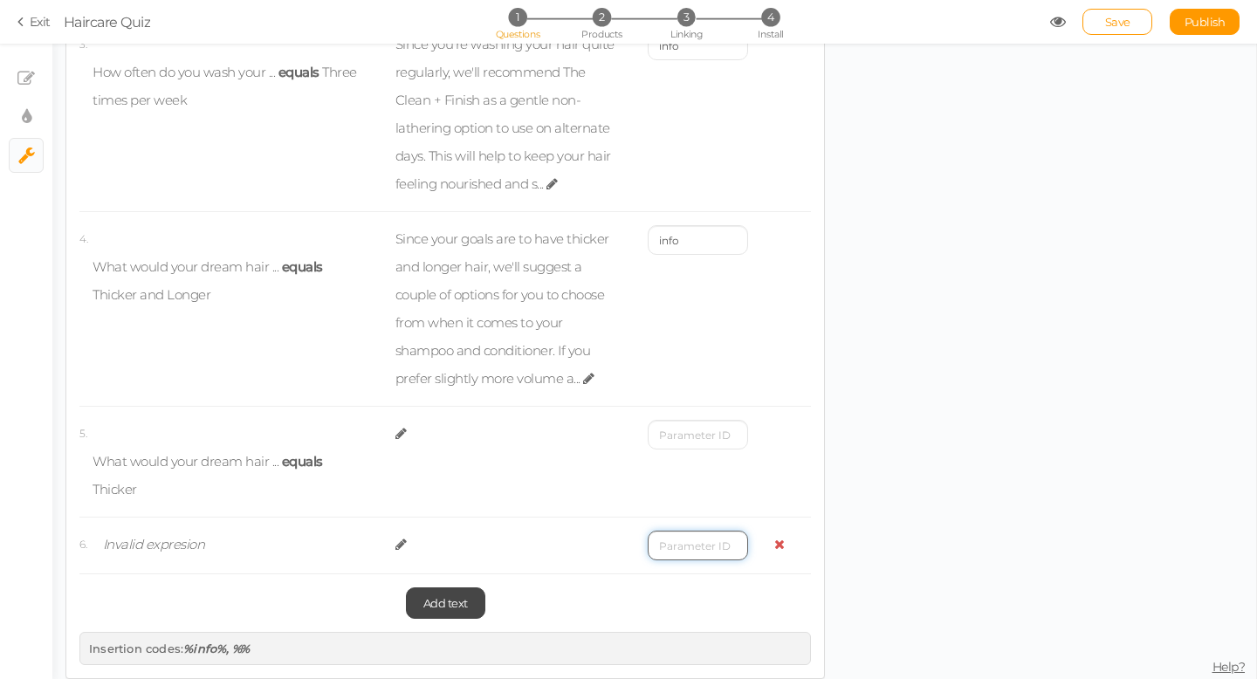
click at [676, 550] on input "text" at bounding box center [698, 546] width 100 height 30
click at [316, 458] on span "equals" at bounding box center [302, 461] width 41 height 17
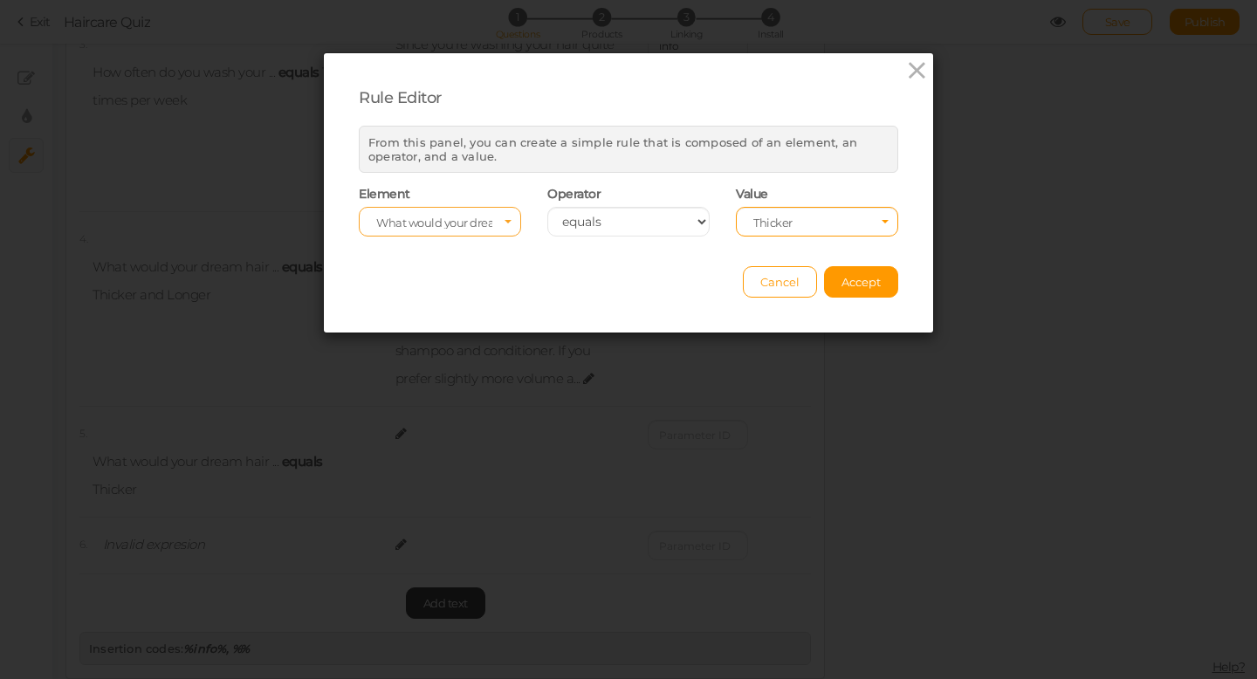
click at [492, 219] on span "What would your dream hair ..." at bounding box center [439, 224] width 127 height 14
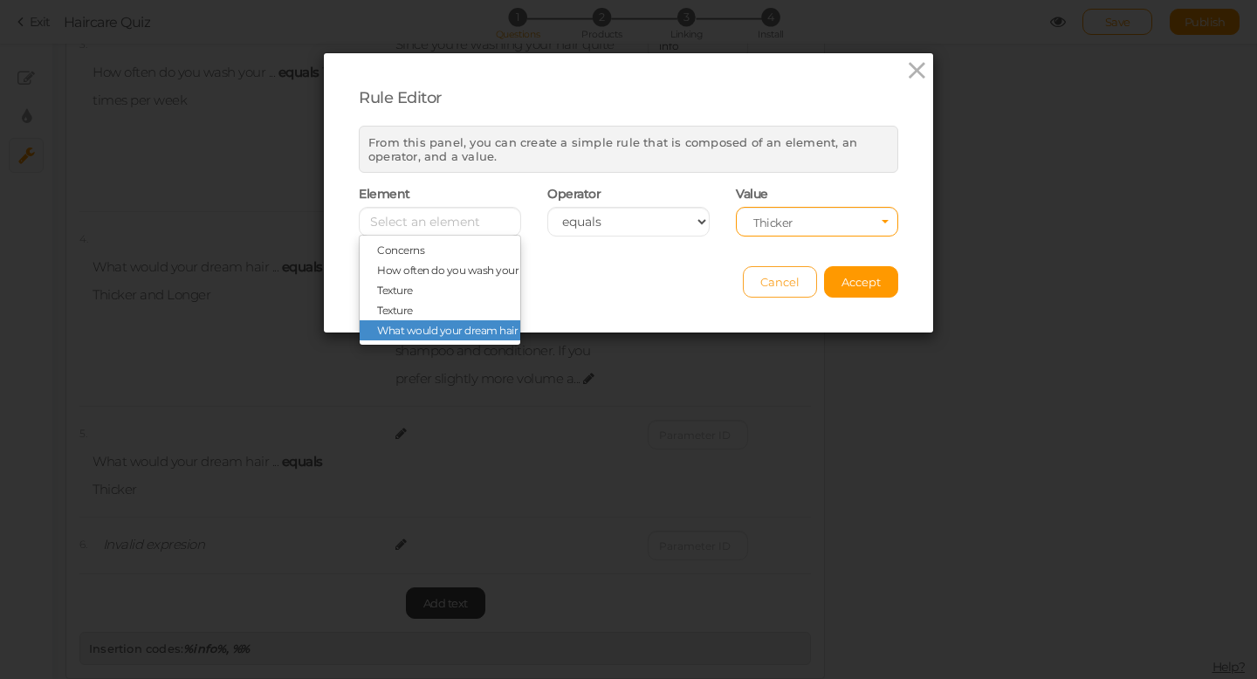
click at [788, 277] on span "Cancel" at bounding box center [780, 282] width 39 height 14
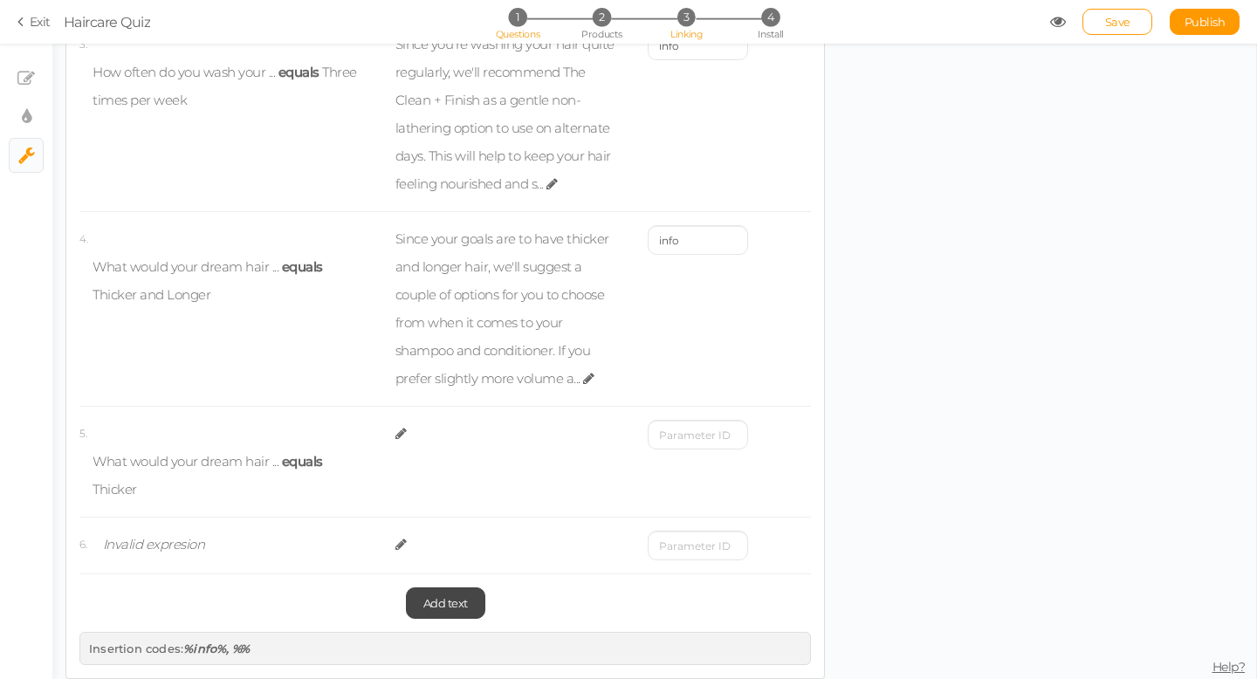
click at [690, 22] on span "3" at bounding box center [687, 17] width 18 height 18
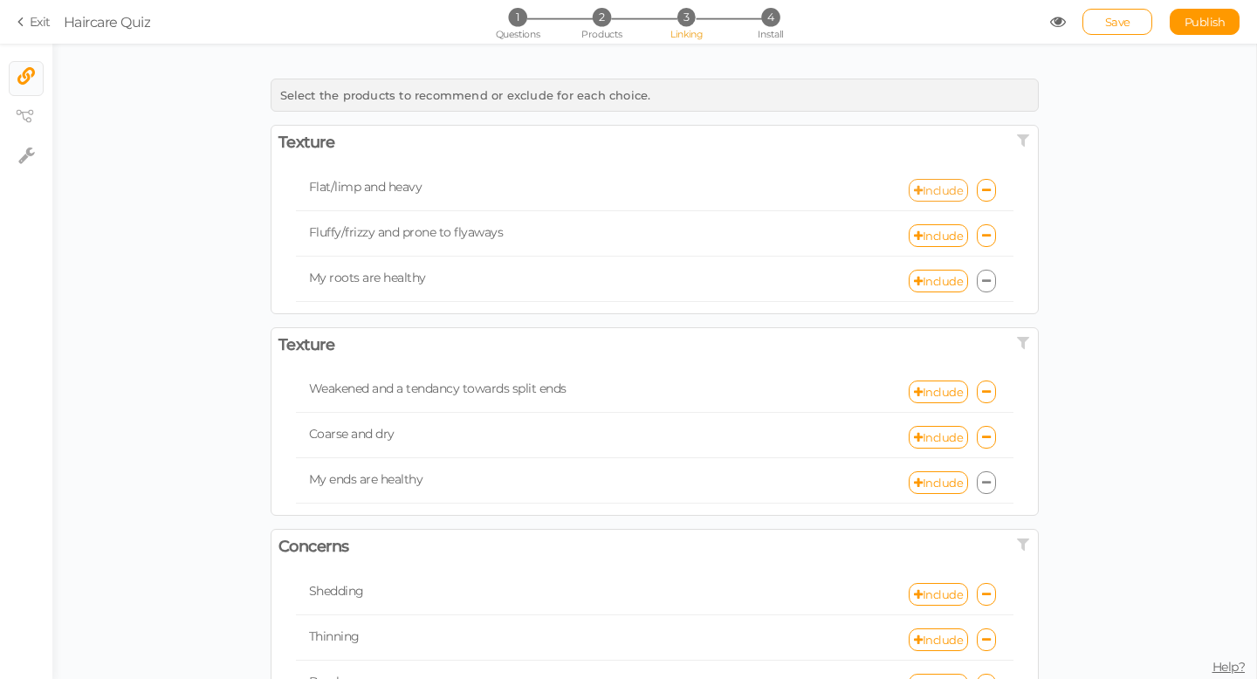
click at [938, 189] on link "Include" at bounding box center [938, 190] width 59 height 23
select select "expr"
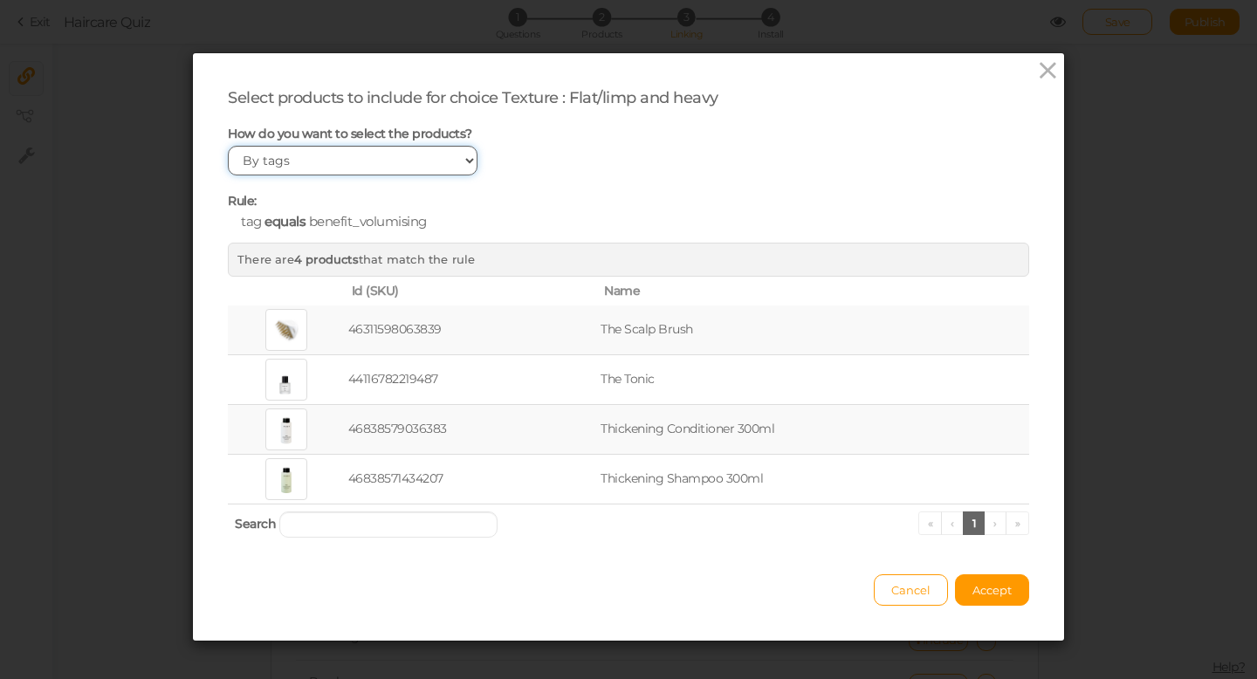
click at [471, 162] on select "Manually By tags By price" at bounding box center [353, 161] width 250 height 30
click at [472, 162] on select "Manually By tags By price" at bounding box center [353, 161] width 250 height 30
click at [1000, 595] on span "Accept" at bounding box center [992, 590] width 39 height 14
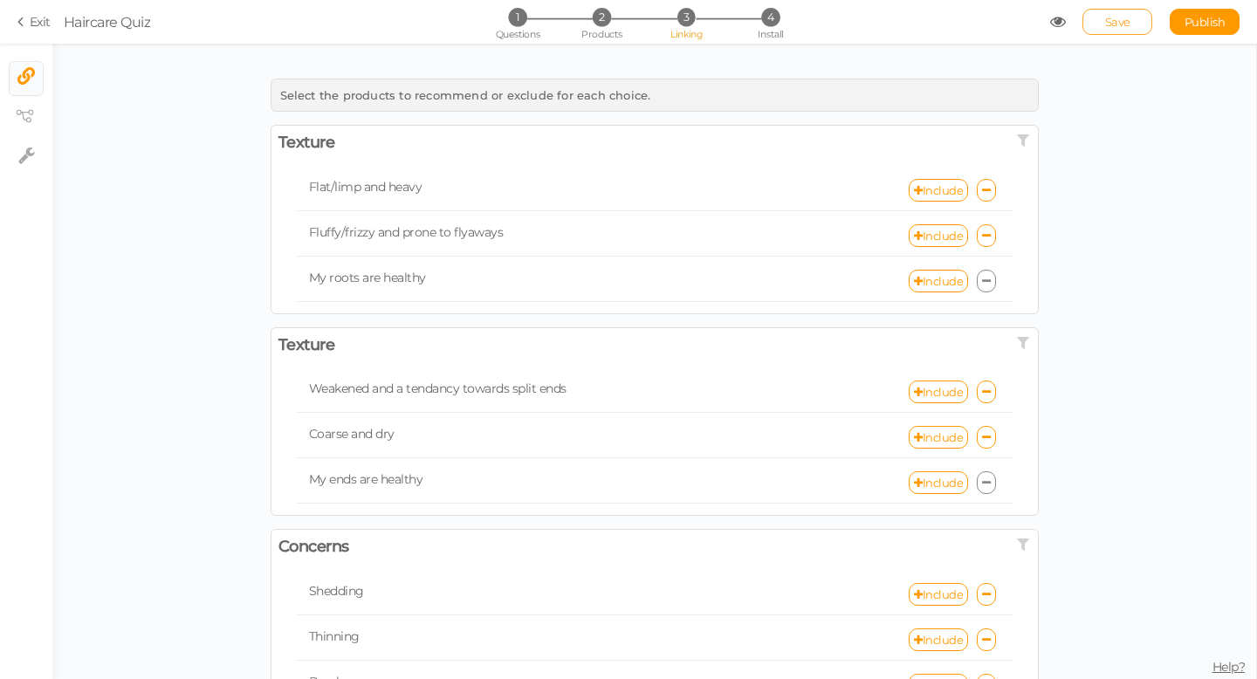
click at [1126, 27] on span "Save" at bounding box center [1117, 22] width 25 height 14
click at [30, 28] on link "Exit" at bounding box center [33, 21] width 33 height 17
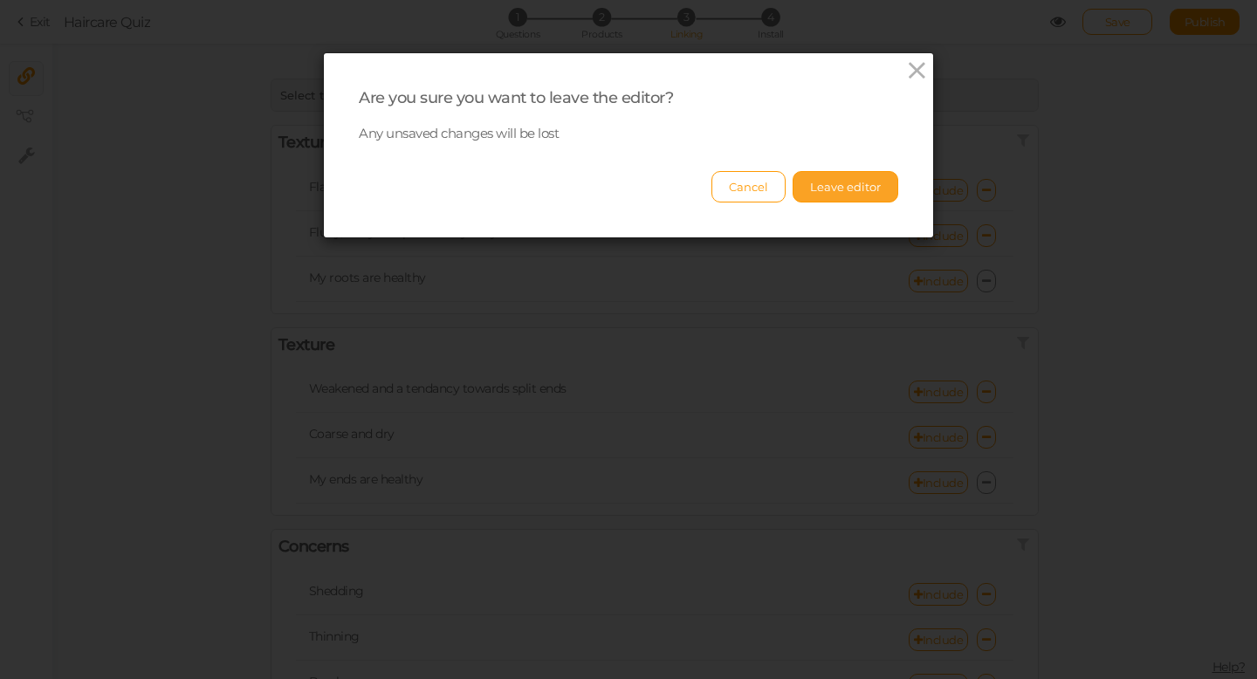
click at [850, 195] on button "Leave editor" at bounding box center [846, 186] width 106 height 31
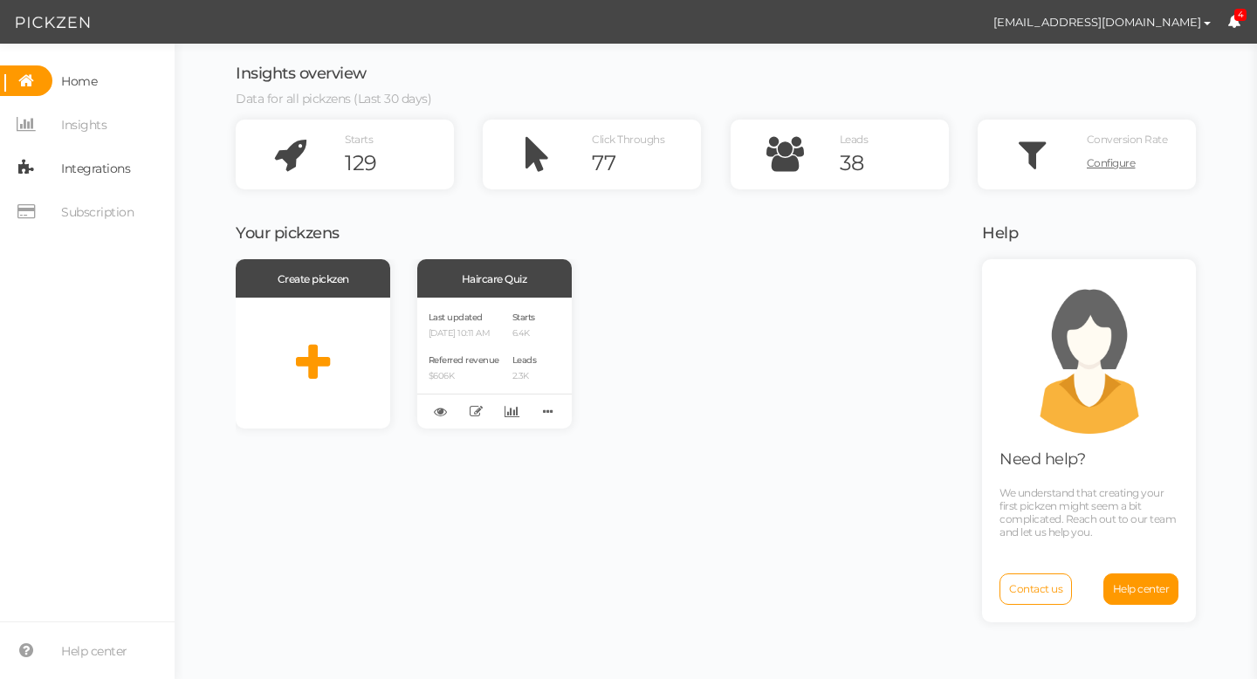
click at [77, 175] on span "Integrations" at bounding box center [95, 169] width 69 height 28
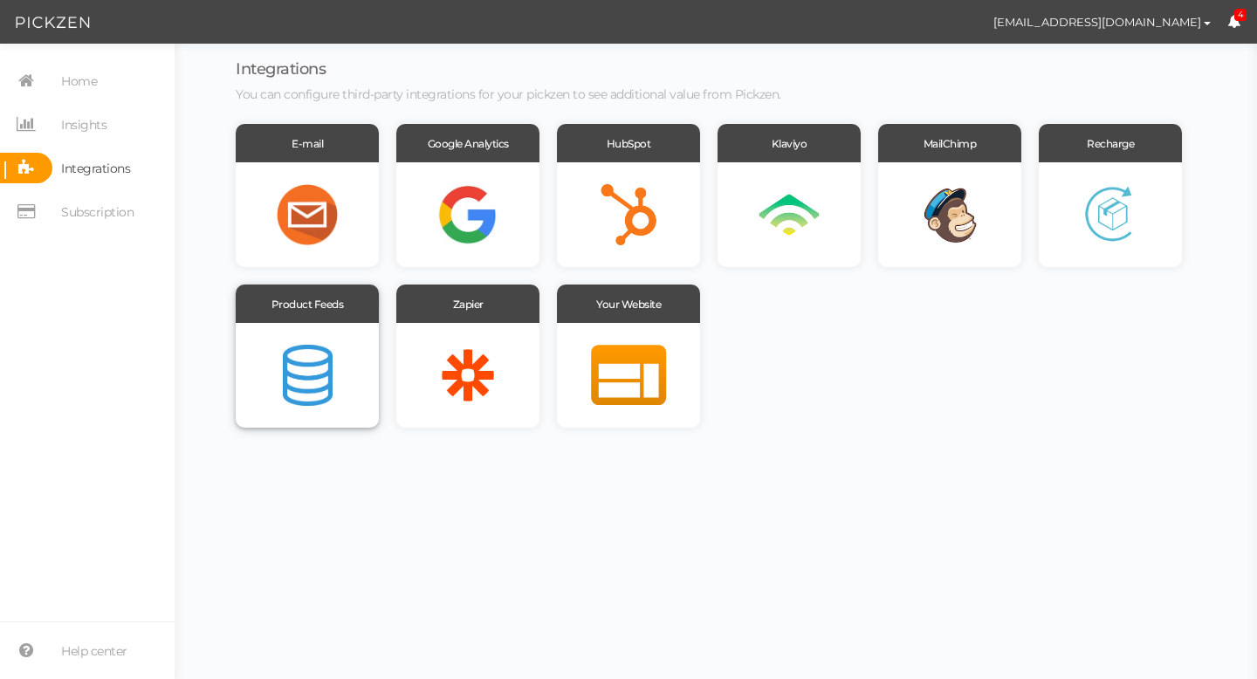
click at [332, 380] on div at bounding box center [307, 375] width 143 height 105
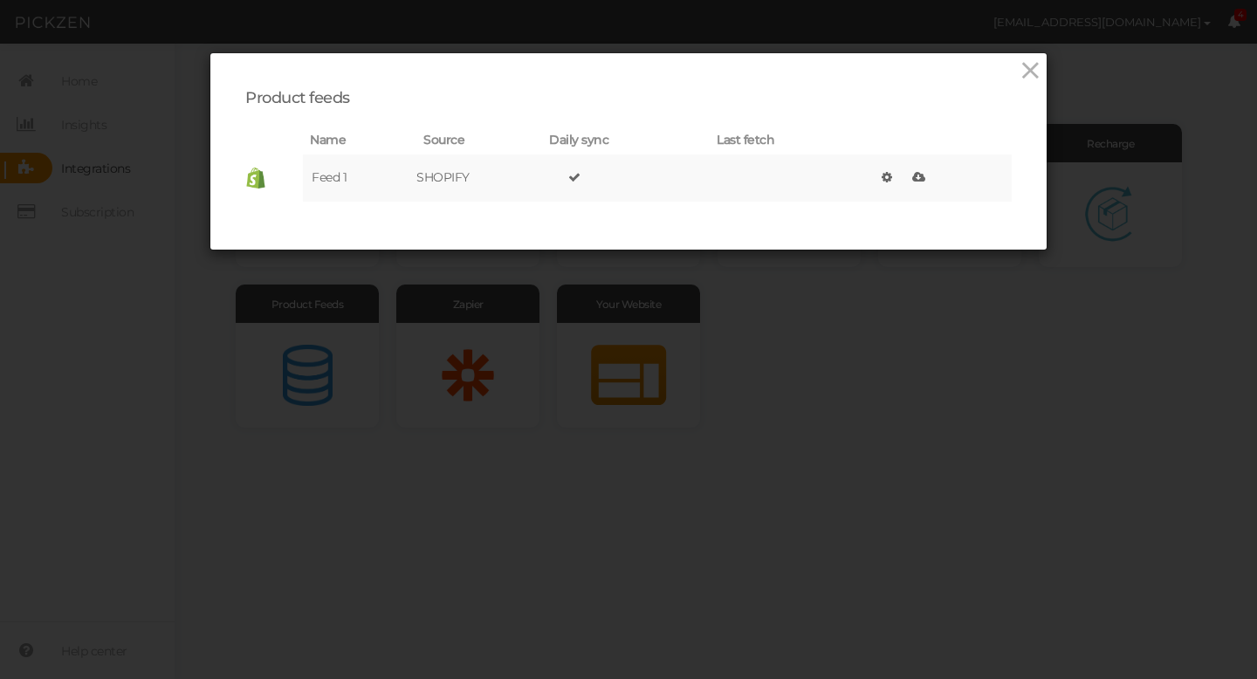
click at [747, 176] on td at bounding box center [791, 178] width 163 height 47
click at [893, 178] on link at bounding box center [887, 177] width 19 height 24
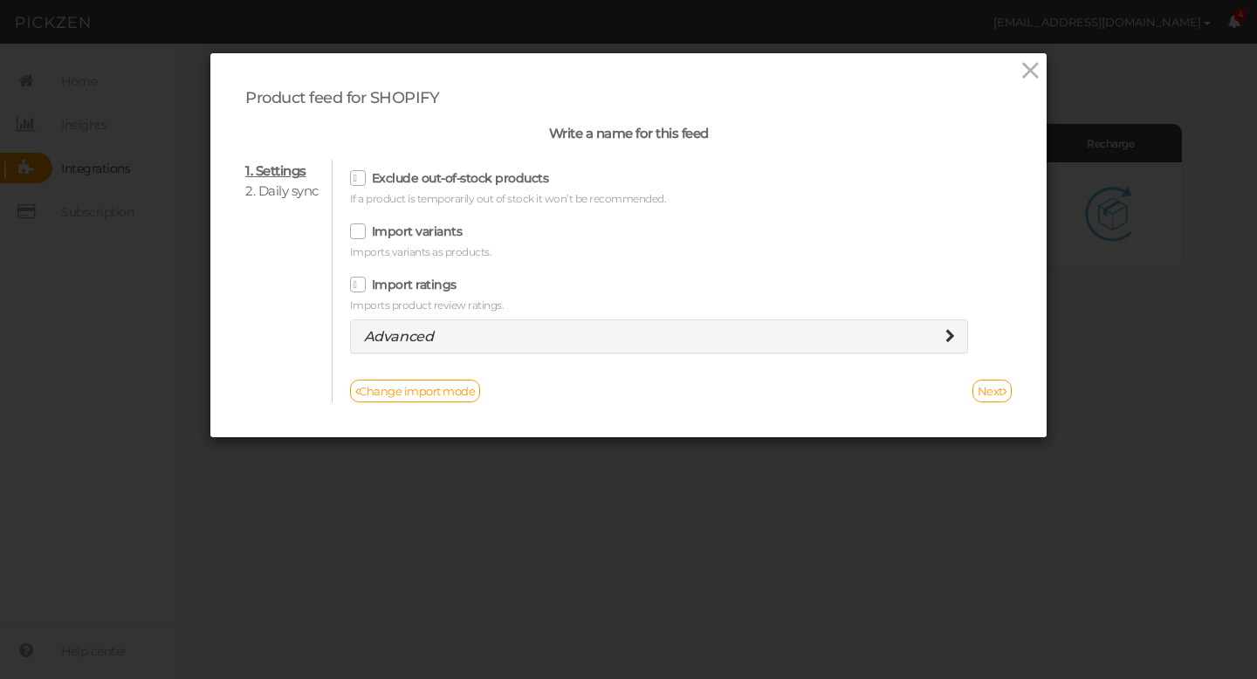
click at [946, 339] on icon at bounding box center [951, 336] width 10 height 14
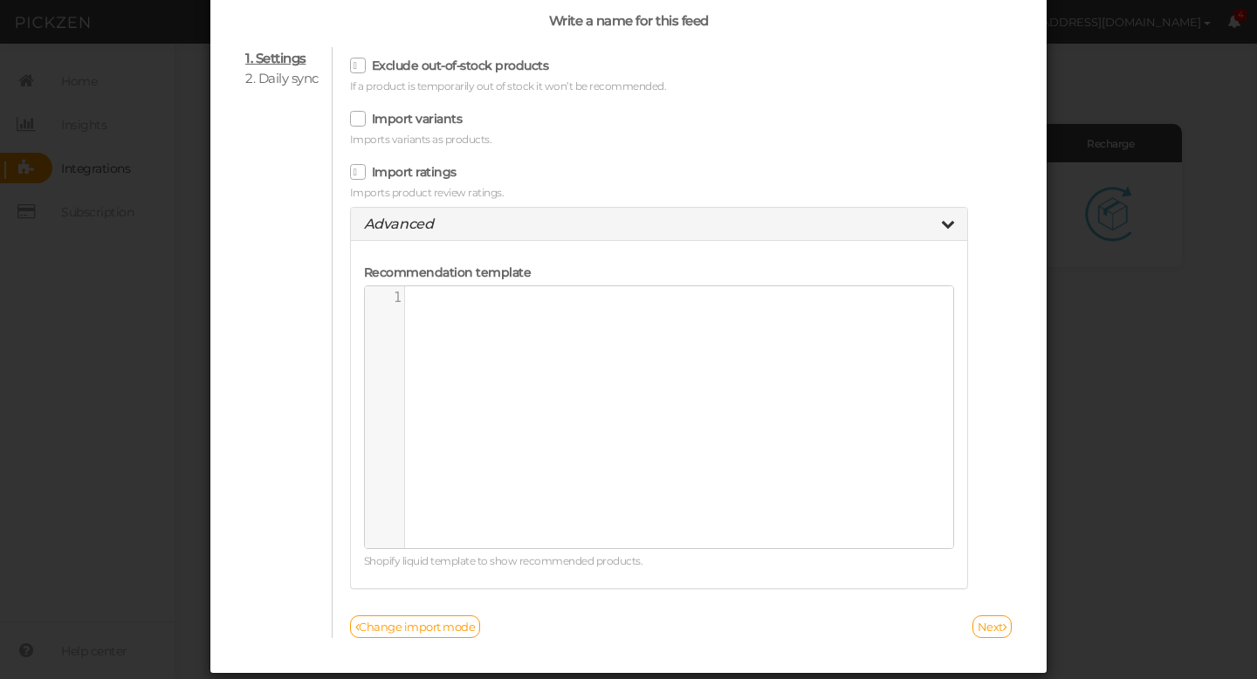
scroll to position [120, 0]
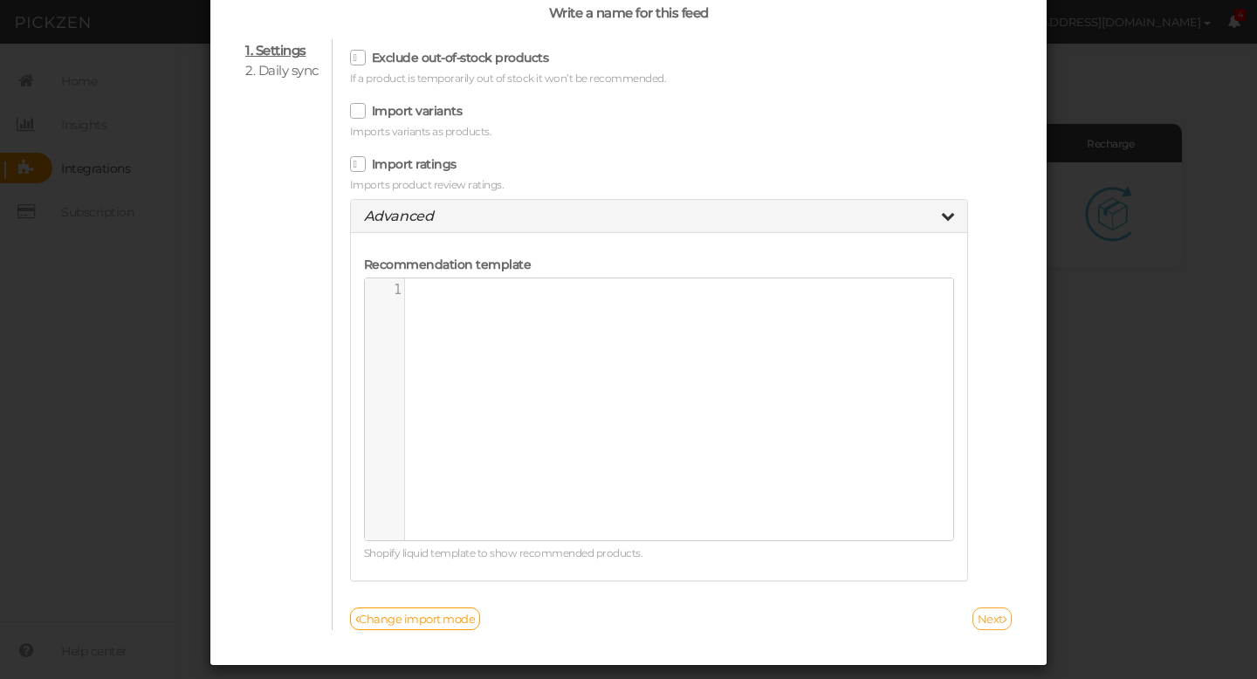
click at [997, 618] on link "Next" at bounding box center [993, 619] width 40 height 23
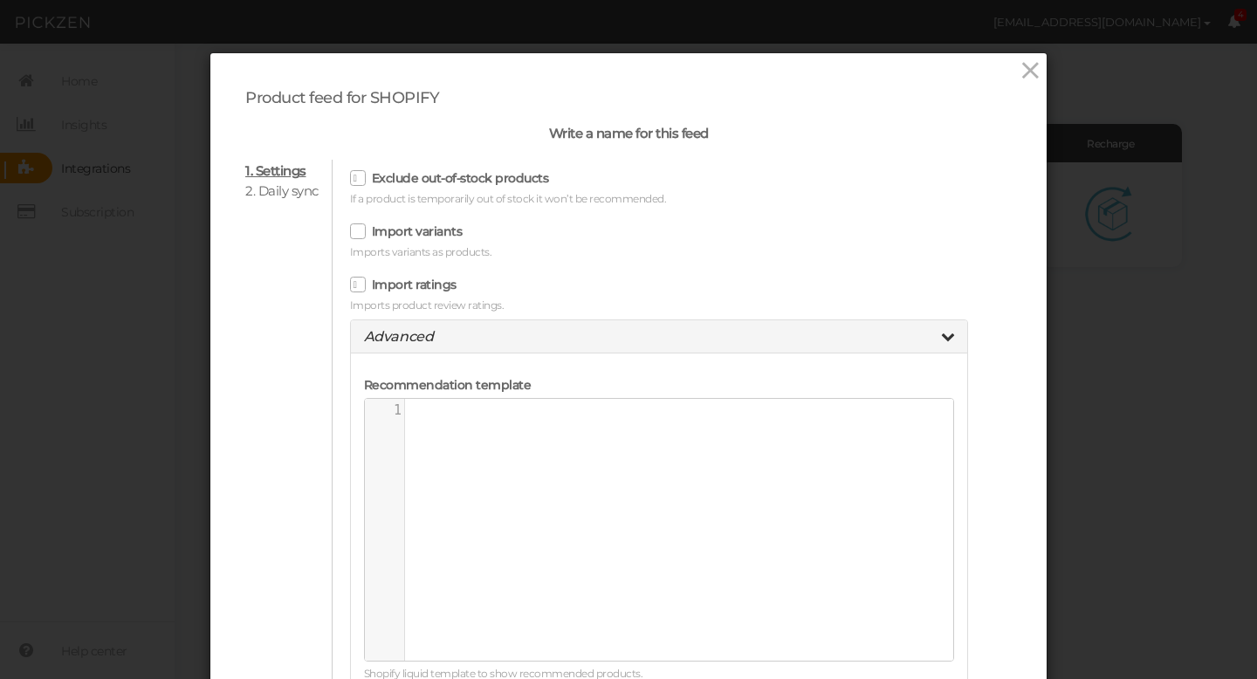
select select "America/New_York"
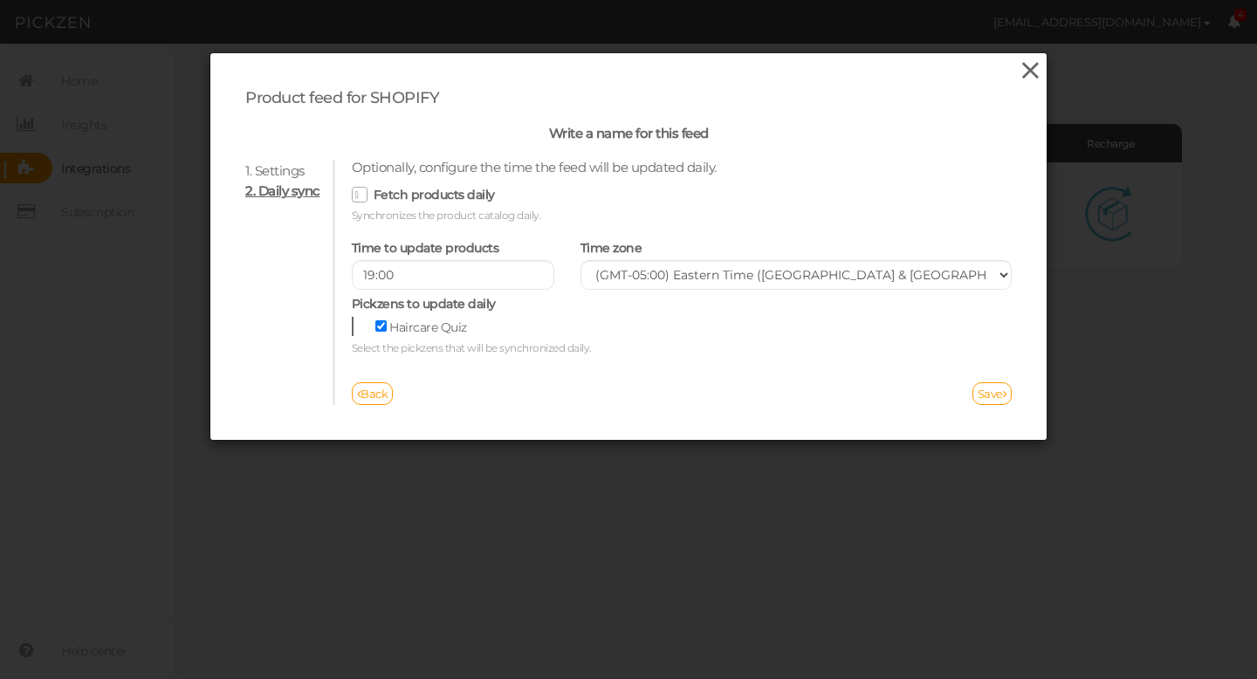
click at [1029, 72] on icon at bounding box center [1030, 71] width 25 height 26
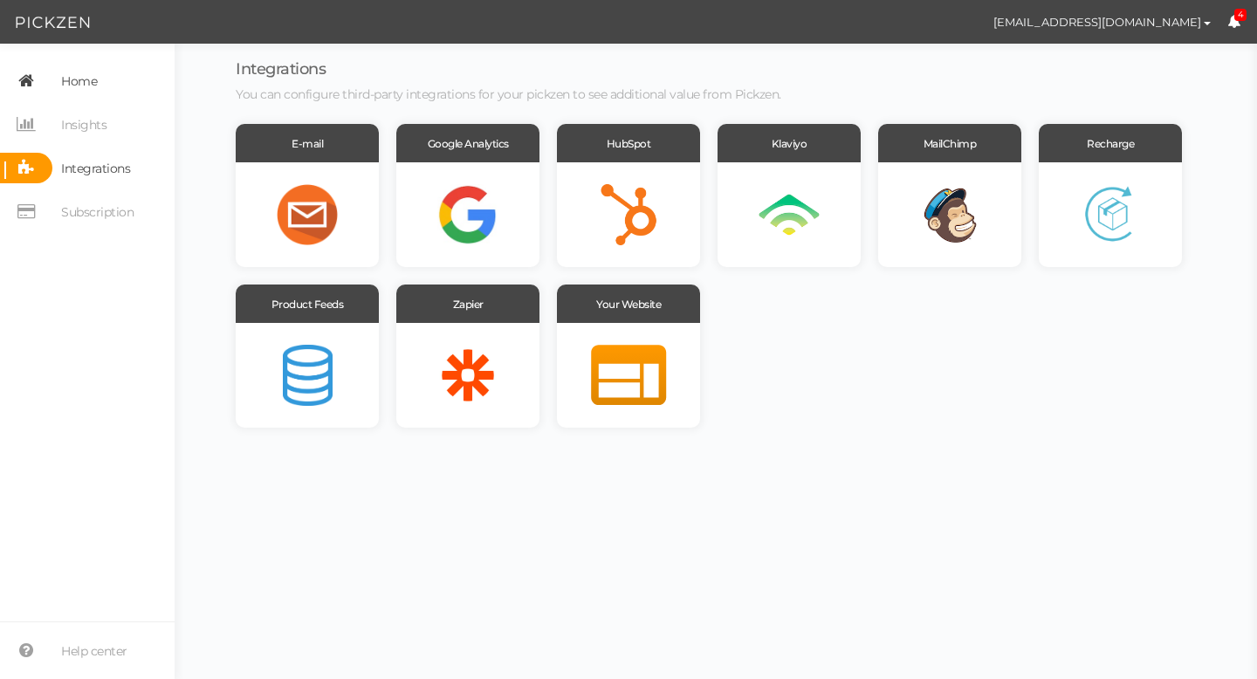
click at [85, 87] on span "Home" at bounding box center [79, 81] width 36 height 28
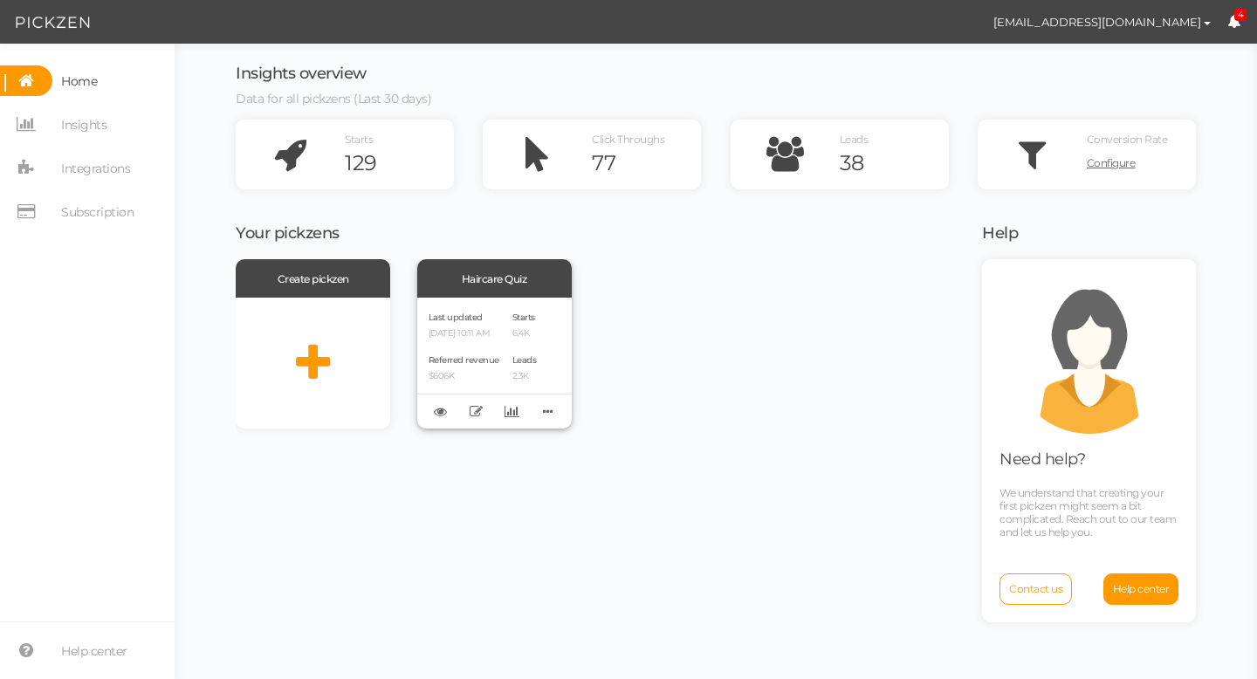
click at [485, 313] on div "Last updated [DATE] 10:11 AM" at bounding box center [464, 324] width 71 height 30
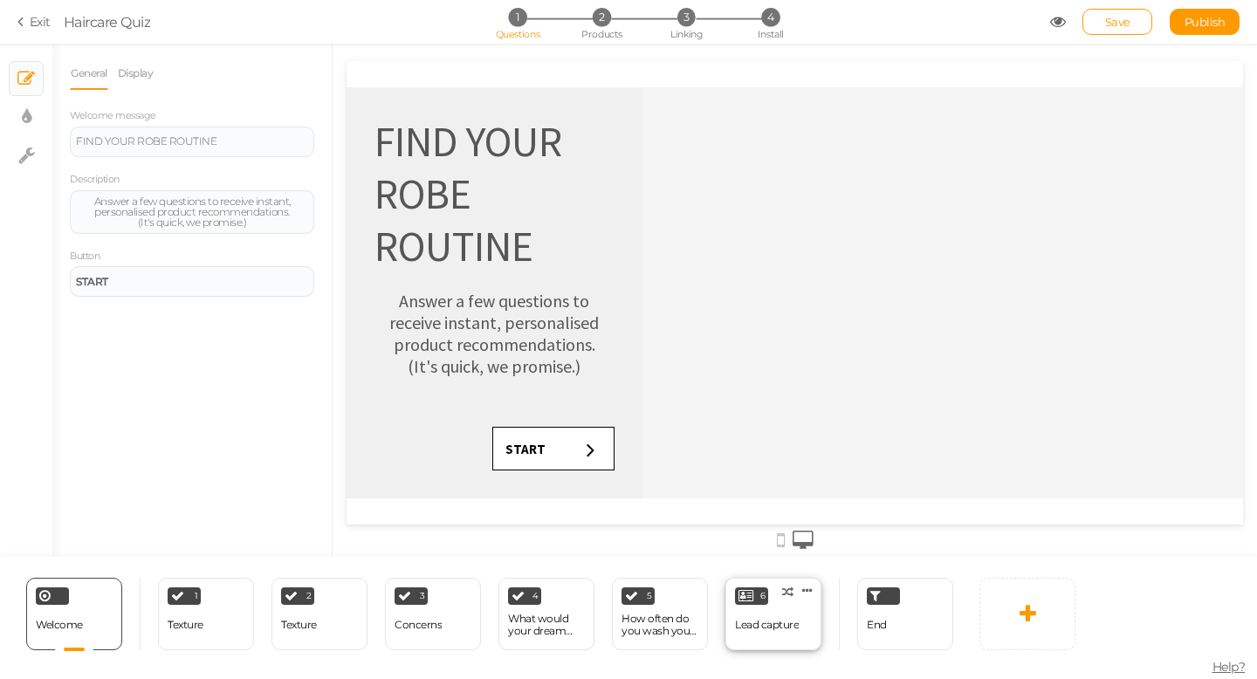
click at [796, 618] on div "Lead capture" at bounding box center [767, 625] width 64 height 31
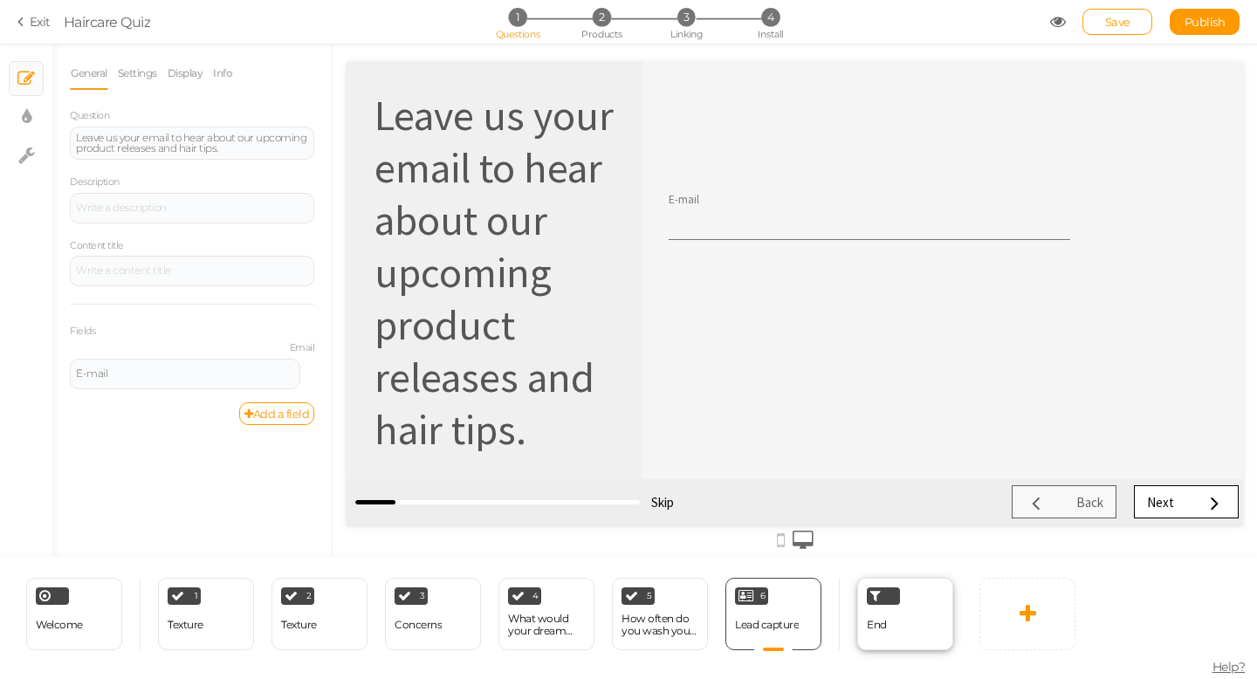
click at [878, 622] on span "End" at bounding box center [877, 624] width 20 height 13
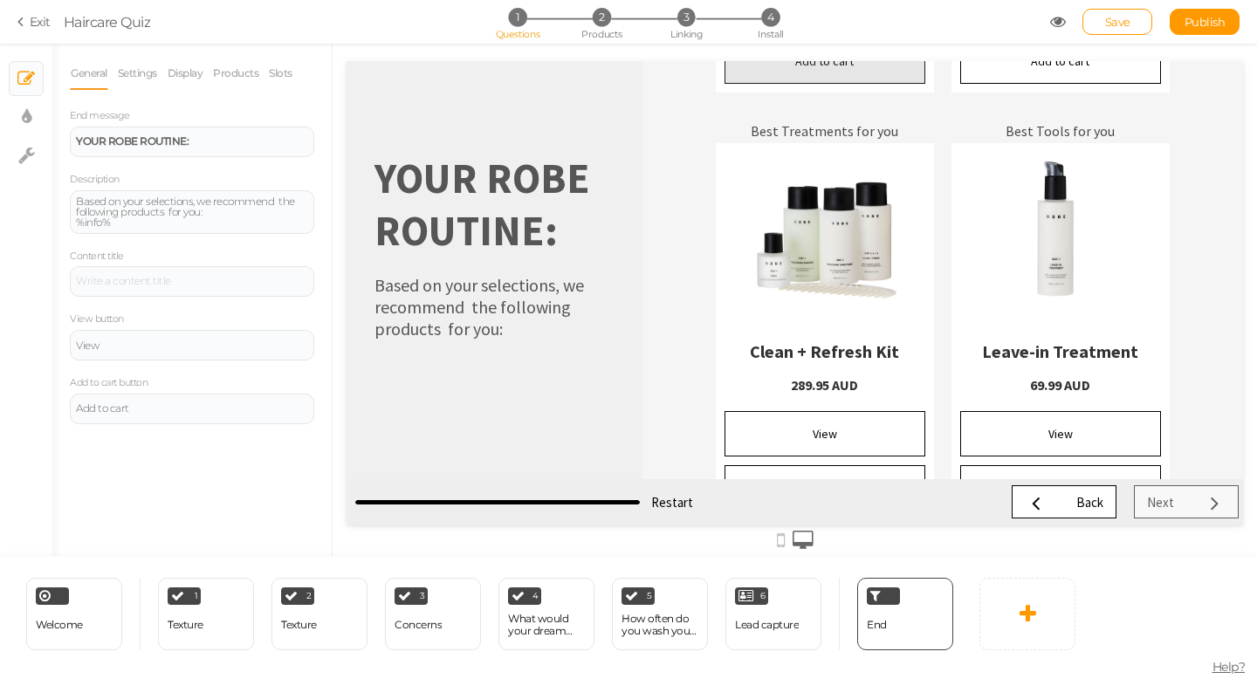
scroll to position [375, 0]
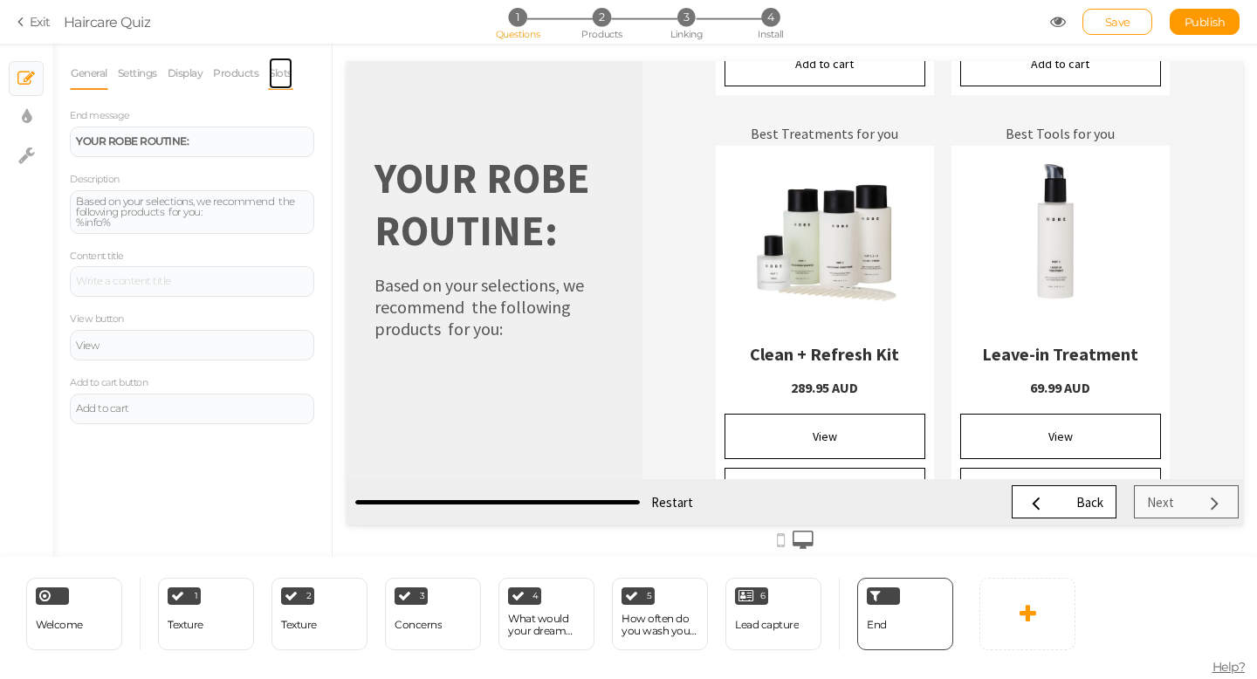
click at [279, 72] on link "Slots" at bounding box center [280, 73] width 25 height 33
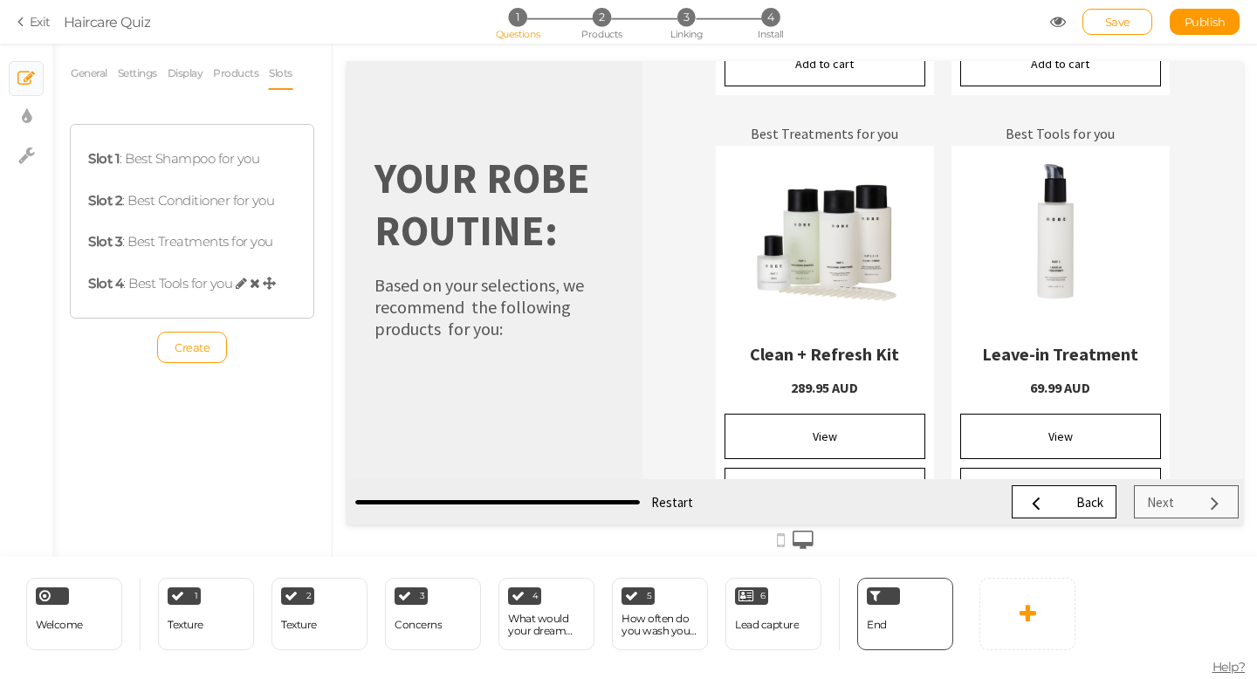
click at [238, 282] on icon at bounding box center [241, 283] width 11 height 13
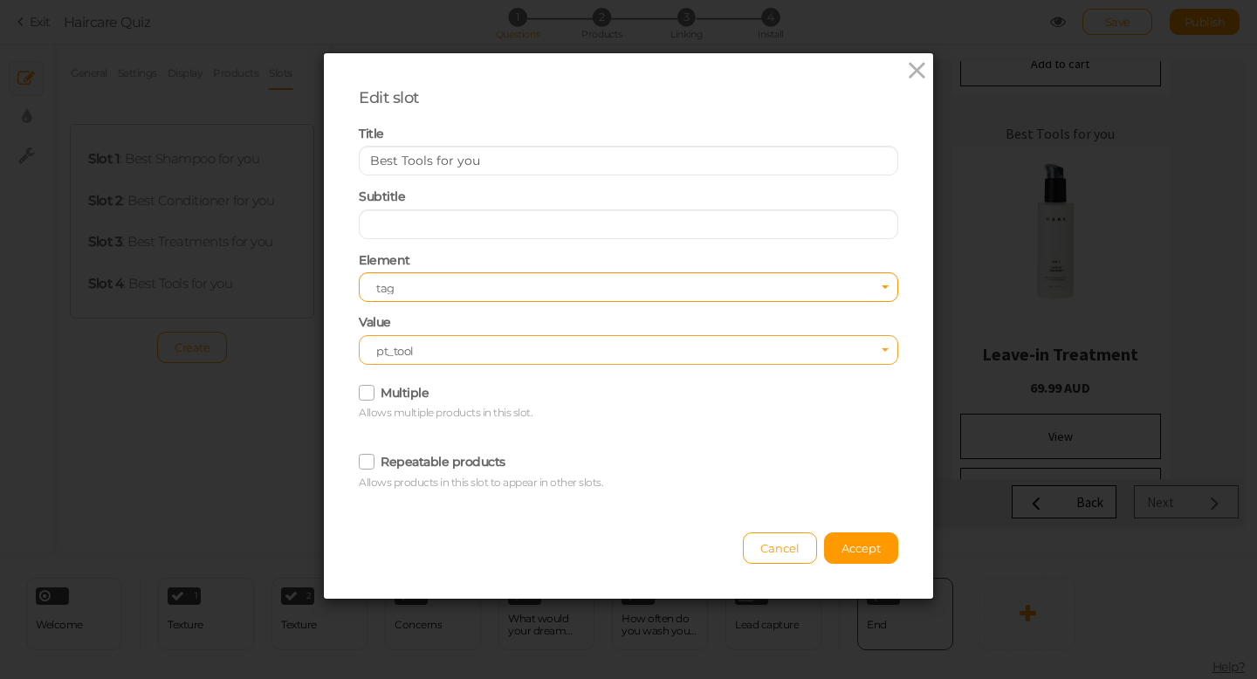
click at [430, 350] on span "pt_tool" at bounding box center [622, 351] width 493 height 12
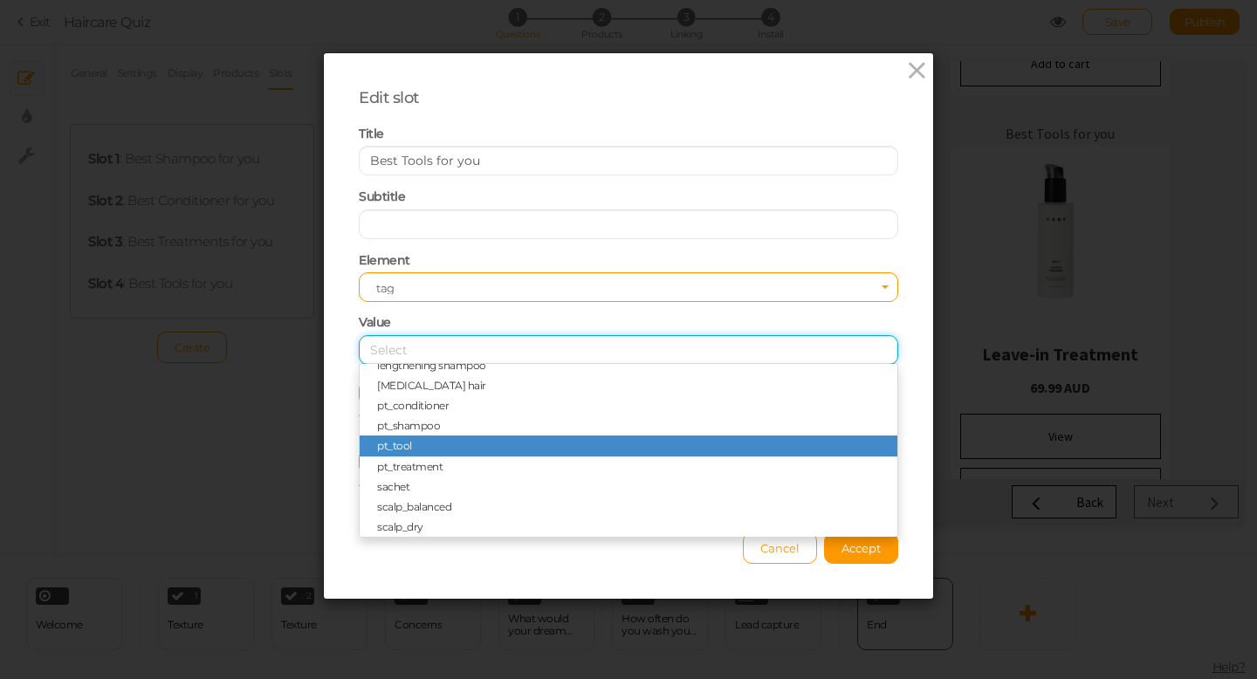
scroll to position [640, 0]
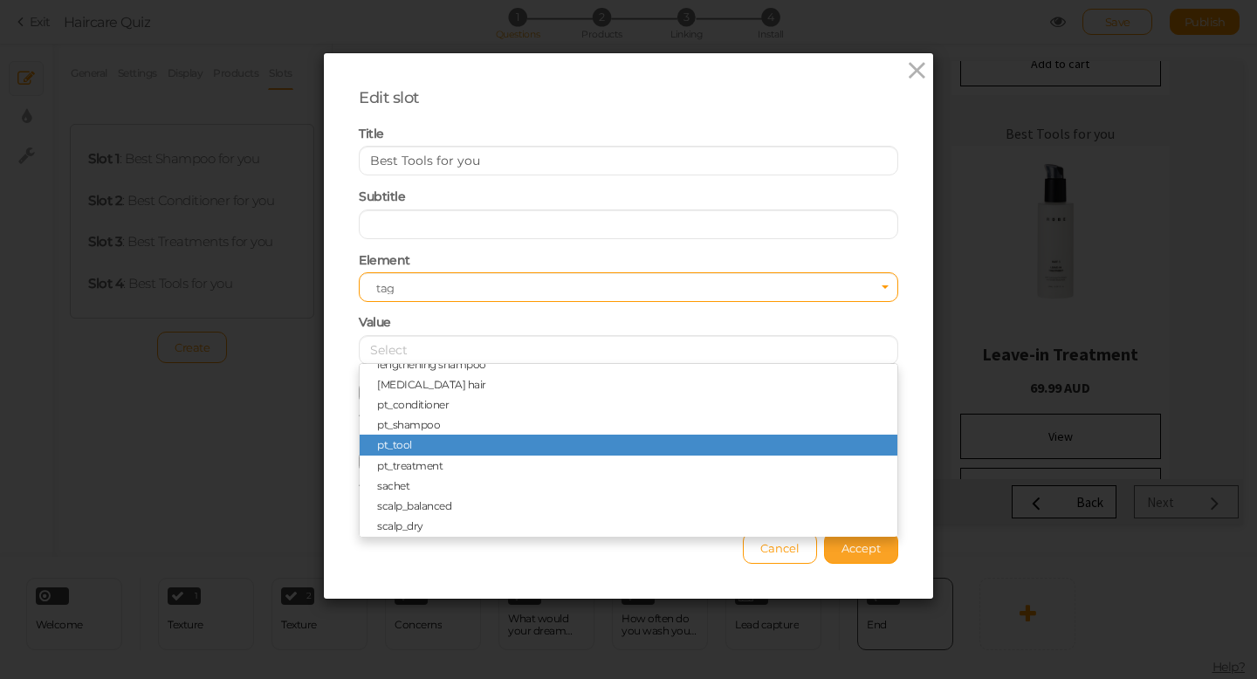
click at [870, 554] on span "Accept" at bounding box center [861, 548] width 39 height 14
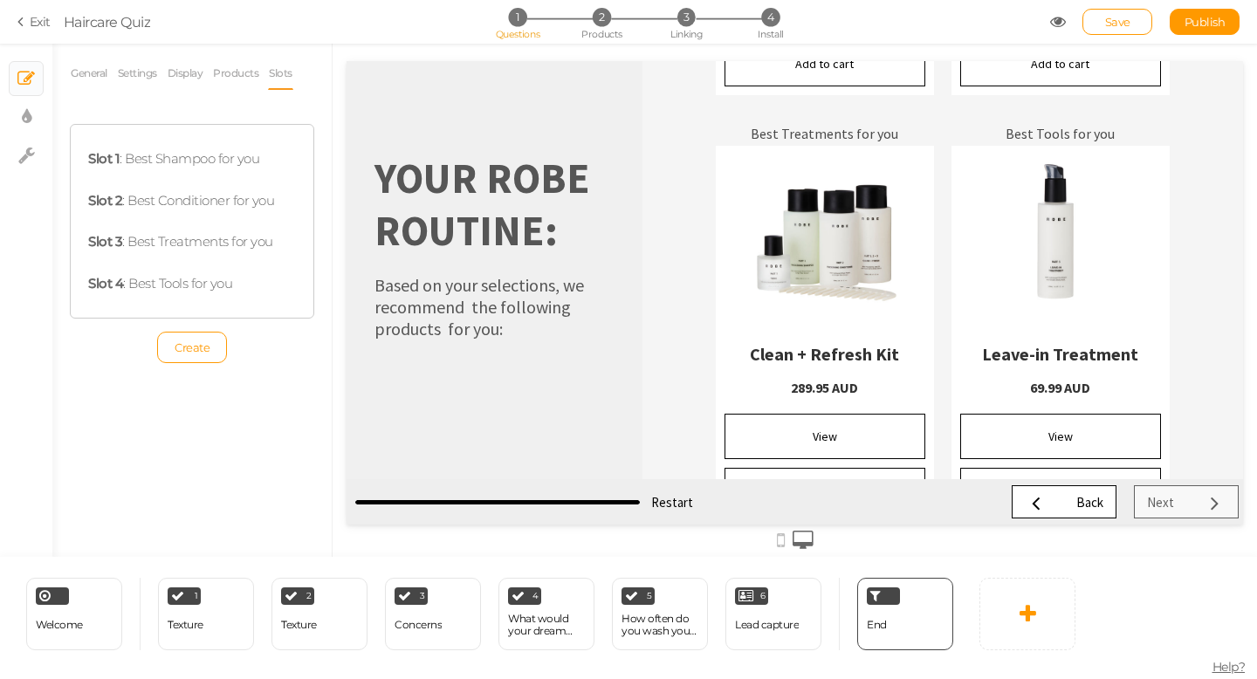
scroll to position [22, 0]
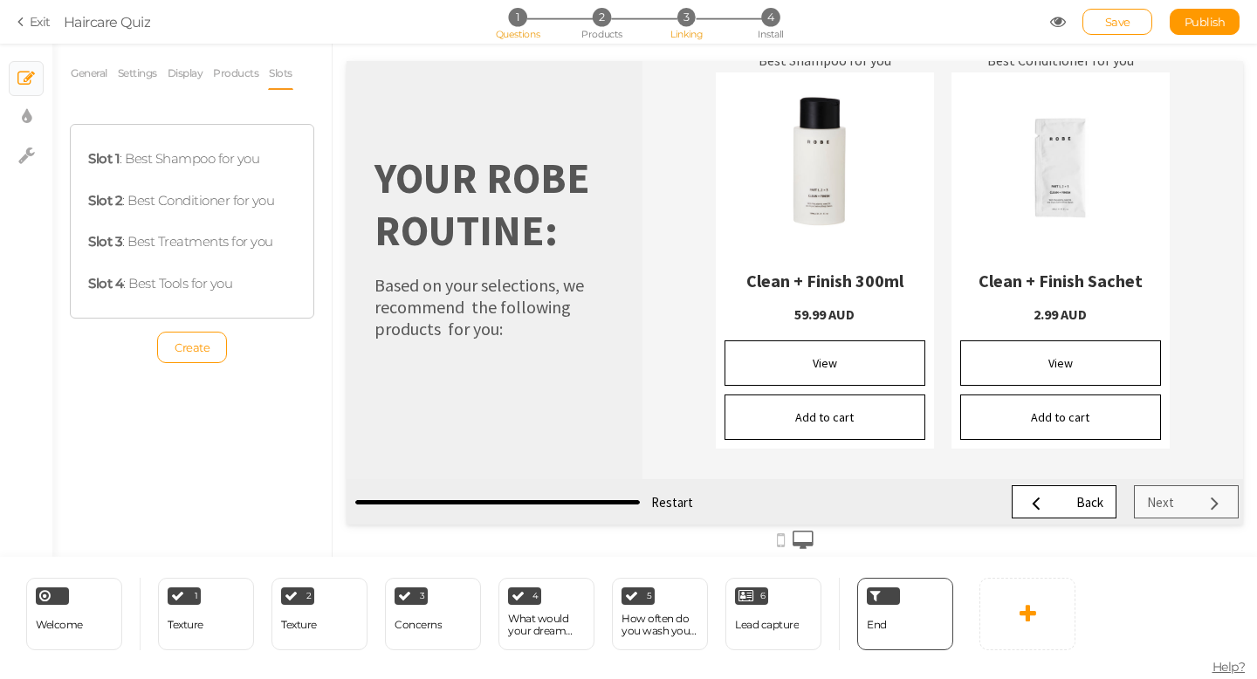
click at [686, 19] on span "3" at bounding box center [687, 17] width 18 height 18
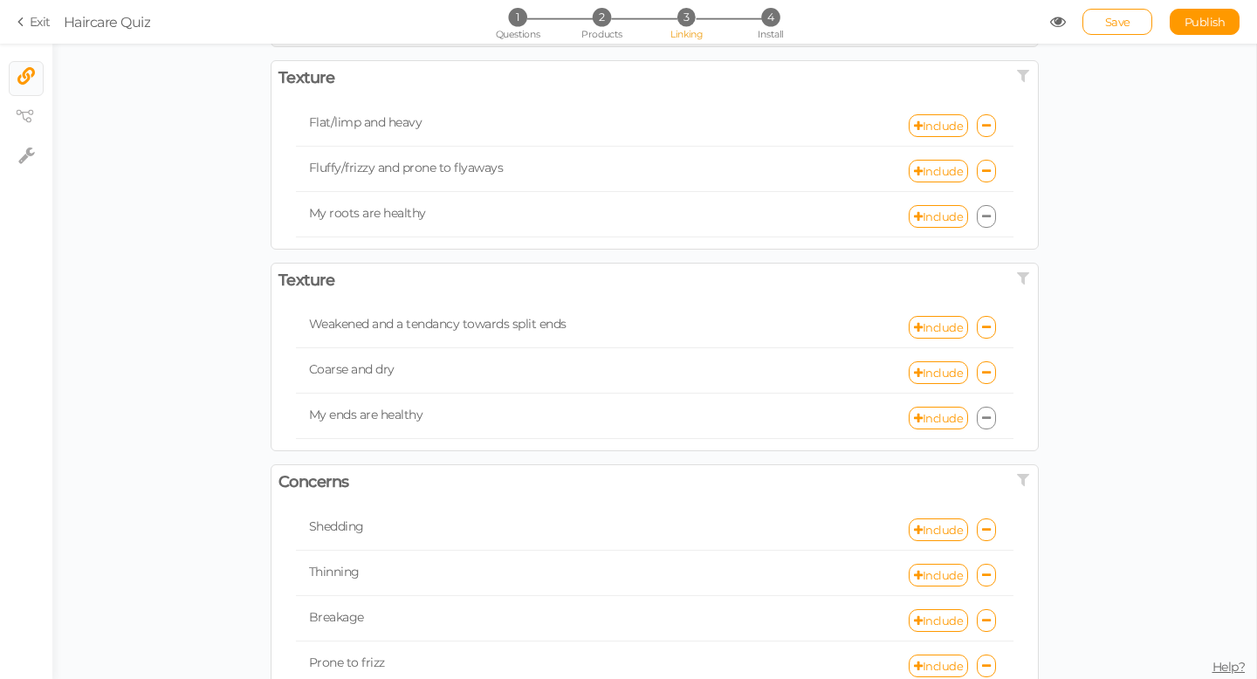
scroll to position [67, 0]
click at [37, 29] on link "Exit" at bounding box center [33, 21] width 33 height 17
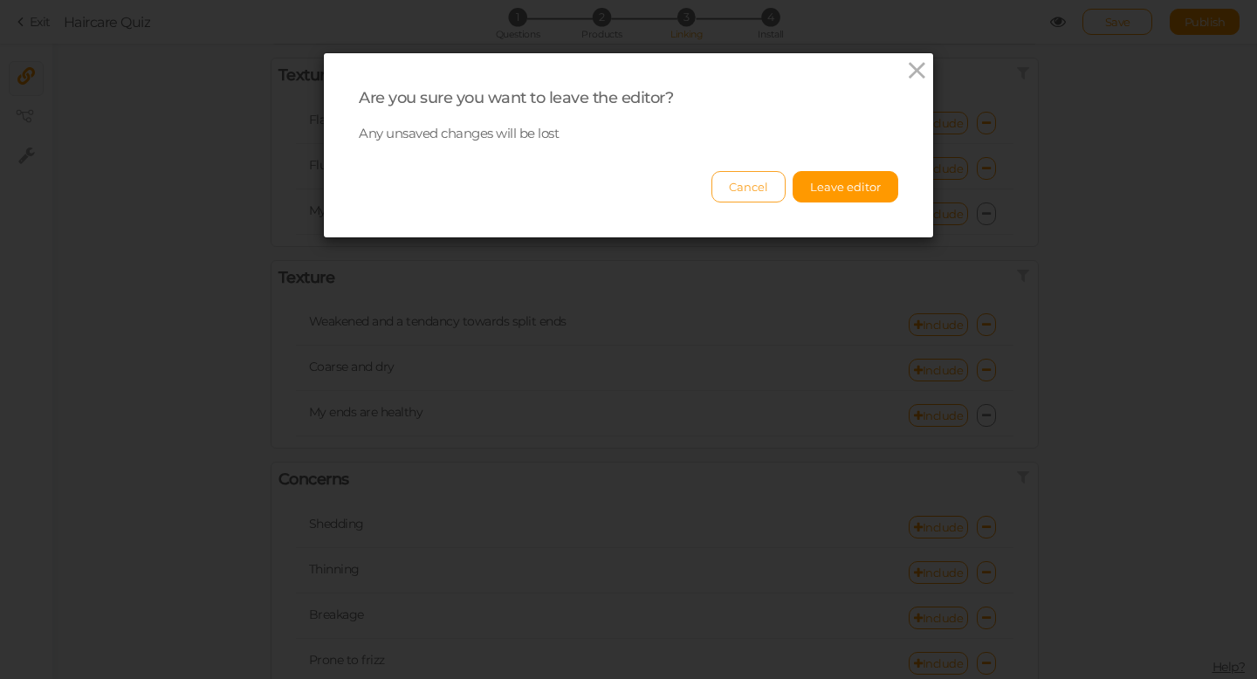
click at [749, 185] on button "Cancel" at bounding box center [749, 186] width 74 height 31
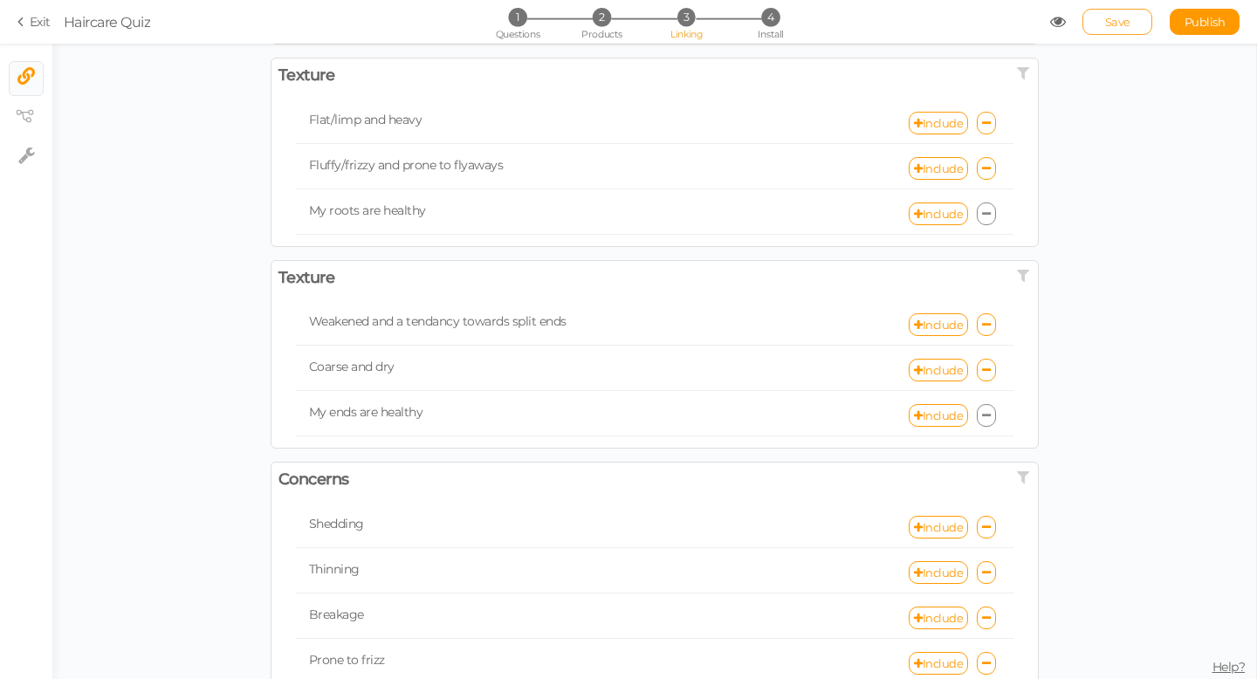
click at [1101, 22] on link "Save" at bounding box center [1118, 22] width 70 height 26
click at [32, 24] on link "Exit" at bounding box center [33, 21] width 33 height 17
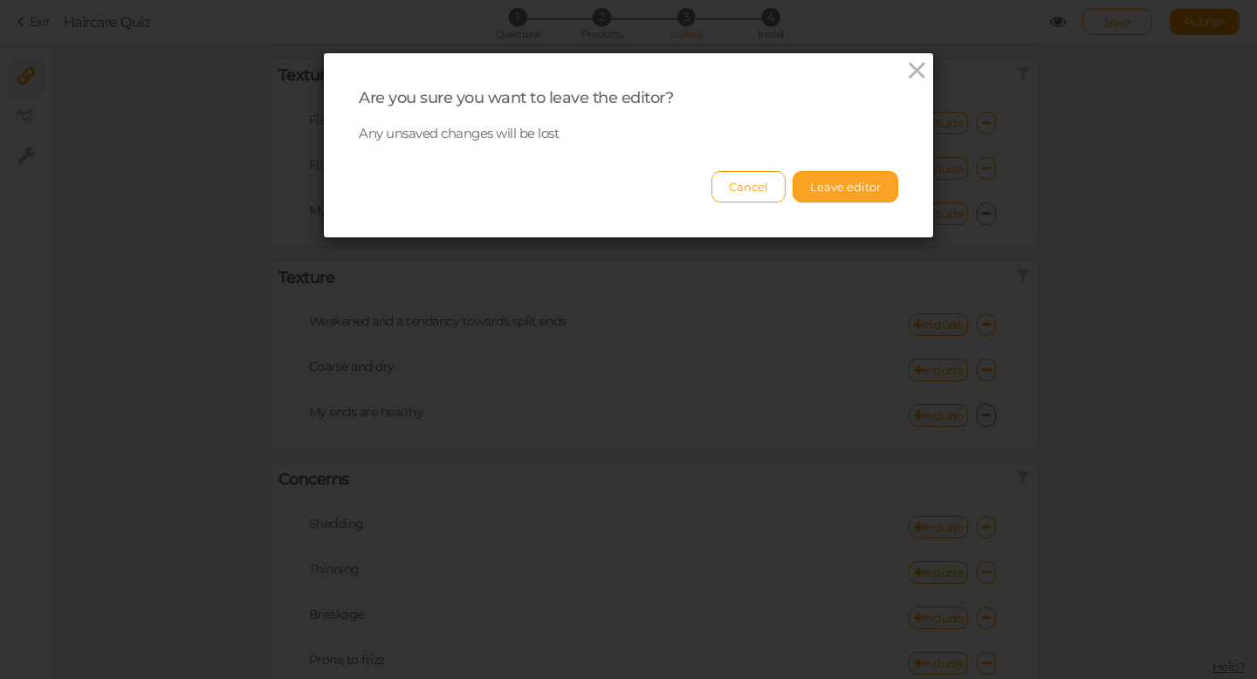
click at [877, 191] on button "Leave editor" at bounding box center [846, 186] width 106 height 31
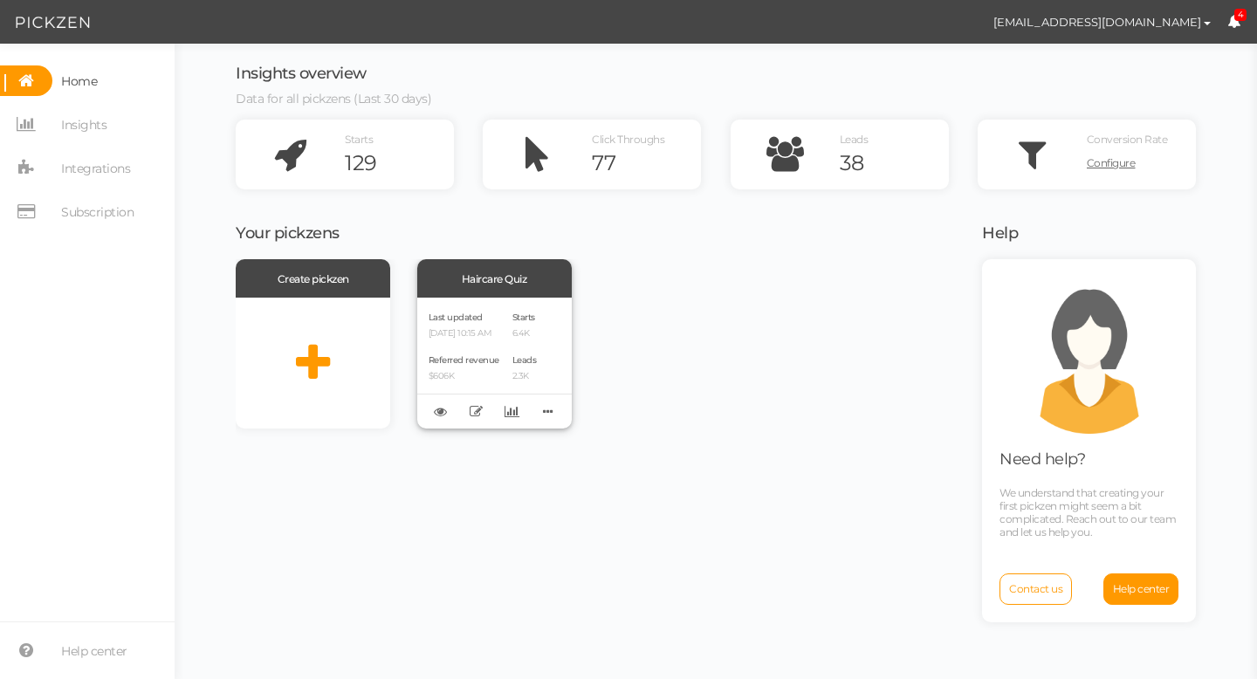
click at [507, 306] on div "Last updated [DATE] 10:15 AM Referred revenue $606K Starts 6.4K Leads 2.3K" at bounding box center [494, 363] width 155 height 131
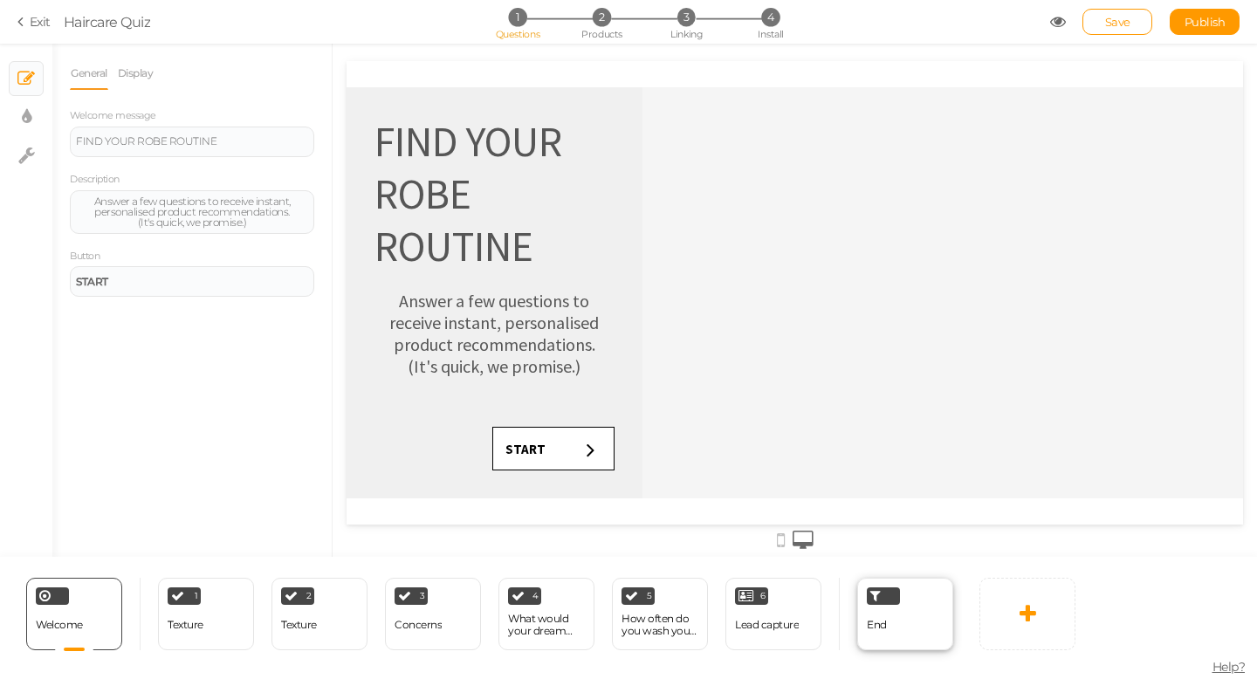
click at [903, 629] on div "End" at bounding box center [905, 614] width 96 height 72
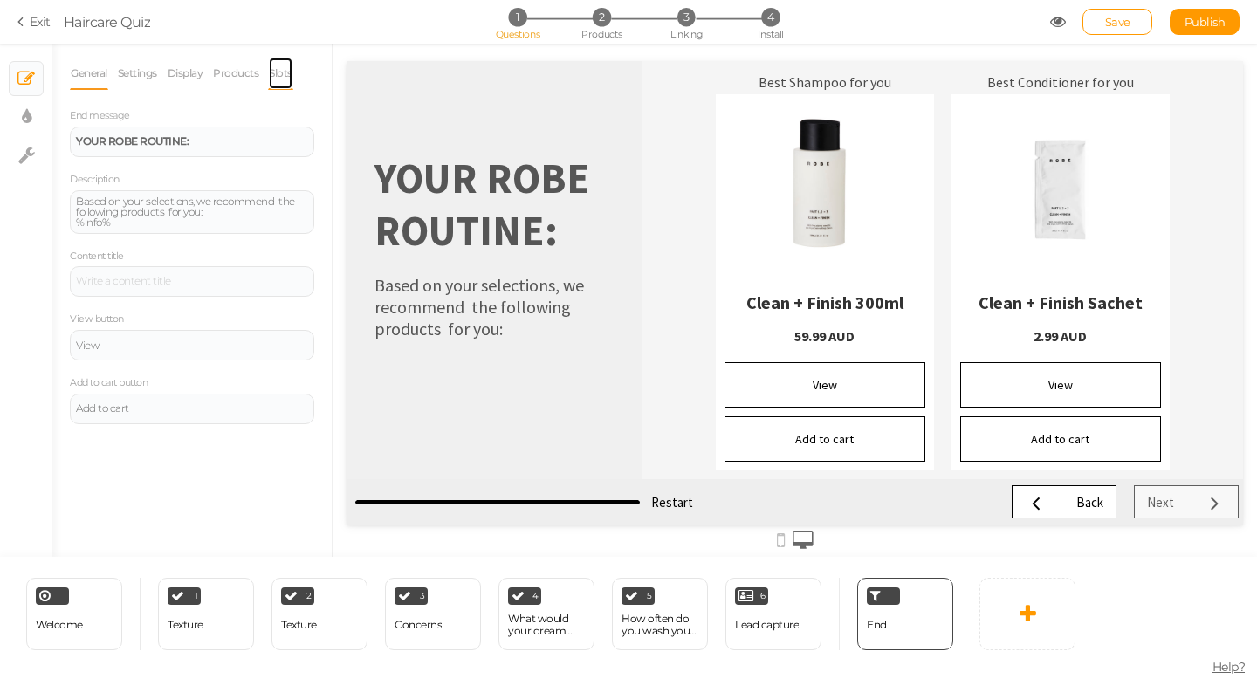
click at [287, 72] on link "Slots" at bounding box center [280, 73] width 25 height 33
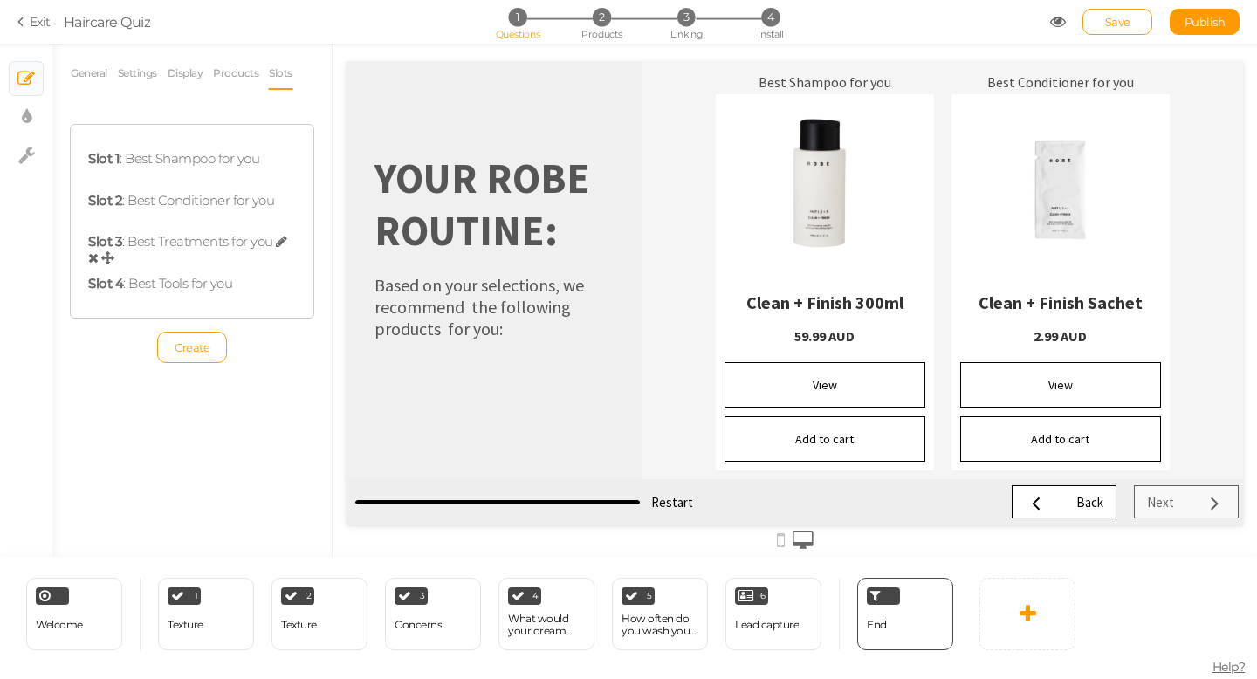
click at [174, 247] on div "Slot 3 : Best Treatments for you" at bounding box center [192, 250] width 208 height 33
click at [276, 244] on icon at bounding box center [281, 241] width 11 height 13
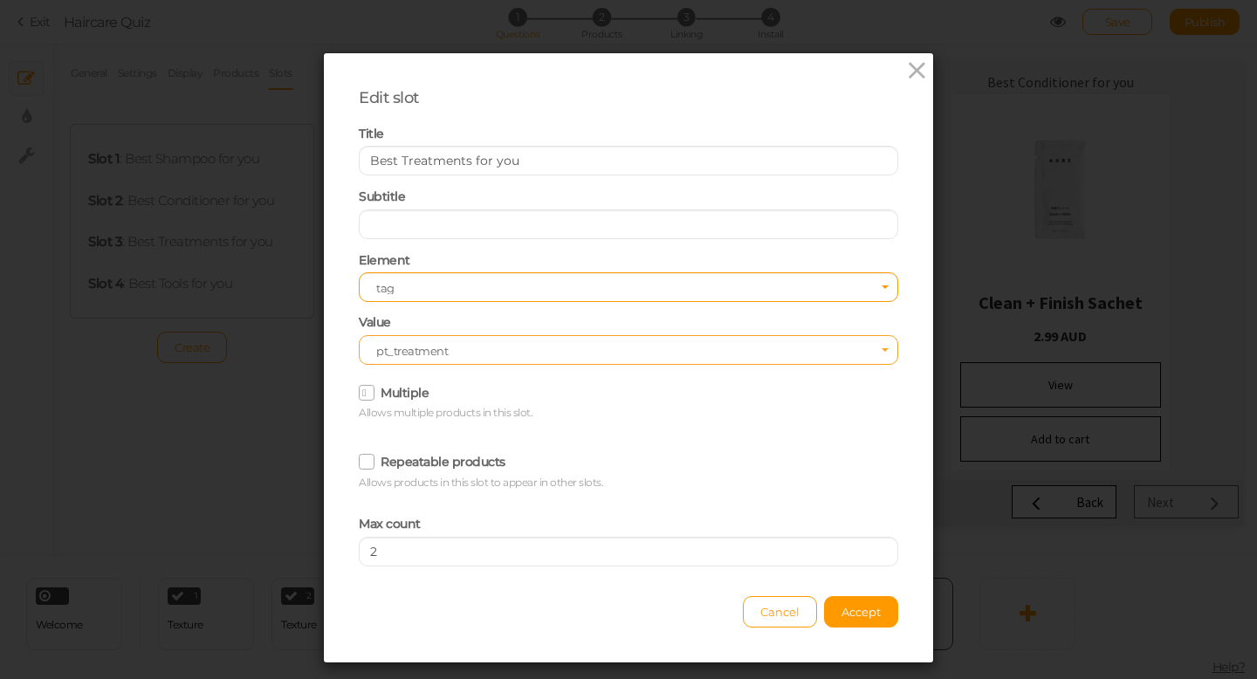
click at [455, 348] on span "pt_treatment" at bounding box center [622, 351] width 493 height 12
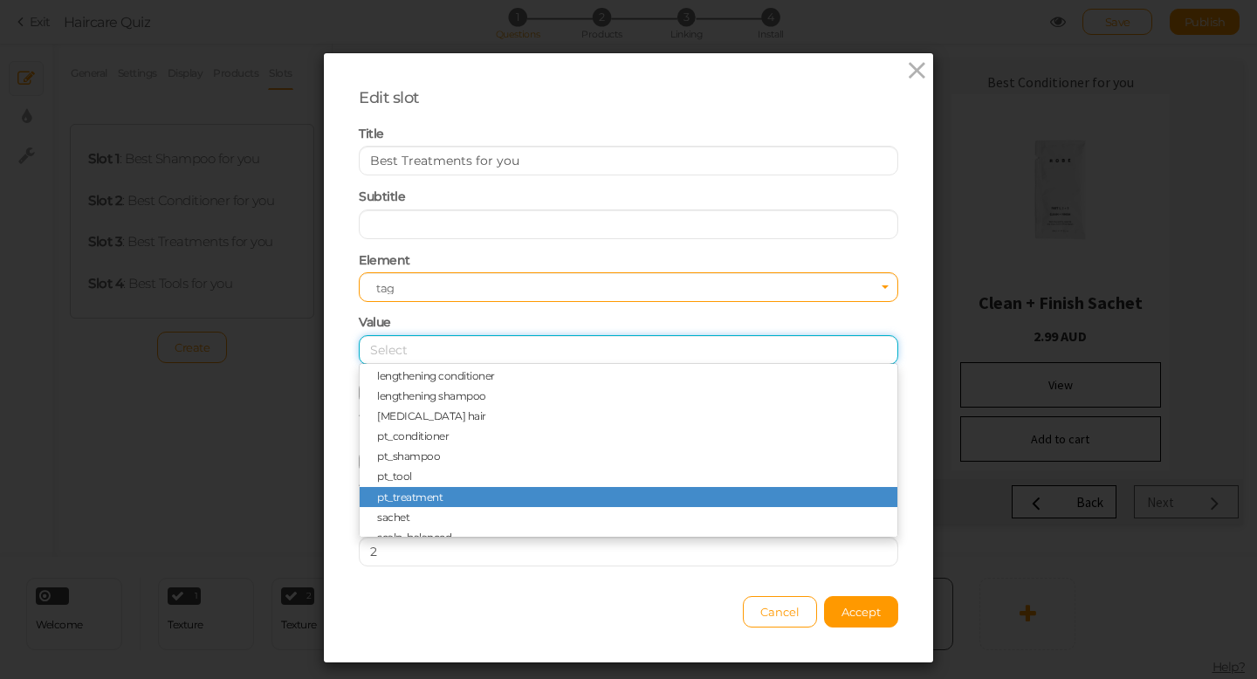
scroll to position [618, 0]
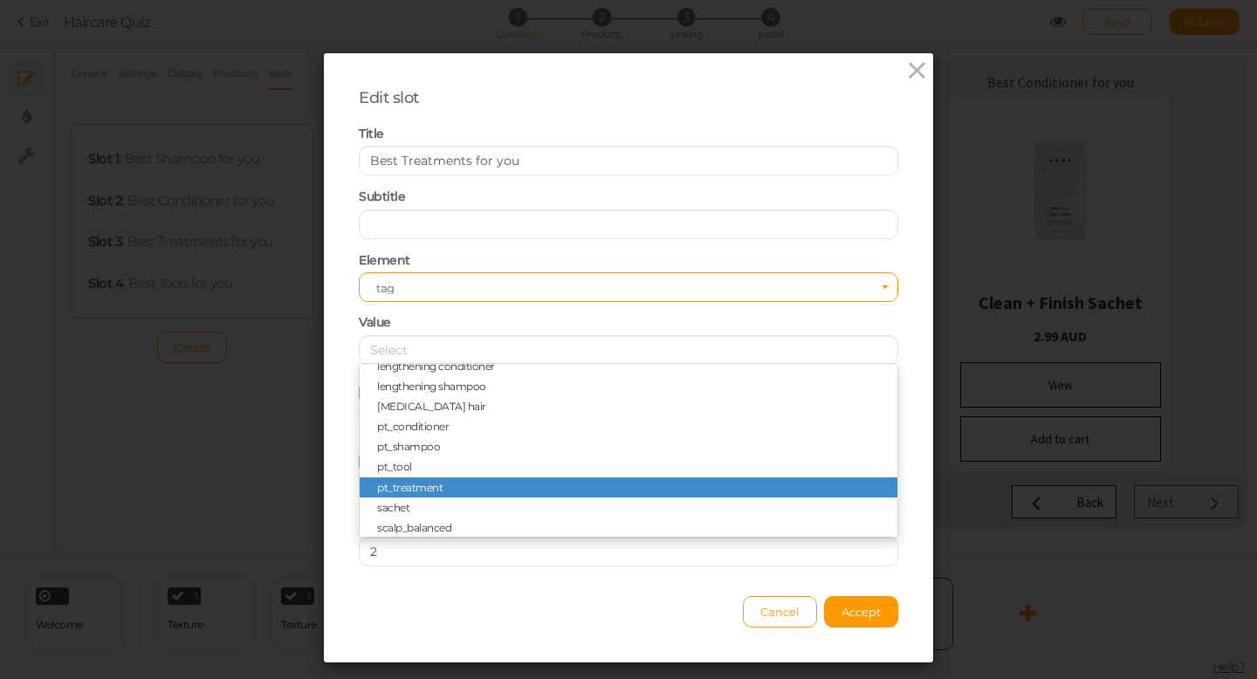
click at [421, 485] on span "pt_treatment" at bounding box center [409, 487] width 65 height 13
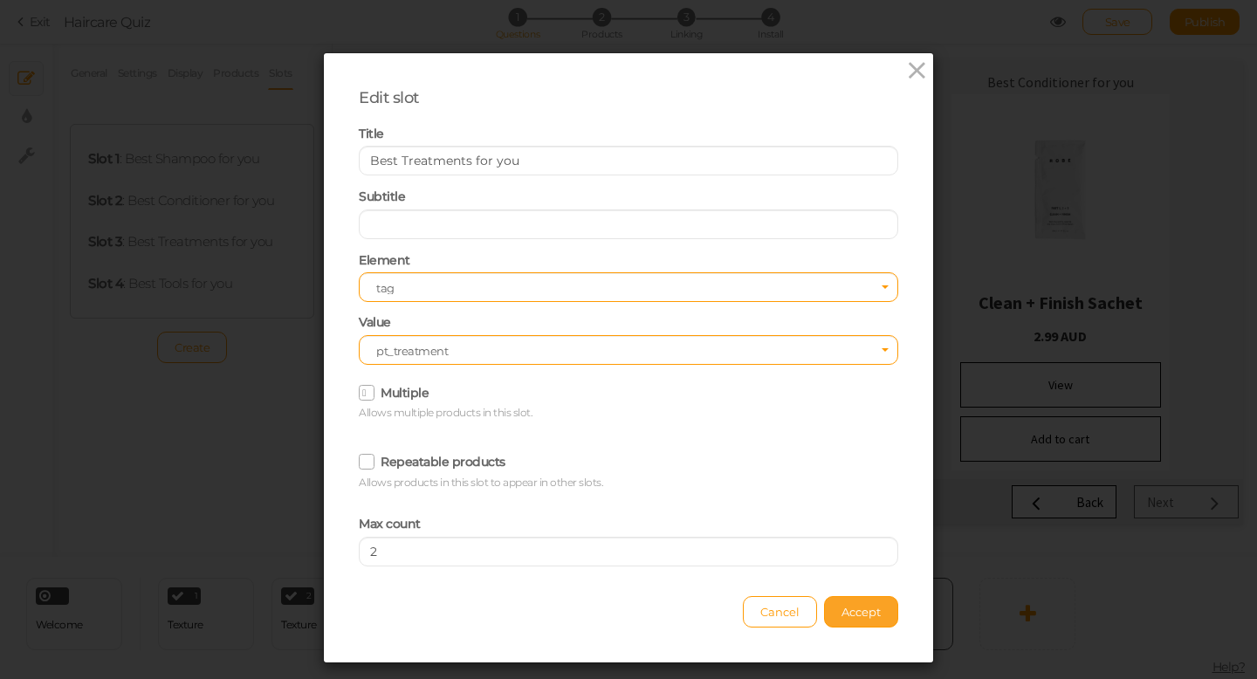
click at [842, 617] on span "Accept" at bounding box center [861, 612] width 39 height 14
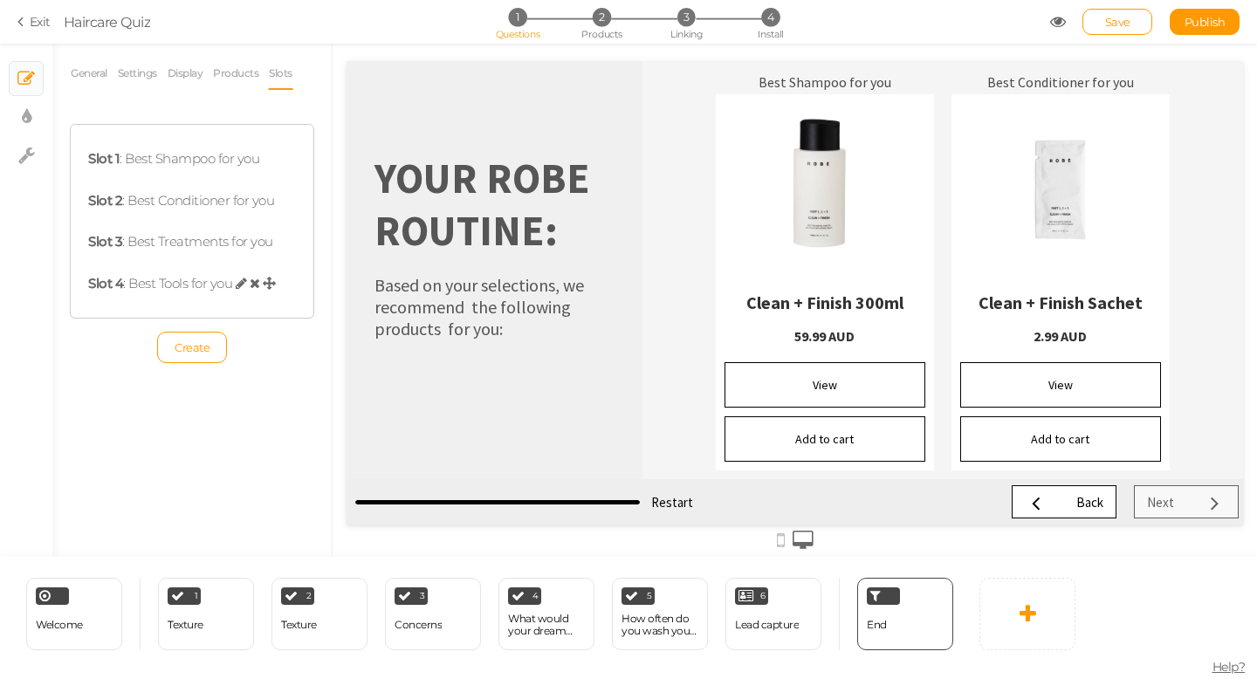
click at [244, 285] on icon at bounding box center [241, 283] width 11 height 13
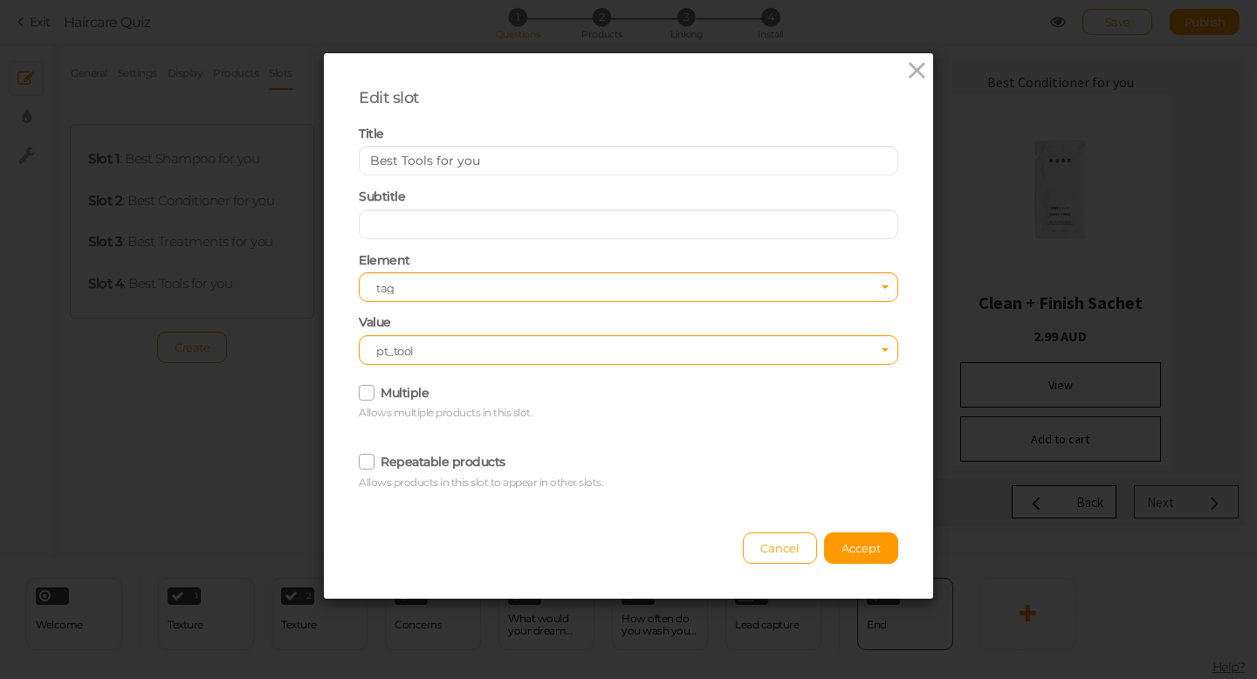
click at [366, 390] on icon at bounding box center [368, 393] width 28 height 10
click at [0, 0] on input "Multiple" at bounding box center [0, 0] width 0 height 0
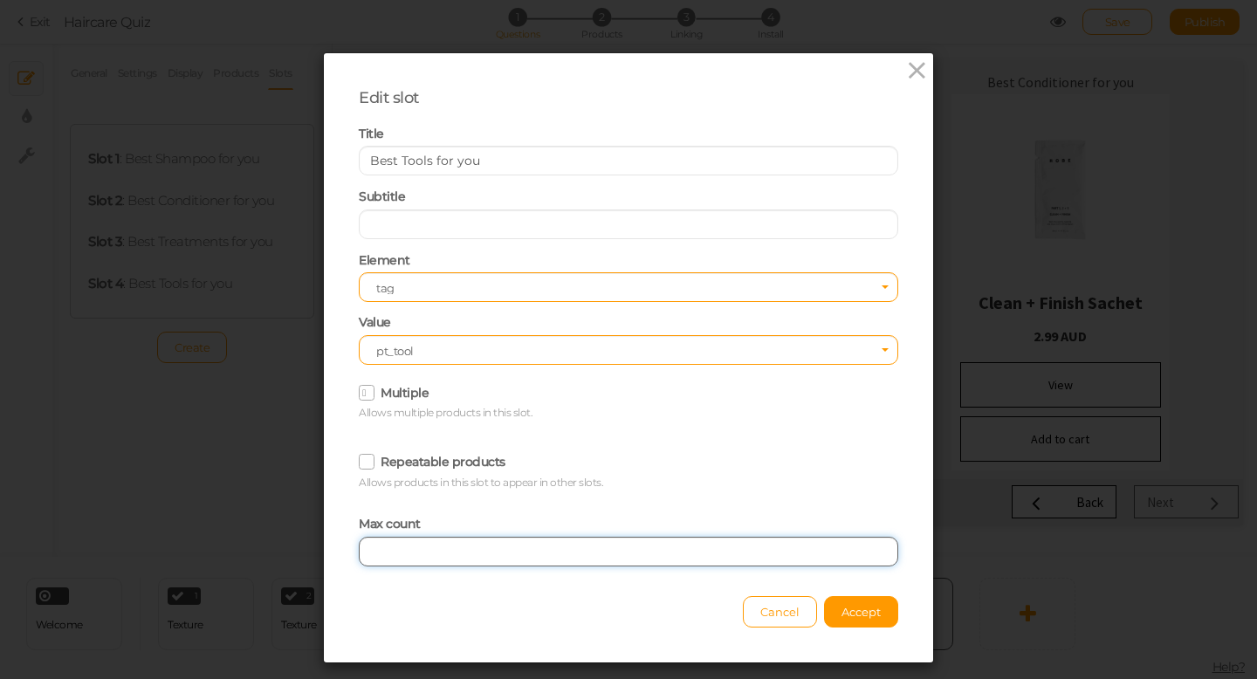
click at [397, 546] on input "text" at bounding box center [629, 552] width 540 height 30
type input "2"
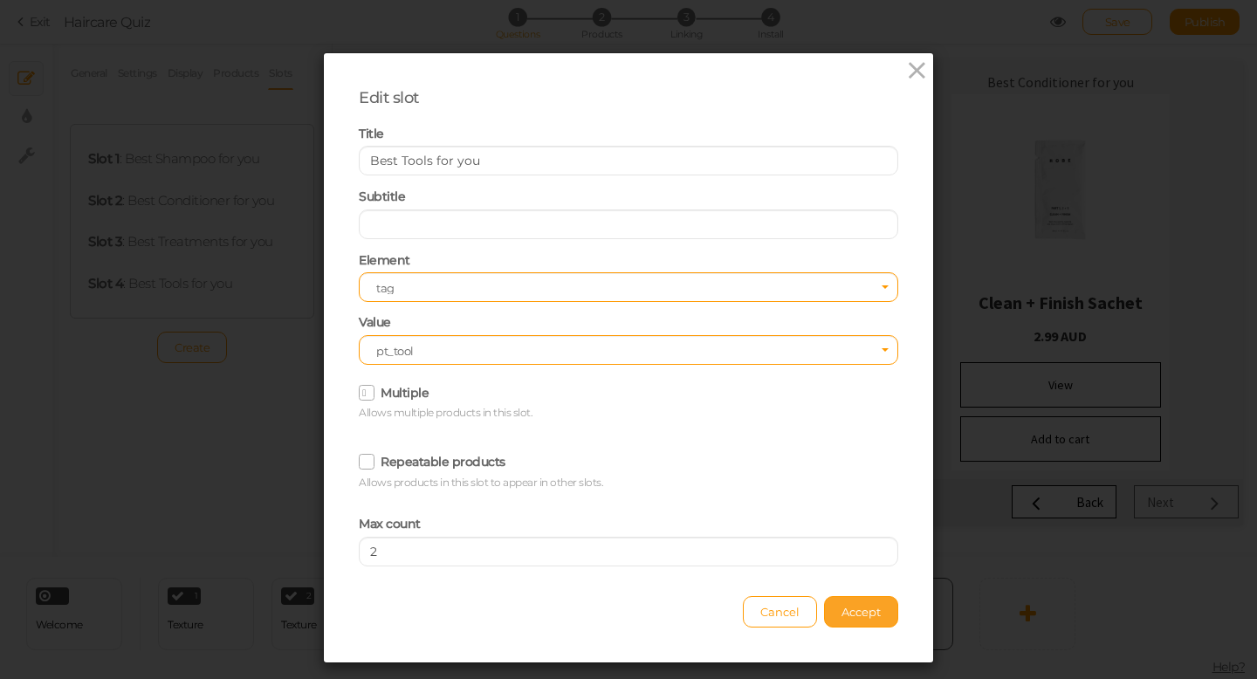
click at [838, 617] on button "Accept" at bounding box center [861, 611] width 74 height 31
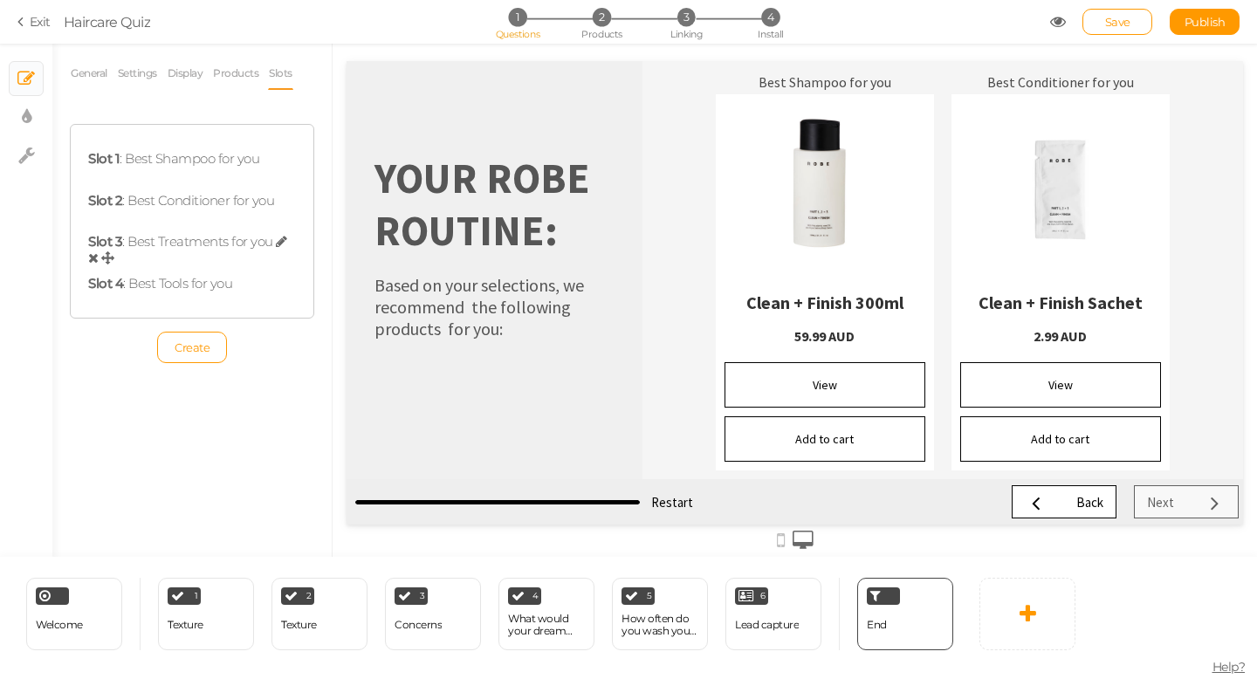
click at [231, 243] on div "Slot 3 : Best Treatments for you" at bounding box center [192, 250] width 208 height 33
click at [278, 245] on icon at bounding box center [281, 241] width 11 height 13
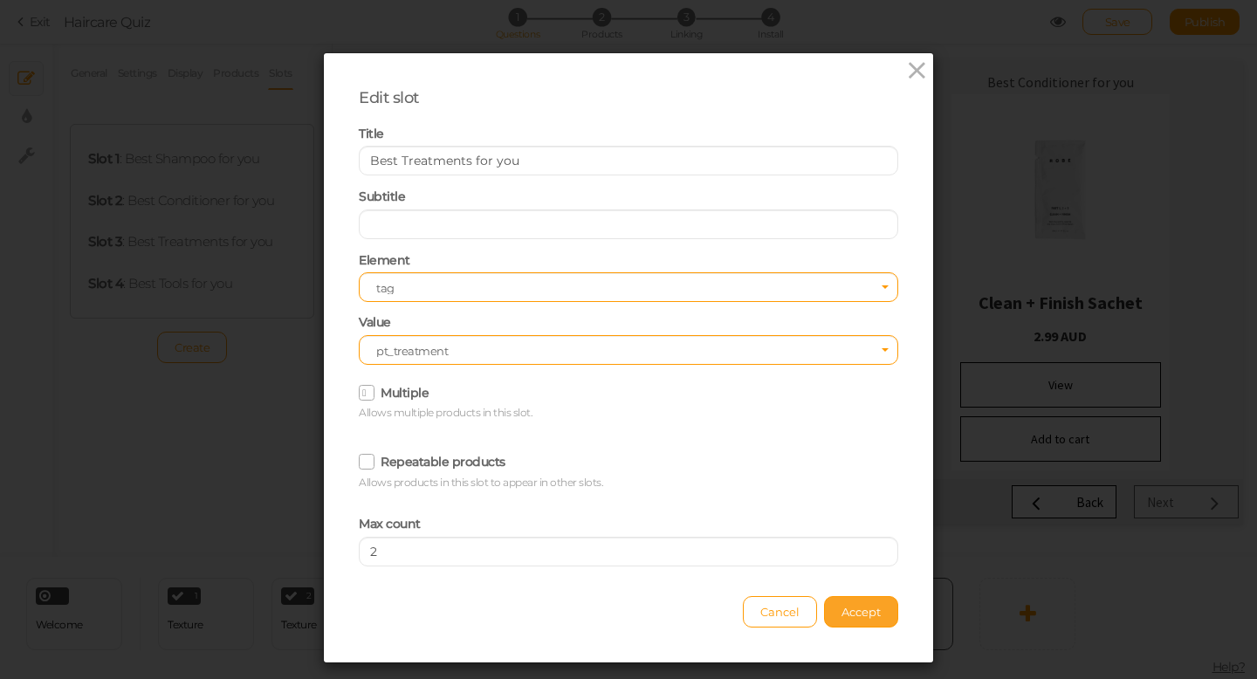
click at [841, 623] on button "Accept" at bounding box center [861, 611] width 74 height 31
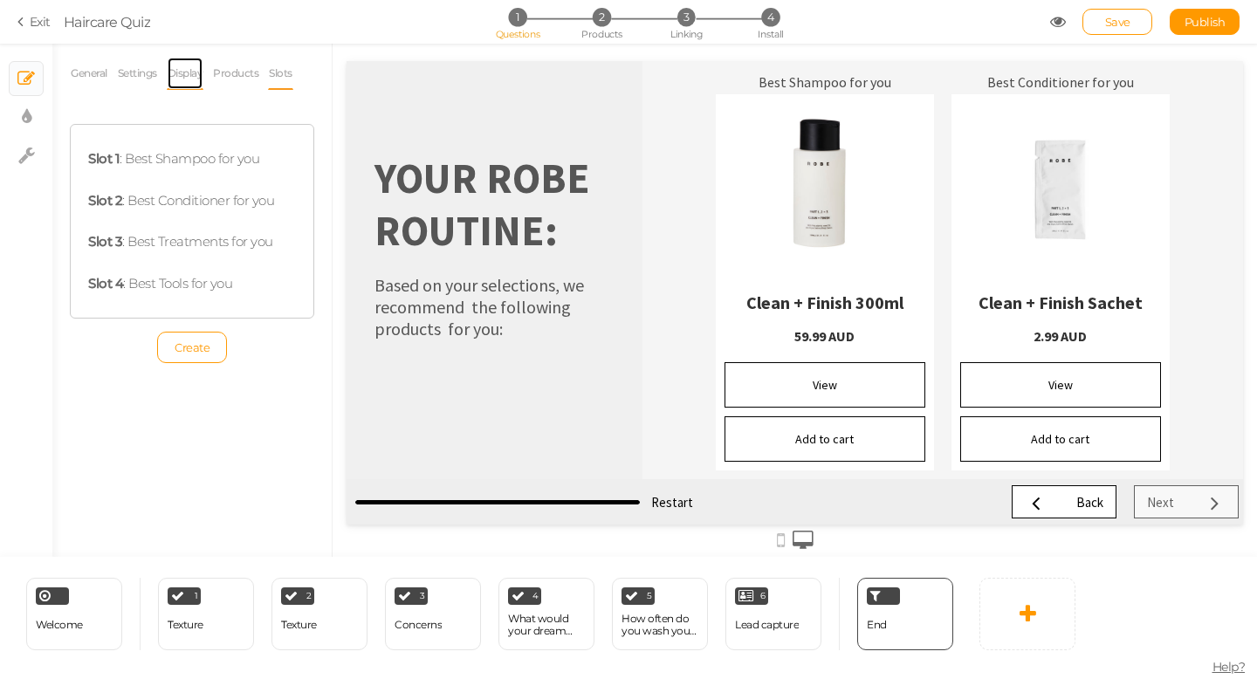
click at [190, 76] on link "Display" at bounding box center [186, 73] width 38 height 33
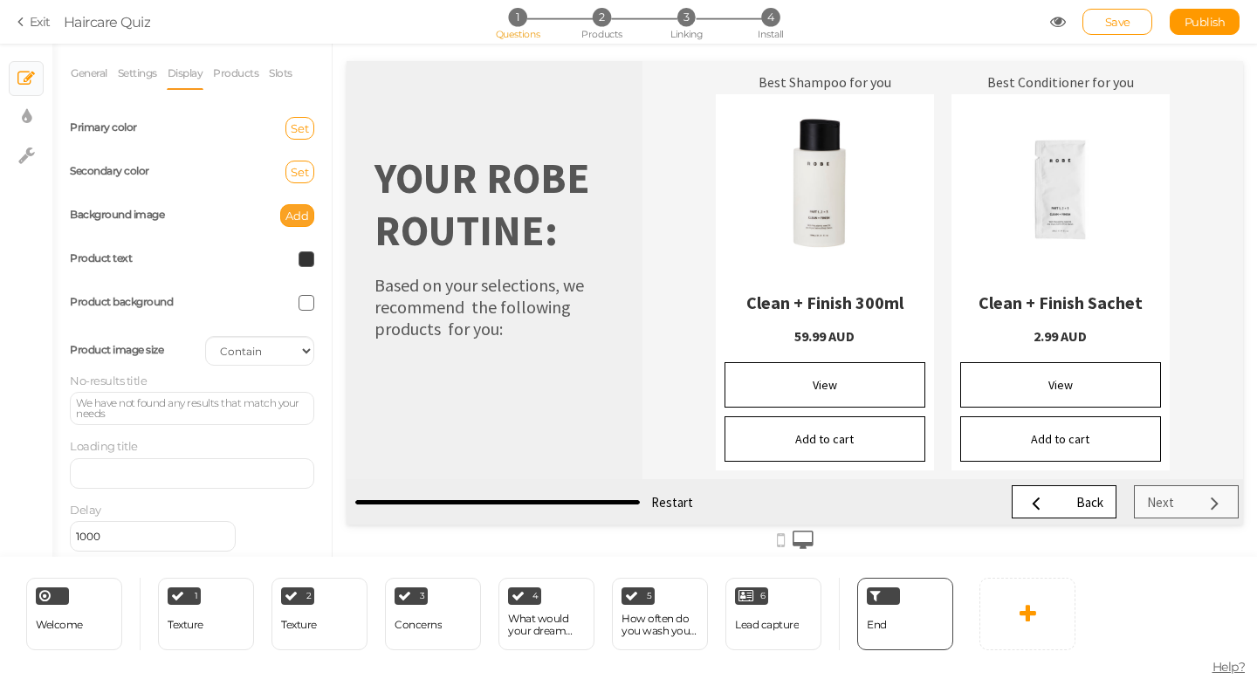
click at [293, 224] on button "Add" at bounding box center [297, 215] width 34 height 23
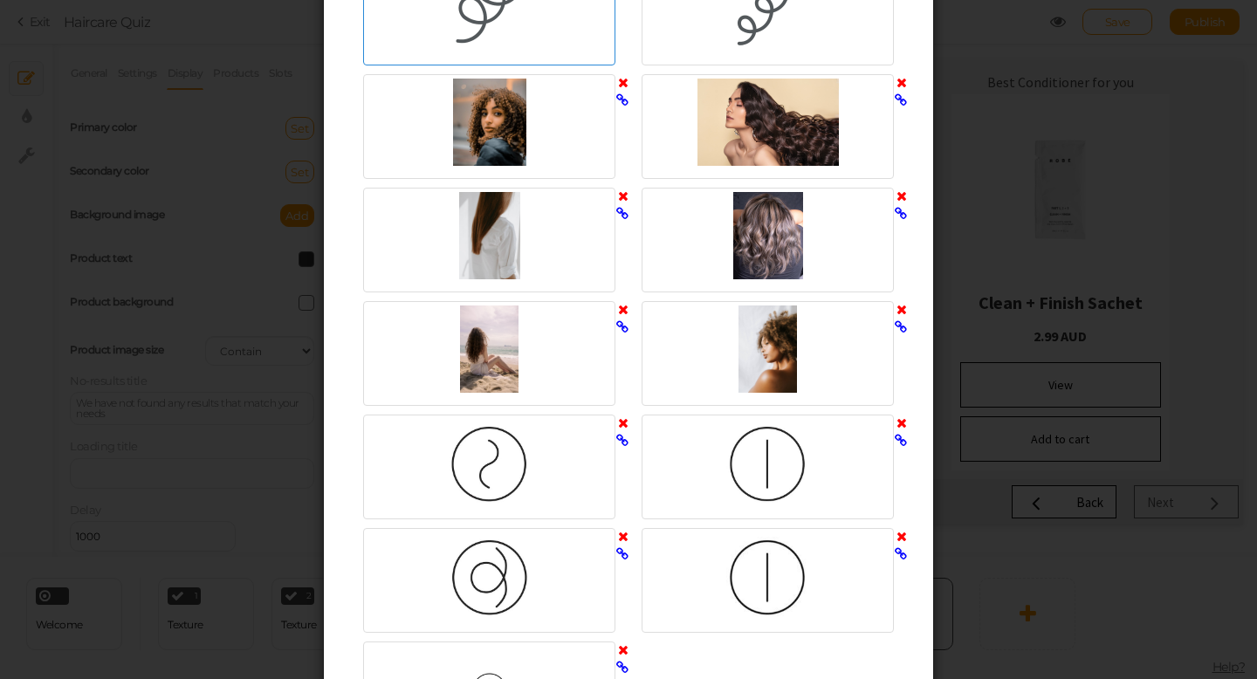
scroll to position [602, 0]
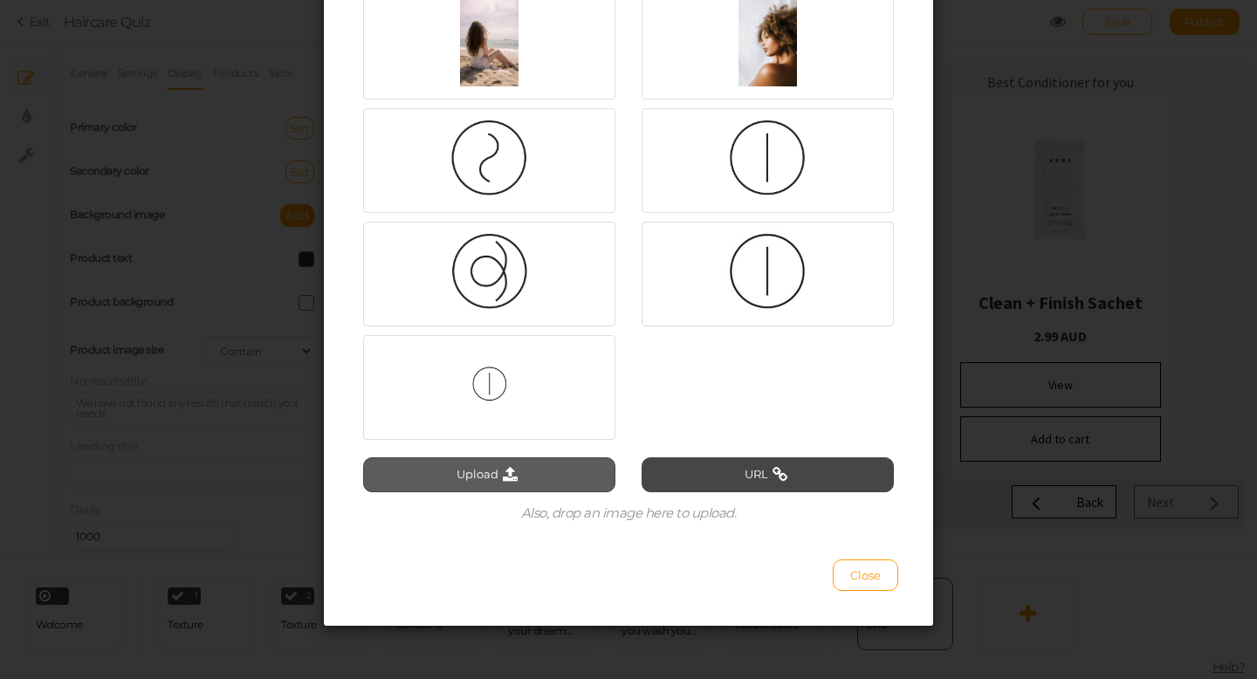
click at [509, 476] on icon at bounding box center [511, 475] width 24 height 16
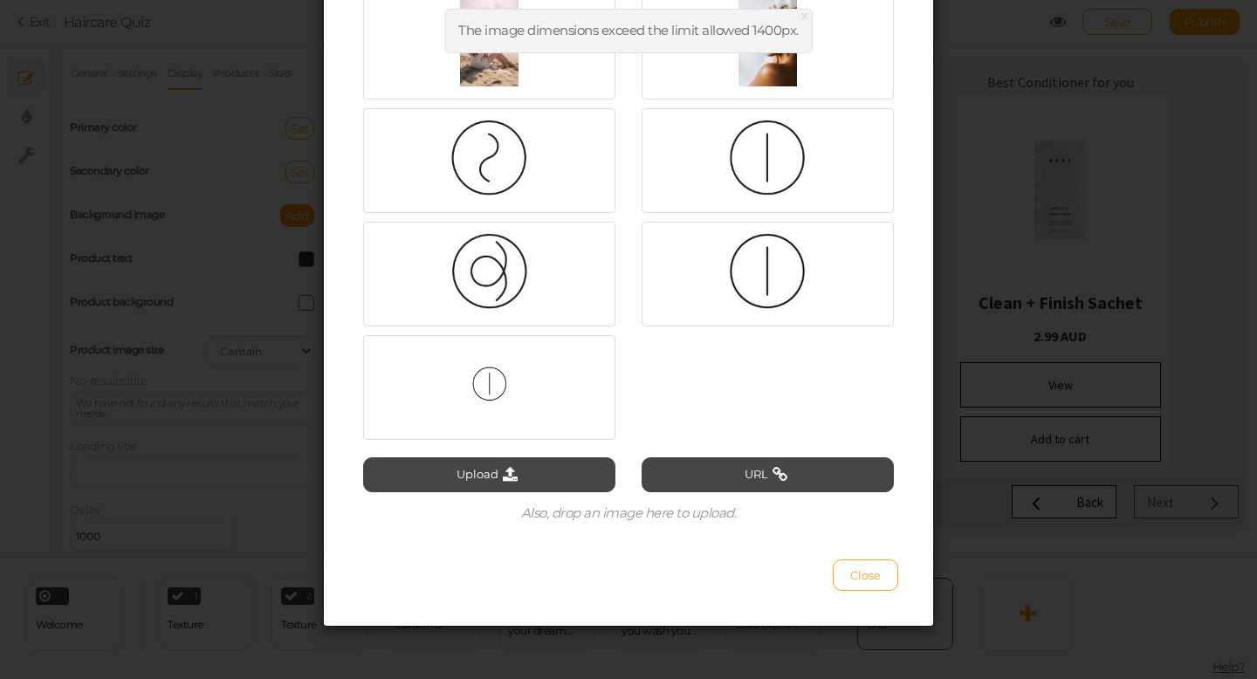
click at [872, 575] on span "Close" at bounding box center [865, 575] width 31 height 14
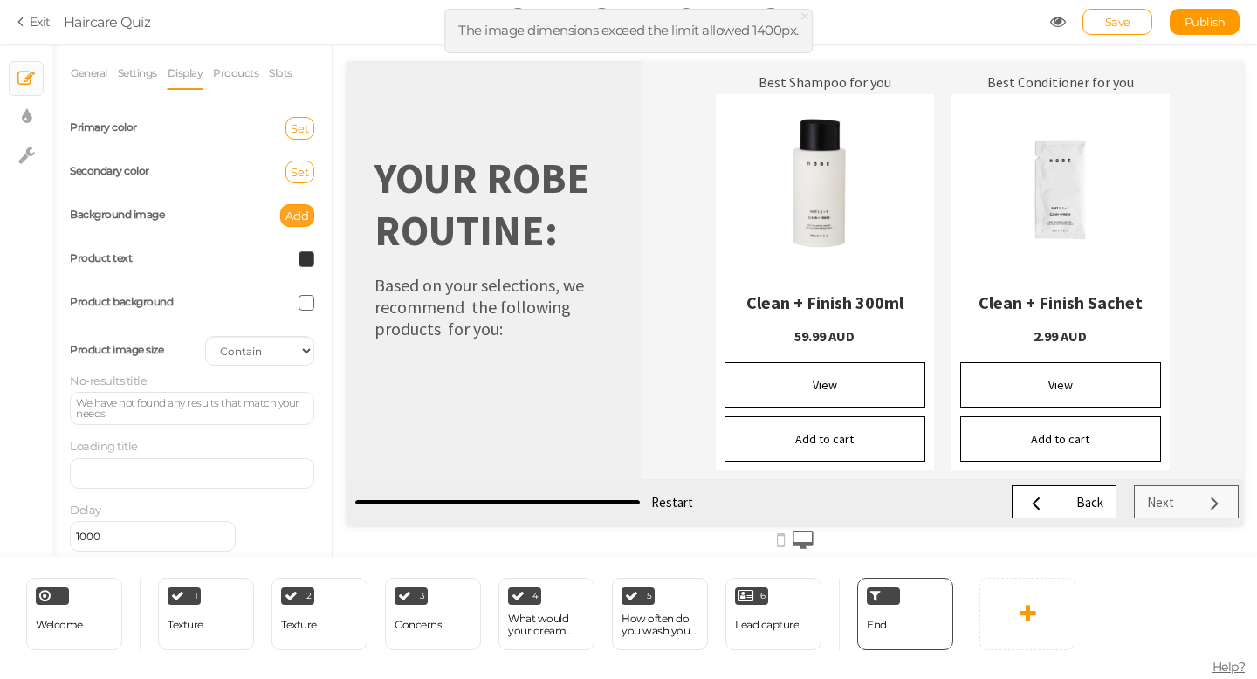
click at [288, 213] on span "Add" at bounding box center [298, 216] width 24 height 14
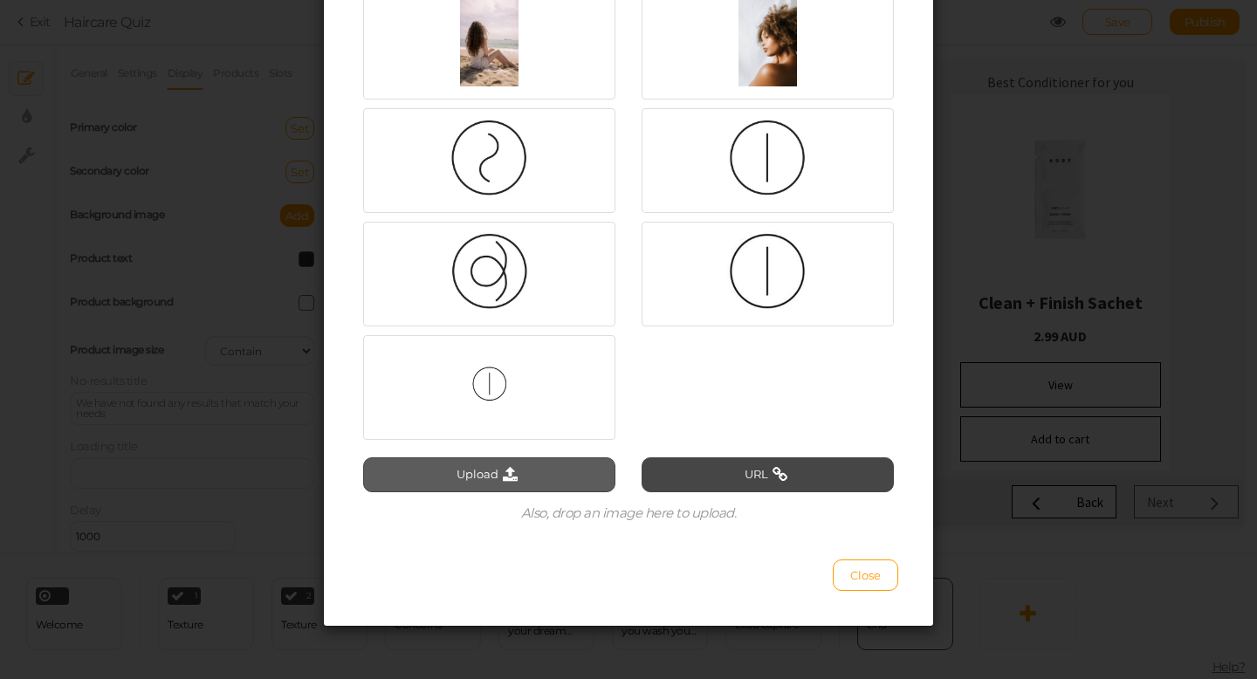
click at [482, 475] on button "Upload" at bounding box center [489, 475] width 252 height 35
type input "C:\fakepath\pickzen.JPG"
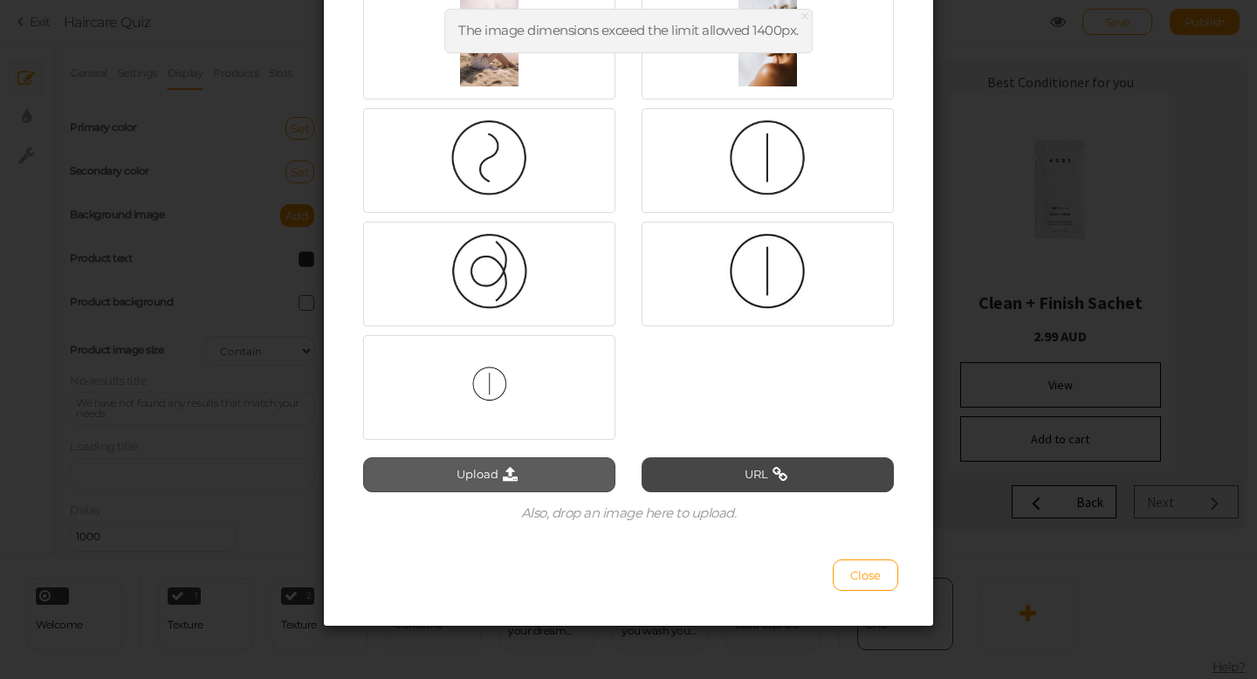
click at [465, 485] on button "Upload" at bounding box center [489, 475] width 252 height 35
type input "C:\fakepath\pickzen2.JPG"
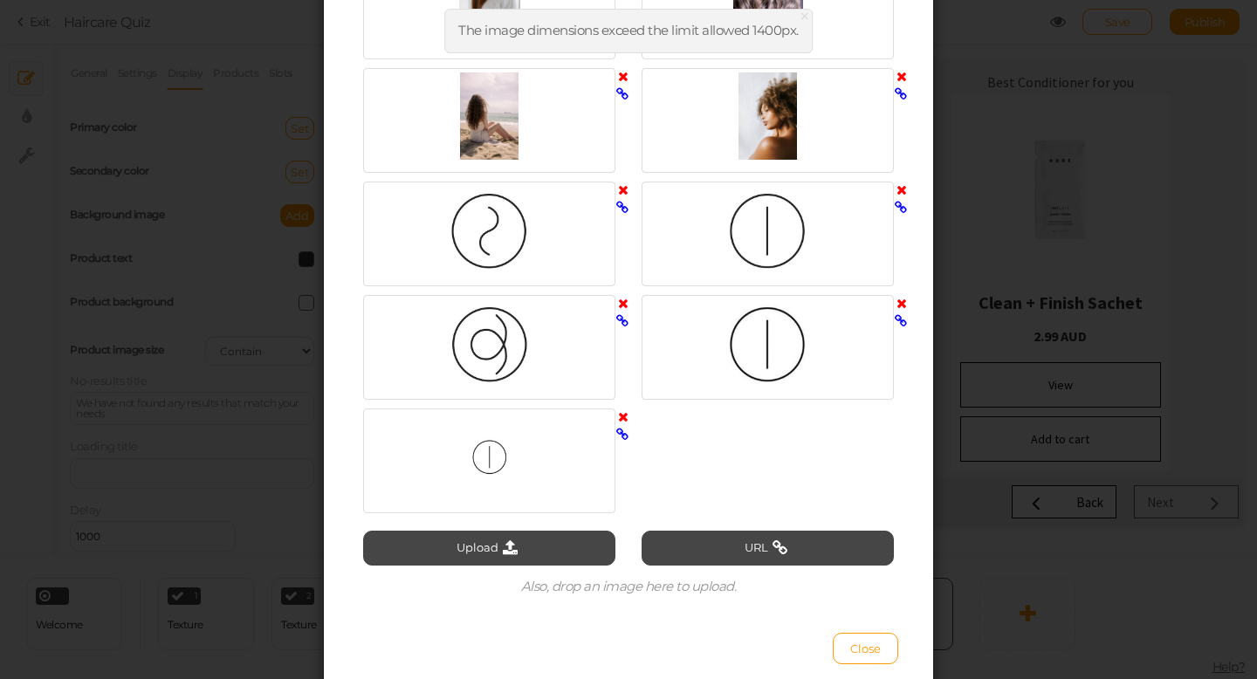
scroll to position [530, 0]
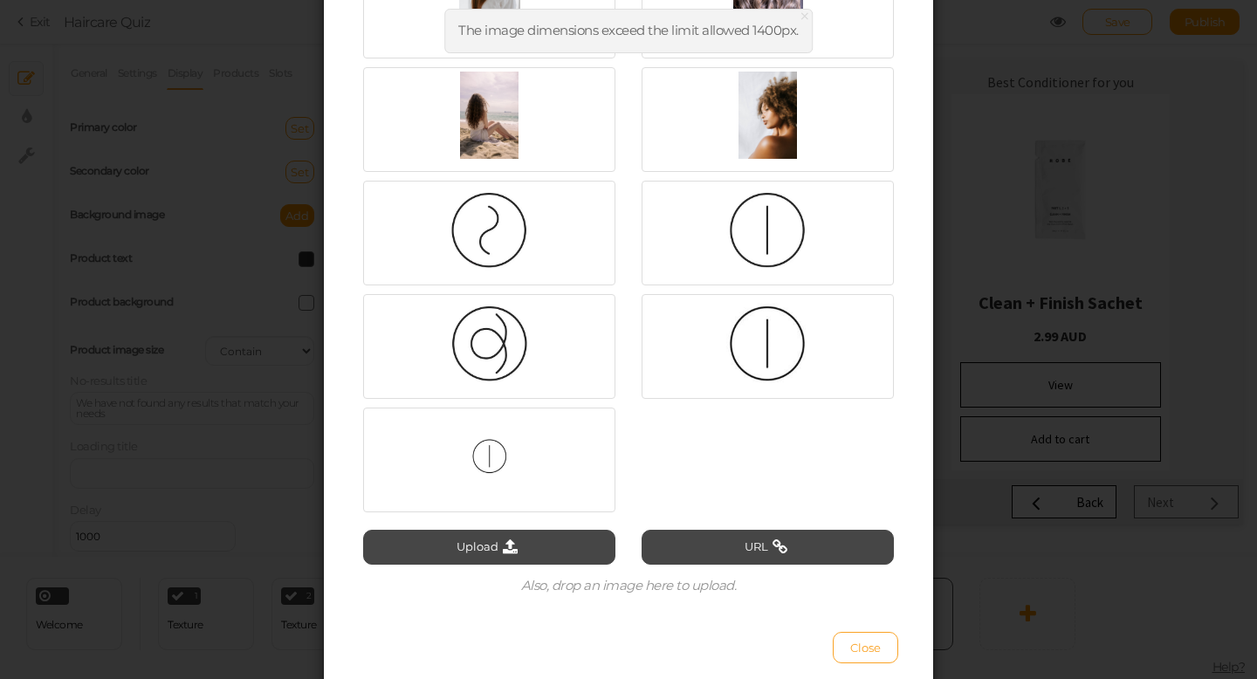
click at [864, 648] on span "Close" at bounding box center [865, 648] width 31 height 14
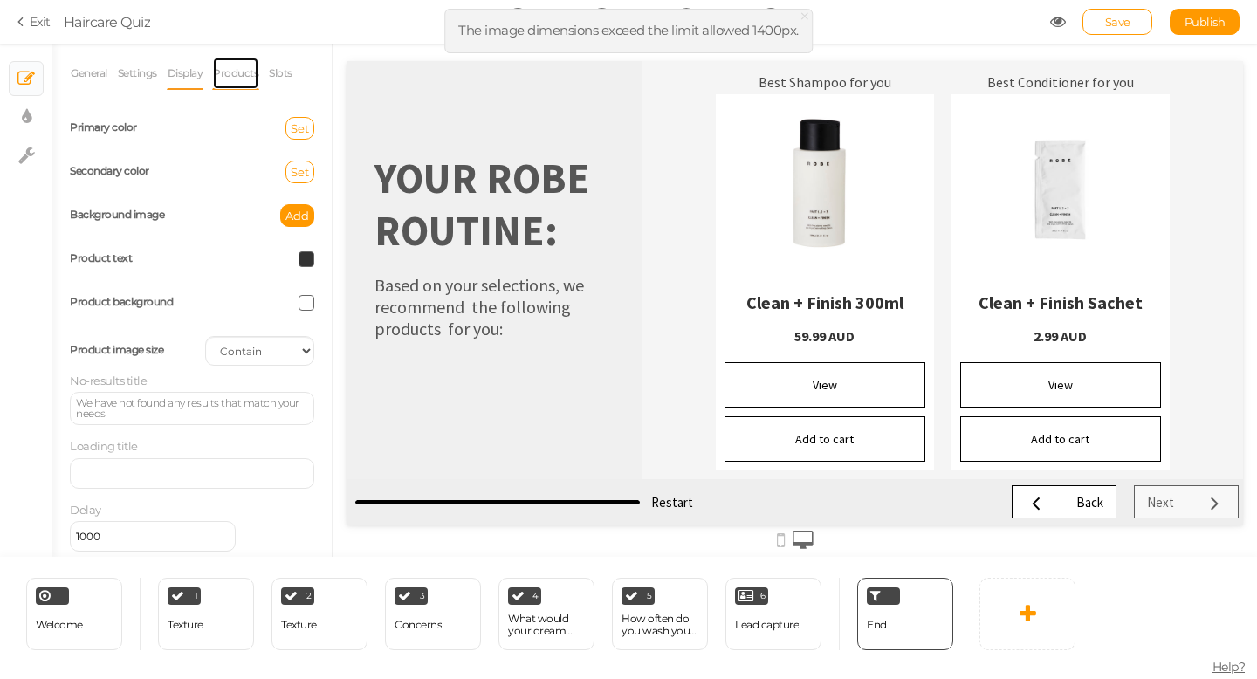
click at [247, 78] on link "Products" at bounding box center [235, 73] width 47 height 33
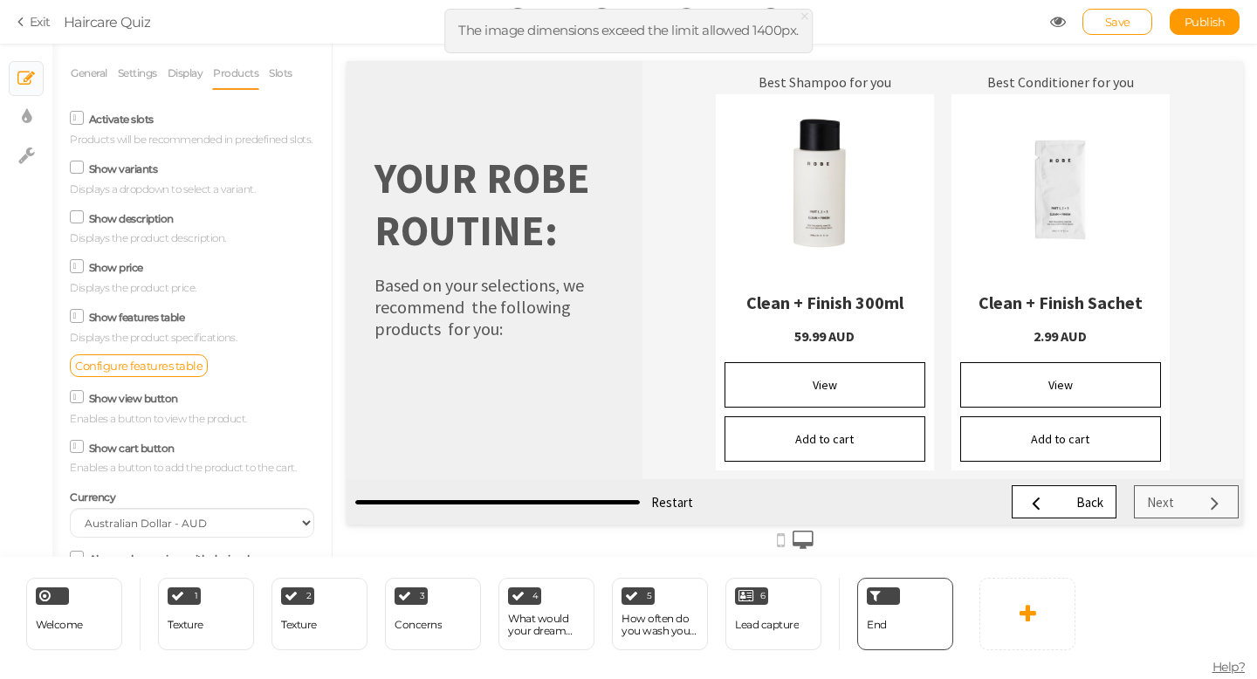
click at [79, 216] on icon at bounding box center [77, 216] width 24 height 9
click at [0, 0] on input "Show description" at bounding box center [0, 0] width 0 height 0
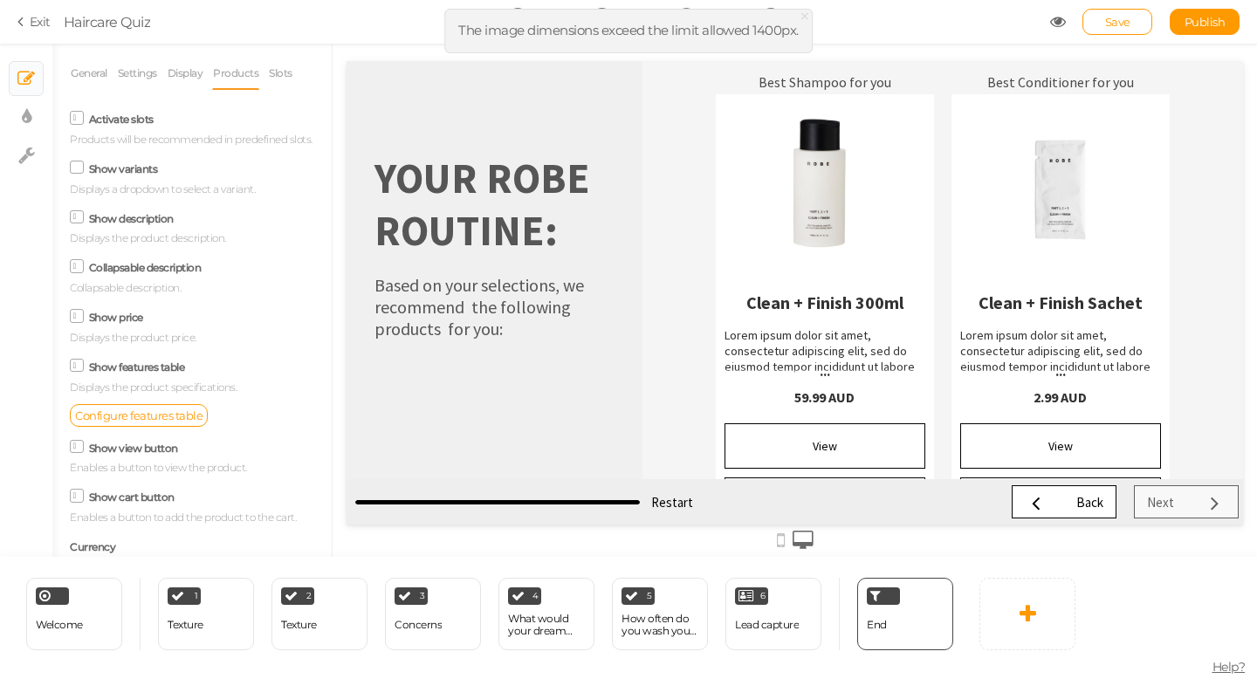
click at [79, 217] on icon at bounding box center [77, 217] width 9 height 0
click at [0, 0] on input "Show description" at bounding box center [0, 0] width 0 height 0
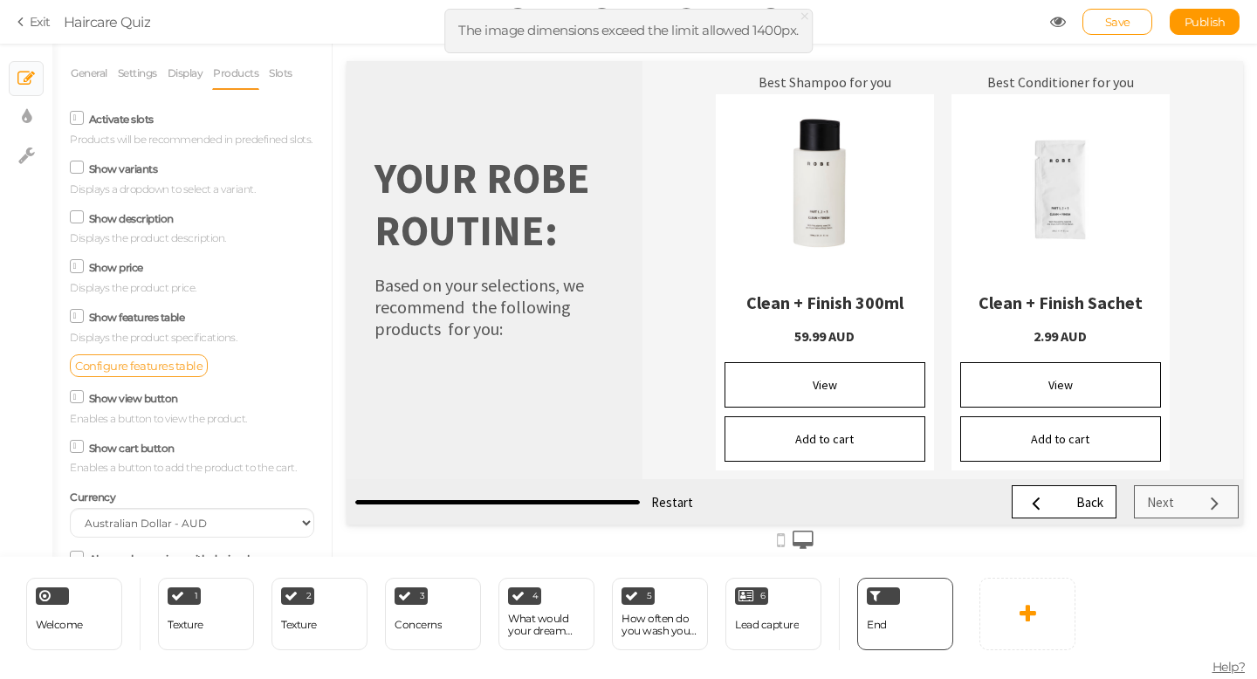
click at [162, 366] on span "Configure features table" at bounding box center [138, 366] width 127 height 14
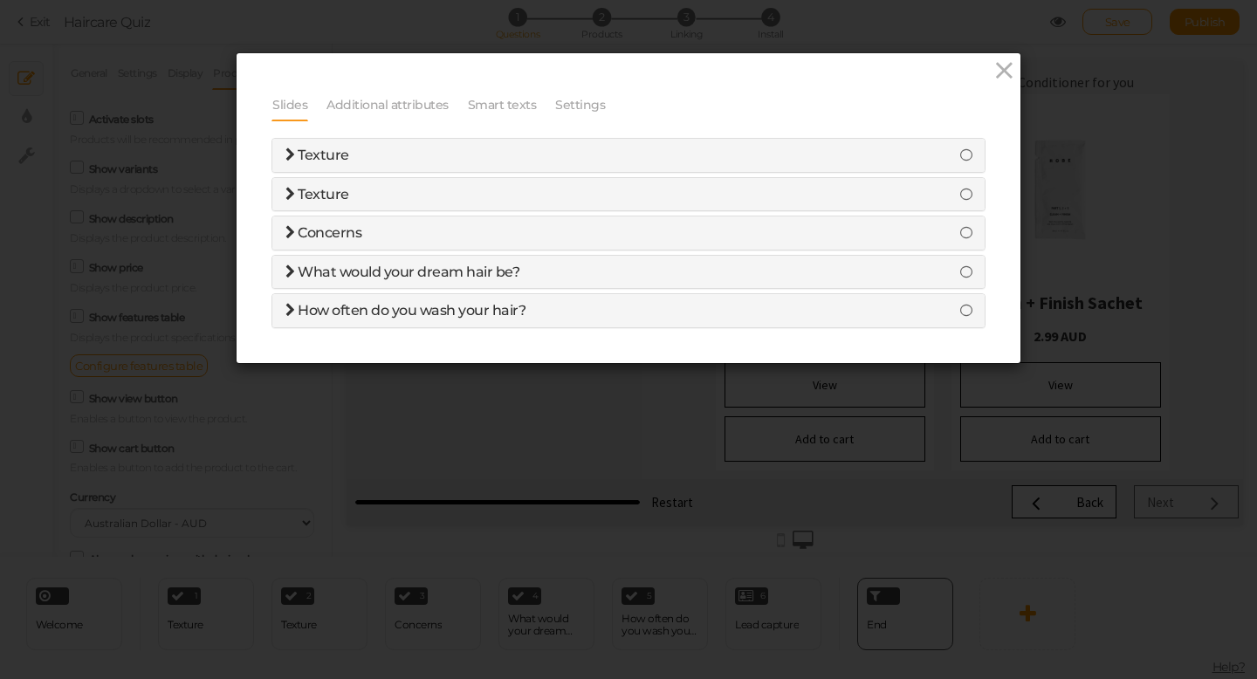
click at [350, 152] on h4 "Texture" at bounding box center [629, 156] width 686 height 16
click at [964, 155] on icon at bounding box center [966, 155] width 12 height 14
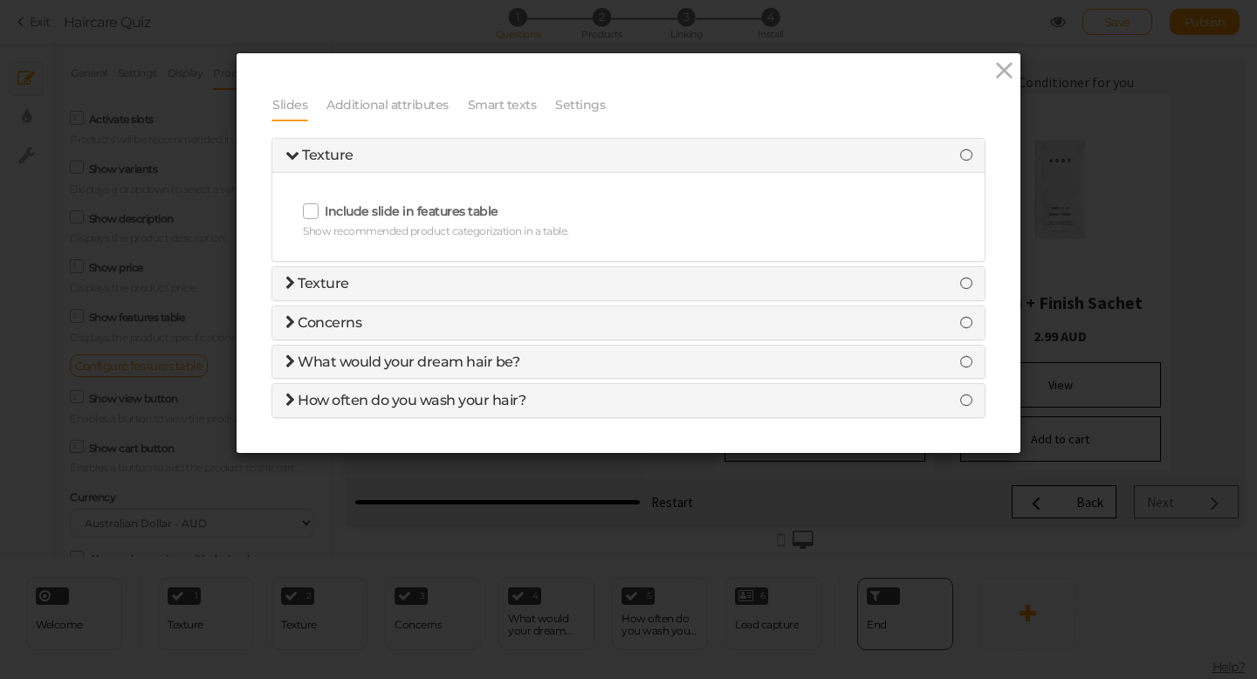
click at [319, 215] on icon at bounding box center [312, 211] width 28 height 10
click at [0, 0] on input "Include slide in features table" at bounding box center [0, 0] width 0 height 0
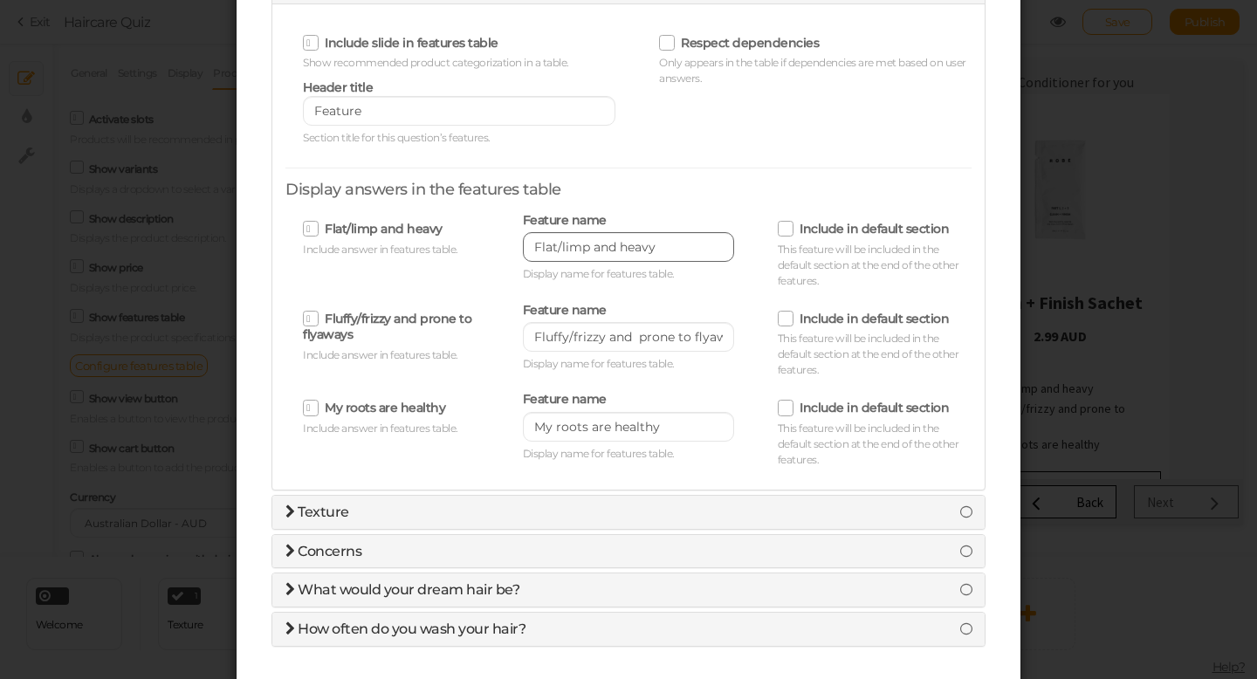
scroll to position [171, 0]
click at [401, 508] on h4 "Texture" at bounding box center [629, 510] width 686 height 16
click at [375, 518] on div "Texture" at bounding box center [628, 509] width 712 height 33
click at [960, 506] on icon at bounding box center [966, 509] width 12 height 14
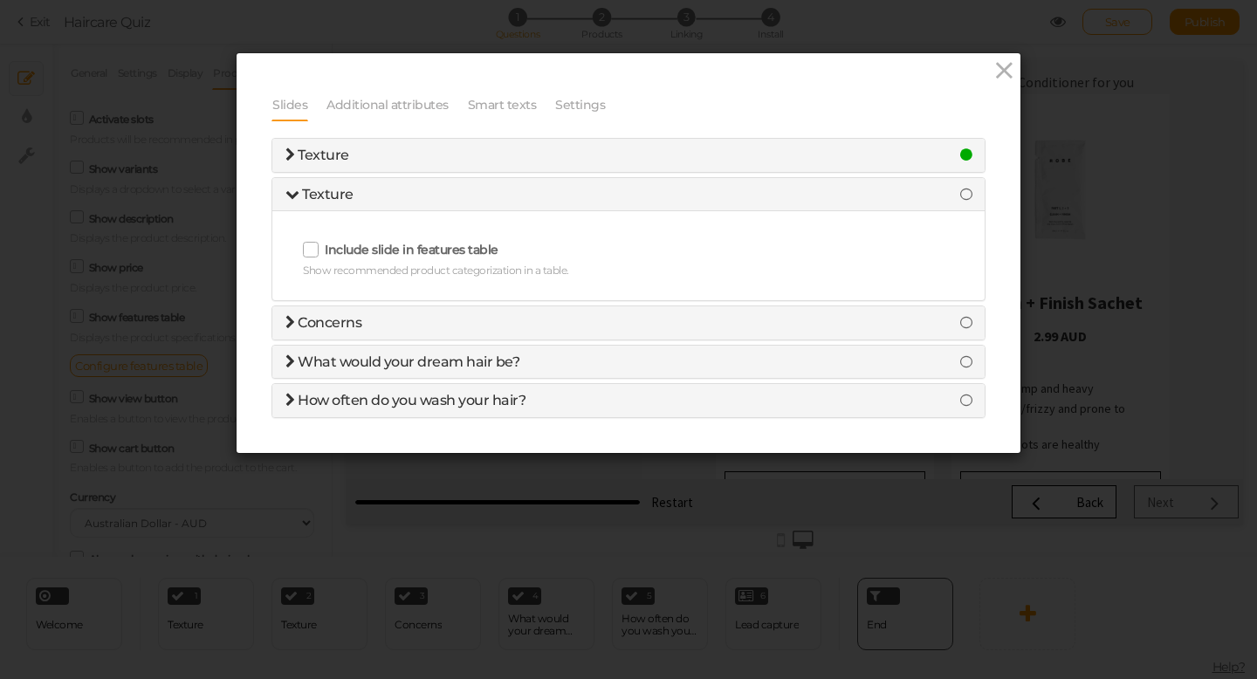
scroll to position [0, 0]
click at [432, 200] on h4 "Texture" at bounding box center [629, 195] width 686 height 16
click at [962, 195] on icon at bounding box center [966, 194] width 12 height 14
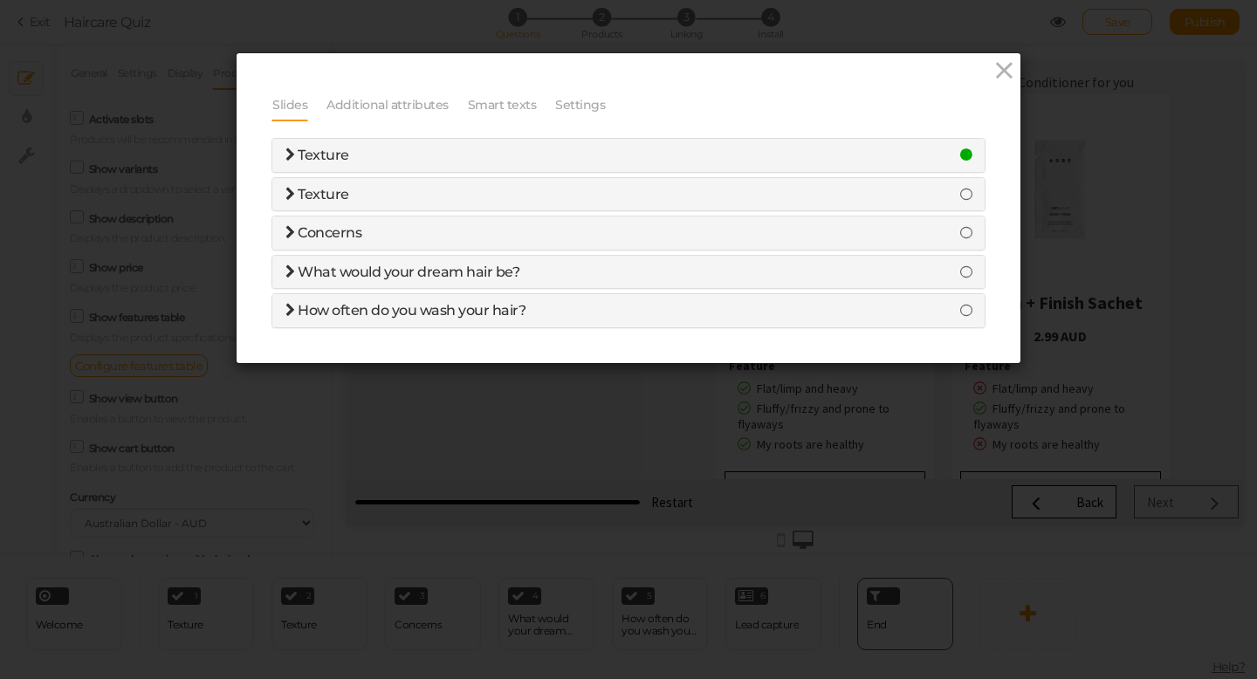
click at [967, 194] on icon at bounding box center [966, 194] width 12 height 14
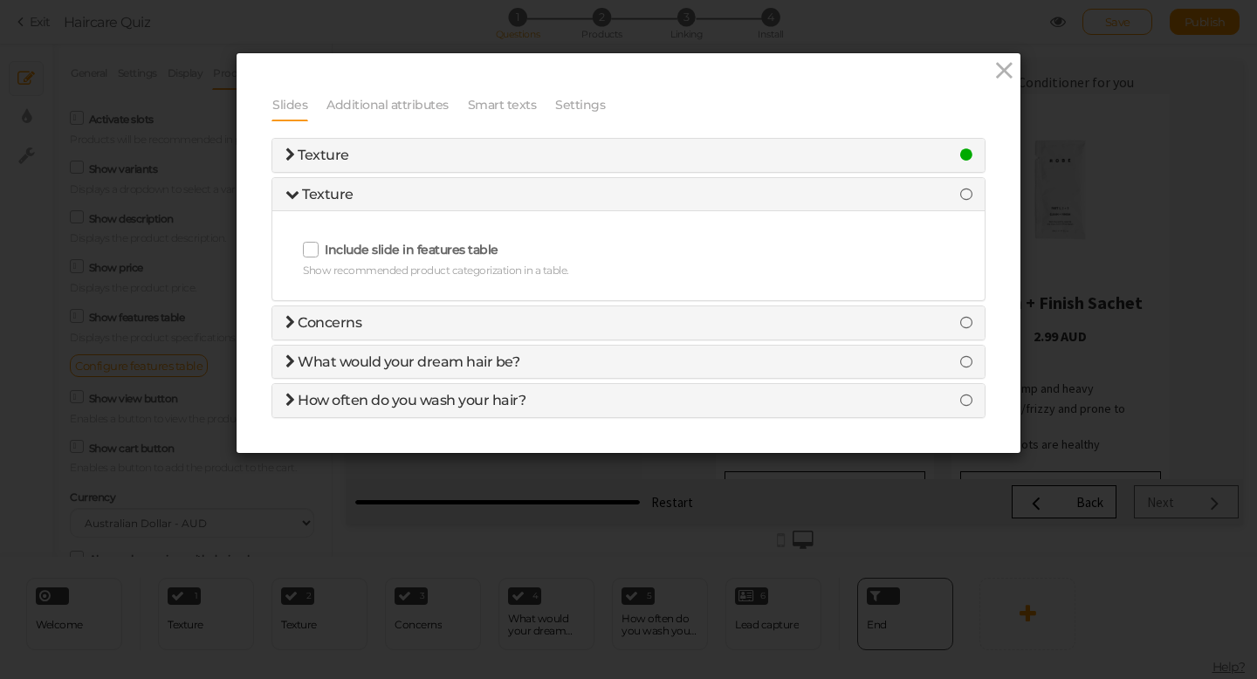
click at [313, 246] on icon at bounding box center [312, 250] width 28 height 10
click at [0, 0] on input "Include slide in features table" at bounding box center [0, 0] width 0 height 0
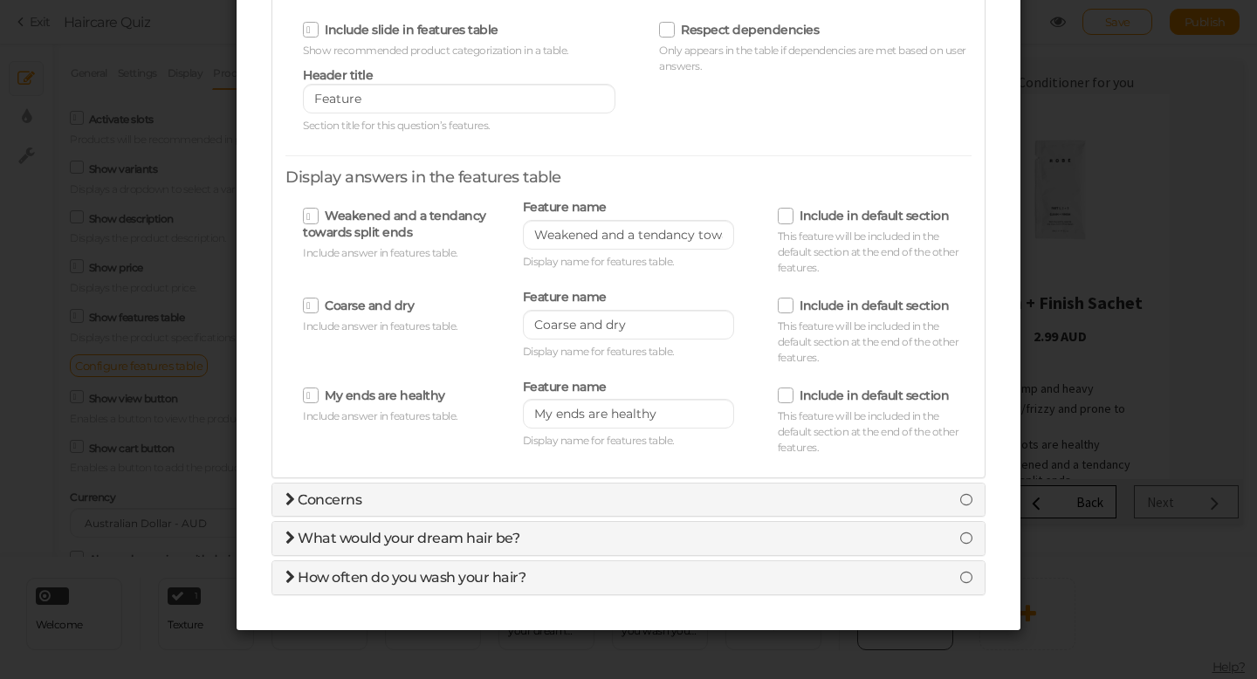
scroll to position [221, 0]
click at [447, 499] on h4 "Concerns" at bounding box center [629, 500] width 686 height 16
click at [297, 496] on span "Concerns" at bounding box center [324, 499] width 76 height 17
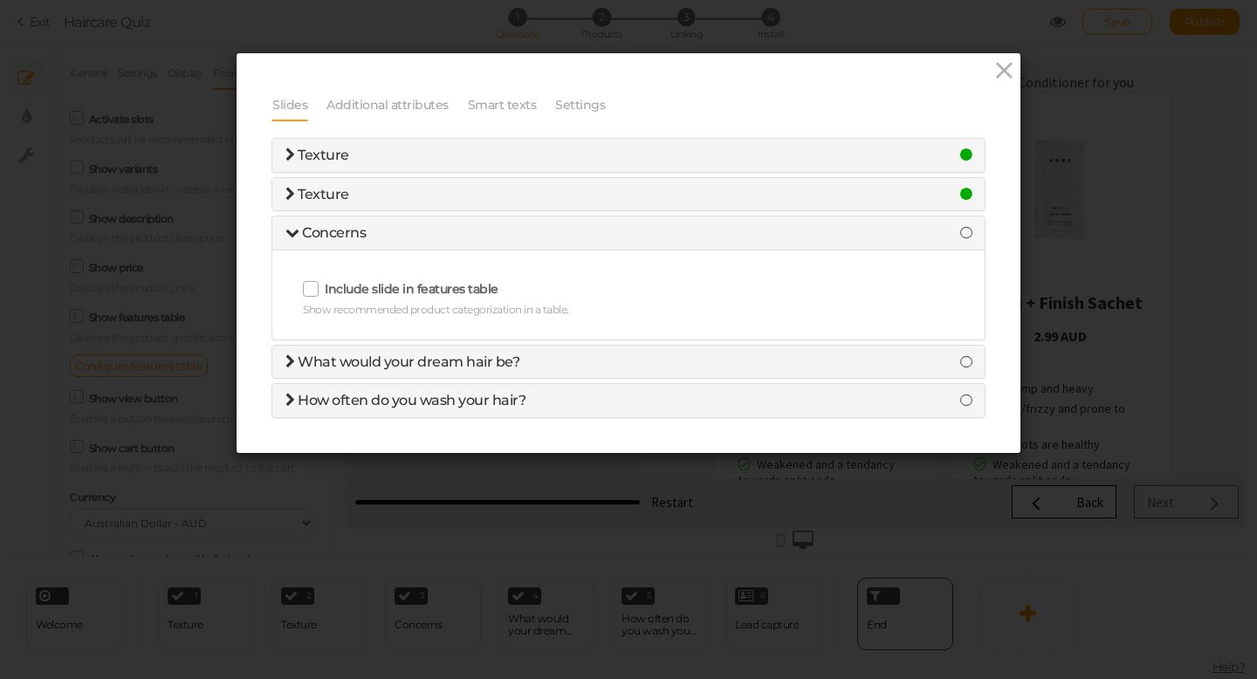
scroll to position [0, 0]
click at [360, 227] on span "Concerns" at bounding box center [334, 232] width 64 height 17
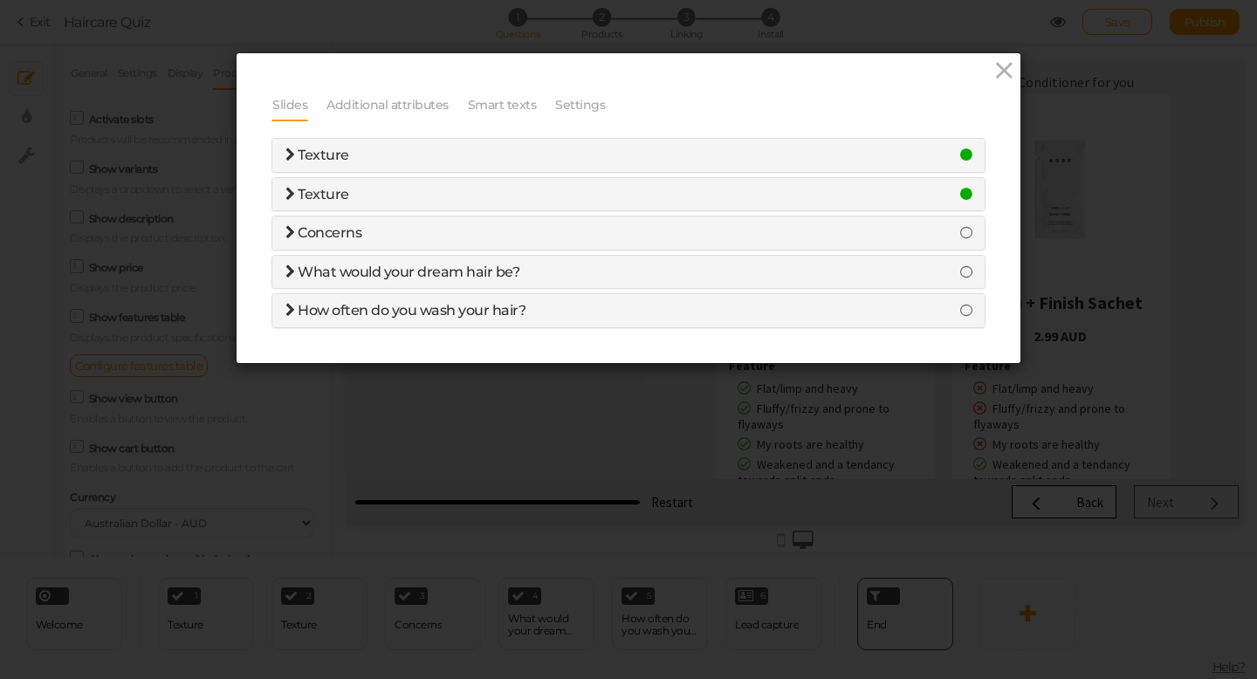
click at [360, 227] on span "Concerns" at bounding box center [330, 232] width 64 height 17
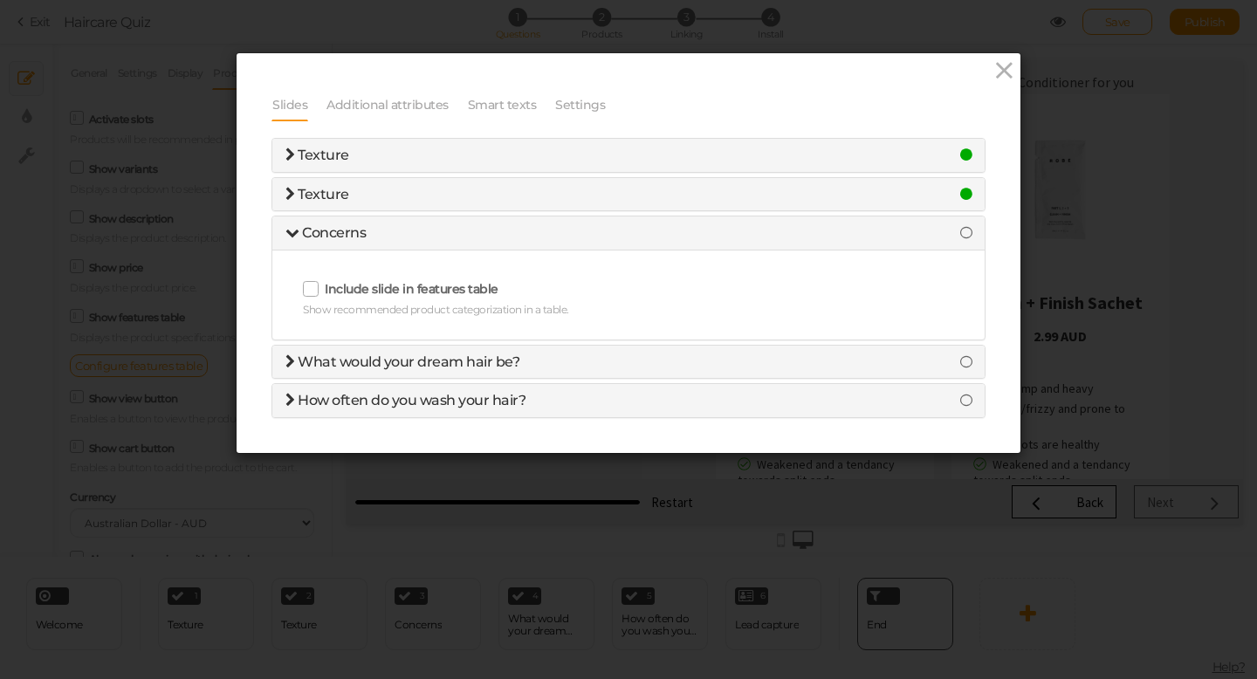
click at [319, 291] on icon at bounding box center [312, 289] width 28 height 10
click at [0, 0] on input "Include slide in features table" at bounding box center [0, 0] width 0 height 0
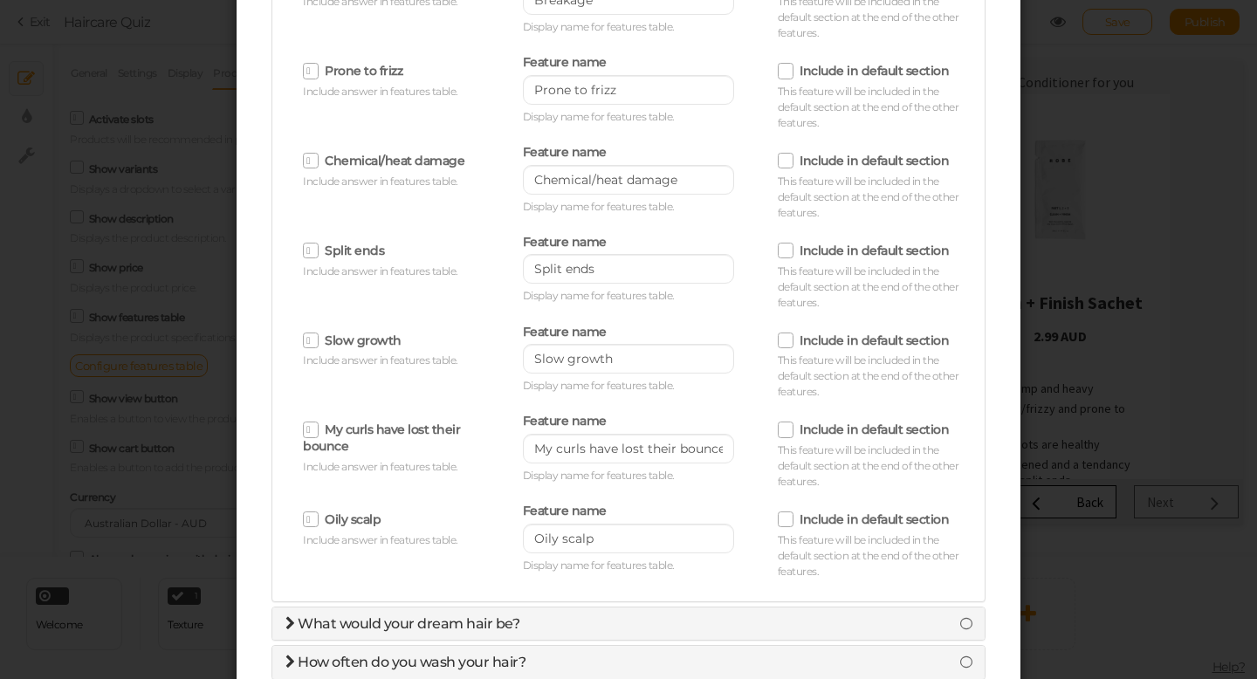
scroll to position [762, 0]
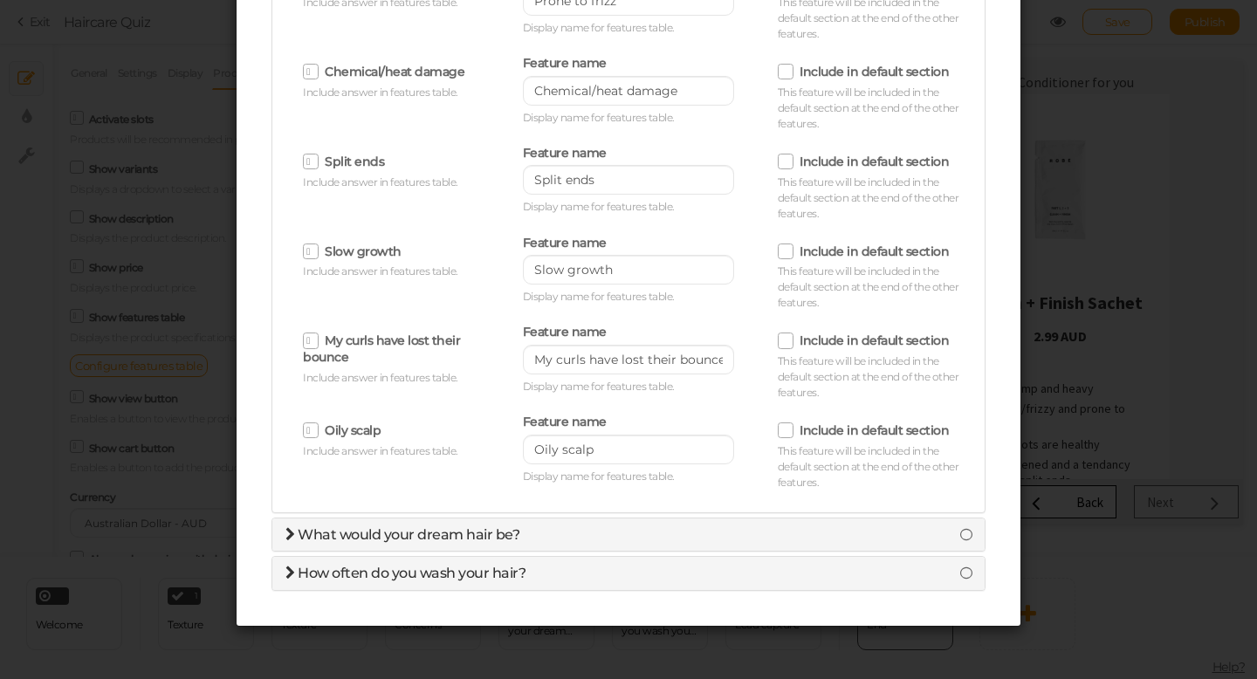
click at [453, 531] on span "What would your dream hair be?" at bounding box center [409, 535] width 222 height 17
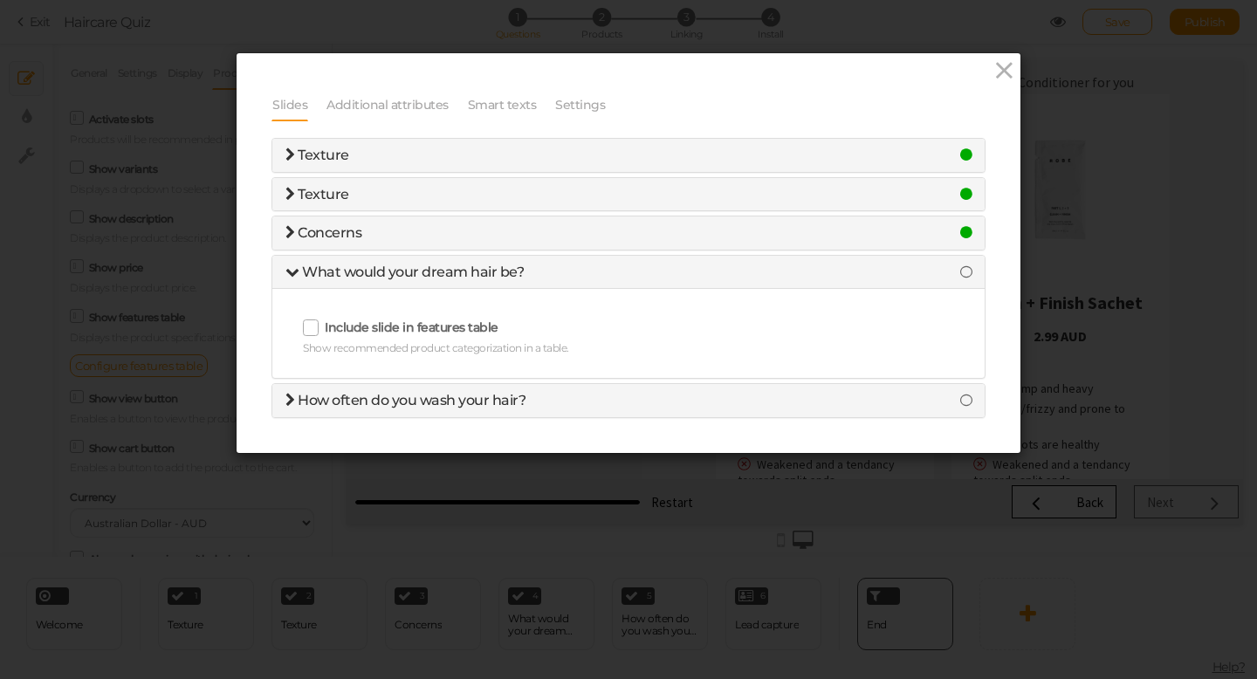
scroll to position [0, 0]
click at [311, 329] on icon at bounding box center [312, 328] width 28 height 10
click at [0, 0] on input "Include slide in features table" at bounding box center [0, 0] width 0 height 0
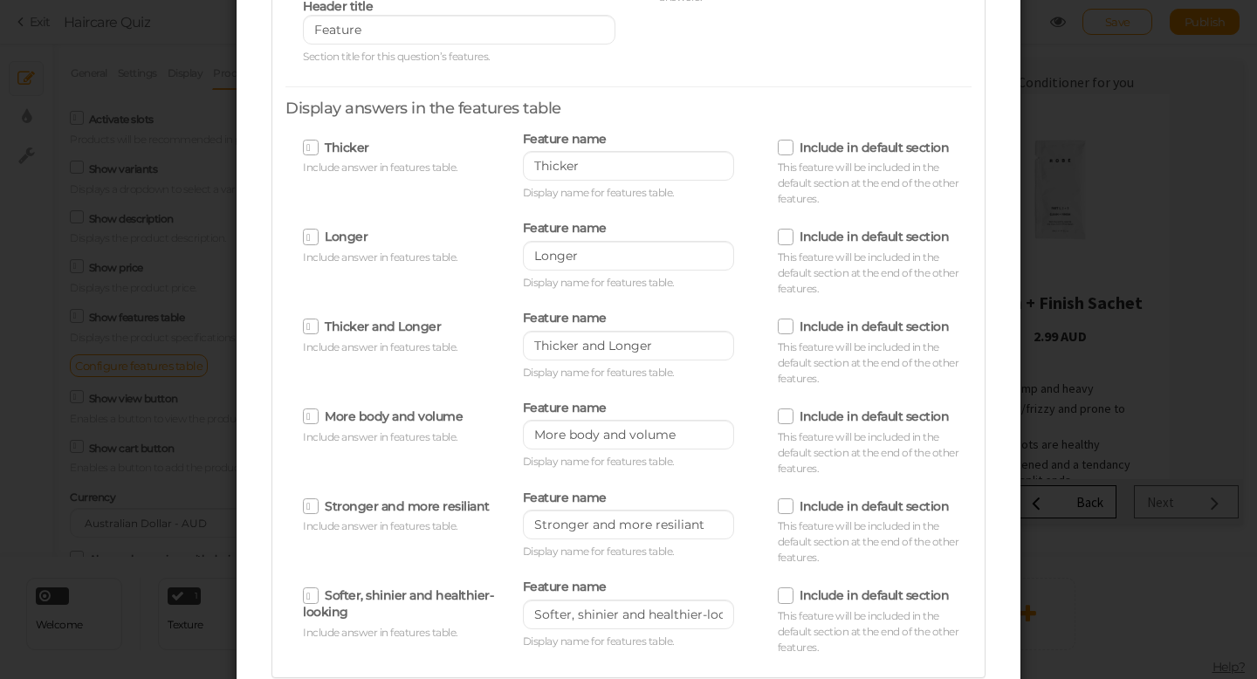
scroll to position [493, 0]
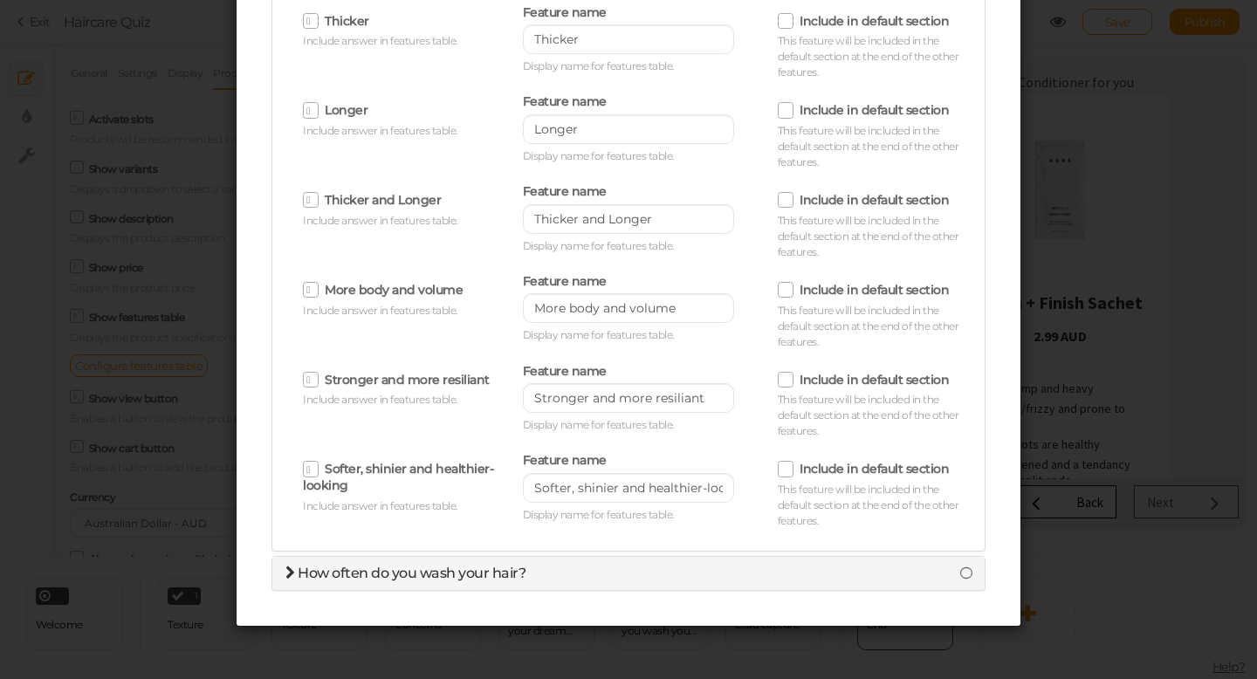
click at [291, 572] on icon at bounding box center [291, 573] width 10 height 14
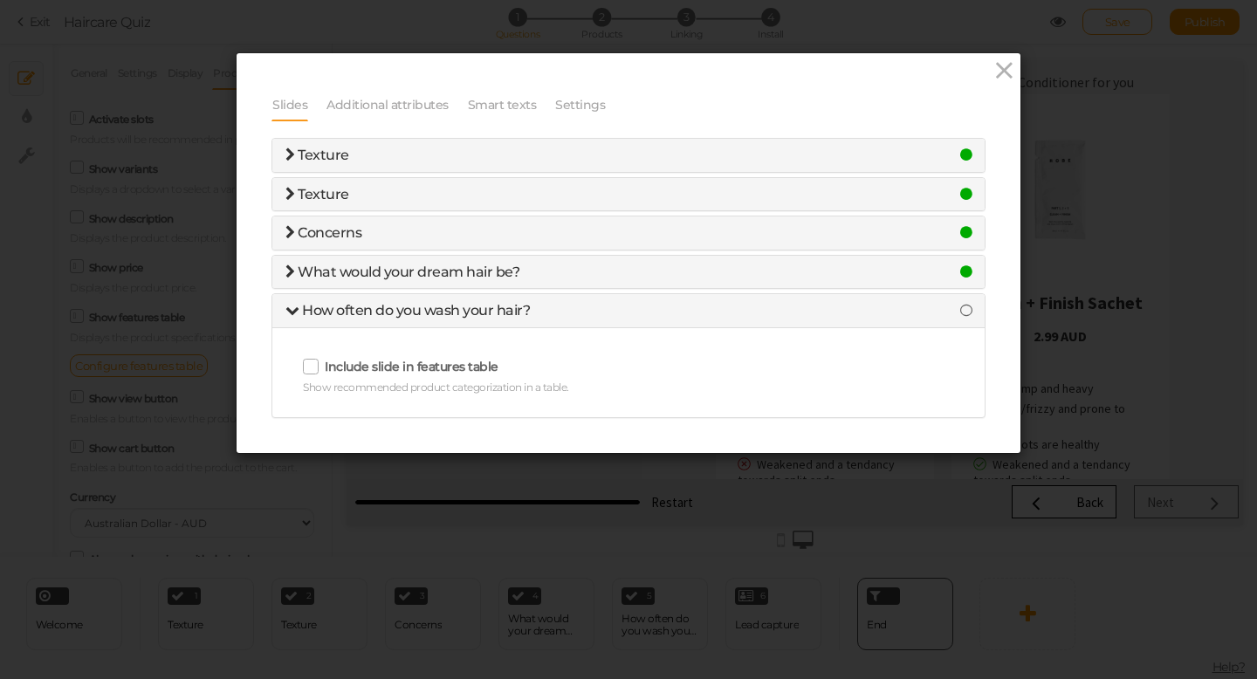
scroll to position [0, 0]
click at [308, 367] on icon at bounding box center [312, 366] width 28 height 10
click at [0, 0] on input "Include slide in features table" at bounding box center [0, 0] width 0 height 0
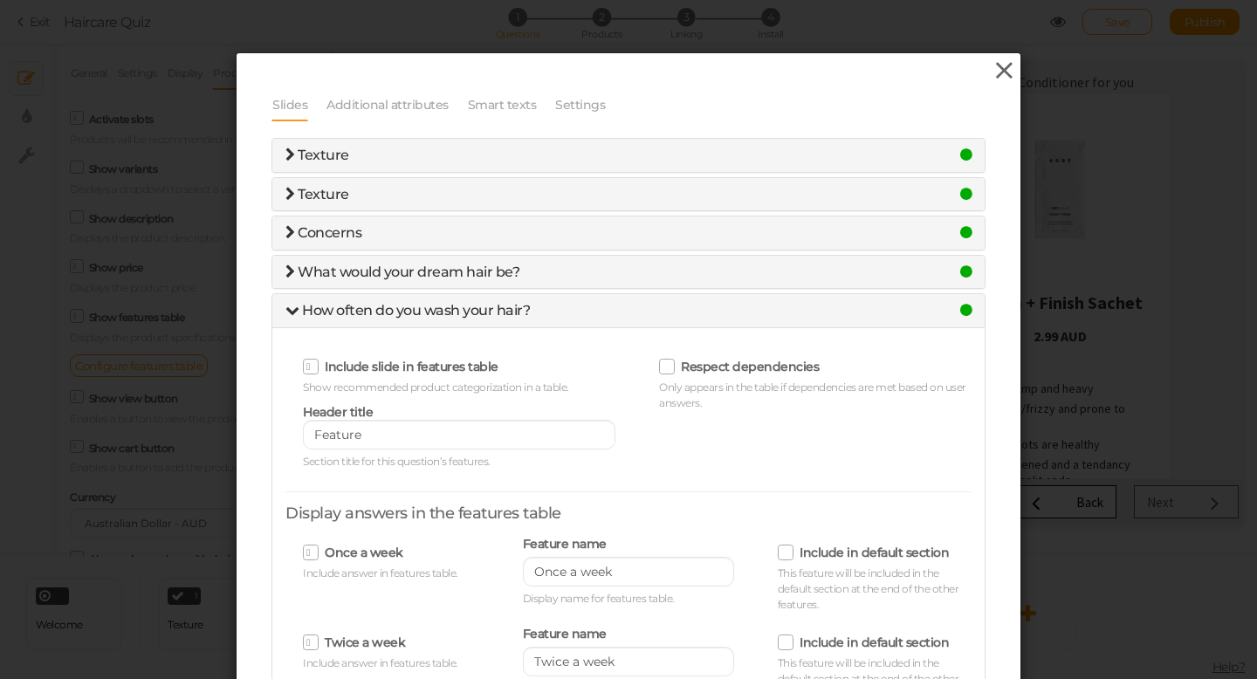
click at [995, 80] on icon at bounding box center [1004, 71] width 25 height 26
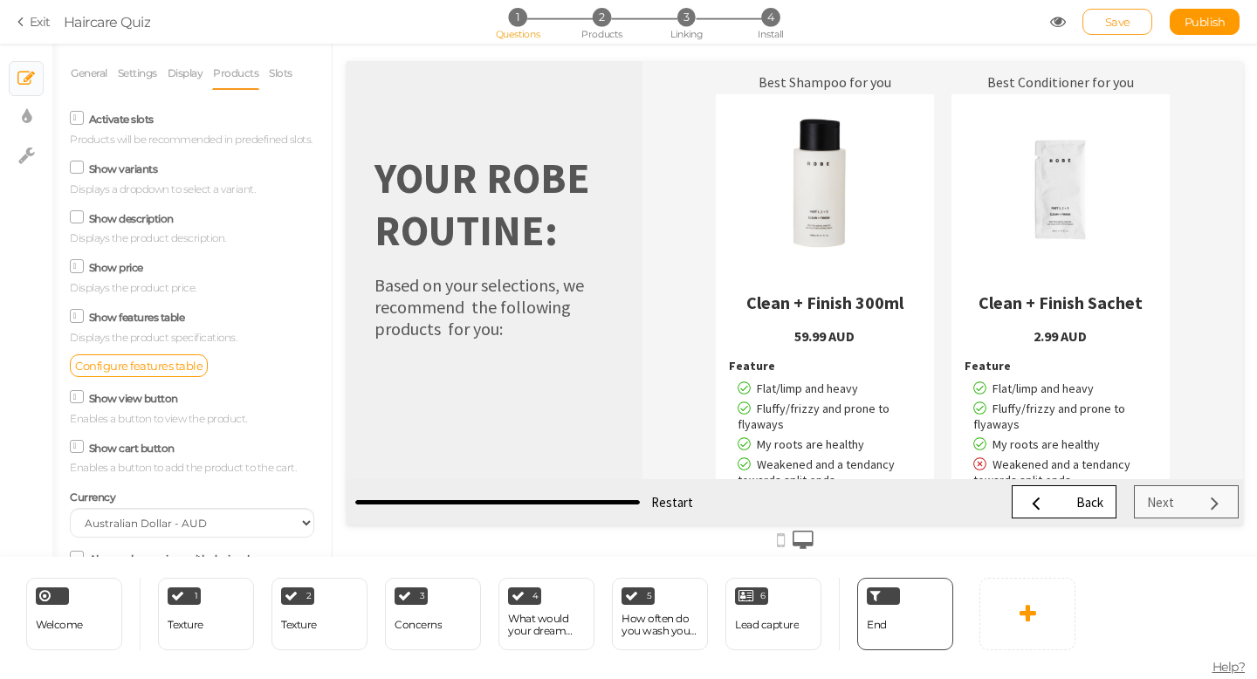
click at [1119, 24] on span "Save" at bounding box center [1117, 22] width 25 height 14
click at [1104, 25] on link "Save" at bounding box center [1118, 22] width 70 height 26
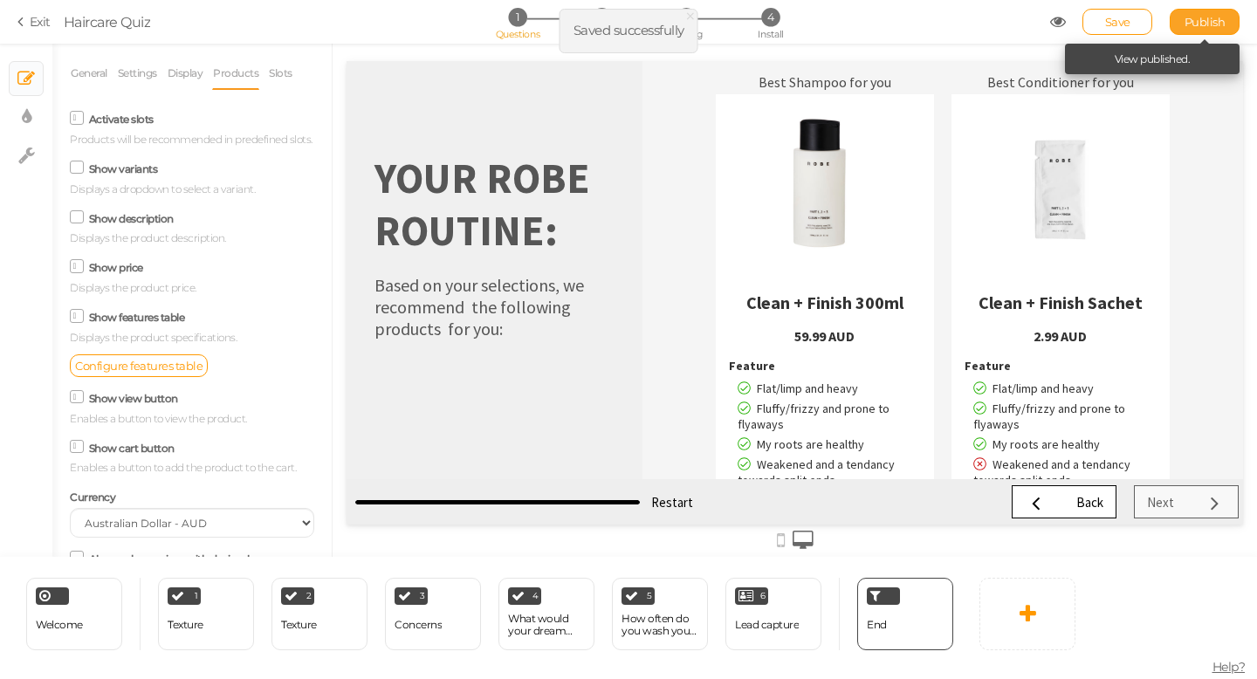
click at [1219, 26] on span "Publish" at bounding box center [1205, 22] width 41 height 14
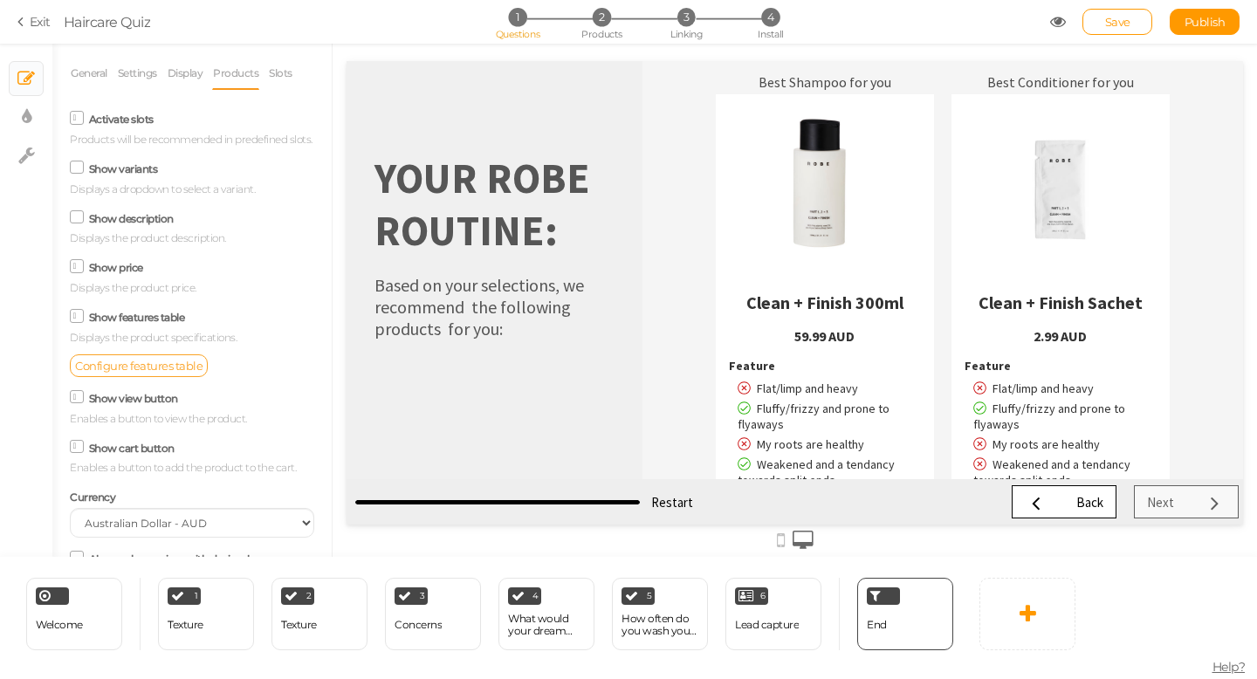
click at [153, 372] on span "Configure features table" at bounding box center [138, 366] width 127 height 14
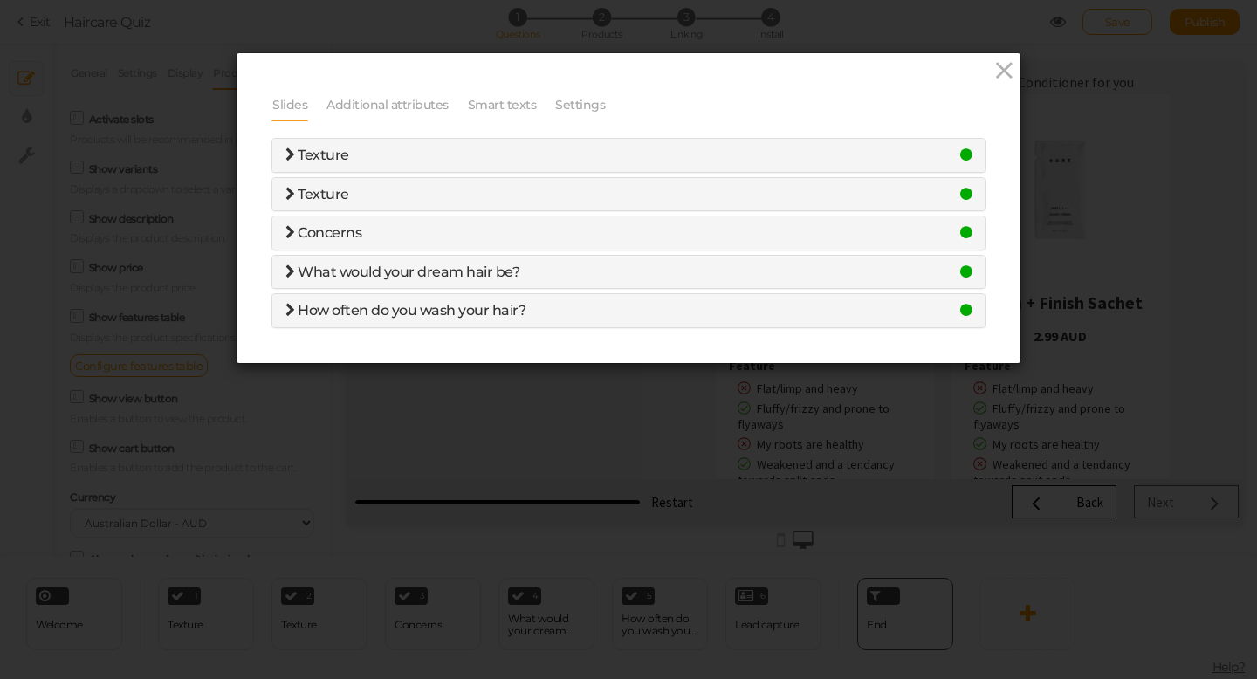
click at [371, 159] on h4 "Texture" at bounding box center [629, 156] width 686 height 16
click at [295, 155] on span "Texture" at bounding box center [318, 155] width 64 height 17
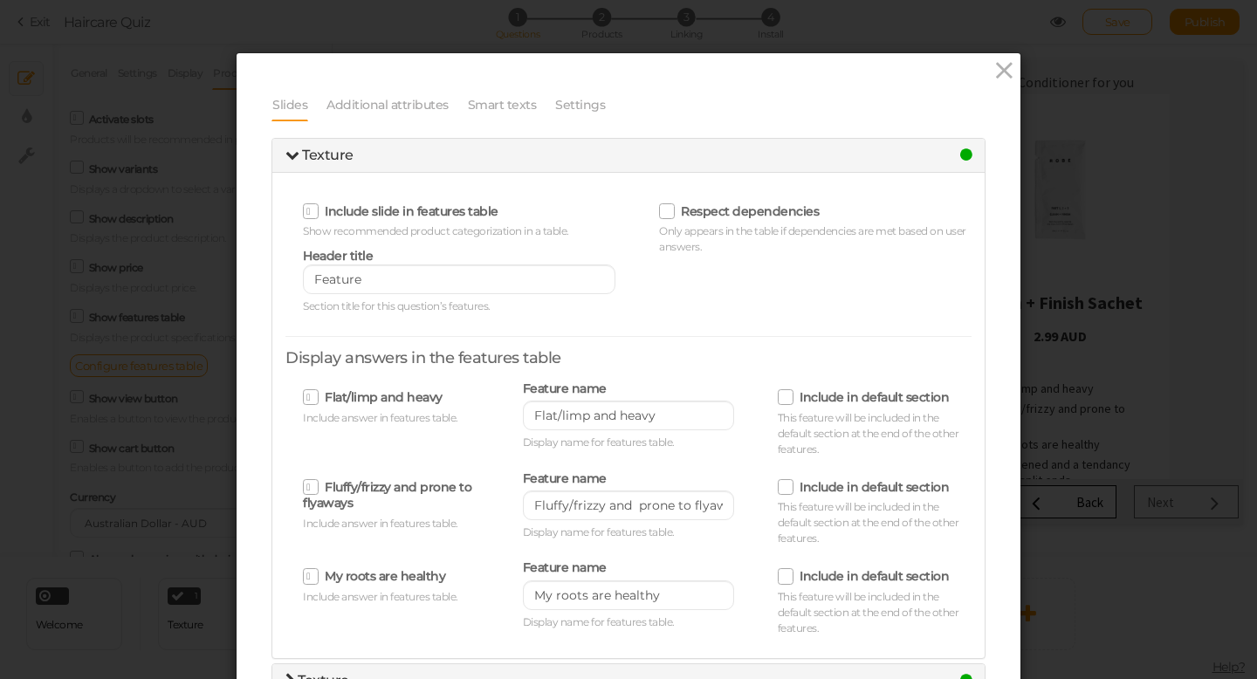
click at [309, 211] on icon at bounding box center [311, 211] width 10 height 0
click at [0, 0] on input "Include slide in features table" at bounding box center [0, 0] width 0 height 0
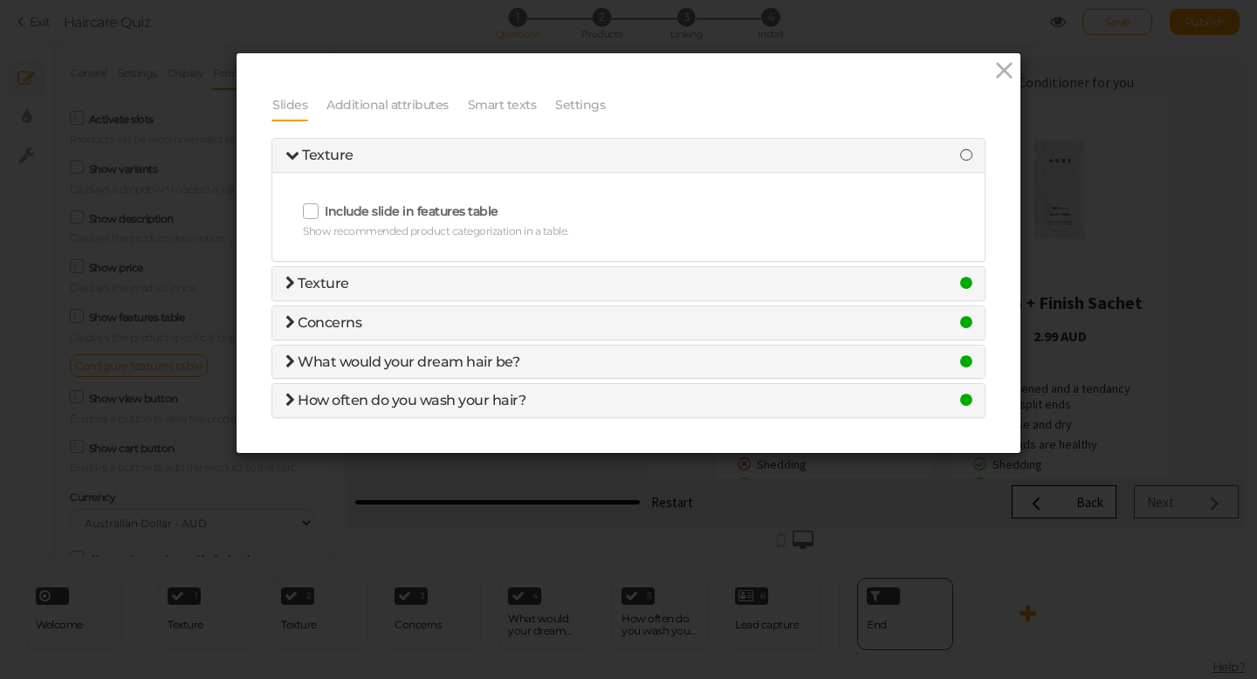
click at [320, 403] on span "How often do you wash your hair?" at bounding box center [412, 400] width 228 height 17
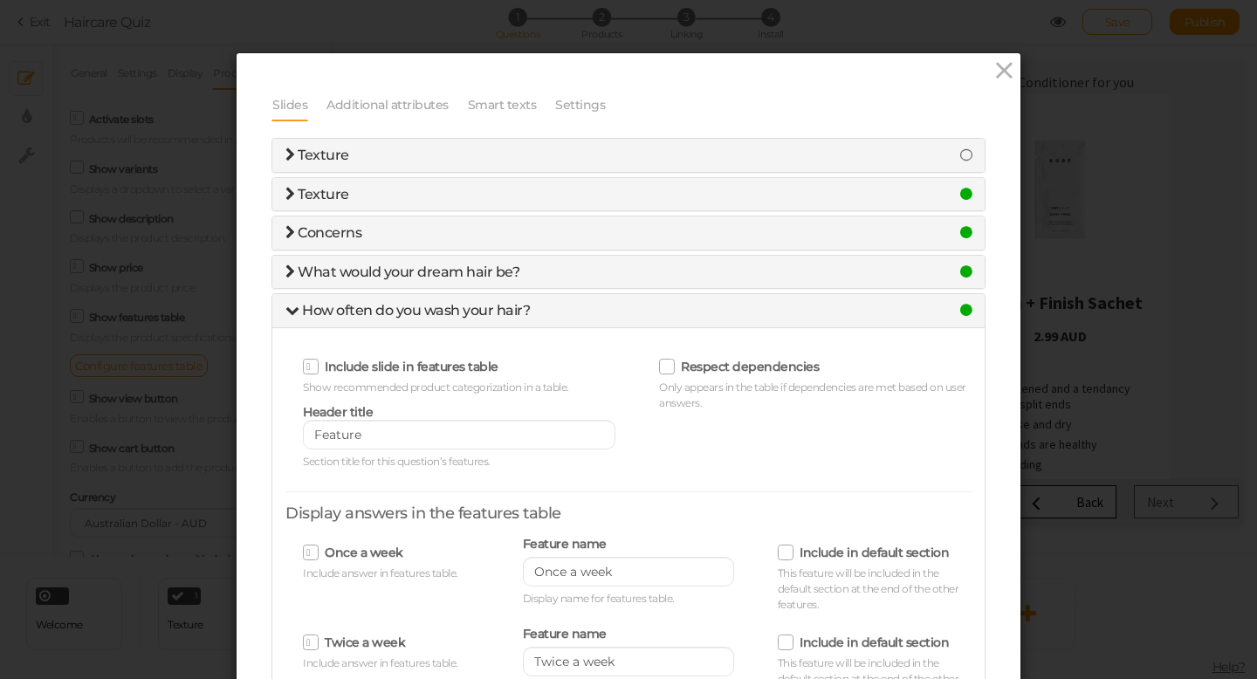
click at [313, 367] on icon at bounding box center [311, 367] width 10 height 0
click at [0, 0] on input "Include slide in features table" at bounding box center [0, 0] width 0 height 0
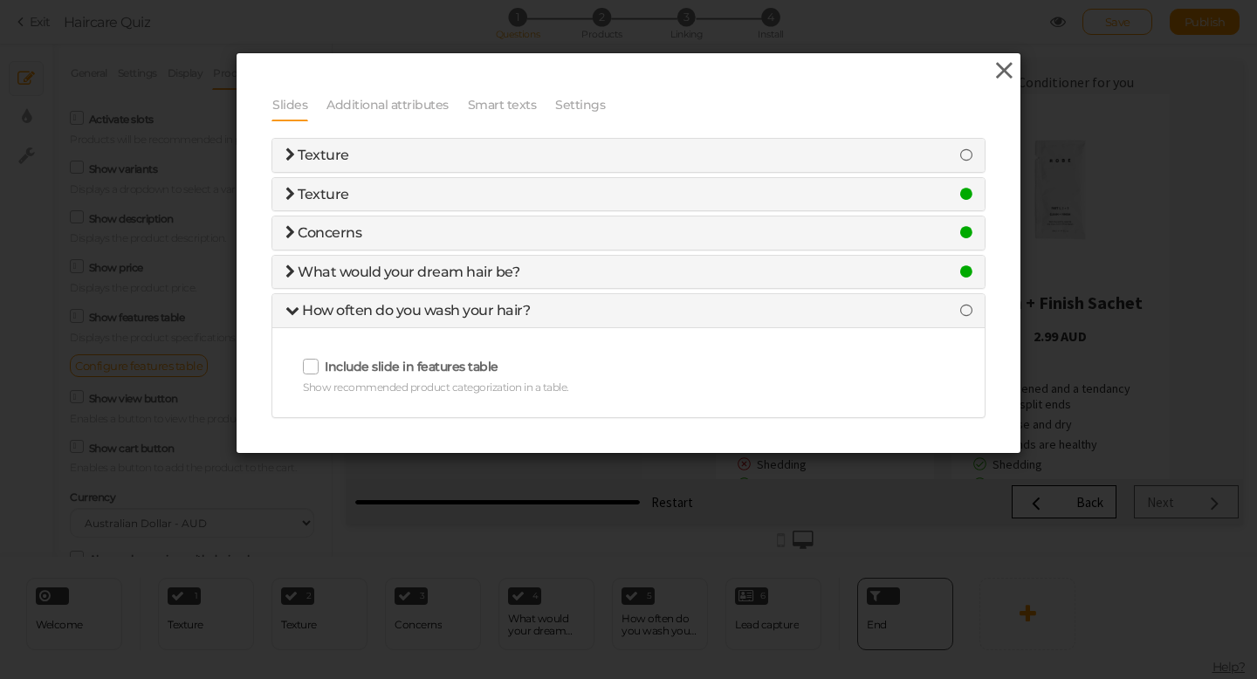
click at [1001, 69] on icon at bounding box center [1004, 71] width 25 height 26
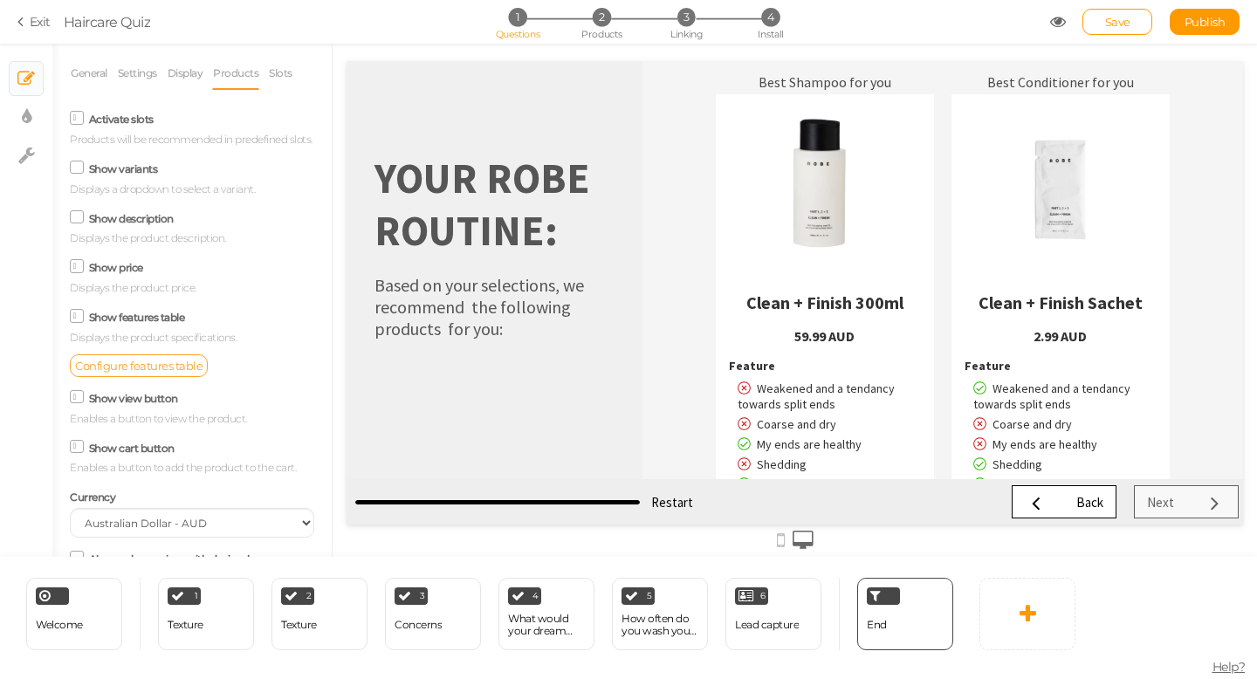
click at [127, 366] on span "Configure features table" at bounding box center [138, 366] width 127 height 14
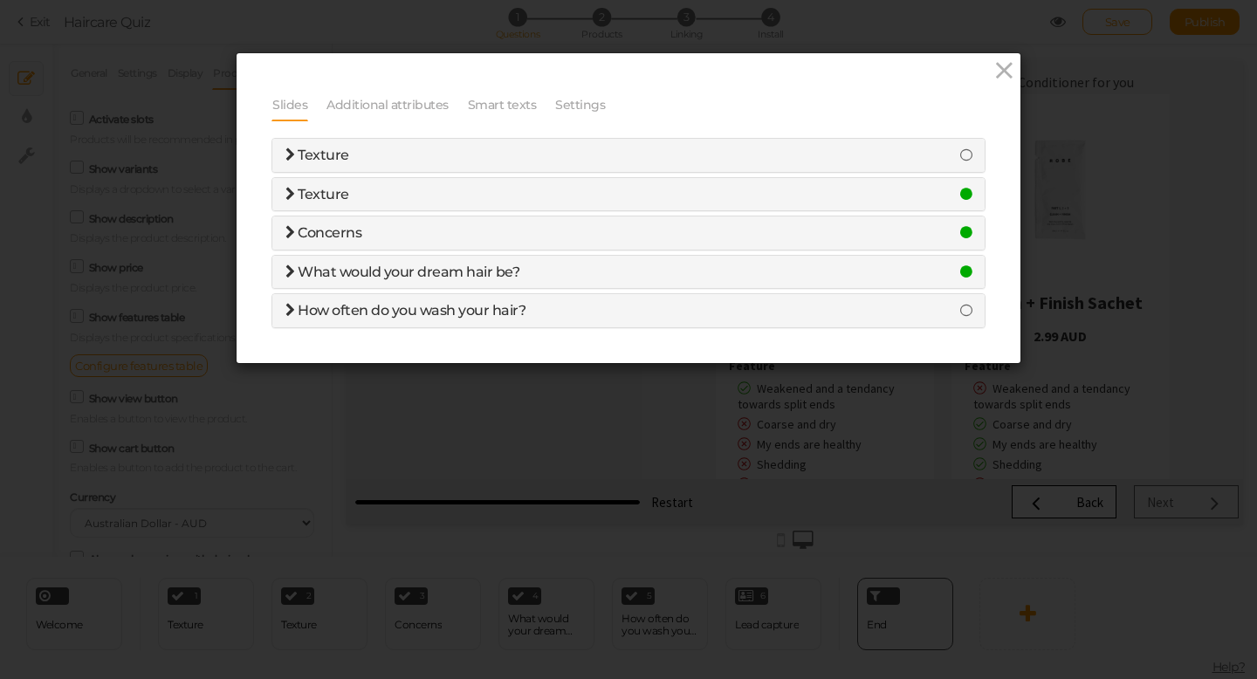
click at [357, 238] on span "Concerns" at bounding box center [330, 232] width 64 height 17
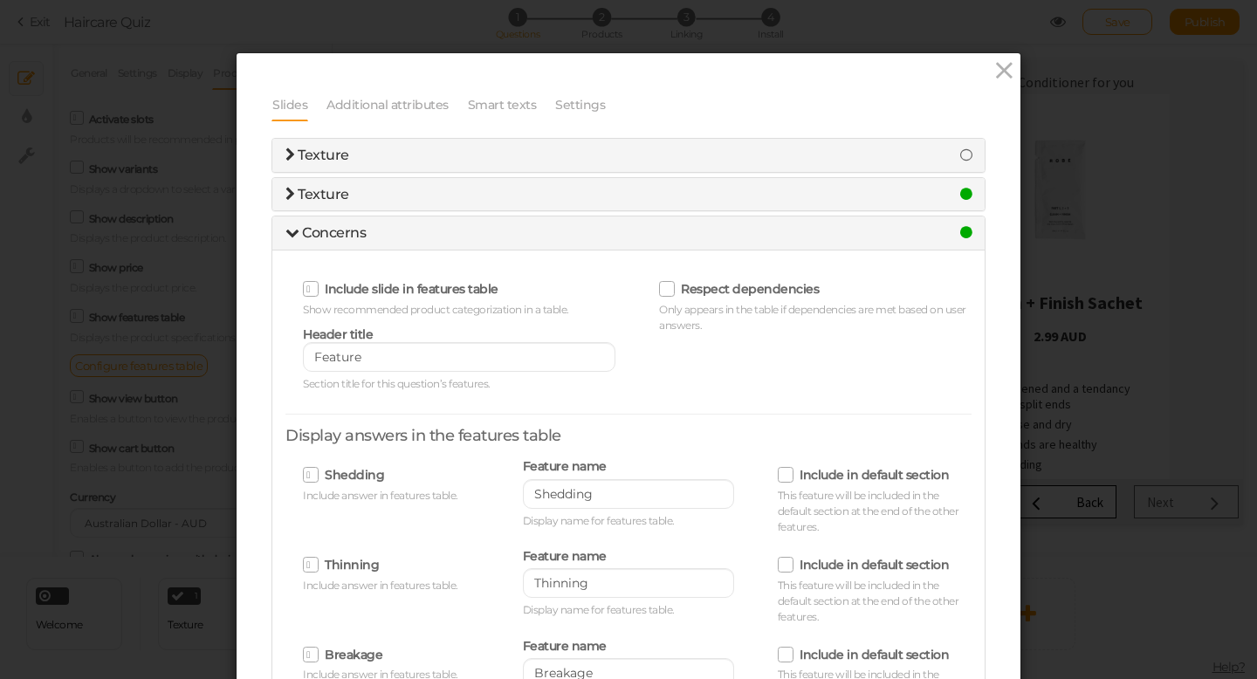
click at [650, 195] on h4 "Texture" at bounding box center [629, 195] width 686 height 16
click at [313, 196] on span "Texture" at bounding box center [324, 194] width 52 height 17
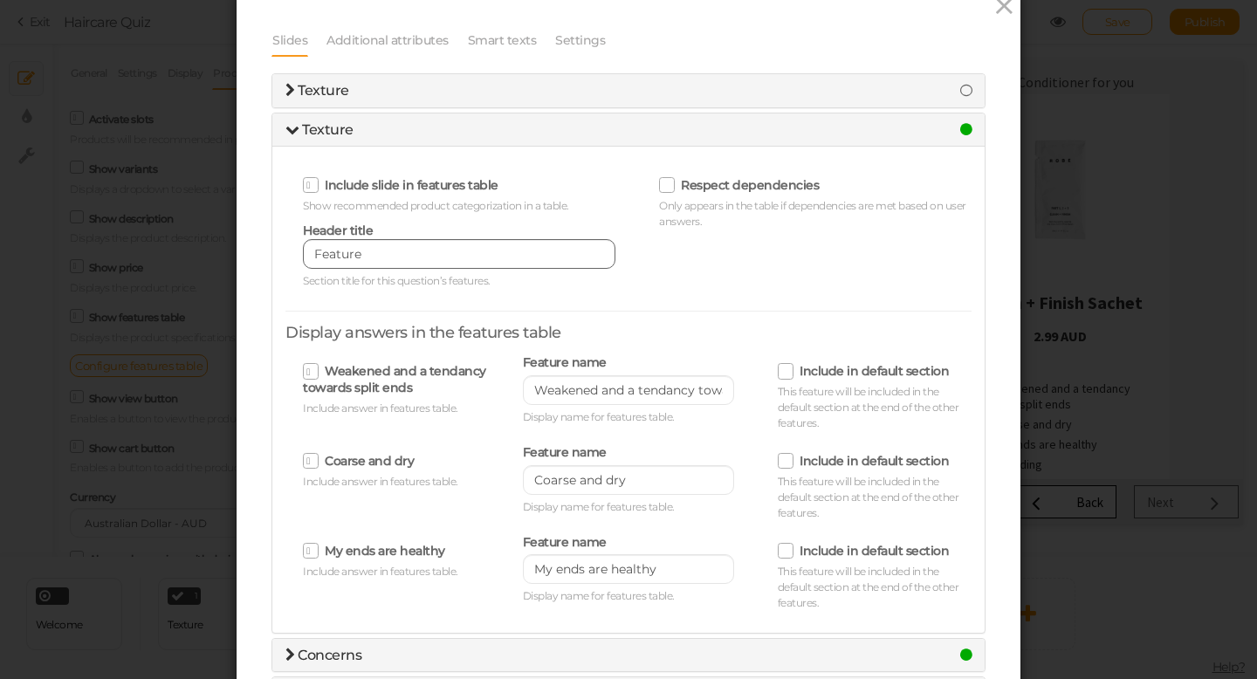
scroll to position [68, 0]
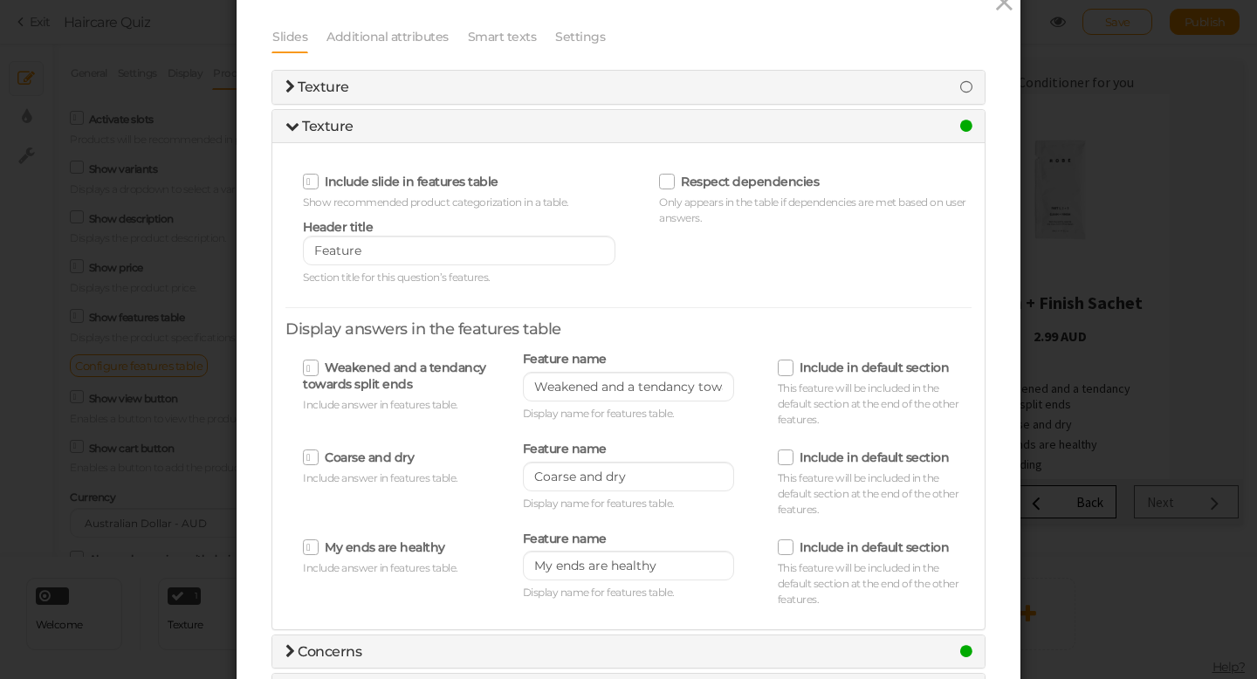
click at [310, 547] on icon at bounding box center [311, 547] width 10 height 0
click at [0, 0] on input "My ends are healthy" at bounding box center [0, 0] width 0 height 0
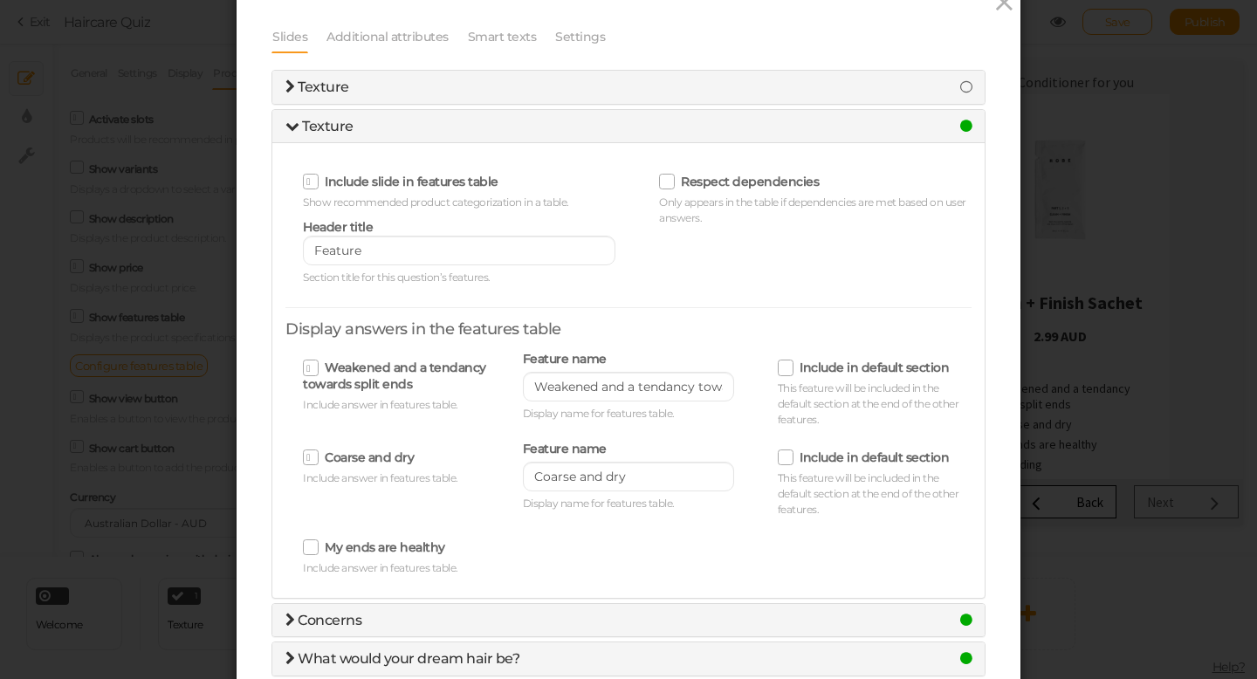
click at [314, 368] on icon at bounding box center [311, 368] width 10 height 0
click at [0, 0] on input "Weakened and a tendancy towards split ends" at bounding box center [0, 0] width 0 height 0
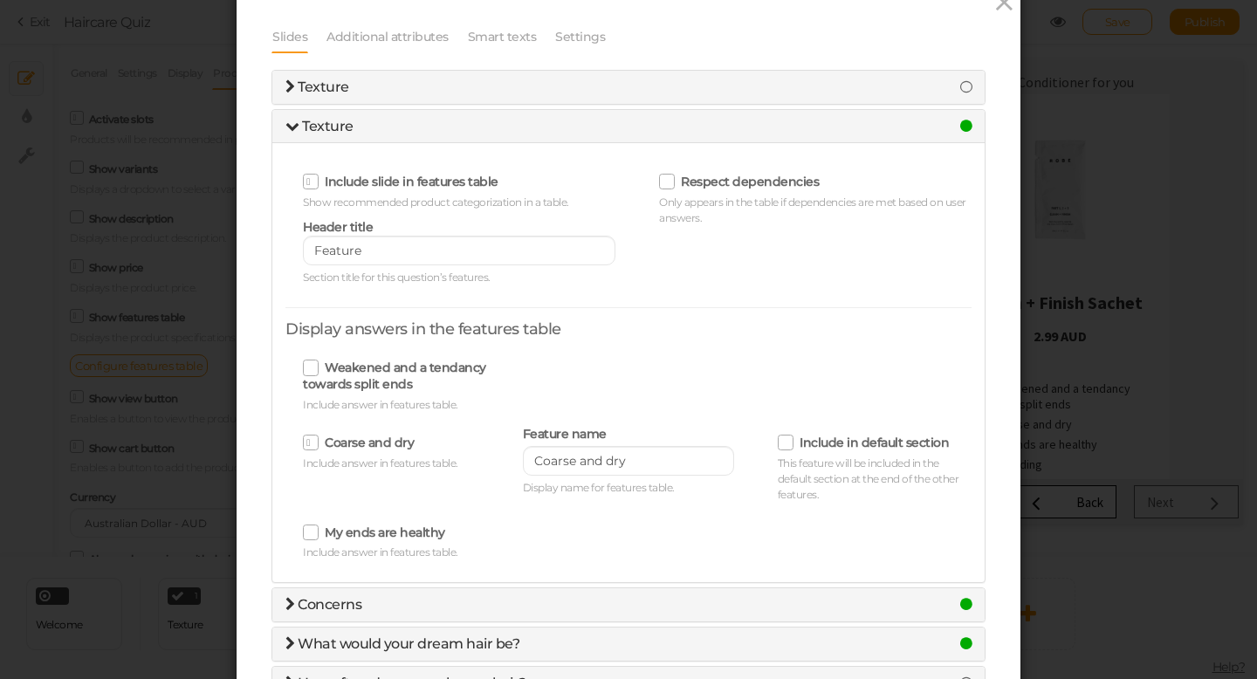
click at [318, 444] on span at bounding box center [311, 443] width 16 height 16
click at [0, 0] on input "Coarse and dry" at bounding box center [0, 0] width 0 height 0
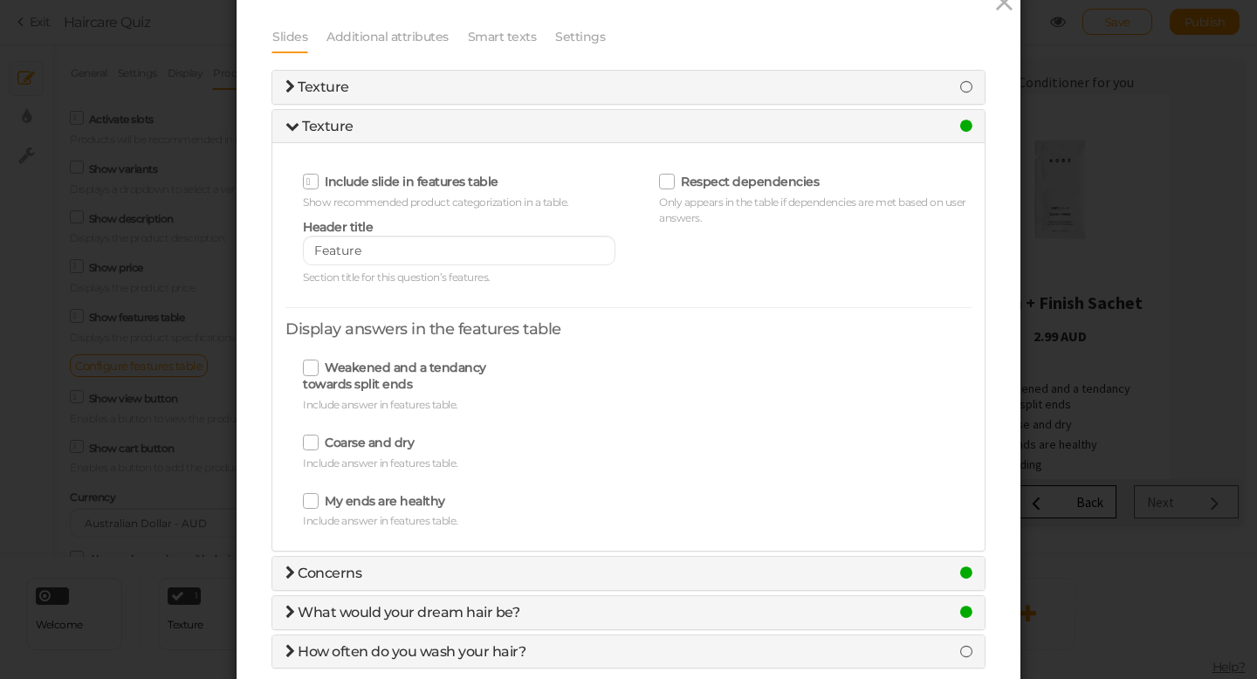
click at [332, 609] on span "What would your dream hair be?" at bounding box center [409, 612] width 222 height 17
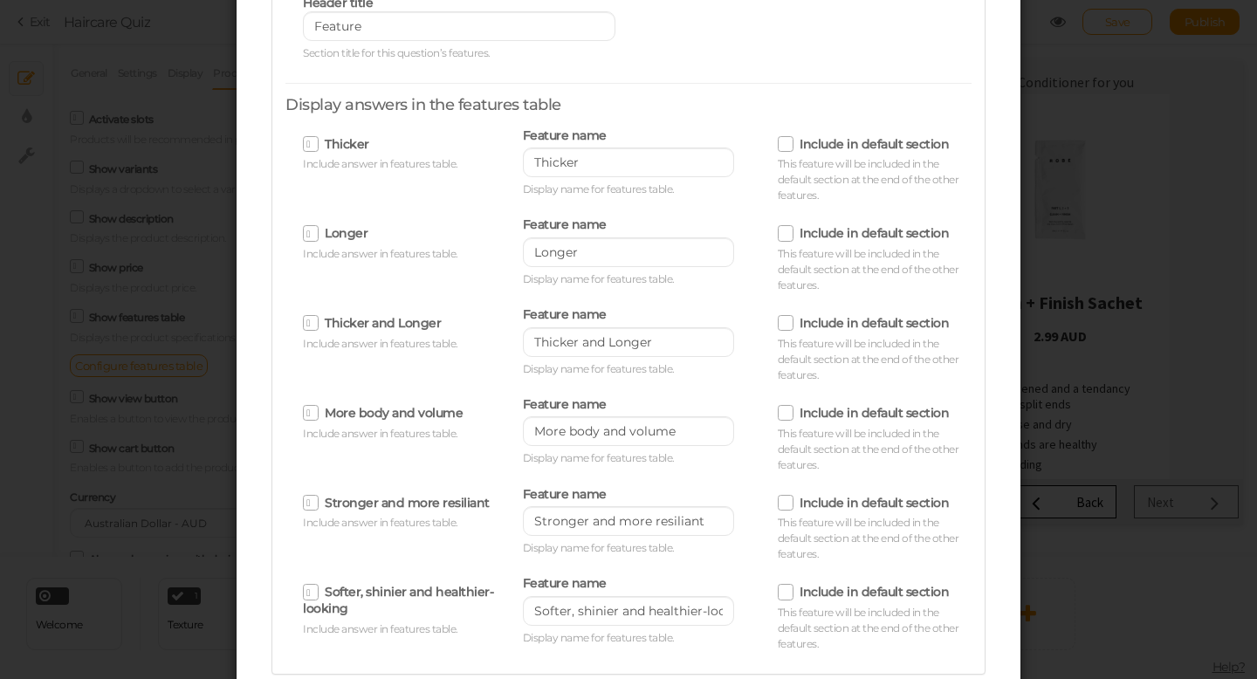
scroll to position [0, 0]
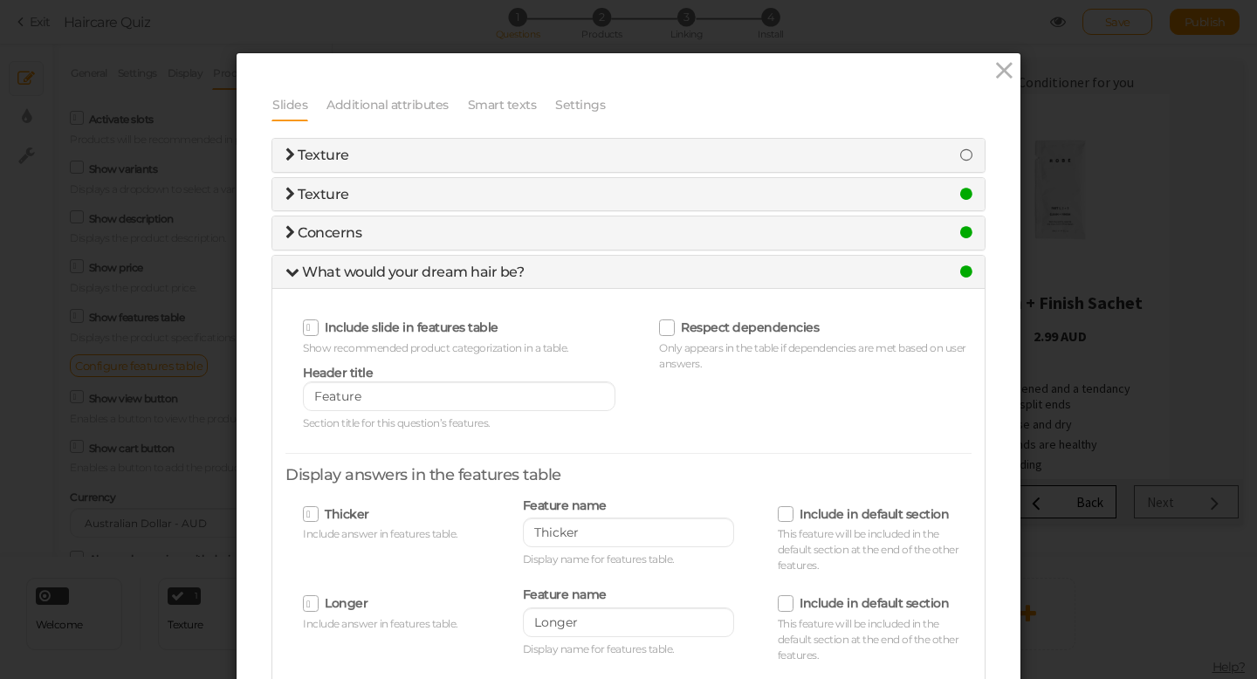
click at [381, 187] on h4 "Texture" at bounding box center [629, 195] width 686 height 16
click at [317, 203] on div "Texture" at bounding box center [628, 194] width 712 height 33
click at [922, 196] on h4 "Texture" at bounding box center [629, 195] width 686 height 16
click at [960, 194] on icon at bounding box center [966, 194] width 12 height 14
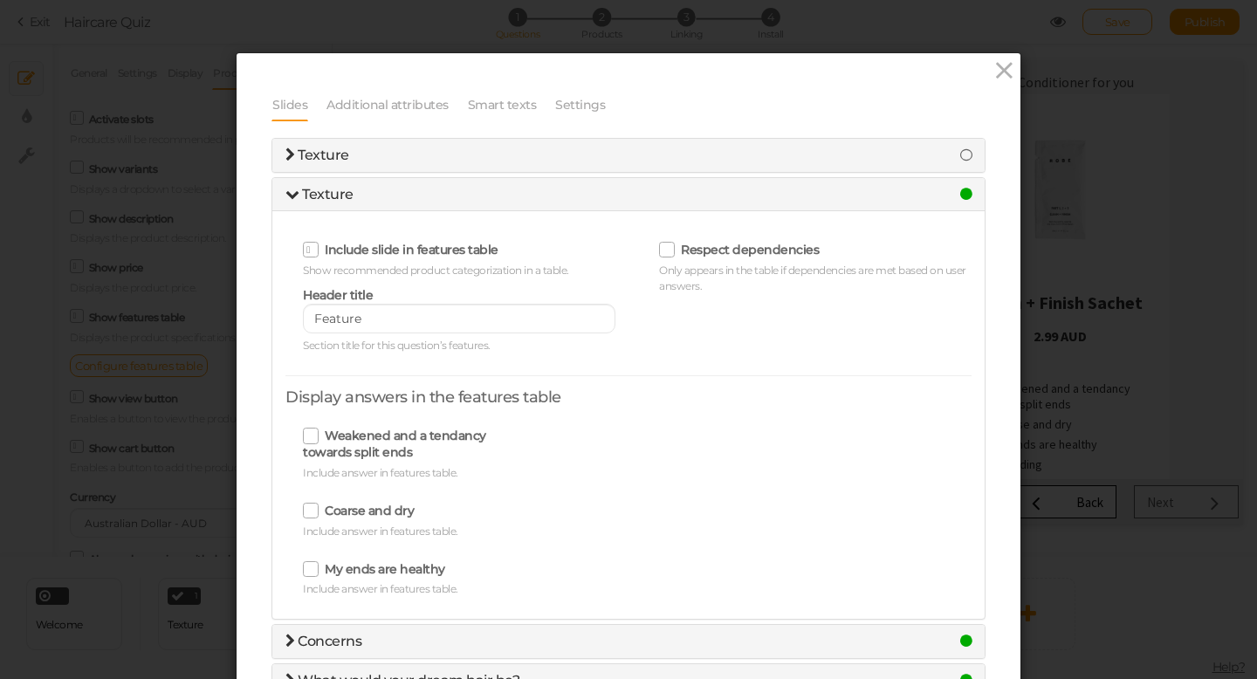
click at [310, 250] on icon at bounding box center [311, 250] width 10 height 0
click at [0, 0] on input "Include slide in features table" at bounding box center [0, 0] width 0 height 0
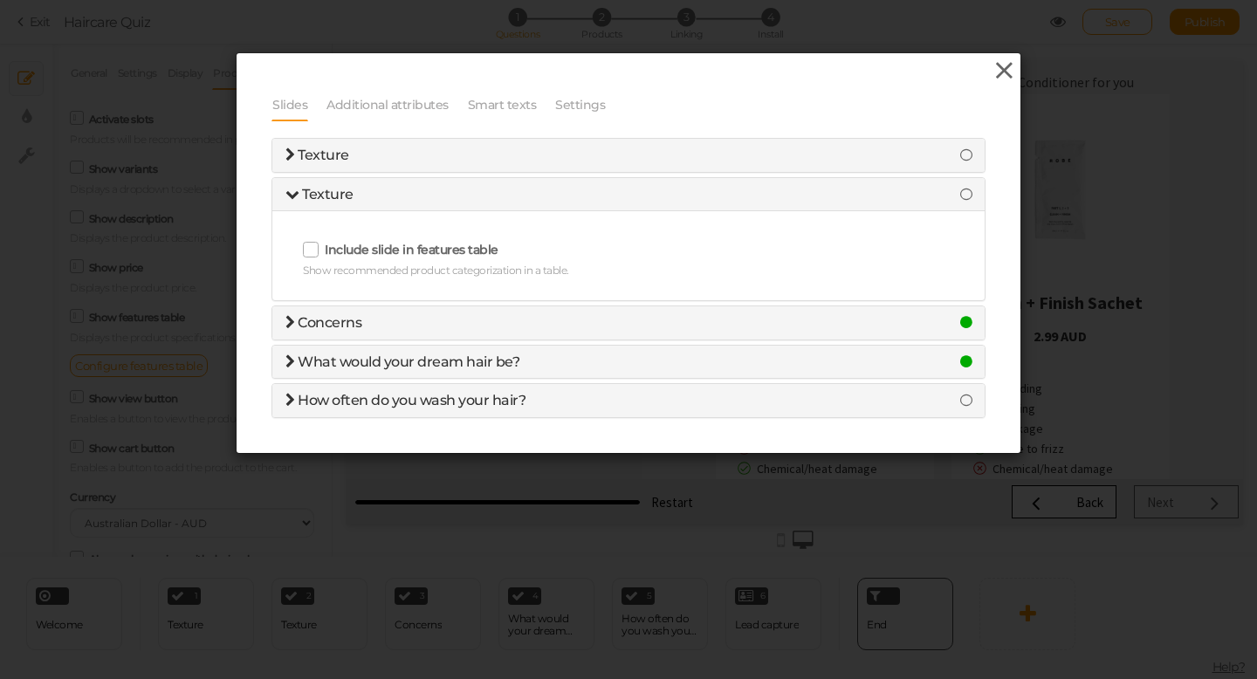
click at [1005, 70] on icon at bounding box center [1004, 71] width 25 height 26
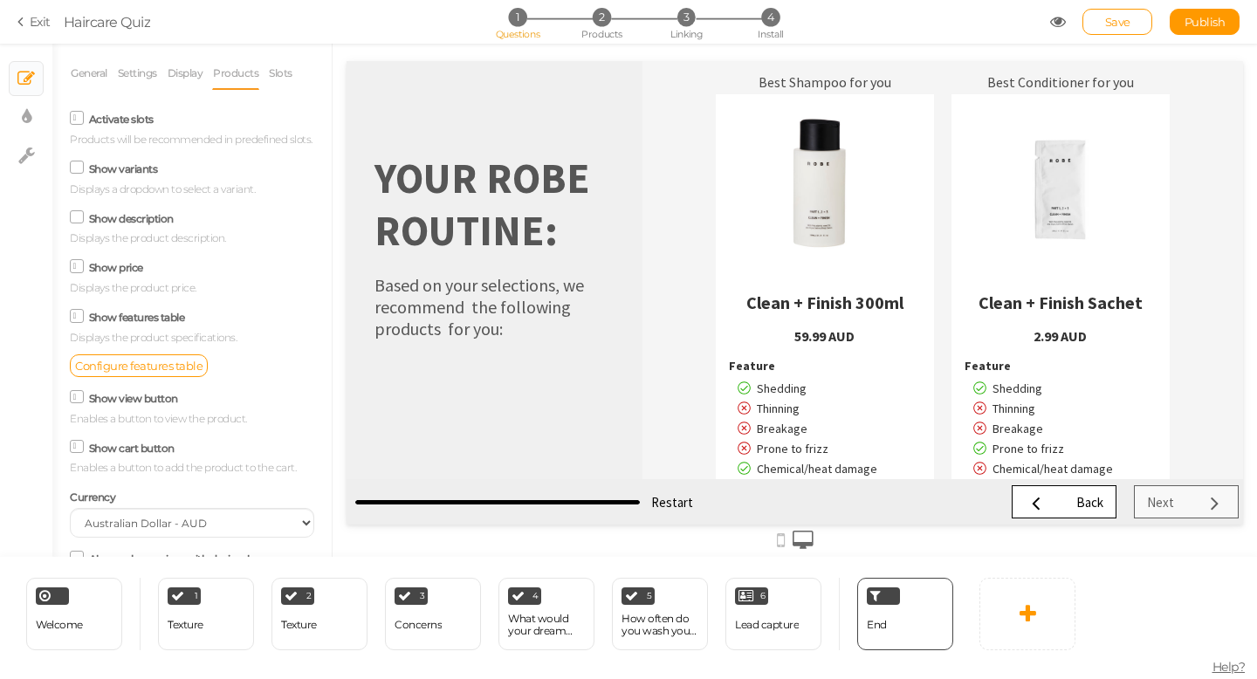
click at [1057, 20] on icon at bounding box center [1058, 22] width 16 height 16
click at [658, 503] on span "Restart" at bounding box center [672, 502] width 42 height 17
click at [188, 630] on div "Texture" at bounding box center [186, 625] width 36 height 12
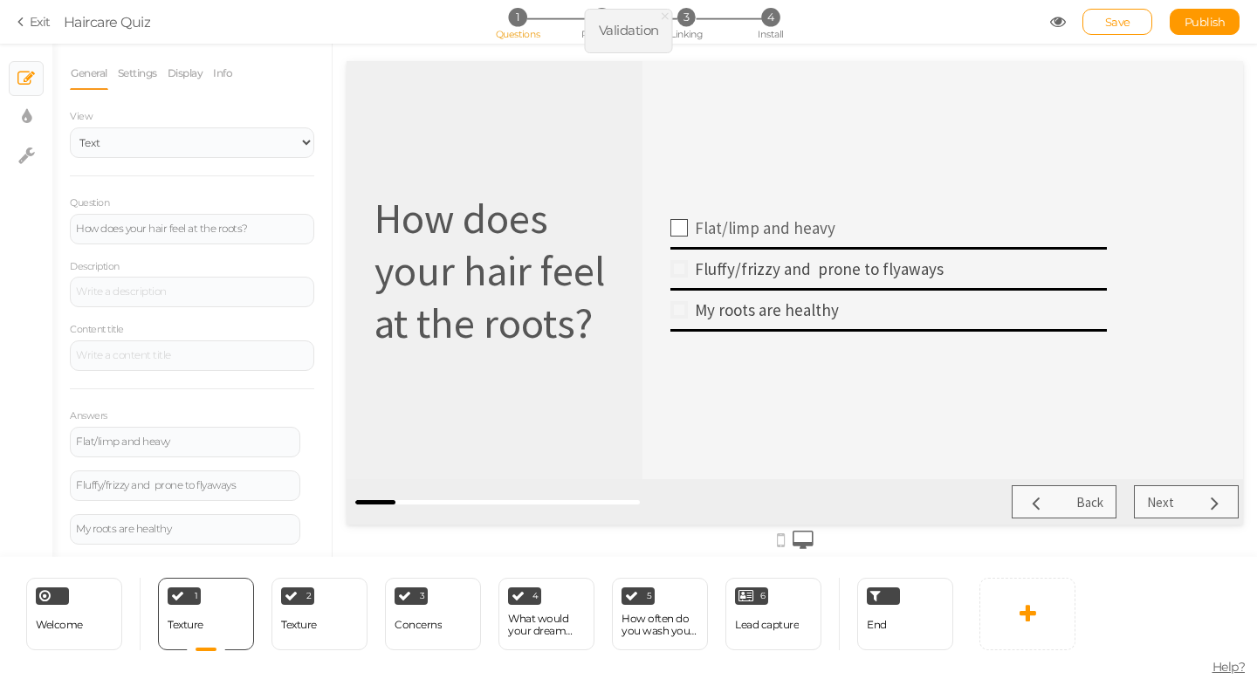
click at [672, 226] on div at bounding box center [679, 227] width 17 height 17
click at [310, 614] on div "Texture" at bounding box center [299, 625] width 36 height 31
click at [684, 230] on div at bounding box center [679, 227] width 17 height 17
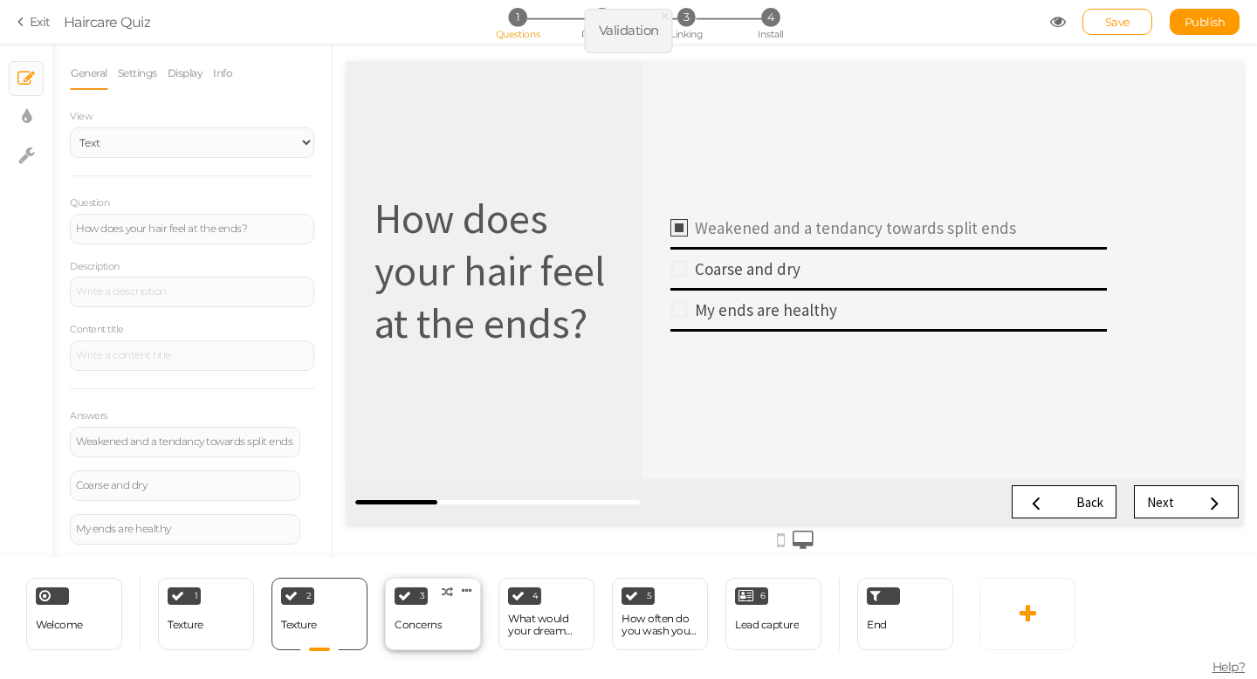
click at [444, 631] on div "3 Concerns × Define the conditions to show this slide. Clone Change type Delete" at bounding box center [433, 614] width 96 height 72
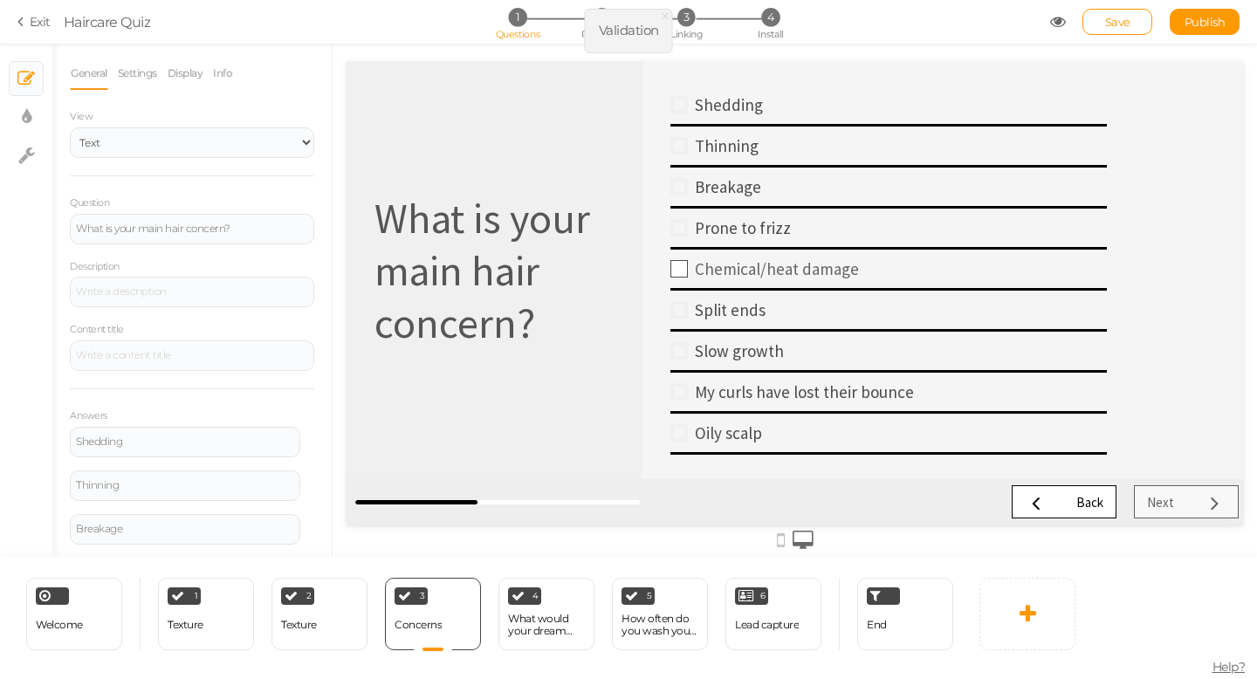
click at [680, 265] on div at bounding box center [679, 268] width 17 height 17
click at [509, 607] on div "4 What would your dream hair be? × Define the conditions to show this slide. Cl…" at bounding box center [547, 614] width 96 height 72
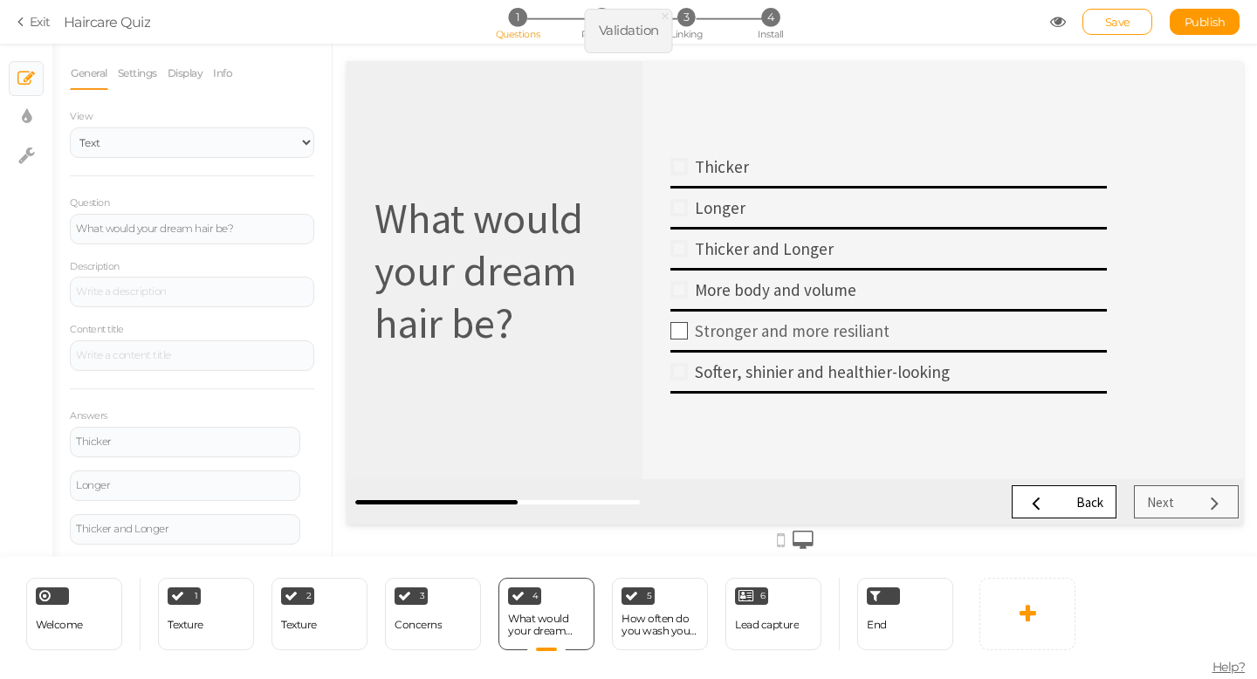
click at [682, 325] on div at bounding box center [679, 330] width 17 height 17
click at [641, 604] on div "5" at bounding box center [638, 596] width 33 height 17
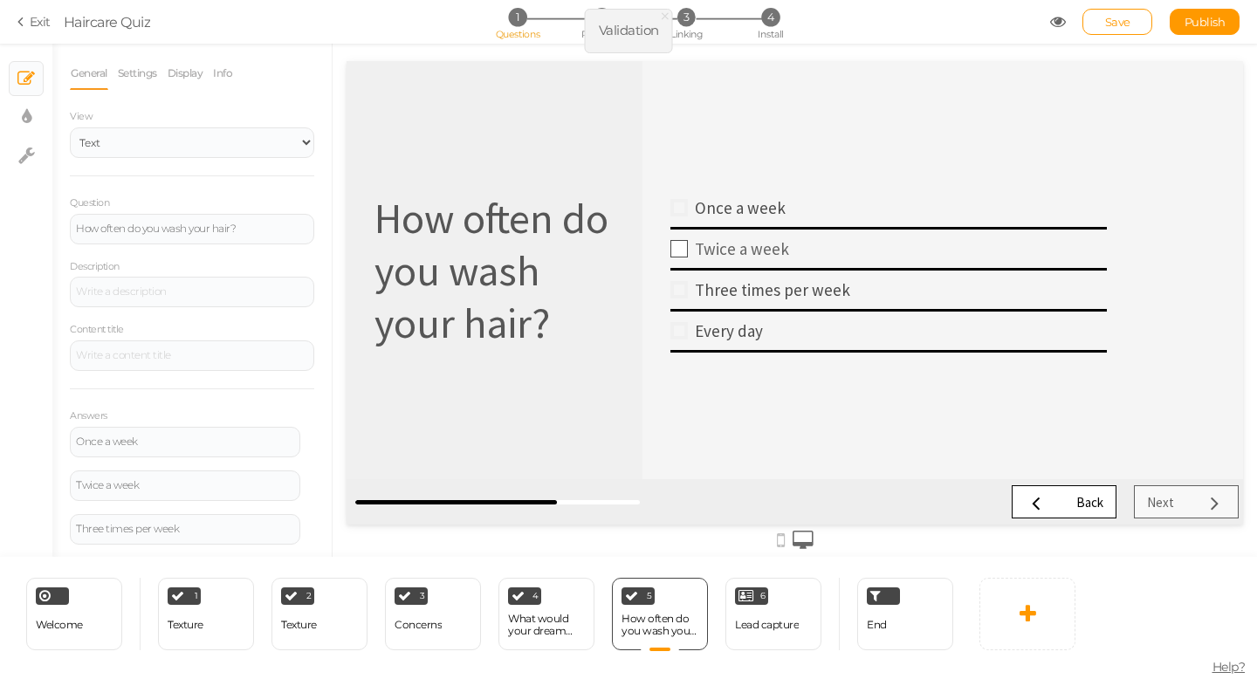
click at [679, 253] on div at bounding box center [679, 248] width 17 height 17
click at [878, 619] on span "End" at bounding box center [877, 624] width 20 height 13
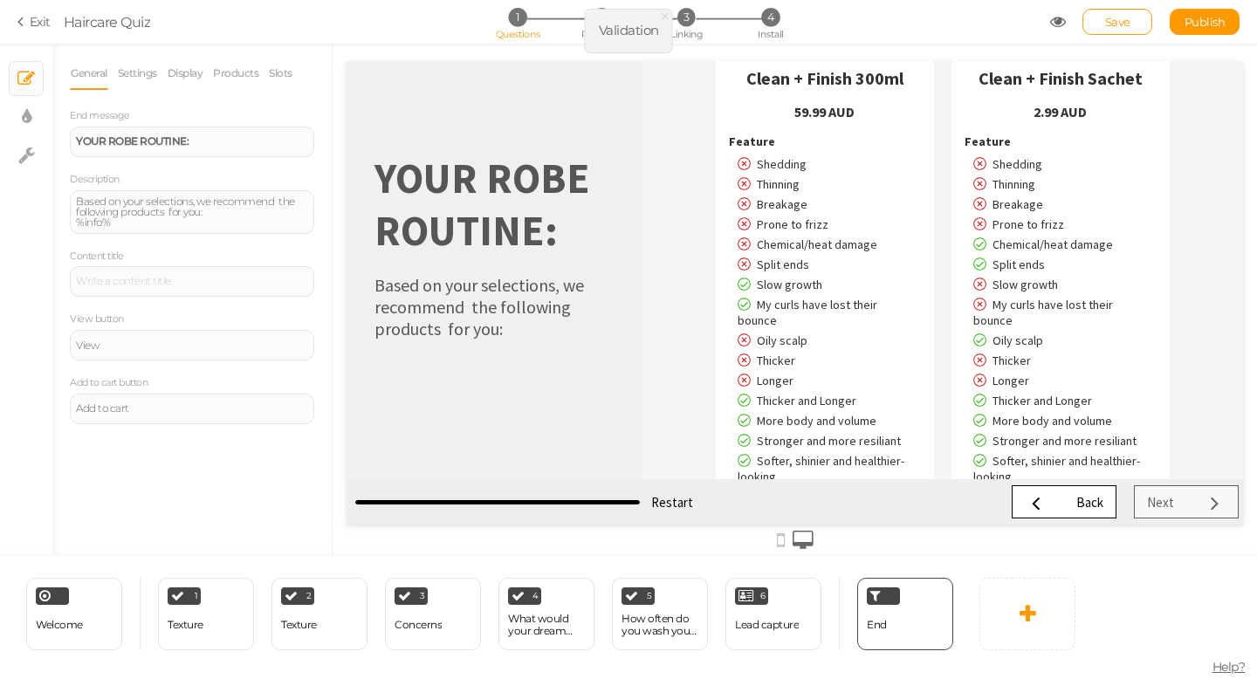
scroll to position [220, 0]
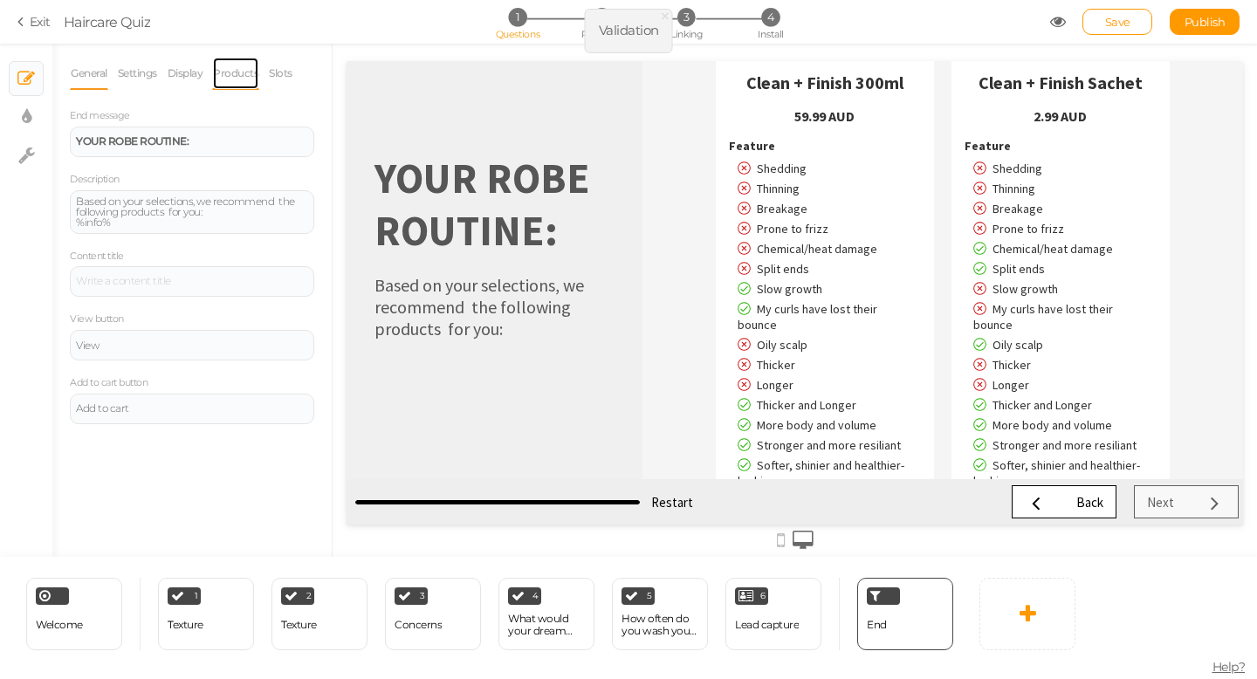
click at [241, 72] on link "Products" at bounding box center [235, 73] width 47 height 33
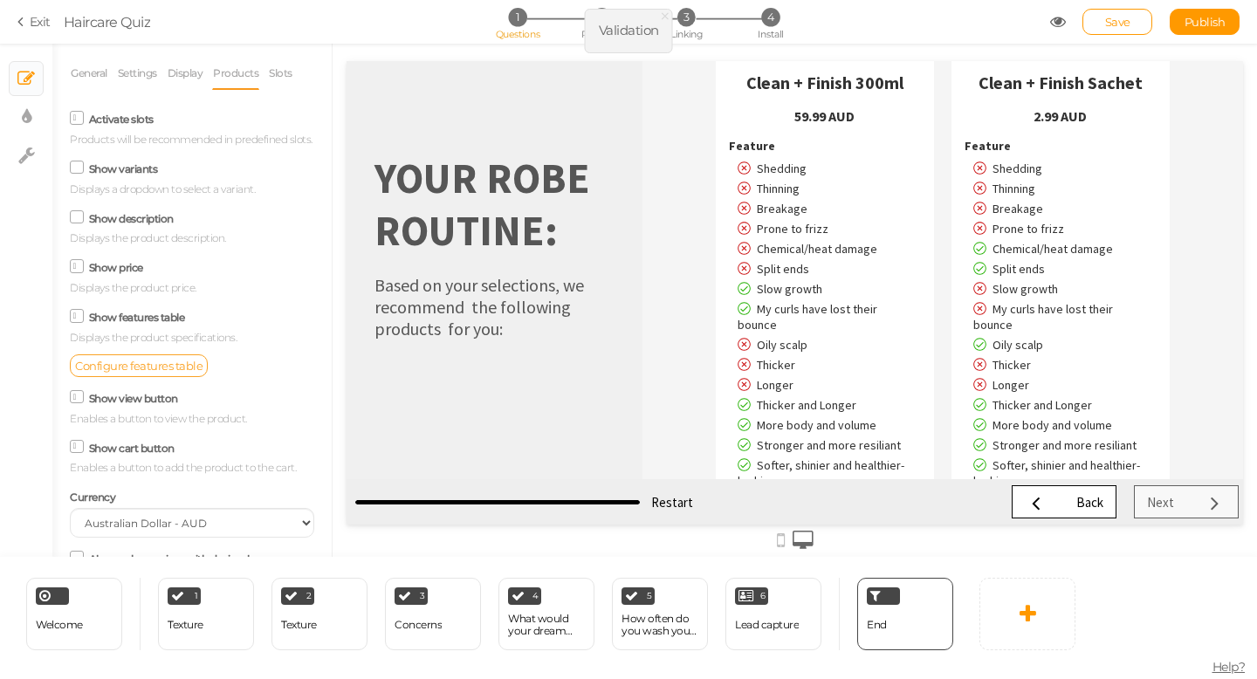
click at [141, 363] on span "Configure features table" at bounding box center [138, 366] width 127 height 14
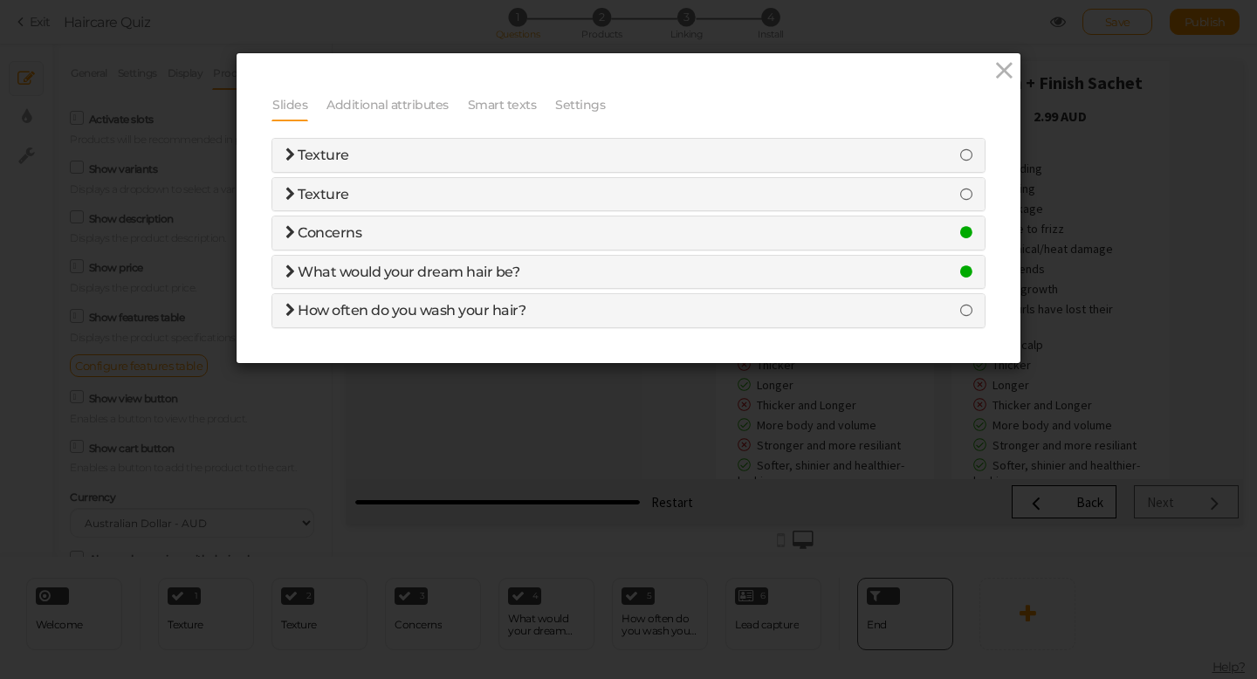
click at [352, 236] on span "Concerns" at bounding box center [330, 232] width 64 height 17
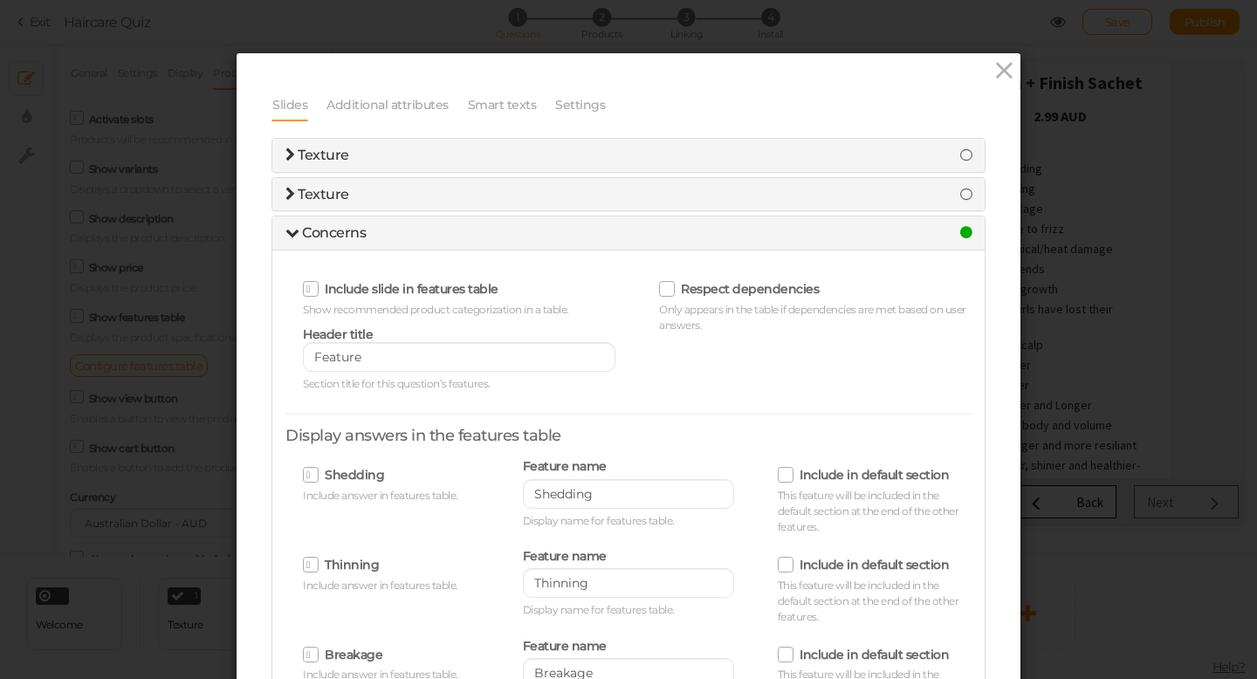
click at [313, 289] on icon at bounding box center [311, 289] width 10 height 0
click at [0, 0] on input "Include slide in features table" at bounding box center [0, 0] width 0 height 0
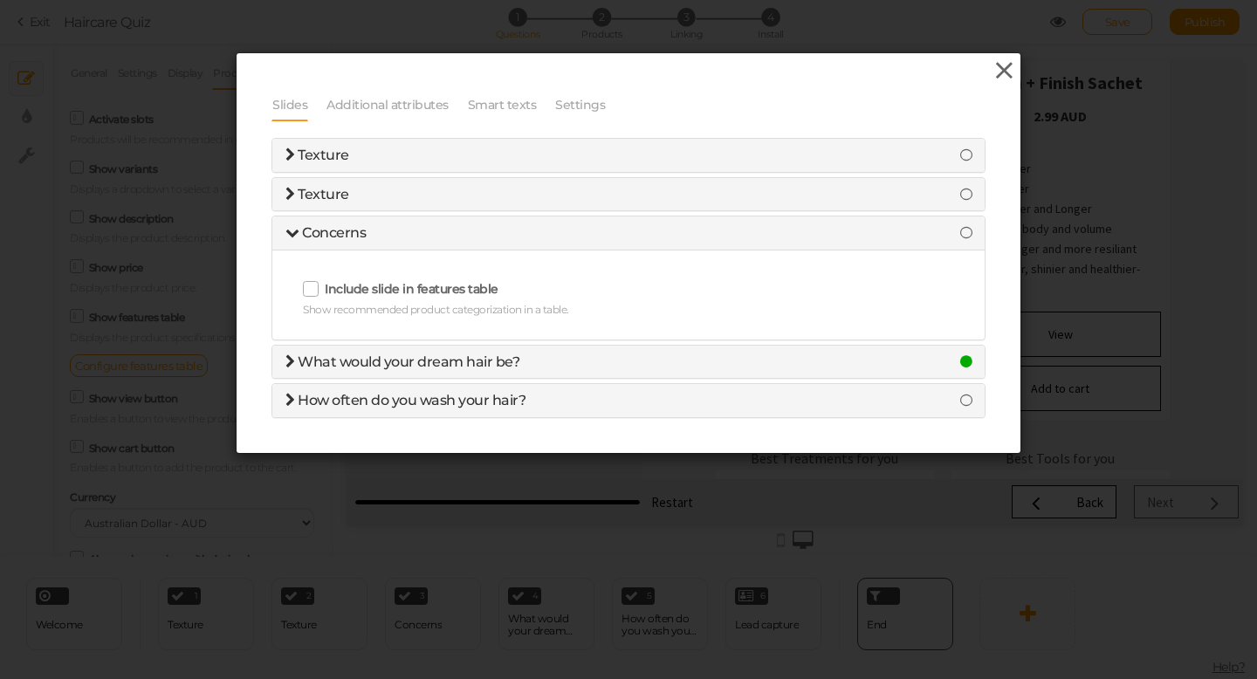
click at [1006, 77] on icon at bounding box center [1004, 71] width 25 height 26
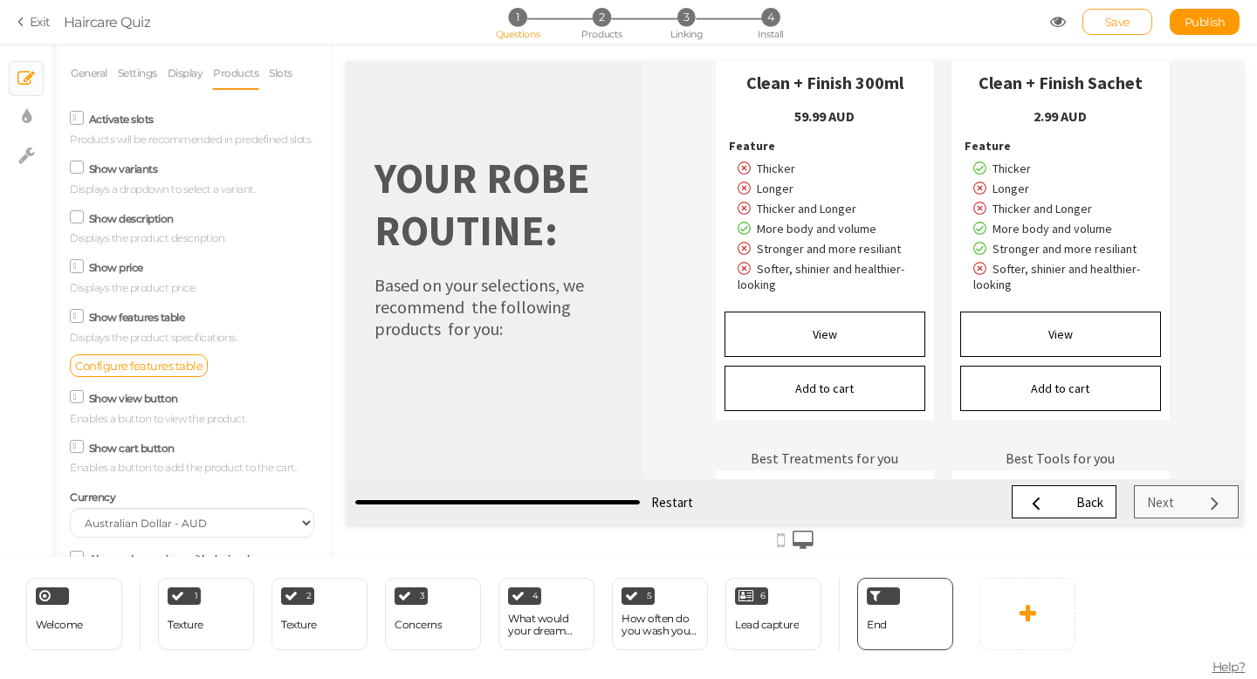
click at [1119, 31] on link "Save" at bounding box center [1118, 22] width 70 height 26
click at [126, 363] on span "Configure features table" at bounding box center [138, 366] width 127 height 14
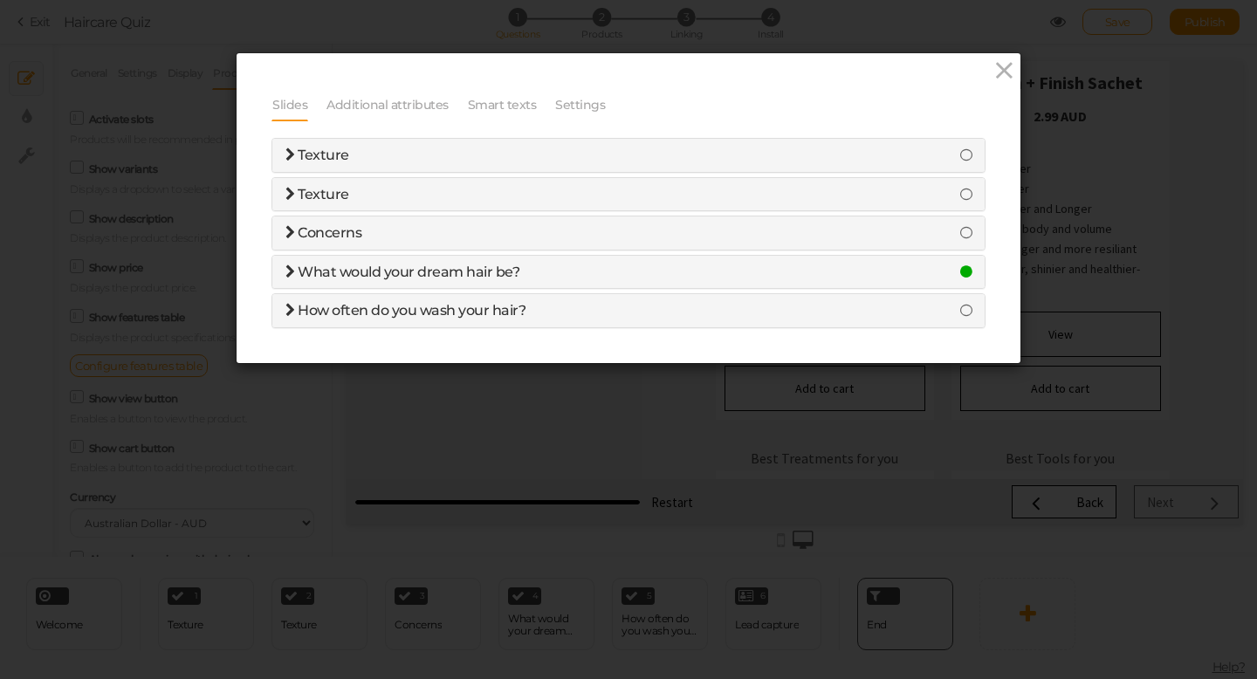
click at [394, 272] on span "What would your dream hair be?" at bounding box center [409, 272] width 222 height 17
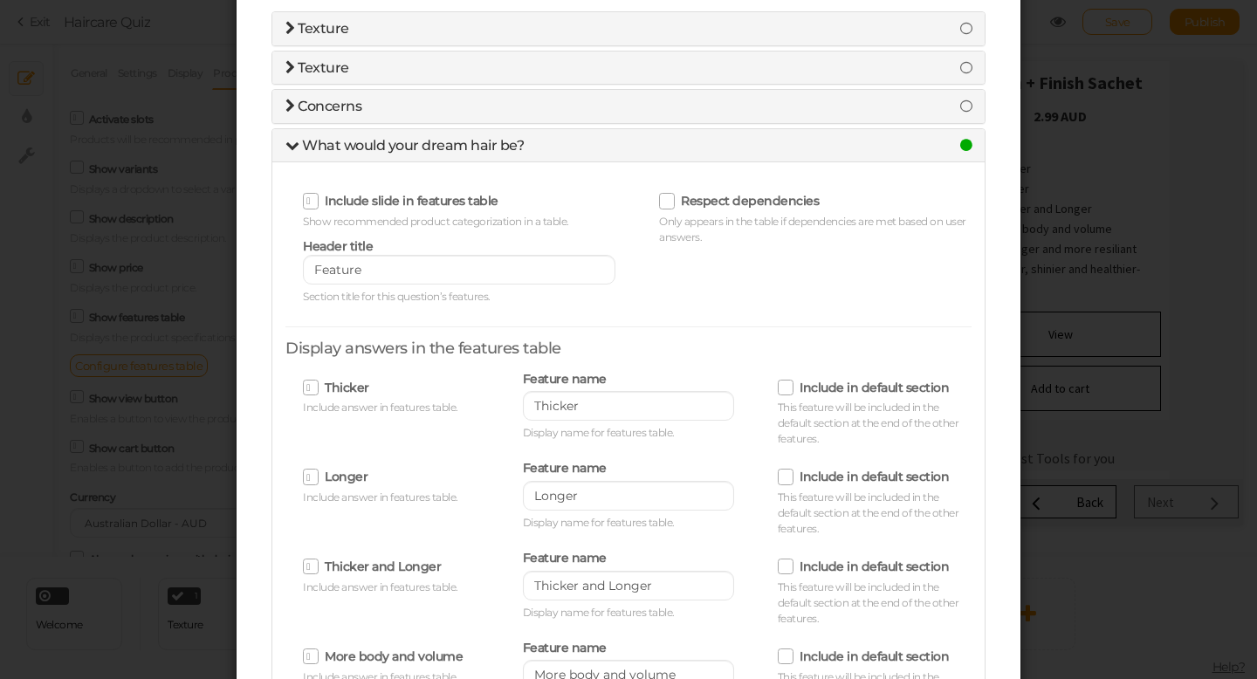
scroll to position [116, 0]
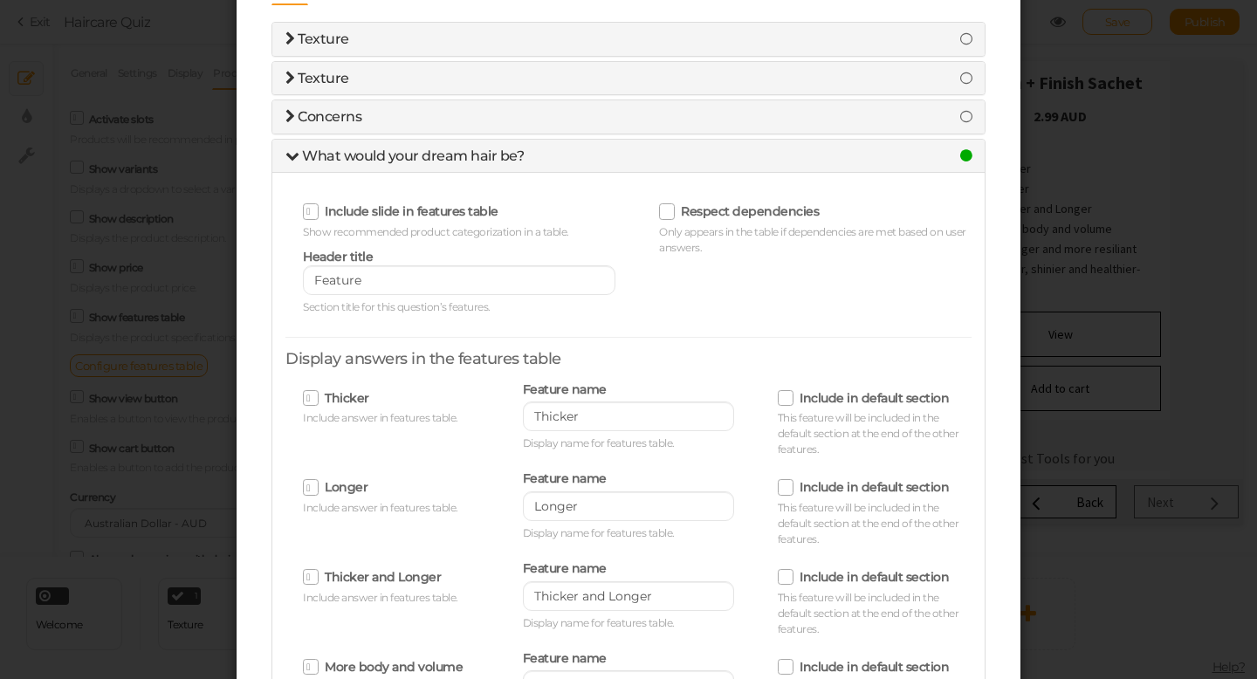
click at [671, 213] on icon at bounding box center [668, 212] width 28 height 10
click at [0, 0] on input "Respect dependencies" at bounding box center [0, 0] width 0 height 0
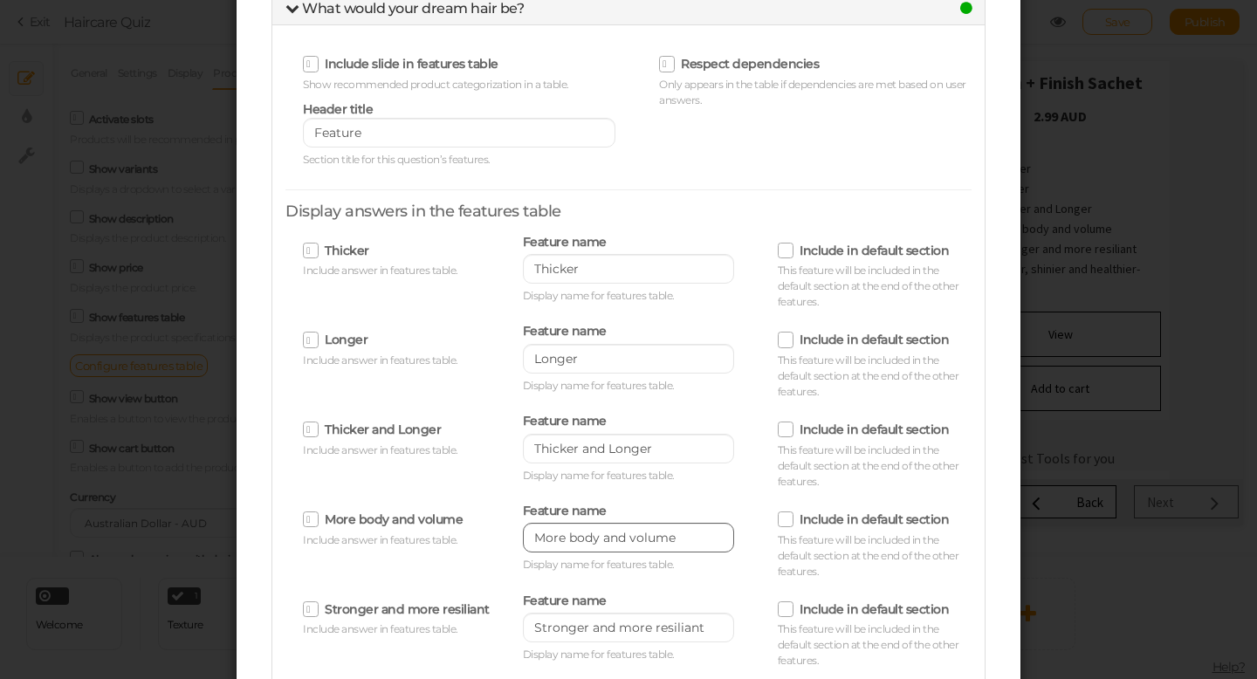
scroll to position [0, 0]
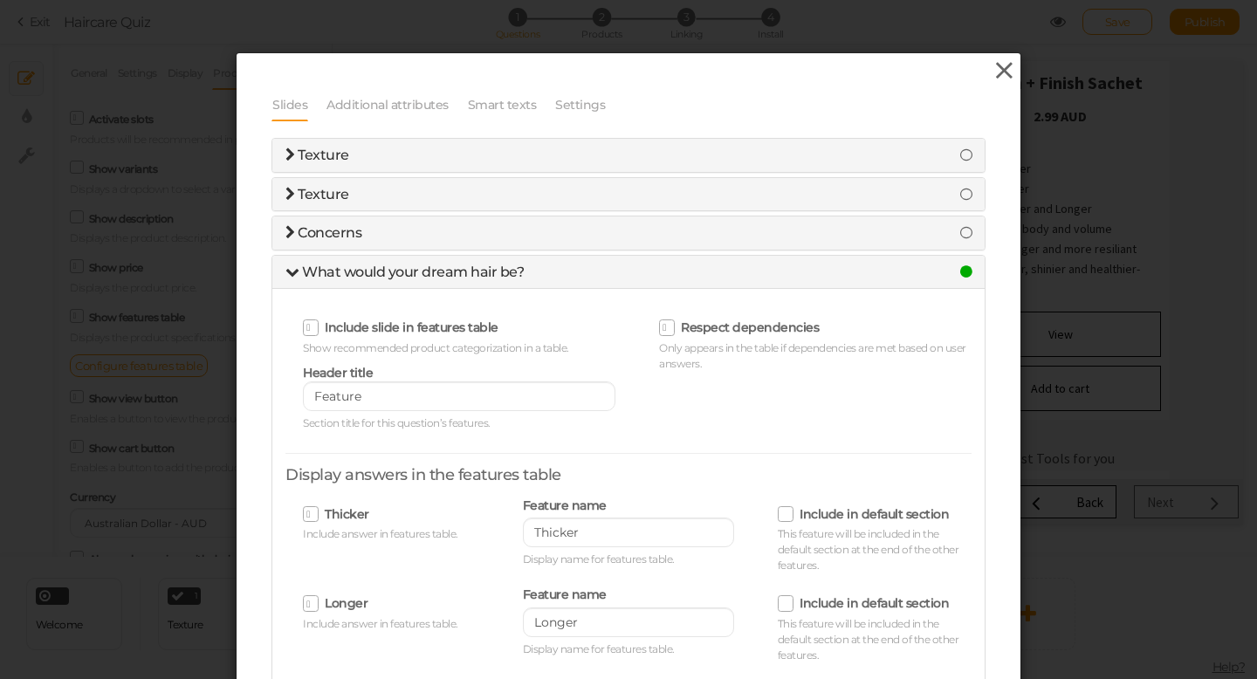
click at [1002, 75] on icon at bounding box center [1004, 71] width 25 height 26
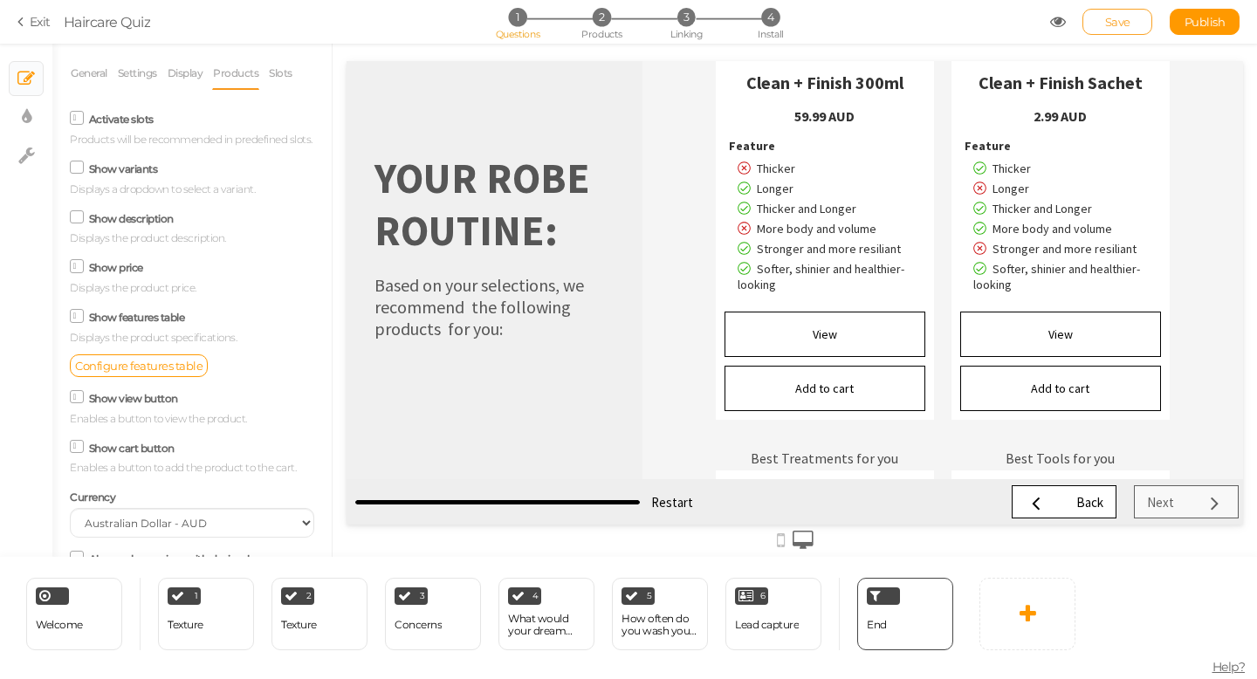
click at [1117, 23] on span "Save" at bounding box center [1117, 22] width 25 height 14
click at [127, 364] on span "Configure features table" at bounding box center [138, 366] width 127 height 14
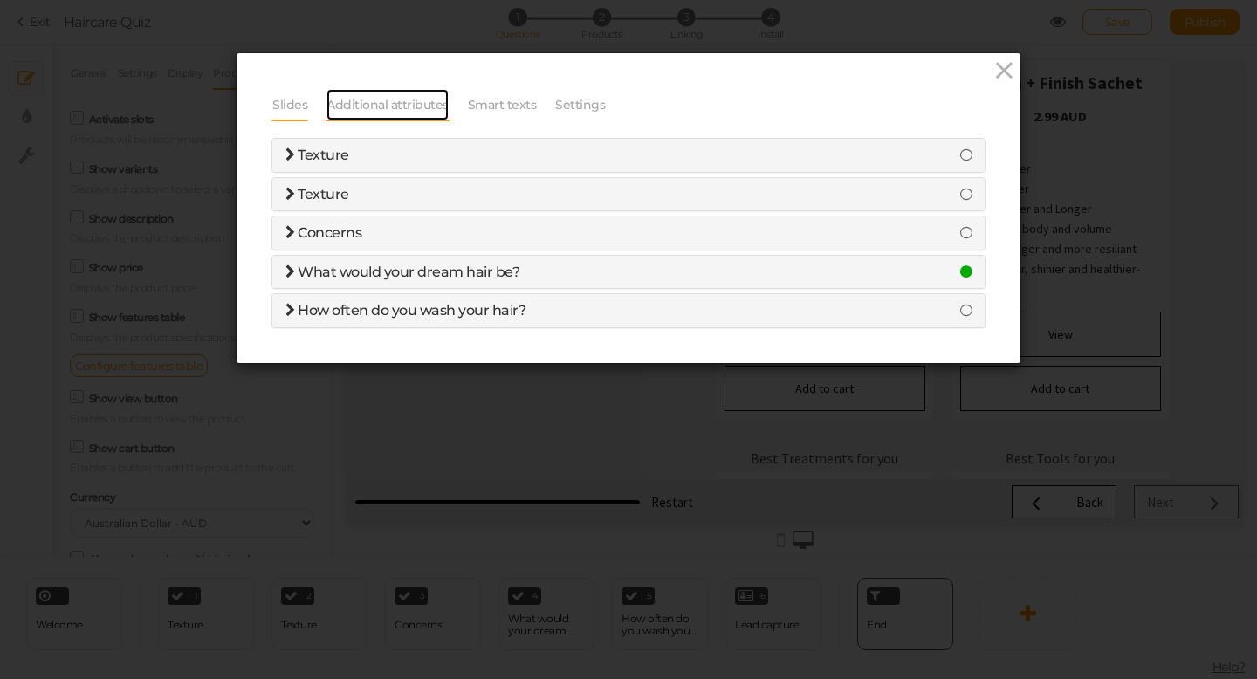
click at [377, 98] on link "Additional attributes" at bounding box center [388, 104] width 124 height 33
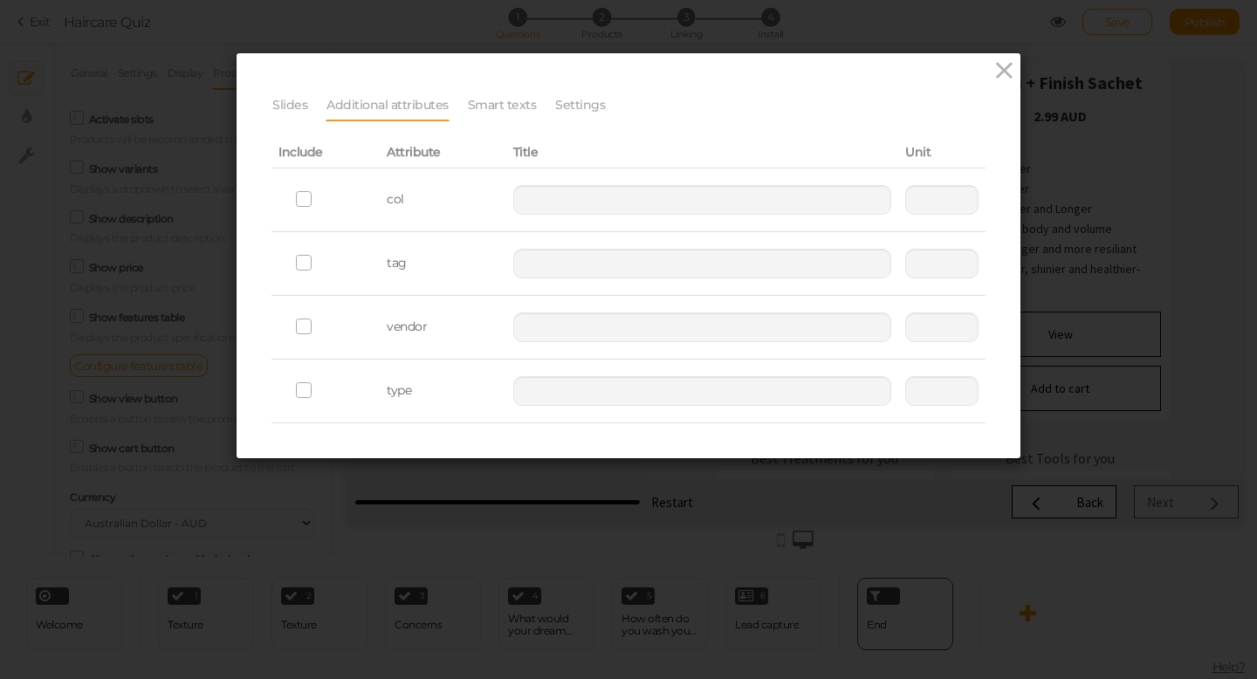
click at [311, 267] on icon at bounding box center [305, 263] width 28 height 10
click at [0, 0] on input "checkbox" at bounding box center [0, 0] width 0 height 0
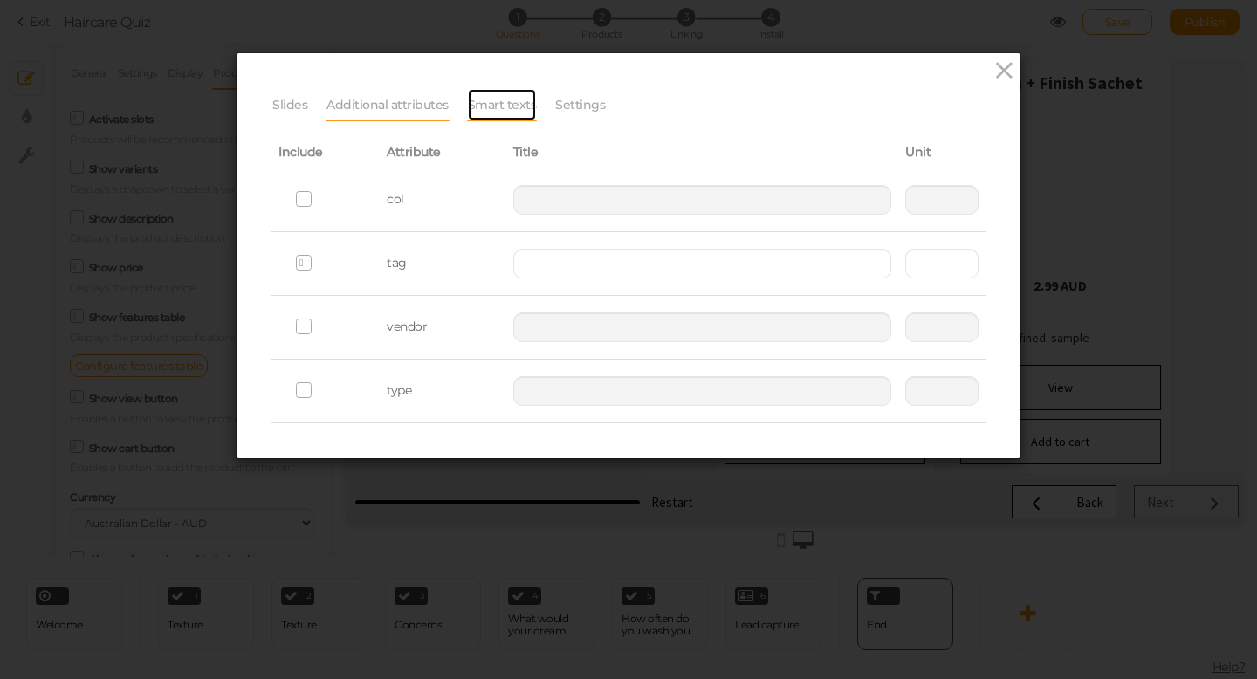
click at [499, 100] on link "Smart texts" at bounding box center [502, 104] width 71 height 33
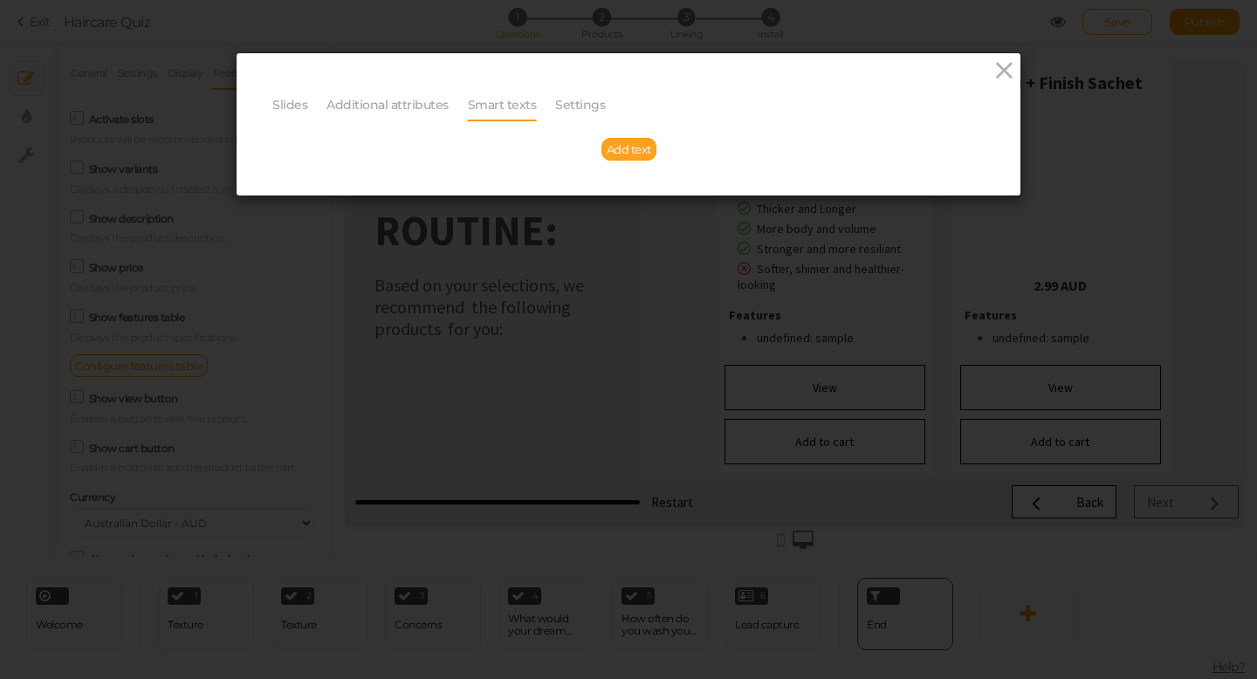
click at [624, 148] on span "Add text" at bounding box center [629, 149] width 45 height 14
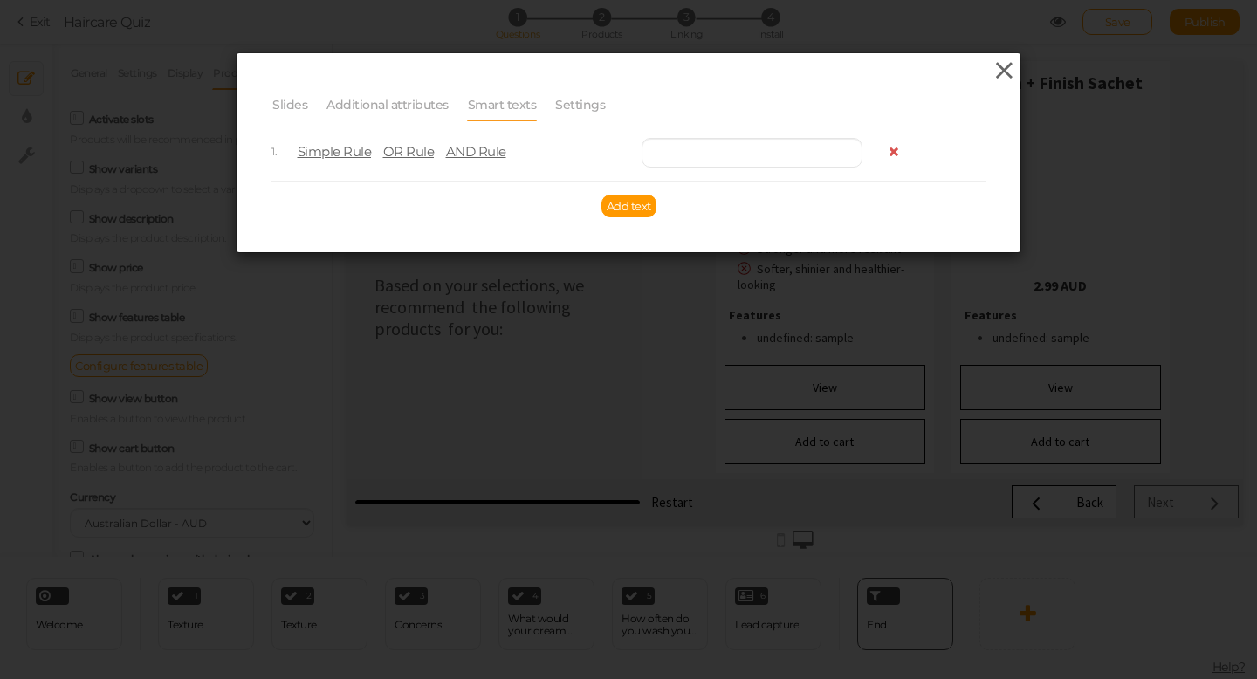
click at [1005, 68] on icon at bounding box center [1004, 71] width 25 height 26
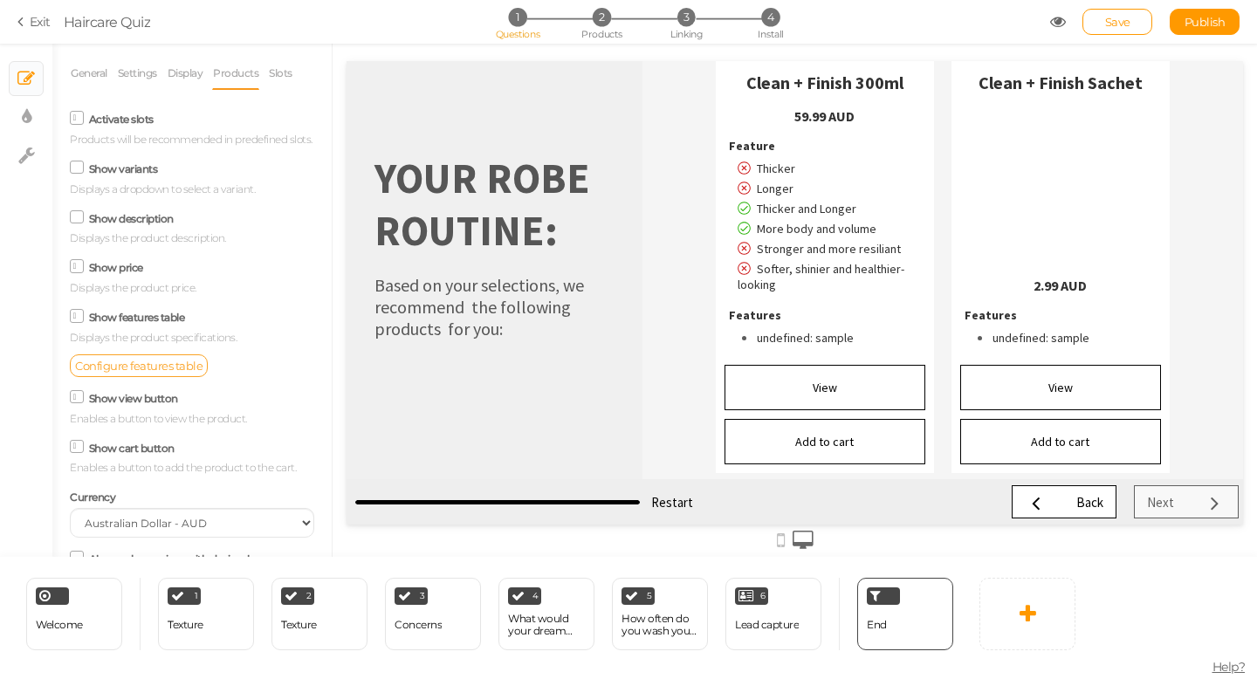
click at [138, 370] on span "Configure features table" at bounding box center [138, 366] width 127 height 14
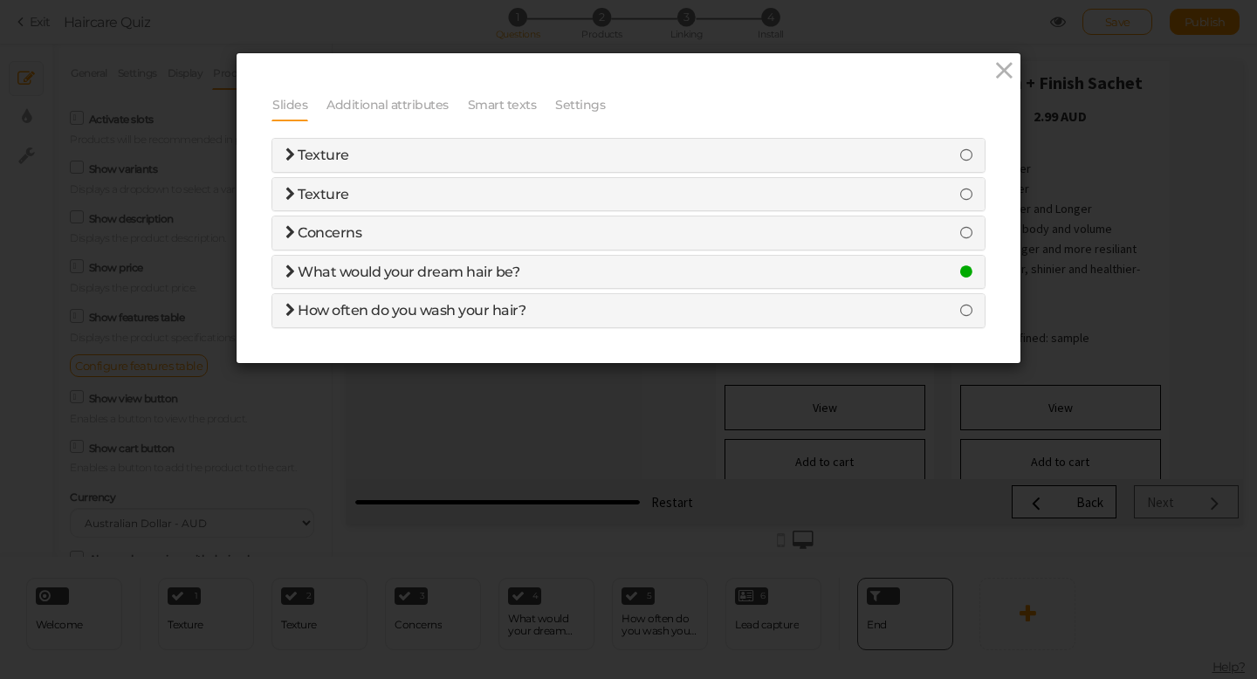
click at [343, 151] on span "Texture" at bounding box center [324, 155] width 52 height 17
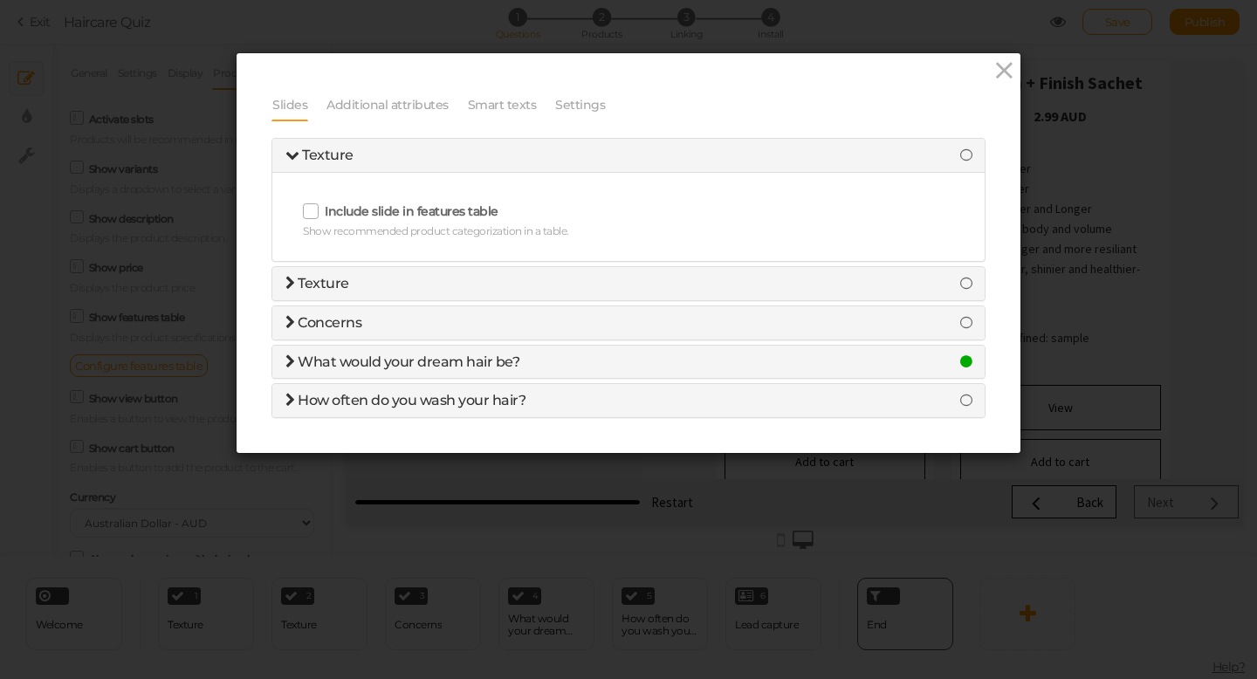
click at [358, 365] on span "What would your dream hair be?" at bounding box center [409, 362] width 222 height 17
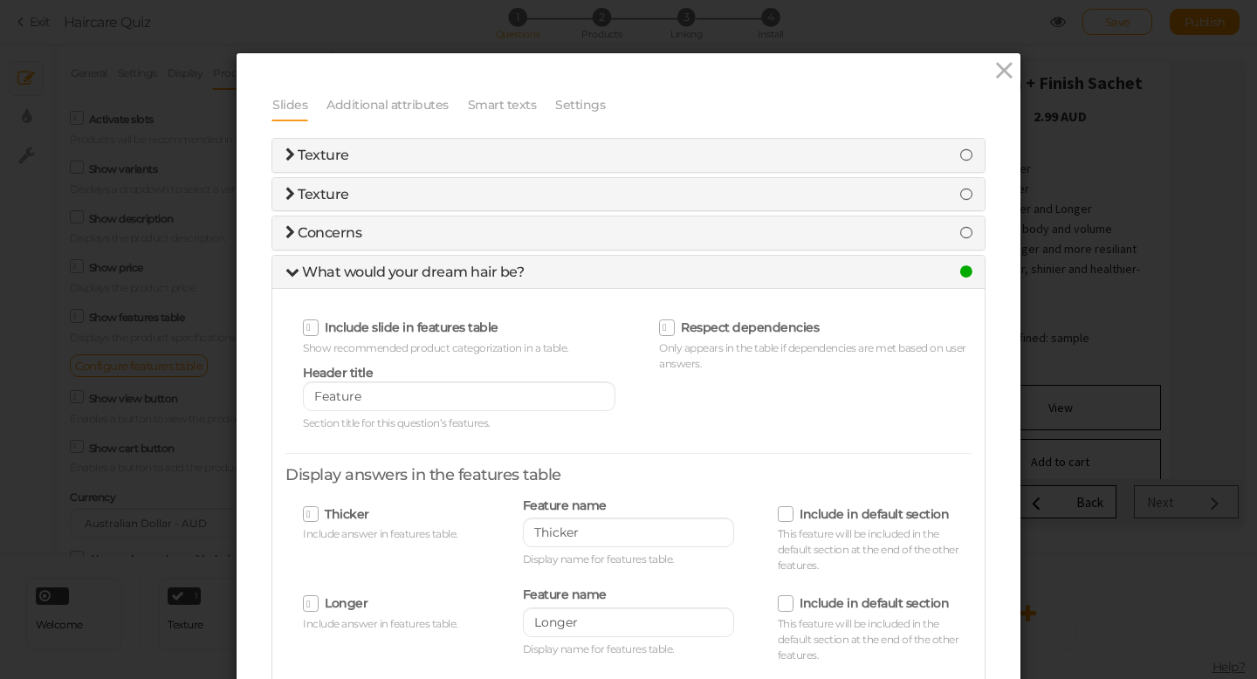
click at [313, 335] on span at bounding box center [311, 328] width 16 height 16
click at [0, 0] on input "Include slide in features table" at bounding box center [0, 0] width 0 height 0
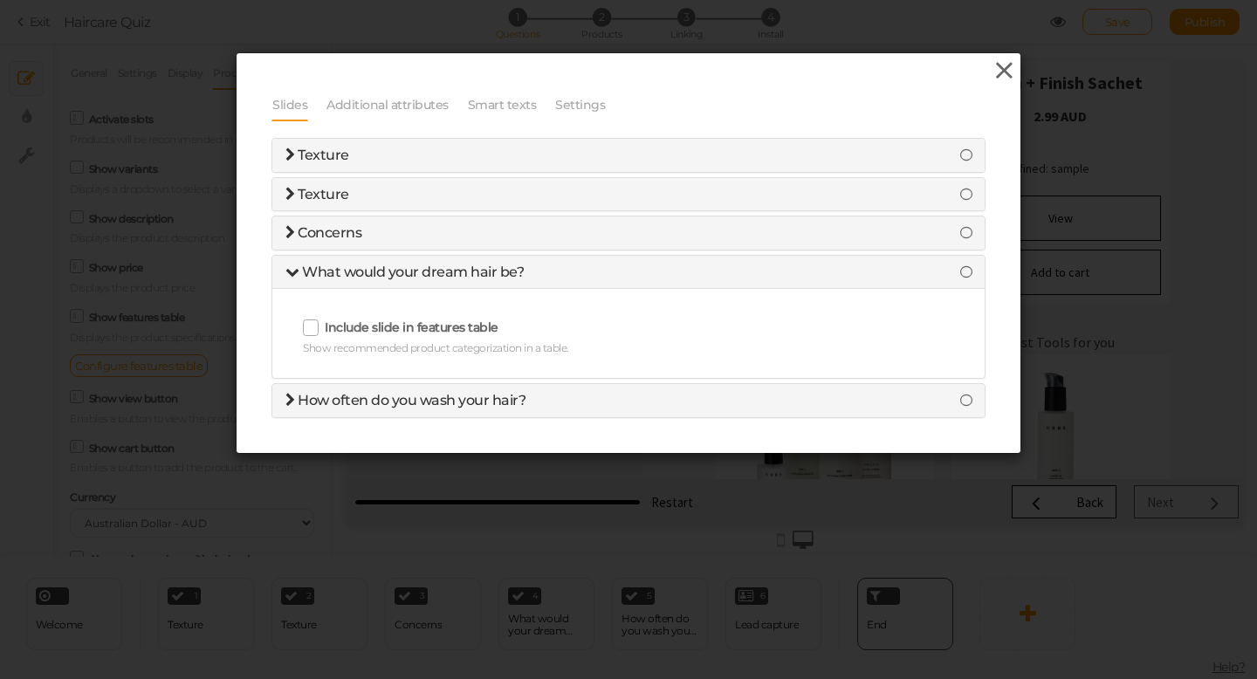
click at [1004, 68] on icon at bounding box center [1004, 71] width 25 height 26
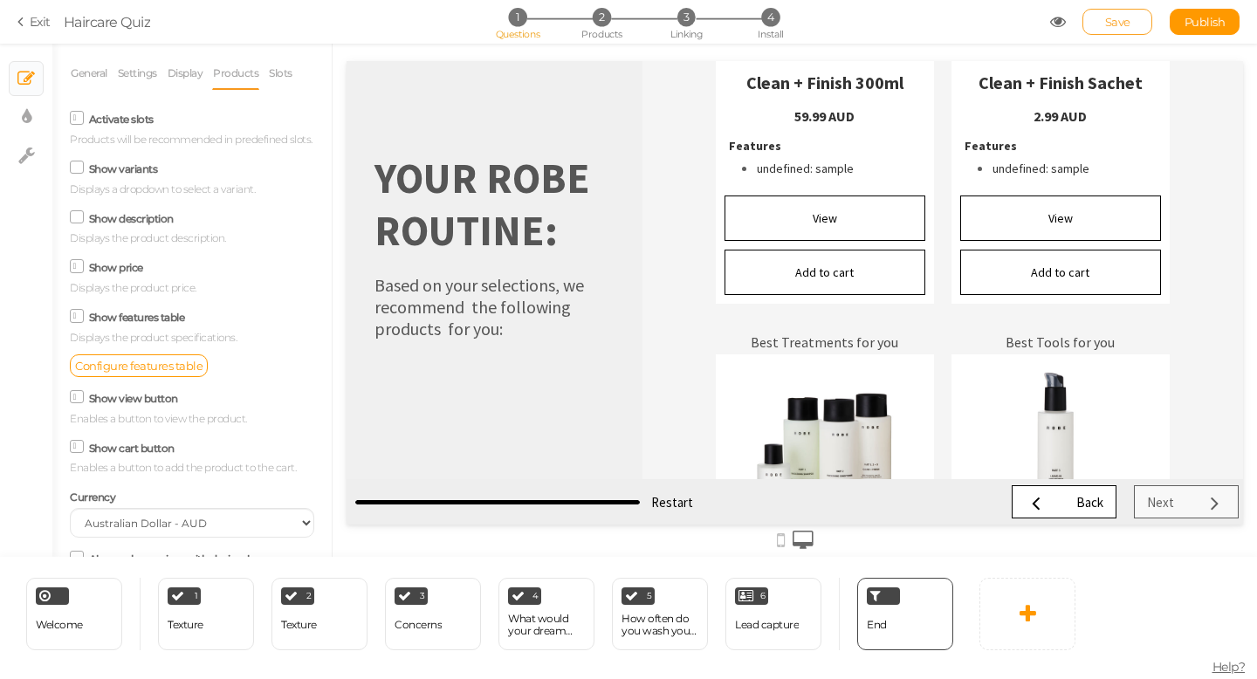
click at [1104, 25] on link "Save" at bounding box center [1118, 22] width 70 height 26
click at [519, 22] on span "1" at bounding box center [517, 17] width 18 height 18
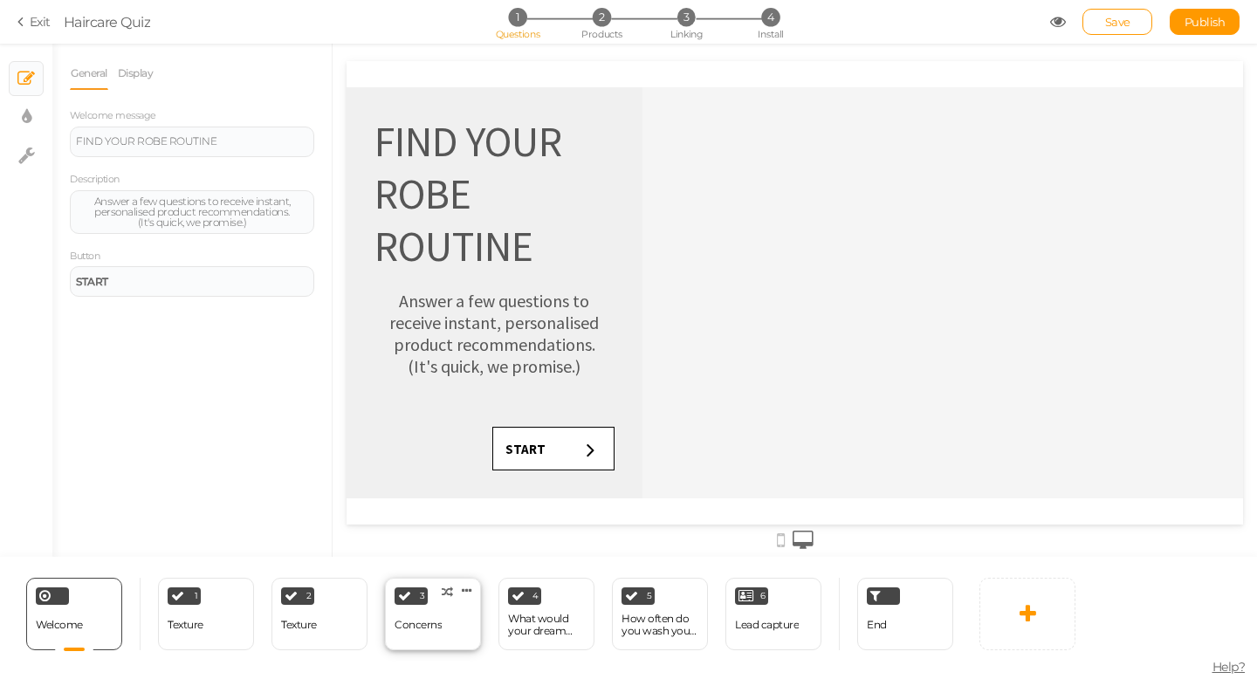
click at [423, 616] on div "Concerns" at bounding box center [418, 625] width 47 height 31
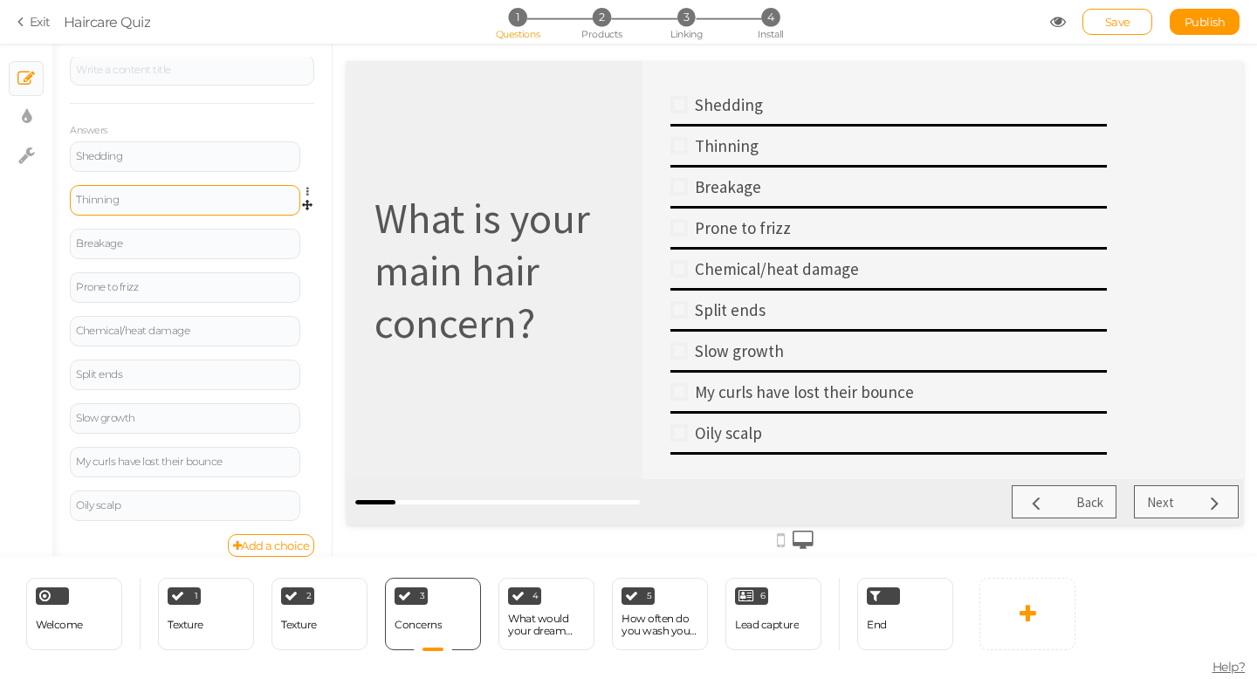
scroll to position [303, 0]
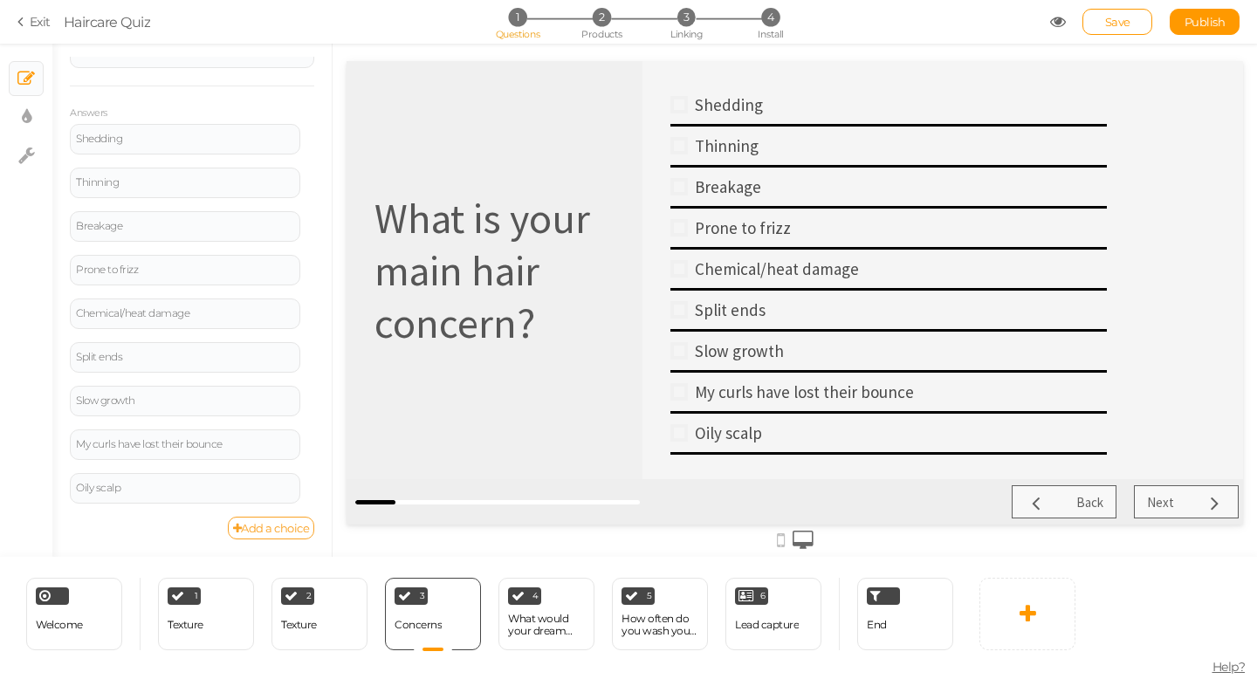
click at [265, 530] on link "Add a choice" at bounding box center [271, 528] width 87 height 23
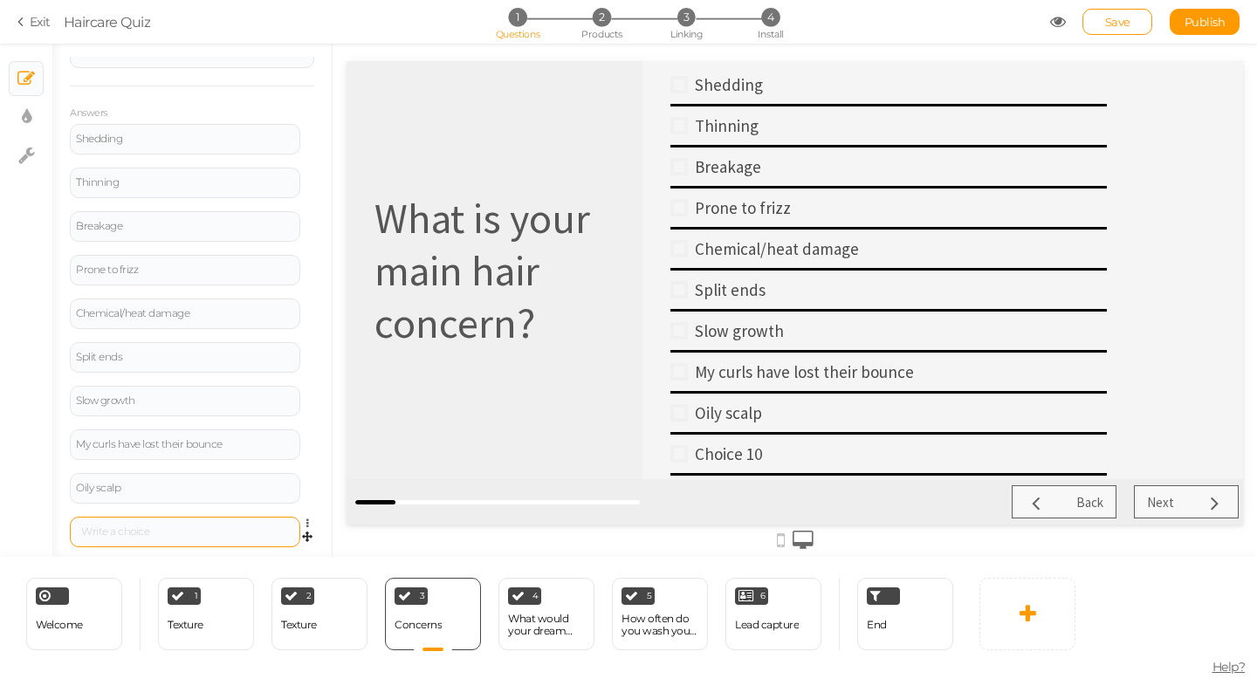
click at [136, 531] on div at bounding box center [185, 532] width 218 height 10
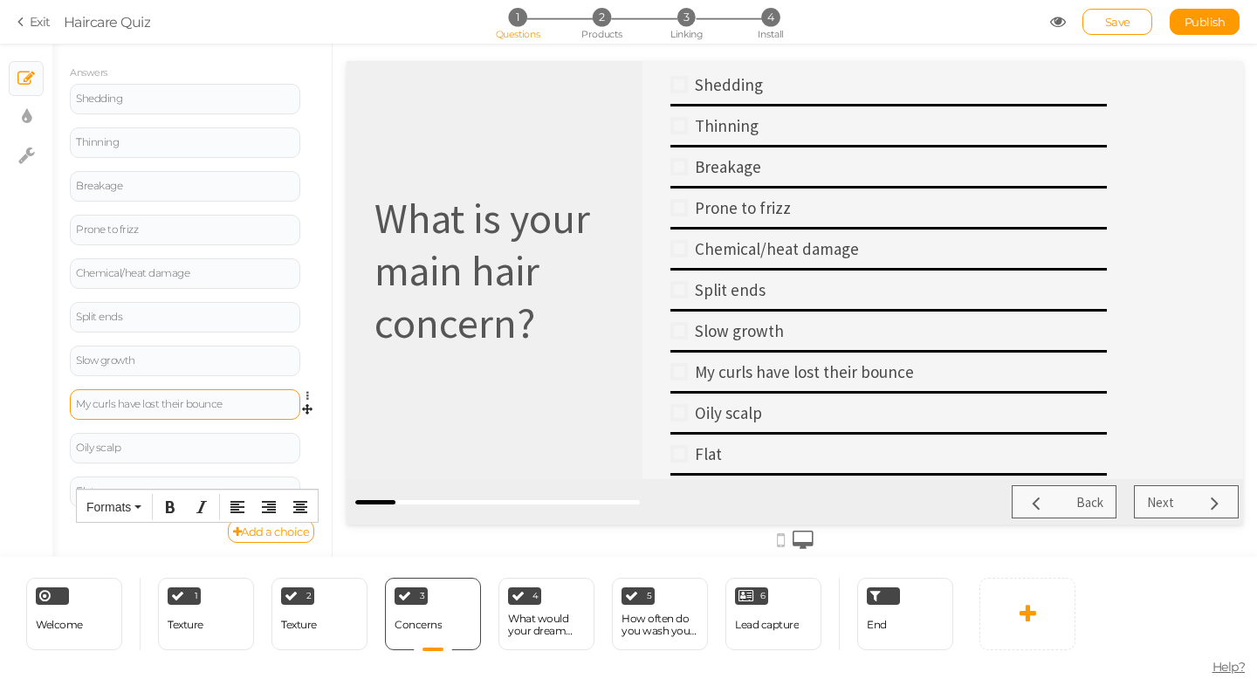
scroll to position [347, 0]
click at [141, 485] on div "Flat" at bounding box center [185, 488] width 218 height 10
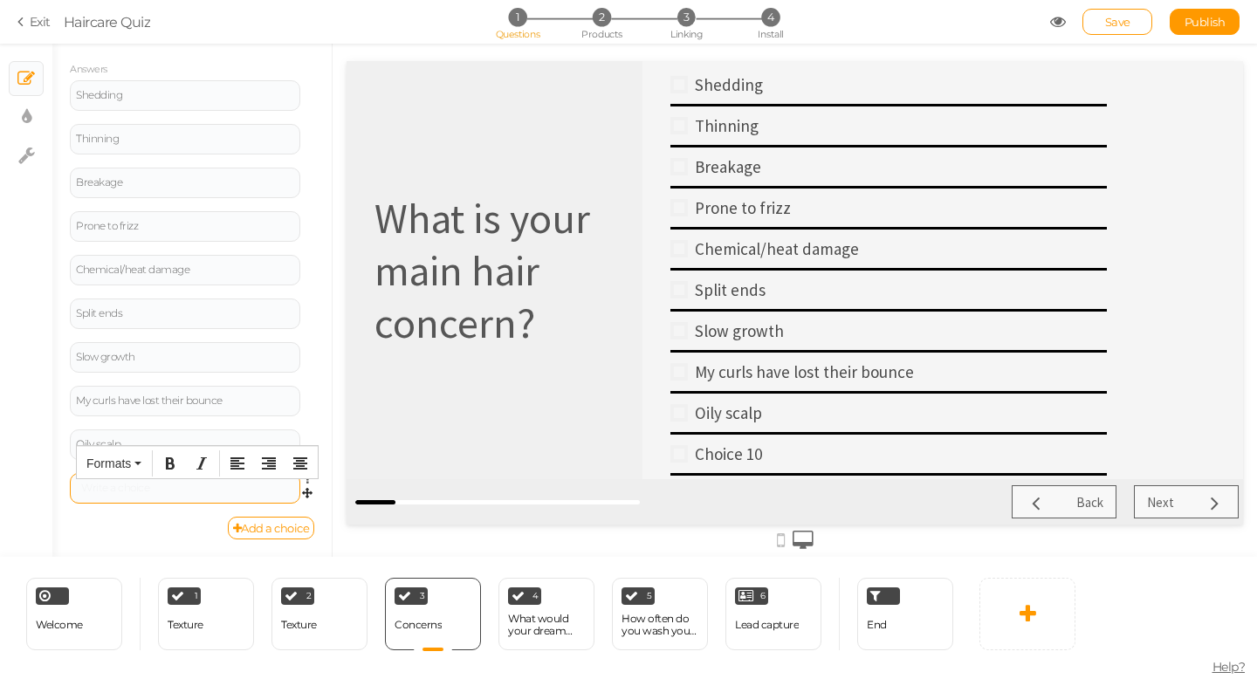
click at [371, 410] on div "What is your main hair concern?" at bounding box center [495, 270] width 296 height 418
click at [306, 477] on icon at bounding box center [311, 480] width 11 height 10
click at [248, 527] on link "Delete" at bounding box center [245, 522] width 138 height 18
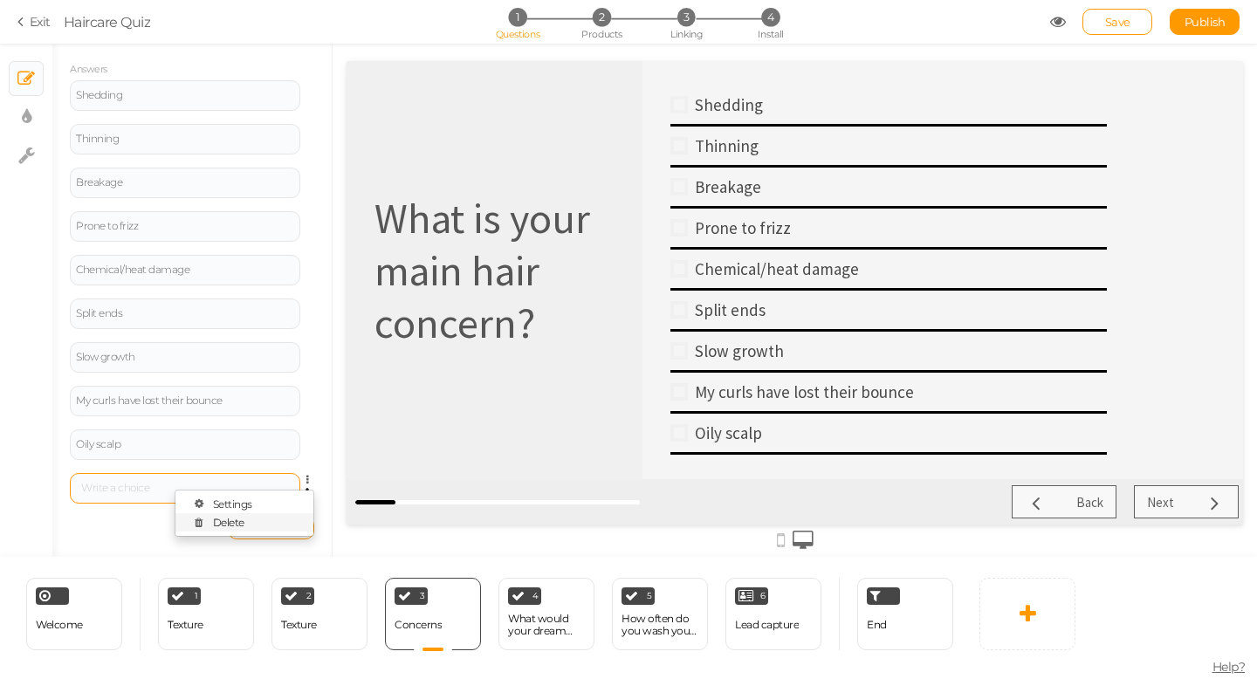
scroll to position [303, 0]
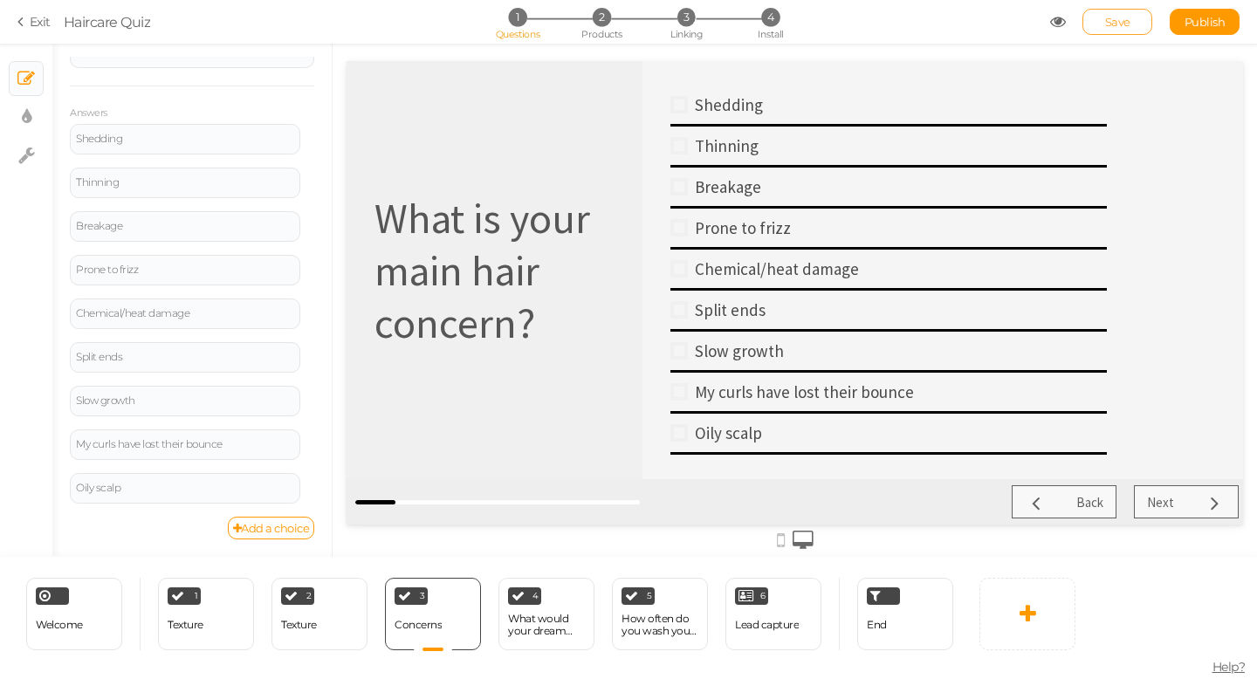
click at [1125, 28] on span "Save" at bounding box center [1117, 22] width 25 height 14
click at [790, 617] on div "Lead capture" at bounding box center [767, 625] width 64 height 31
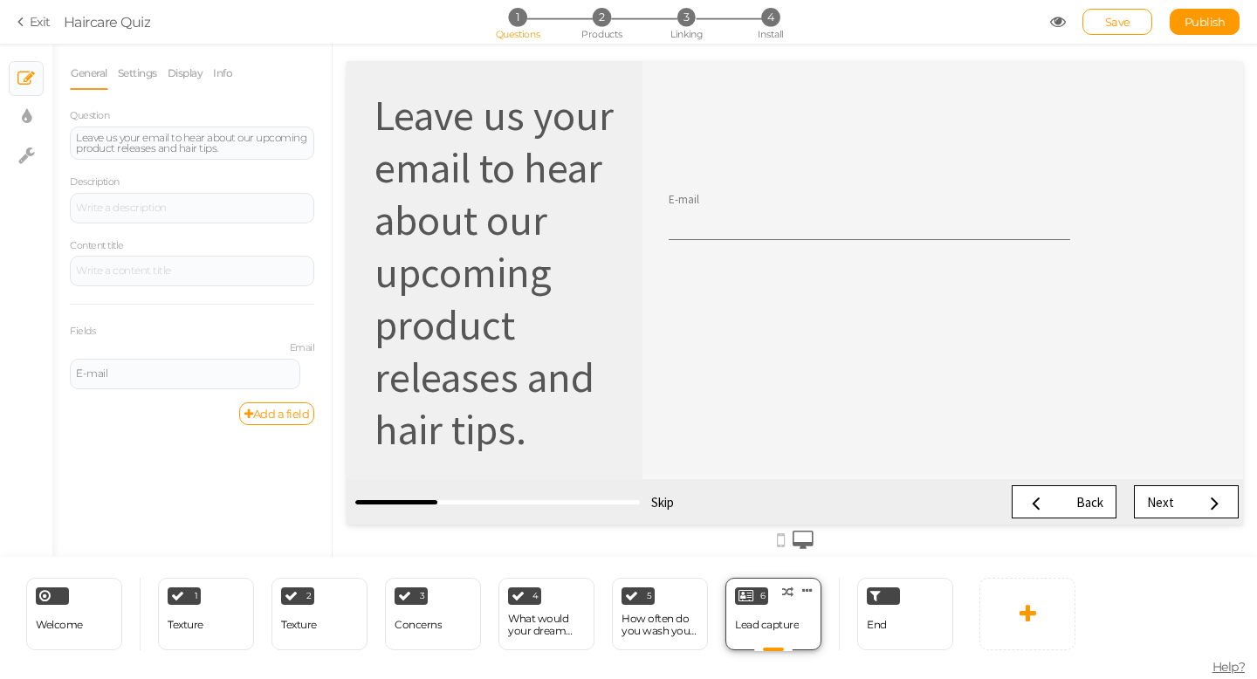
scroll to position [0, 0]
click at [891, 607] on div "End" at bounding box center [905, 614] width 96 height 72
select select "AUD"
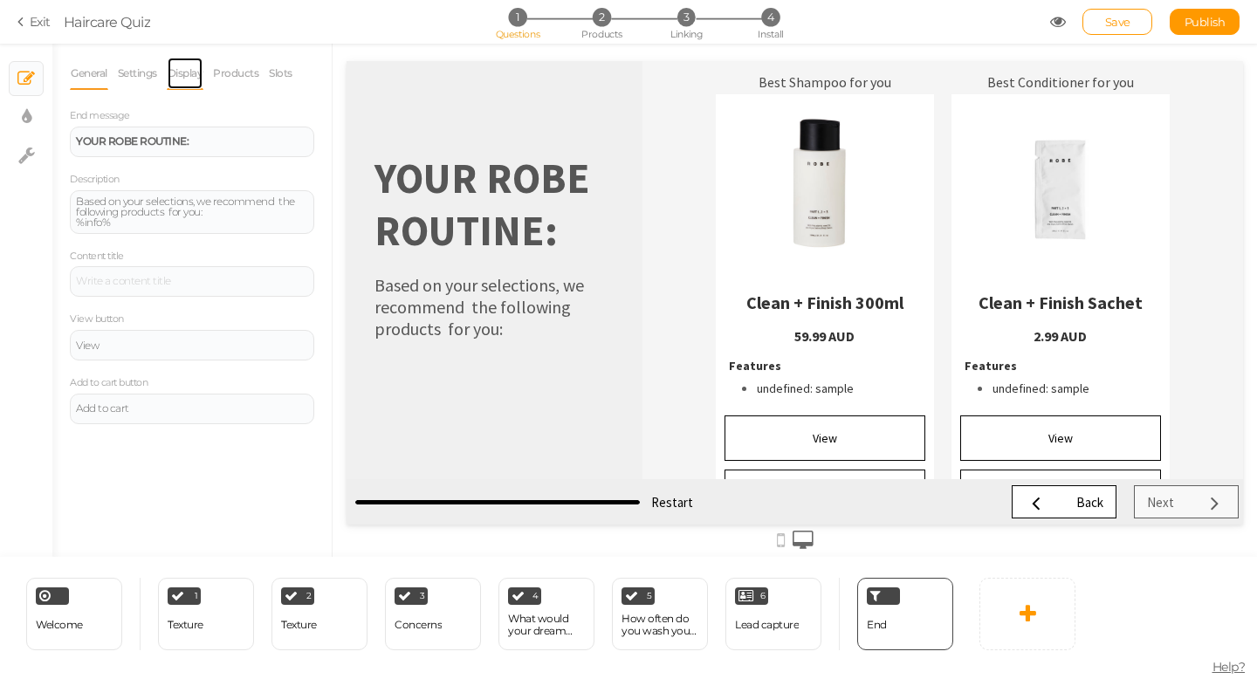
click at [195, 71] on link "Display" at bounding box center [186, 73] width 38 height 33
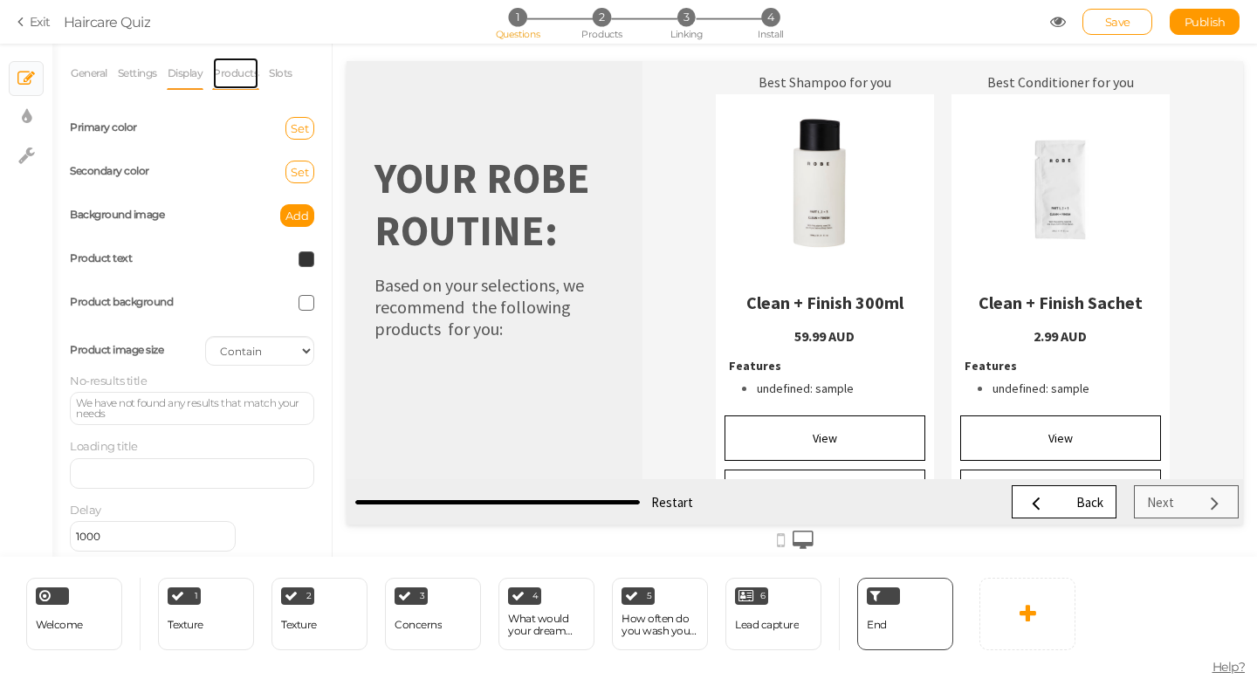
click at [241, 66] on link "Products" at bounding box center [235, 73] width 47 height 33
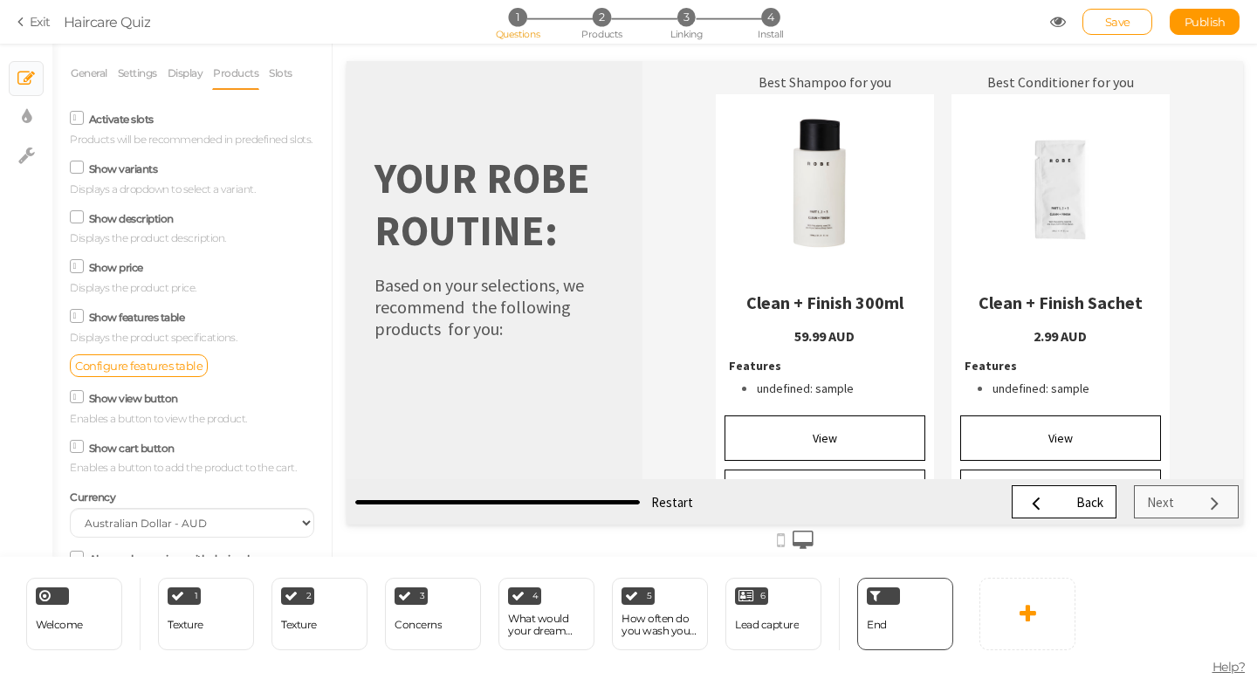
click at [79, 316] on icon at bounding box center [77, 316] width 9 height 0
click at [0, 0] on input "Show features table" at bounding box center [0, 0] width 0 height 0
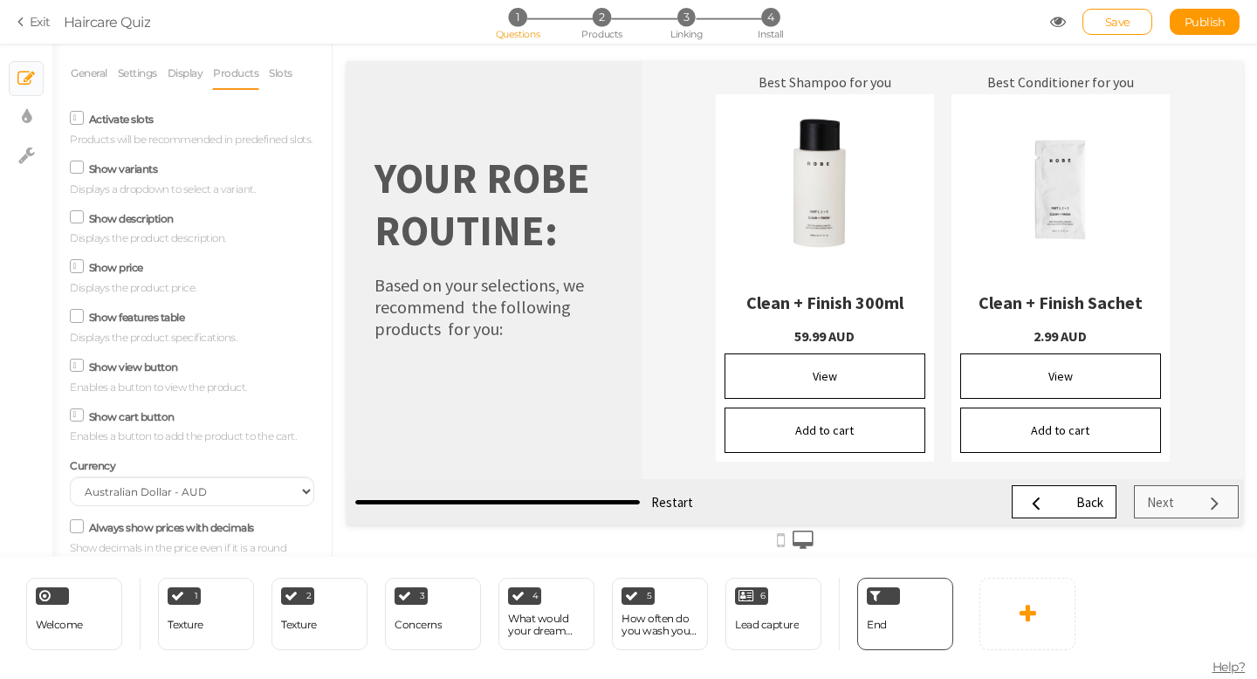
click at [72, 219] on icon at bounding box center [77, 216] width 24 height 9
click at [0, 0] on input "Show description" at bounding box center [0, 0] width 0 height 0
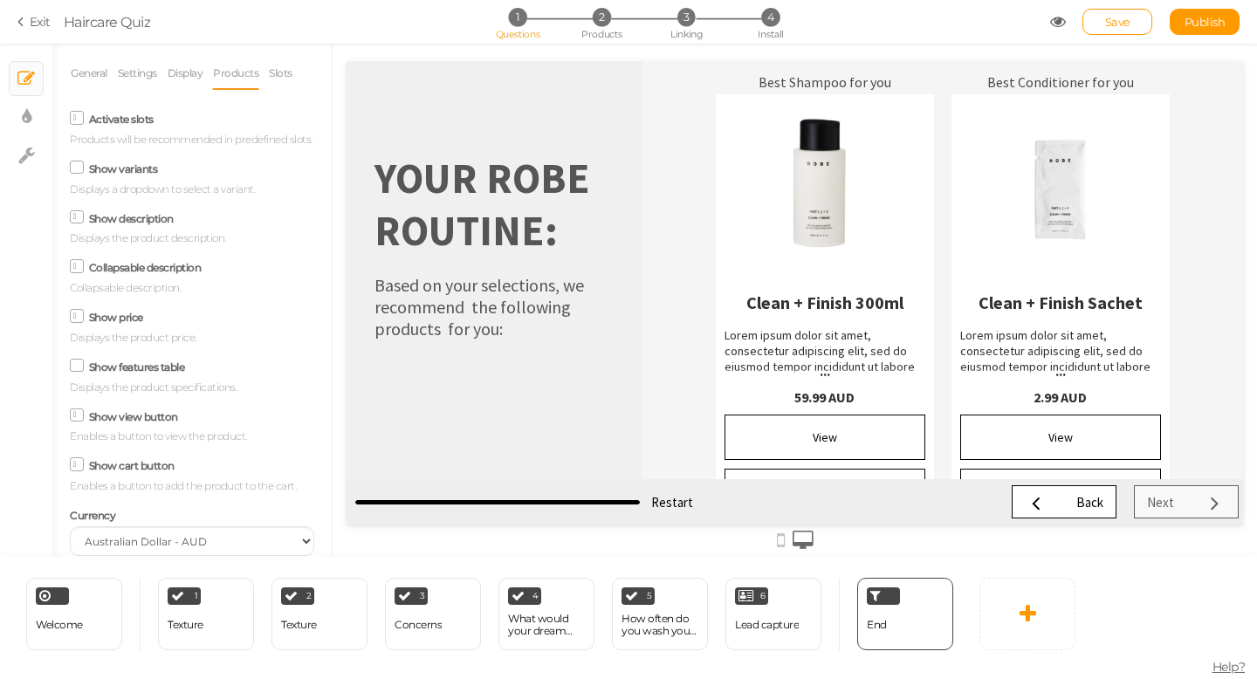
click at [73, 217] on icon at bounding box center [77, 217] width 9 height 0
click at [0, 0] on input "Show description" at bounding box center [0, 0] width 0 height 0
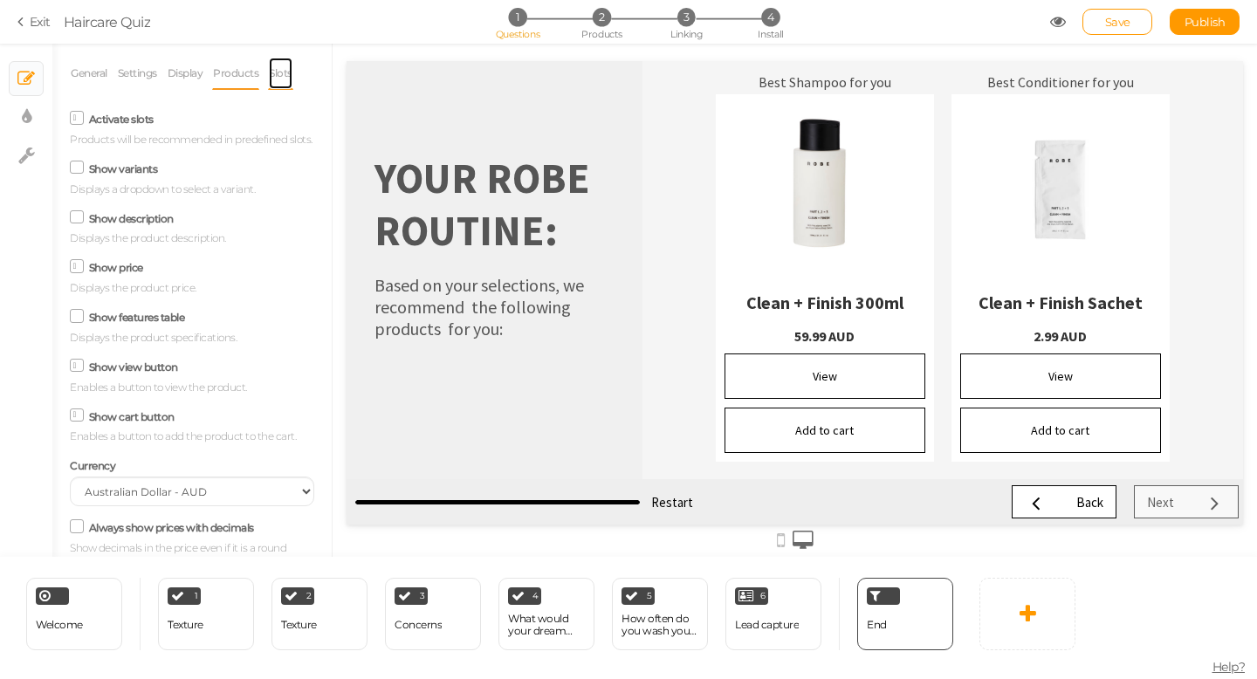
click at [279, 72] on link "Slots" at bounding box center [280, 73] width 25 height 33
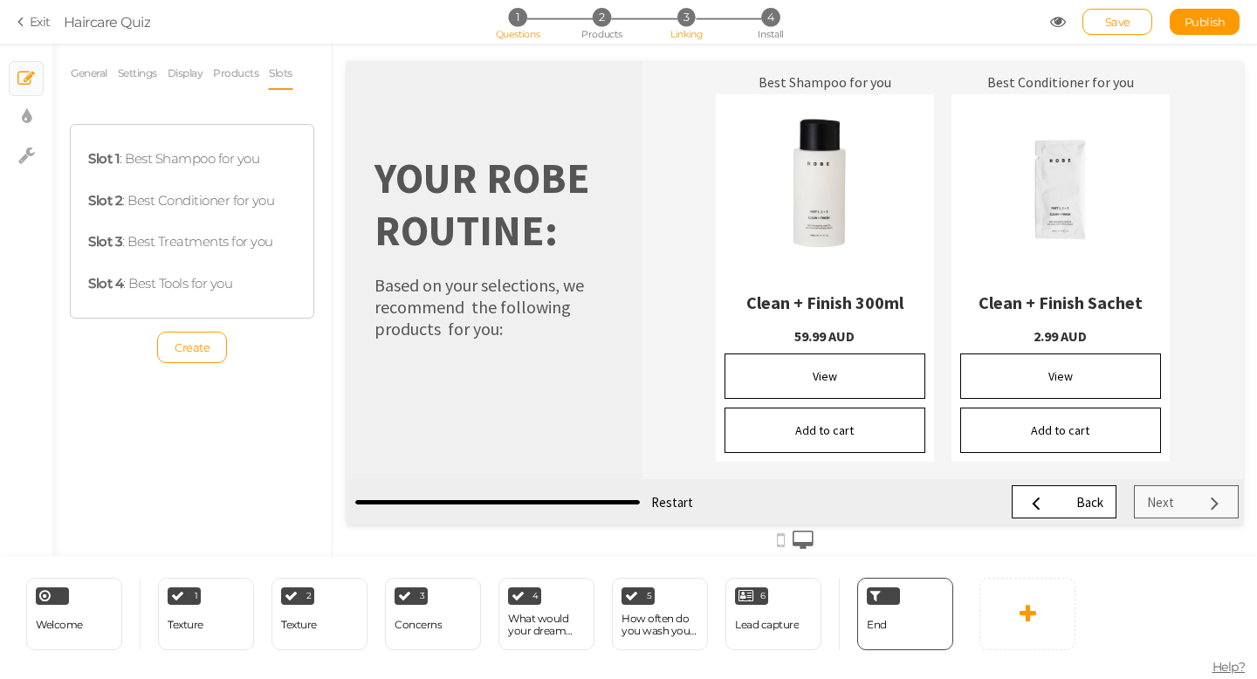
click at [689, 23] on span "3" at bounding box center [687, 17] width 18 height 18
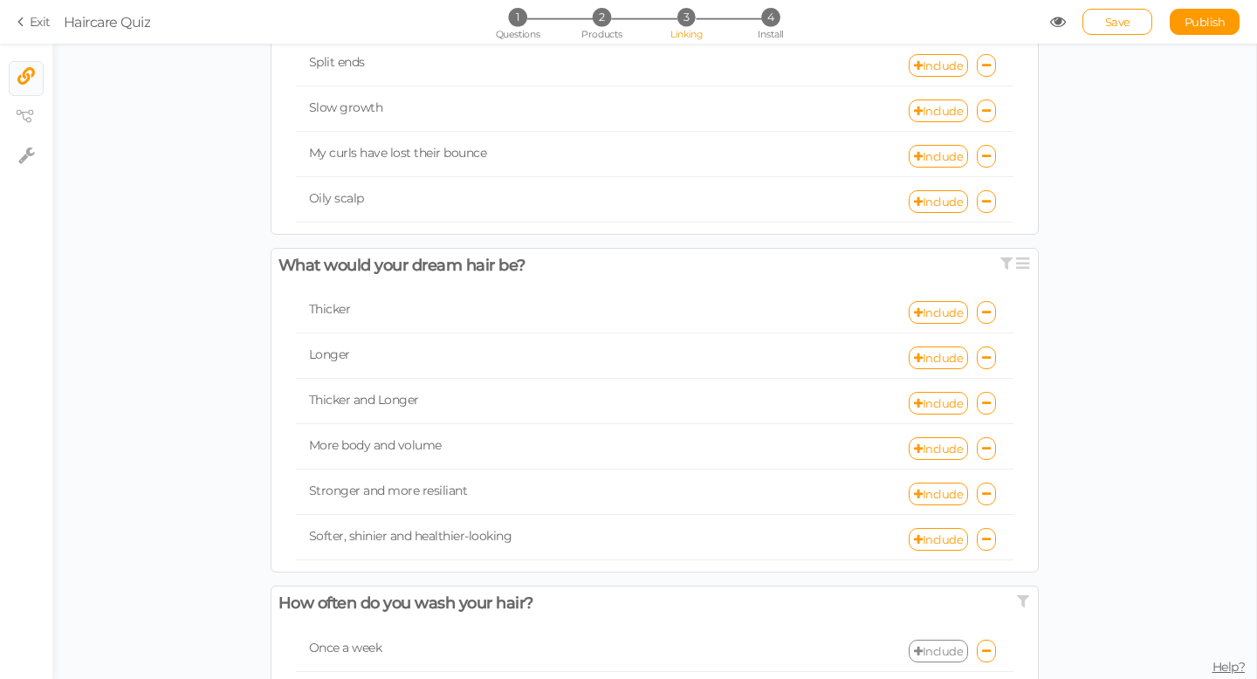
scroll to position [942, 0]
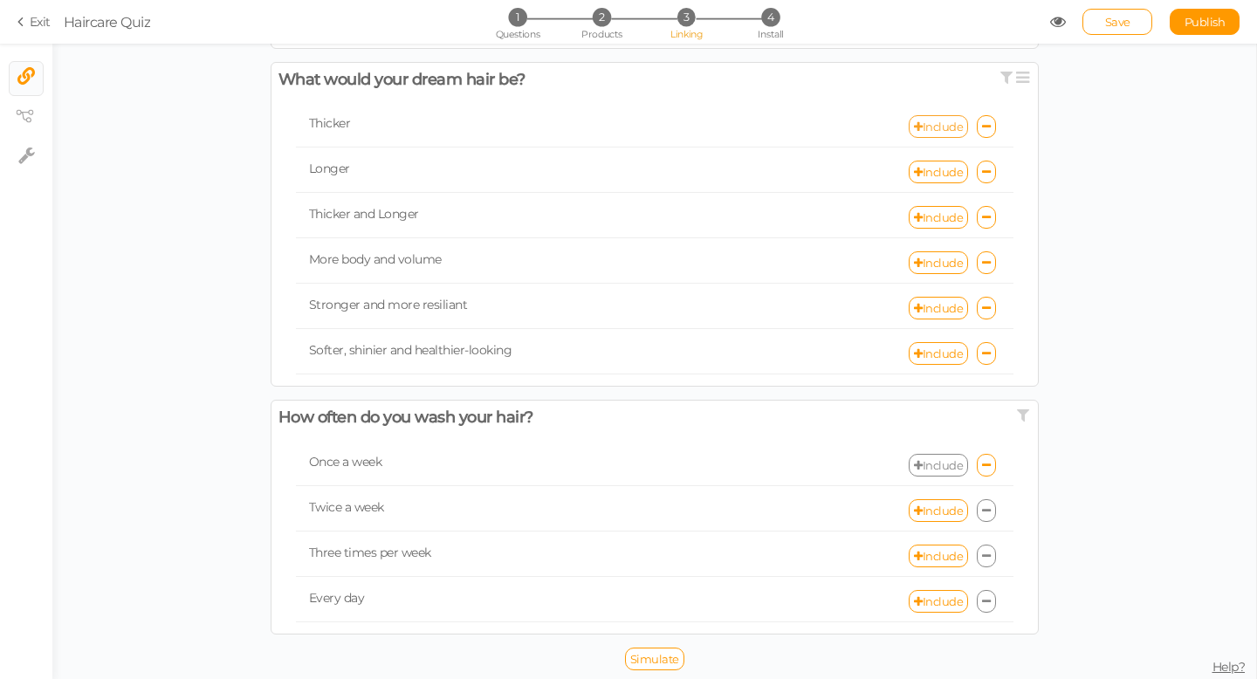
click at [944, 126] on link "Include" at bounding box center [938, 126] width 59 height 23
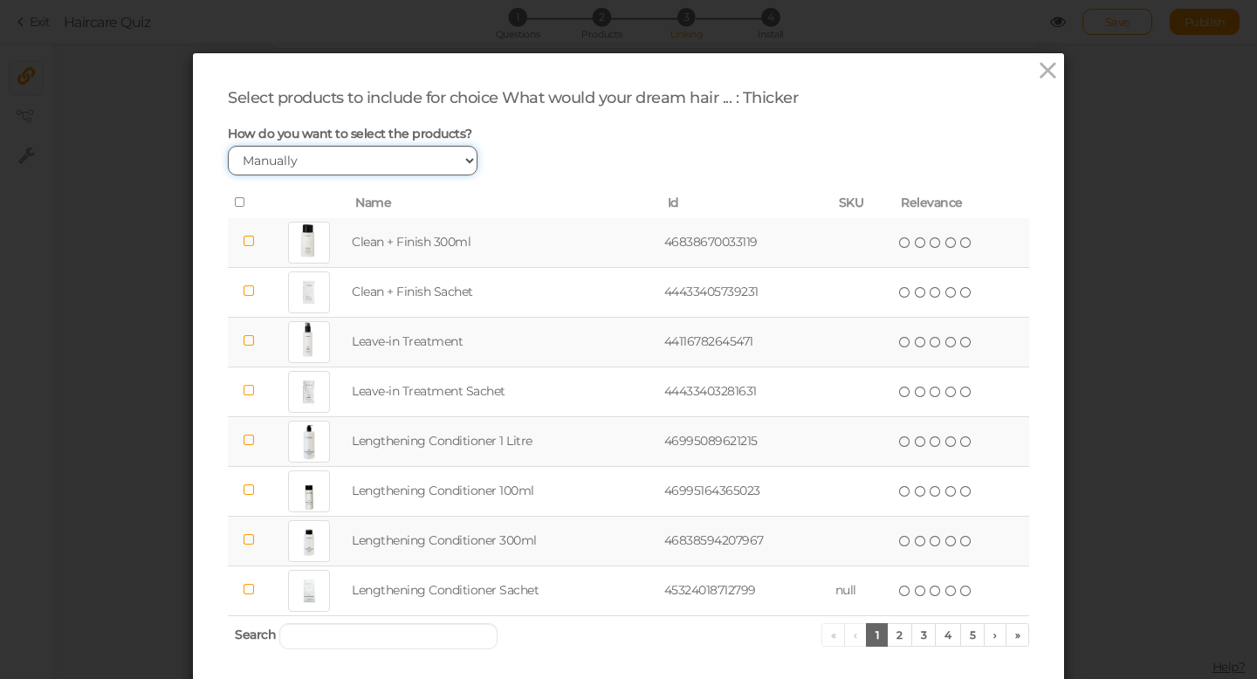
click at [350, 157] on select "Manually By tags By price" at bounding box center [353, 161] width 250 height 30
select select "expr"
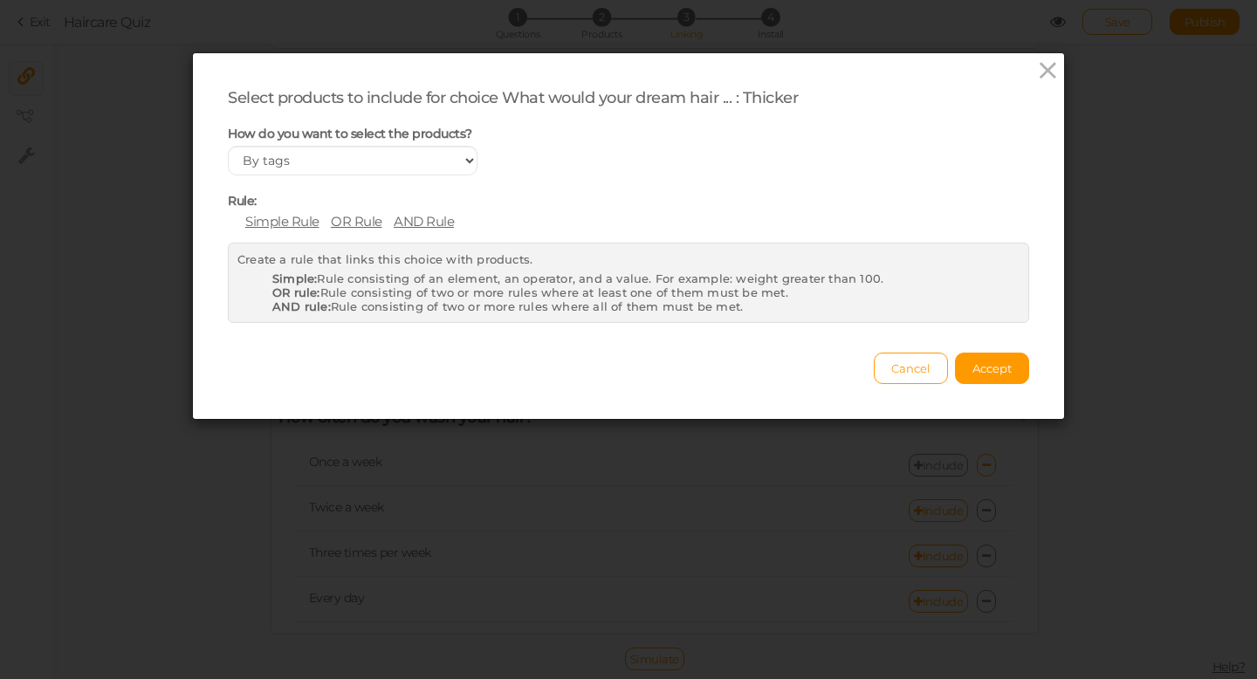
click at [417, 218] on span "AND Rule" at bounding box center [424, 221] width 60 height 17
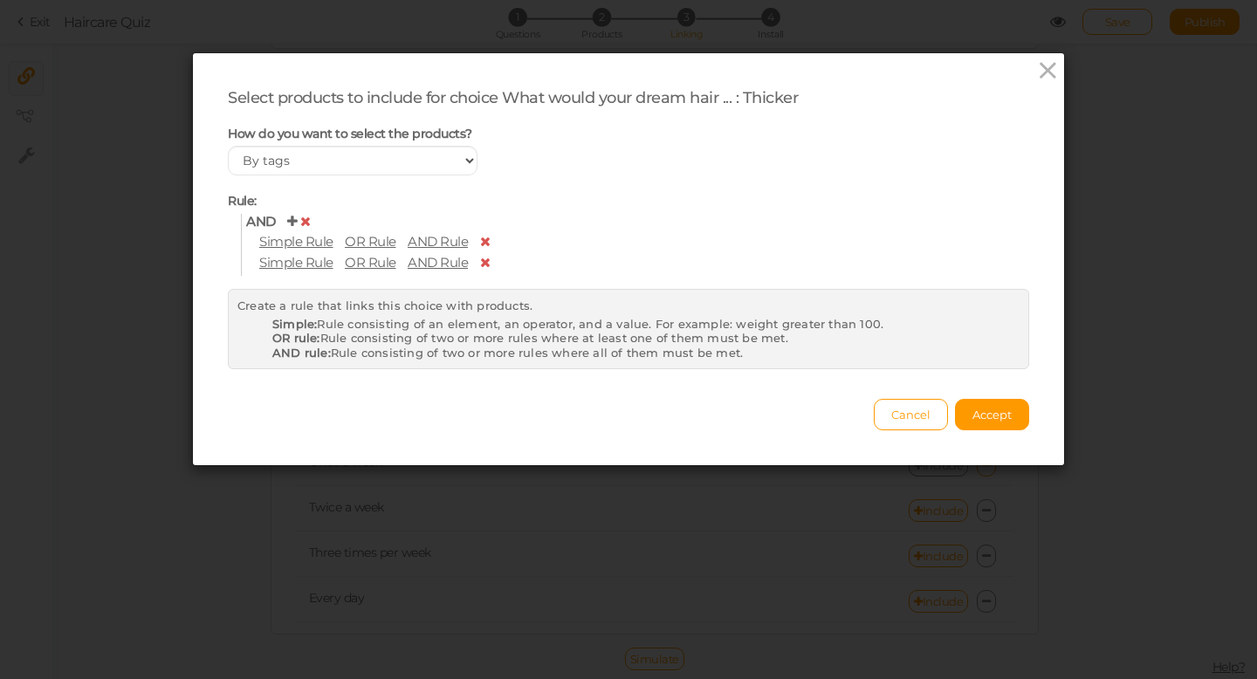
click at [434, 240] on span "AND Rule" at bounding box center [438, 241] width 60 height 17
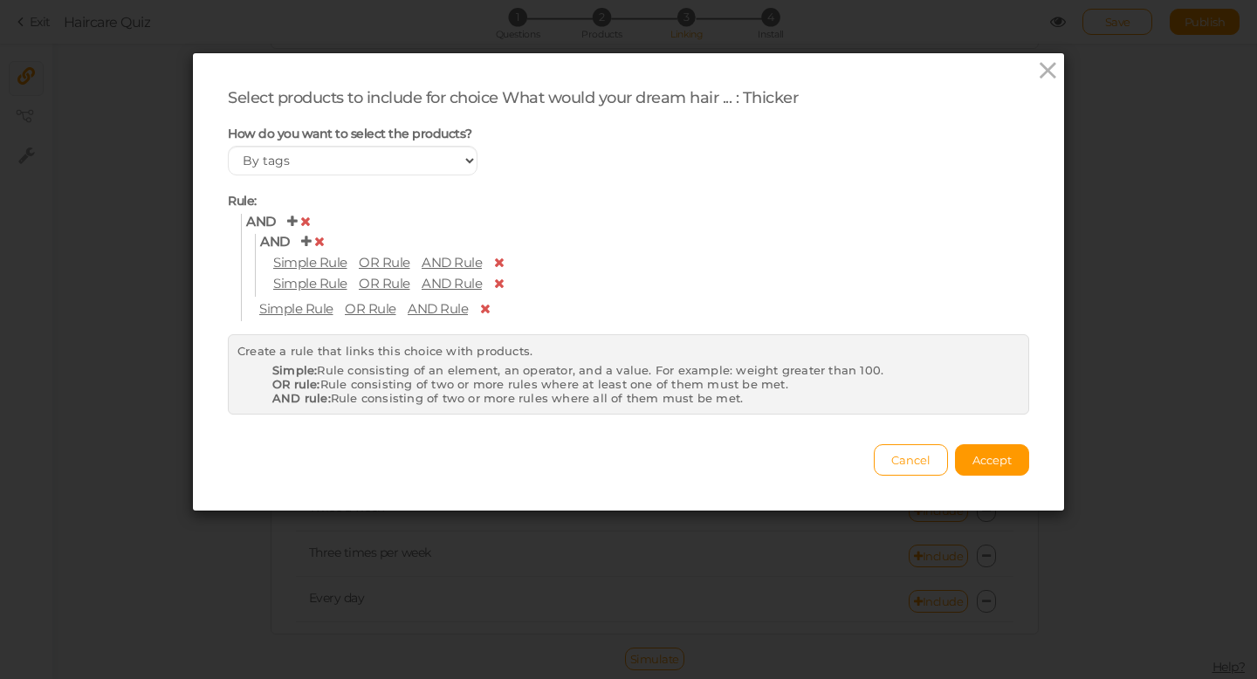
click at [270, 222] on span "and" at bounding box center [261, 222] width 30 height 17
click at [296, 223] on icon at bounding box center [292, 221] width 10 height 13
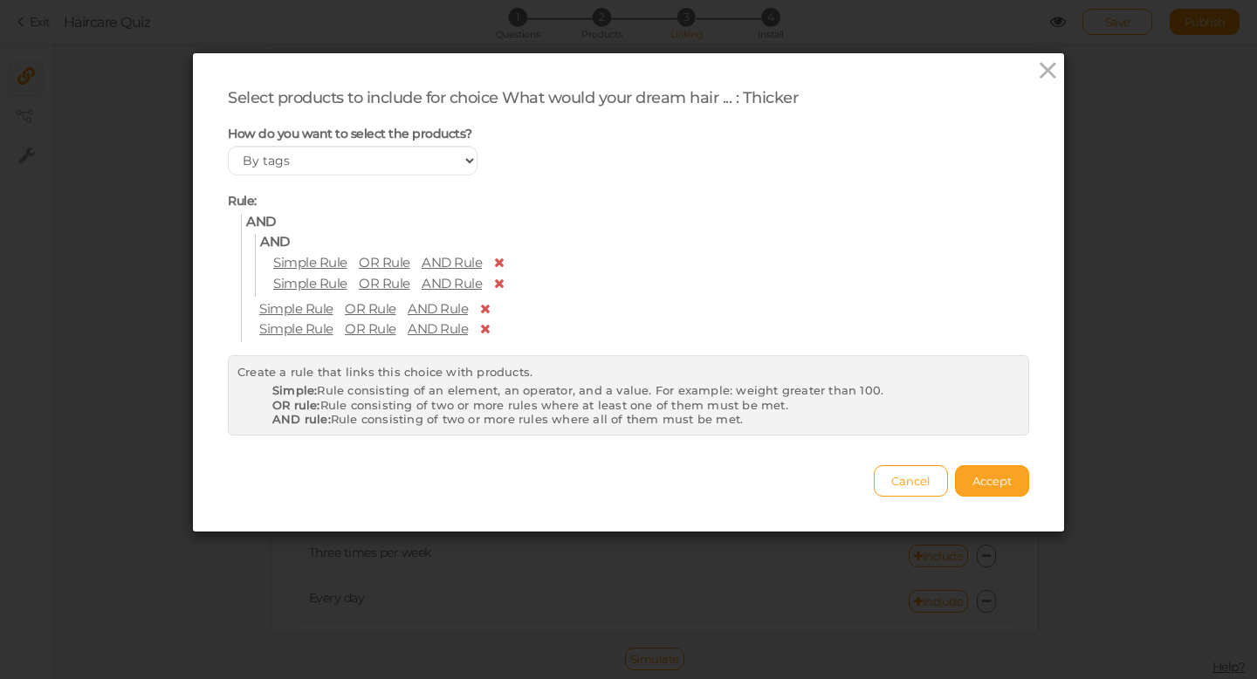
click at [996, 487] on span "Accept" at bounding box center [992, 481] width 39 height 14
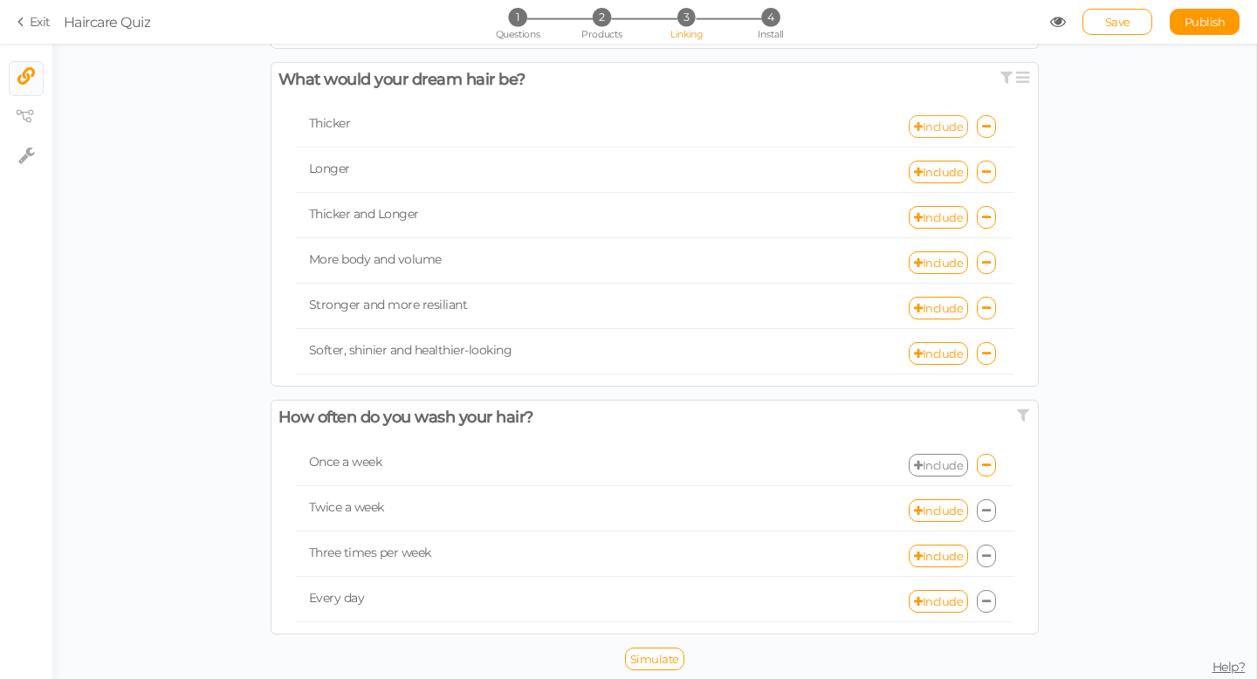
click at [937, 129] on link "Include" at bounding box center [938, 126] width 59 height 23
select select "expr"
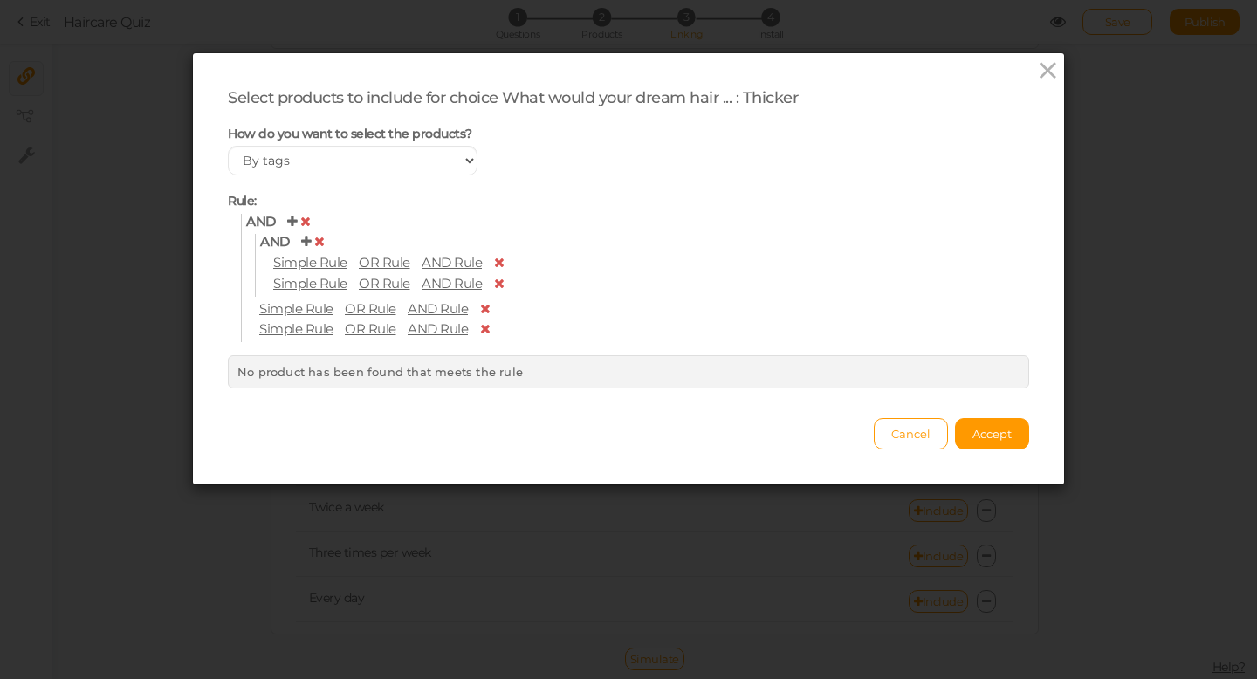
click at [292, 221] on icon at bounding box center [292, 221] width 10 height 13
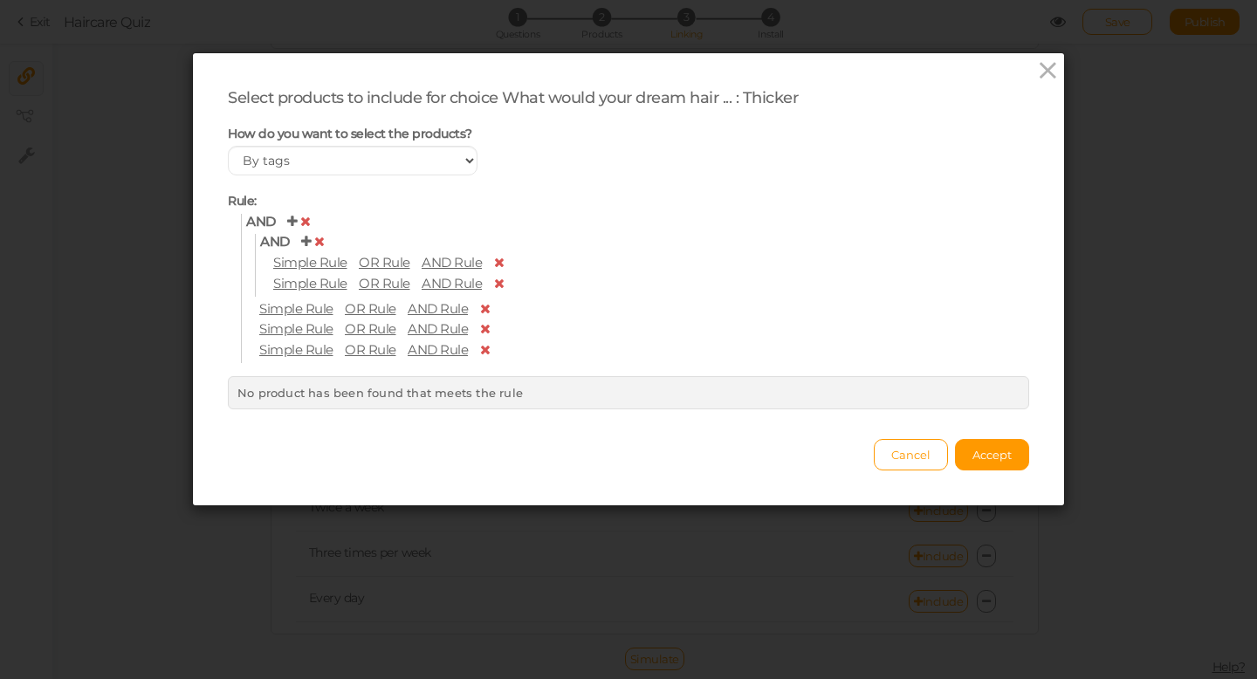
click at [301, 265] on span "Simple Rule" at bounding box center [310, 262] width 74 height 17
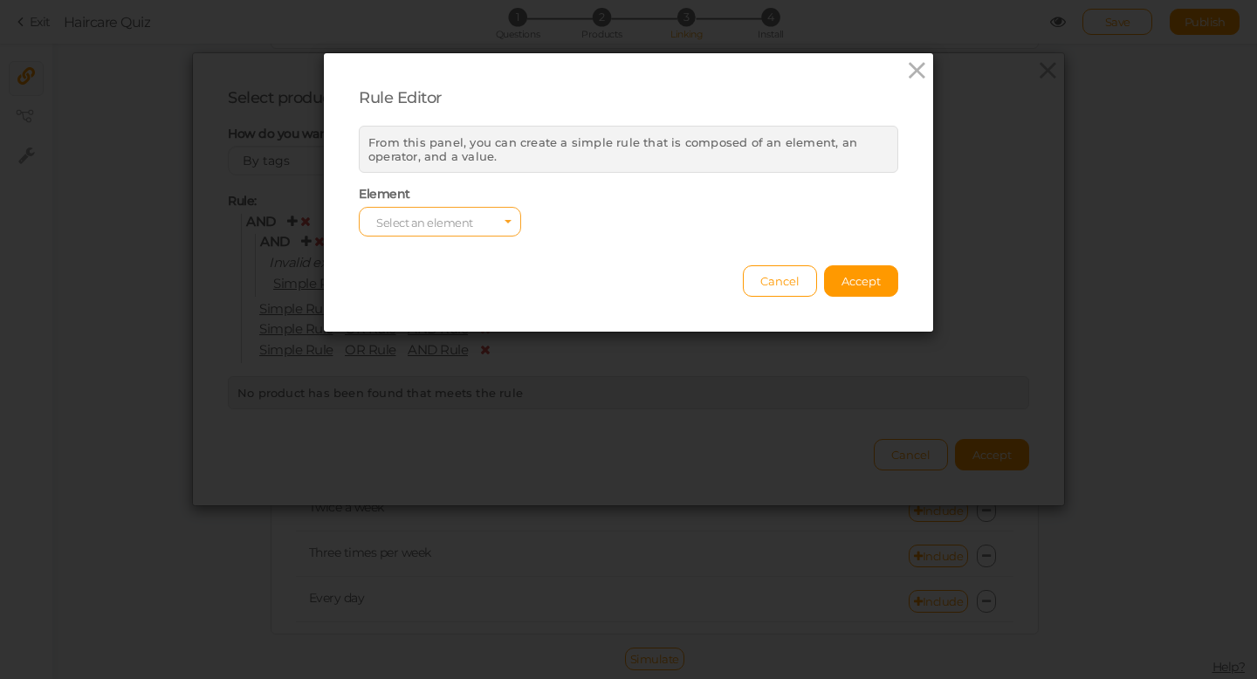
click at [409, 224] on span "Select an element" at bounding box center [424, 223] width 97 height 14
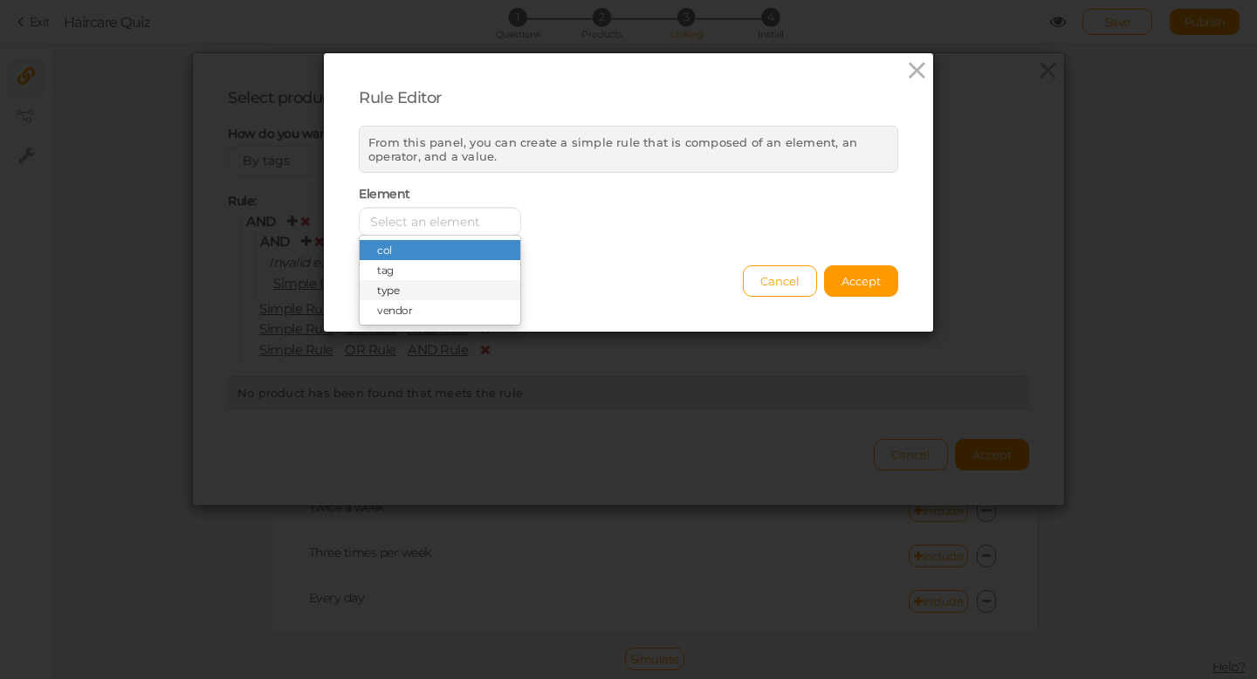
click at [407, 287] on span "type" at bounding box center [440, 290] width 161 height 20
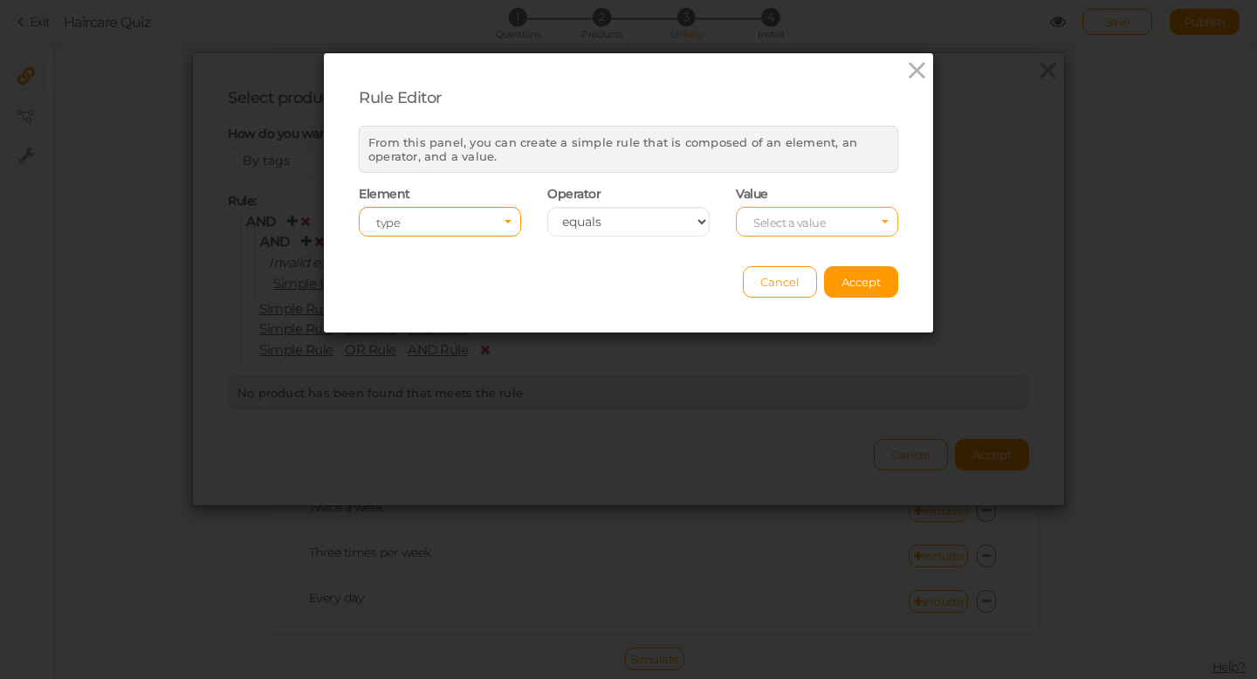
click at [785, 218] on span "Select a value" at bounding box center [790, 223] width 72 height 14
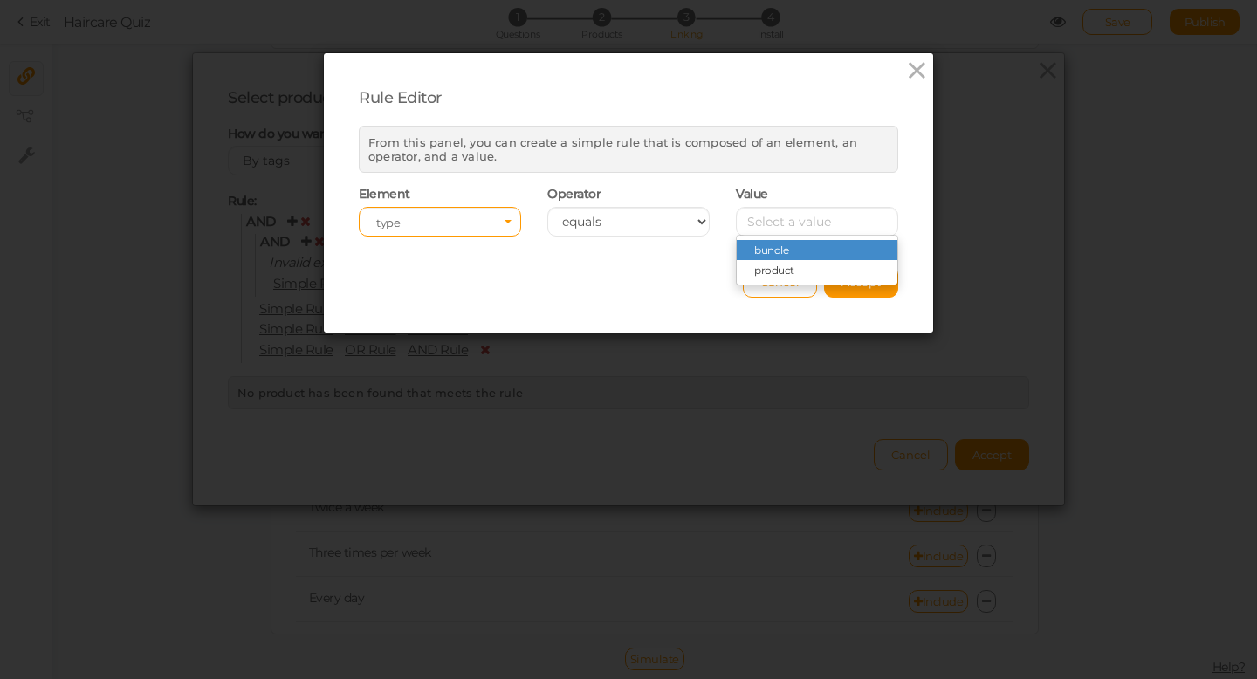
click at [659, 270] on div "Cancel Accept" at bounding box center [629, 274] width 540 height 48
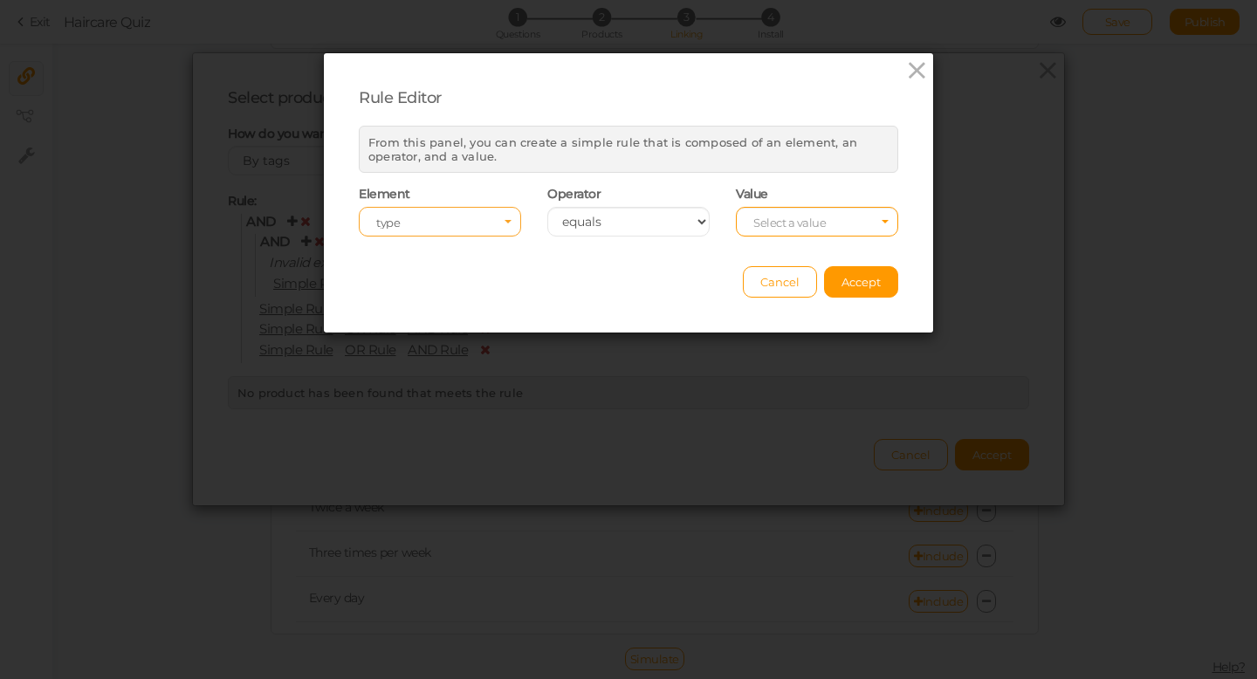
click at [510, 217] on span "Select an element type" at bounding box center [440, 222] width 162 height 30
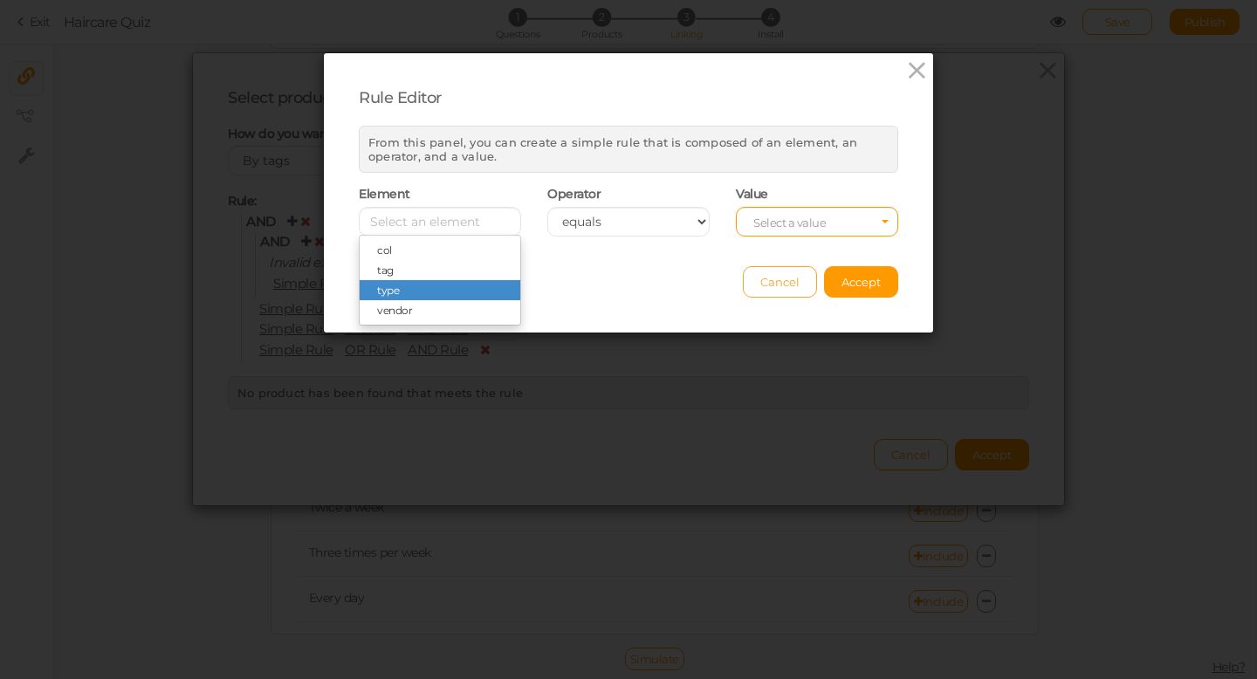
click at [809, 287] on button "Cancel" at bounding box center [780, 281] width 74 height 31
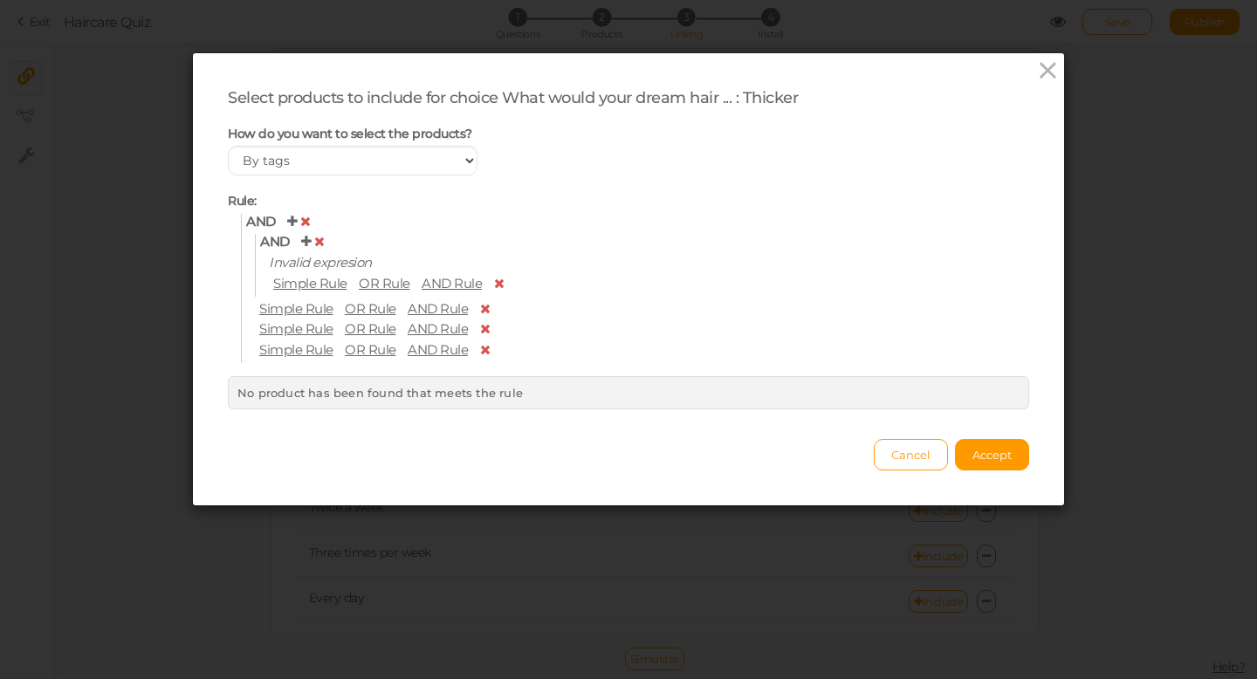
click at [298, 284] on span "Simple Rule" at bounding box center [310, 283] width 74 height 17
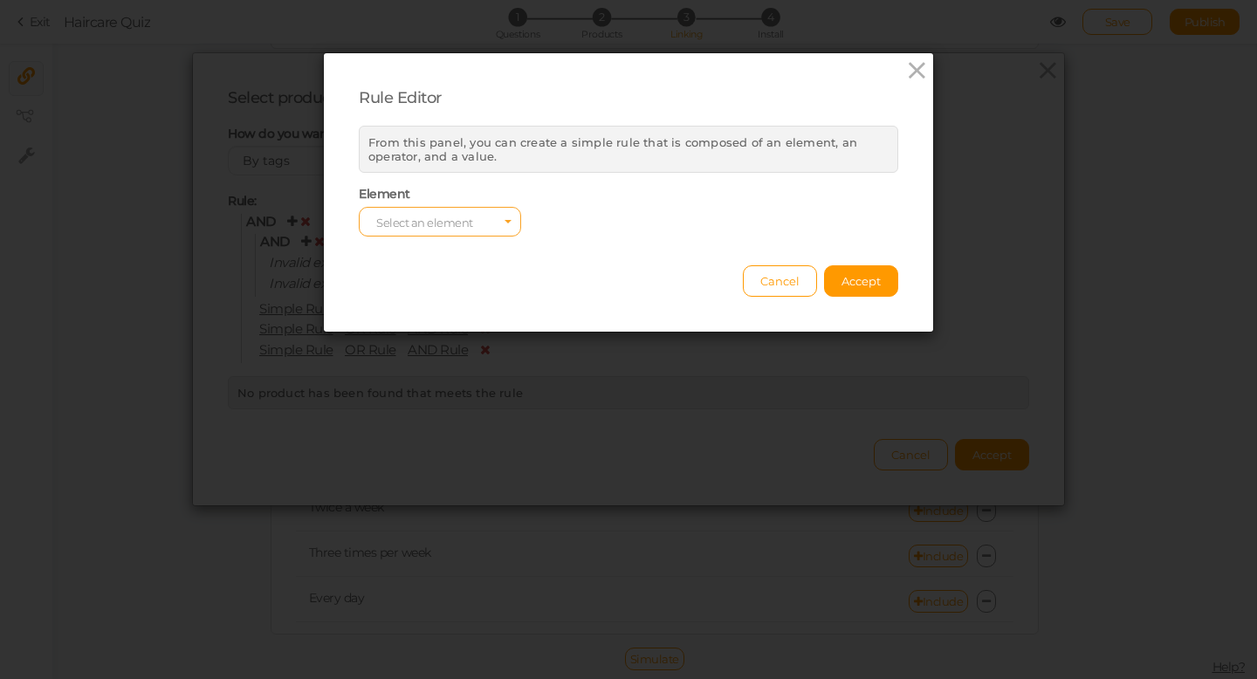
click at [465, 221] on span "Select an element" at bounding box center [424, 223] width 97 height 14
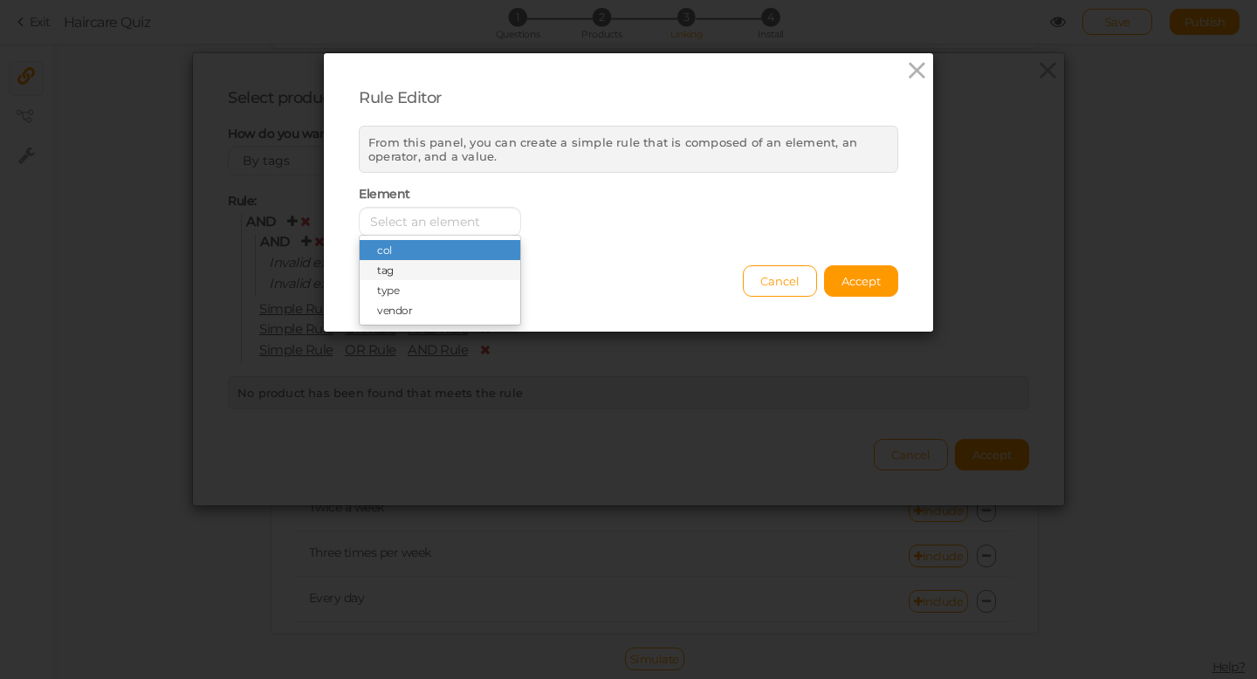
click at [381, 273] on span "tag" at bounding box center [385, 270] width 17 height 13
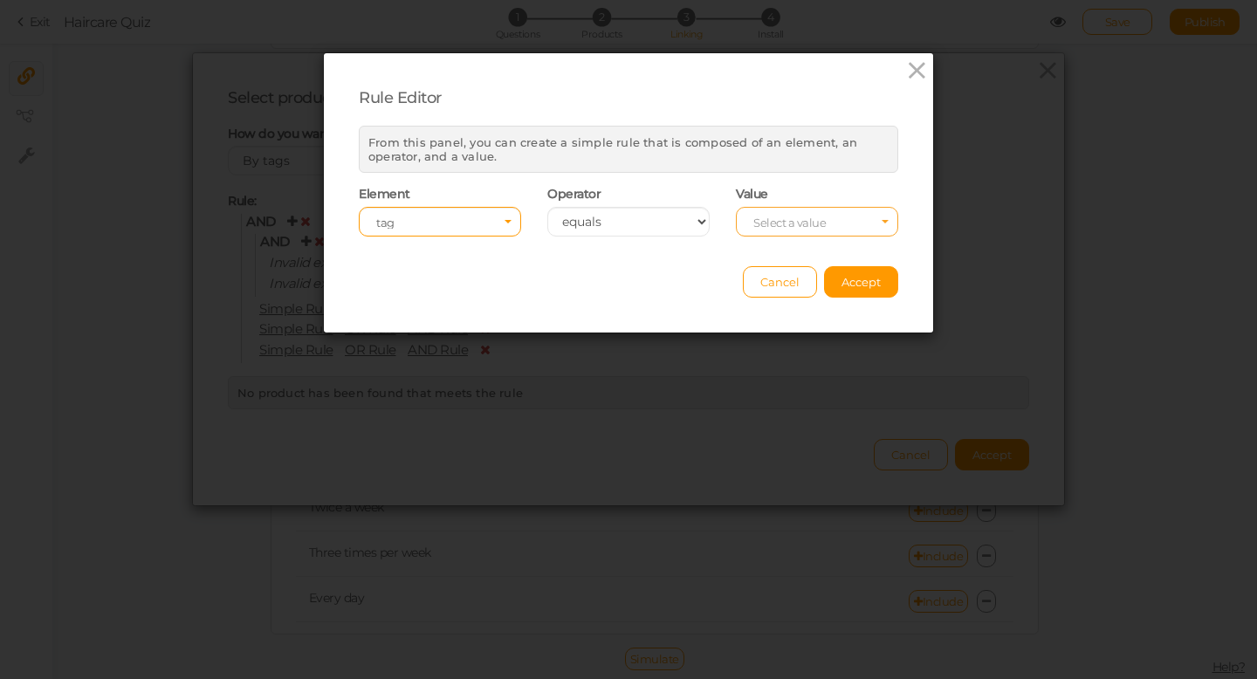
click at [831, 218] on span "Select a value" at bounding box center [817, 222] width 162 height 30
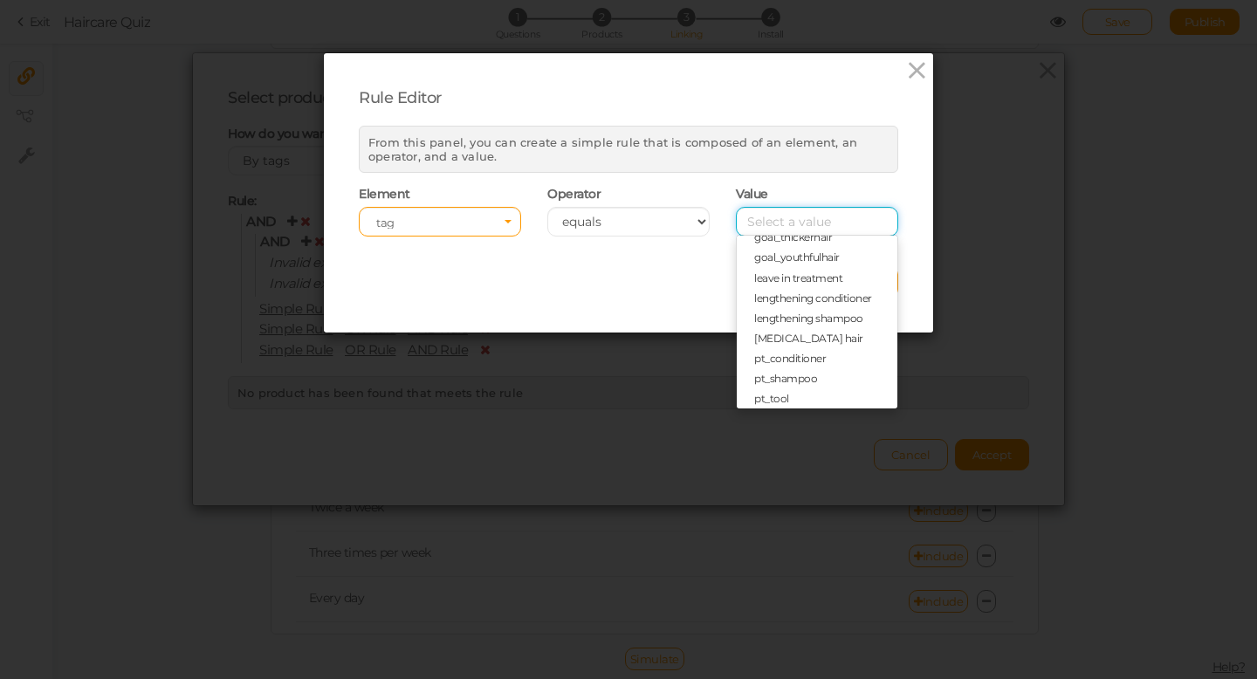
scroll to position [563, 0]
click at [816, 368] on span "pt_shampoo" at bounding box center [785, 373] width 63 height 13
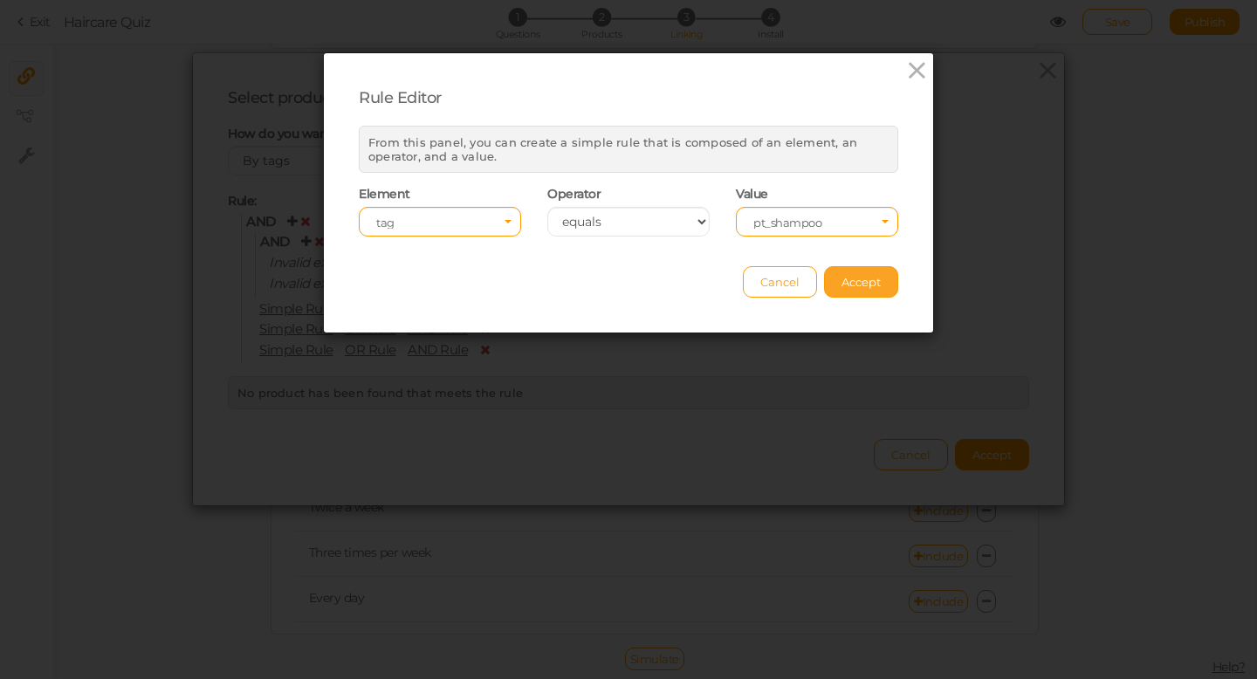
click at [878, 285] on span "Accept" at bounding box center [861, 282] width 39 height 14
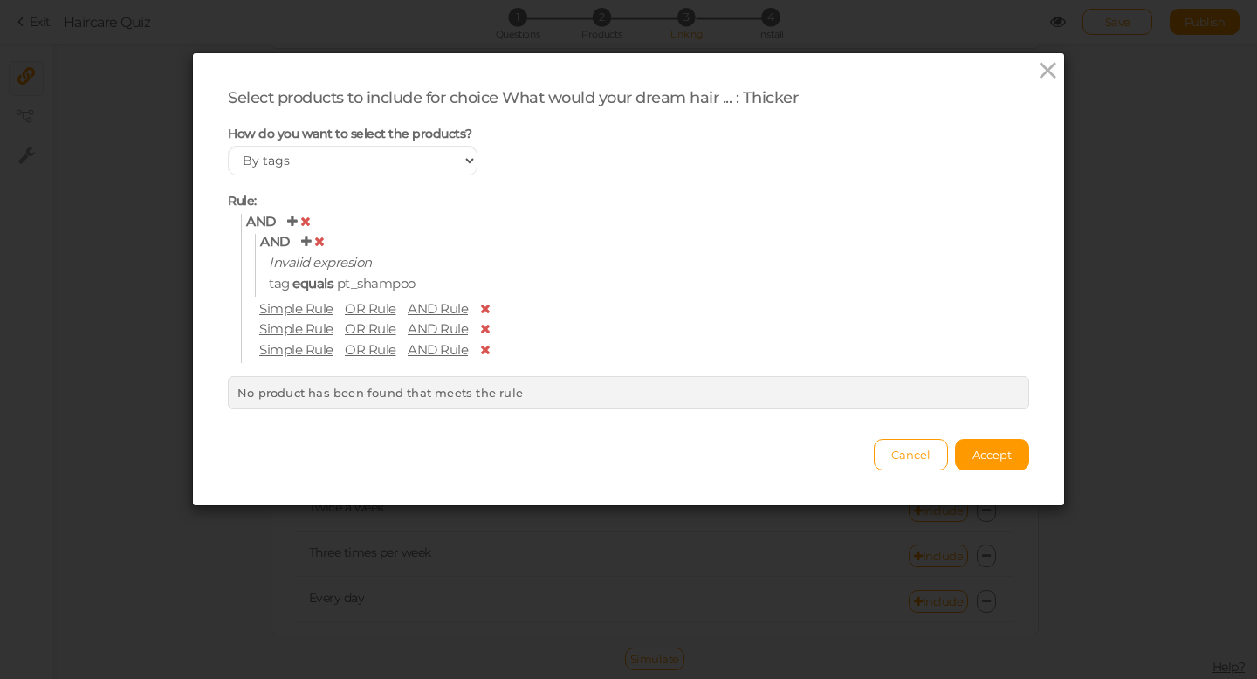
click at [293, 220] on icon at bounding box center [292, 221] width 10 height 13
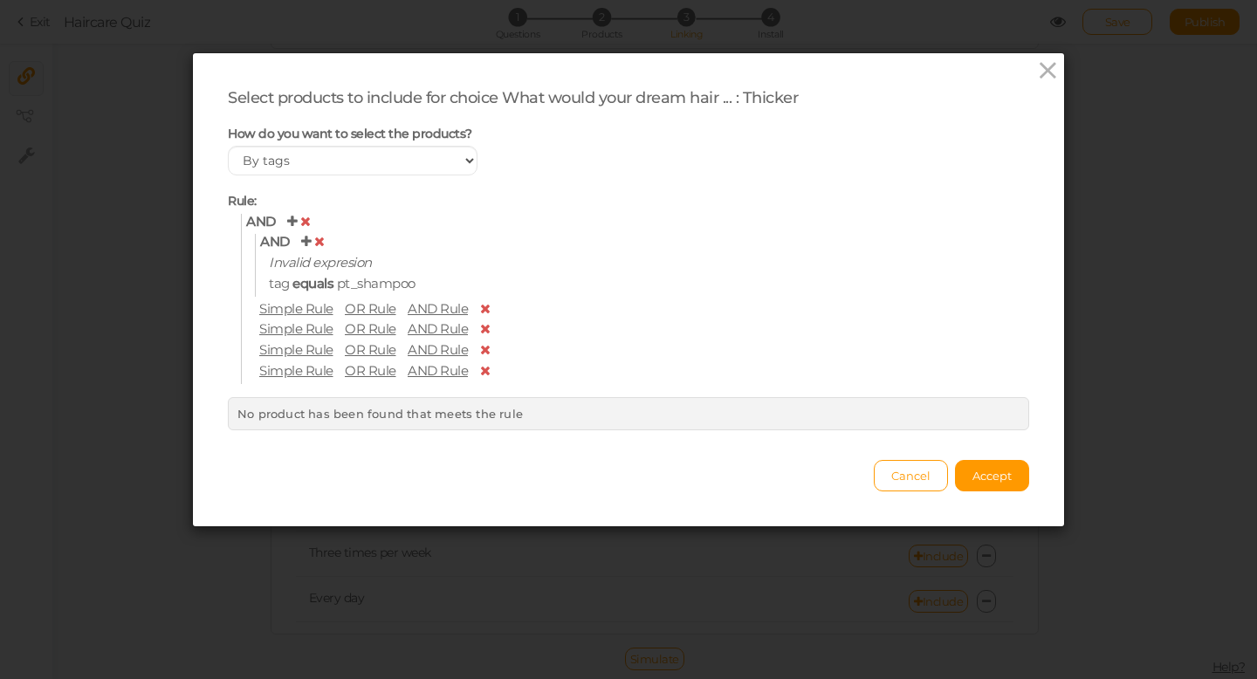
click at [306, 221] on icon at bounding box center [305, 221] width 10 height 13
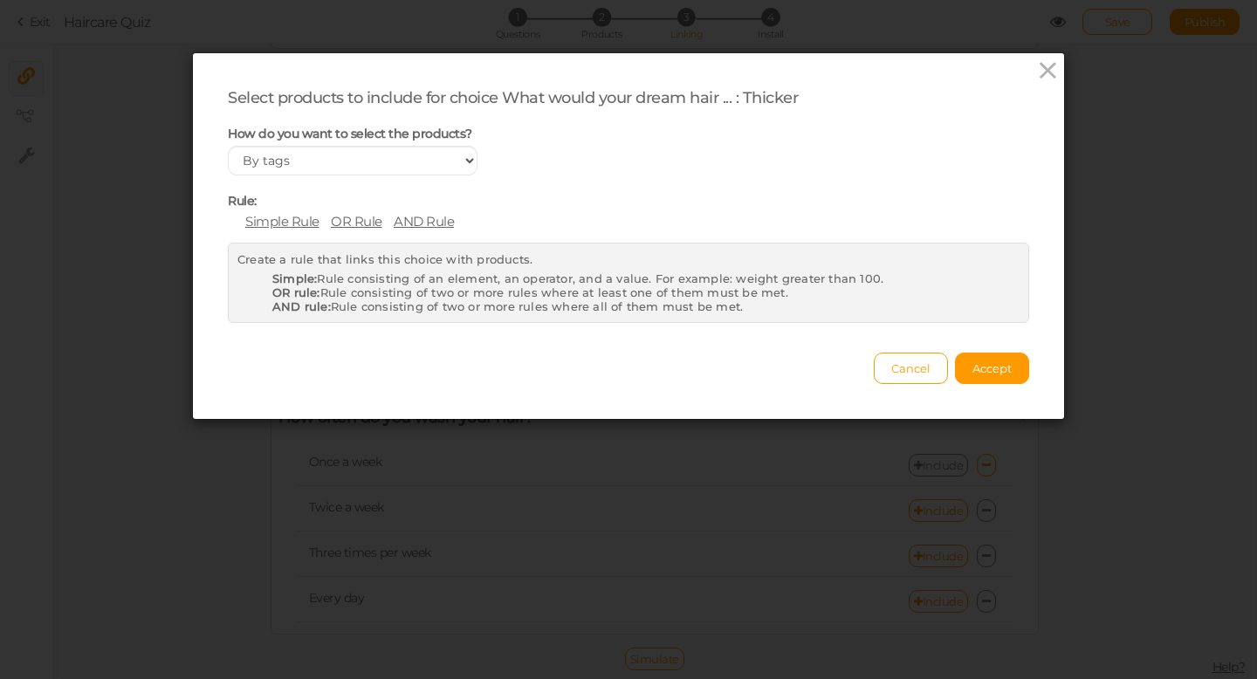
click at [410, 222] on span "AND Rule" at bounding box center [424, 221] width 60 height 17
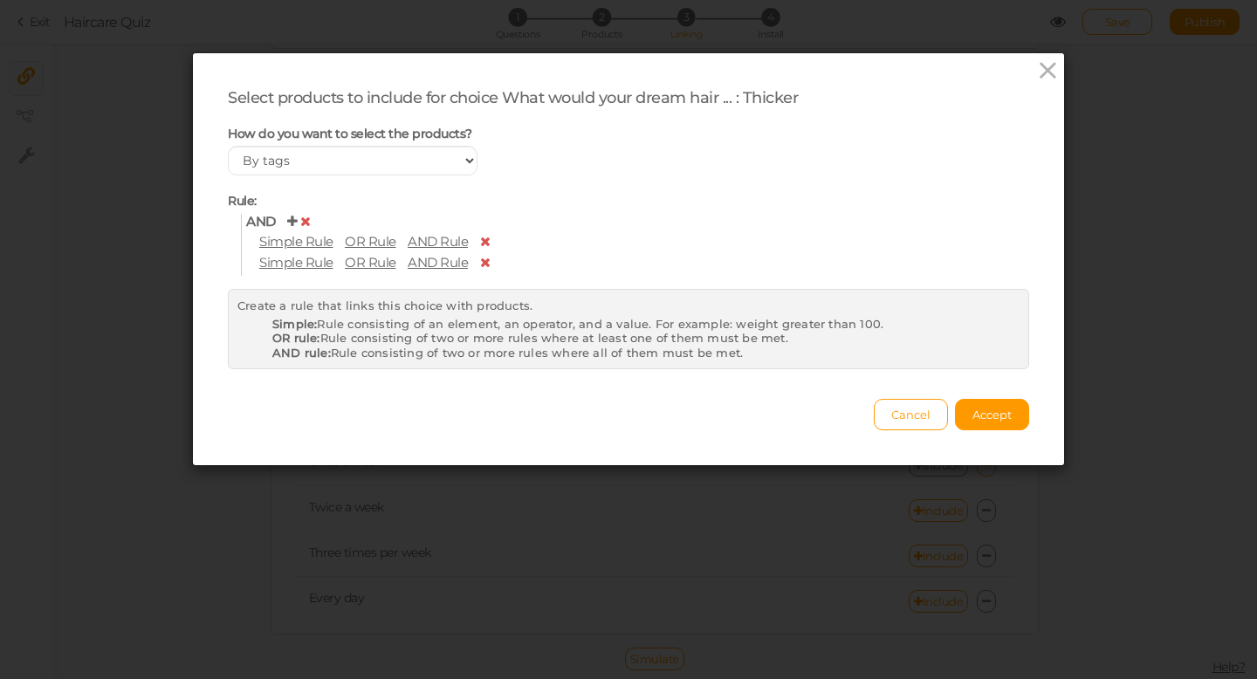
click at [295, 244] on span "Simple Rule" at bounding box center [296, 241] width 74 height 17
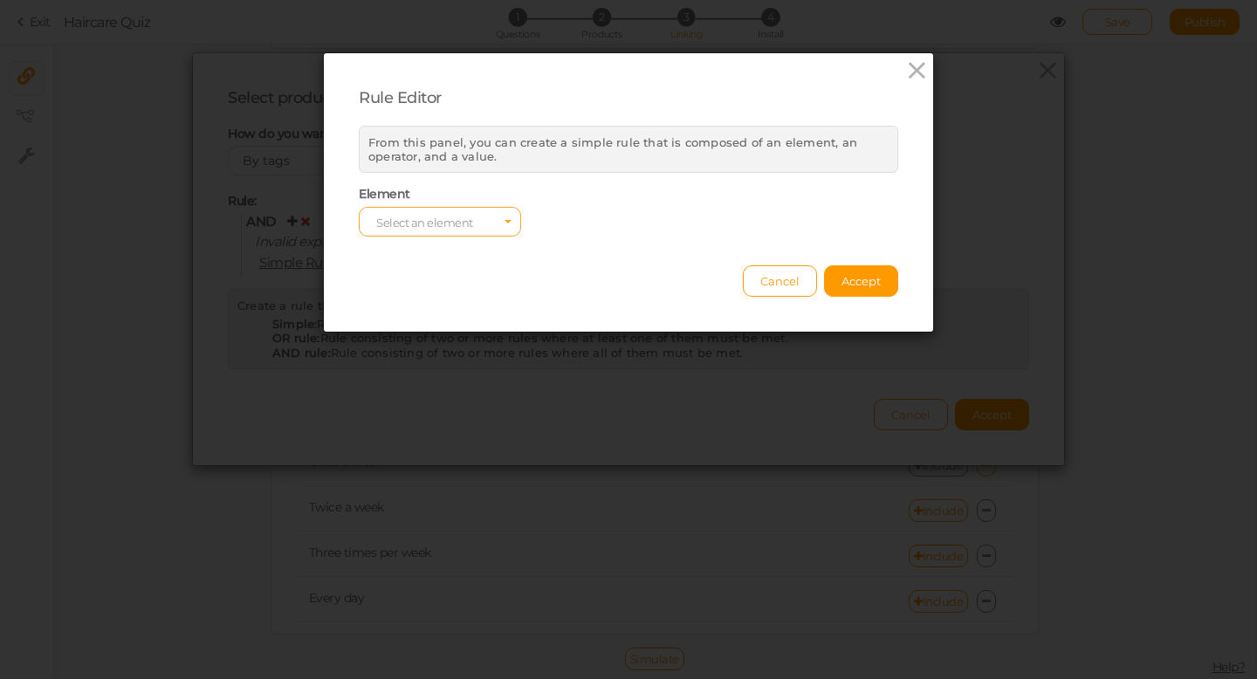
click at [416, 222] on span "Select an element" at bounding box center [424, 223] width 97 height 14
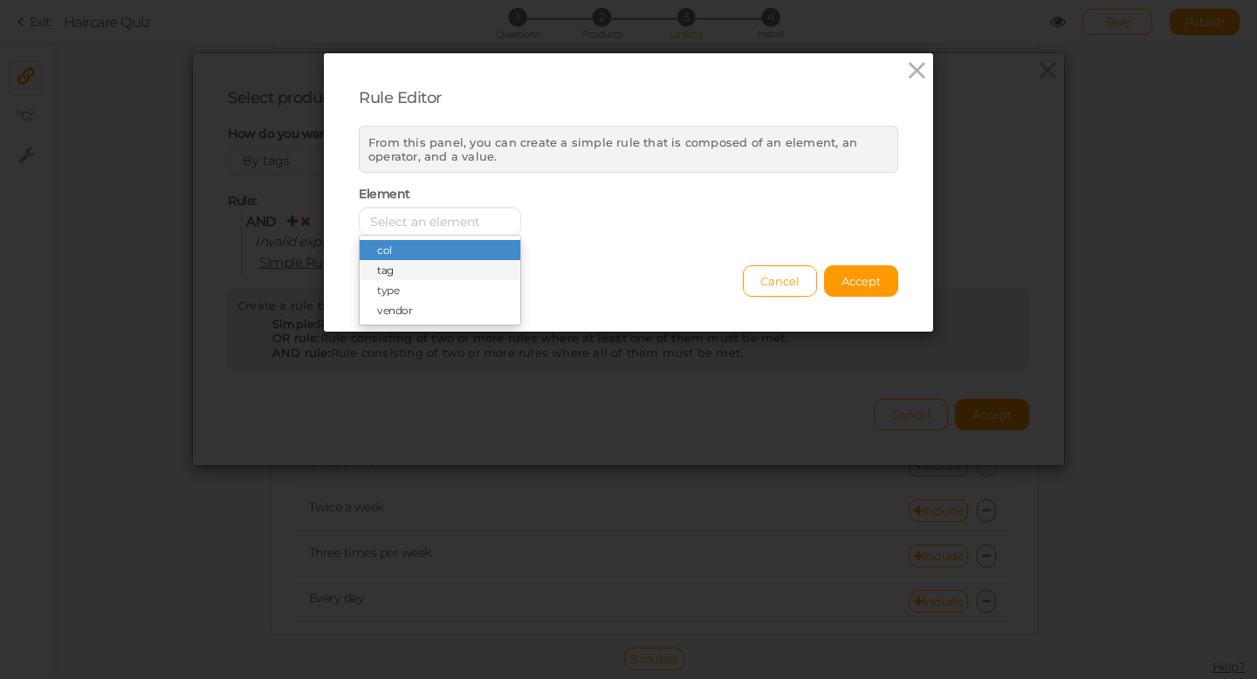
click at [399, 269] on span "tag" at bounding box center [440, 270] width 161 height 20
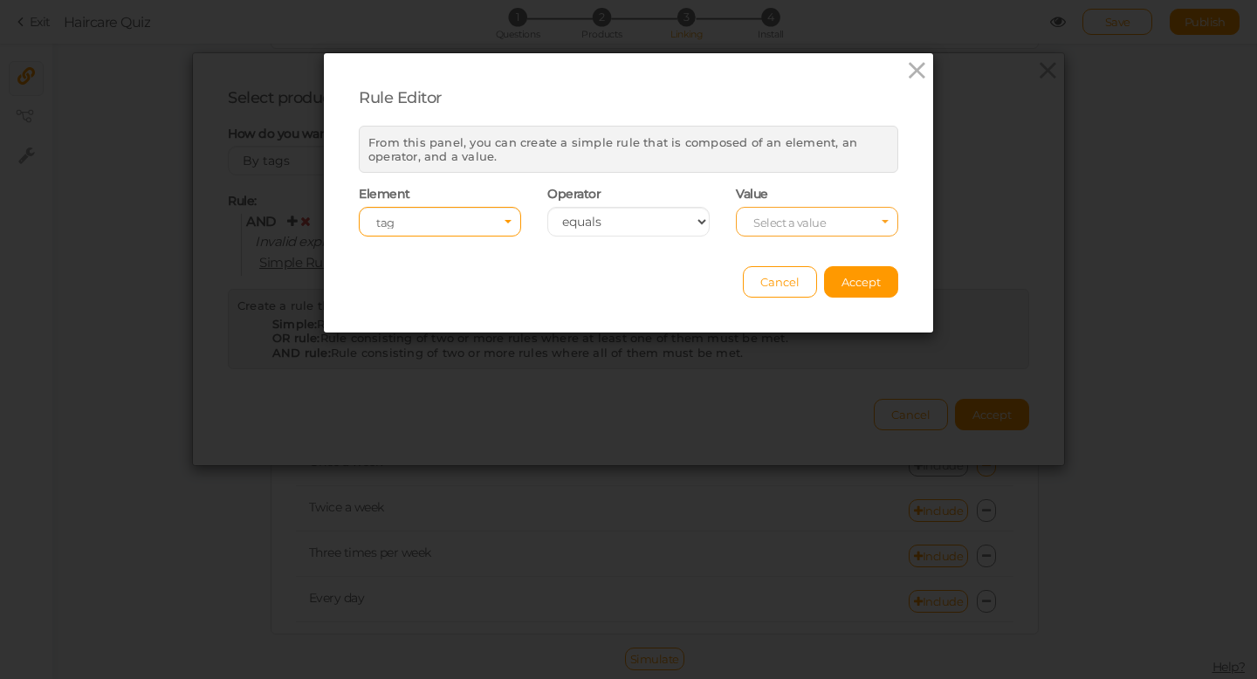
click at [784, 220] on span "Select a value" at bounding box center [790, 223] width 72 height 14
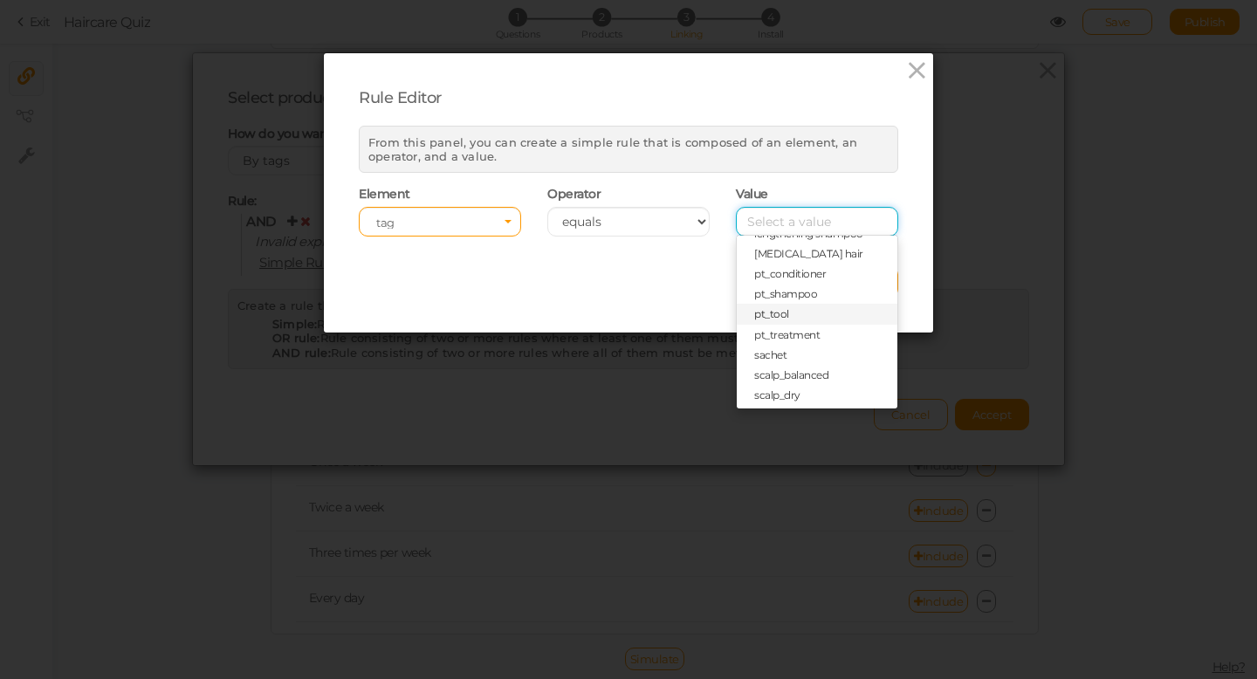
scroll to position [644, 0]
click at [790, 294] on span "pt_shampoo" at bounding box center [785, 292] width 63 height 13
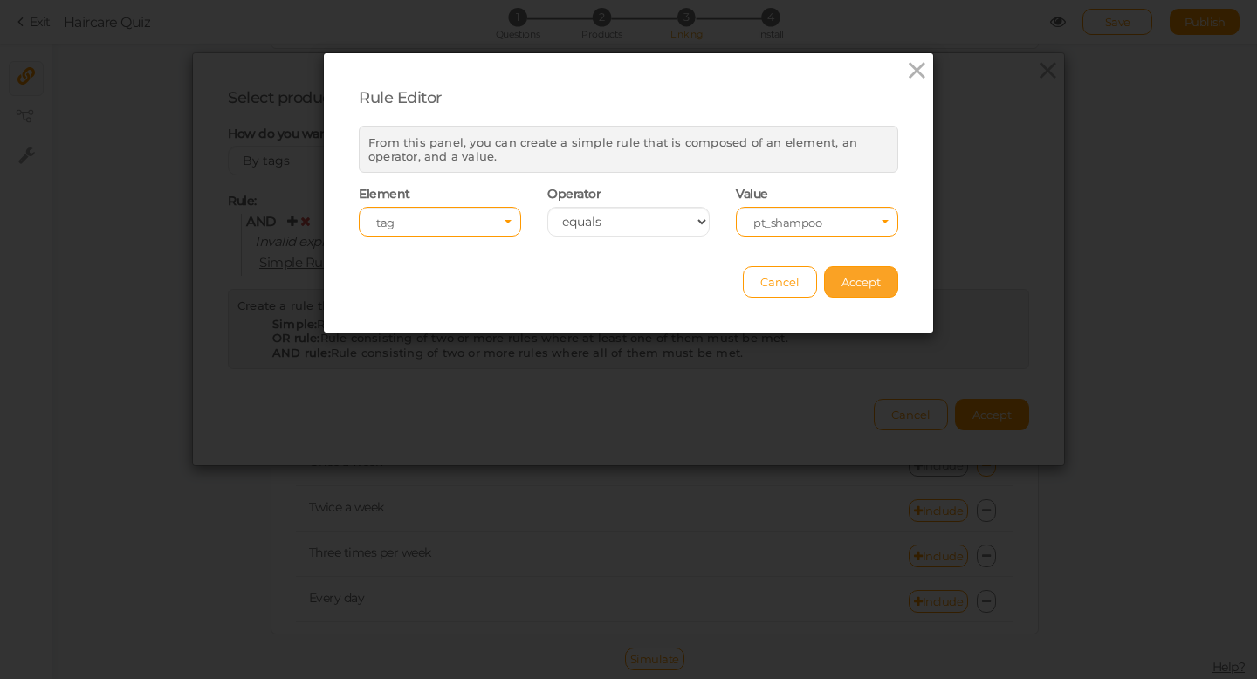
click at [854, 283] on span "Accept" at bounding box center [861, 282] width 39 height 14
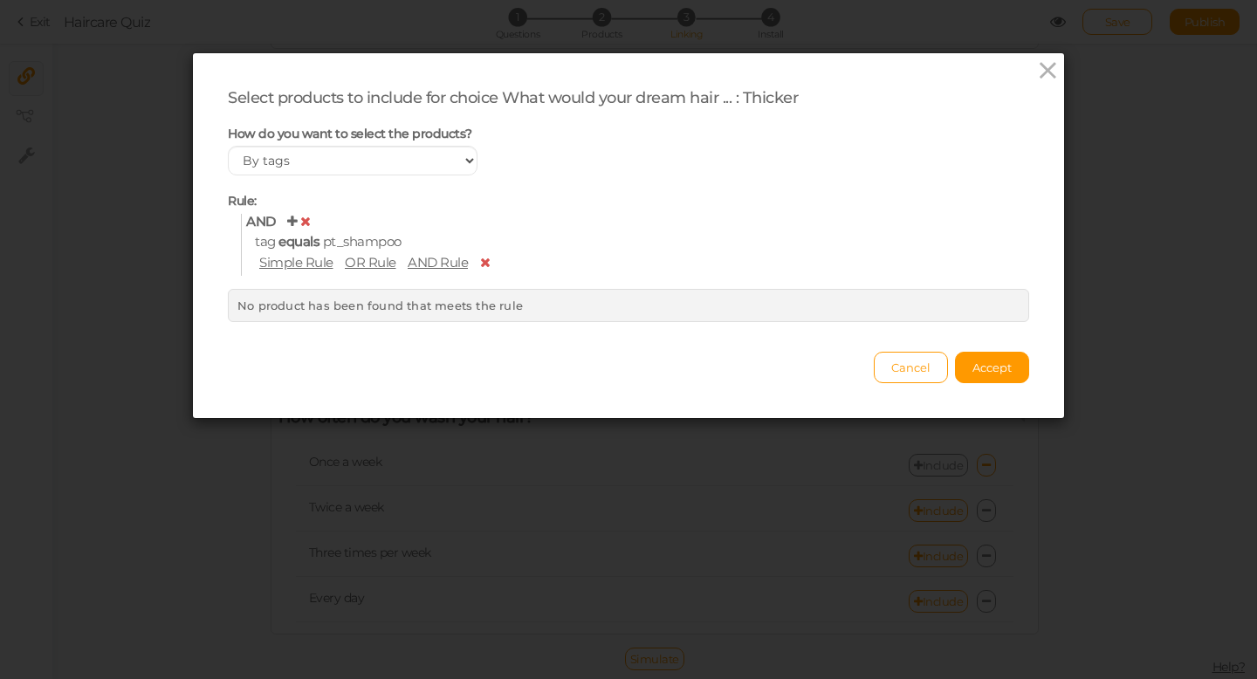
click at [437, 263] on span "AND Rule" at bounding box center [438, 262] width 60 height 17
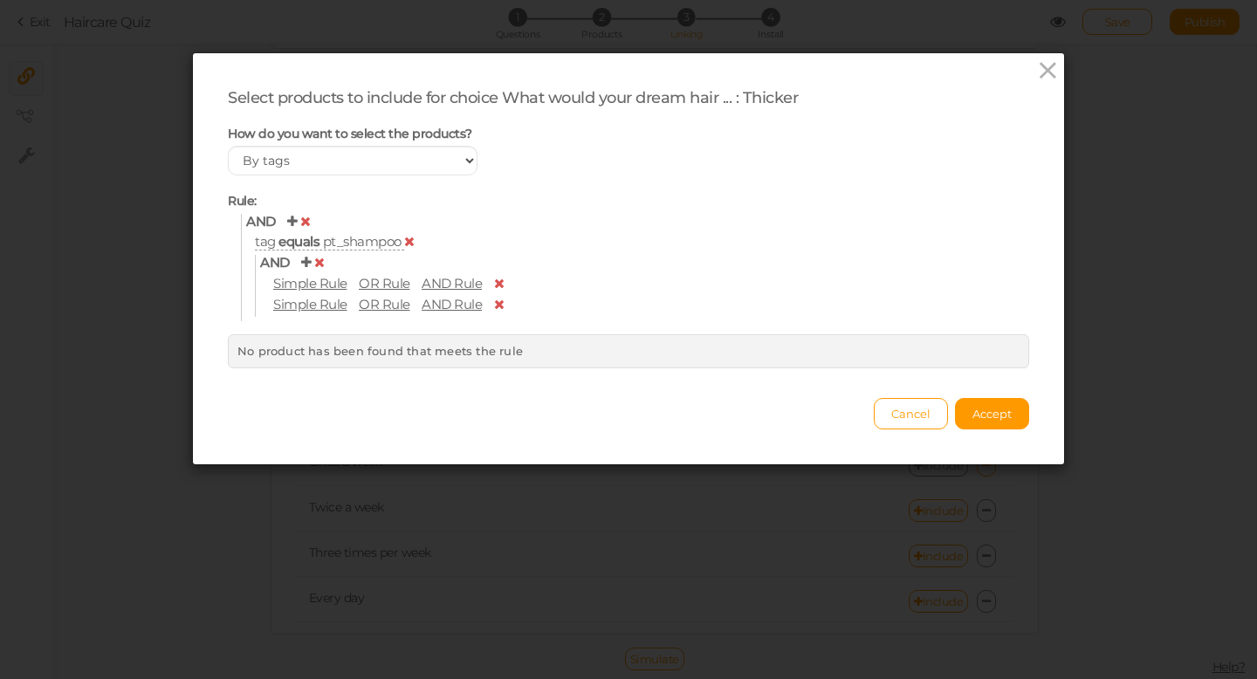
click at [342, 242] on span "pt_shampoo" at bounding box center [362, 241] width 79 height 17
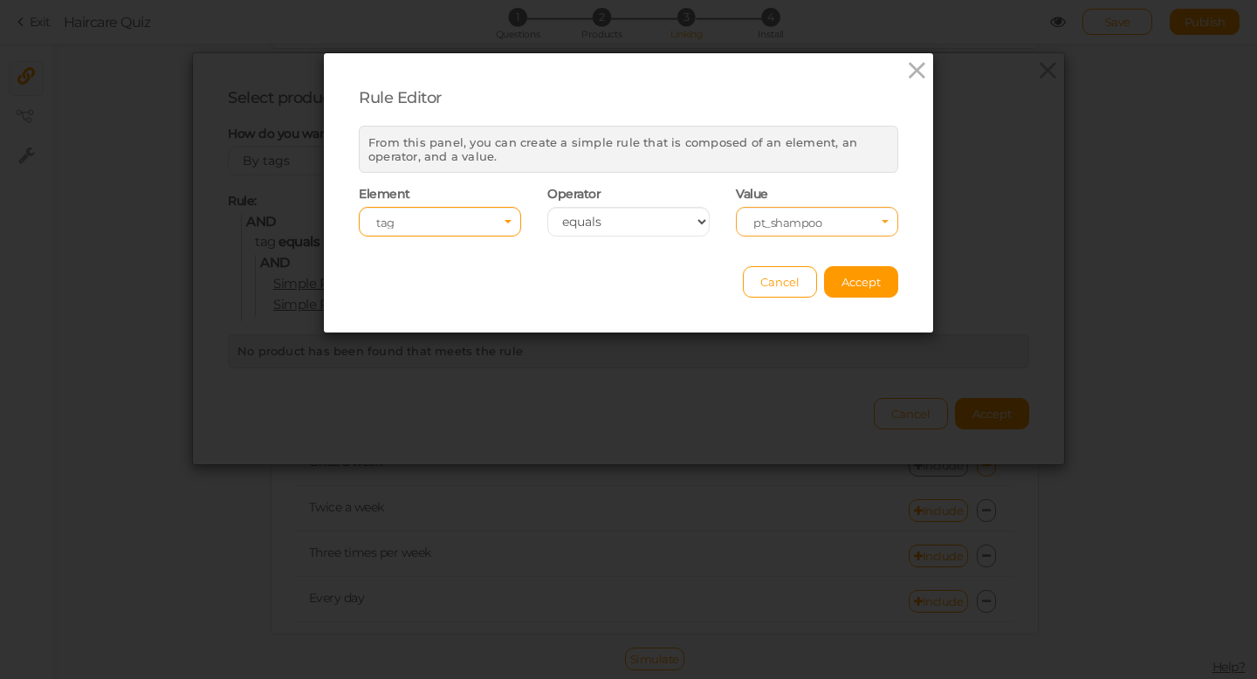
click at [885, 226] on icon "Select box activate" at bounding box center [885, 224] width 7 height 9
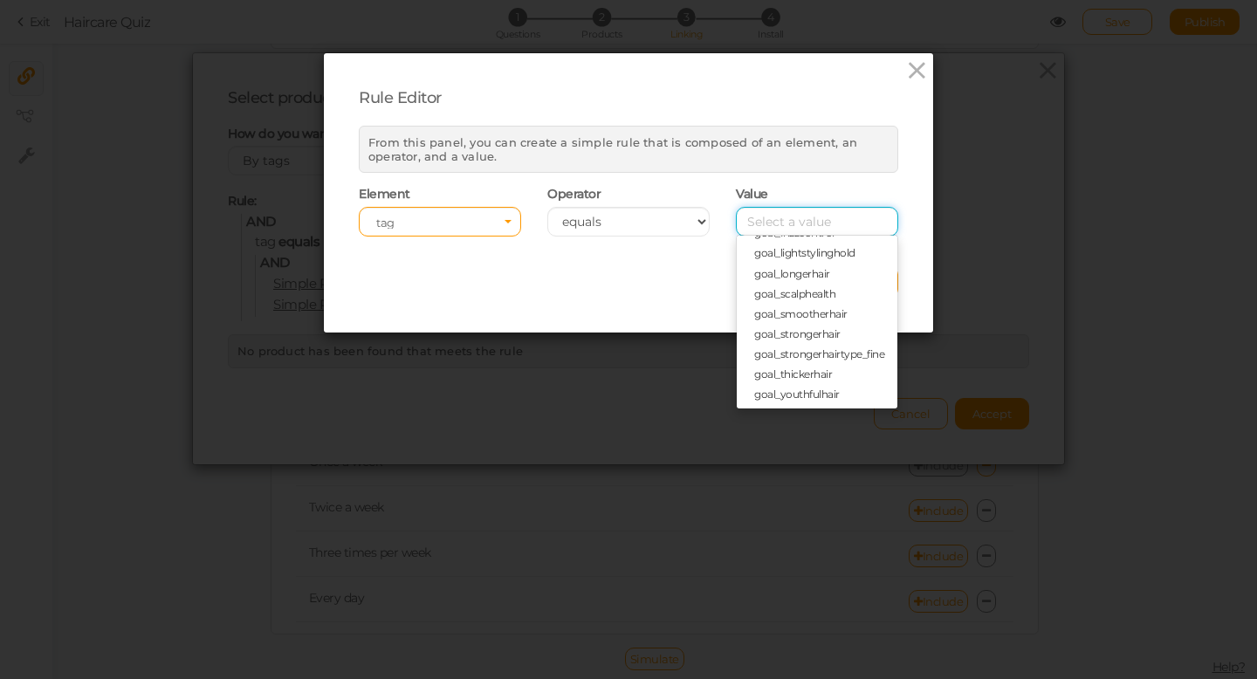
scroll to position [434, 0]
click at [811, 359] on span "goal_thickerhair" at bounding box center [793, 361] width 78 height 13
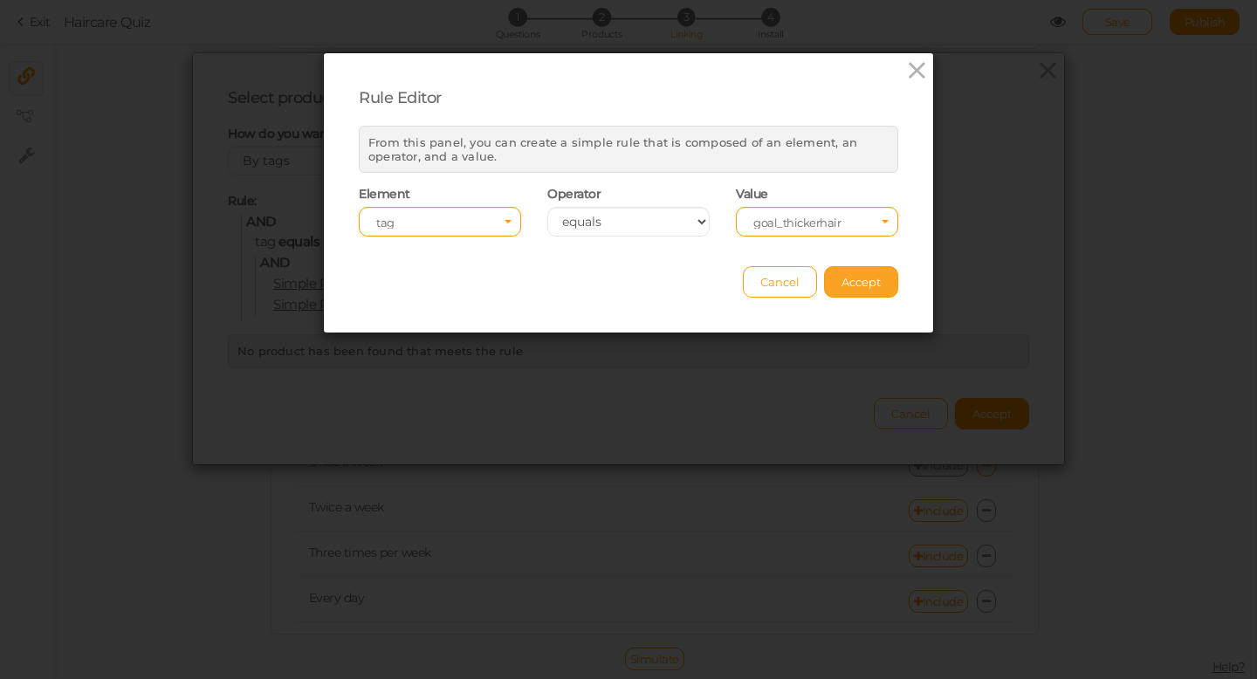
click at [846, 288] on button "Accept" at bounding box center [861, 281] width 74 height 31
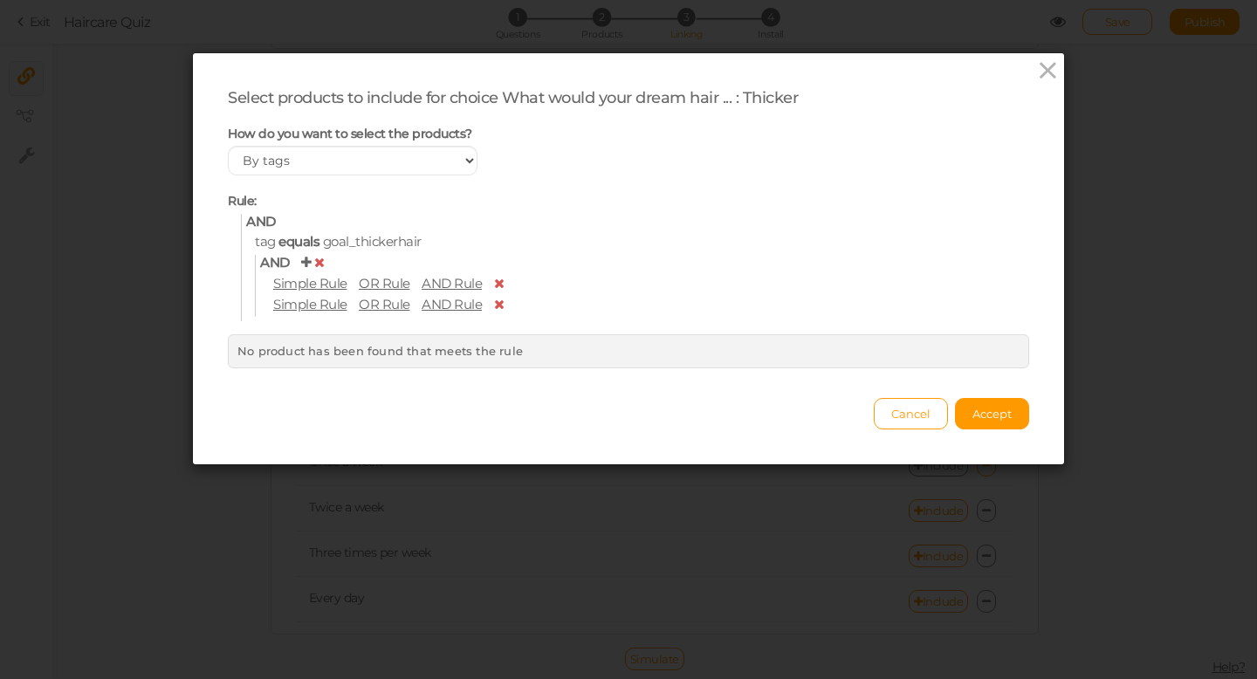
click at [306, 265] on icon at bounding box center [306, 262] width 10 height 13
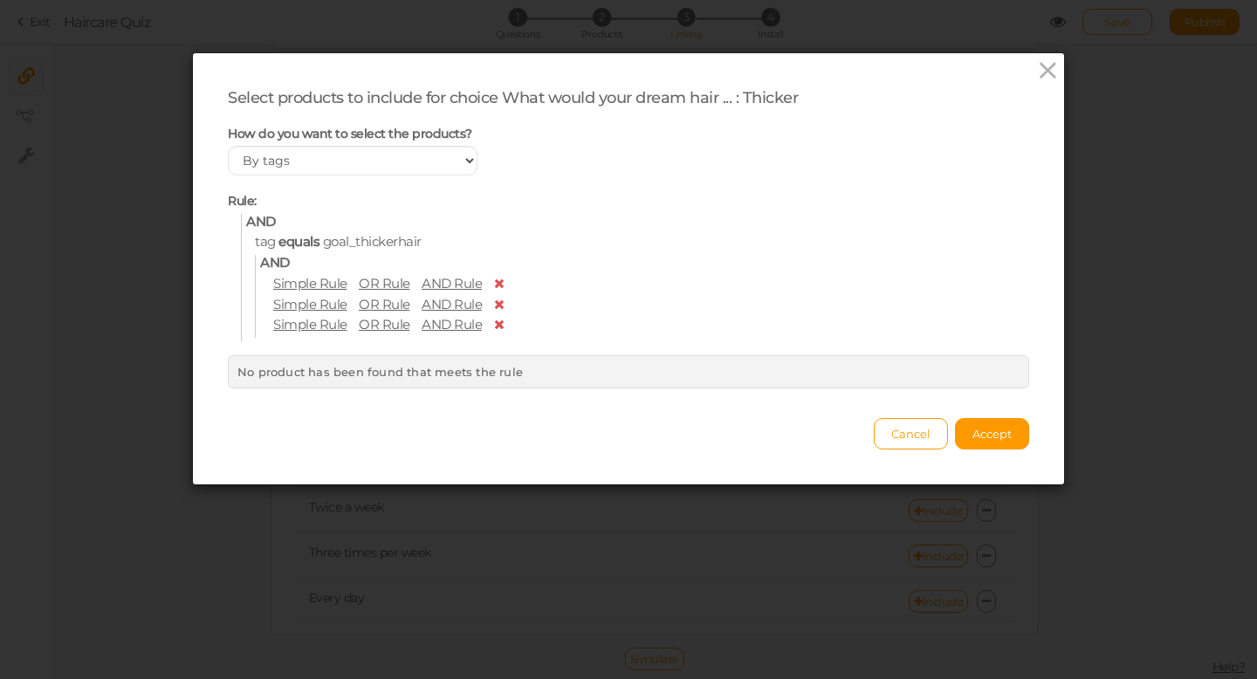
click at [297, 222] on icon at bounding box center [292, 221] width 10 height 13
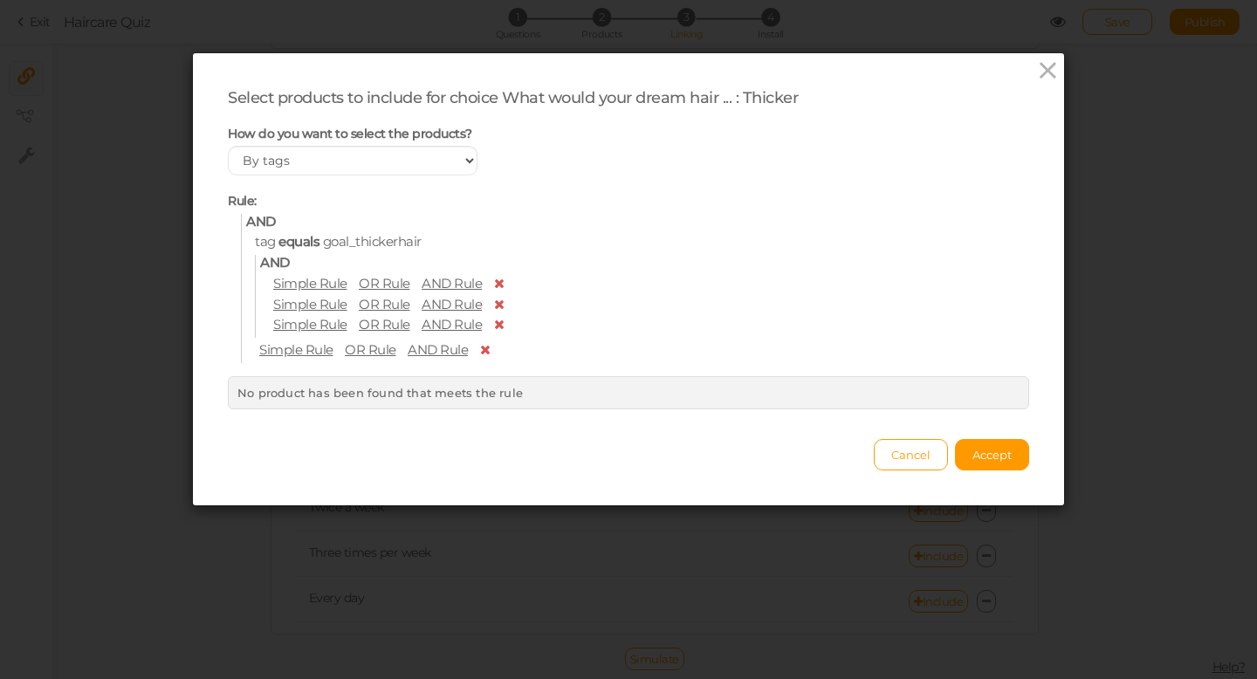
click at [483, 351] on icon at bounding box center [485, 349] width 10 height 13
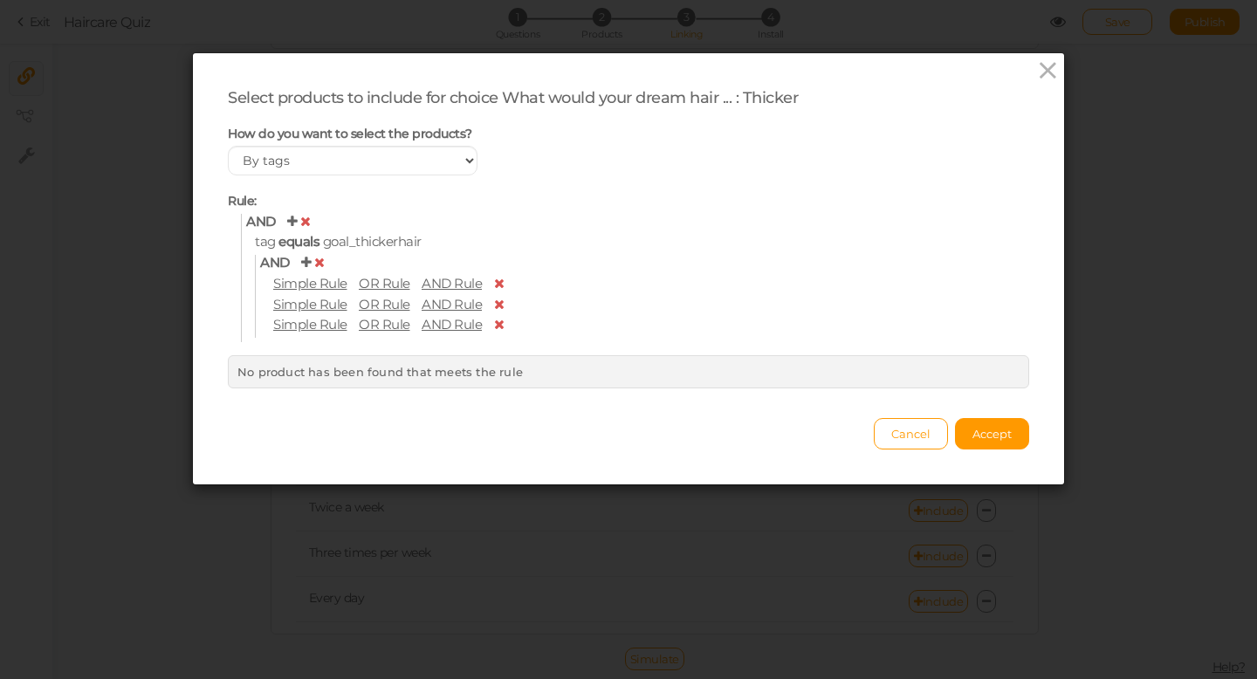
click at [498, 327] on icon at bounding box center [499, 324] width 10 height 13
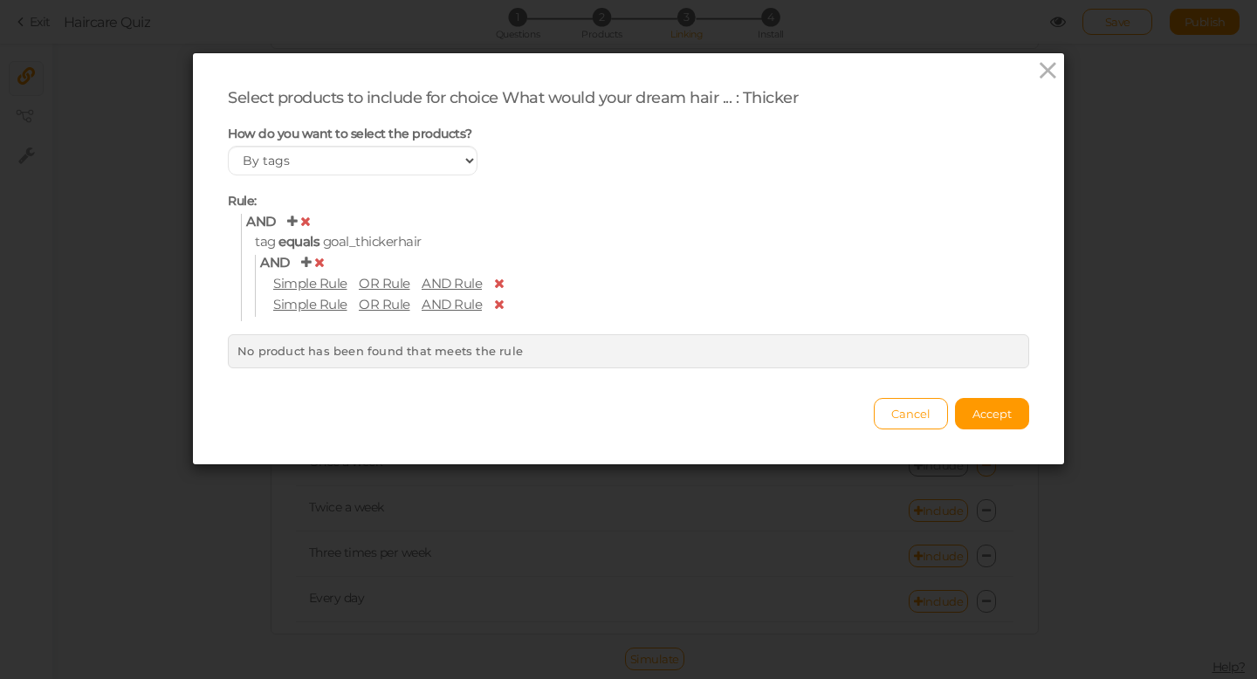
click at [498, 306] on icon at bounding box center [499, 304] width 10 height 13
click at [293, 216] on icon at bounding box center [292, 221] width 10 height 13
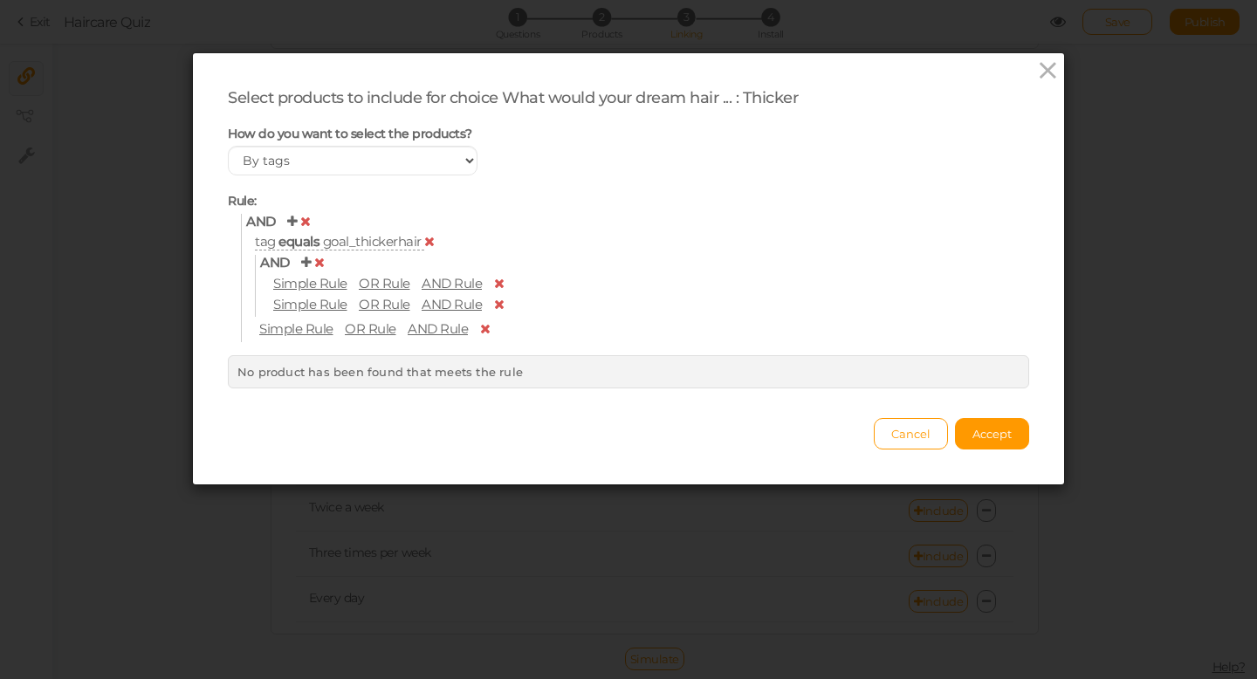
click at [374, 239] on span "goal_thickerhair" at bounding box center [372, 241] width 99 height 17
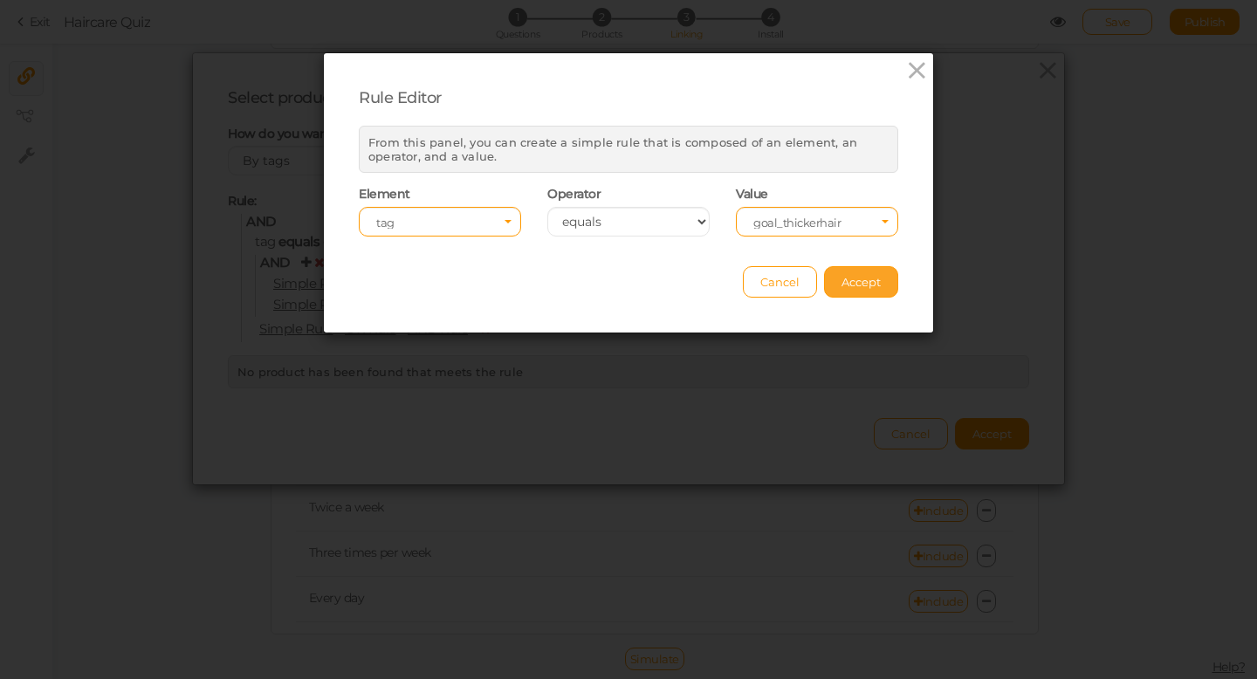
click at [871, 279] on span "Accept" at bounding box center [861, 282] width 39 height 14
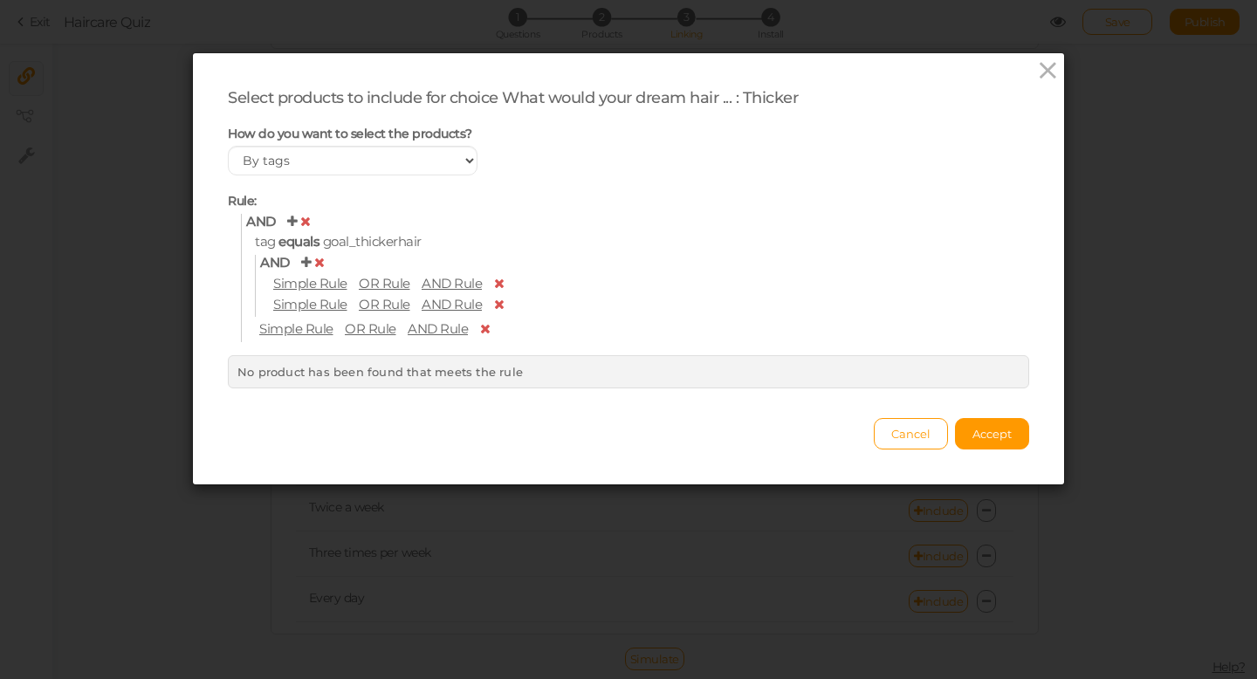
click at [305, 223] on icon at bounding box center [305, 221] width 10 height 13
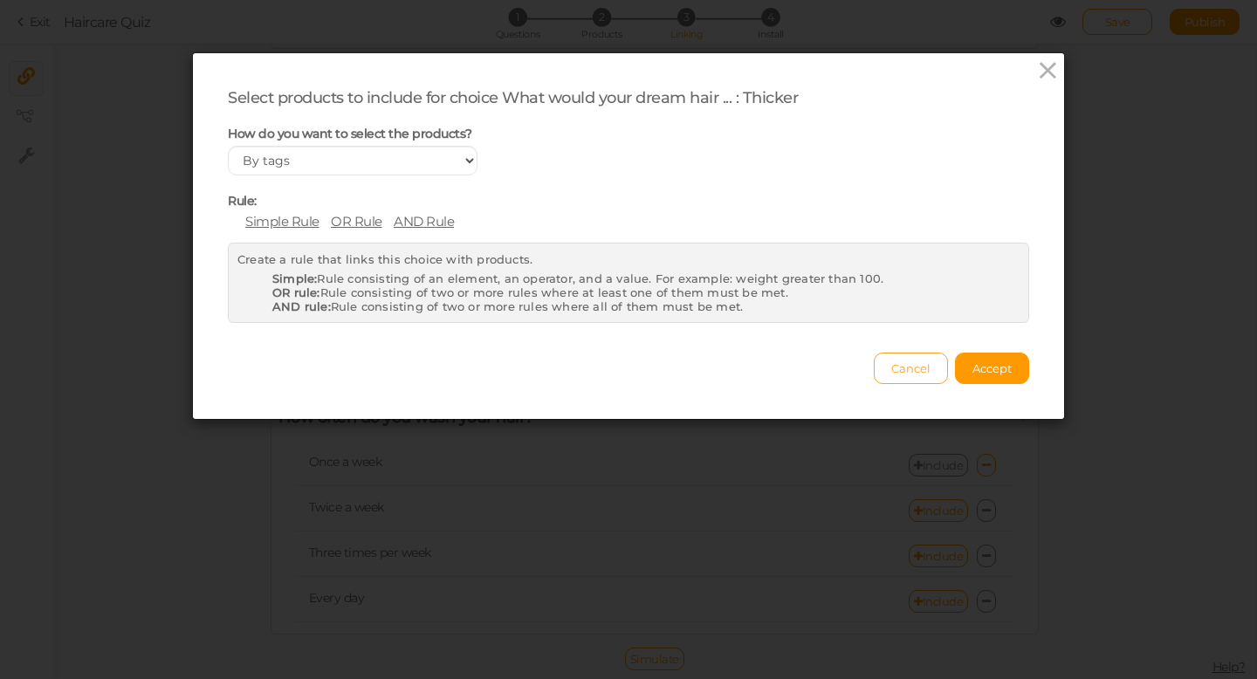
click at [911, 368] on span "Cancel" at bounding box center [910, 368] width 39 height 14
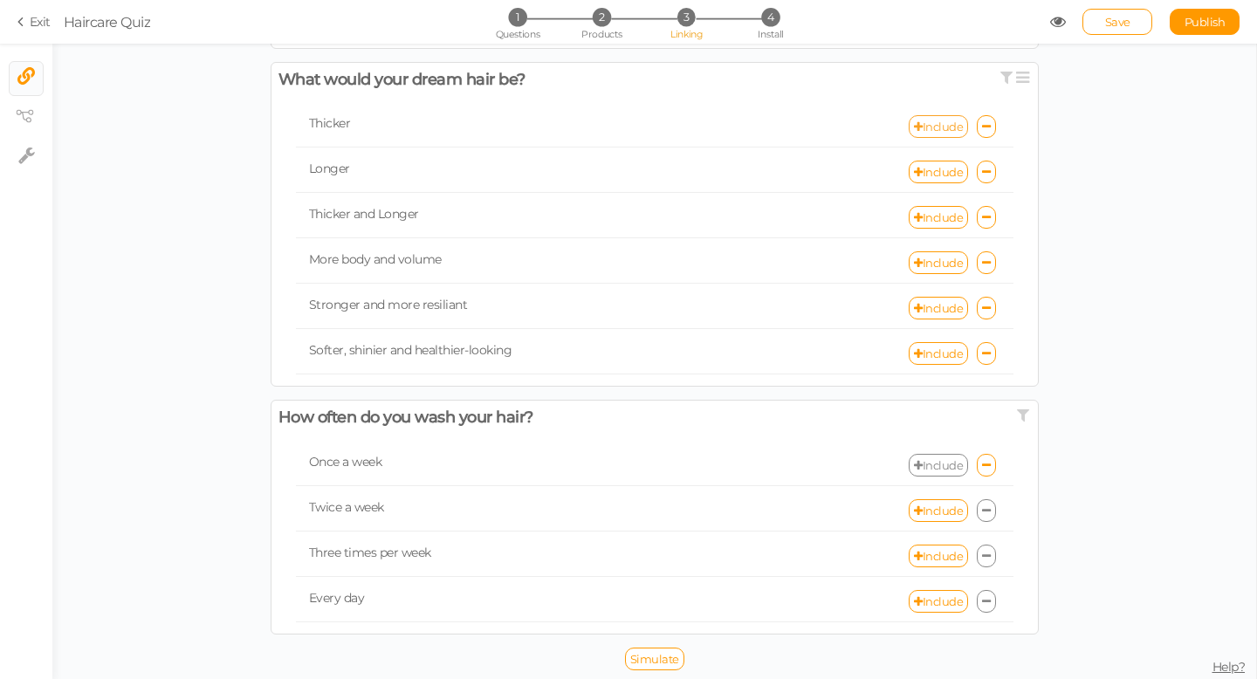
click at [935, 130] on link "Include" at bounding box center [938, 126] width 59 height 23
select select "expr"
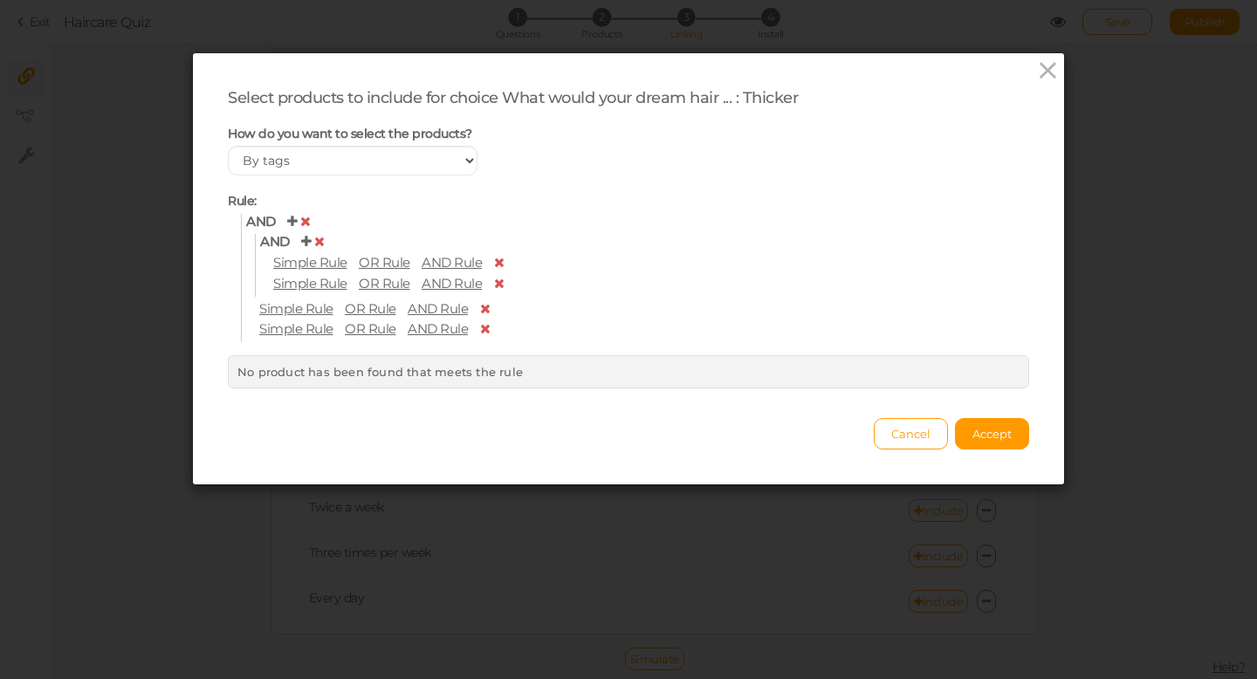
click at [312, 264] on span "Simple Rule" at bounding box center [310, 262] width 74 height 17
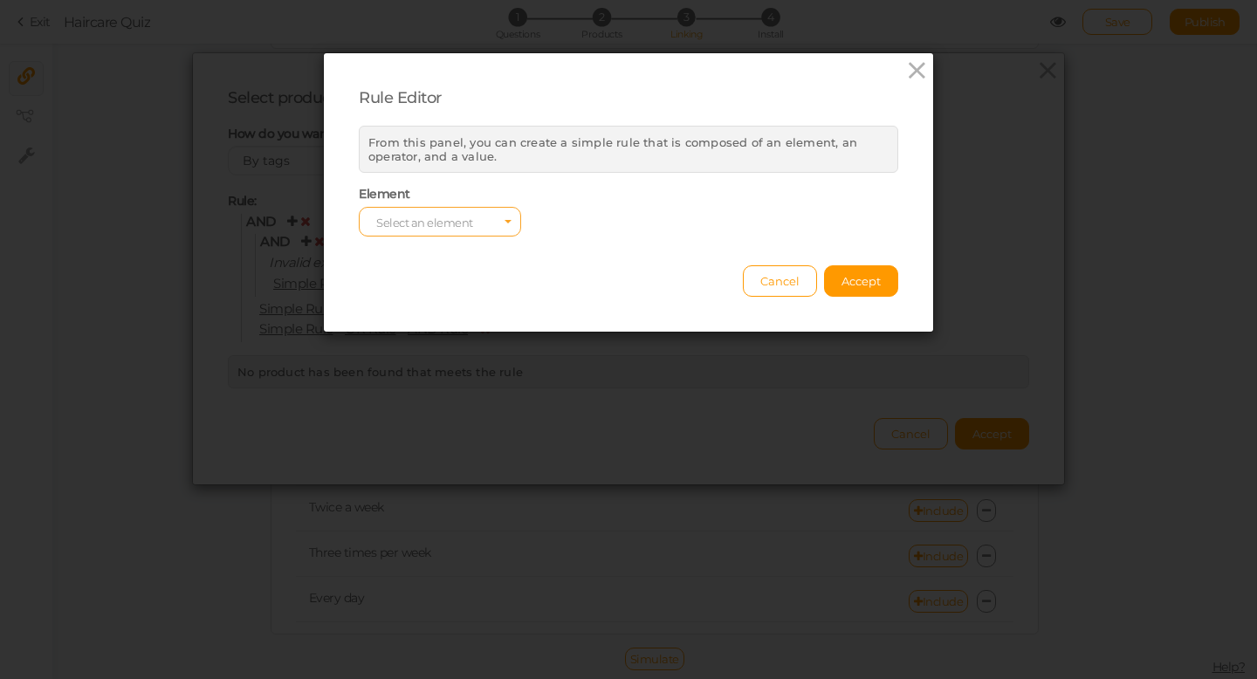
click at [462, 219] on span "Select an element" at bounding box center [424, 223] width 97 height 14
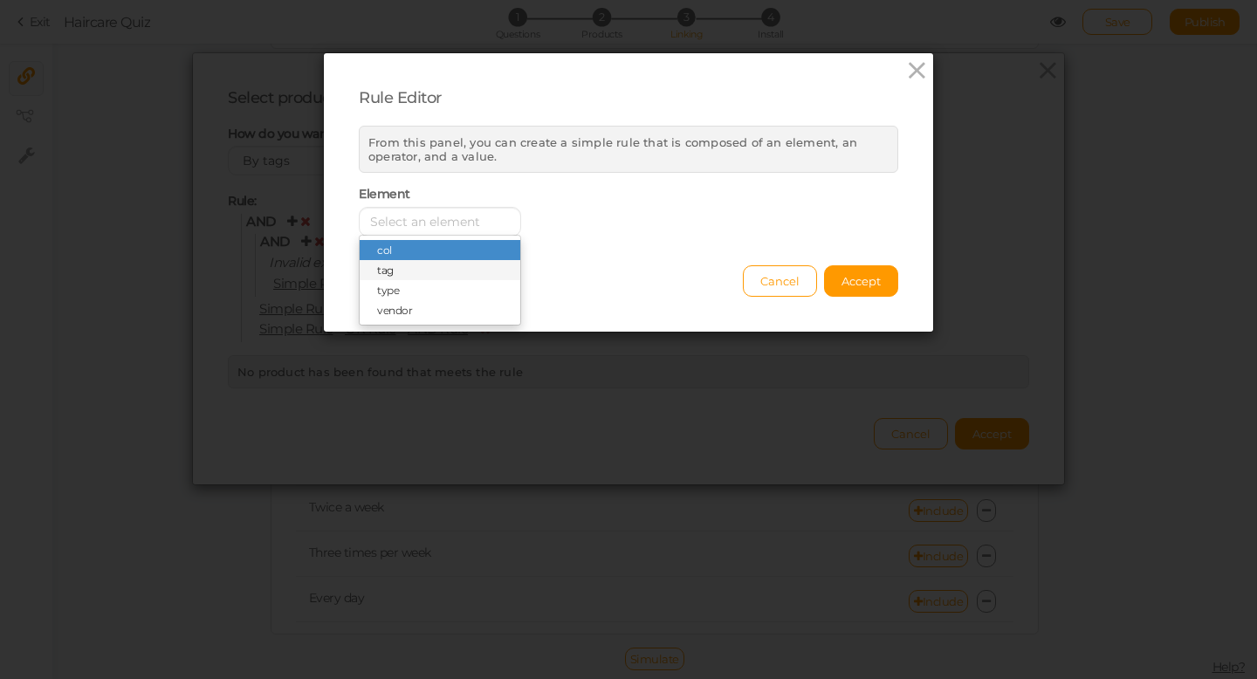
click at [398, 276] on span "tag" at bounding box center [440, 270] width 161 height 20
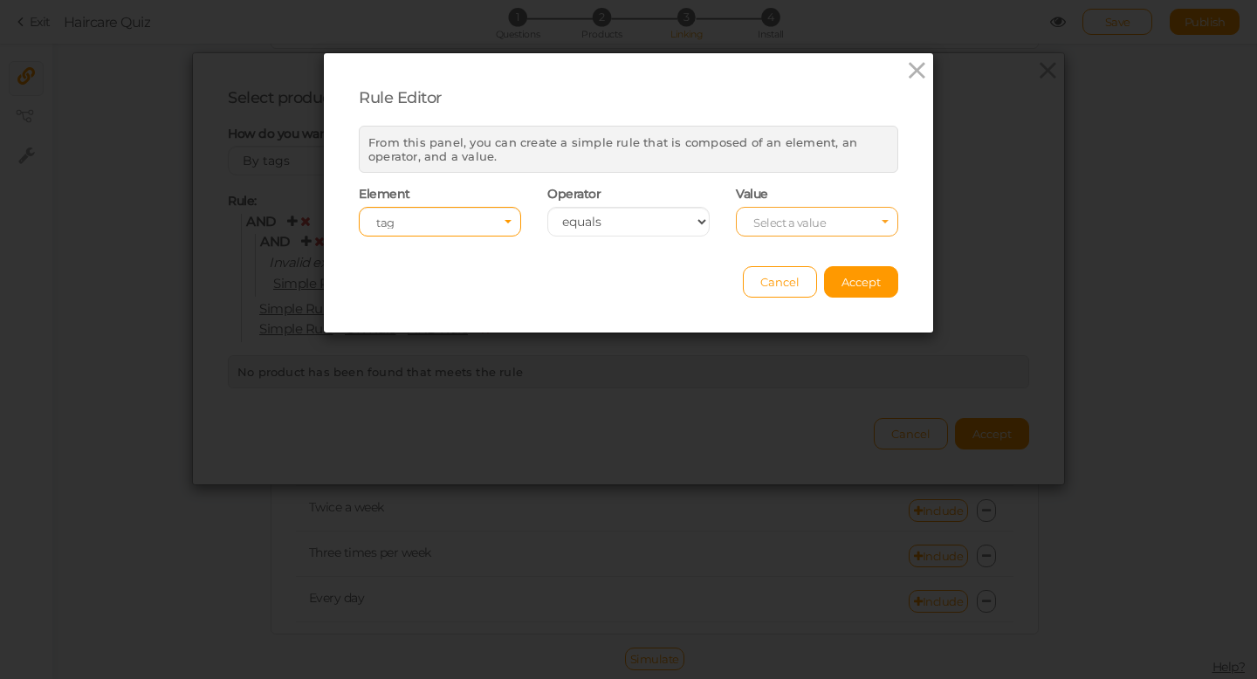
click at [783, 220] on span "Select a value" at bounding box center [790, 223] width 72 height 14
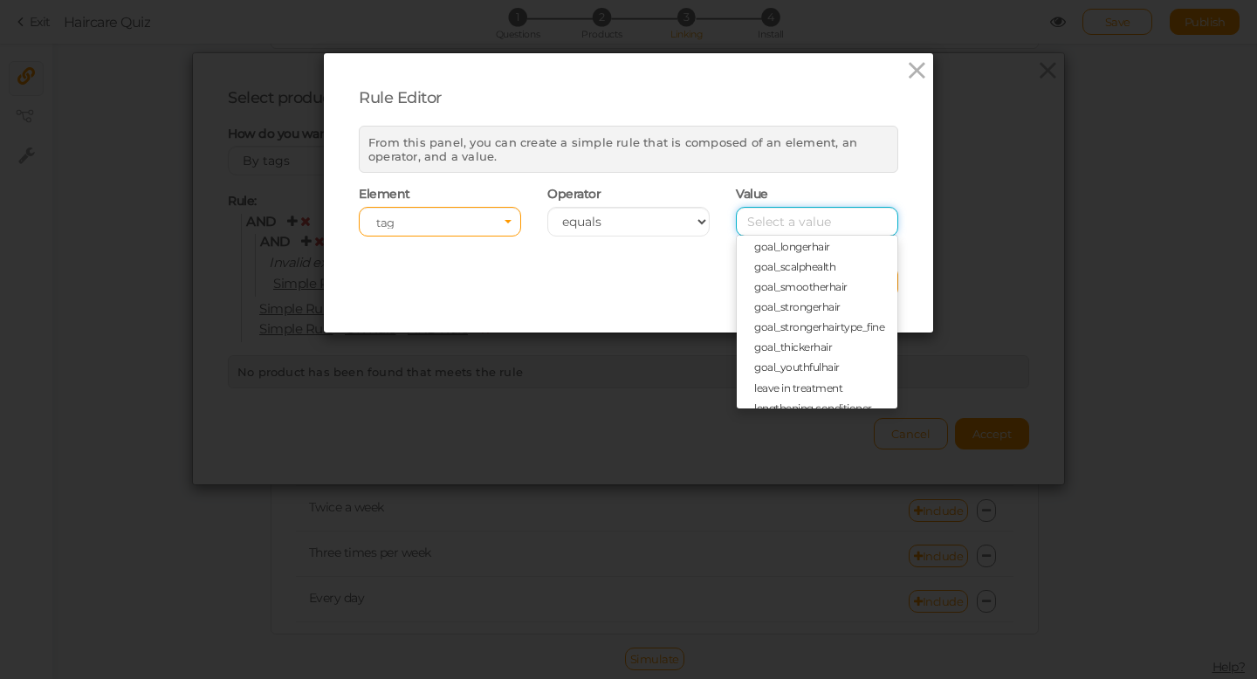
scroll to position [477, 0]
click at [788, 318] on span "goal_thickerhair" at bounding box center [793, 318] width 78 height 13
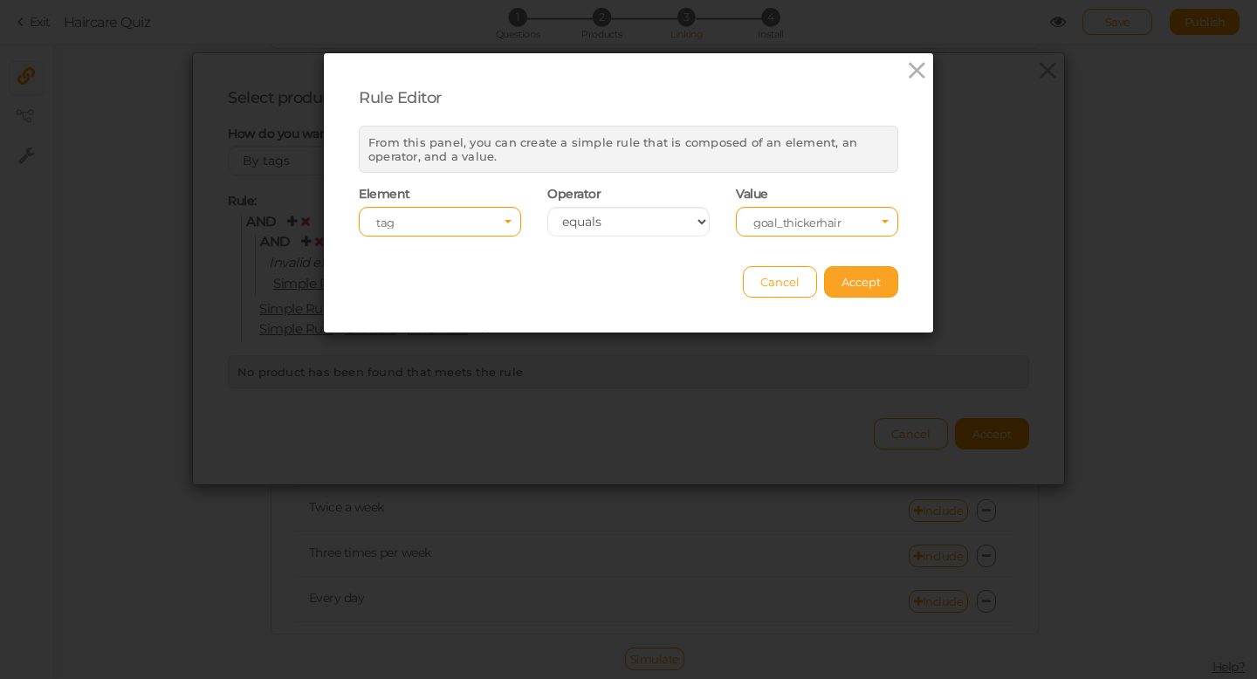
click at [860, 279] on span "Accept" at bounding box center [861, 282] width 39 height 14
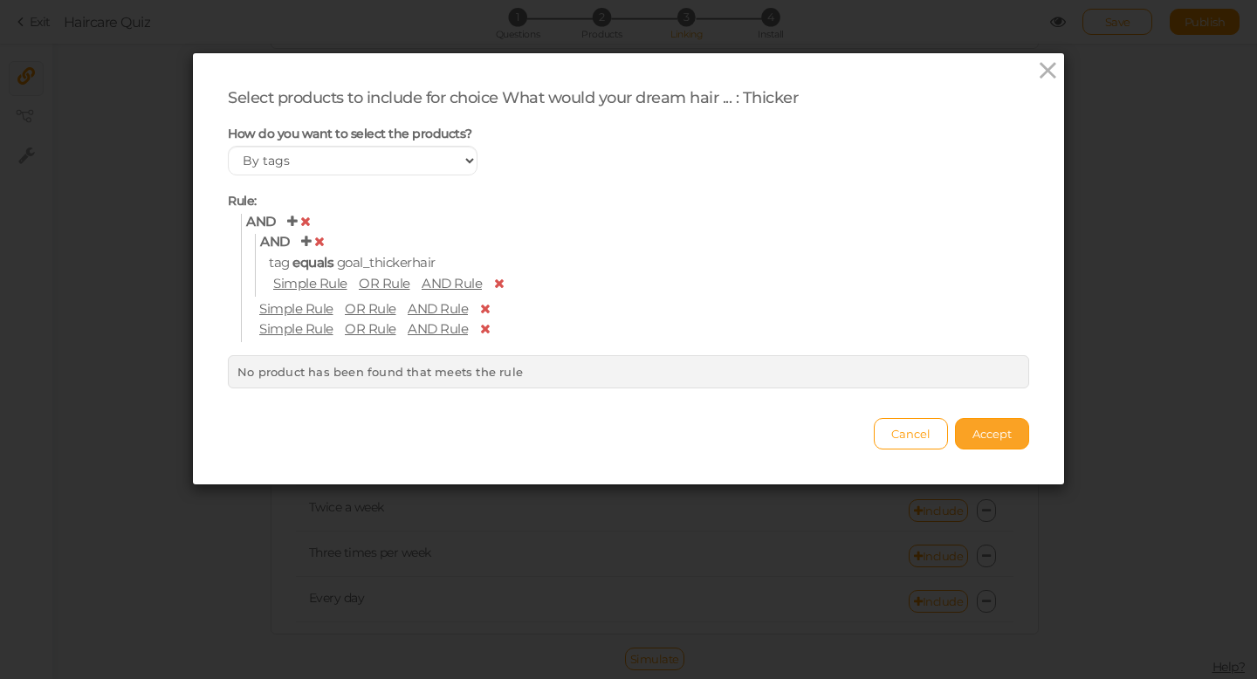
click at [988, 441] on span "Accept" at bounding box center [992, 434] width 39 height 14
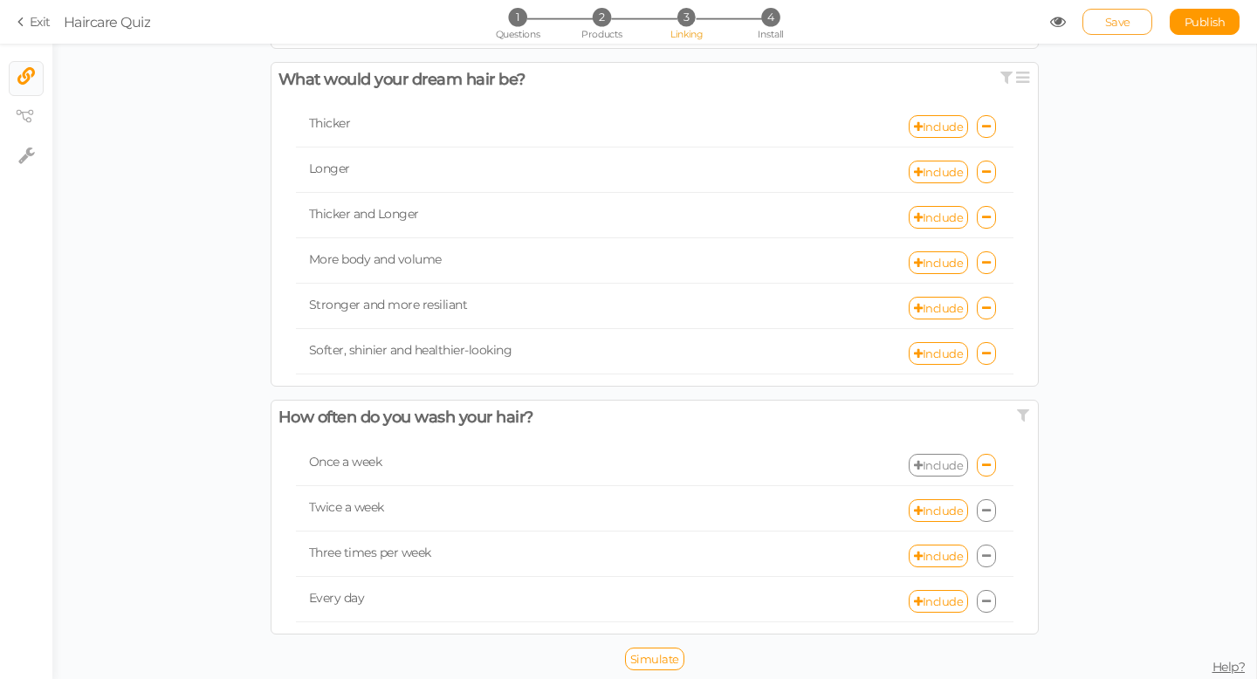
click at [1126, 23] on span "Save" at bounding box center [1117, 22] width 25 height 14
